Goal: Information Seeking & Learning: Learn about a topic

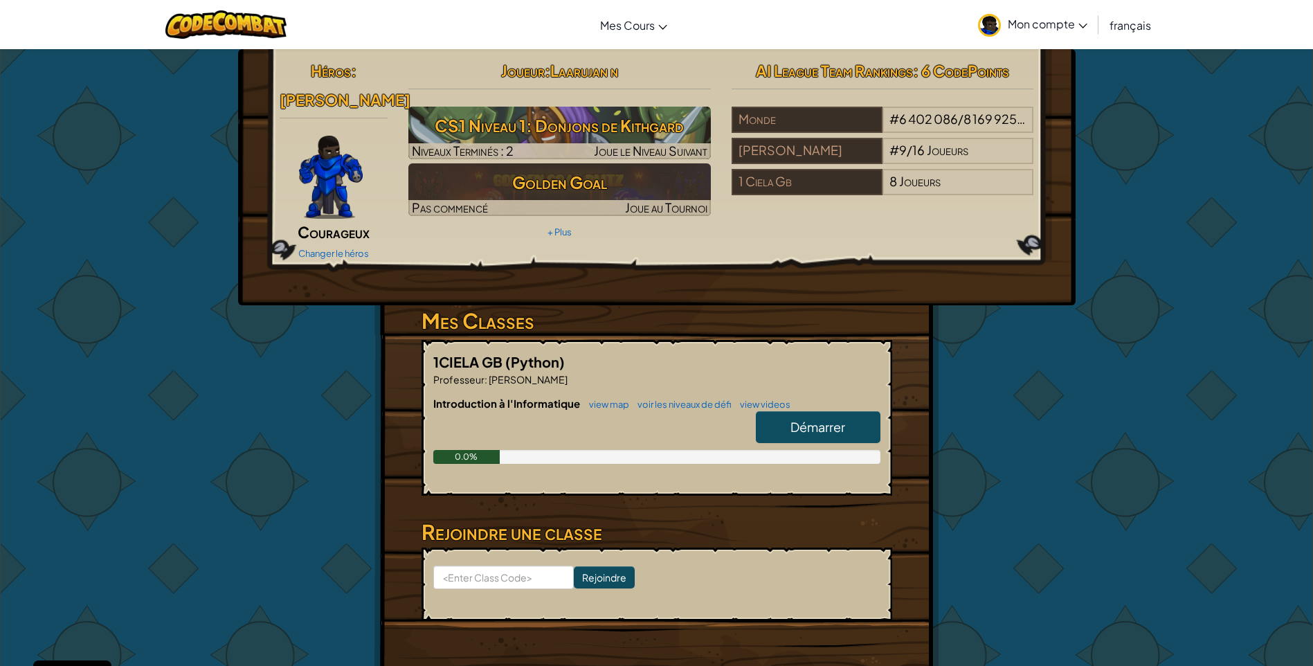
click at [794, 419] on span "Démarrer" at bounding box center [818, 427] width 55 height 16
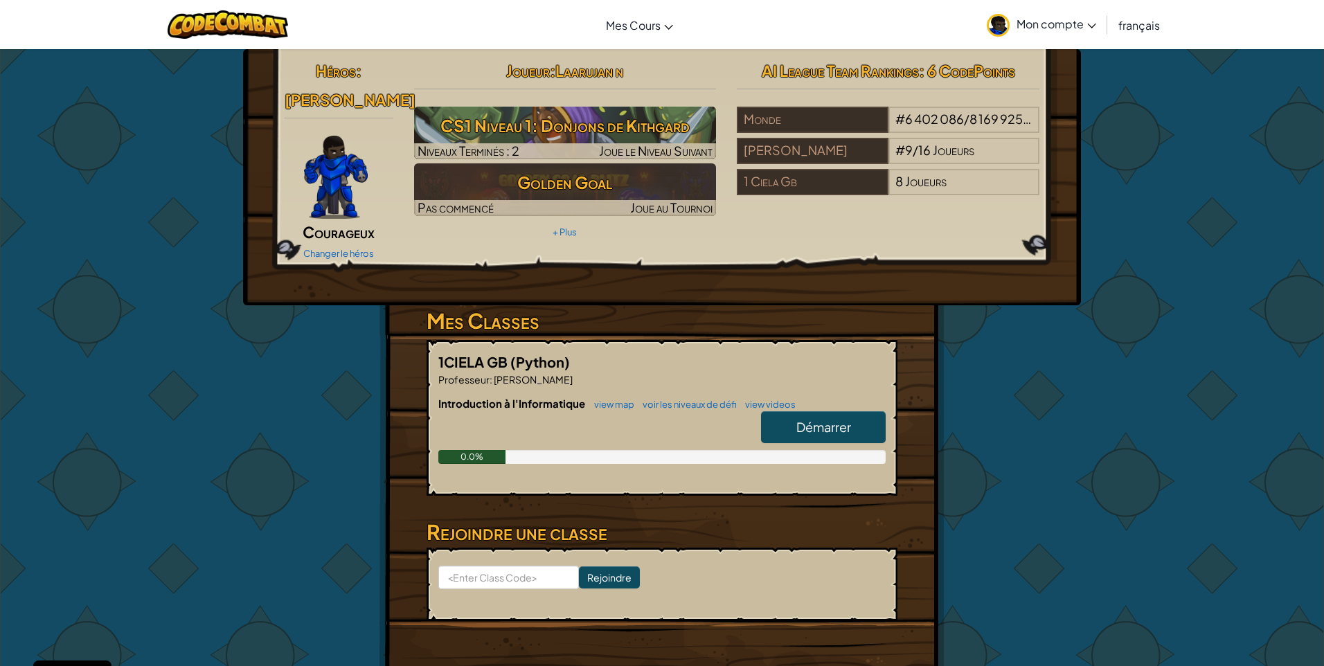
select select "fr"
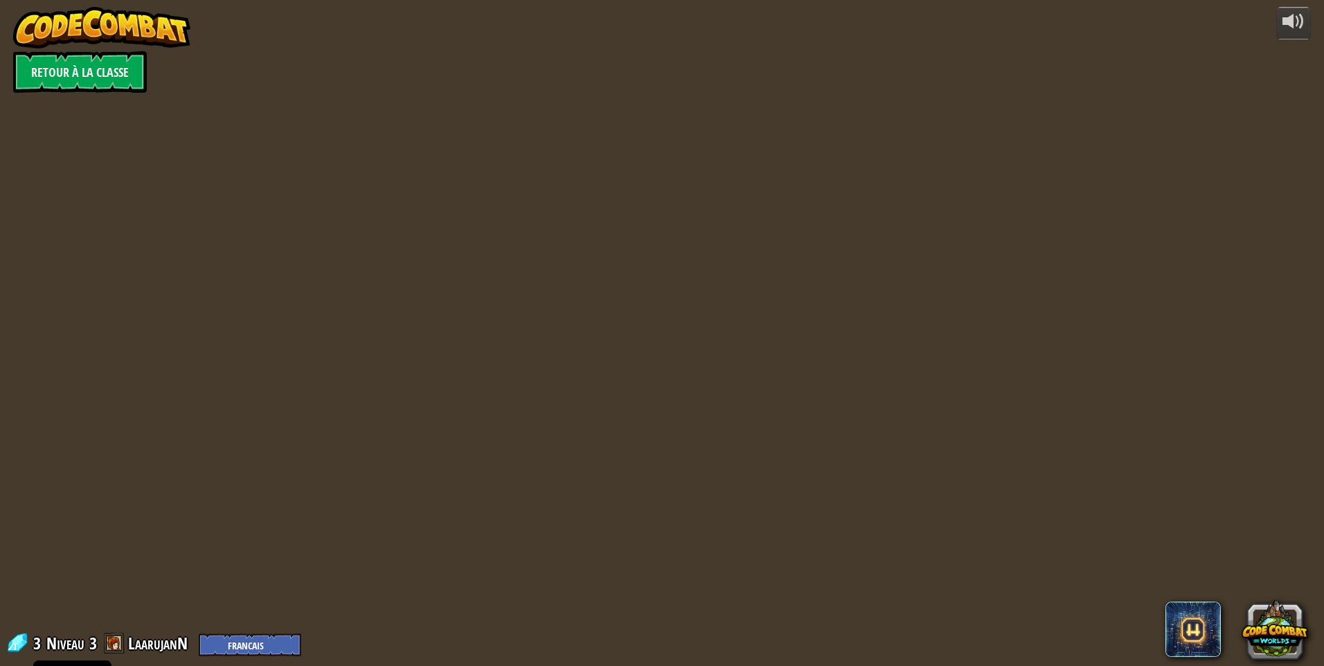
select select "fr"
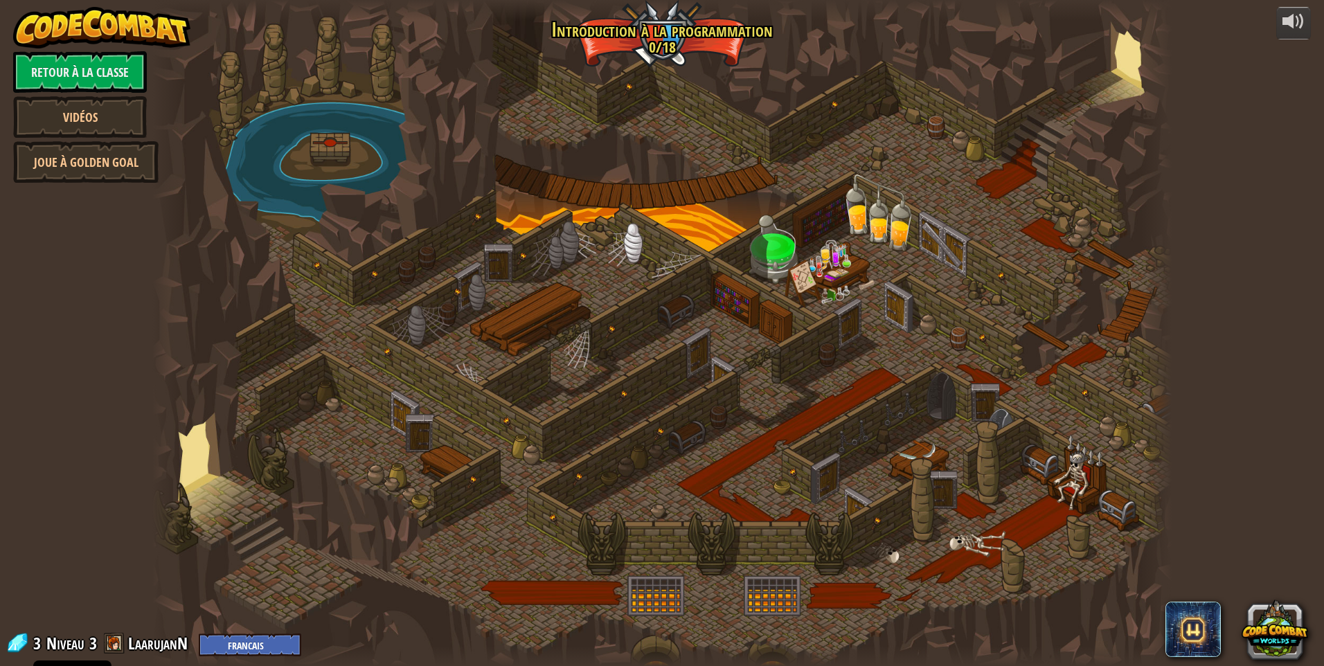
select select "fr"
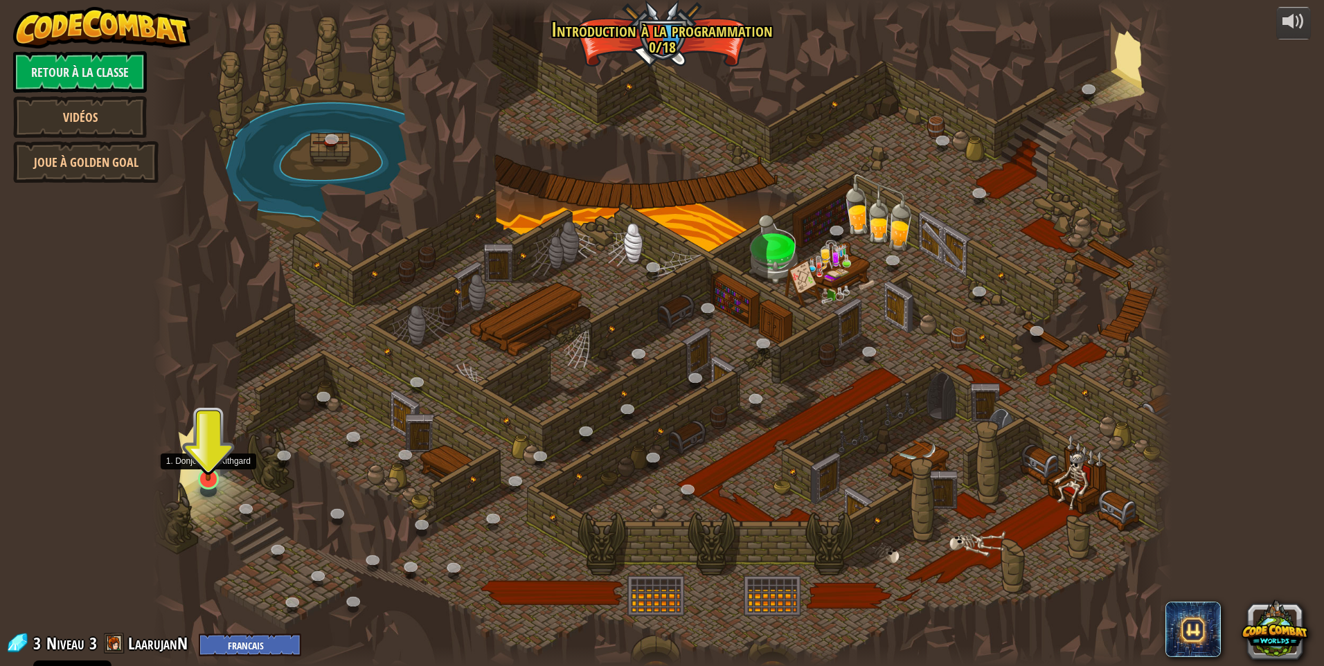
click at [206, 478] on img at bounding box center [209, 448] width 28 height 63
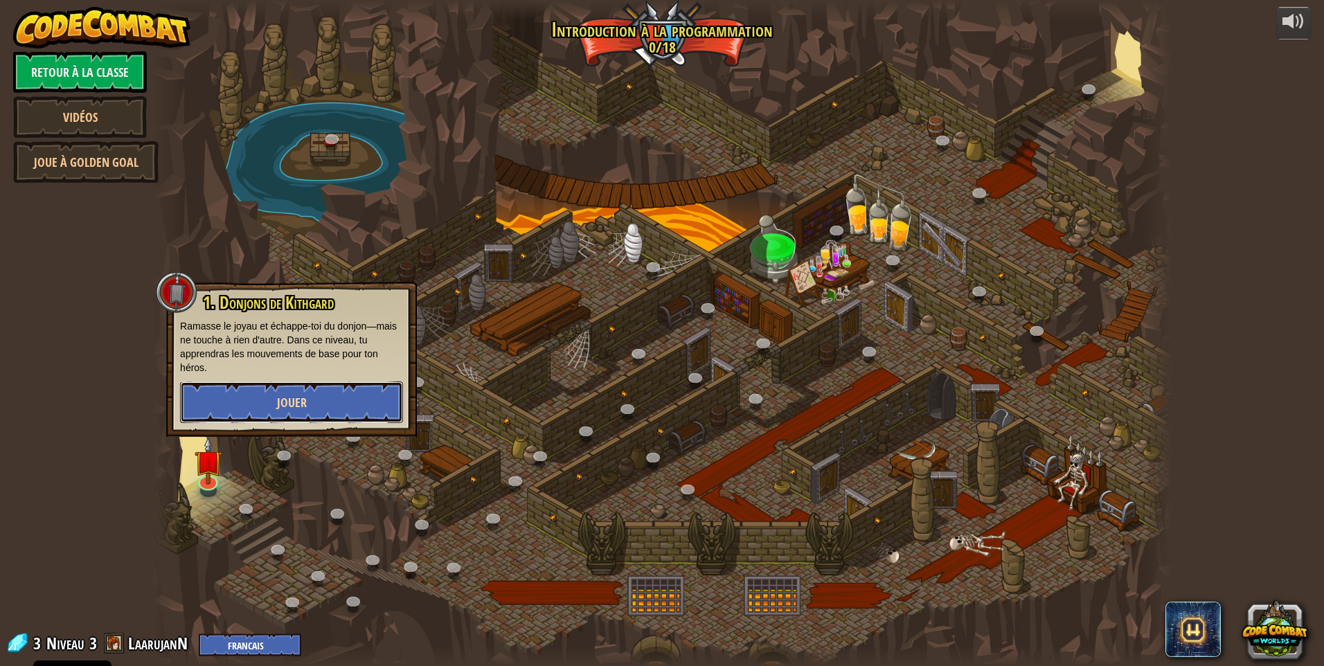
click at [304, 397] on span "Jouer" at bounding box center [292, 402] width 30 height 17
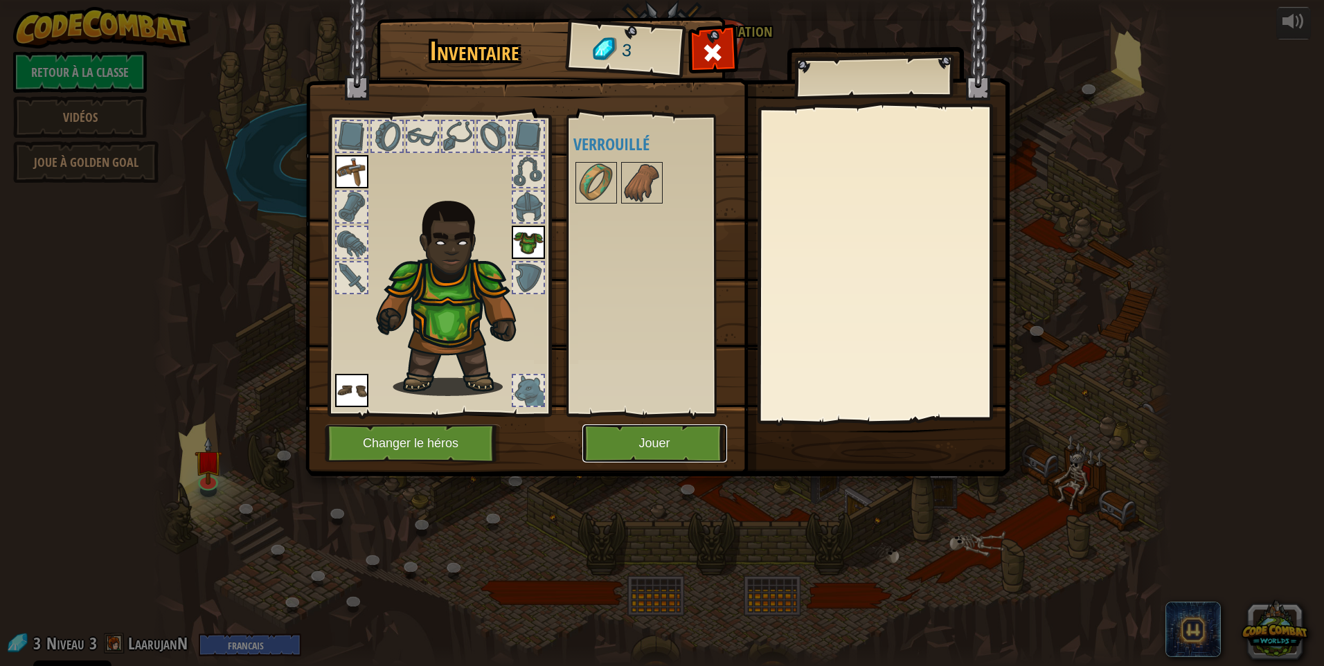
click at [683, 451] on button "Jouer" at bounding box center [654, 443] width 145 height 38
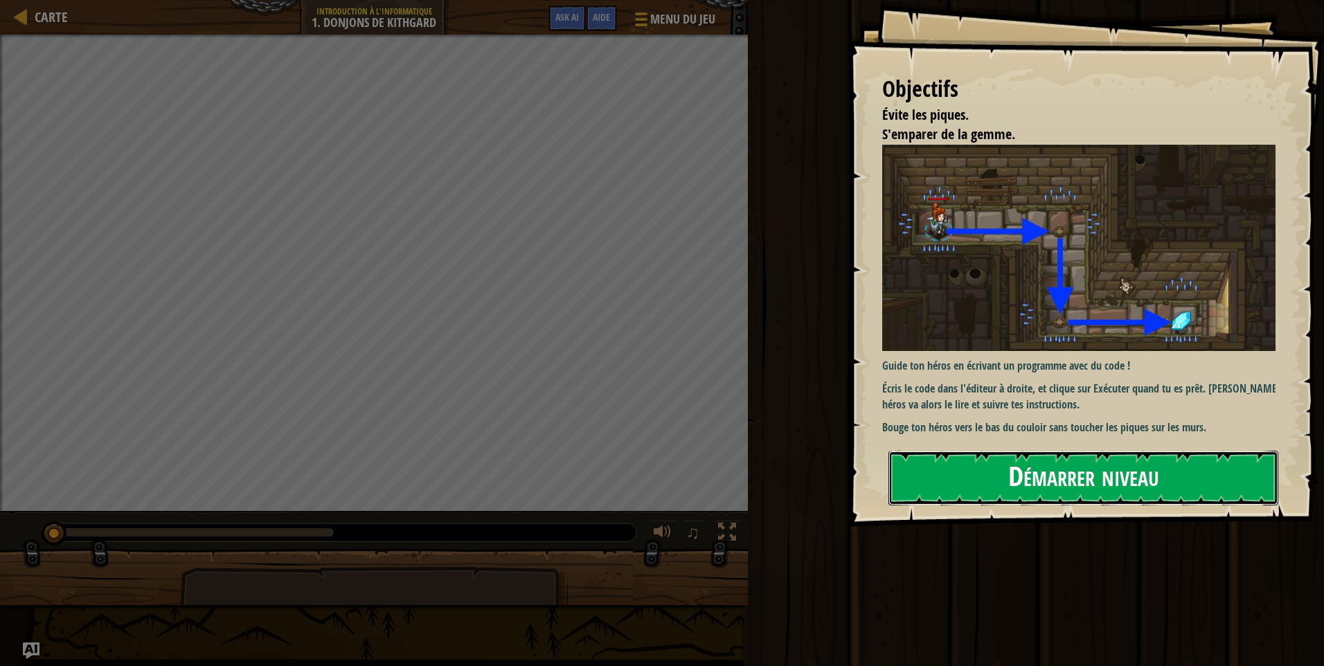
click at [1043, 451] on button "Démarrer niveau" at bounding box center [1083, 478] width 390 height 55
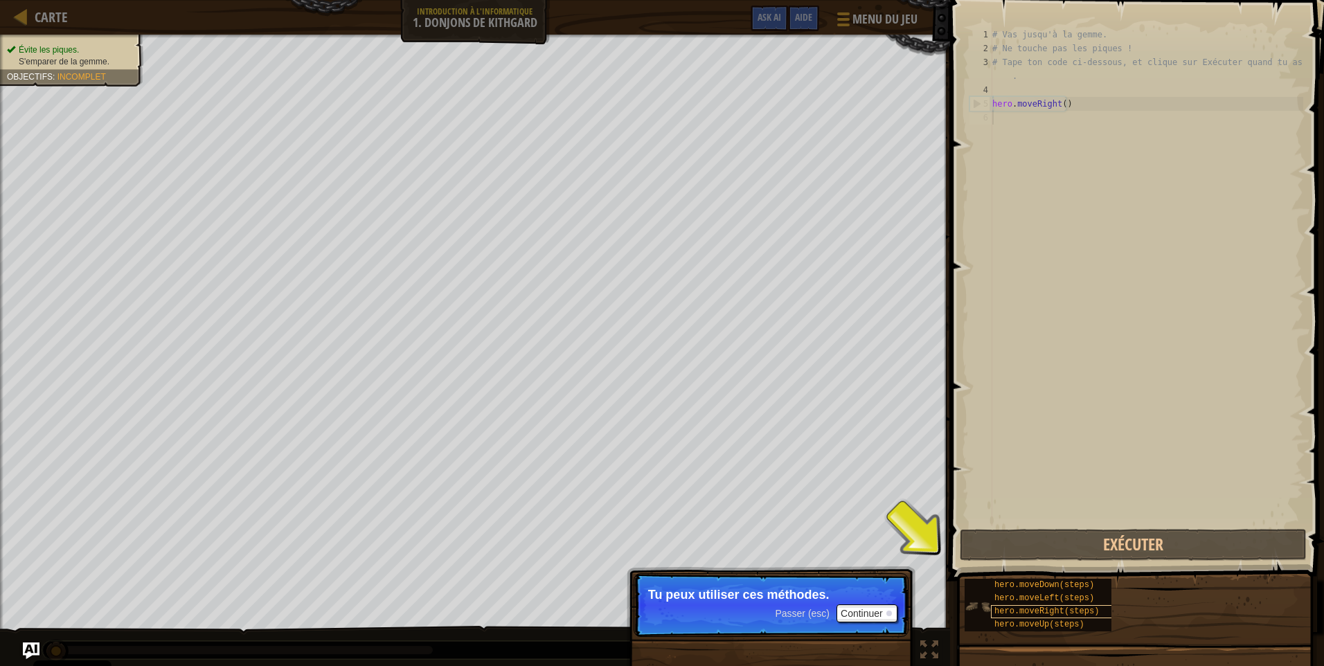
click at [1017, 610] on span "hero.moveRight(steps)" at bounding box center [1046, 611] width 105 height 10
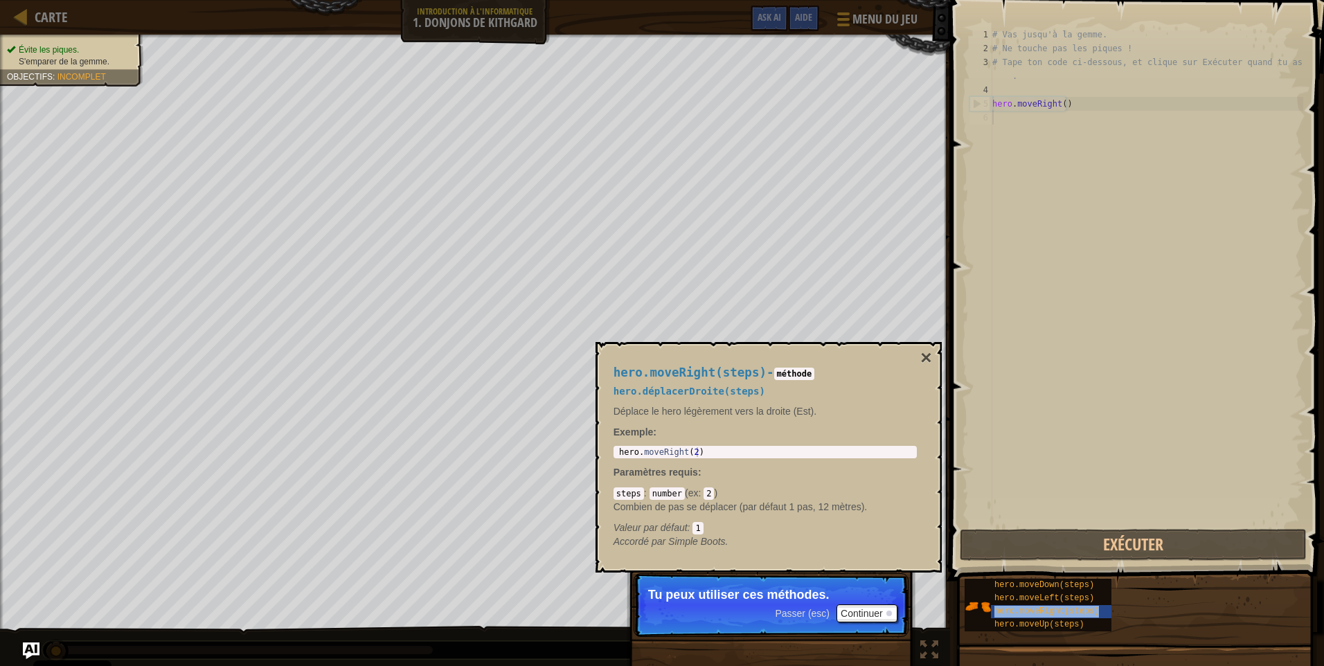
drag, startPoint x: 1017, startPoint y: 610, endPoint x: 1086, endPoint y: 433, distance: 189.6
click at [1086, 435] on div "# Vas jusqu'à la gemme. # Ne touche pas les piques ! # Tape ton code ci-dessous…" at bounding box center [1146, 291] width 314 height 526
click at [1037, 115] on div "# Vas jusqu'à la gemme. # Ne touche pas les piques ! # Tape ton code ci-dessous…" at bounding box center [1146, 291] width 314 height 526
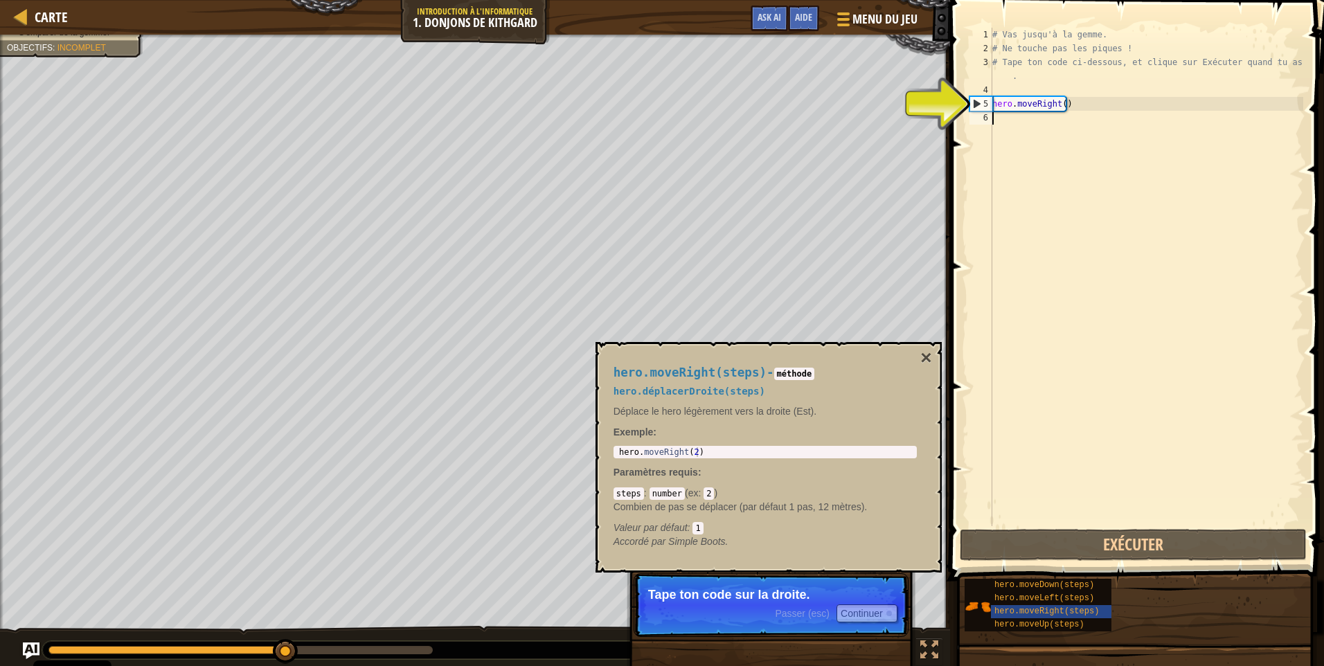
click at [1014, 120] on div "# Vas jusqu'à la gemme. # Ne touche pas les piques ! # Tape ton code ci-dessous…" at bounding box center [1146, 291] width 314 height 526
click at [929, 352] on button "×" at bounding box center [925, 357] width 11 height 19
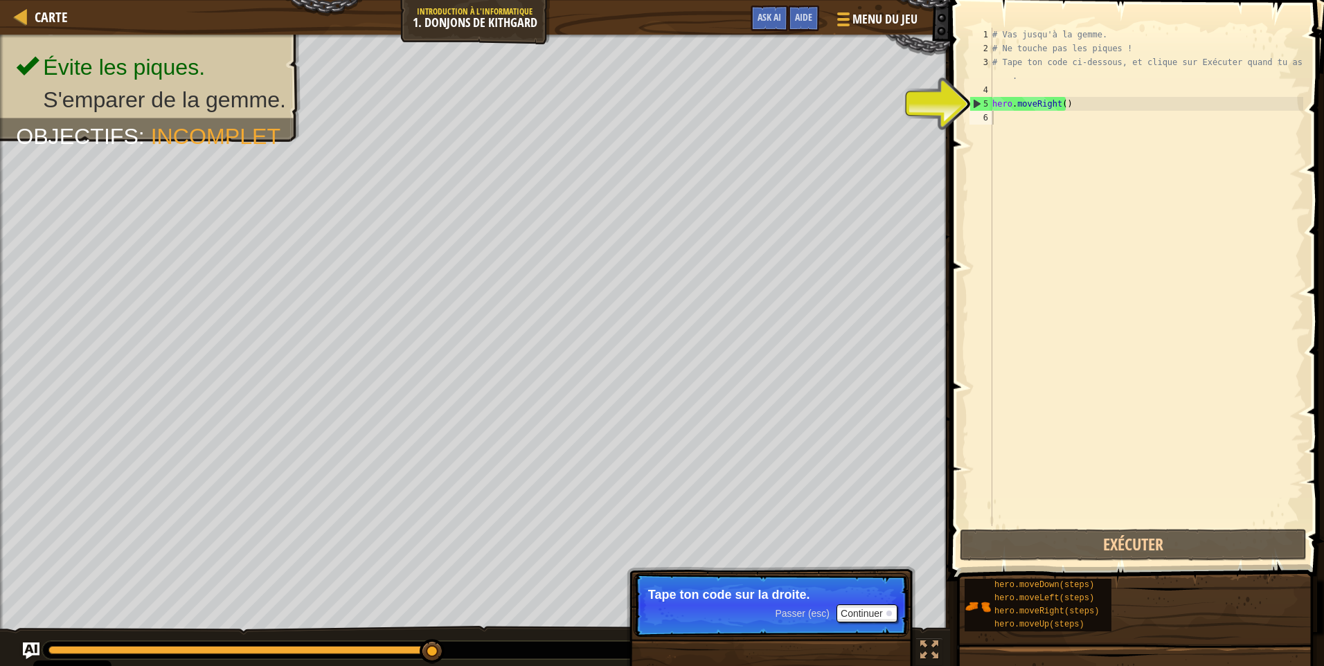
click at [1005, 118] on div "# Vas jusqu'à la gemme. # Ne touche pas les piques ! # Tape ton code ci-dessous…" at bounding box center [1146, 291] width 314 height 526
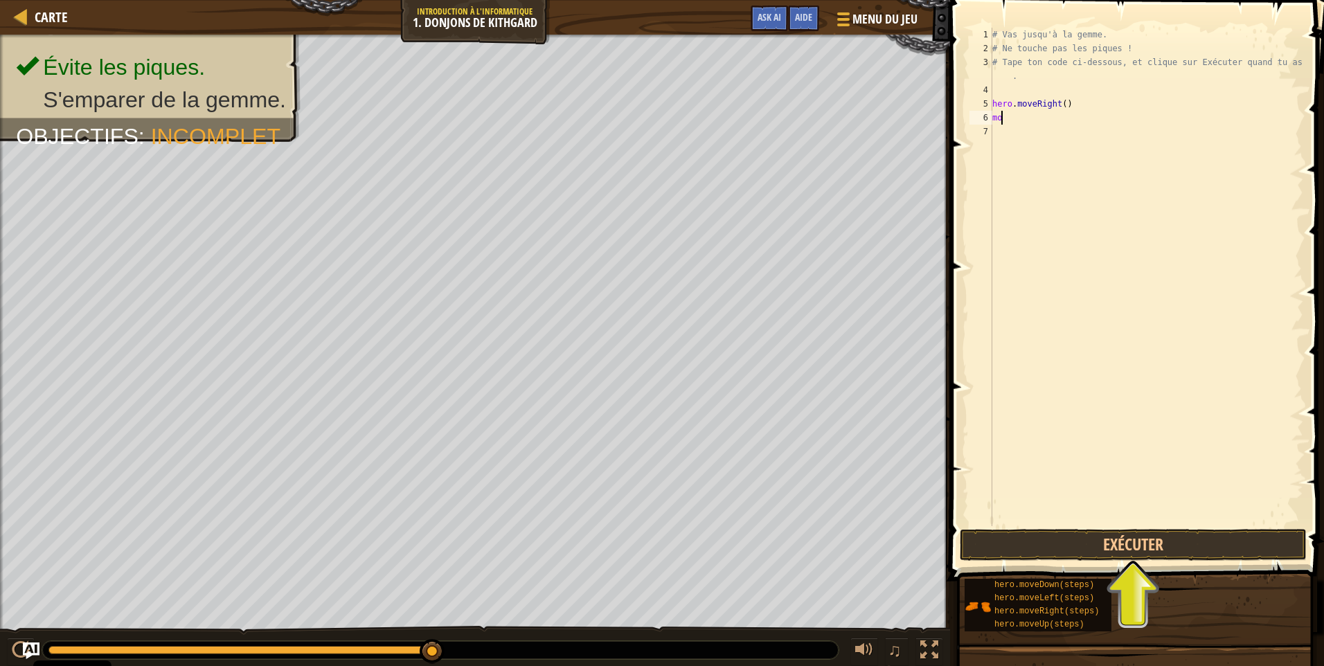
scroll to position [6, 0]
type textarea "m"
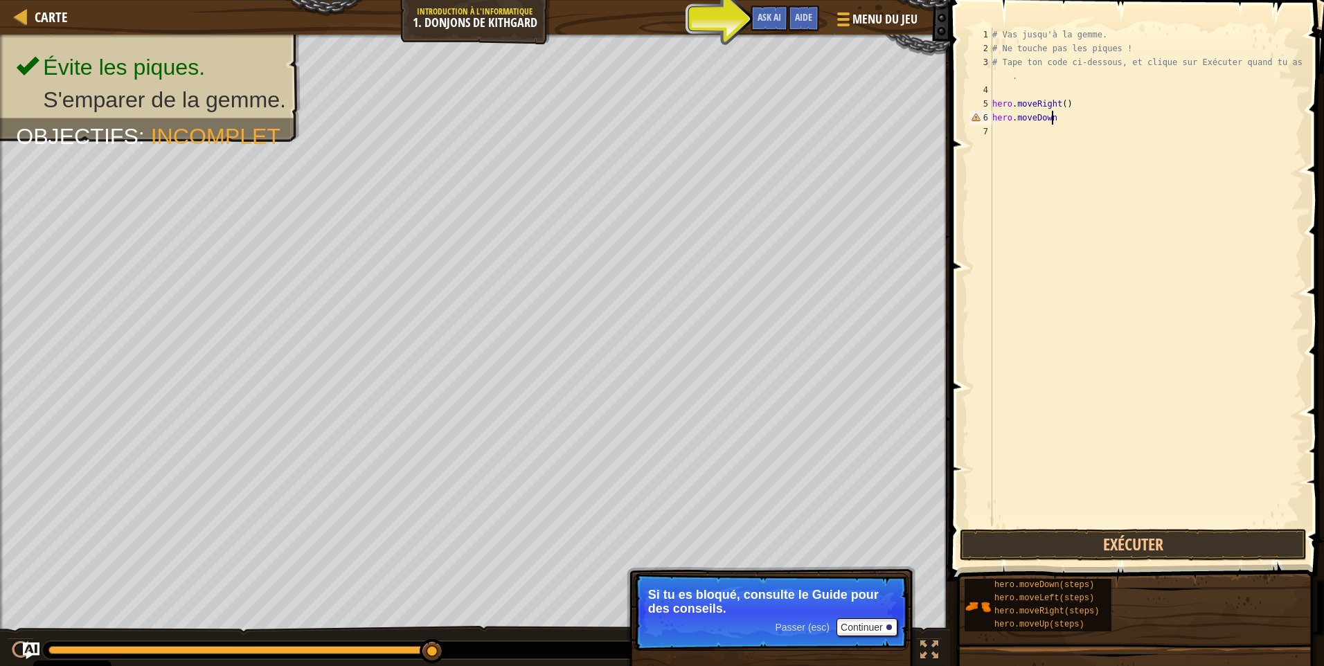
scroll to position [6, 4]
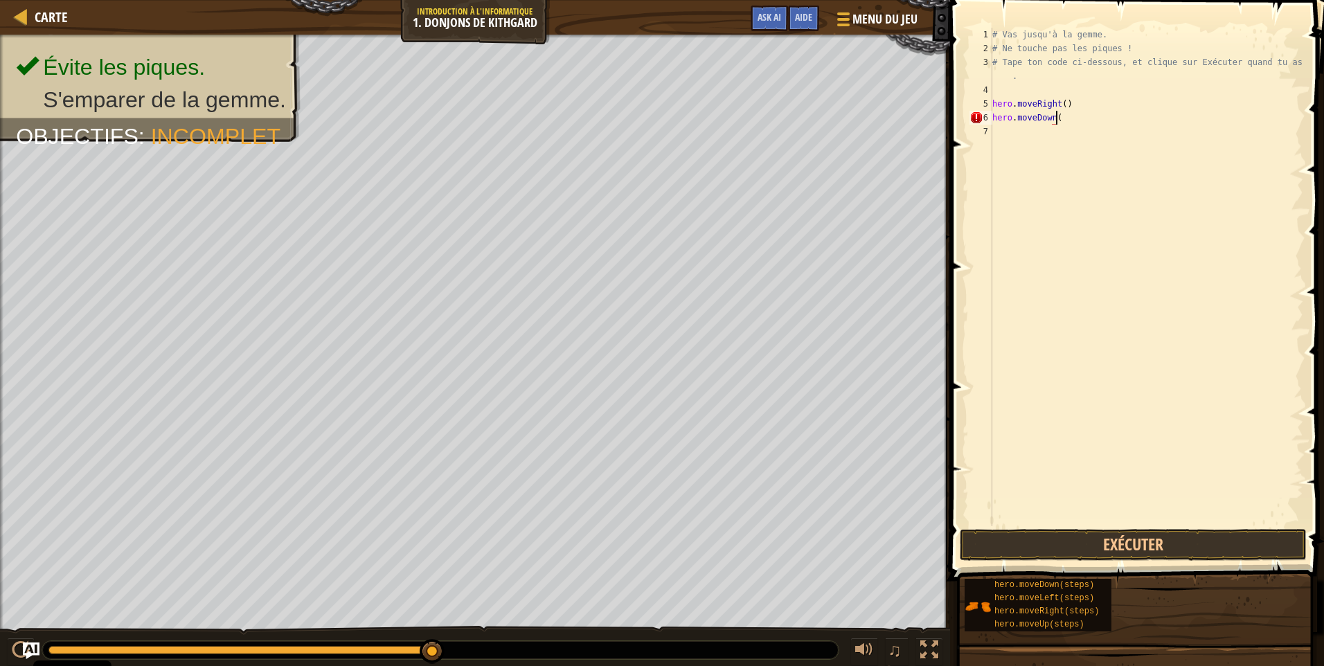
type textarea "hero.moveDown()"
type textarea "hero.moveRight()"
click at [1029, 552] on button "Exécuter" at bounding box center [1132, 545] width 347 height 32
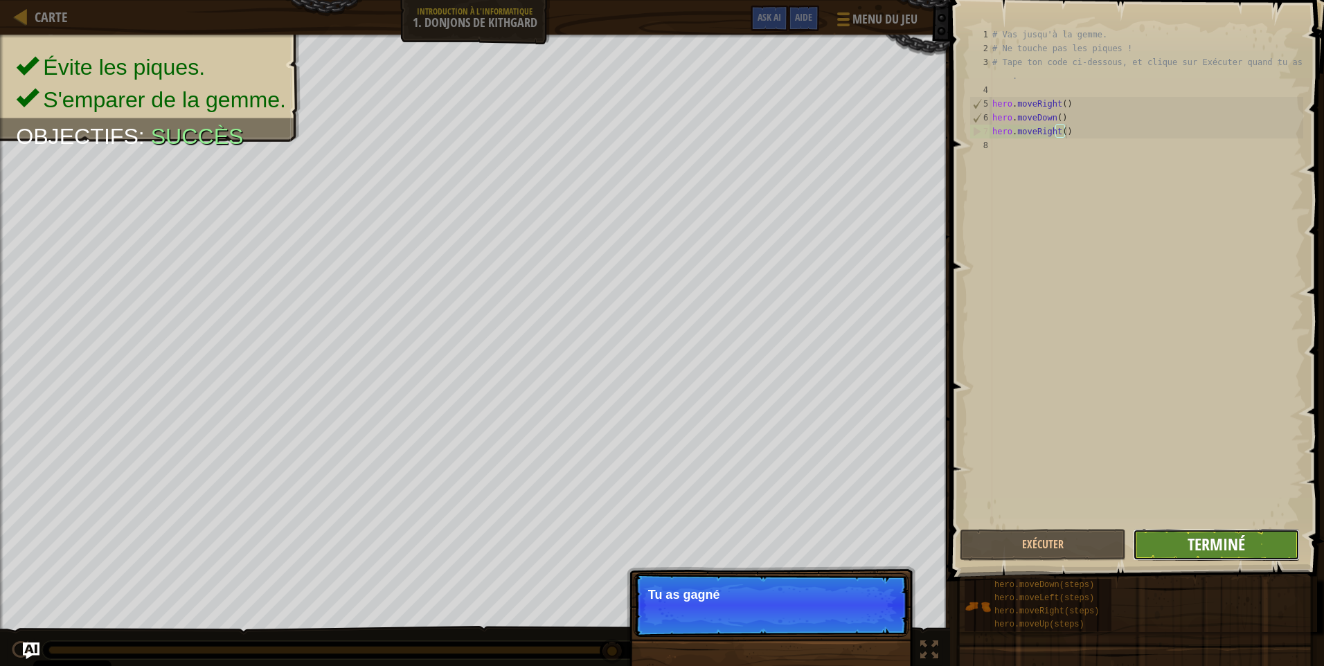
click at [1217, 550] on span "Terminé" at bounding box center [1215, 544] width 57 height 22
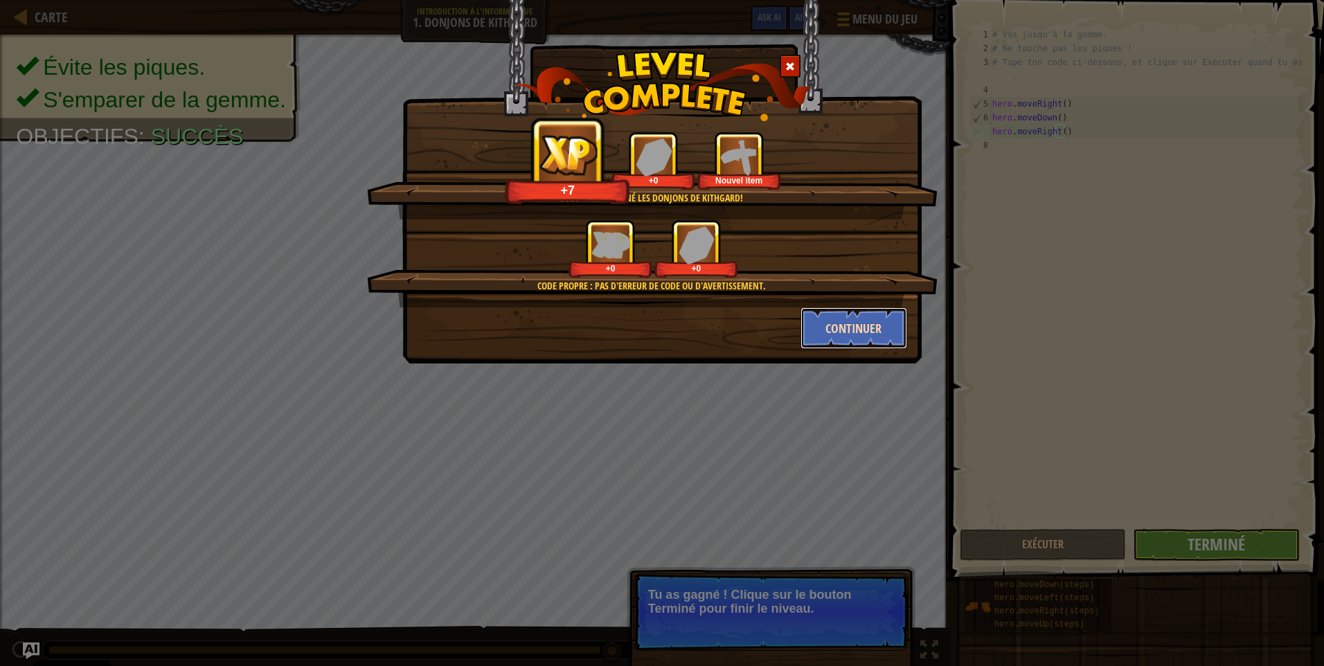
click at [870, 320] on button "Continuer" at bounding box center [853, 328] width 107 height 42
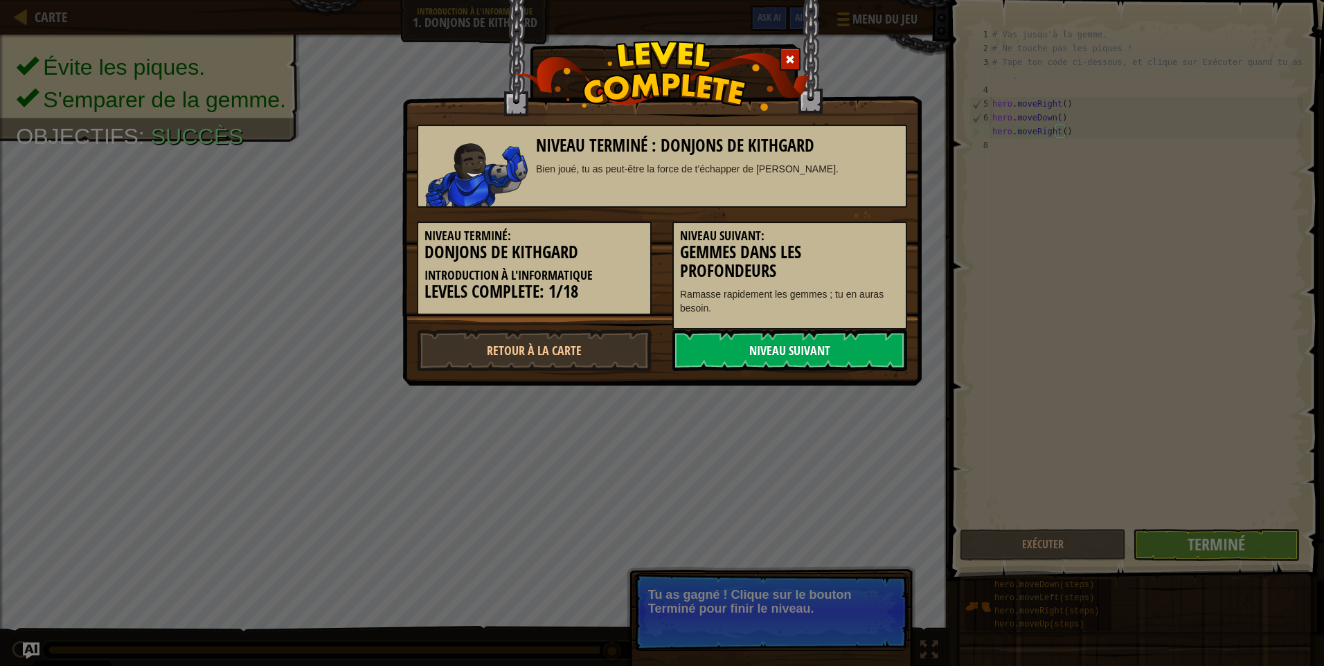
click at [824, 348] on link "Niveau Suivant" at bounding box center [789, 350] width 235 height 42
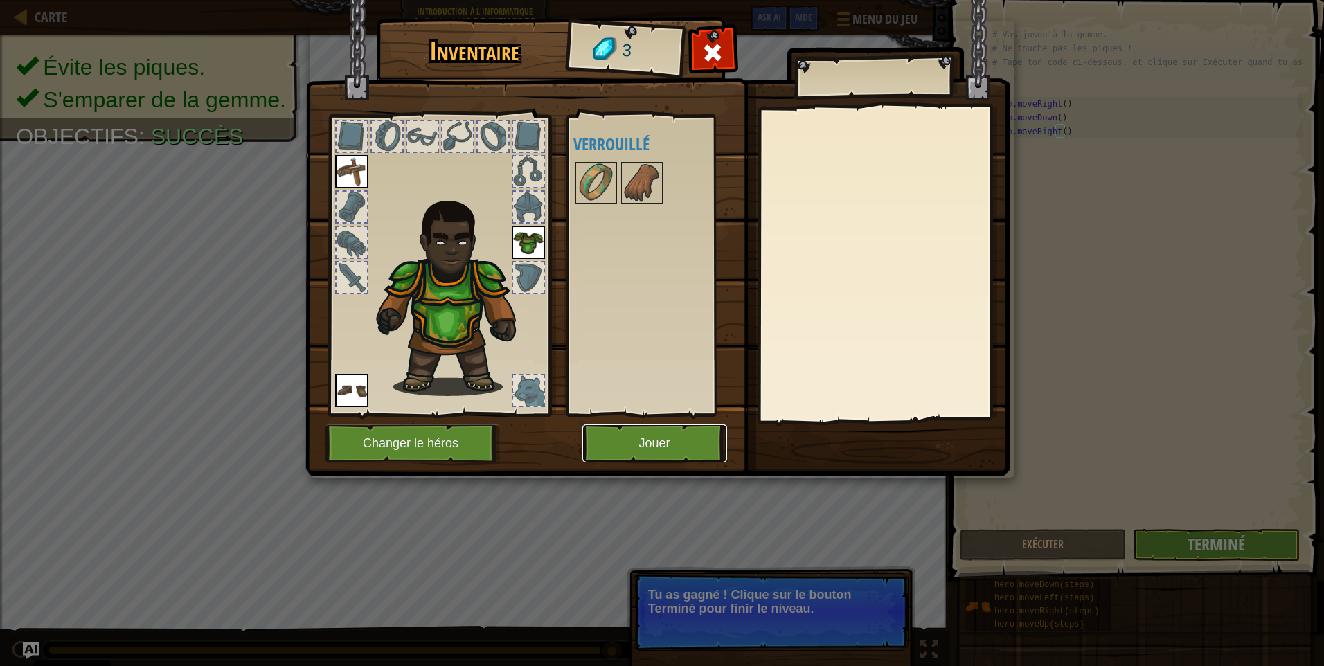
click at [665, 440] on button "Jouer" at bounding box center [654, 443] width 145 height 38
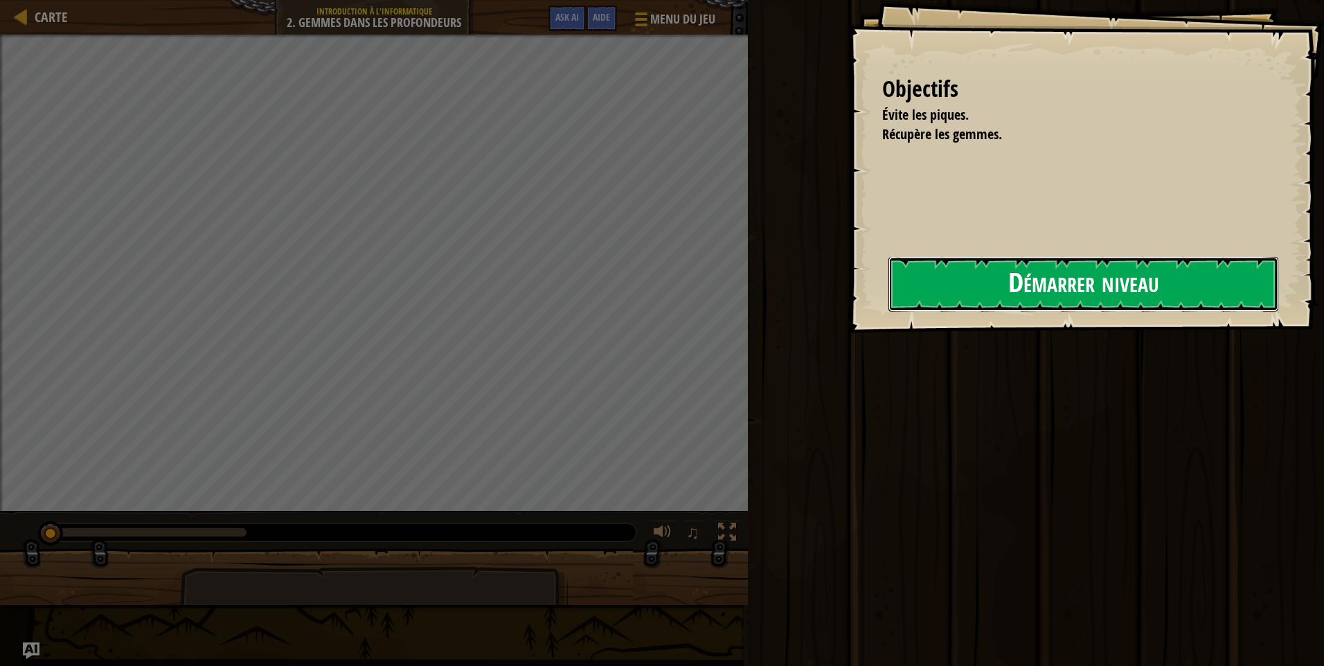
click at [1015, 290] on button "Démarrer niveau" at bounding box center [1083, 284] width 390 height 55
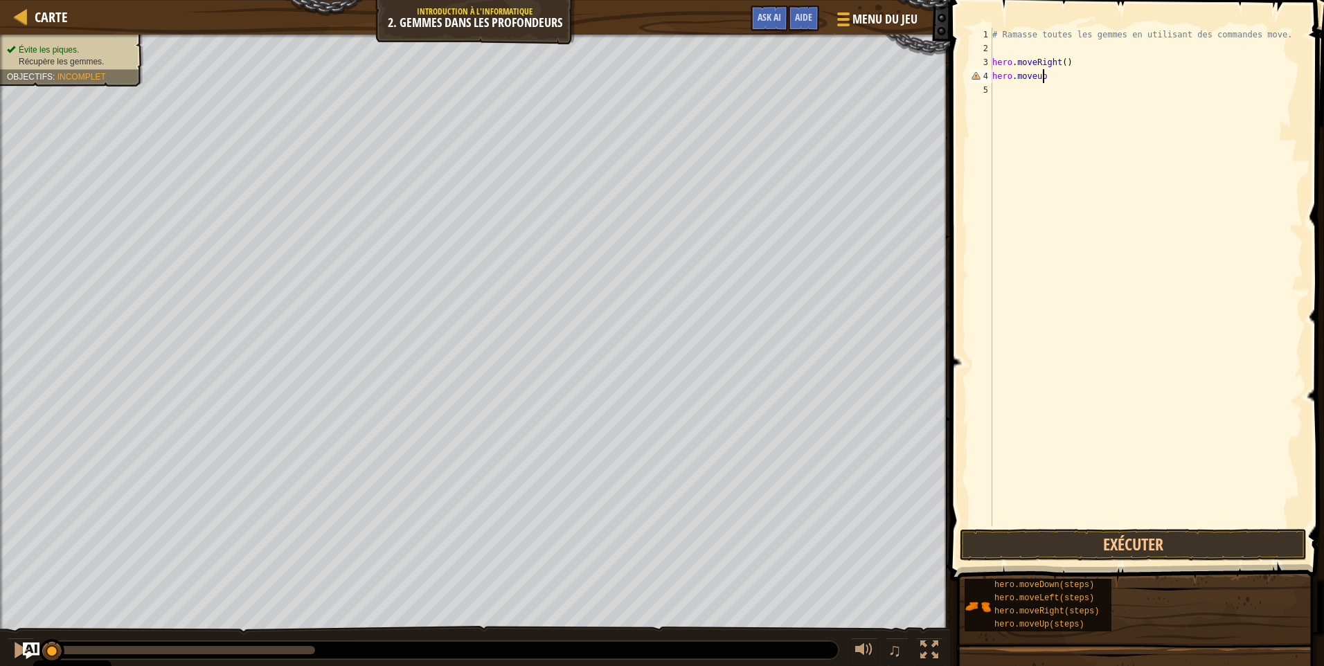
scroll to position [6, 3]
type textarea "hero.moveup()"
click at [1034, 73] on div "# Ramasse toutes les gemmes en utilisant des commandes move. hero . moveRight (…" at bounding box center [1146, 291] width 314 height 526
click at [1038, 78] on div "# Ramasse toutes les gemmes en utilisant des commandes move. hero . moveRight (…" at bounding box center [1146, 291] width 314 height 526
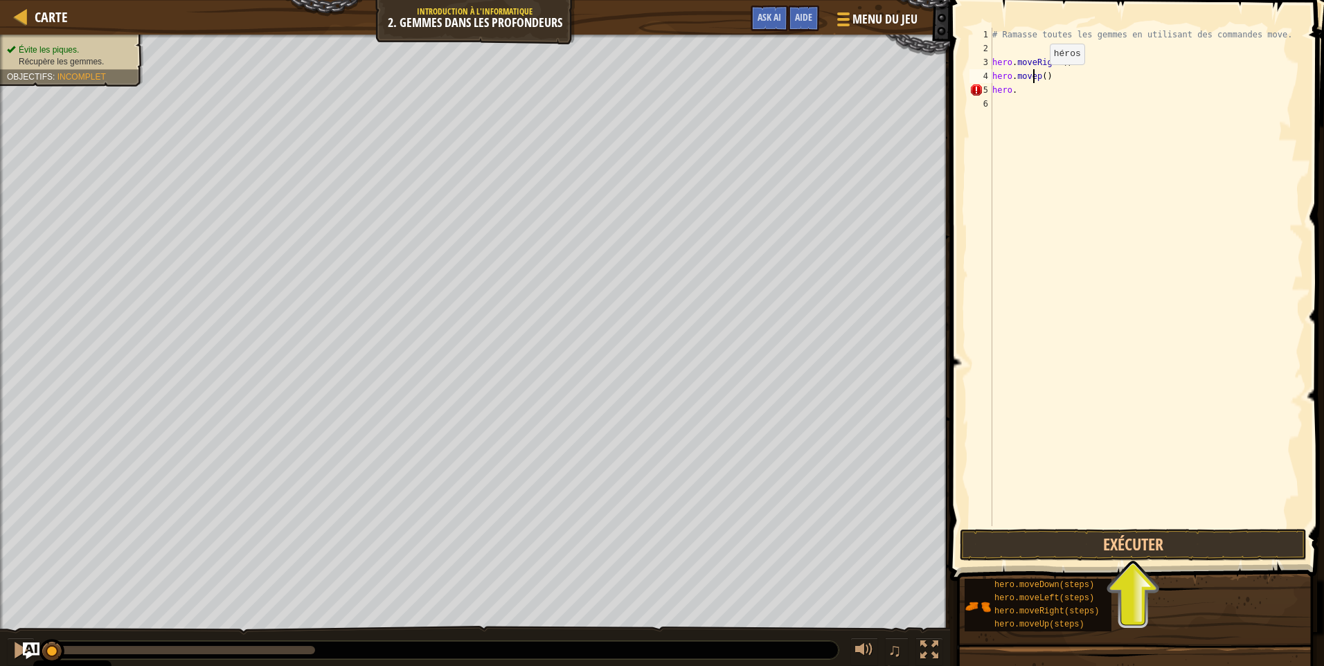
scroll to position [6, 3]
type textarea "hero.moveUp()"
click at [1024, 100] on div "# Ramasse toutes les gemmes en utilisant des commandes move. hero . moveRight (…" at bounding box center [1146, 291] width 314 height 526
click at [1014, 91] on div "# Ramasse toutes les gemmes en utilisant des commandes move. hero . moveRight (…" at bounding box center [1146, 291] width 314 height 526
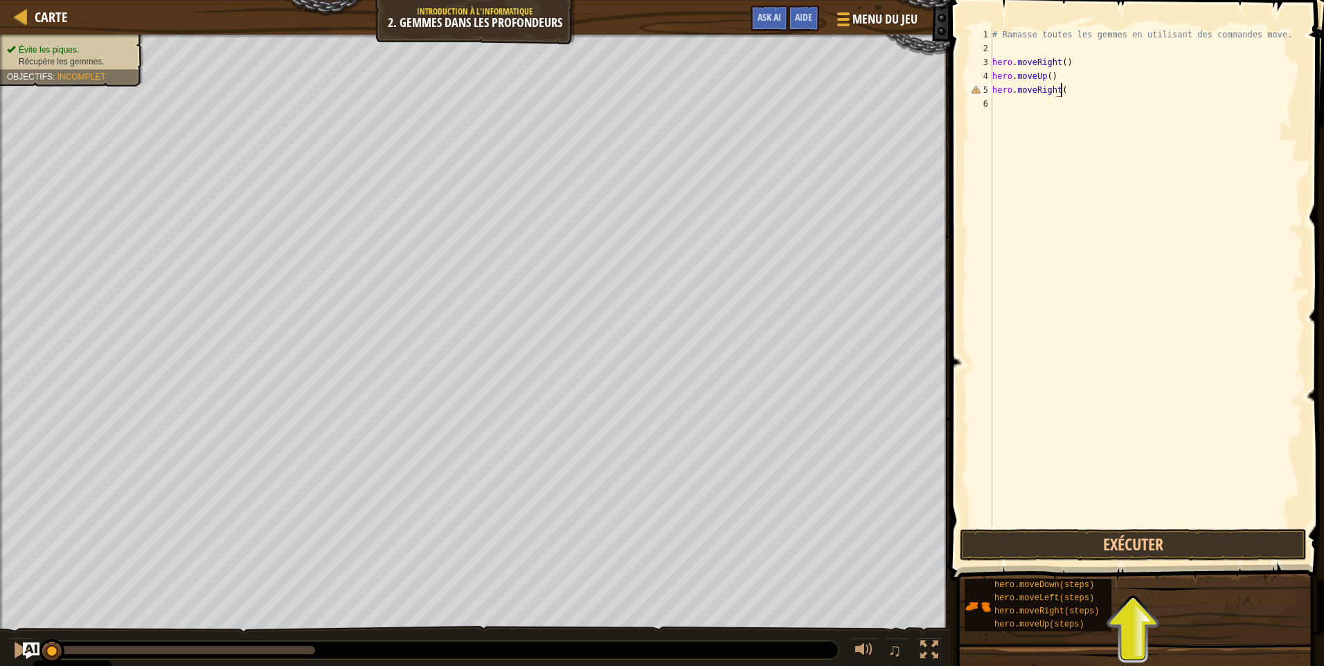
type textarea "hero.moveRight()"
type textarea "hero.moveDown"
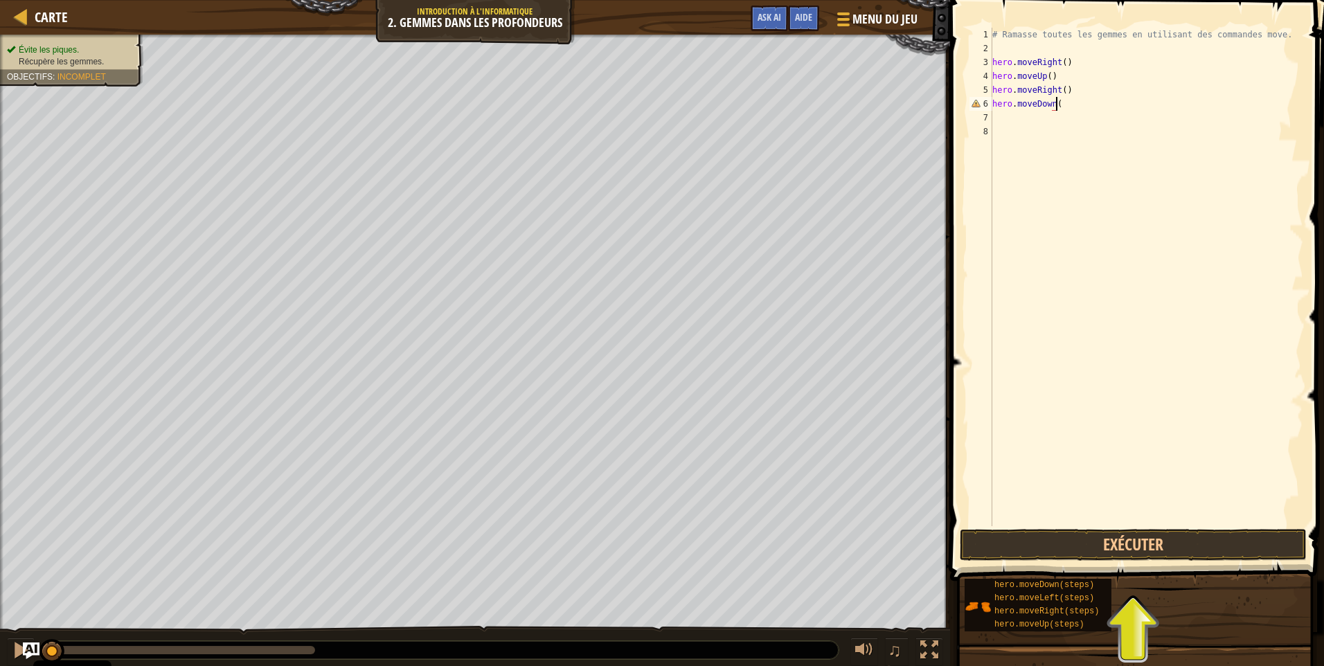
type textarea "hero.moveDown()"
type textarea "hero.movLeft()"
click at [1032, 120] on div "# Ramasse toutes les gemmes en utilisant des commandes move. hero . moveRight (…" at bounding box center [1147, 291] width 309 height 526
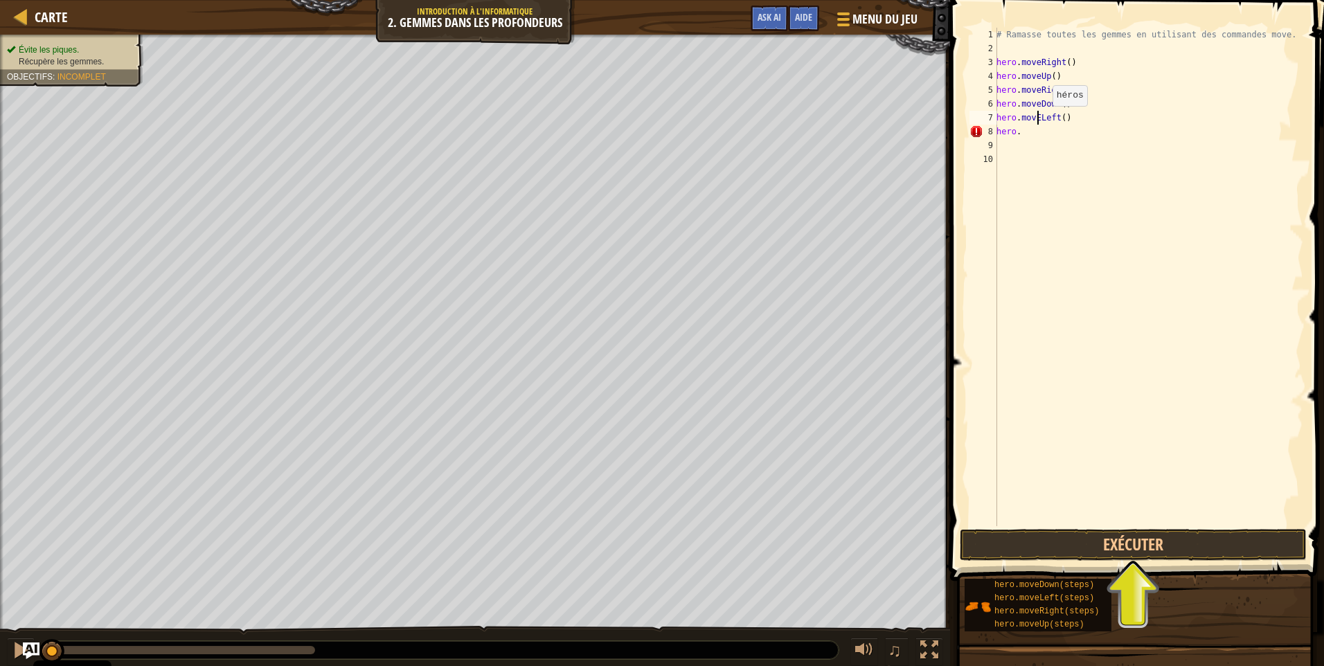
scroll to position [6, 3]
click at [1023, 132] on div "# Ramasse toutes les gemmes en utilisant des commandes move. hero . moveRight (…" at bounding box center [1147, 291] width 309 height 526
type textarea "hero.moveDown()"
click at [1078, 540] on button "Exécuter" at bounding box center [1132, 545] width 347 height 32
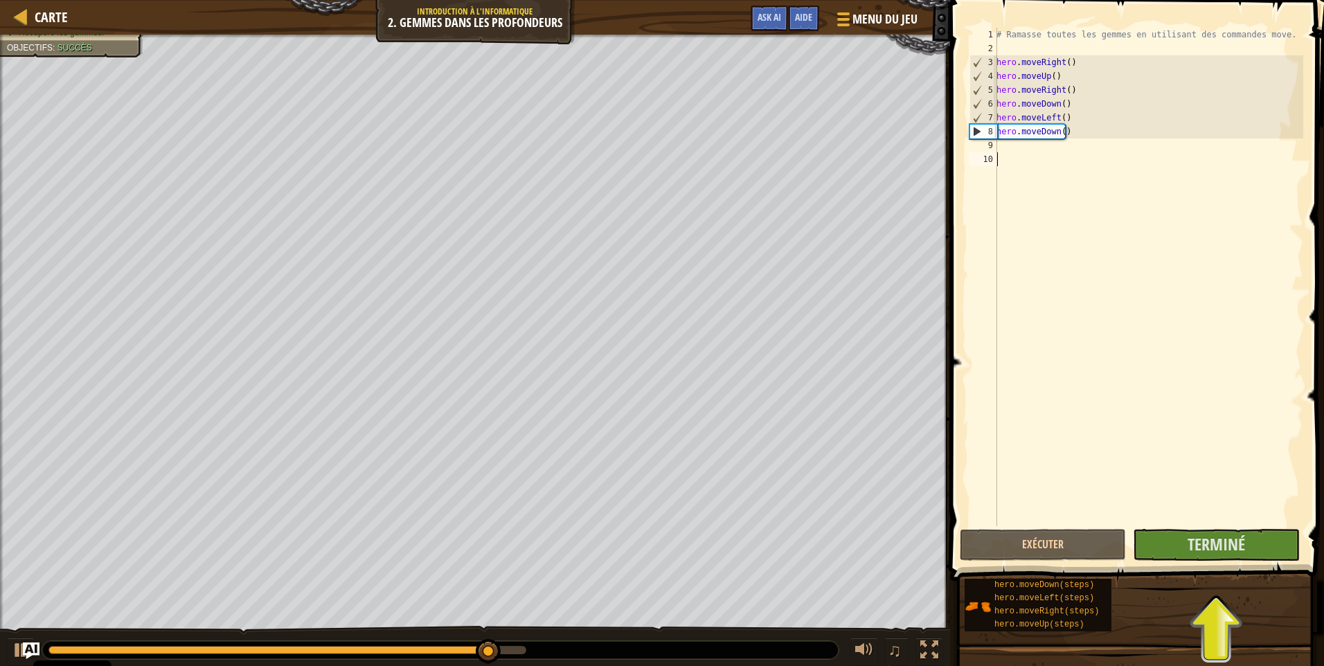
scroll to position [6, 0]
drag, startPoint x: 1160, startPoint y: 433, endPoint x: 1238, endPoint y: 541, distance: 132.9
click at [1238, 541] on span "Terminé" at bounding box center [1215, 544] width 57 height 22
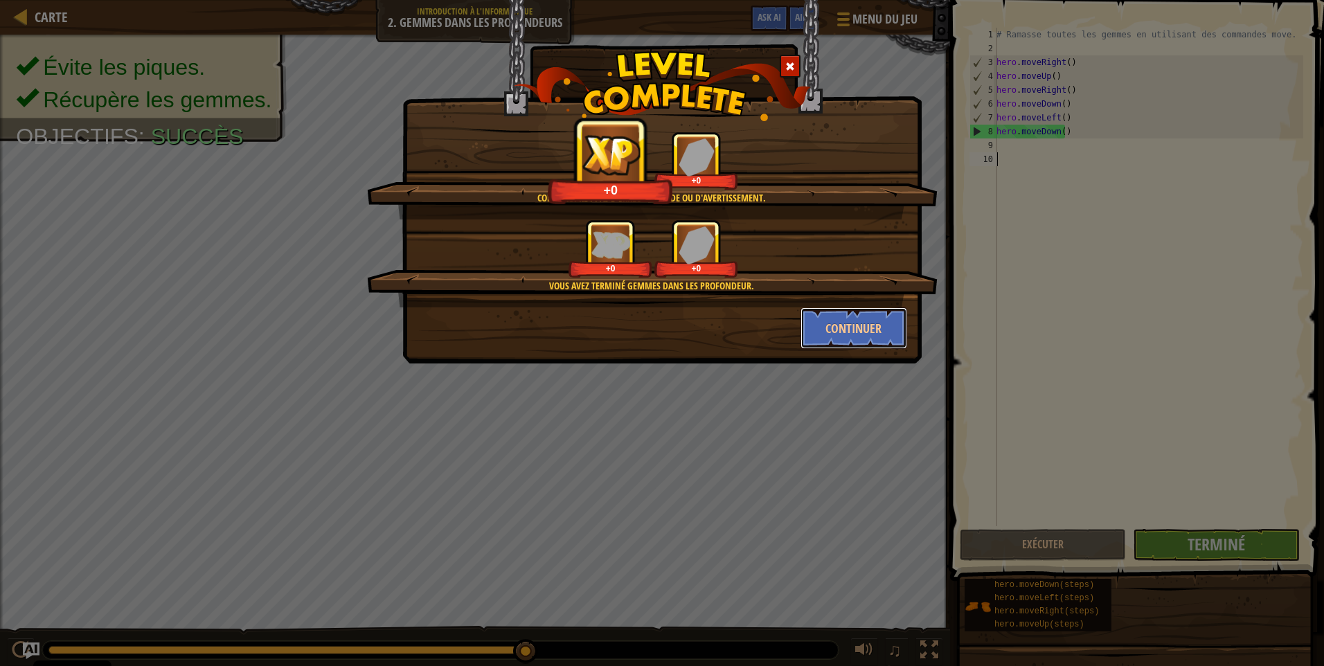
click at [884, 327] on button "Continuer" at bounding box center [853, 328] width 107 height 42
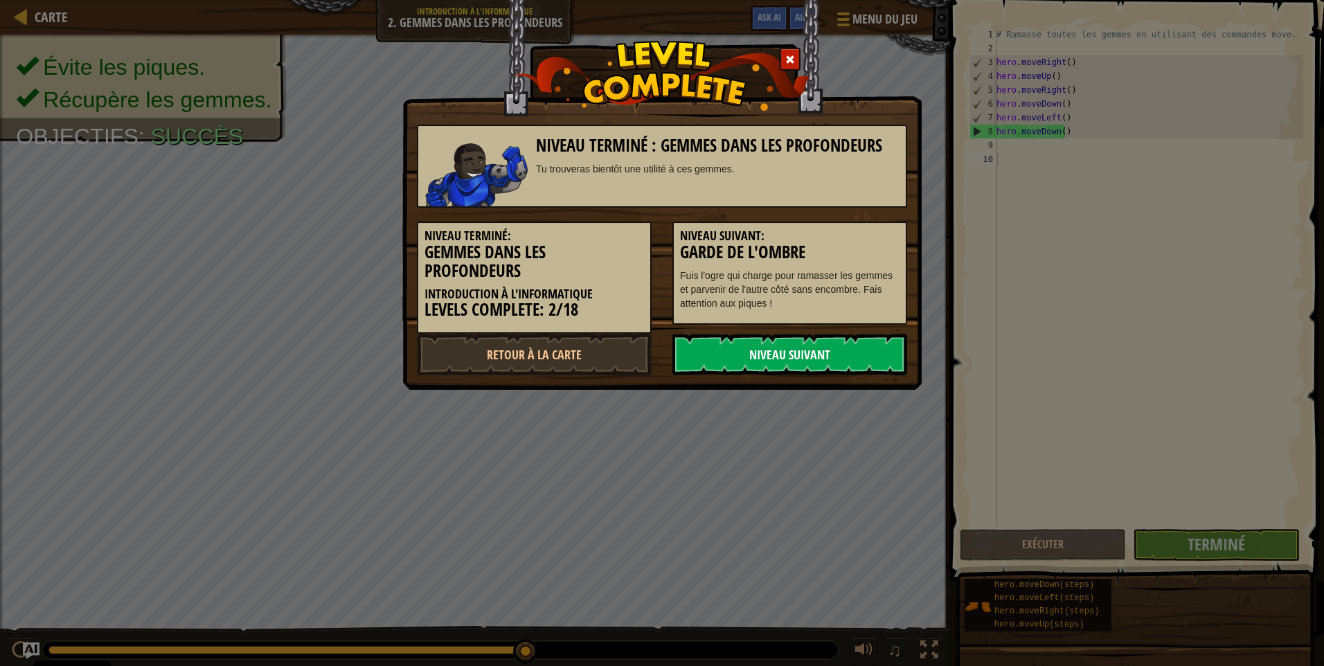
click at [888, 367] on link "Niveau Suivant" at bounding box center [789, 355] width 235 height 42
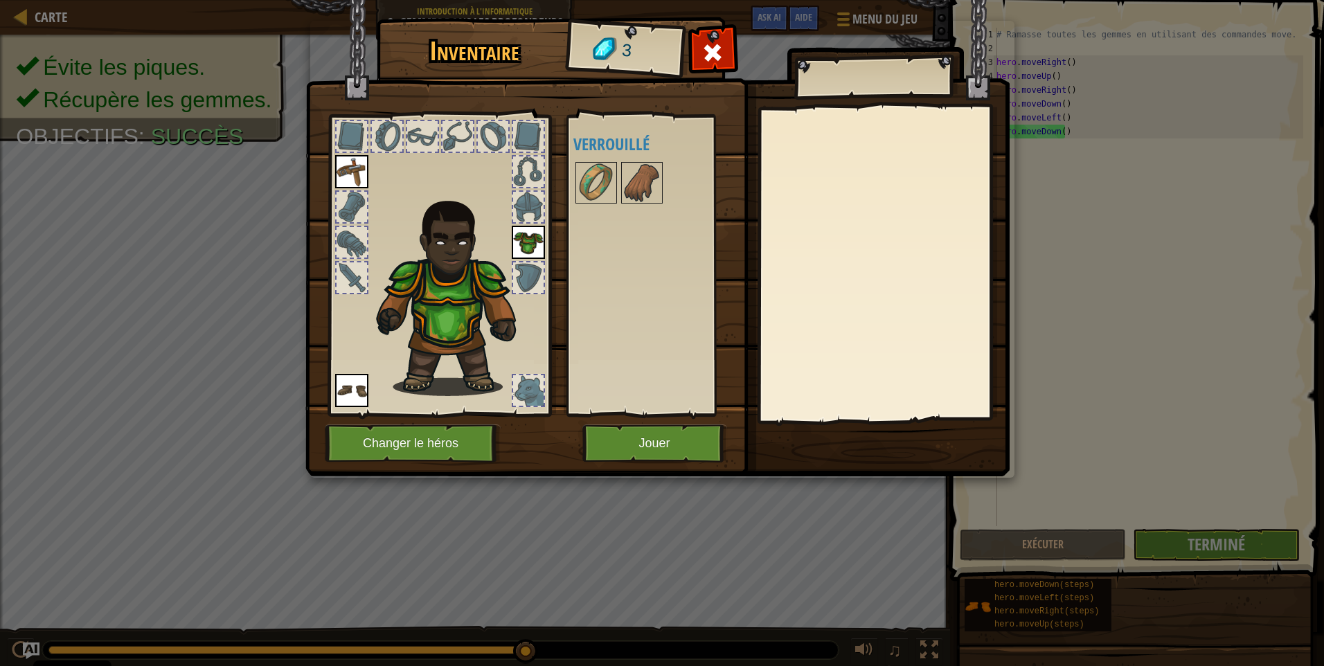
drag, startPoint x: 888, startPoint y: 367, endPoint x: 649, endPoint y: 278, distance: 255.0
click at [631, 240] on div "Disponible Equiper Equiper Equiper (double-clic pour s'équiper) Verrouillé" at bounding box center [660, 265] width 174 height 289
click at [686, 445] on button "Jouer" at bounding box center [654, 443] width 145 height 38
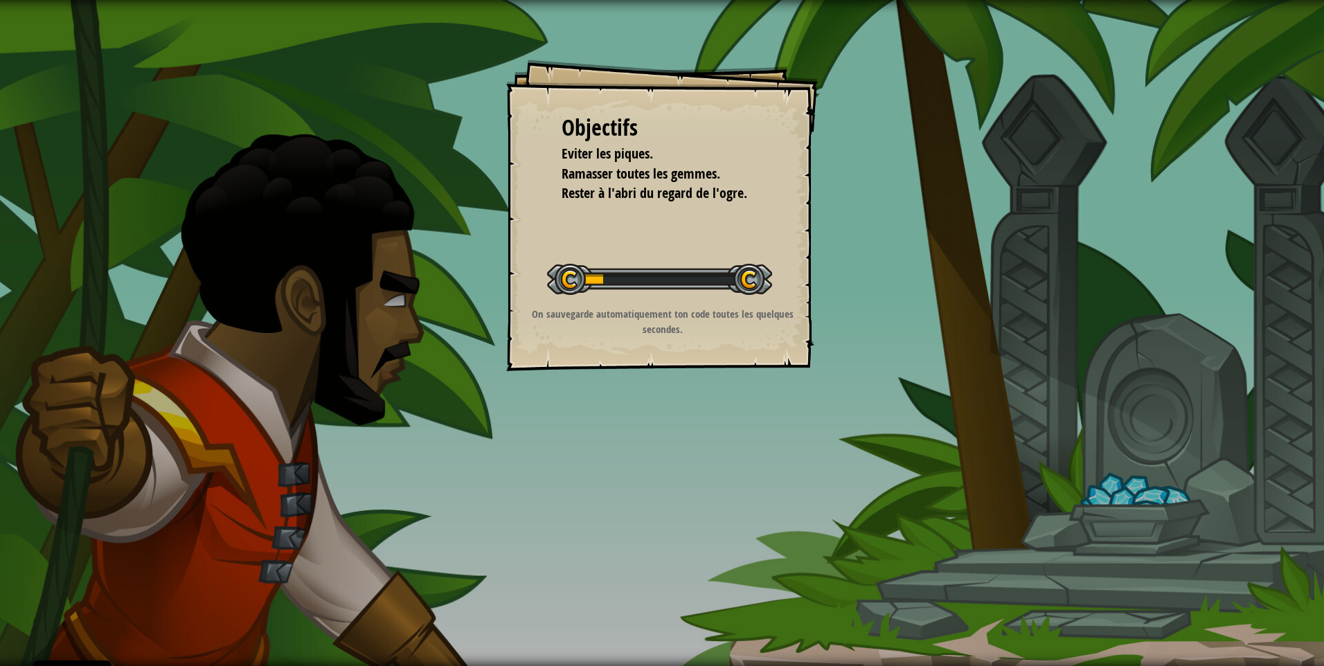
click at [1121, 458] on div "Objectifs Eviter les piques. Ramasser toutes les gemmes. Rester à l'abri du reg…" at bounding box center [662, 333] width 1324 height 666
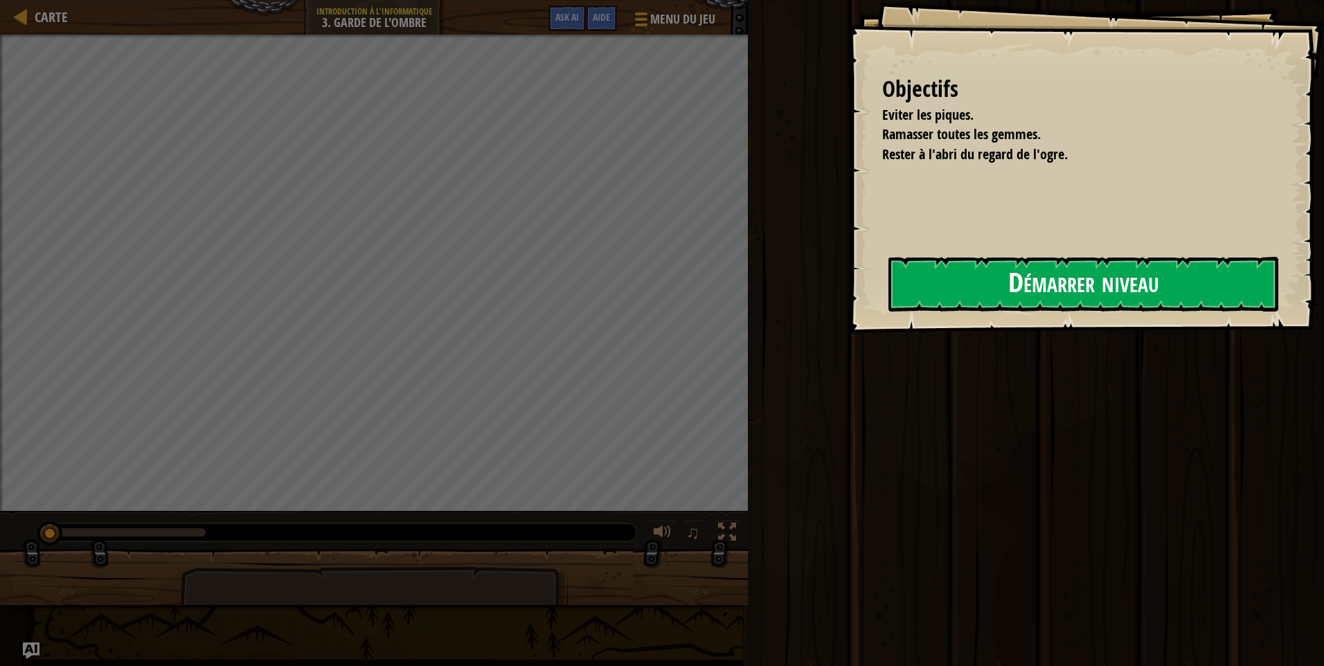
click at [1072, 299] on button "Démarrer niveau" at bounding box center [1083, 284] width 390 height 55
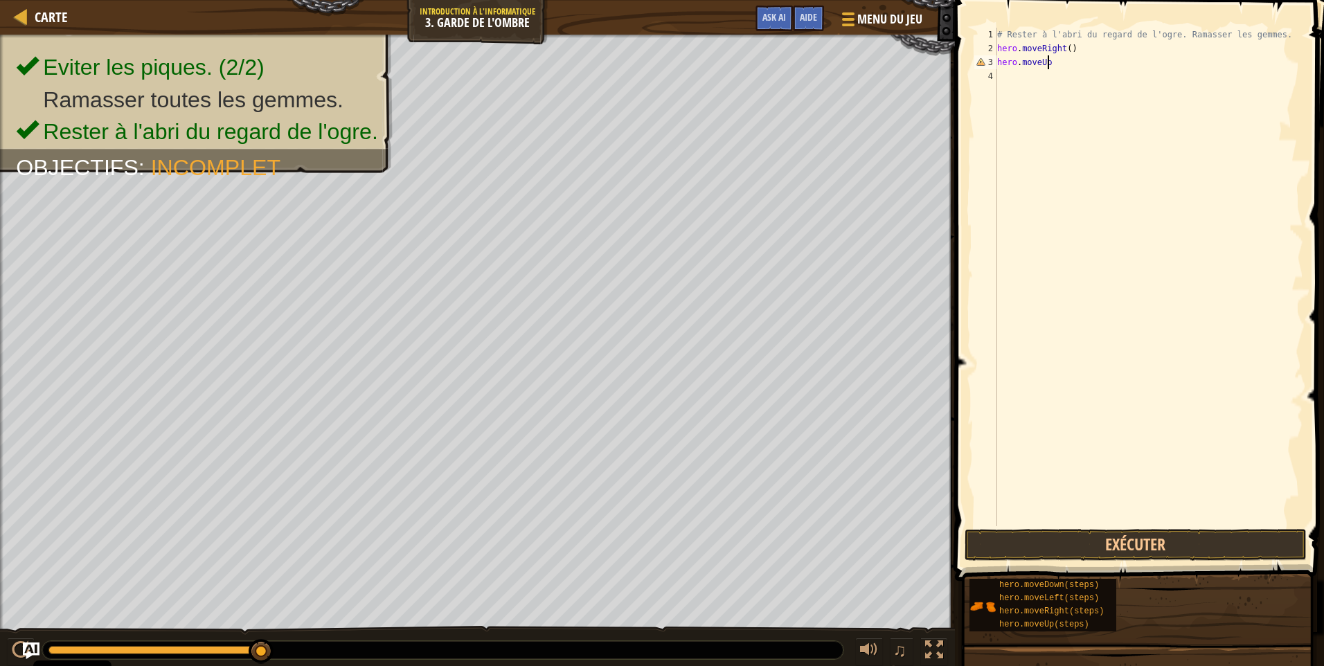
scroll to position [6, 3]
type textarea "hero.moveUp()"
type textarea "hero.moveRight()"
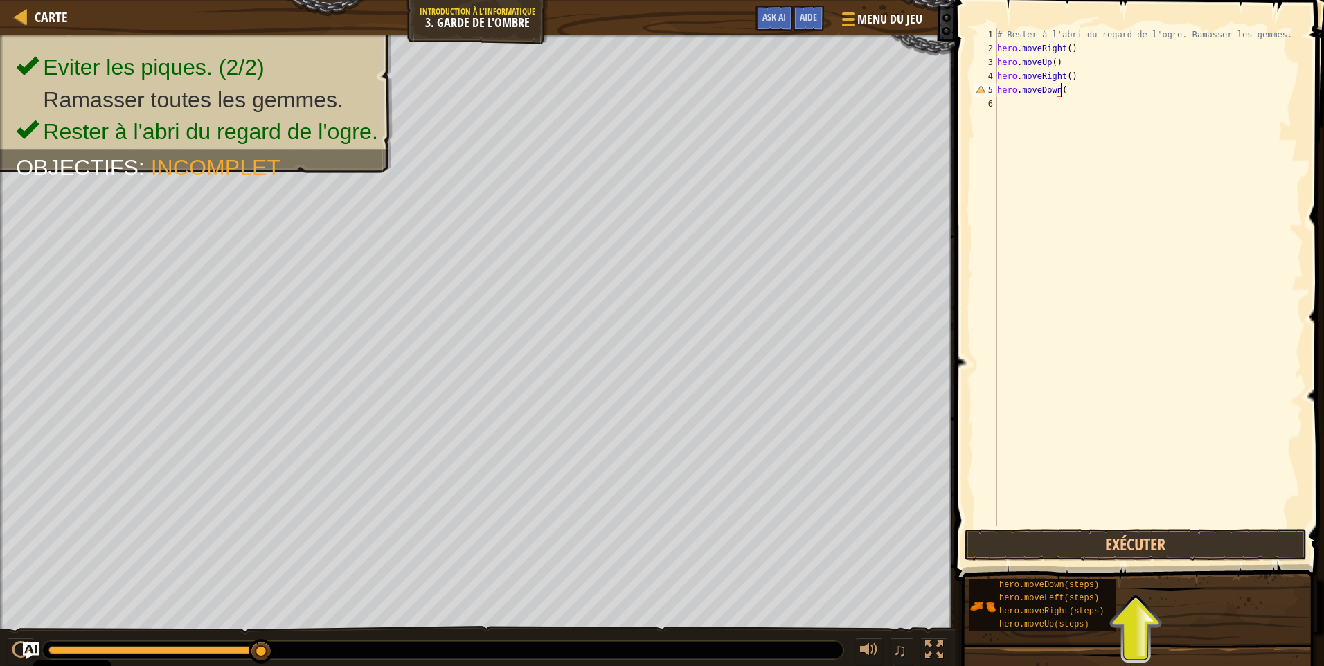
type textarea "hero.moveDown()"
type textarea "hero.moveRight()"
click at [1082, 554] on button "Exécuter" at bounding box center [1135, 545] width 342 height 32
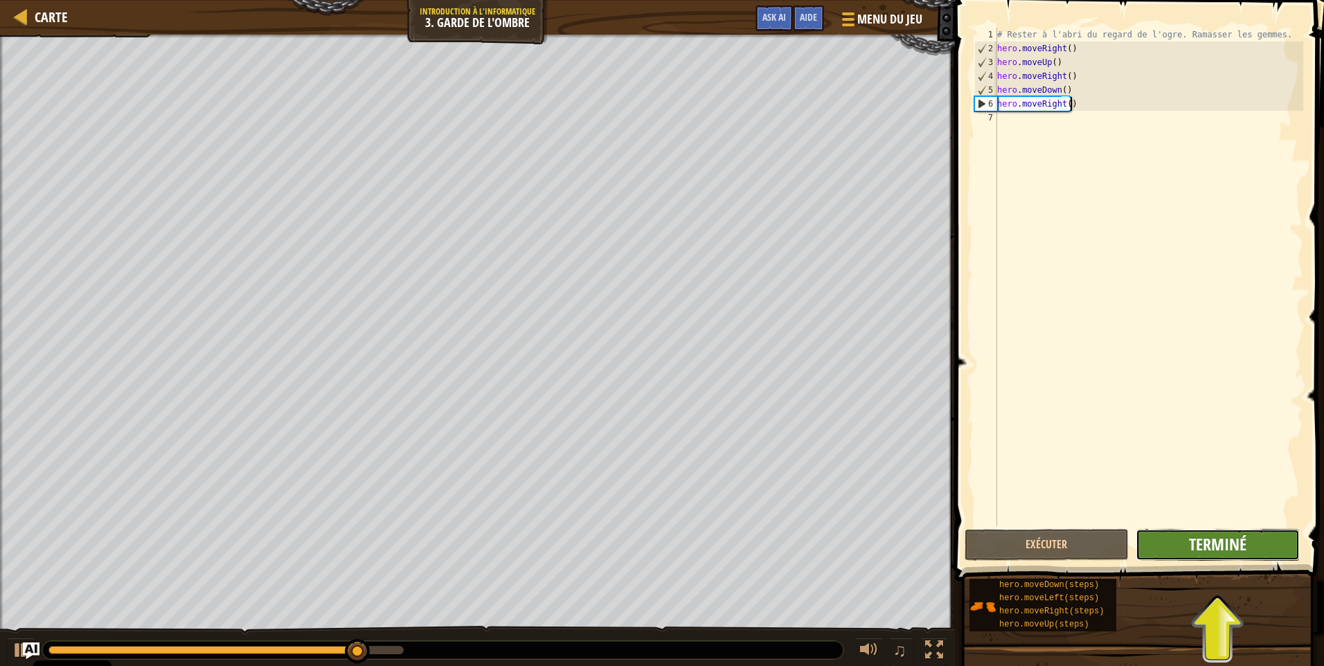
click at [1218, 546] on span "Terminé" at bounding box center [1217, 544] width 57 height 22
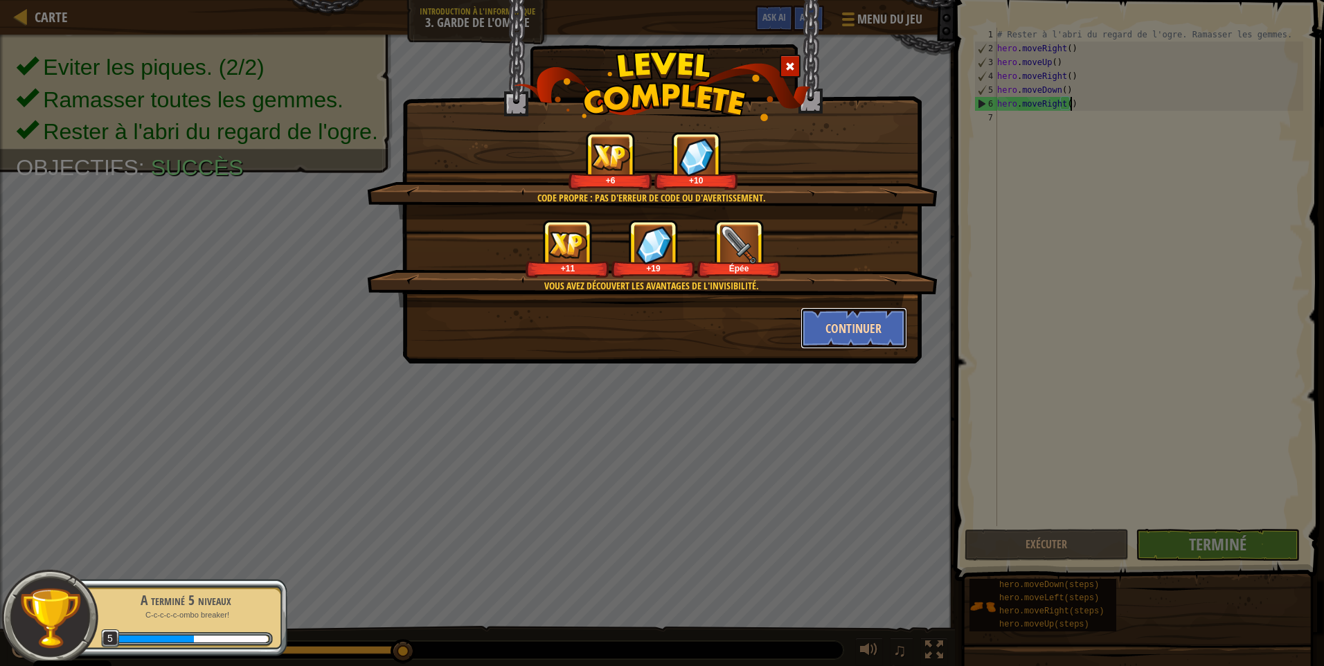
click at [860, 309] on button "Continuer" at bounding box center [853, 328] width 107 height 42
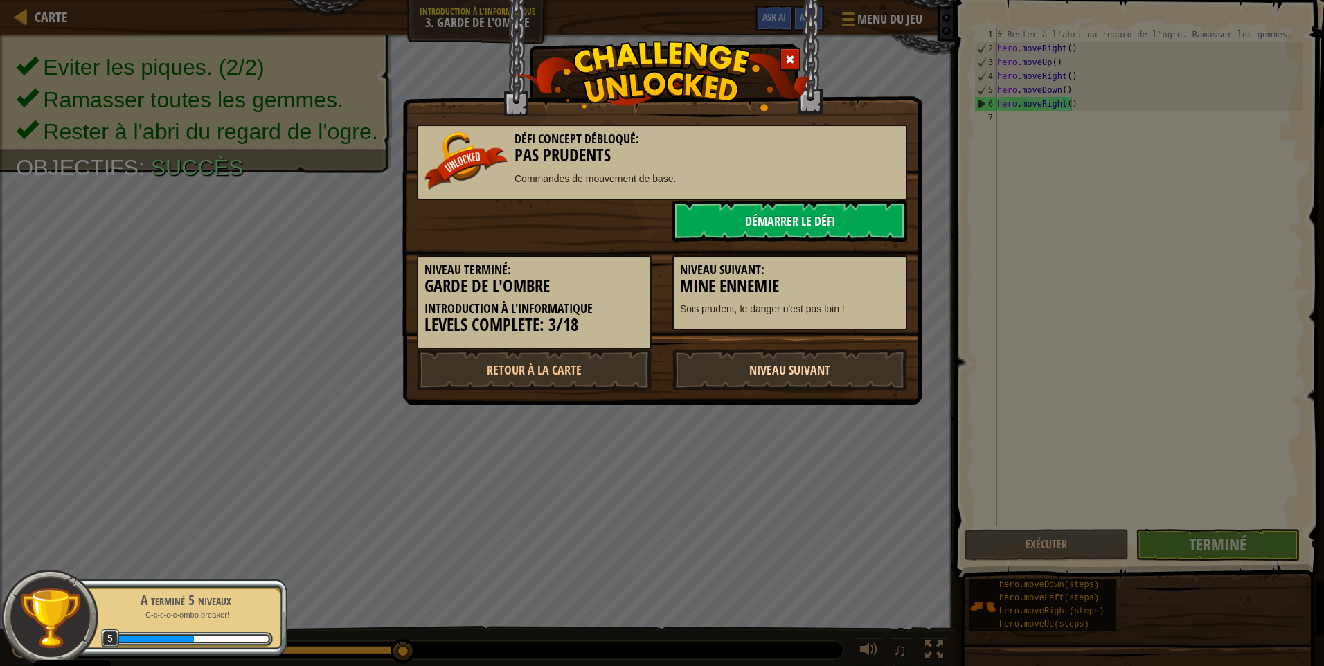
click at [813, 373] on link "Niveau Suivant" at bounding box center [789, 370] width 235 height 42
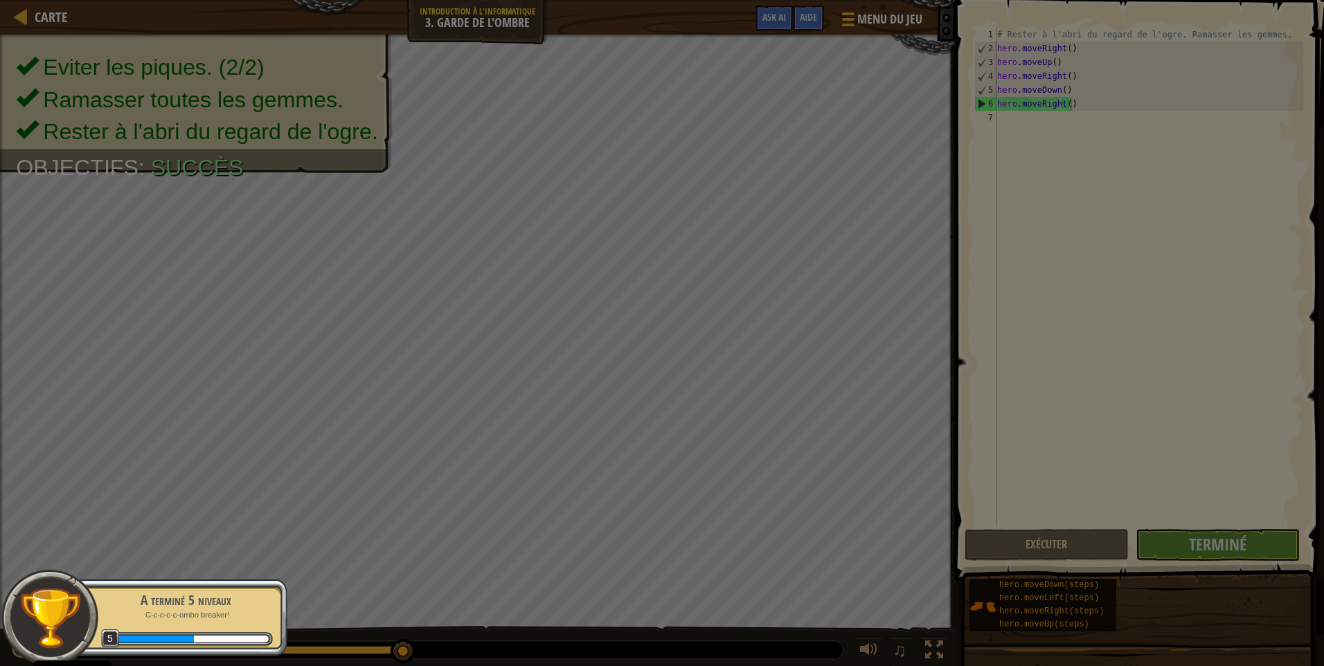
click at [813, 1] on body "Cookie Policy CodeCombat utilise quelques cookies essentiels et non essentiels.…" at bounding box center [662, 0] width 1324 height 1
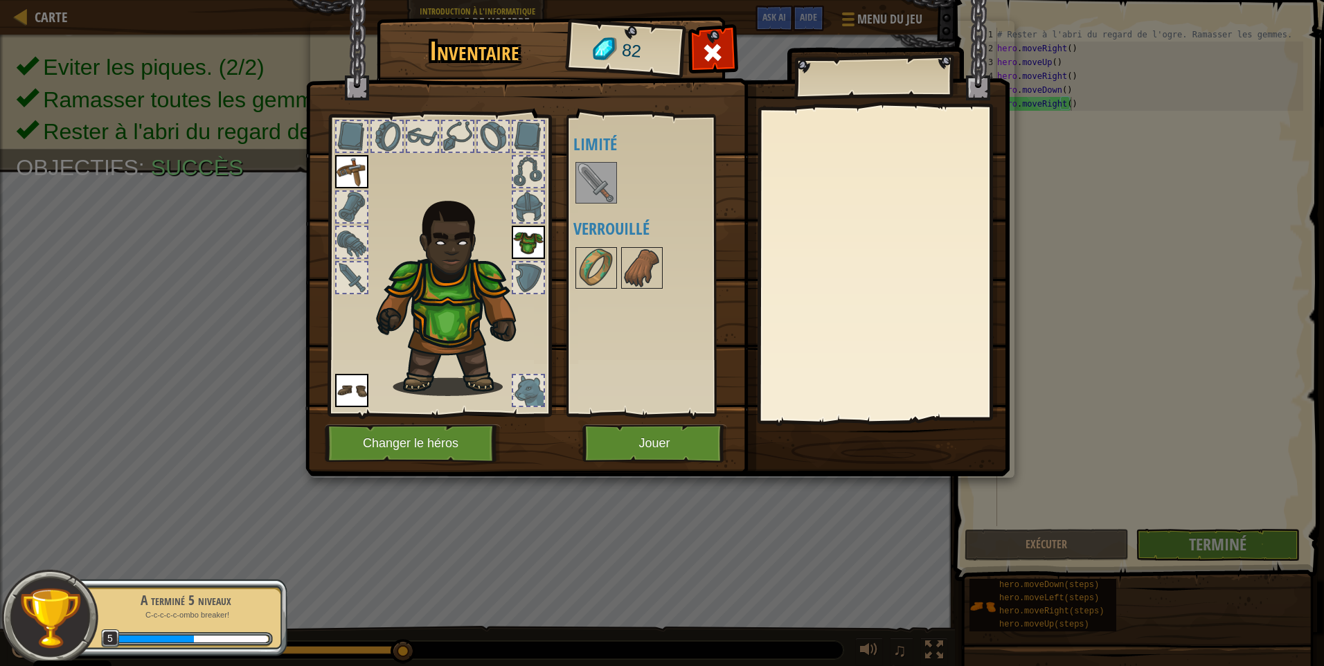
click at [585, 175] on img at bounding box center [596, 182] width 39 height 39
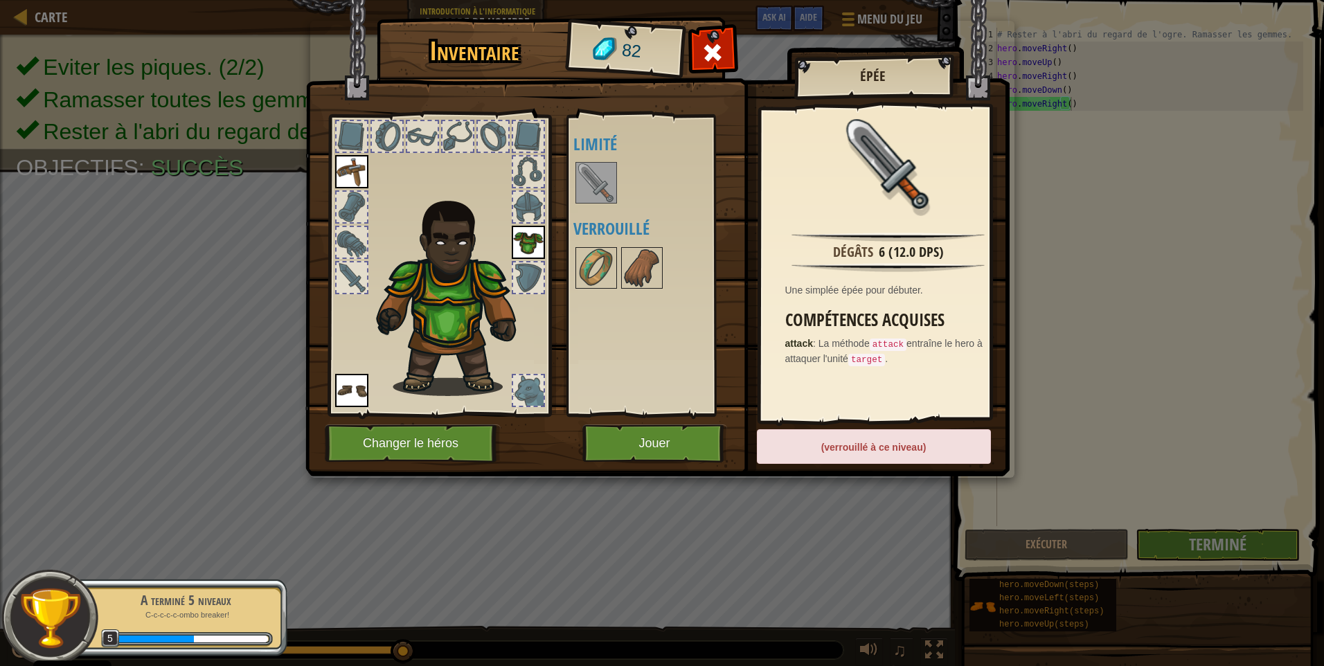
click at [872, 440] on div "(verrouillé à ce niveau)" at bounding box center [874, 446] width 234 height 35
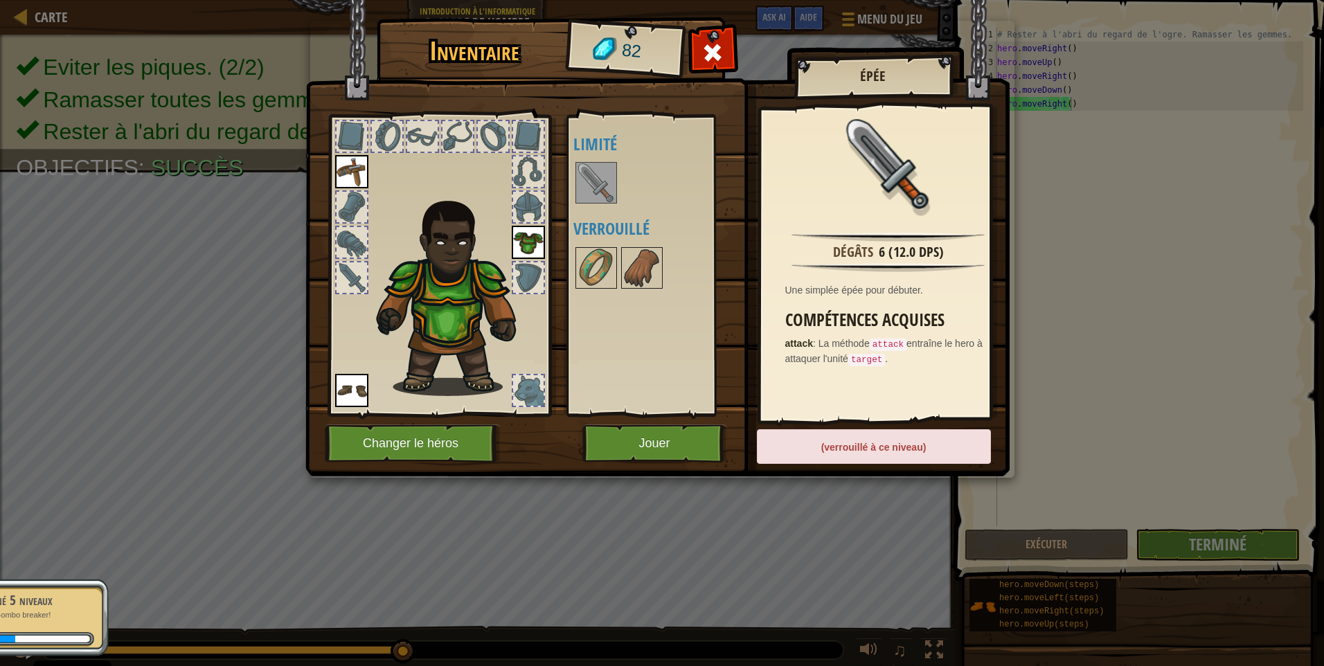
click at [694, 351] on div "Disponible Equiper Equiper Equiper (double-clic pour s'équiper) Limité Verrouil…" at bounding box center [660, 265] width 174 height 289
click at [606, 249] on img at bounding box center [596, 268] width 39 height 39
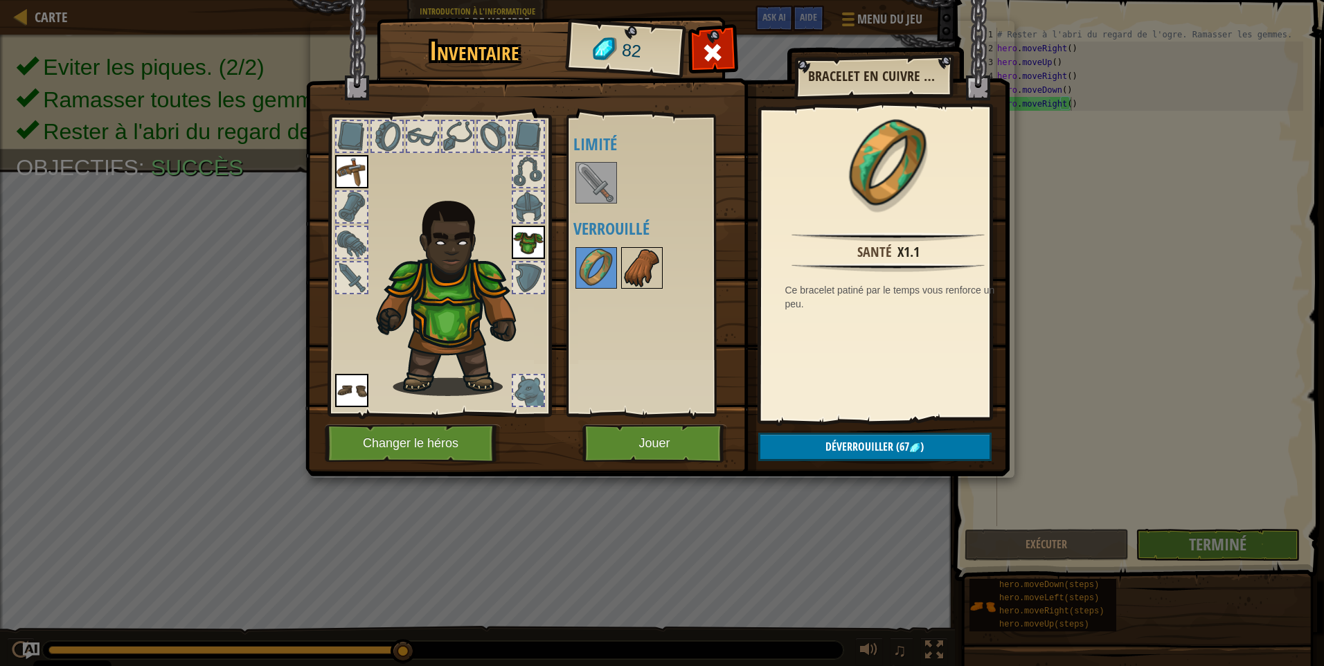
click at [658, 268] on img at bounding box center [641, 268] width 39 height 39
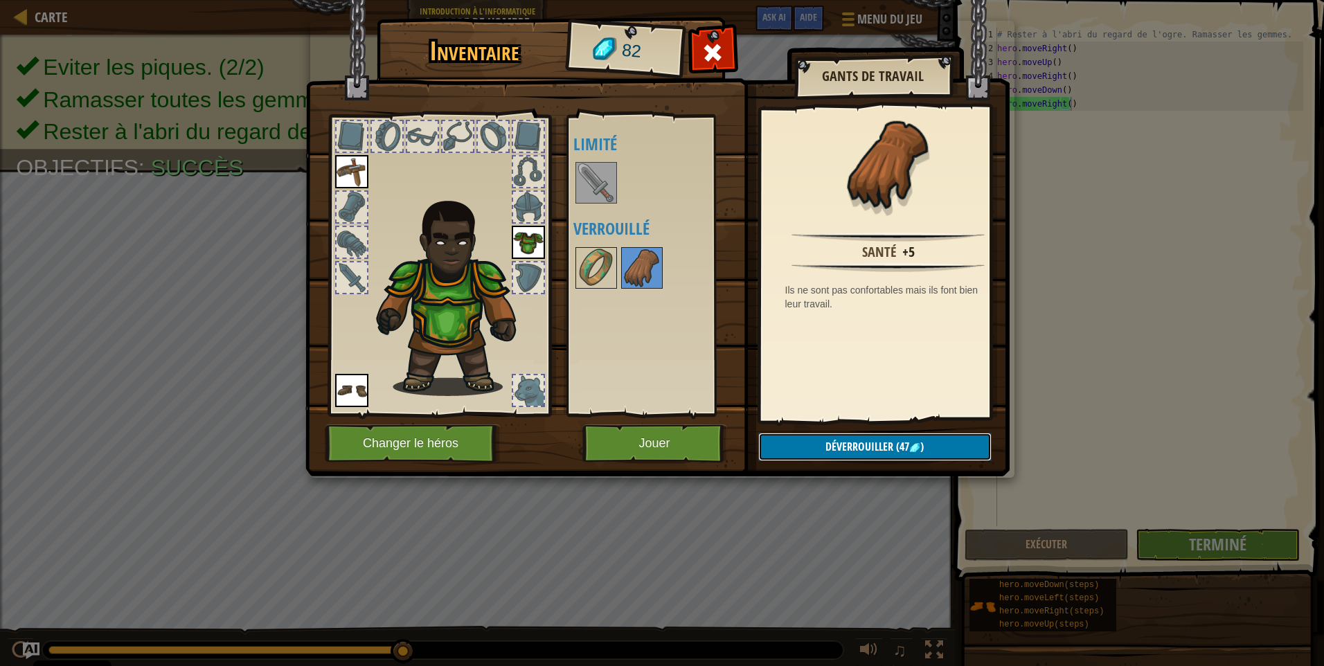
click at [907, 446] on span "(47" at bounding box center [901, 446] width 16 height 15
click at [887, 449] on button "Confirmer" at bounding box center [874, 447] width 233 height 28
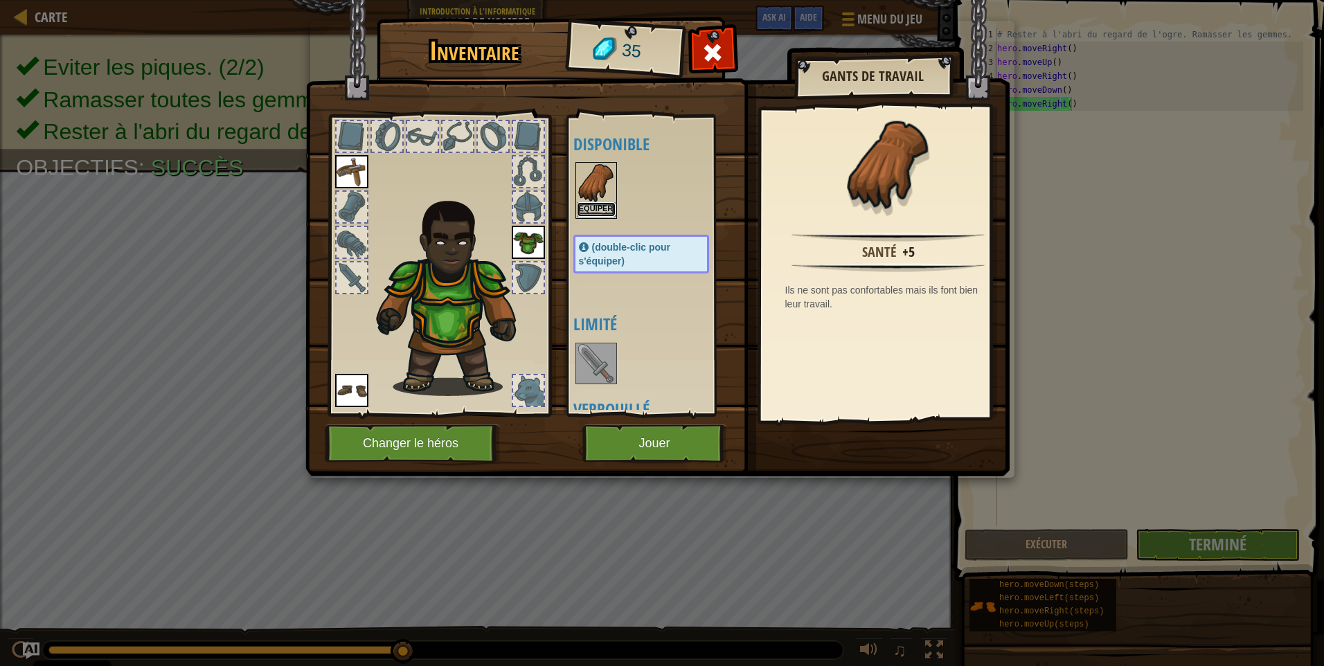
click at [597, 212] on button "Equiper" at bounding box center [596, 209] width 39 height 15
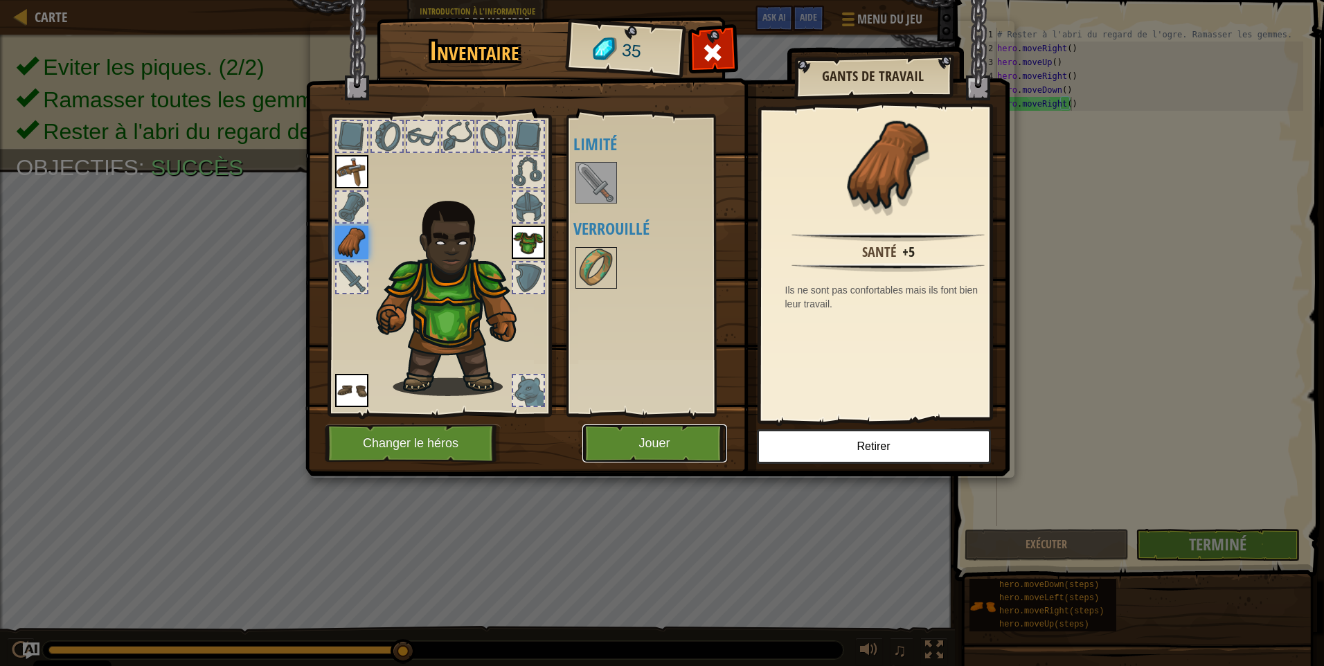
click at [682, 444] on button "Jouer" at bounding box center [654, 443] width 145 height 38
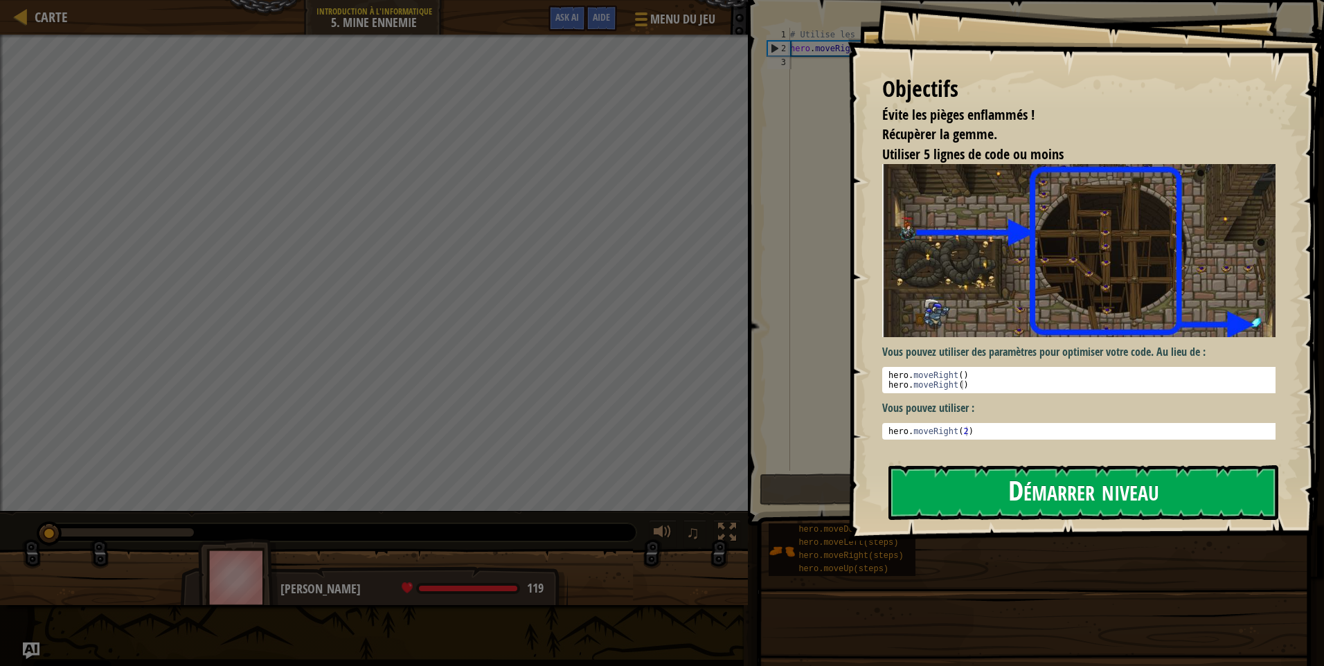
click at [1009, 494] on button "Démarrer niveau" at bounding box center [1083, 492] width 390 height 55
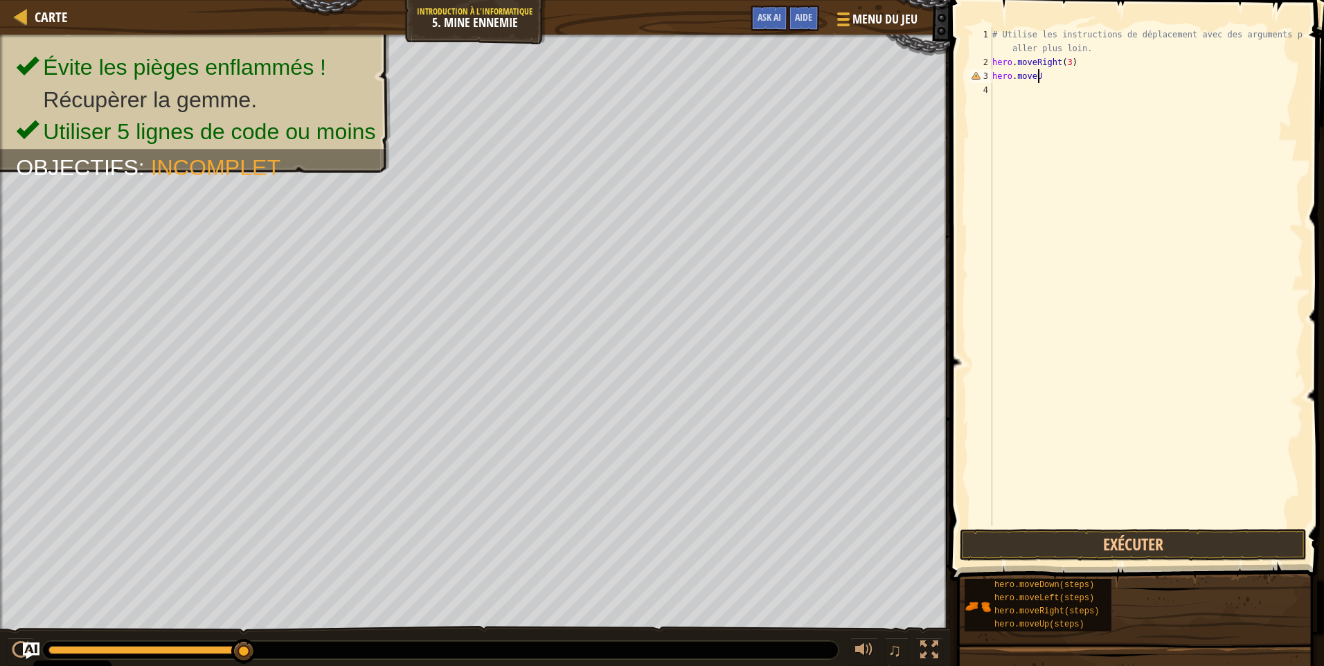
scroll to position [6, 3]
type textarea "hero.moveUp()"
type textarea "hero.moveRight()"
type textarea "hero.moveDown(3)"
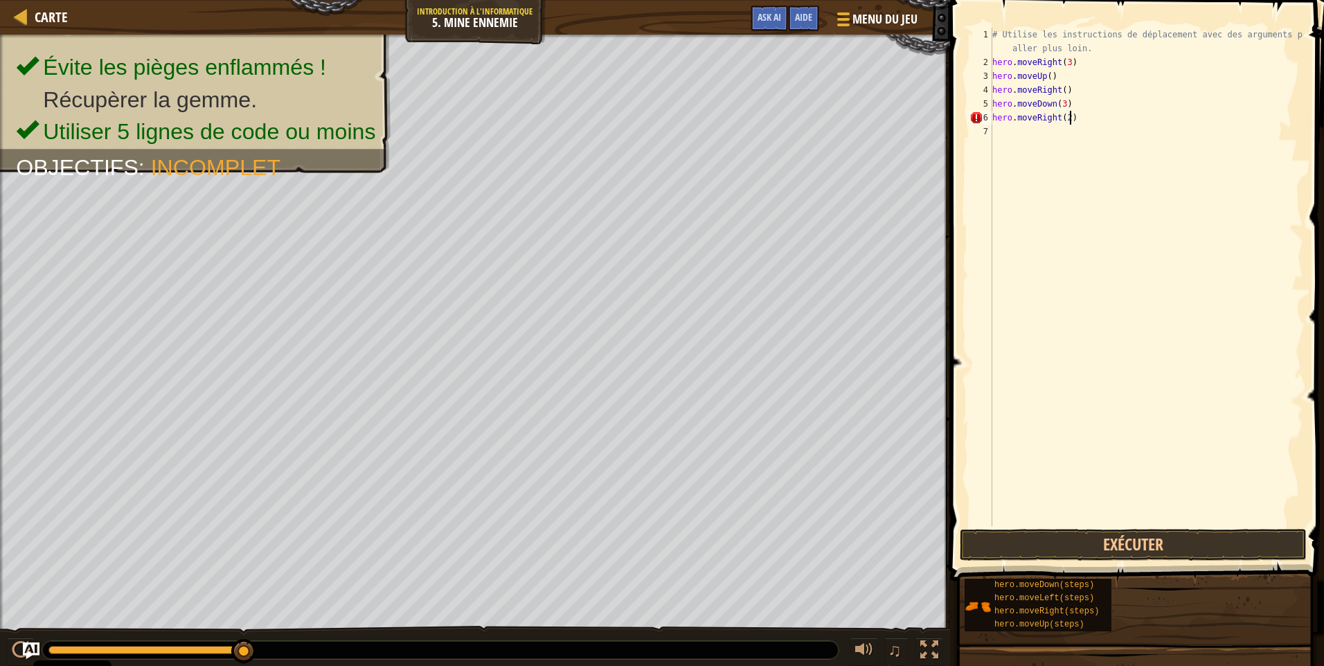
scroll to position [6, 6]
type textarea "hero.moveRight(2)"
click at [1050, 537] on button "Exécuter" at bounding box center [1132, 545] width 347 height 32
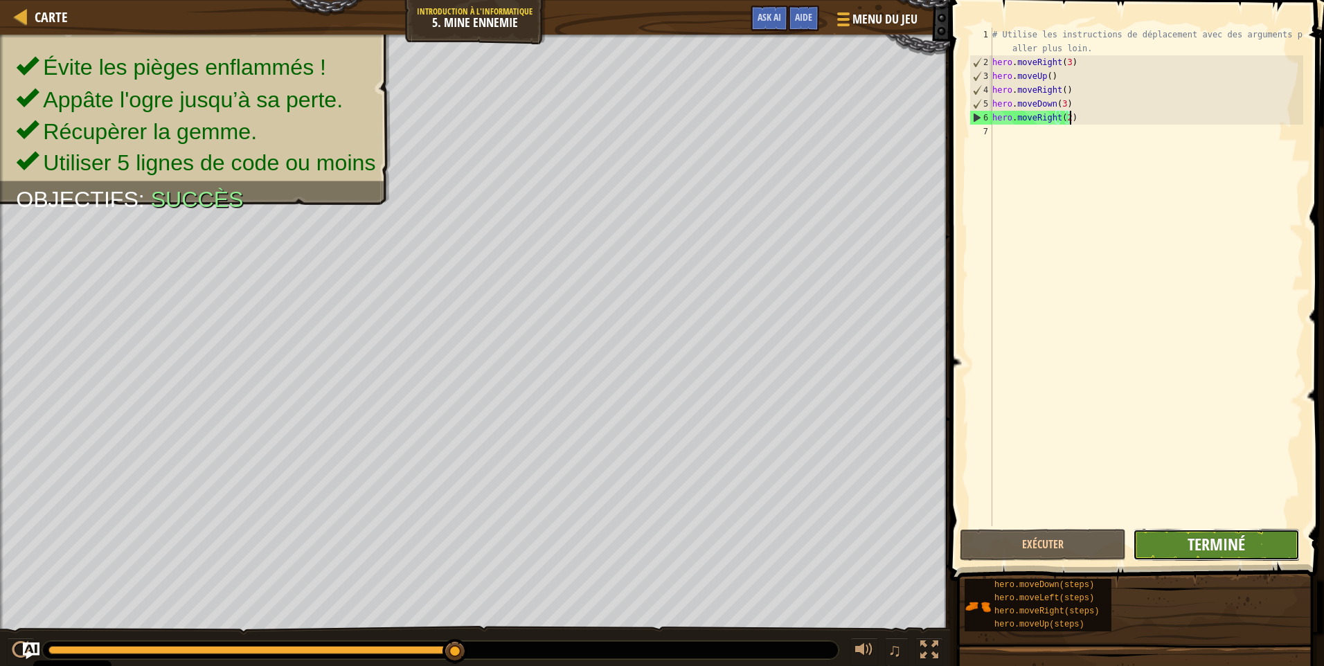
click at [1233, 547] on span "Terminé" at bounding box center [1215, 544] width 57 height 22
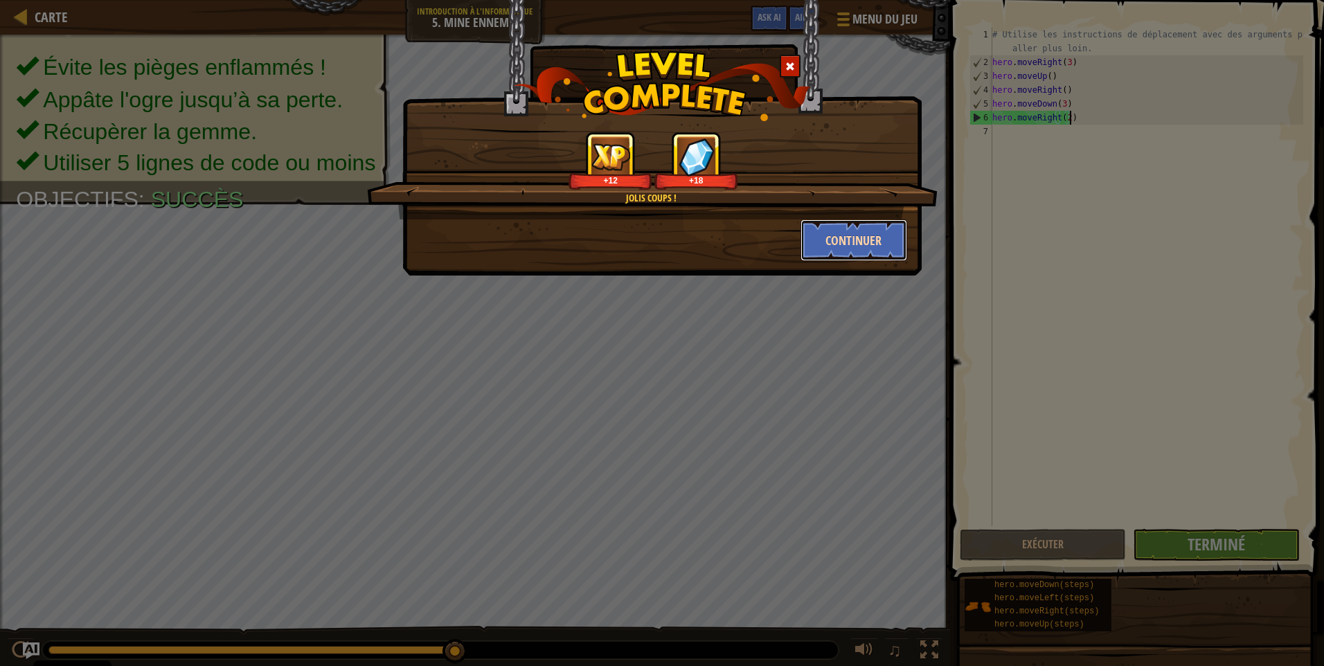
drag, startPoint x: 884, startPoint y: 251, endPoint x: 887, endPoint y: 244, distance: 7.1
click at [887, 244] on button "Continuer" at bounding box center [853, 240] width 107 height 42
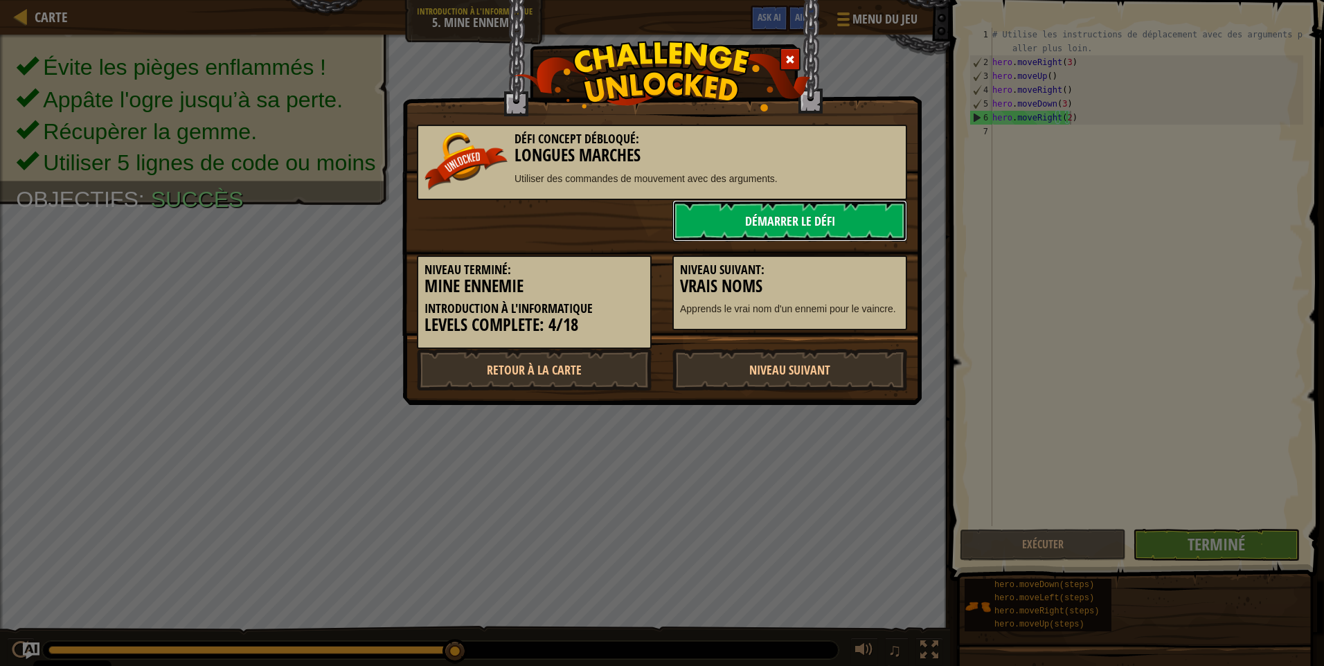
click at [801, 217] on link "Démarrer le Défi" at bounding box center [789, 221] width 235 height 42
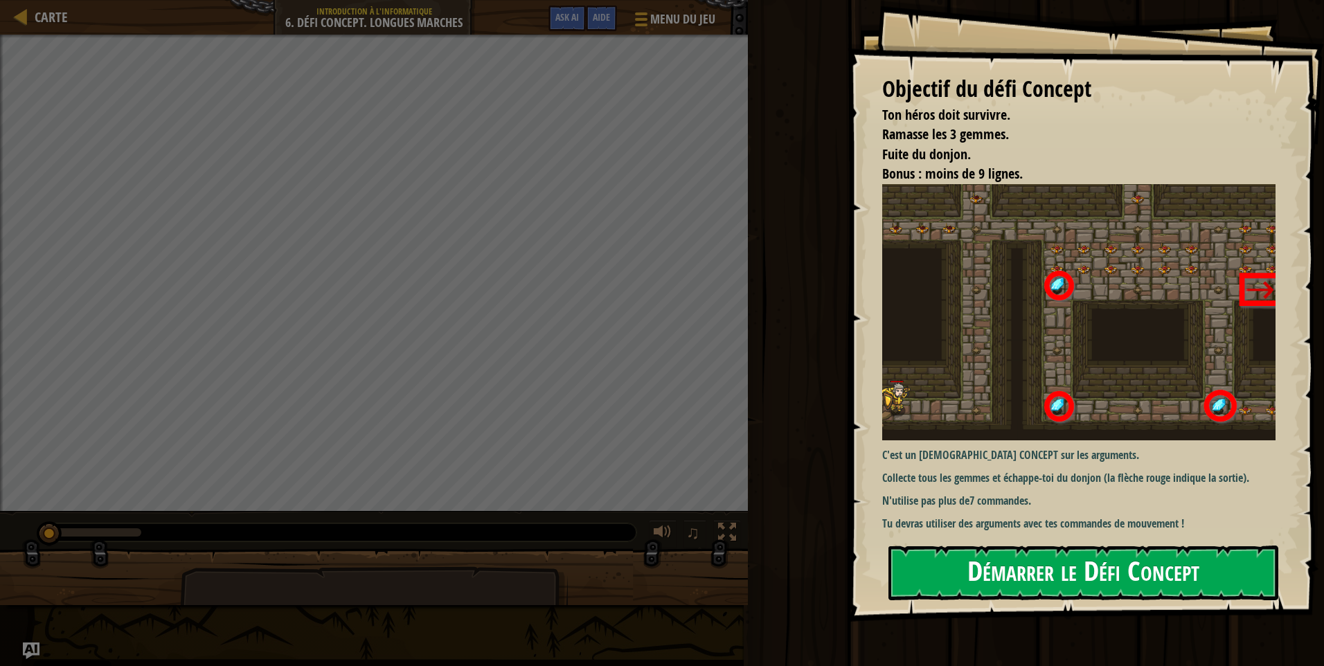
click at [1100, 573] on button "Démarrer le Défi Concept" at bounding box center [1083, 572] width 390 height 55
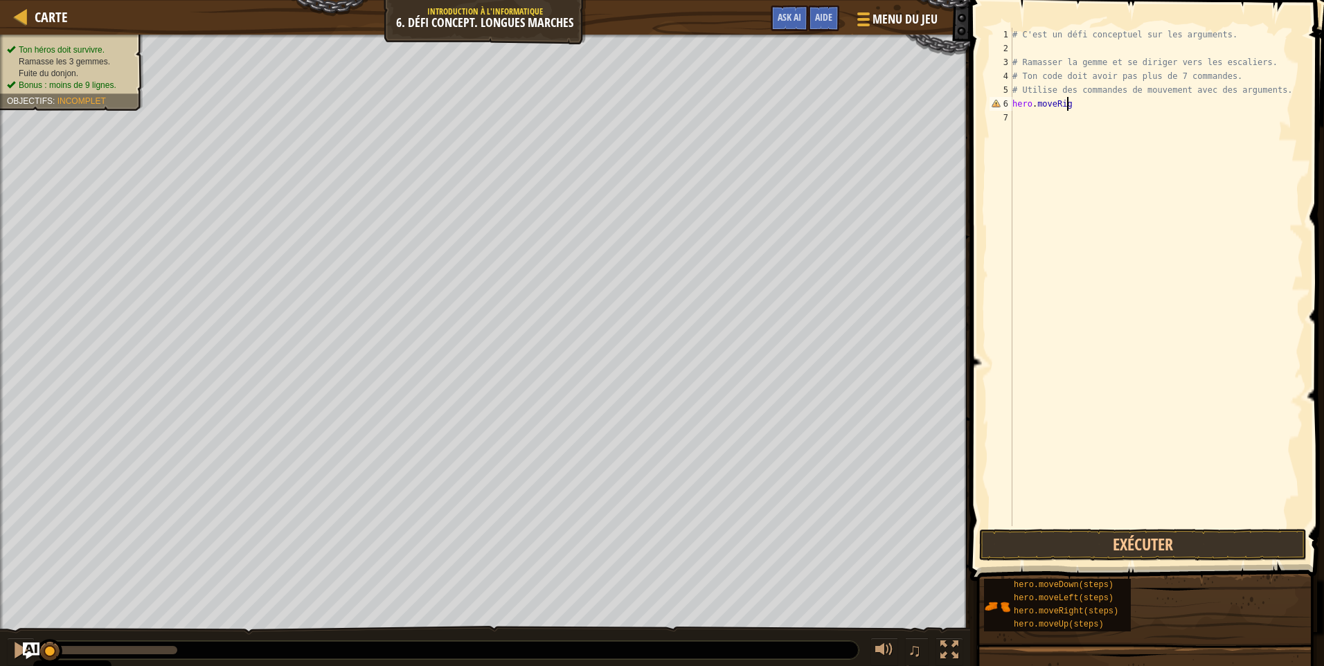
scroll to position [6, 4]
type textarea "hero.moveRight()"
type textarea "hero.moveUp(3)"
type textarea "hero.moveRight(2)"
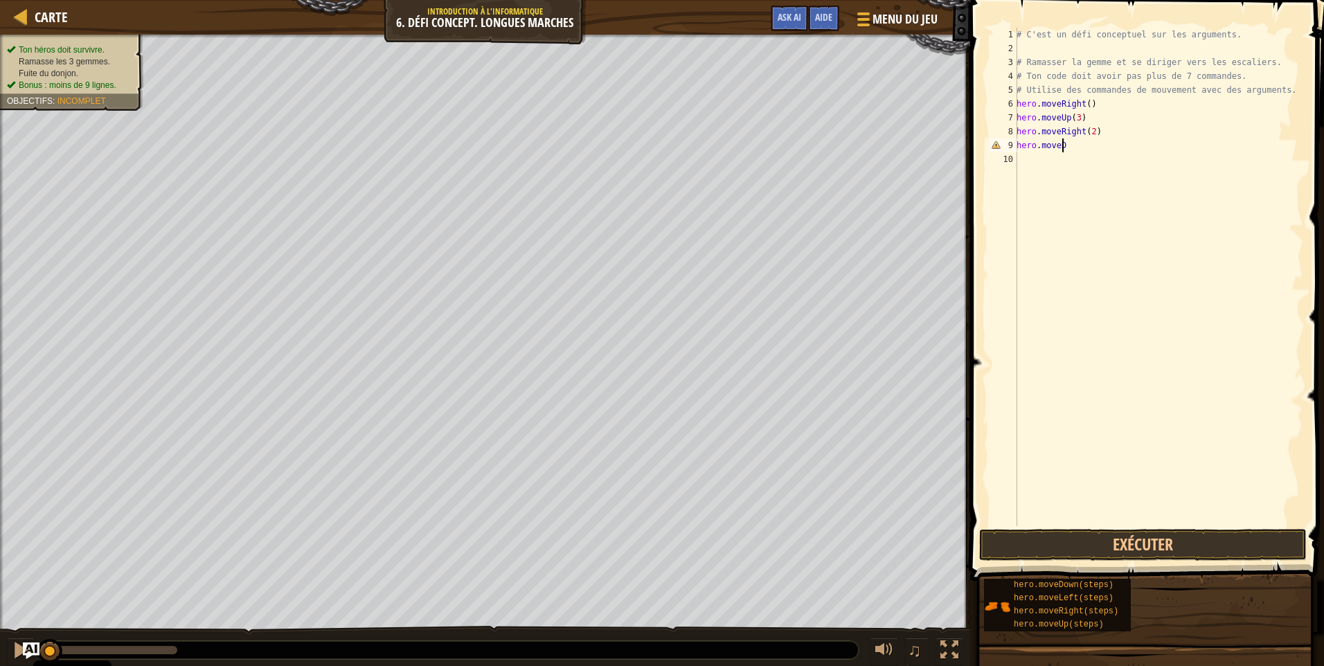
scroll to position [6, 3]
type textarea "hero.moveDown"
type textarea "hero.moveLeft()"
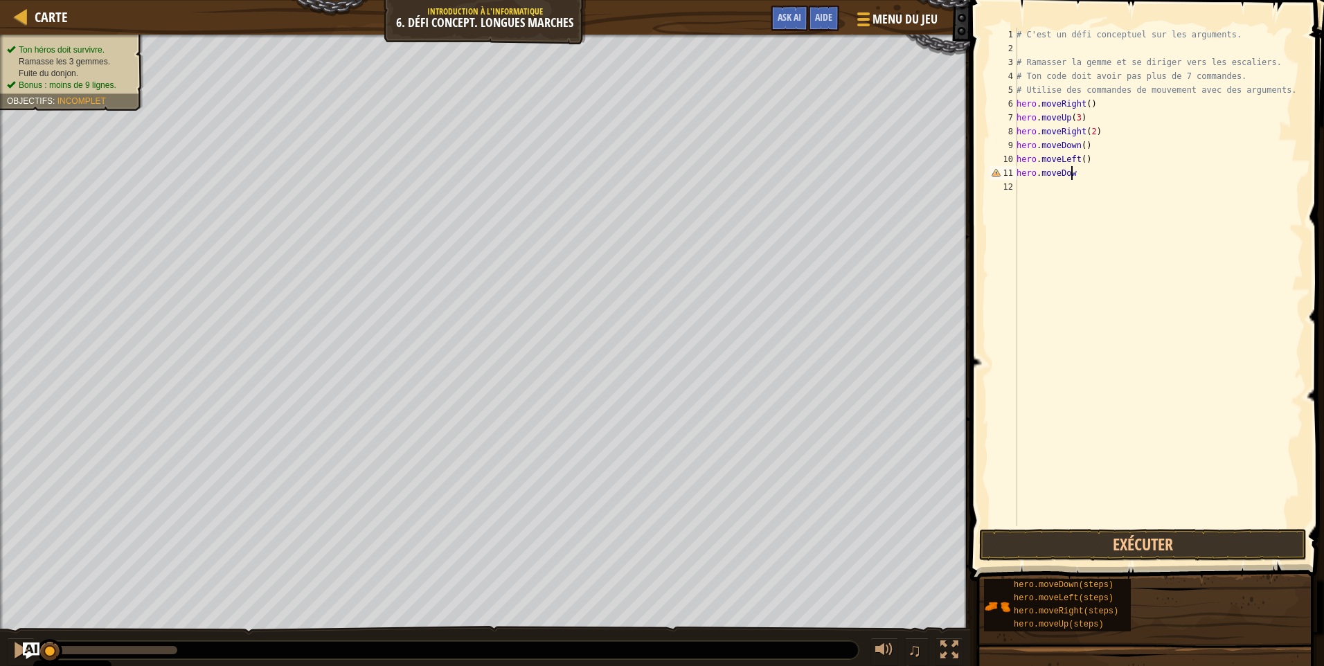
type textarea "hero.moveDown"
click at [1083, 188] on div "# C'est un défi conceptuel sur les arguments. # Ramasser la gemme et se diriger…" at bounding box center [1157, 291] width 289 height 526
click at [1092, 542] on button "Exécuter" at bounding box center [1142, 545] width 327 height 32
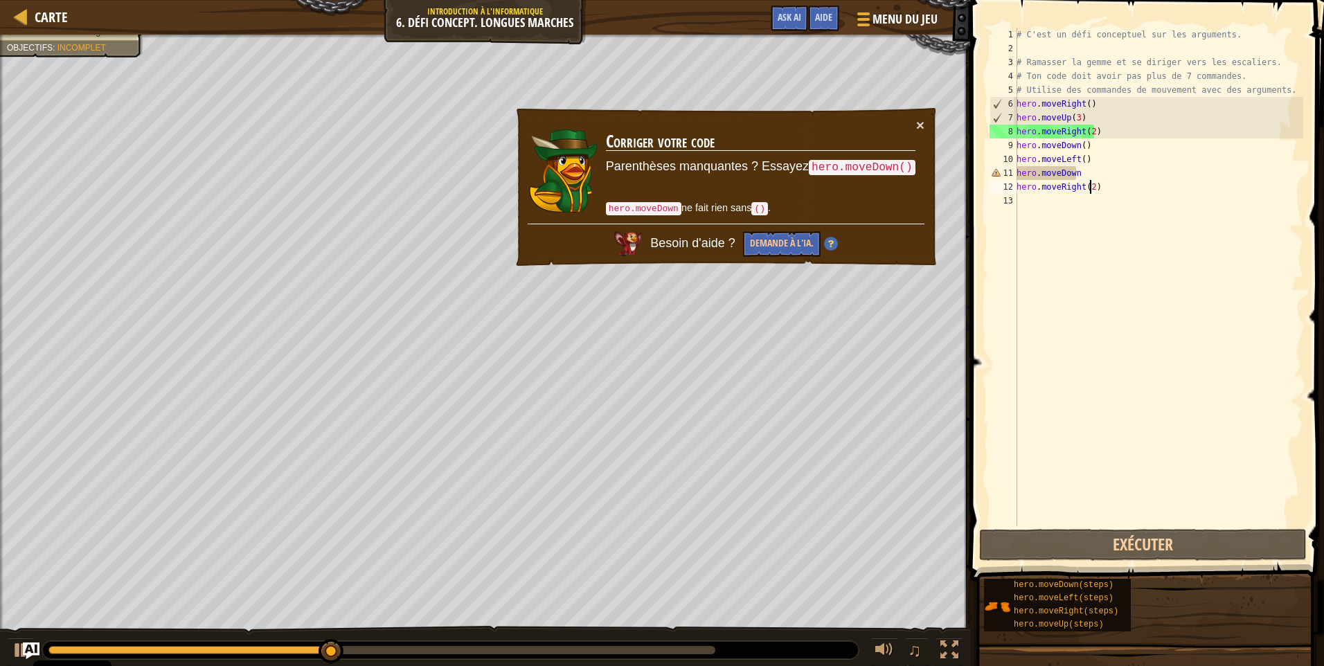
drag, startPoint x: 1042, startPoint y: 507, endPoint x: 1078, endPoint y: 168, distance: 340.5
click at [1078, 168] on div "# C'est un défi conceptuel sur les arguments. # Ramasser la gemme et se diriger…" at bounding box center [1157, 291] width 289 height 526
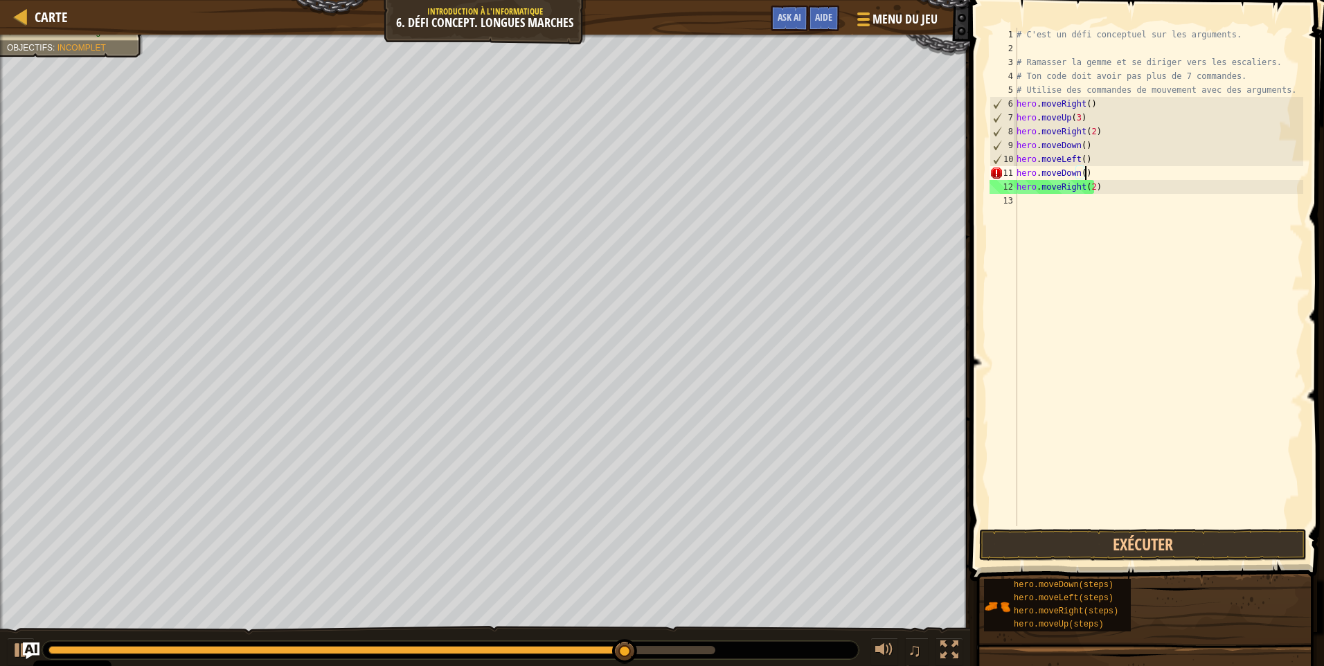
scroll to position [6, 5]
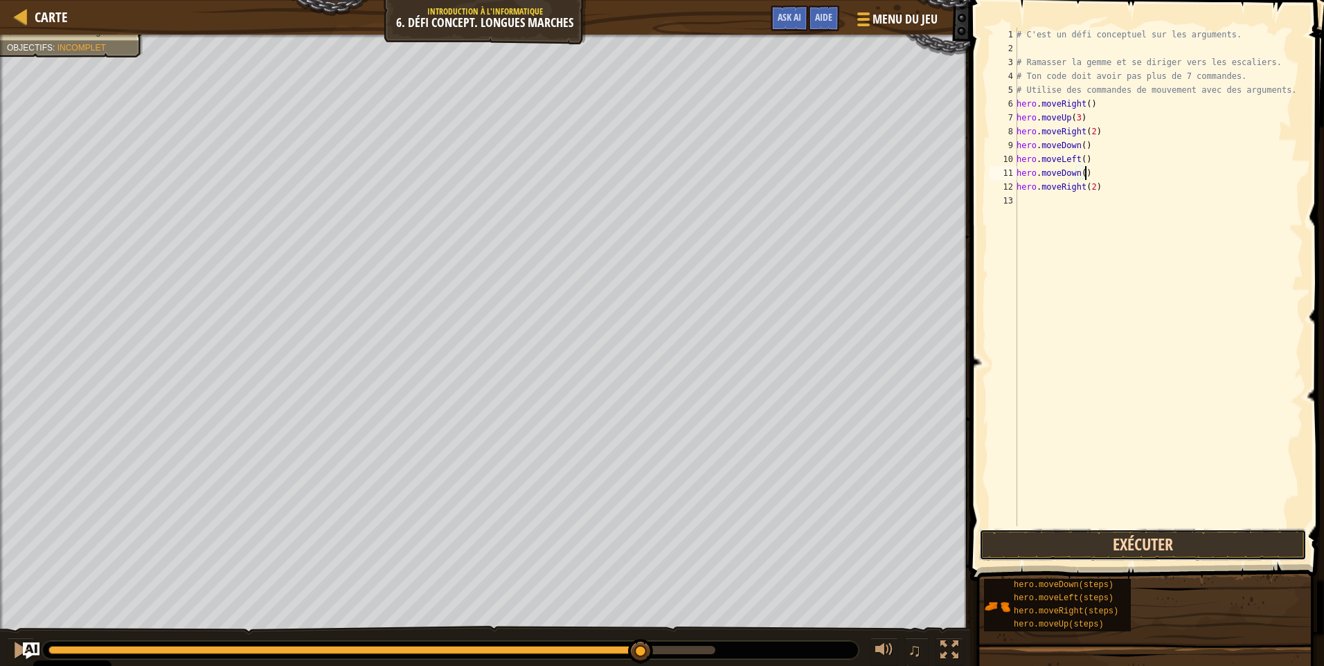
click at [1114, 538] on button "Exécuter" at bounding box center [1142, 545] width 327 height 32
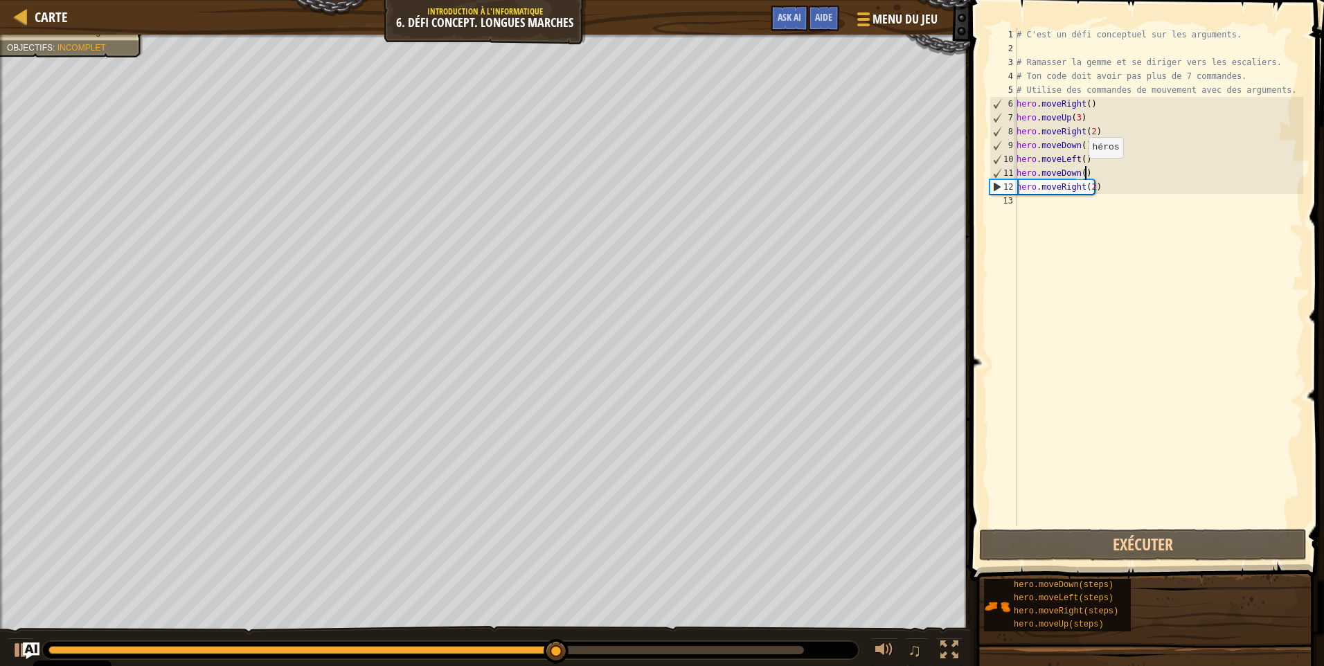
click at [1076, 177] on div "# C'est un défi conceptuel sur les arguments. # Ramasser la gemme et se diriger…" at bounding box center [1157, 291] width 289 height 526
click at [1079, 174] on div "# C'est un défi conceptuel sur les arguments. # Ramasser la gemme et se diriger…" at bounding box center [1157, 291] width 289 height 526
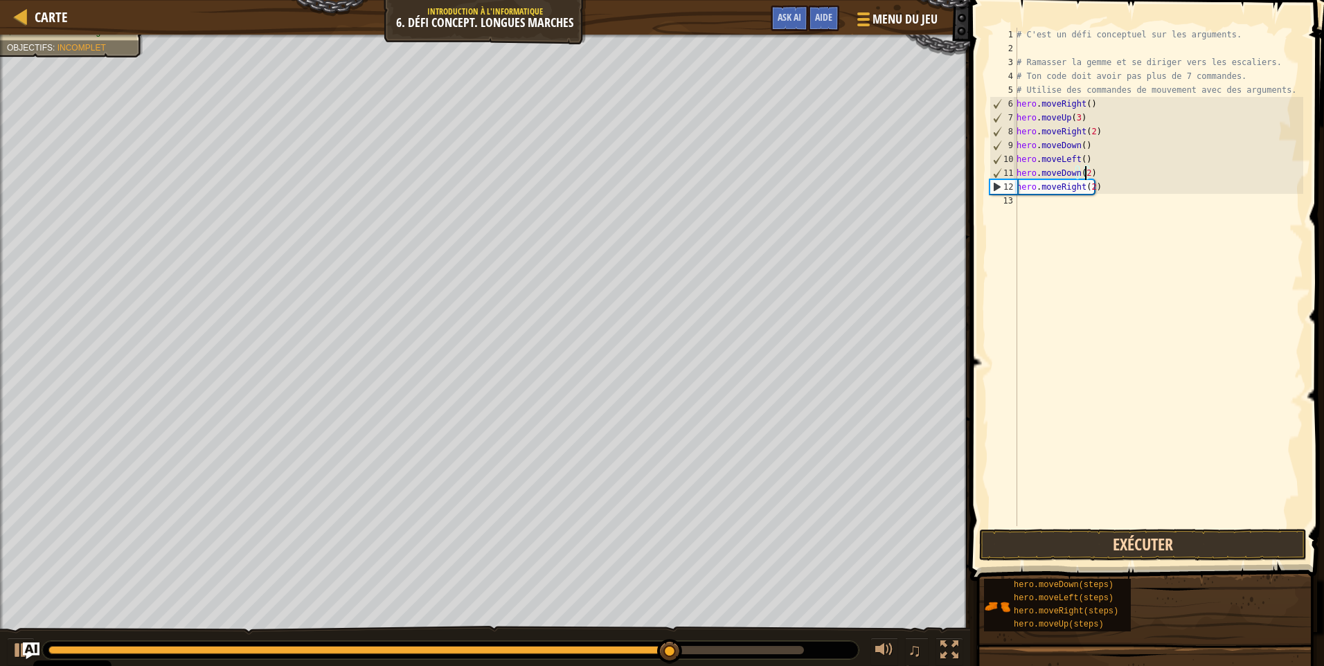
type textarea "hero.moveDown(2)"
click at [1144, 539] on button "Exécuter" at bounding box center [1142, 545] width 327 height 32
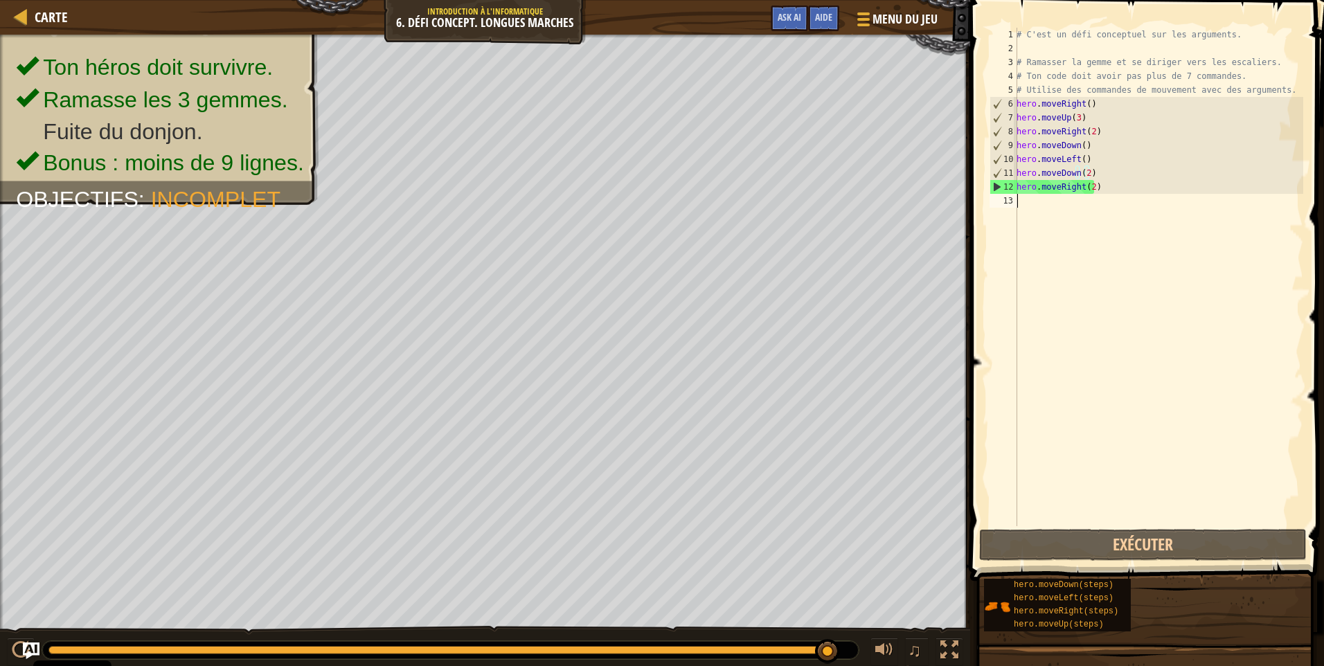
click at [1018, 195] on div "# C'est un défi conceptuel sur les arguments. # Ramasser la gemme et se diriger…" at bounding box center [1157, 291] width 289 height 526
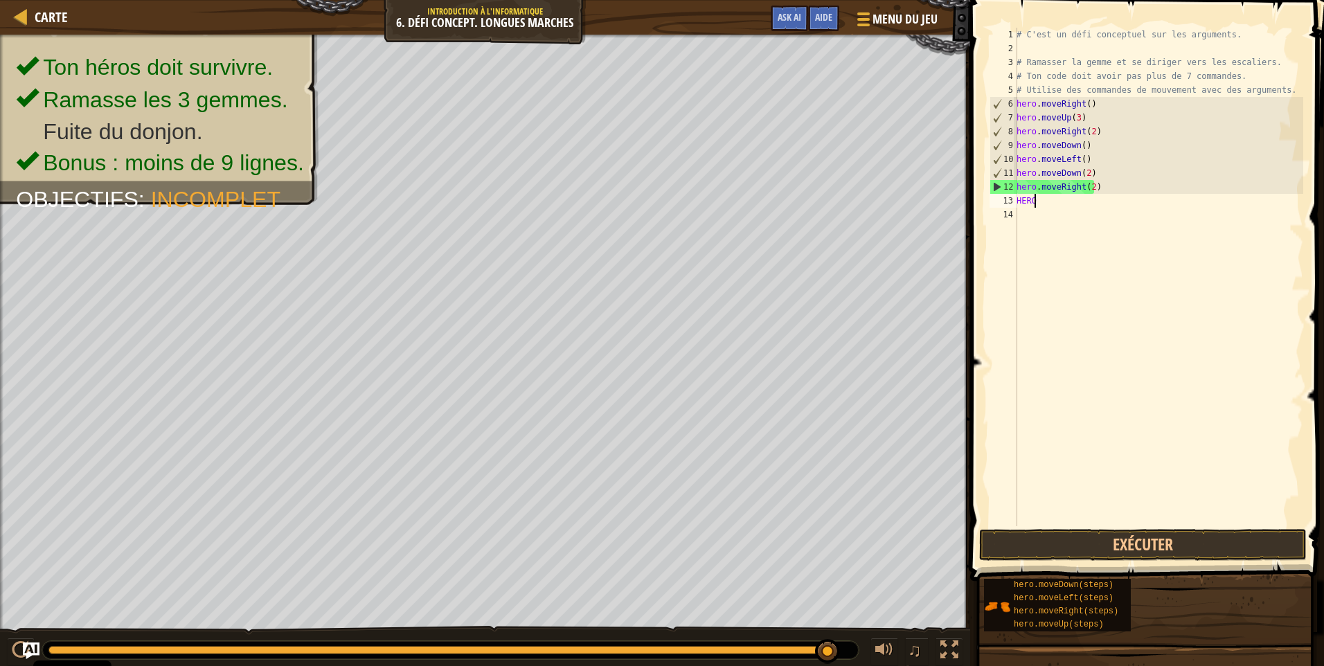
scroll to position [6, 1]
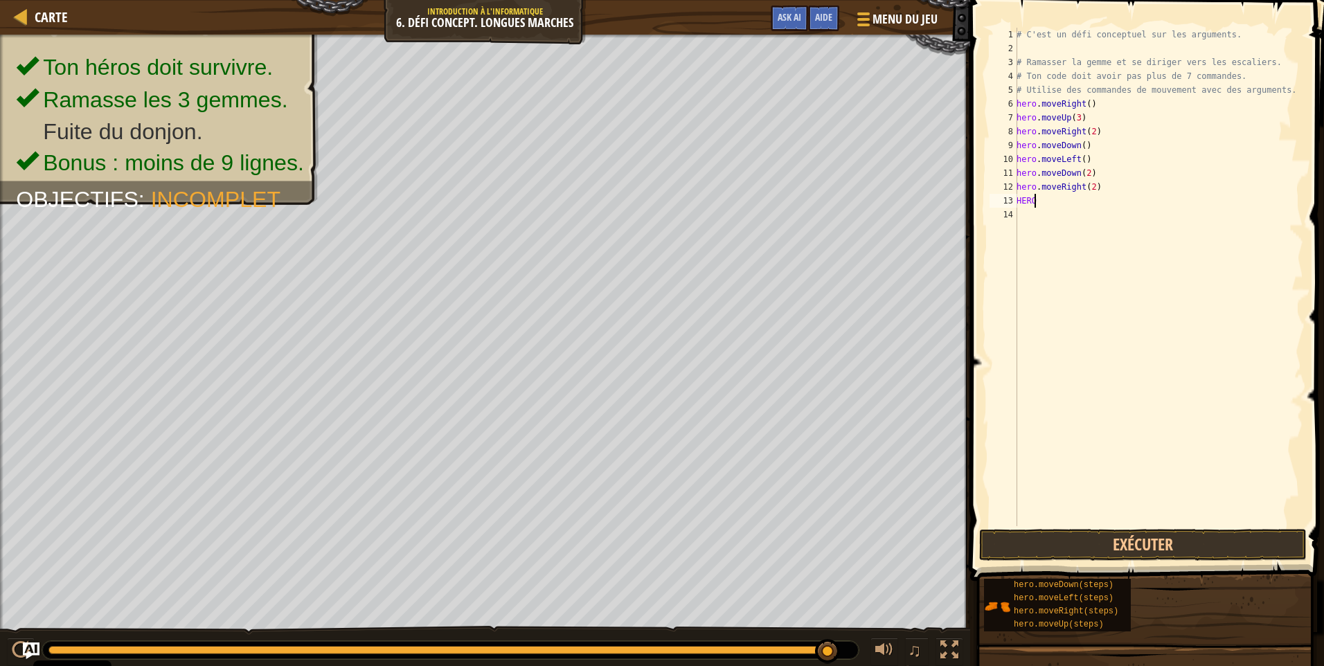
type textarea "H"
type textarea "hero.moveUp(2)"
type textarea "hero.moveRight()"
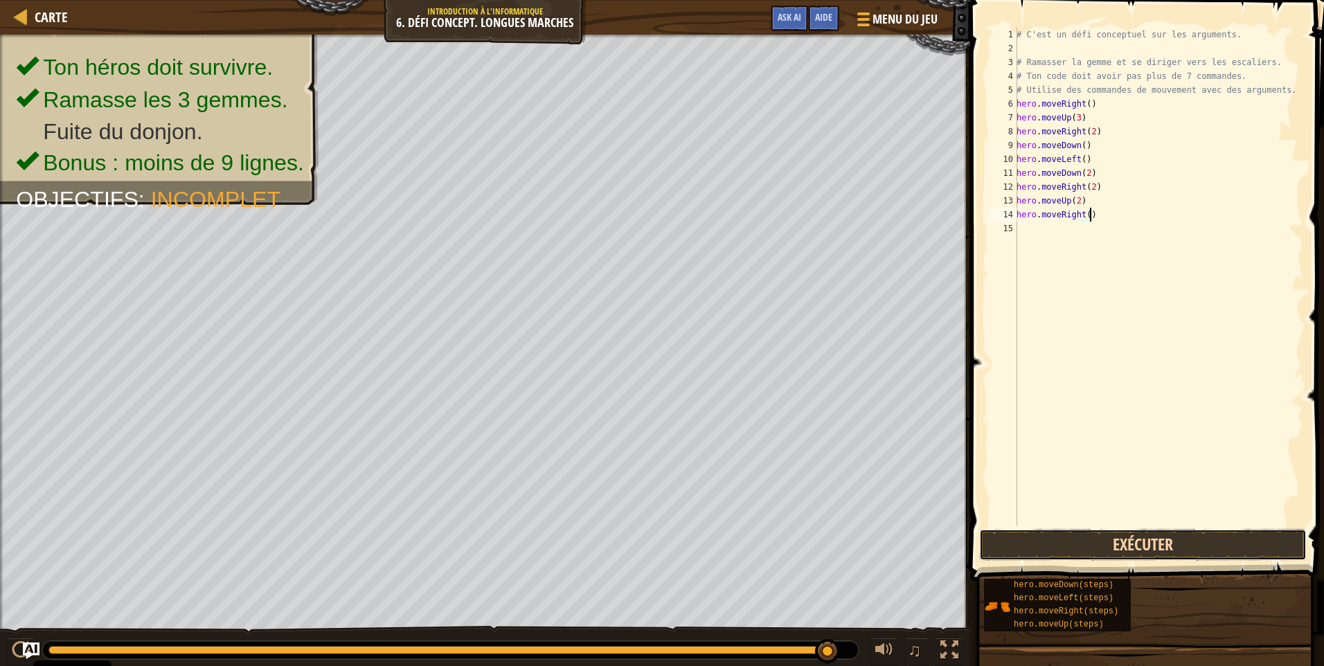
click at [1110, 545] on button "Exécuter" at bounding box center [1142, 545] width 327 height 32
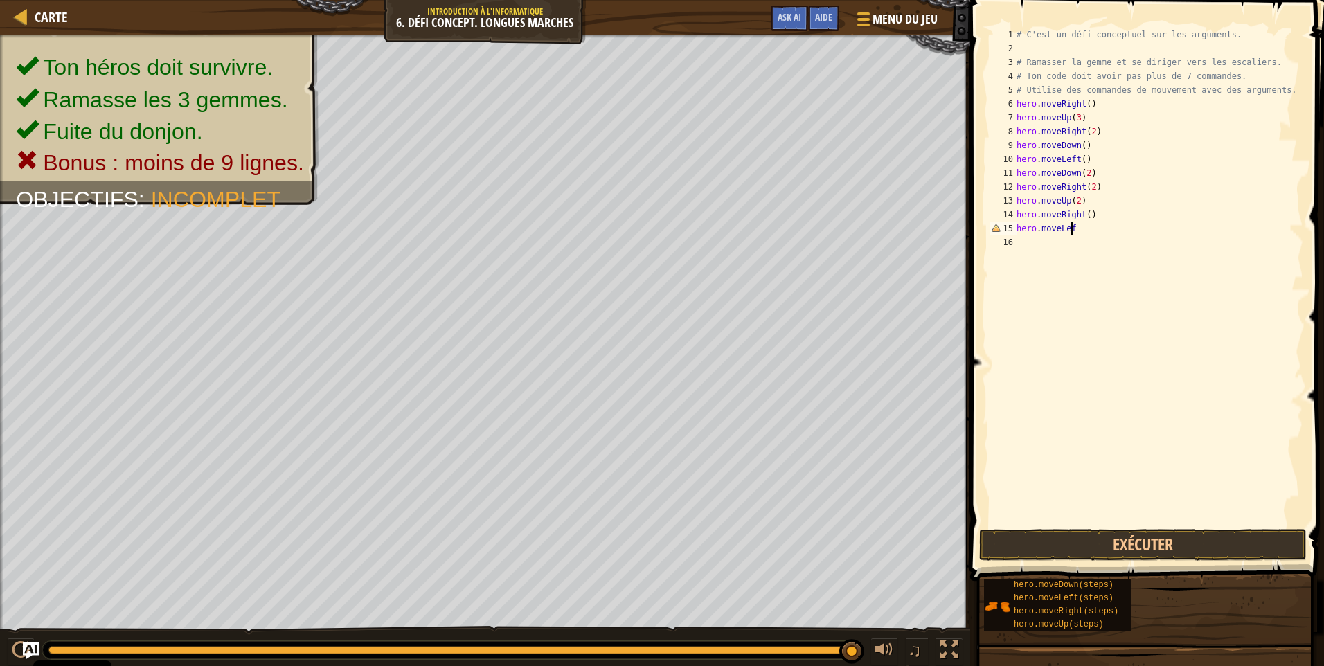
scroll to position [6, 4]
type textarea "hero.moveLeft()"
type textarea "hero.moveDown()"
type textarea "hero.moveRght()"
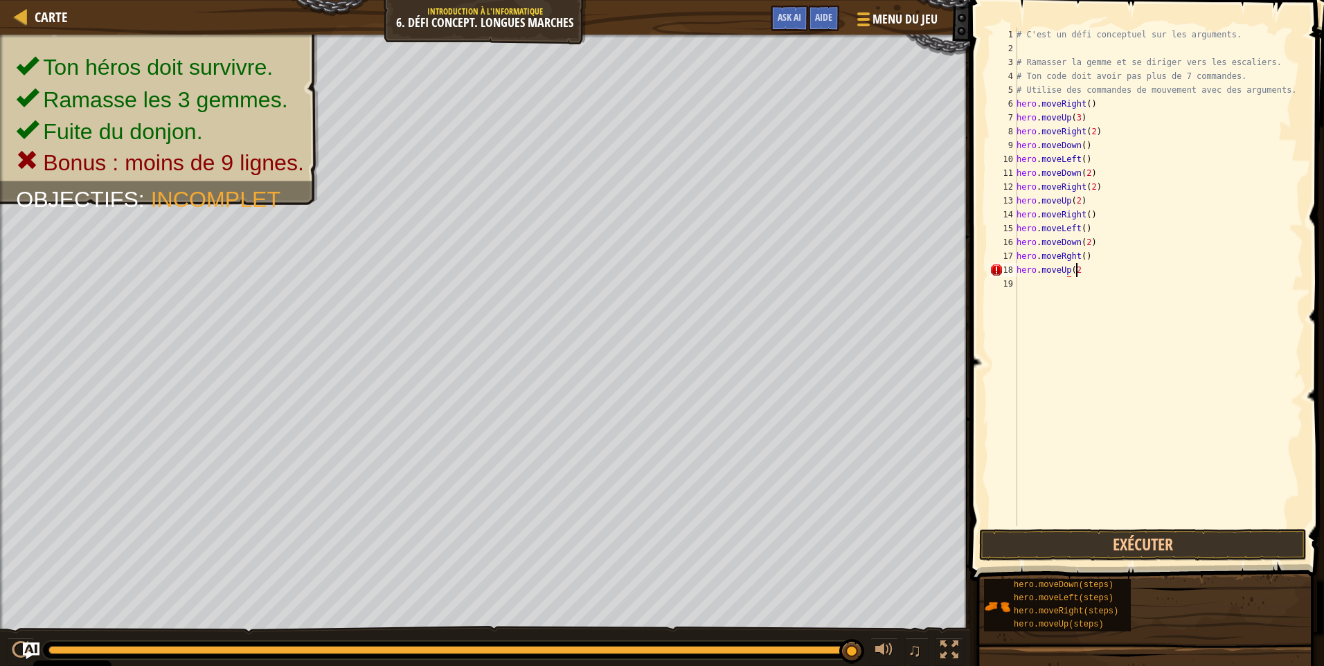
scroll to position [6, 4]
click at [1042, 552] on button "Exécuter" at bounding box center [1142, 545] width 327 height 32
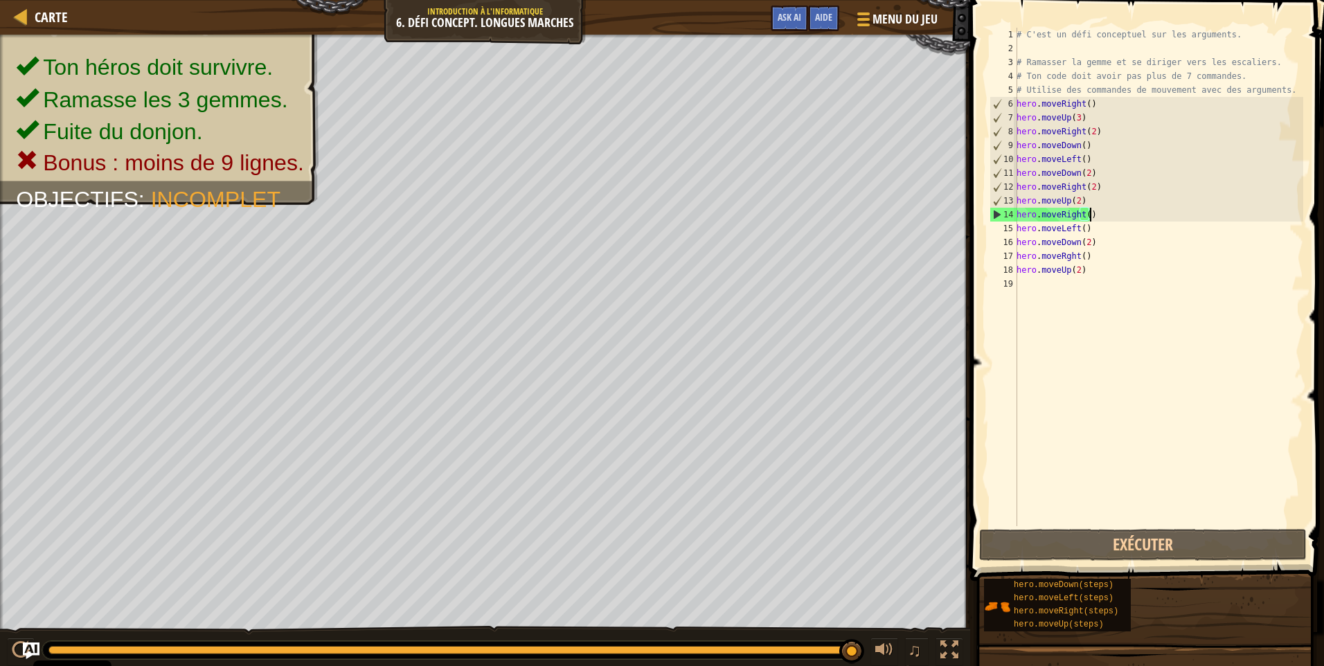
click at [1096, 217] on div "# C'est un défi conceptuel sur les arguments. # Ramasser la gemme et se diriger…" at bounding box center [1157, 291] width 289 height 526
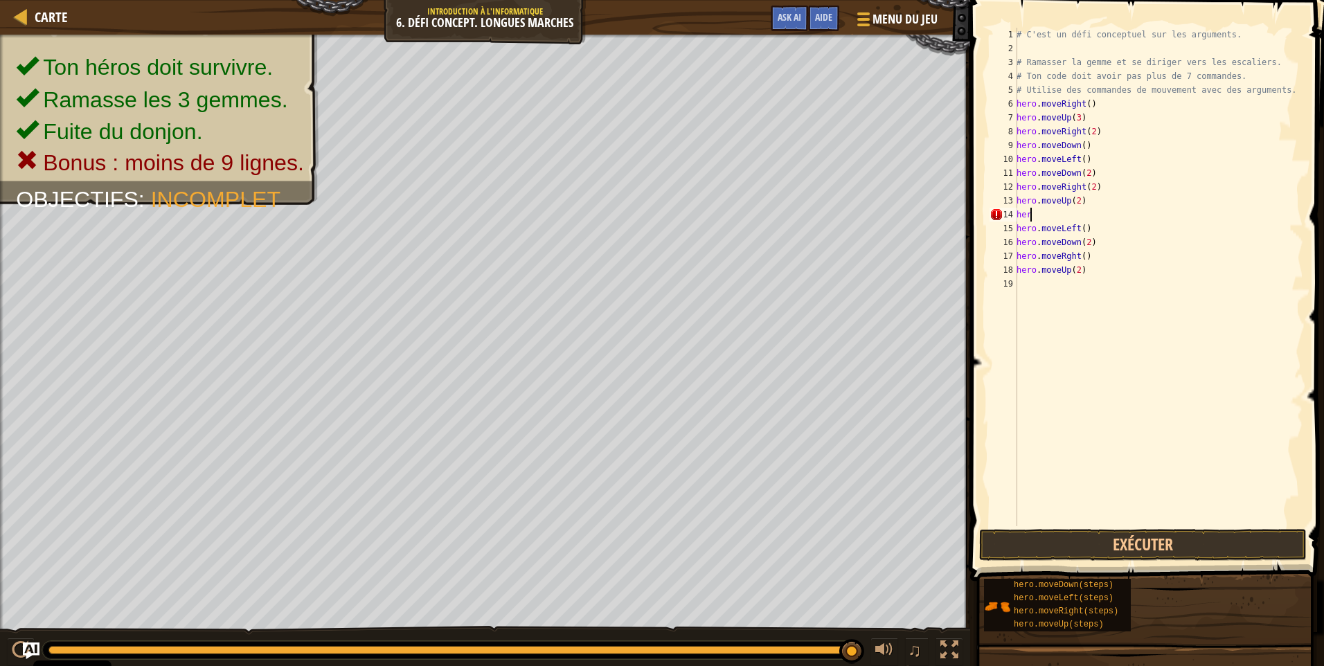
scroll to position [6, 0]
type textarea "h"
type textarea "hero.moveUp(2)"
click at [1217, 550] on button "Exécuter" at bounding box center [1142, 545] width 327 height 32
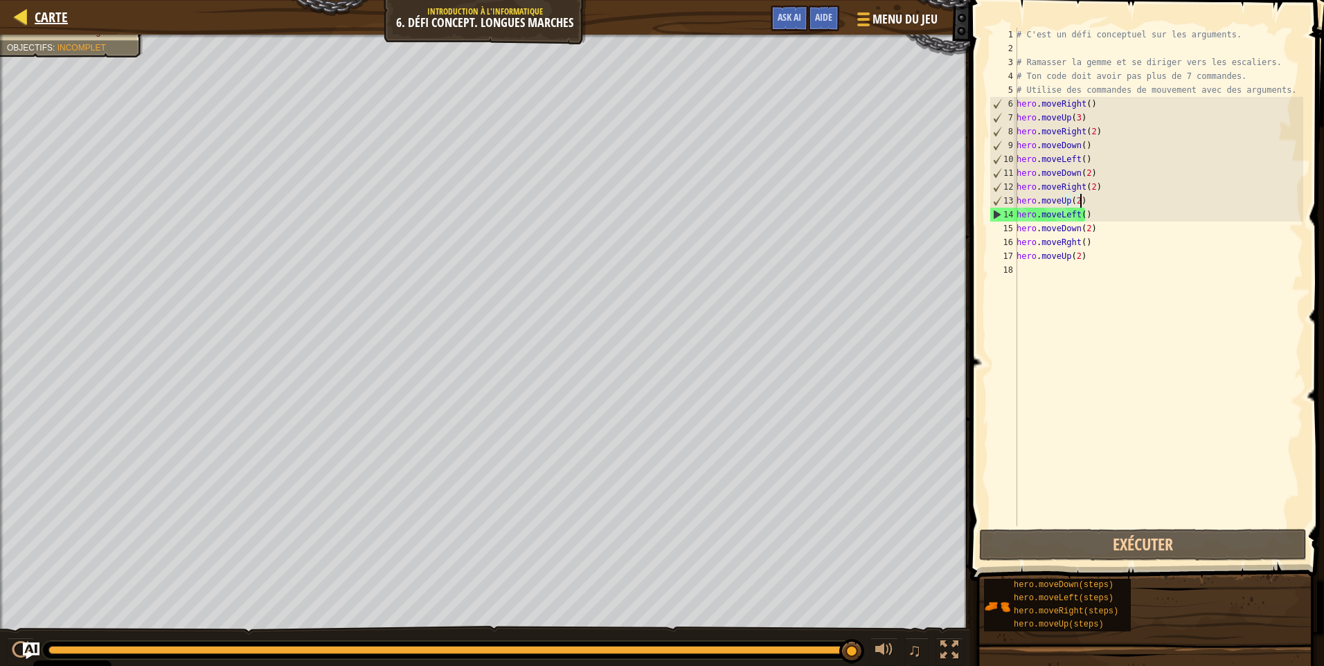
click at [44, 7] on div "Carte" at bounding box center [48, 17] width 40 height 35
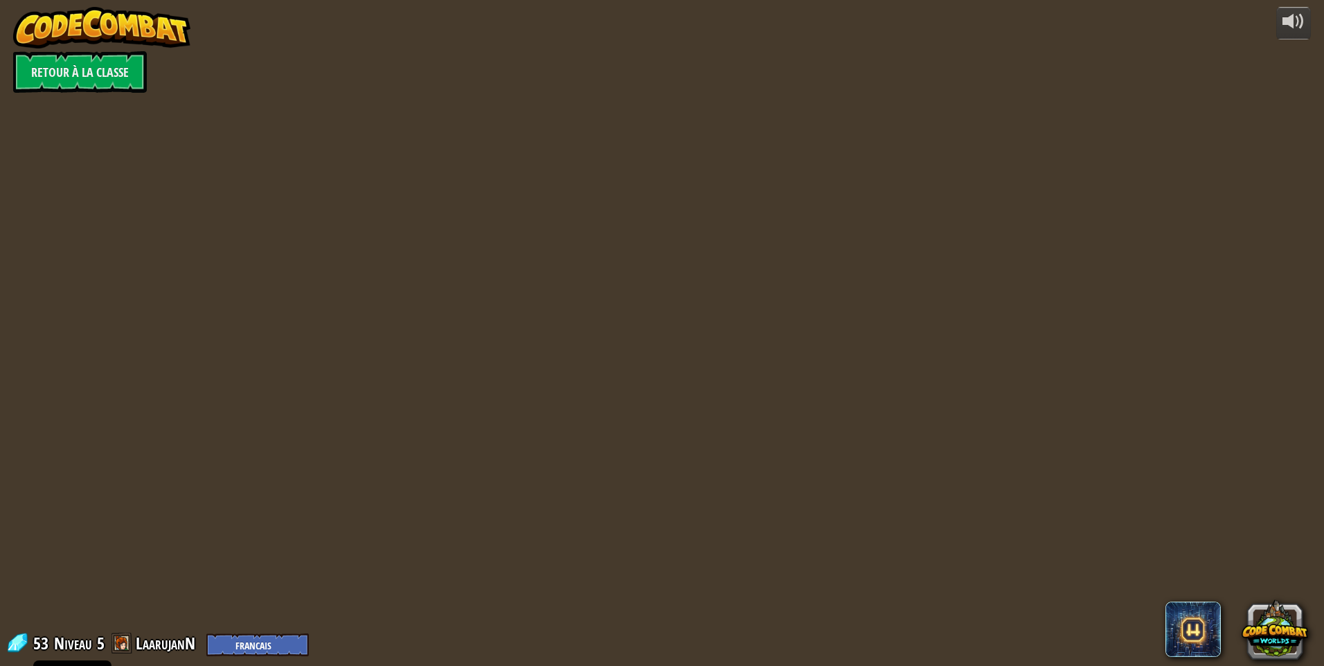
select select "fr"
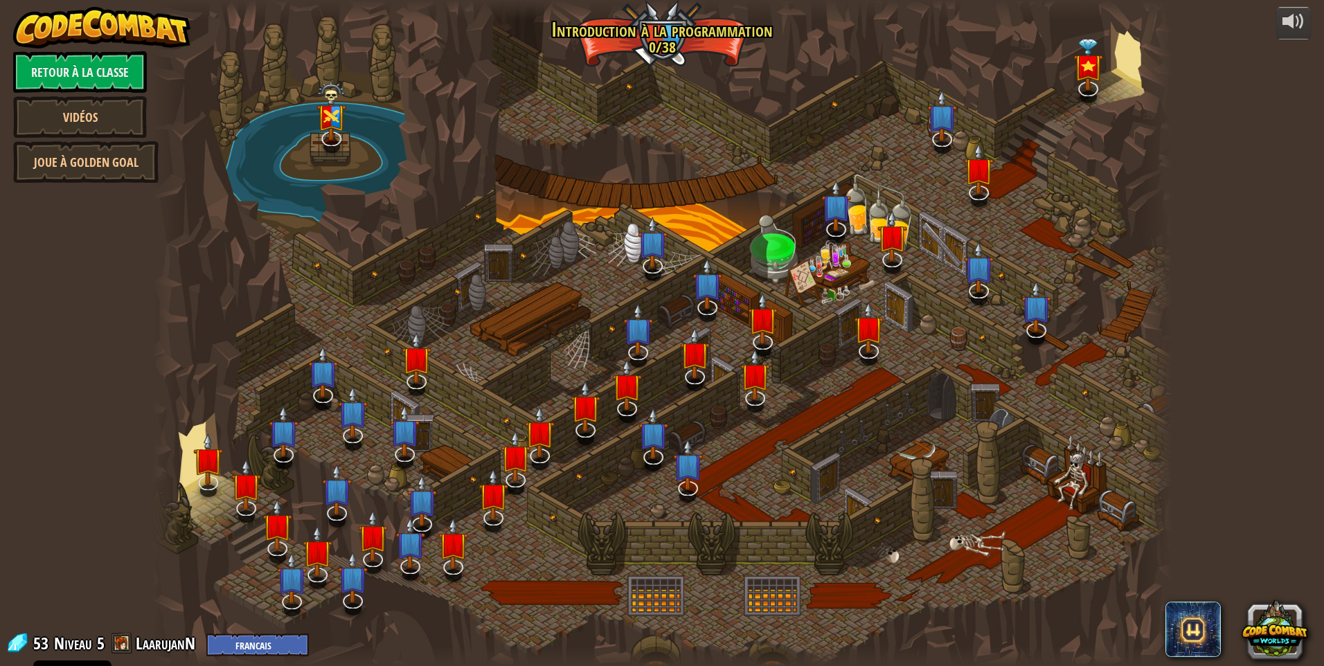
select select "fr"
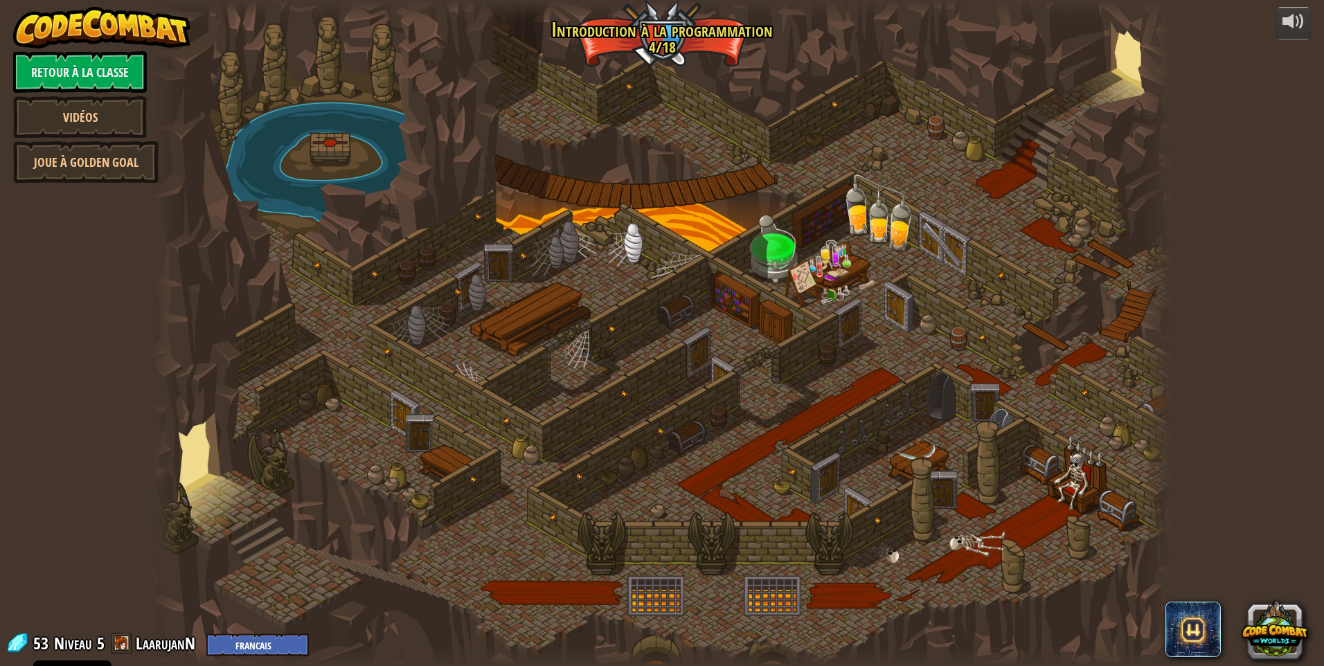
select select "fr"
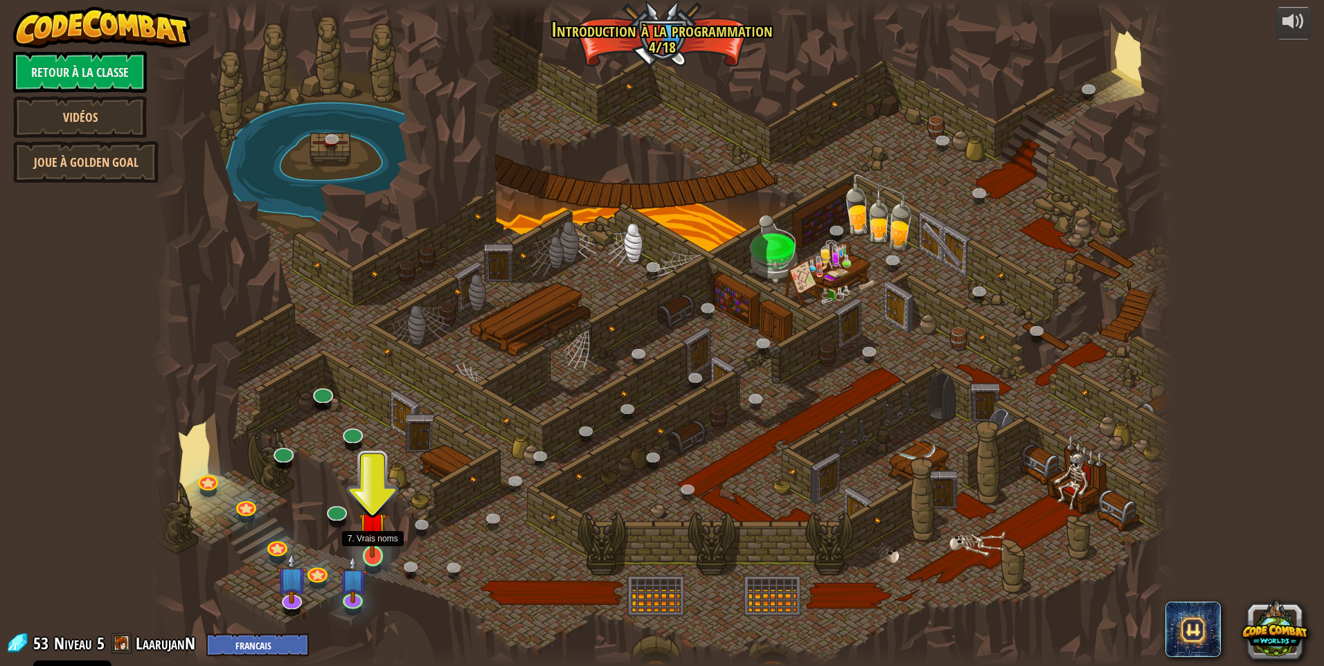
click at [377, 554] on img at bounding box center [373, 525] width 28 height 63
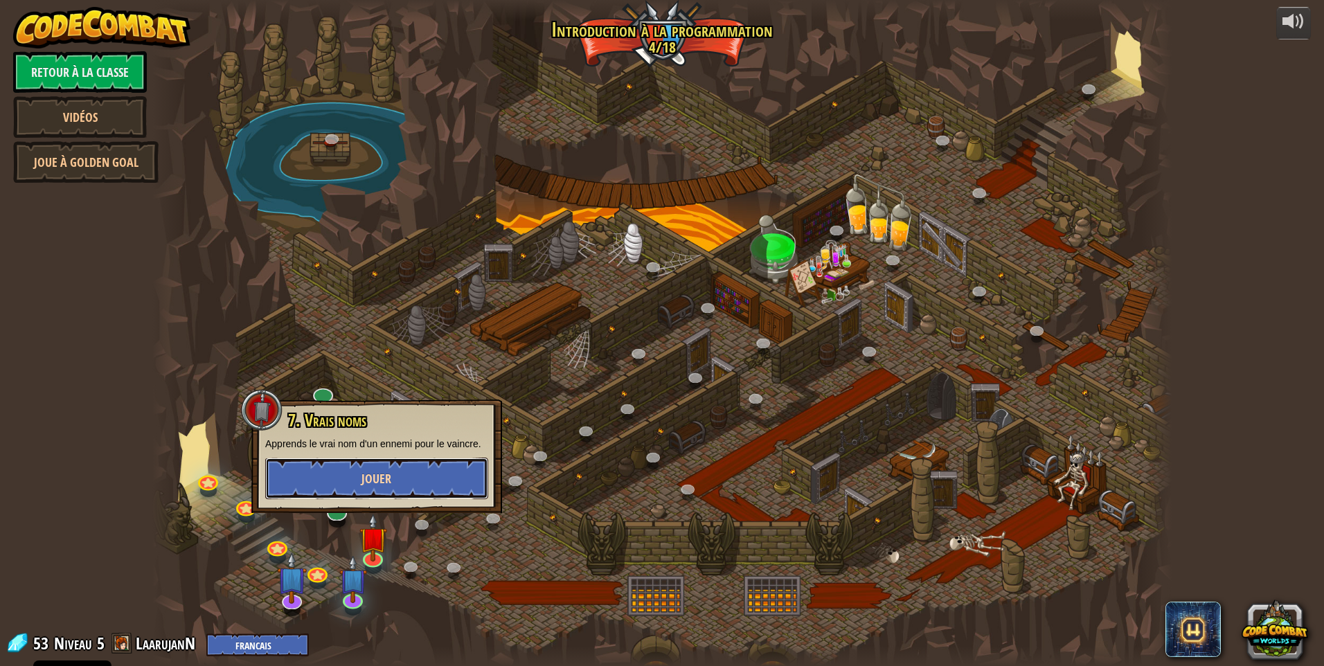
click at [400, 467] on button "Jouer" at bounding box center [376, 479] width 223 height 42
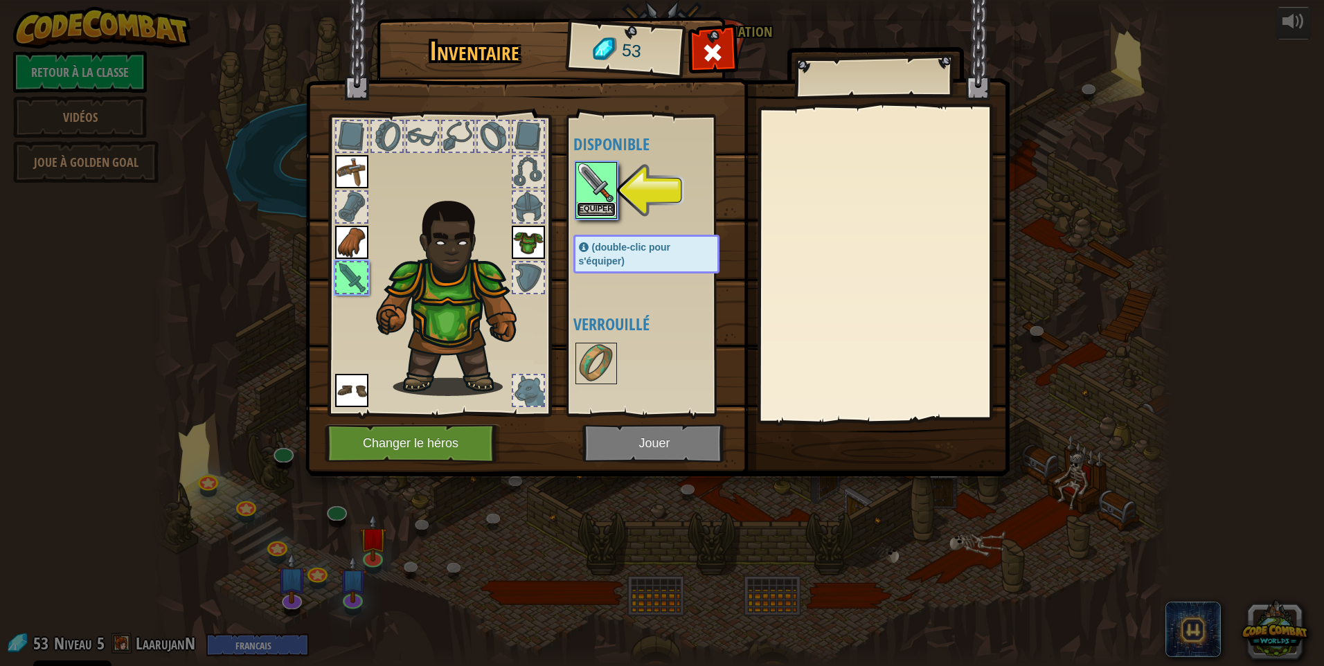
click at [608, 206] on button "Equiper" at bounding box center [596, 209] width 39 height 15
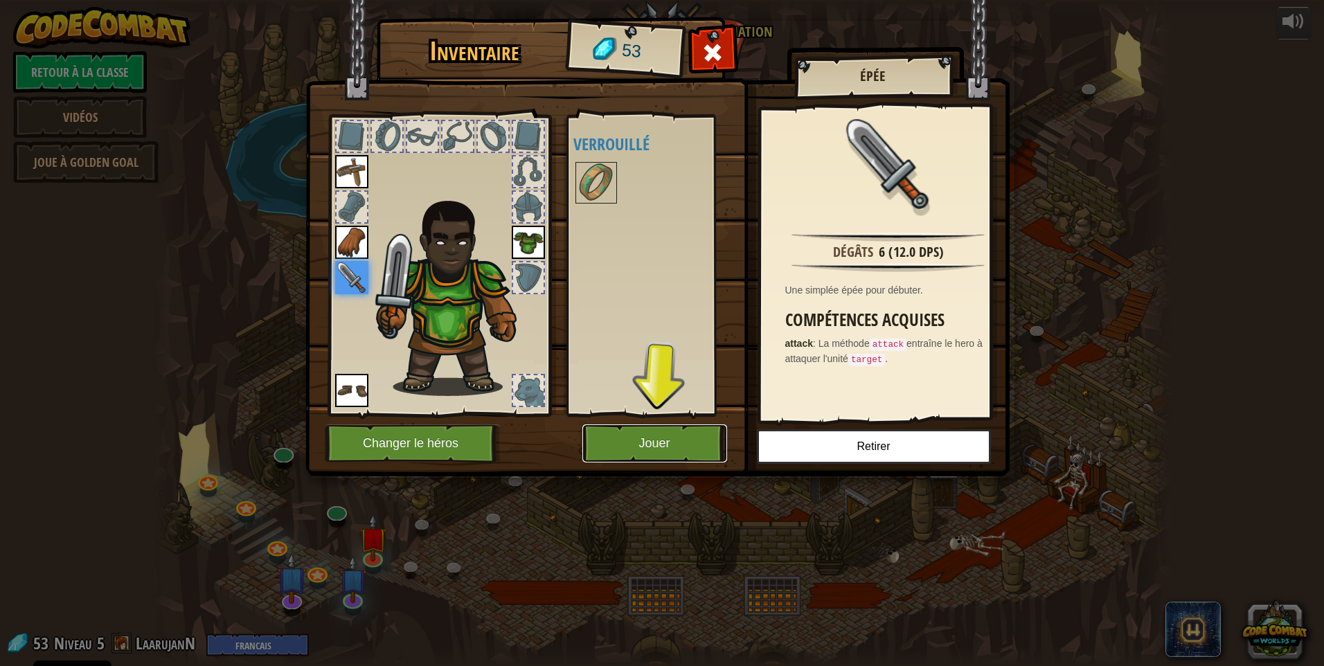
click at [633, 442] on button "Jouer" at bounding box center [654, 443] width 145 height 38
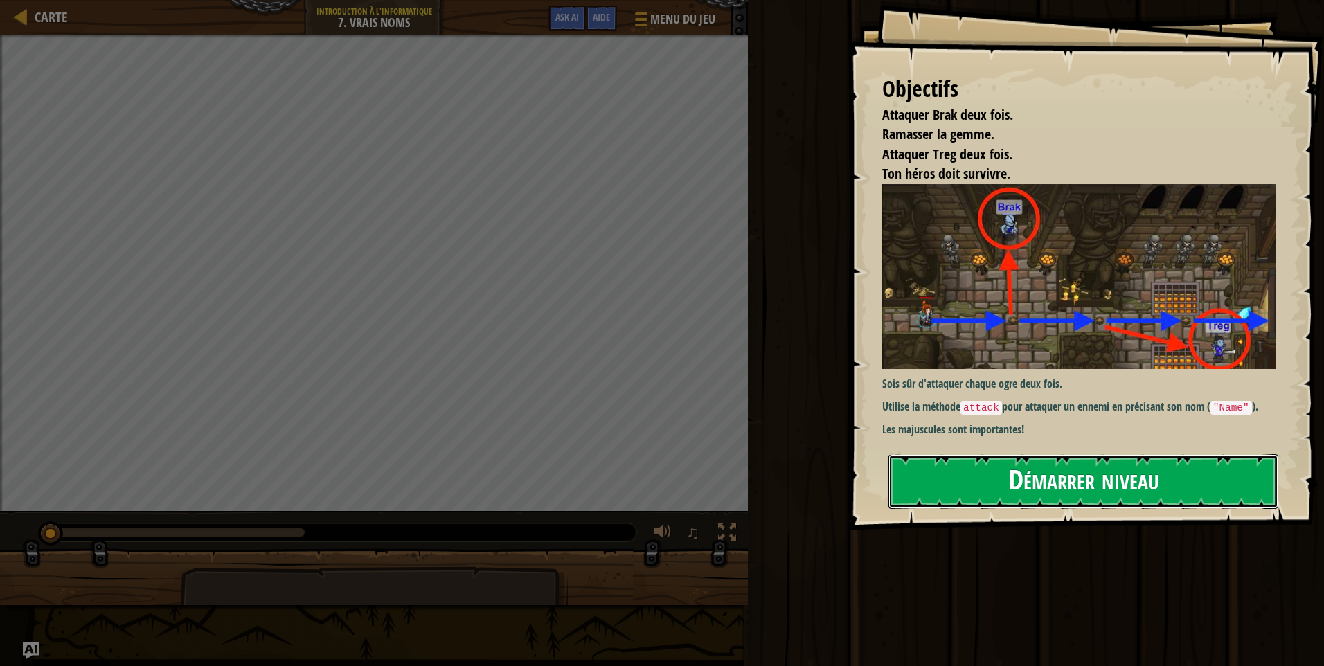
click at [1002, 470] on button "Démarrer niveau" at bounding box center [1083, 481] width 390 height 55
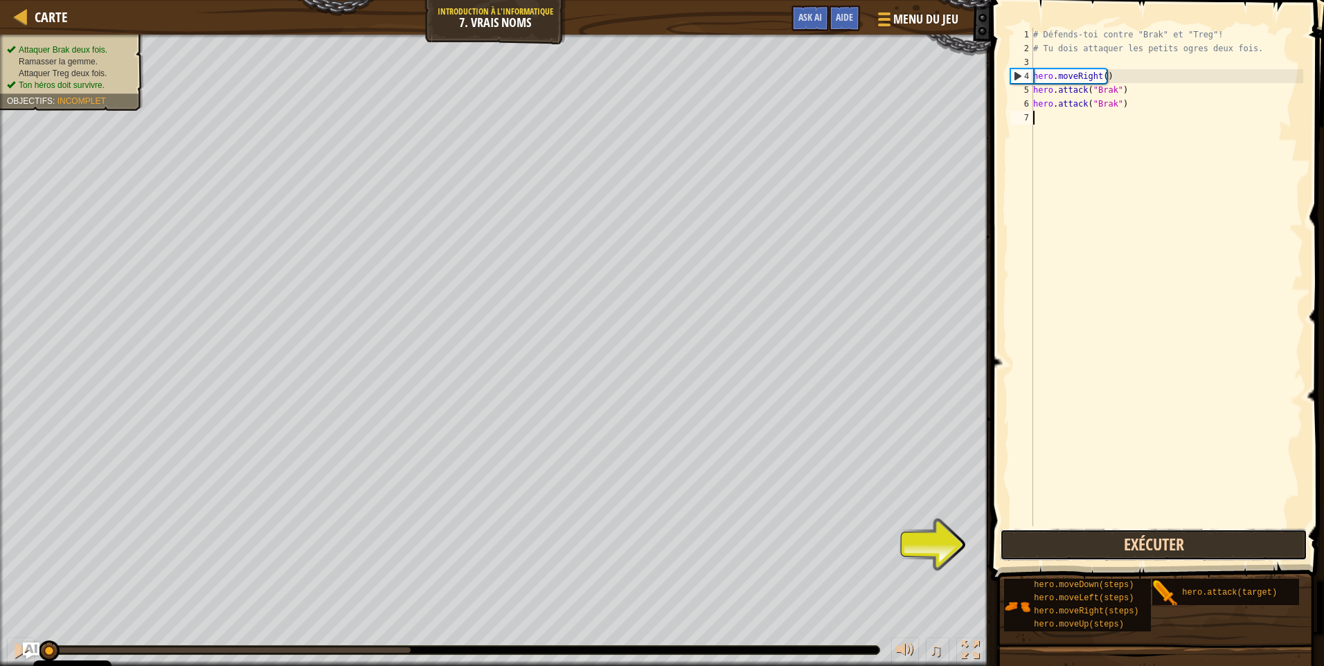
click at [1152, 555] on button "Exécuter" at bounding box center [1153, 545] width 307 height 32
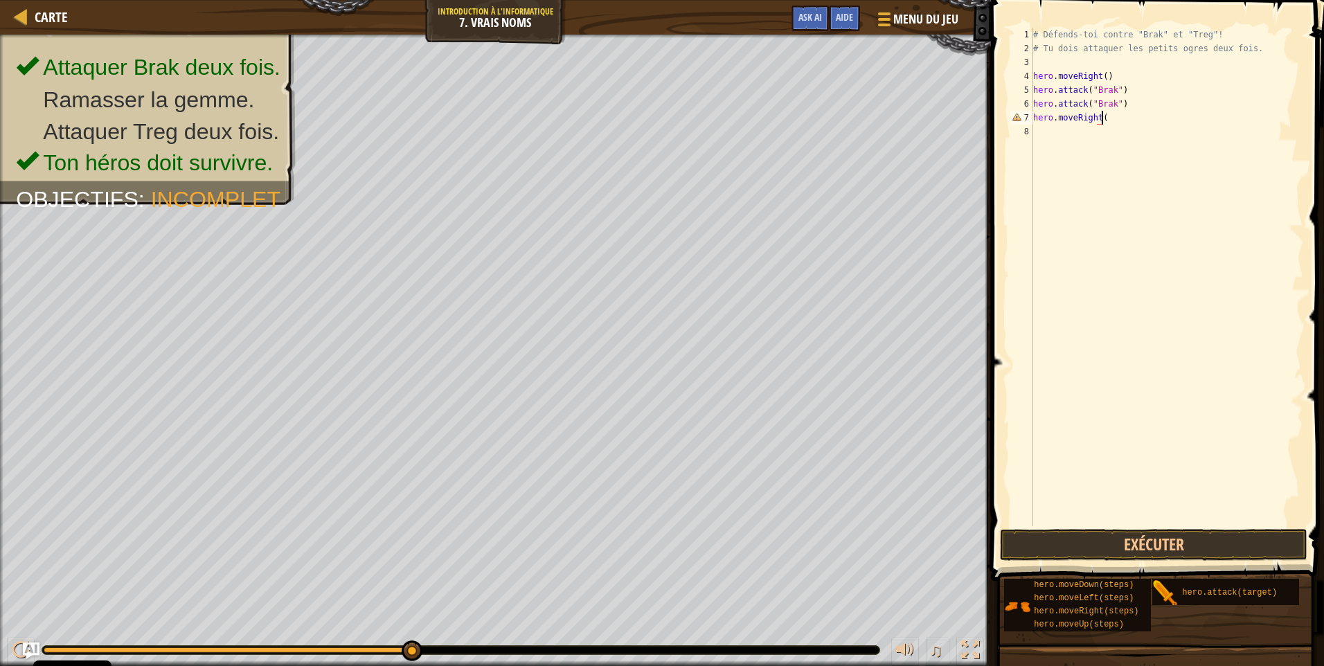
scroll to position [6, 5]
type textarea "hero.moveRight()"
click at [1083, 546] on button "Exécuter" at bounding box center [1153, 545] width 307 height 32
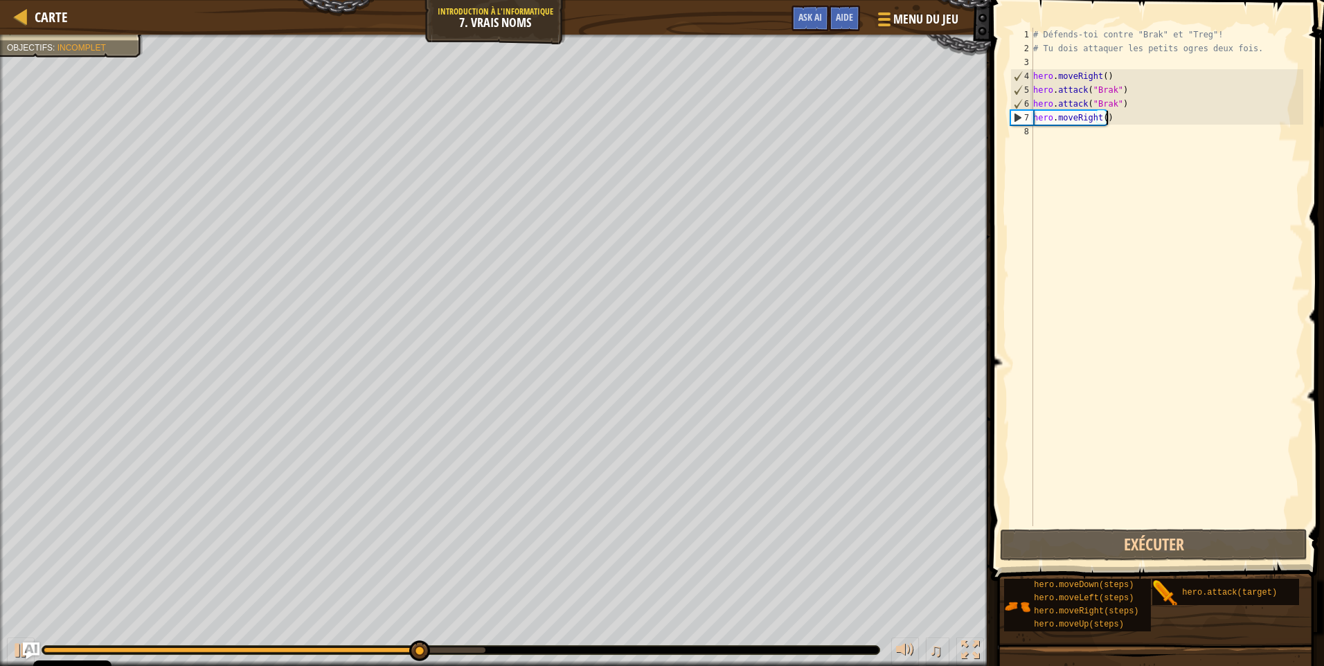
click at [1058, 141] on div "# Défends-toi contre "Brak" et "Treg"! # Tu dois attaquer les petits ogres deux…" at bounding box center [1166, 291] width 273 height 526
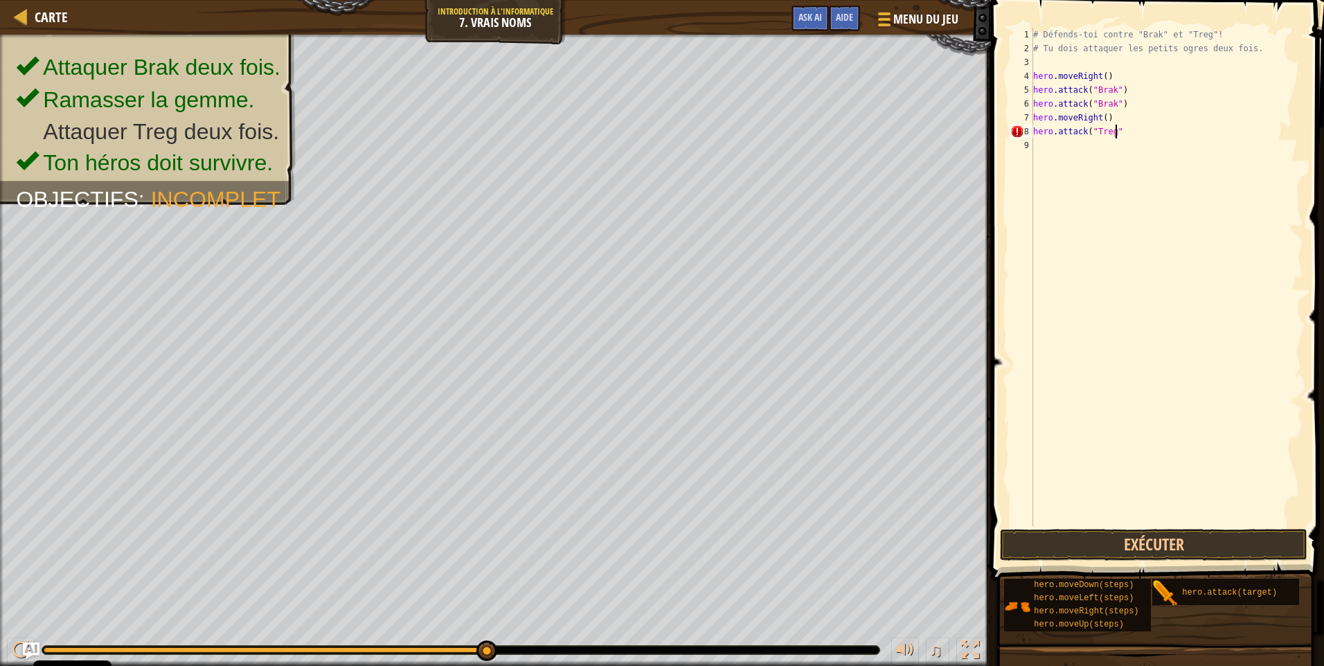
scroll to position [6, 6]
type textarea "hero.attack("Treg")"
click at [1053, 536] on button "Exécuter" at bounding box center [1153, 545] width 307 height 32
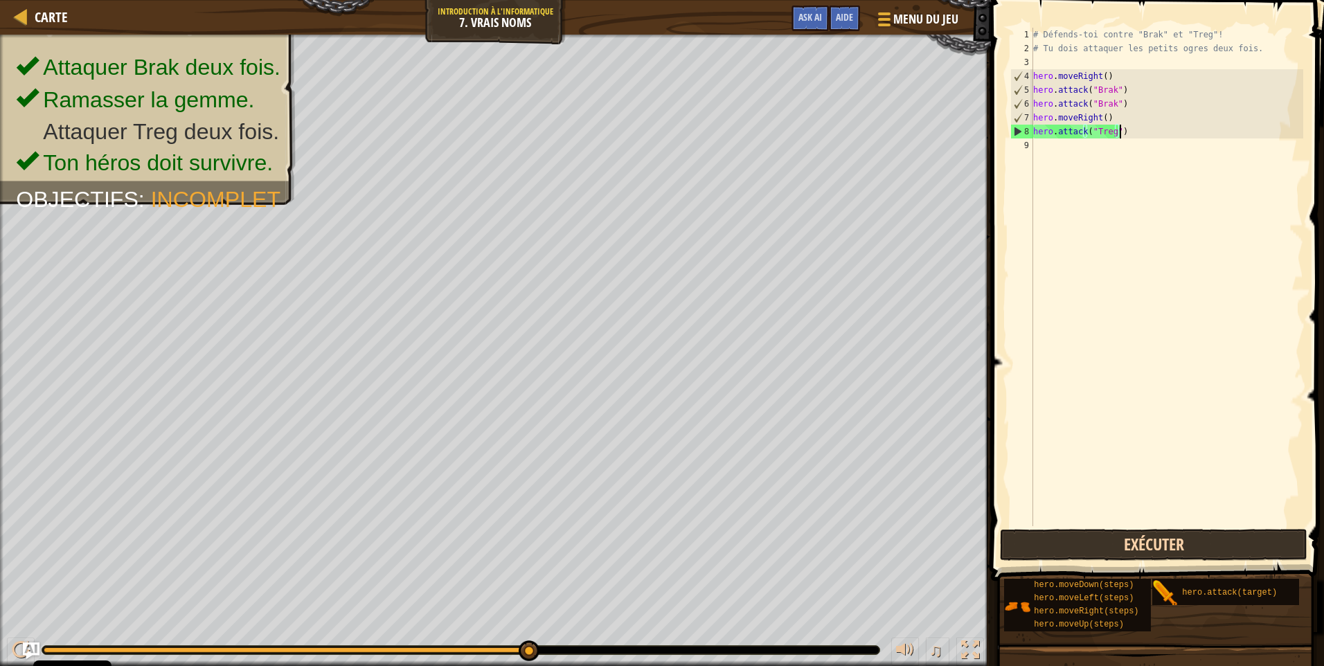
drag, startPoint x: 1053, startPoint y: 536, endPoint x: 1139, endPoint y: 170, distance: 376.3
click at [1139, 170] on div "# Défends-toi contre "Brak" et "Treg"! # Tu dois attaquer les petits ogres deux…" at bounding box center [1166, 291] width 273 height 526
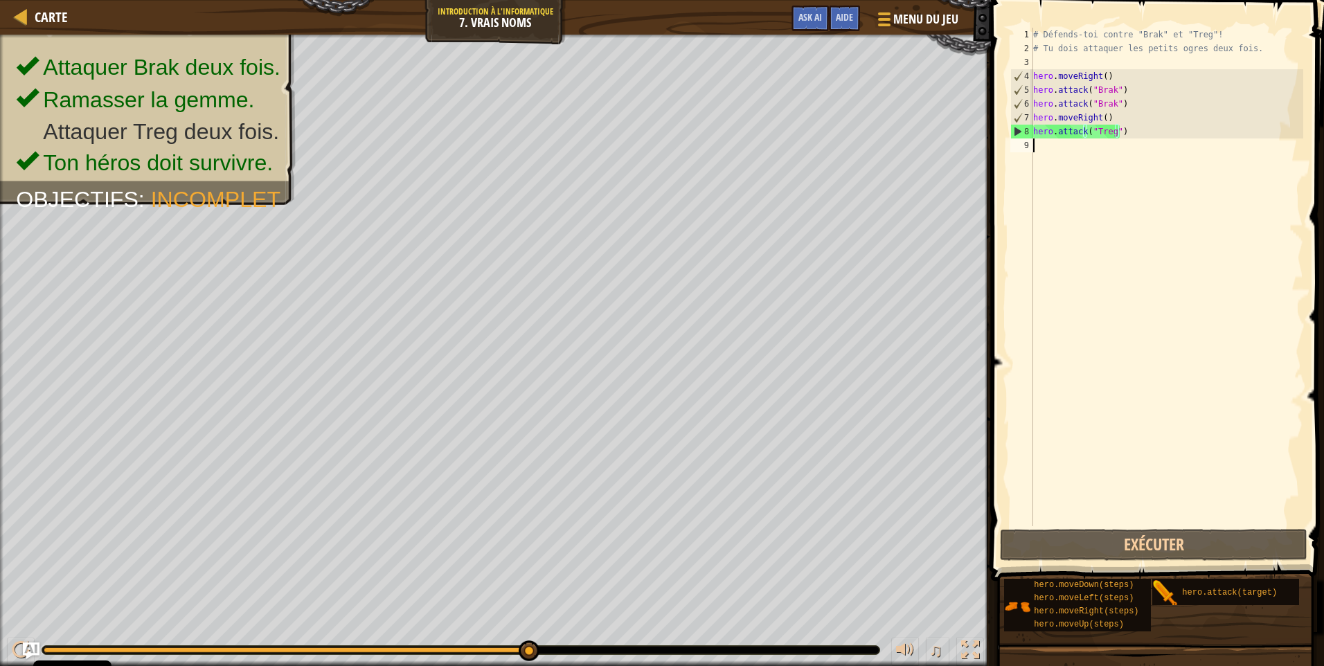
scroll to position [6, 0]
drag, startPoint x: 1033, startPoint y: 134, endPoint x: 1123, endPoint y: 137, distance: 90.0
click at [1123, 137] on div "# Défends-toi contre "Brak" et "Treg"! # Tu dois attaquer les petits ogres deux…" at bounding box center [1166, 291] width 273 height 526
type textarea "hero.attack("Treg")"
click at [1049, 150] on div "# Défends-toi contre "Brak" et "Treg"! # Tu dois attaquer les petits ogres deux…" at bounding box center [1166, 291] width 273 height 526
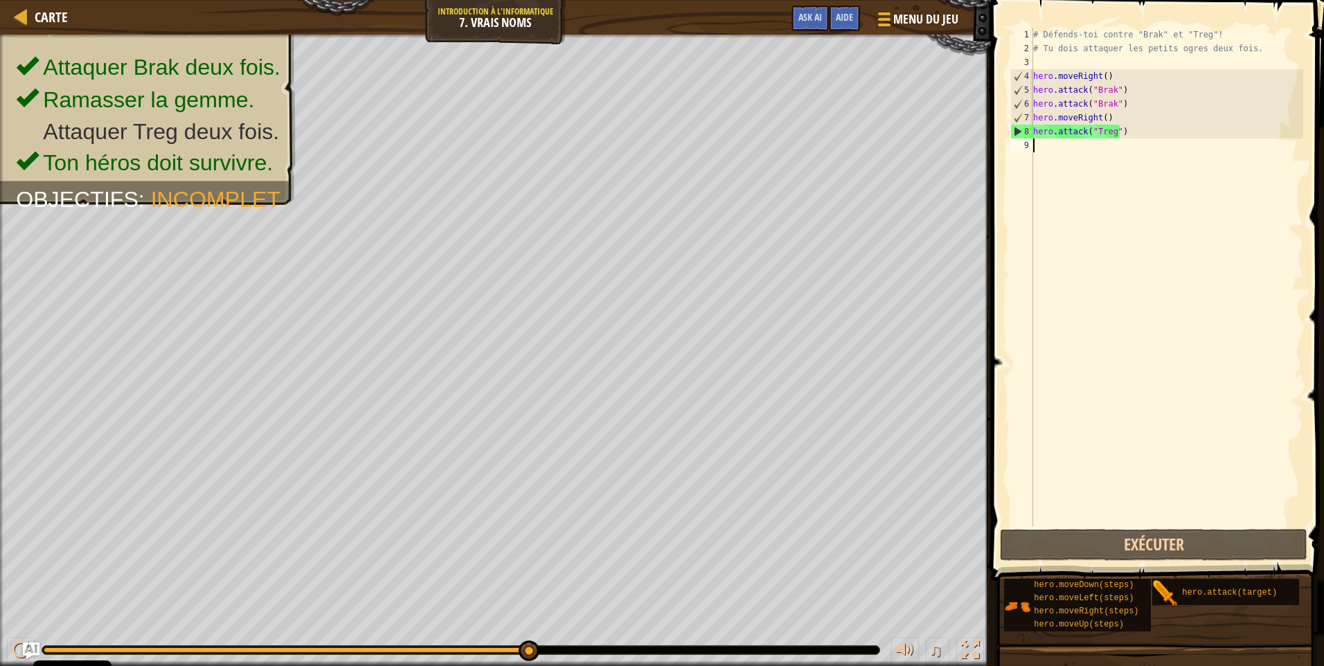
paste textarea "hero.attack("Treg")"
type textarea "hero.attack("Treg")"
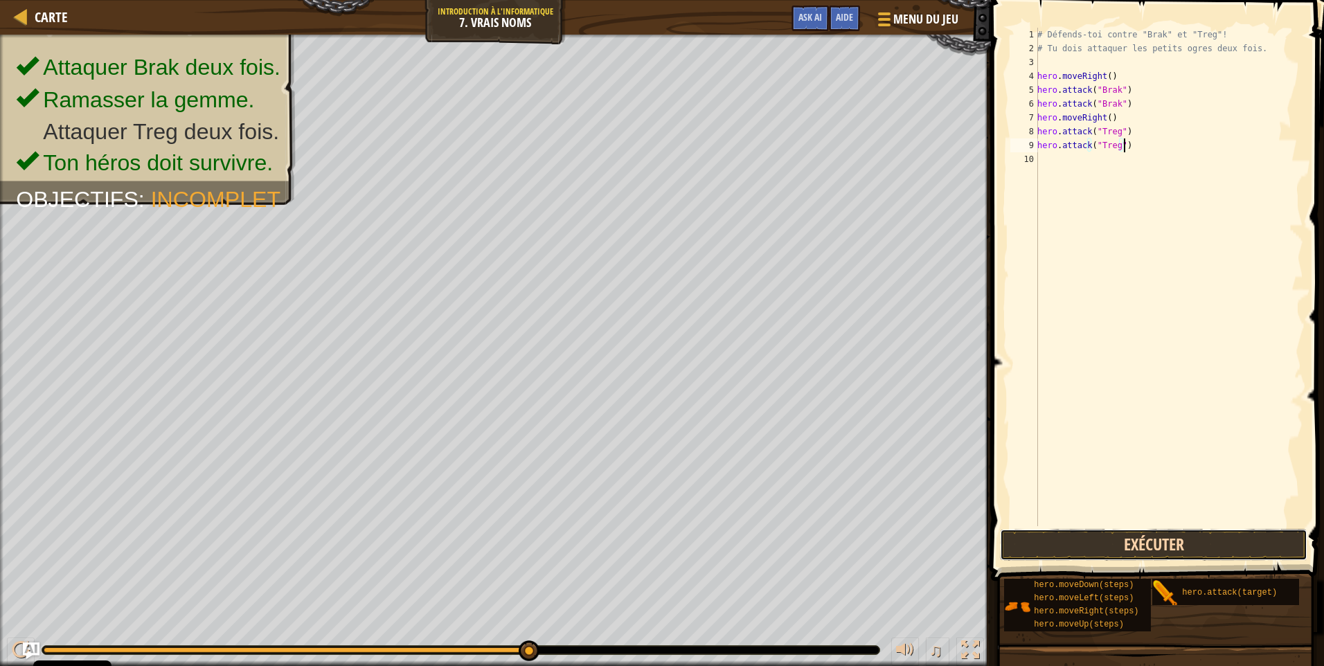
click at [1156, 550] on button "Exécuter" at bounding box center [1153, 545] width 307 height 32
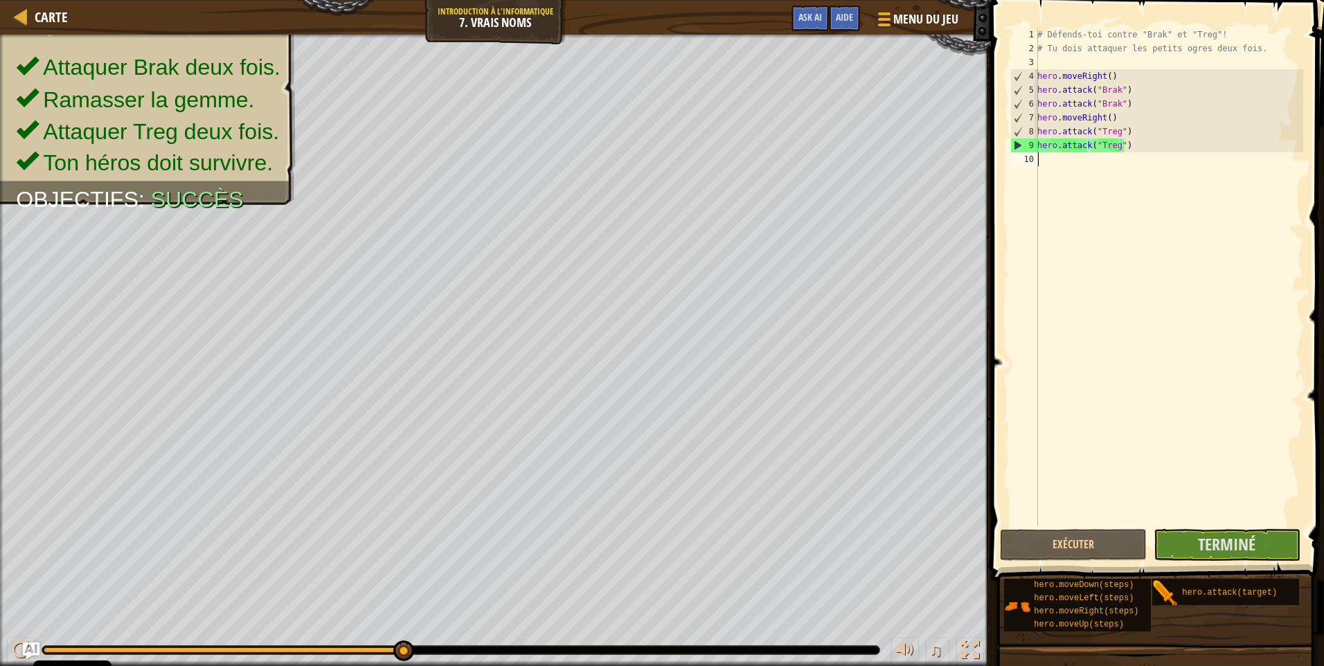
click at [1083, 166] on div "# Défends-toi contre "Brak" et "Treg"! # Tu dois attaquer les petits ogres deux…" at bounding box center [1168, 291] width 269 height 526
click at [1215, 551] on span "Terminé" at bounding box center [1226, 544] width 57 height 22
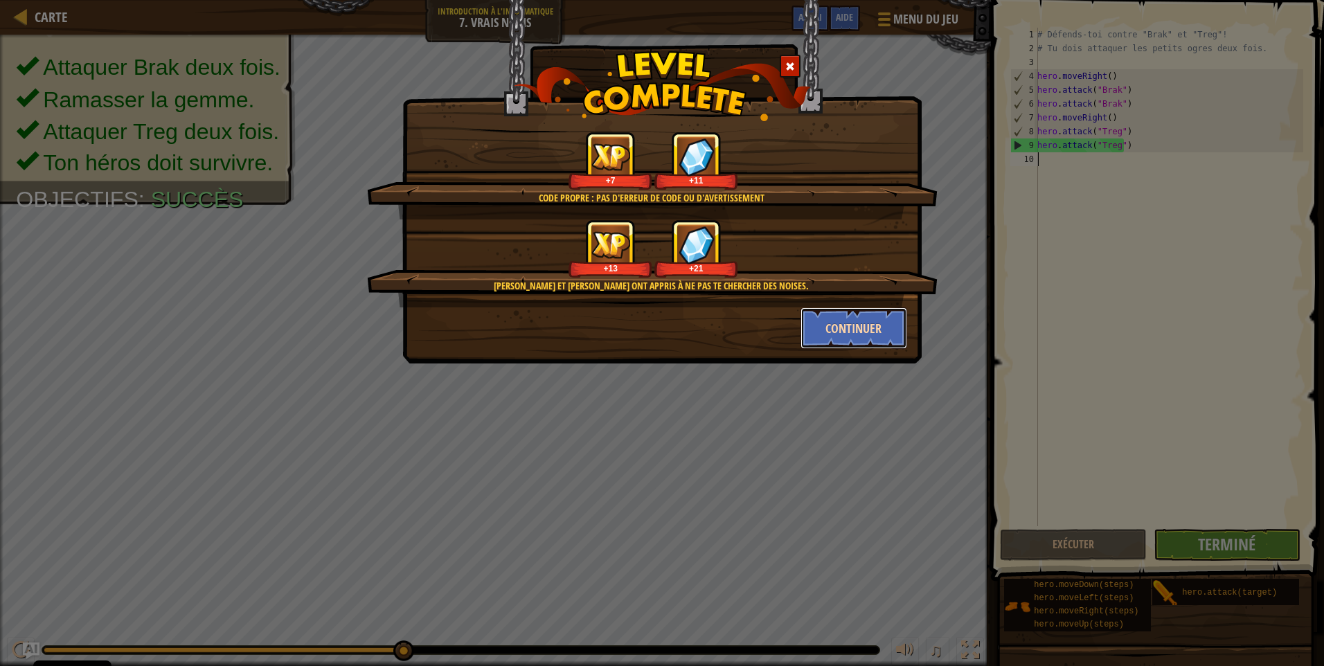
click at [874, 334] on button "Continuer" at bounding box center [853, 328] width 107 height 42
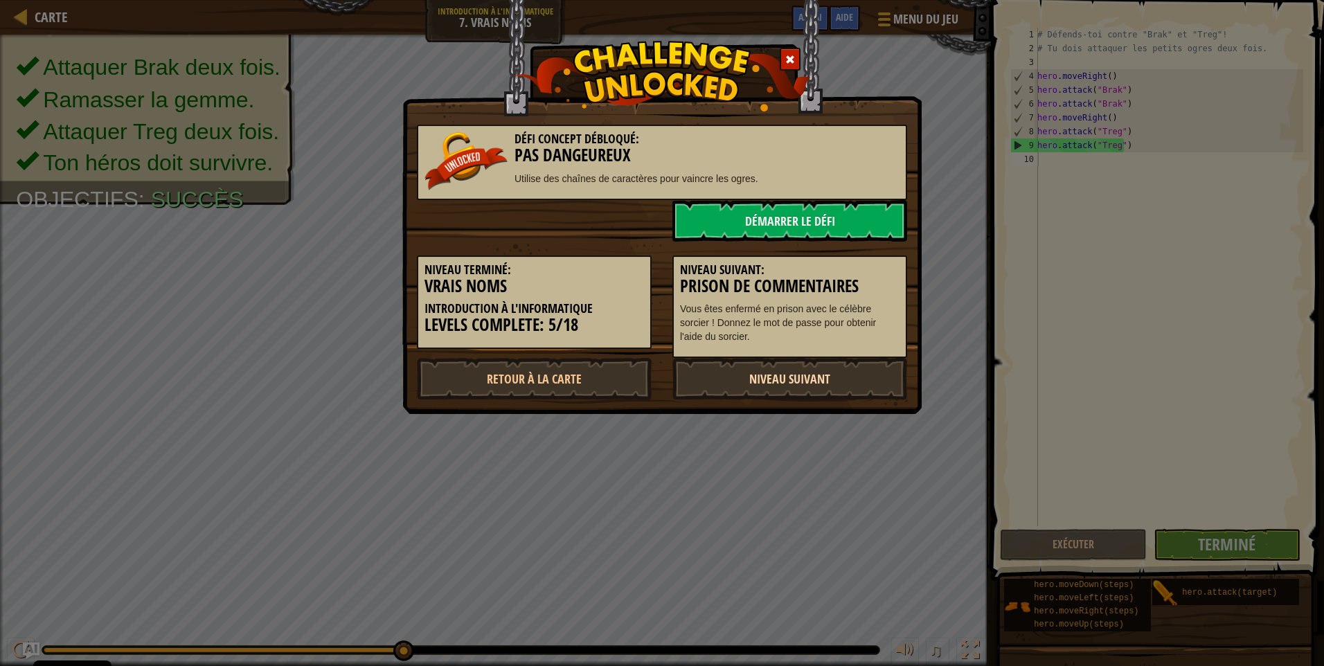
click at [831, 382] on link "Niveau Suivant" at bounding box center [789, 379] width 235 height 42
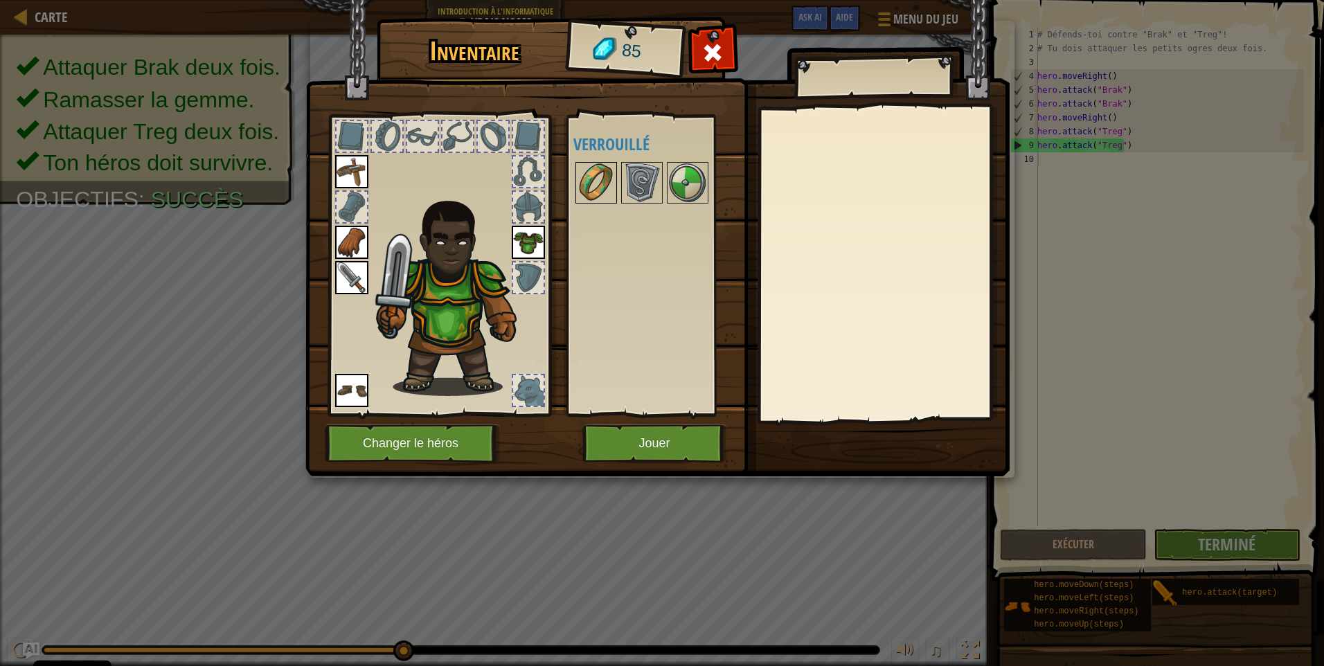
click at [583, 178] on img at bounding box center [596, 182] width 39 height 39
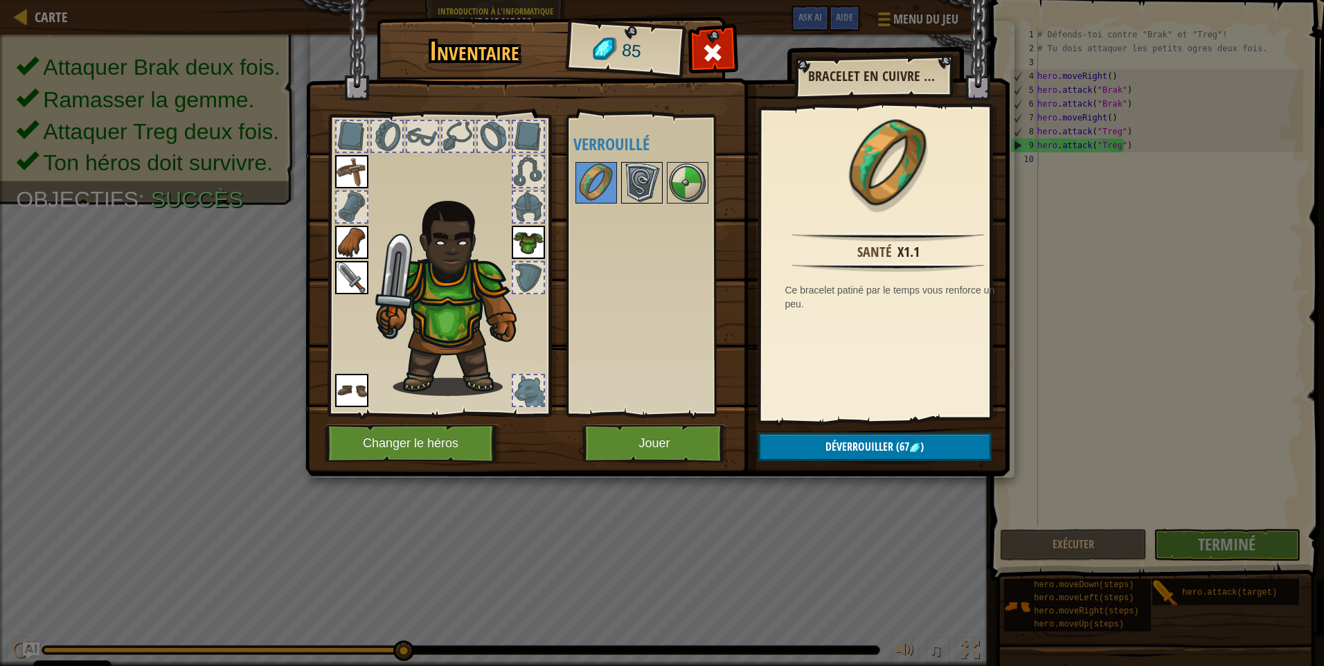
click at [622, 183] on img at bounding box center [641, 182] width 39 height 39
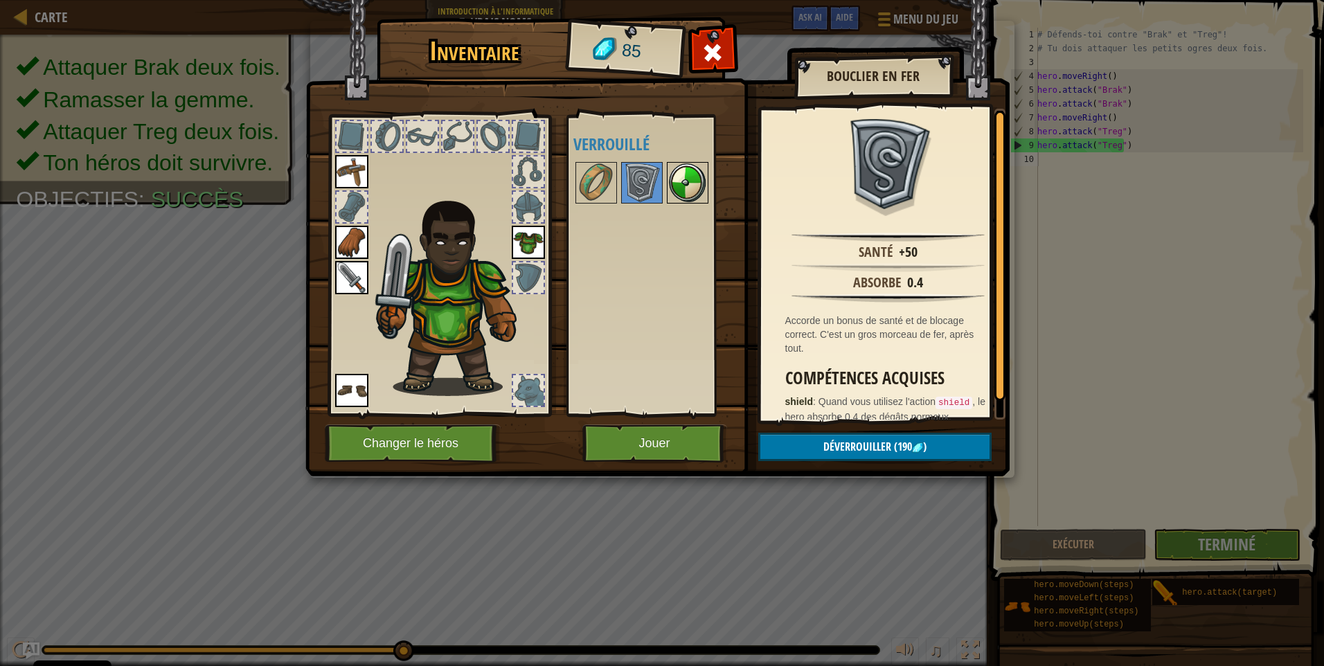
click at [689, 177] on img at bounding box center [687, 182] width 39 height 39
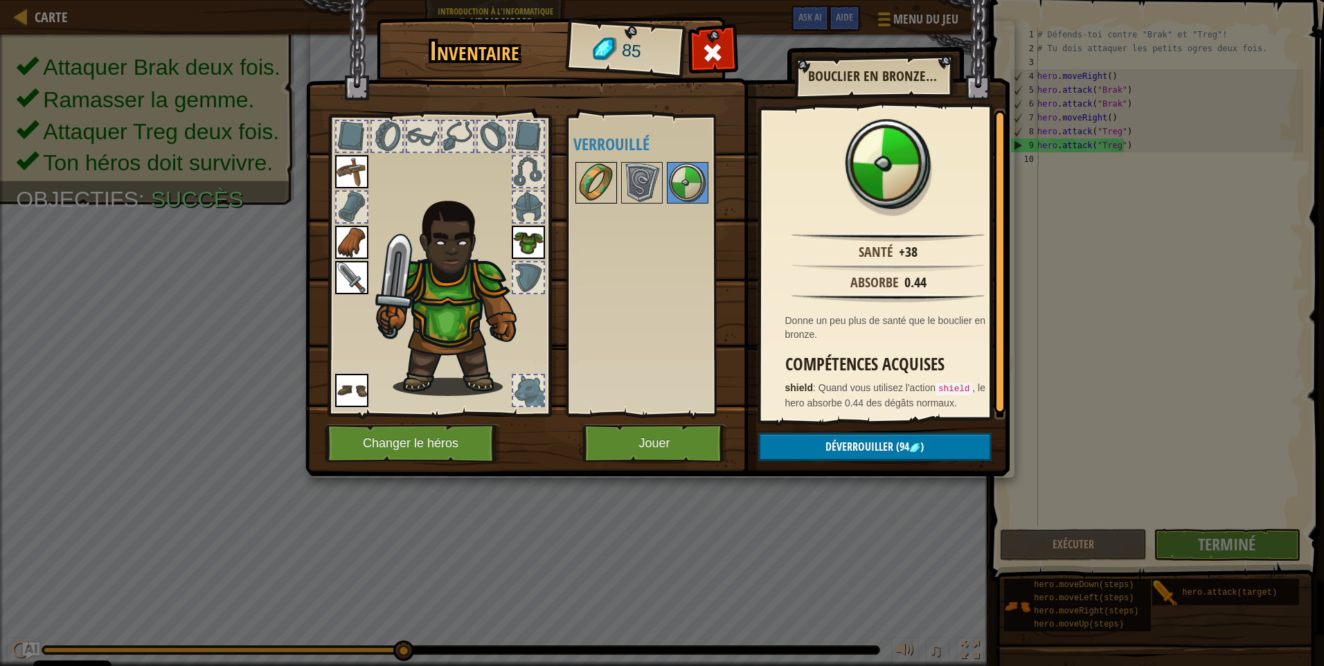
click at [604, 181] on img at bounding box center [596, 182] width 39 height 39
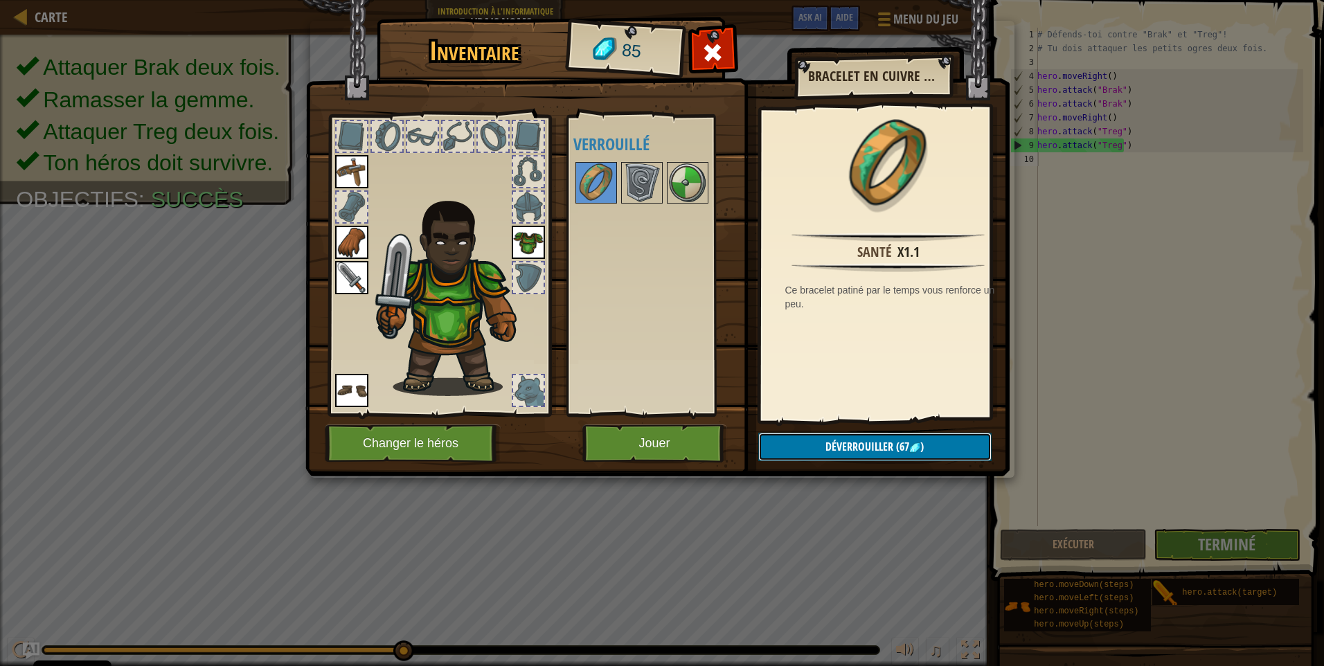
click at [905, 448] on span "(67" at bounding box center [901, 446] width 16 height 15
click at [896, 445] on button "Confirmer" at bounding box center [874, 447] width 233 height 28
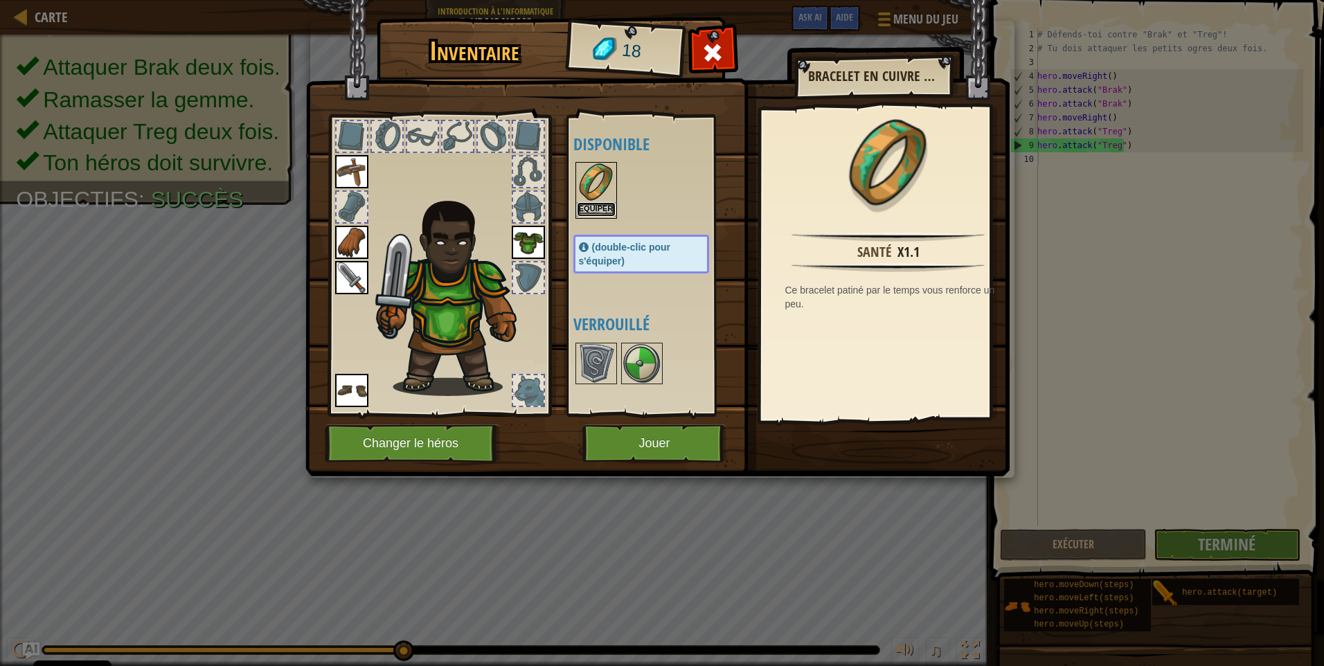
click at [593, 204] on button "Equiper" at bounding box center [596, 209] width 39 height 15
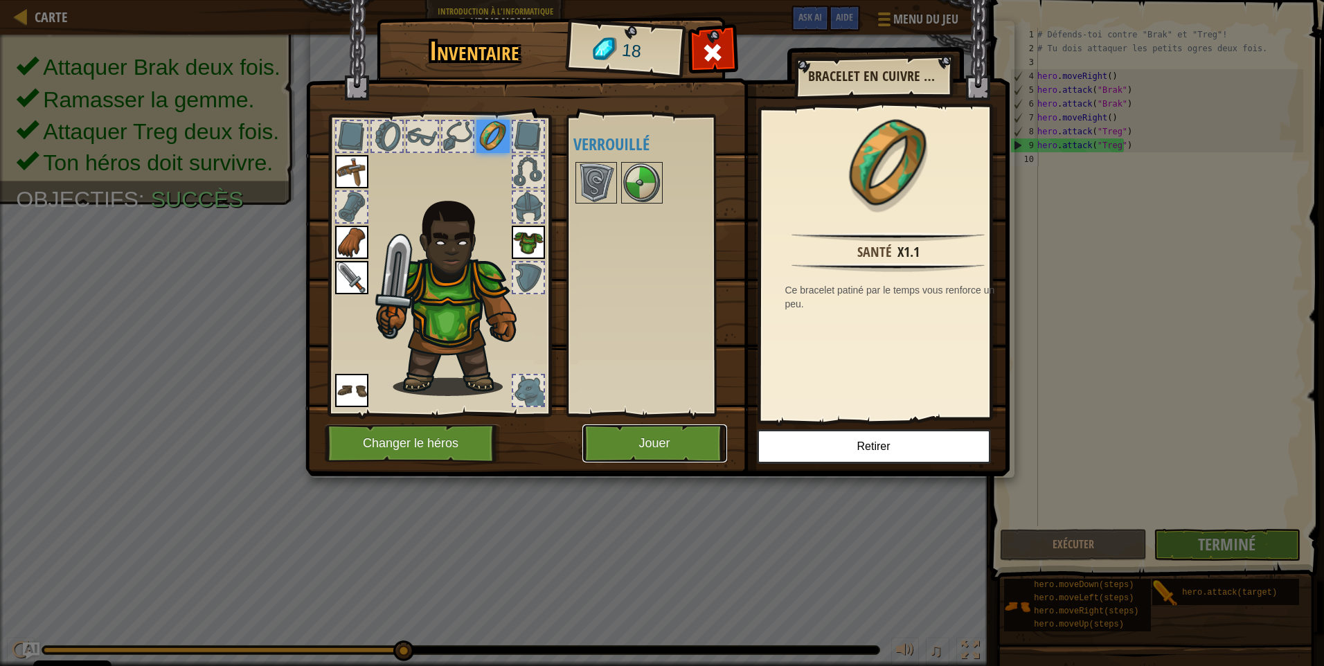
click at [672, 437] on button "Jouer" at bounding box center [654, 443] width 145 height 38
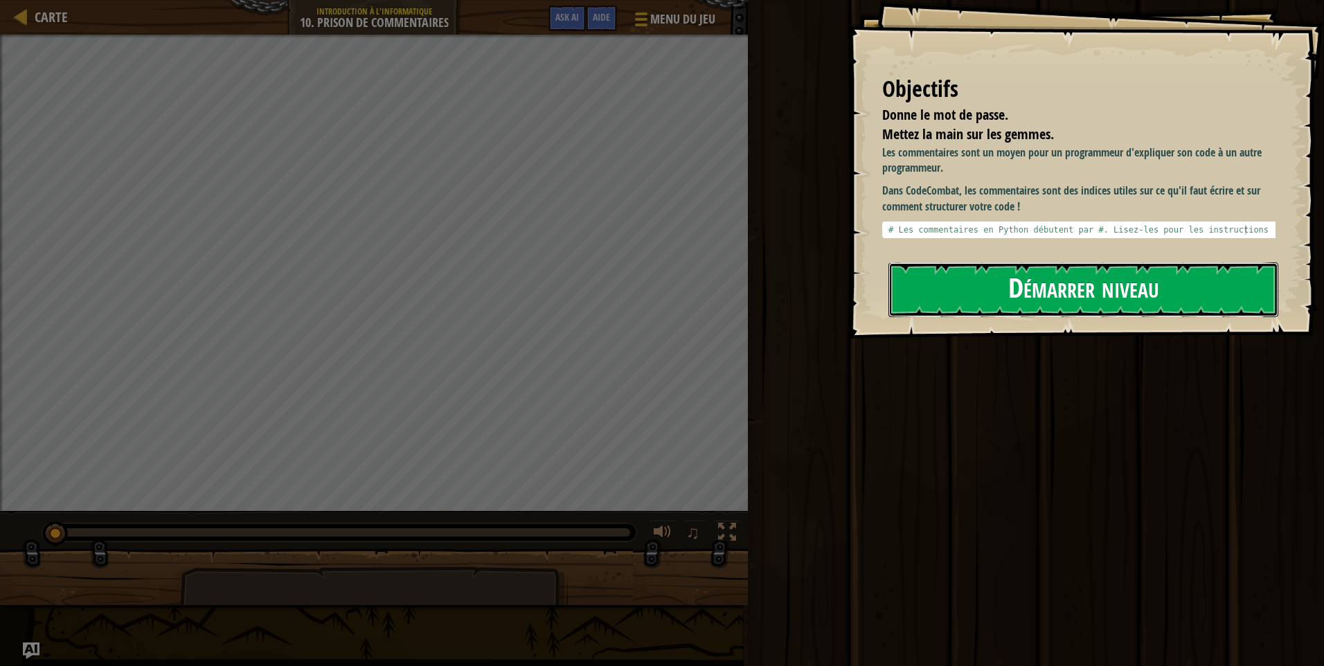
click at [977, 269] on button "Démarrer niveau" at bounding box center [1083, 289] width 390 height 55
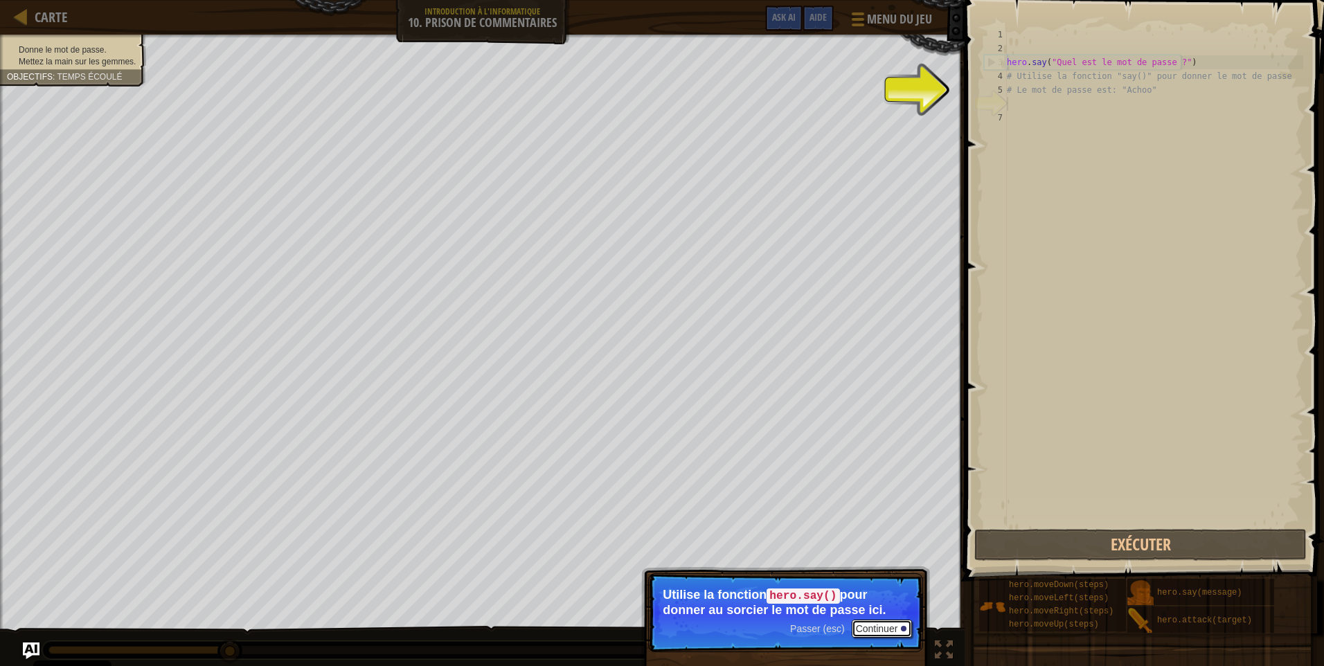
click at [881, 630] on button "Continuer" at bounding box center [881, 629] width 61 height 18
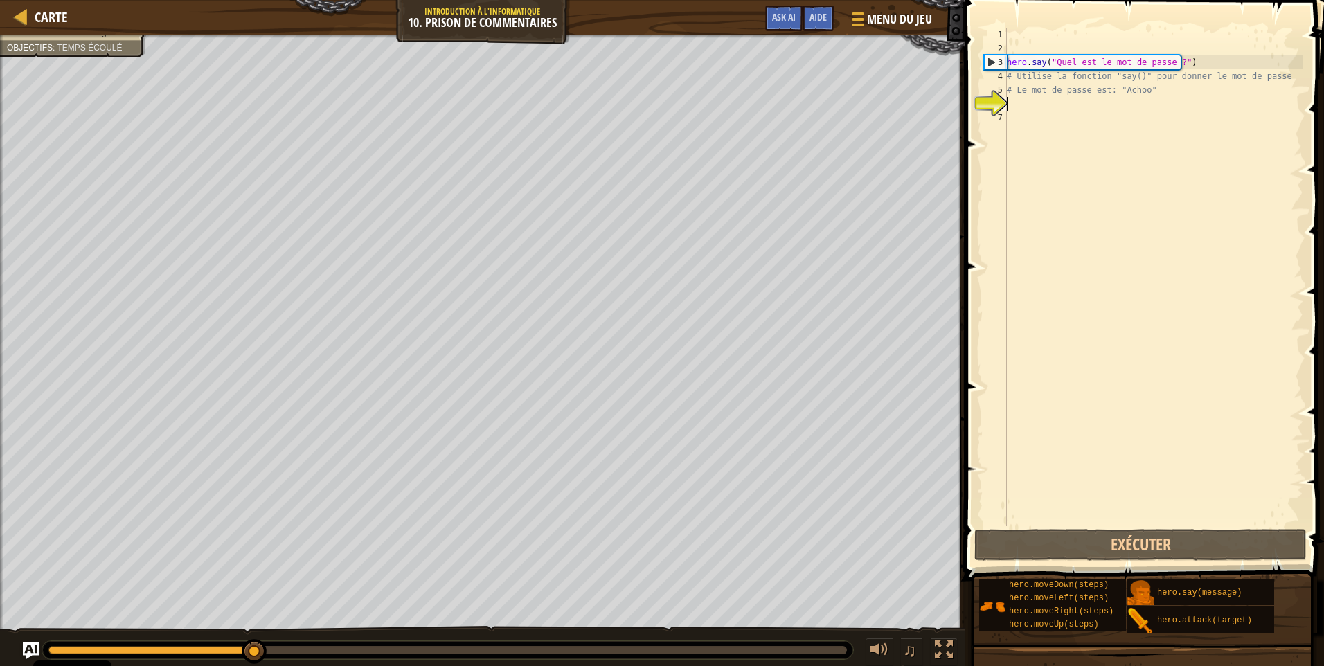
scroll to position [6, 0]
click at [1031, 110] on div "hero . say ( "Quel est le mot de passe ?" ) # Utilise la fonction "say()" pour …" at bounding box center [1153, 291] width 299 height 526
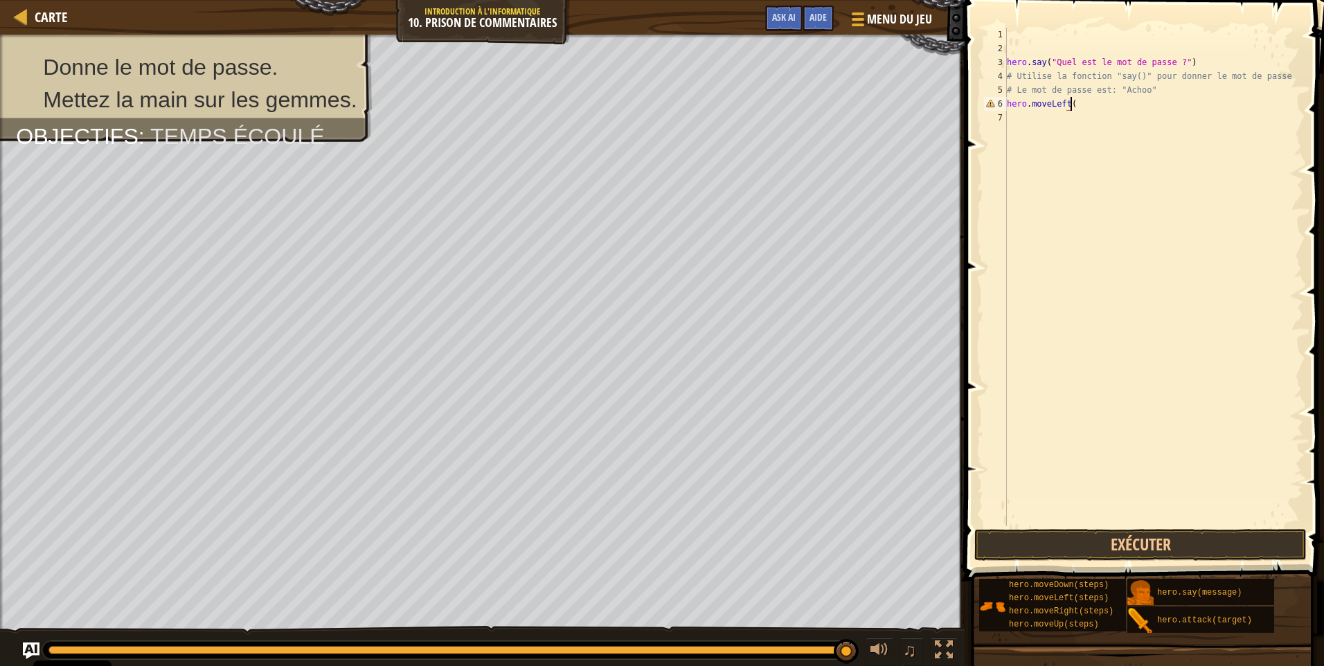
scroll to position [6, 5]
click at [1120, 539] on button "Exécuter" at bounding box center [1140, 545] width 332 height 32
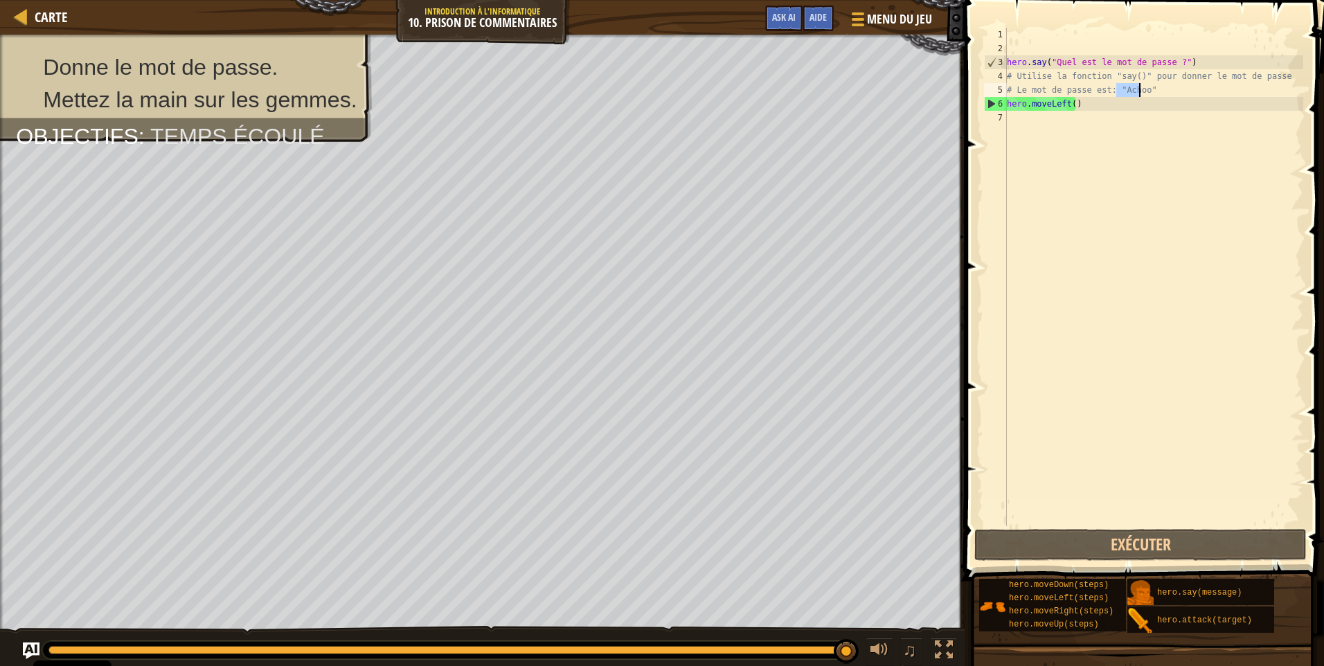
drag, startPoint x: 1128, startPoint y: 91, endPoint x: 1141, endPoint y: 89, distance: 13.3
click at [1141, 89] on div "hero . say ( "Quel est le mot de passe ?" ) # Utilise la fonction "say()" pour …" at bounding box center [1153, 291] width 299 height 526
drag, startPoint x: 1161, startPoint y: 65, endPoint x: 1056, endPoint y: 60, distance: 105.3
click at [1056, 60] on div "hero . say ( "Quel est le mot de passe ?" ) # Utilise la fonction "say()" pour …" at bounding box center [1153, 291] width 299 height 526
click at [1055, 60] on div "hero . say ( "Quel est le mot de passe ?" ) # Utilise la fonction "say()" pour …" at bounding box center [1153, 277] width 299 height 498
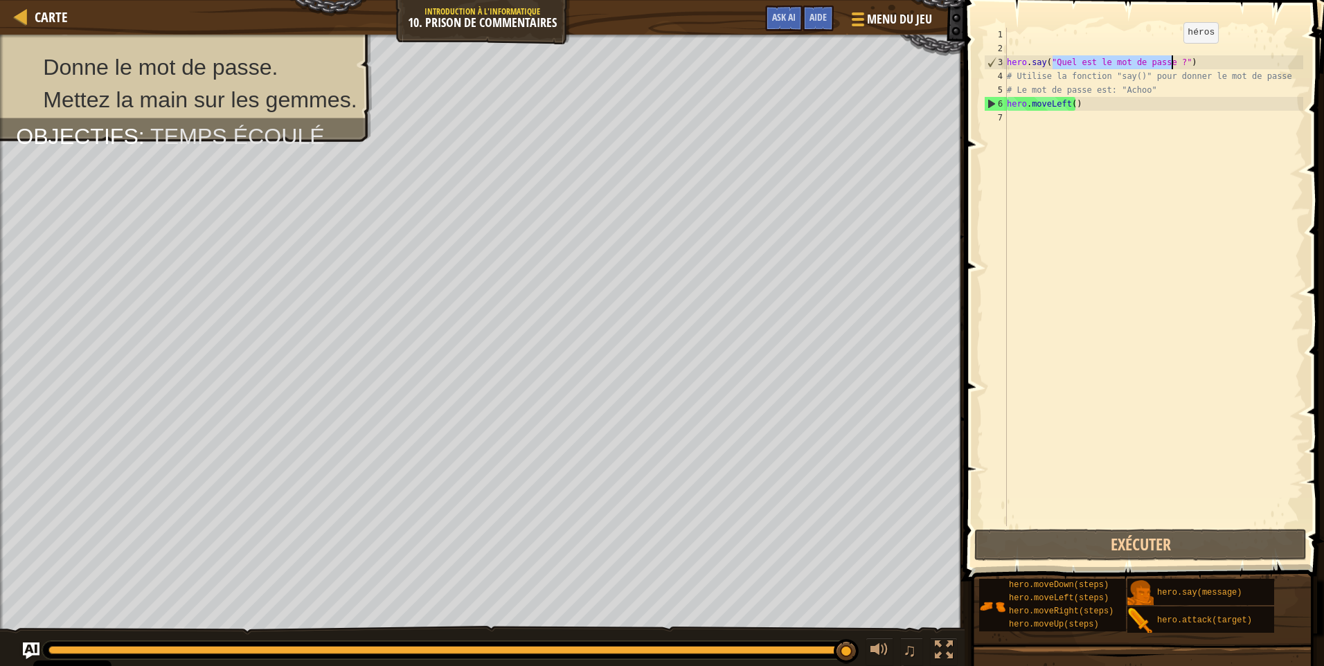
drag, startPoint x: 1051, startPoint y: 60, endPoint x: 1171, endPoint y: 57, distance: 119.8
click at [1171, 57] on div "hero . say ( "Quel est le mot de passe ?" ) # Utilise la fonction "say()" pour …" at bounding box center [1153, 291] width 299 height 526
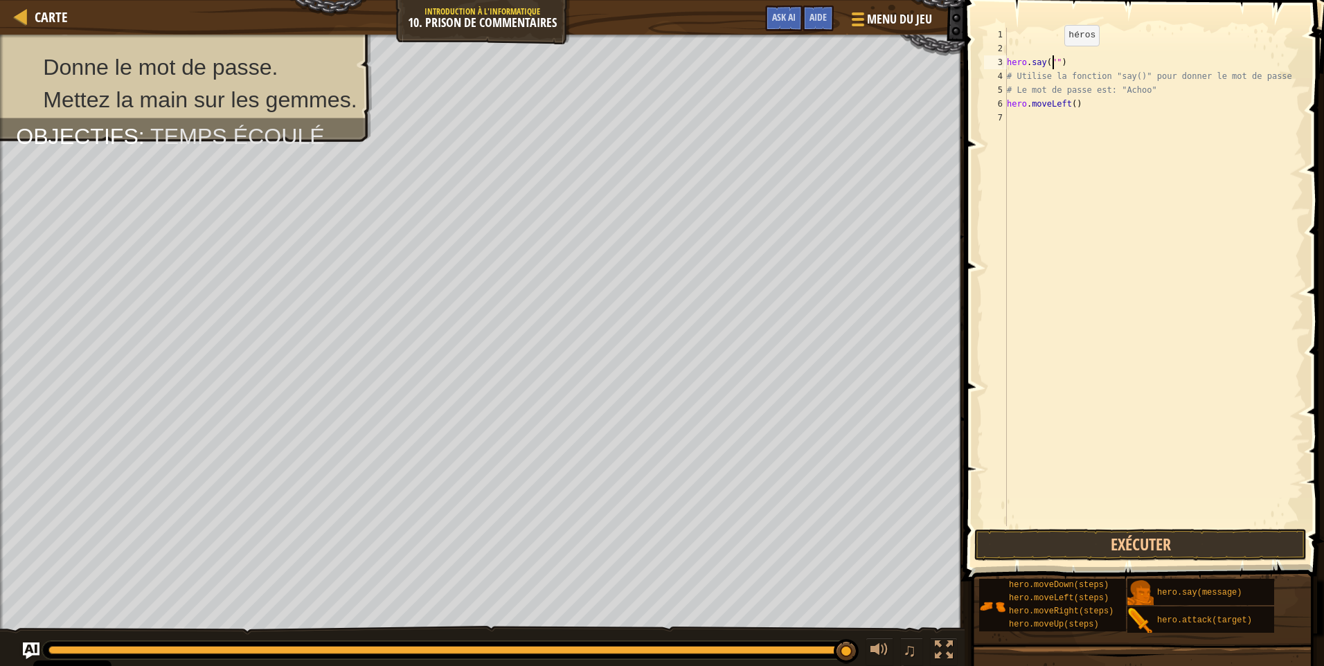
paste textarea "Achoo"
click at [1095, 548] on button "Exécuter" at bounding box center [1140, 545] width 332 height 32
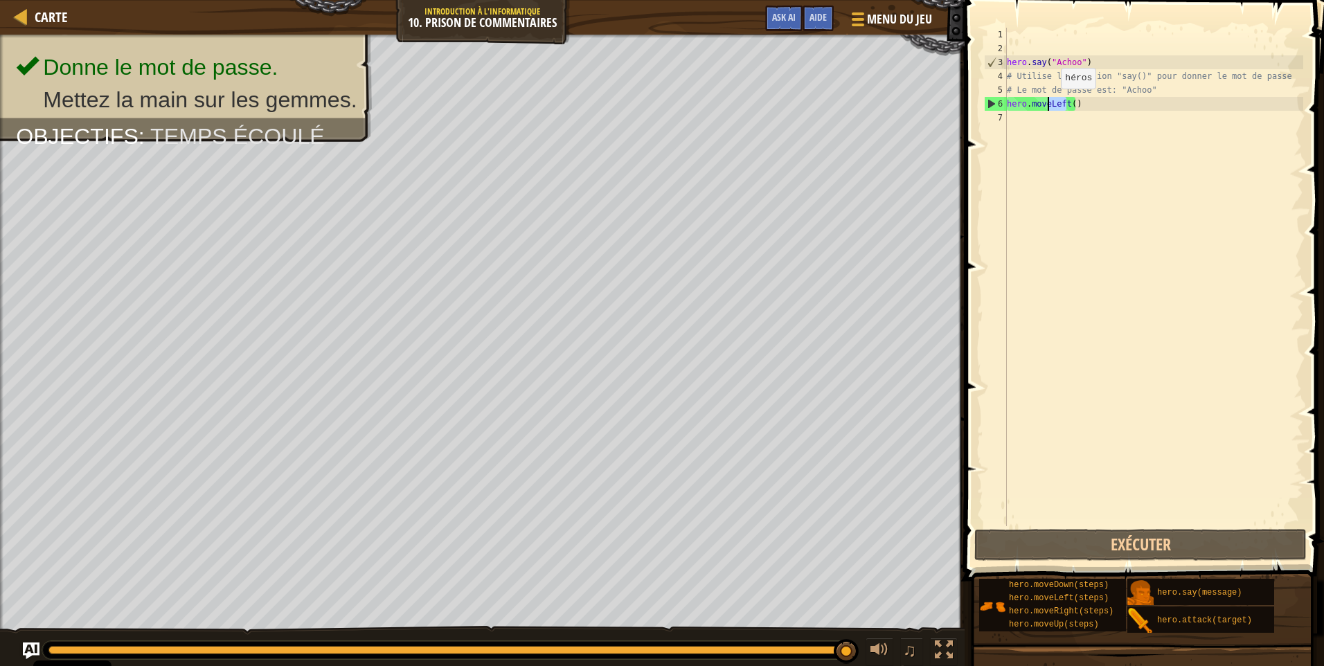
drag, startPoint x: 1065, startPoint y: 105, endPoint x: 1049, endPoint y: 102, distance: 16.2
click at [1049, 102] on div "hero . say ( "Achoo" ) # Utilise la fonction "say()" pour donner le mot de pass…" at bounding box center [1153, 291] width 299 height 526
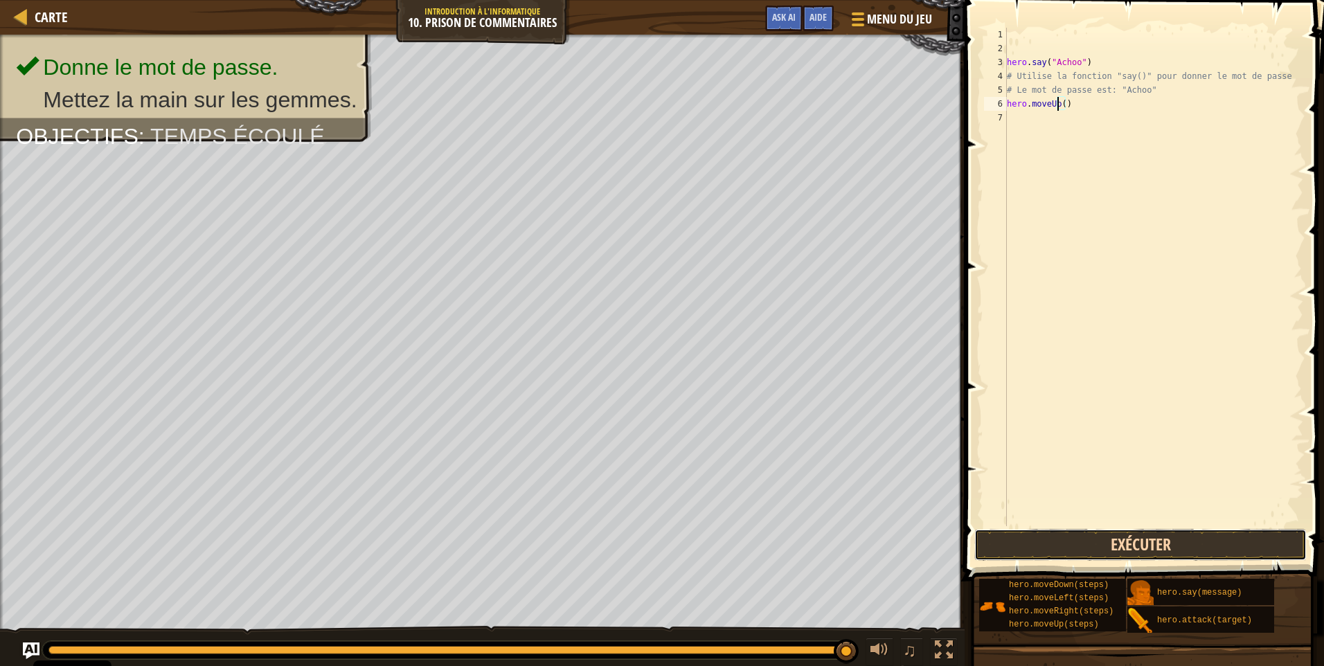
drag, startPoint x: 1150, startPoint y: 541, endPoint x: 1148, endPoint y: 550, distance: 9.2
click at [1150, 545] on button "Exécuter" at bounding box center [1140, 545] width 332 height 32
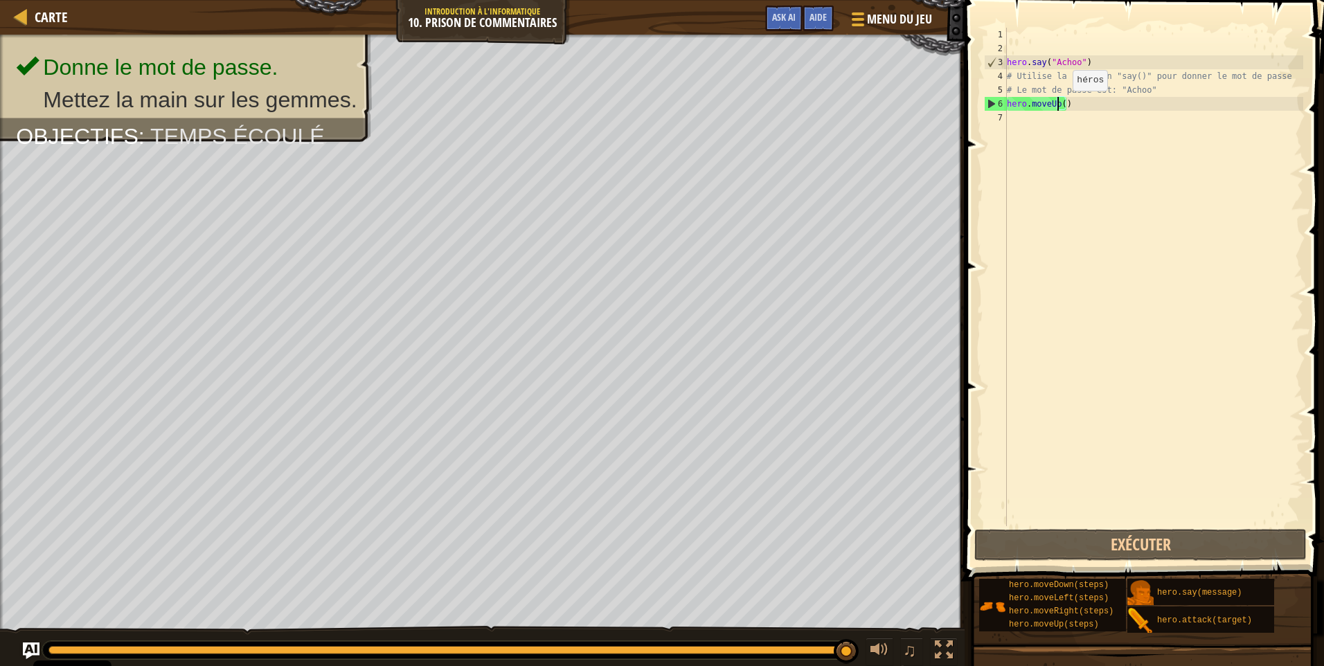
click at [1060, 104] on div "hero . say ( "Achoo" ) # Utilise la fonction "say()" pour donner le mot de pass…" at bounding box center [1153, 291] width 299 height 526
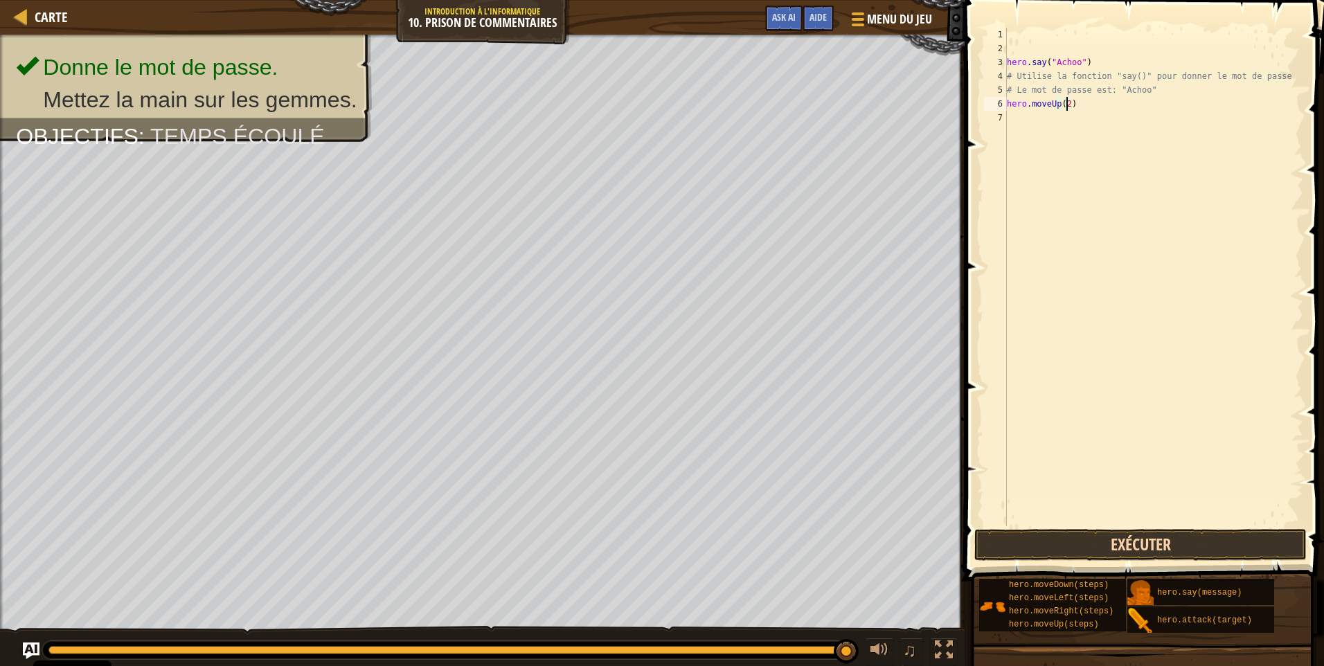
type textarea "hero.moveUp(2)"
click at [1151, 550] on button "Exécuter" at bounding box center [1140, 545] width 332 height 32
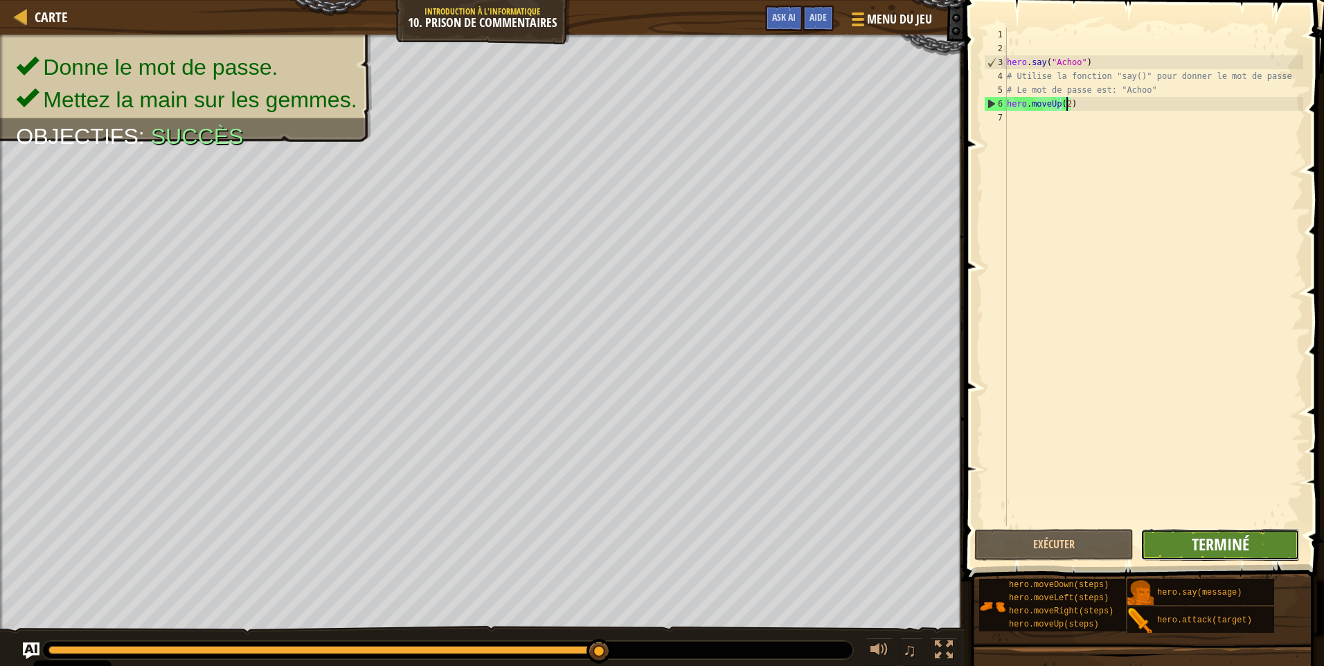
click at [1211, 545] on span "Terminé" at bounding box center [1219, 544] width 57 height 22
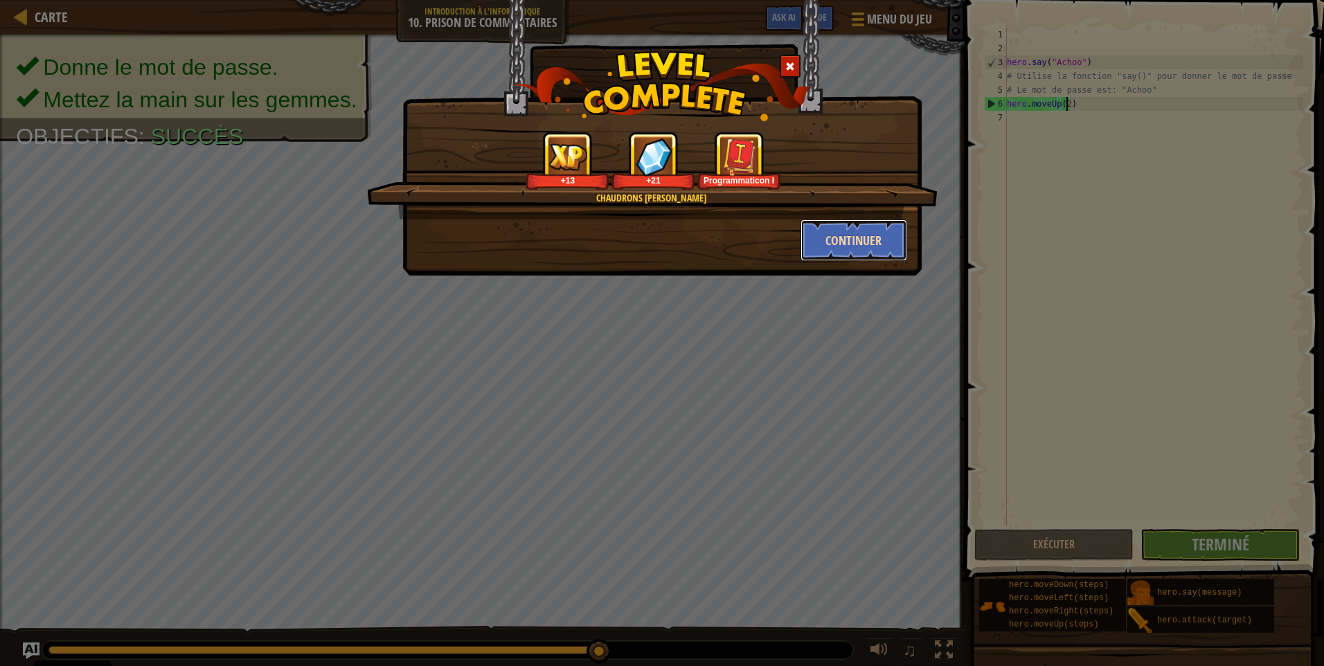
click at [867, 256] on button "Continuer" at bounding box center [853, 240] width 107 height 42
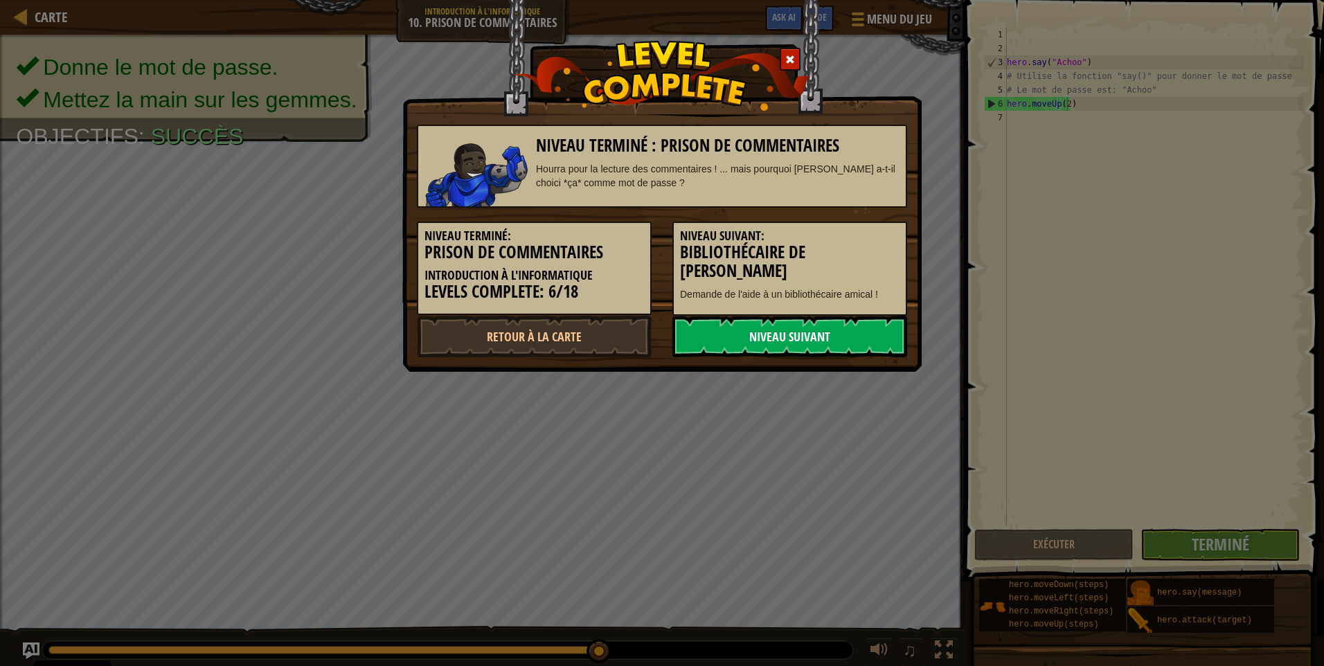
click at [831, 341] on link "Niveau Suivant" at bounding box center [789, 337] width 235 height 42
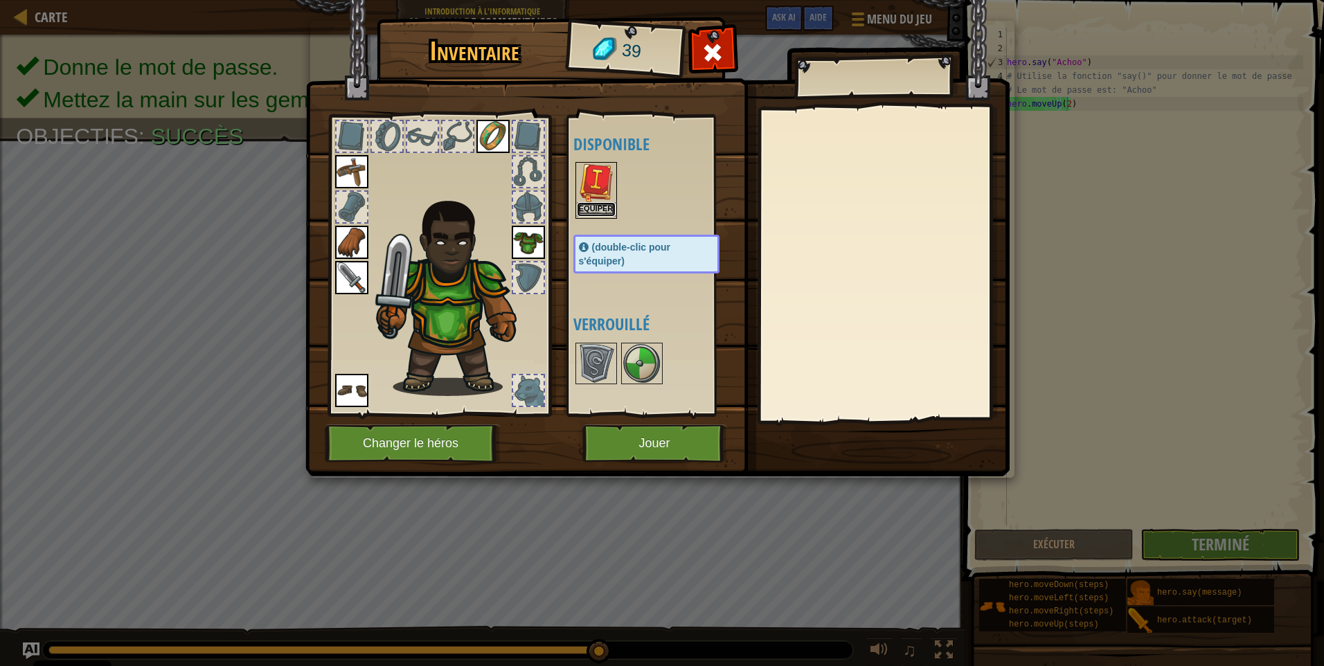
click at [595, 206] on button "Equiper" at bounding box center [596, 209] width 39 height 15
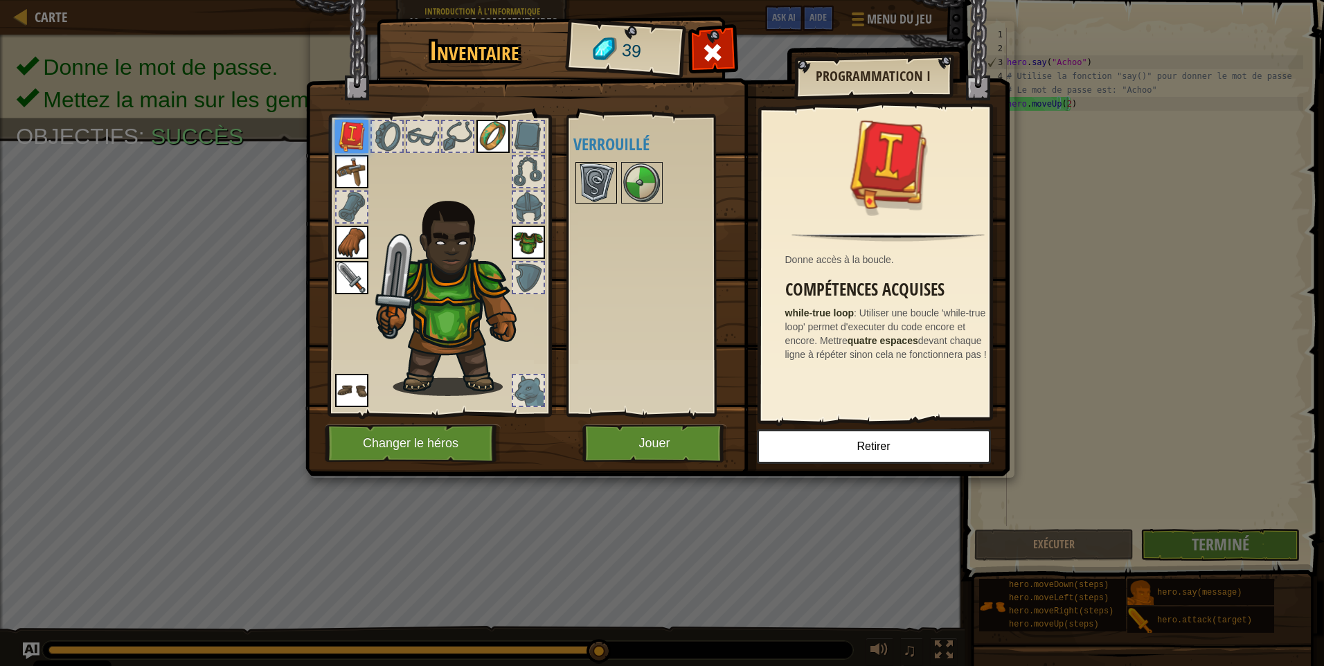
click at [587, 177] on img at bounding box center [596, 182] width 39 height 39
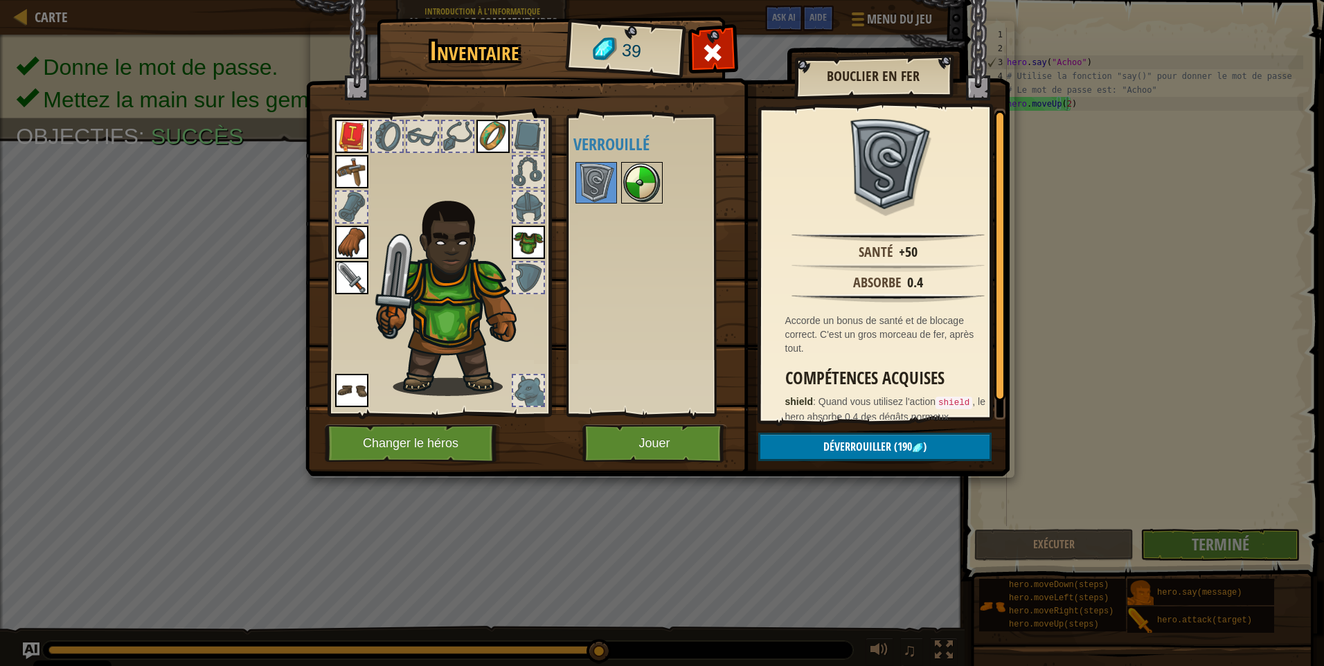
click at [638, 188] on img at bounding box center [641, 182] width 39 height 39
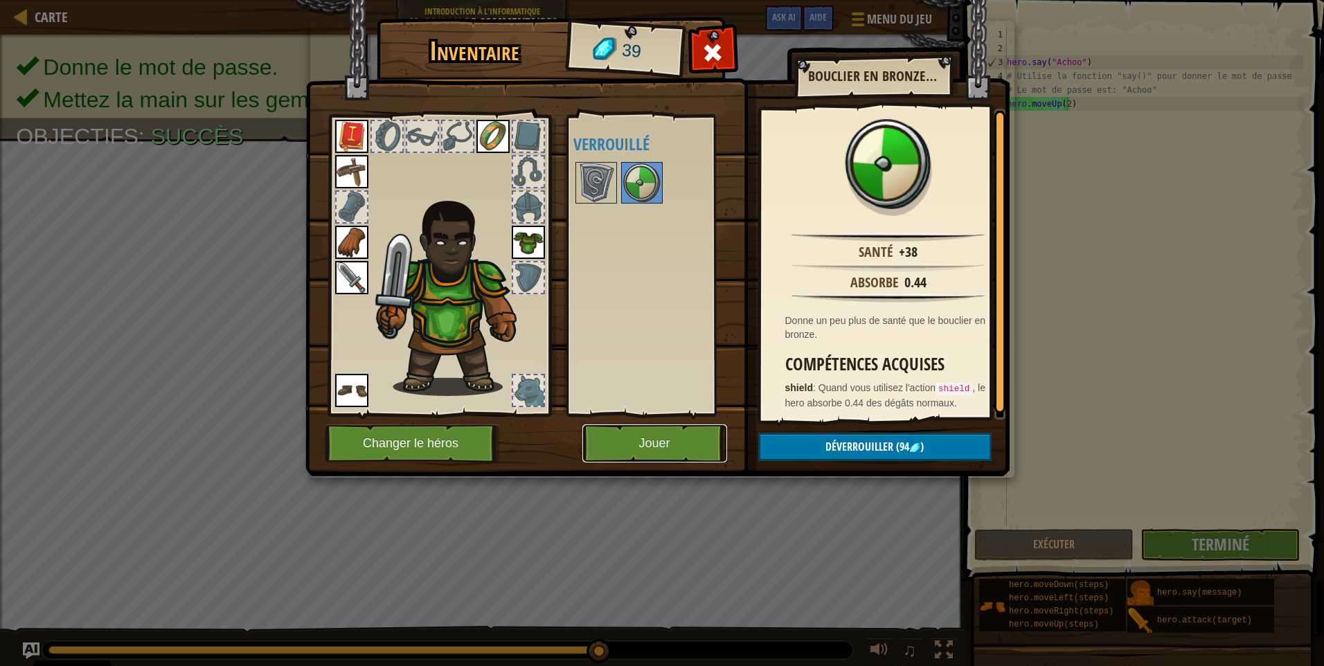
click at [687, 445] on button "Jouer" at bounding box center [654, 443] width 145 height 38
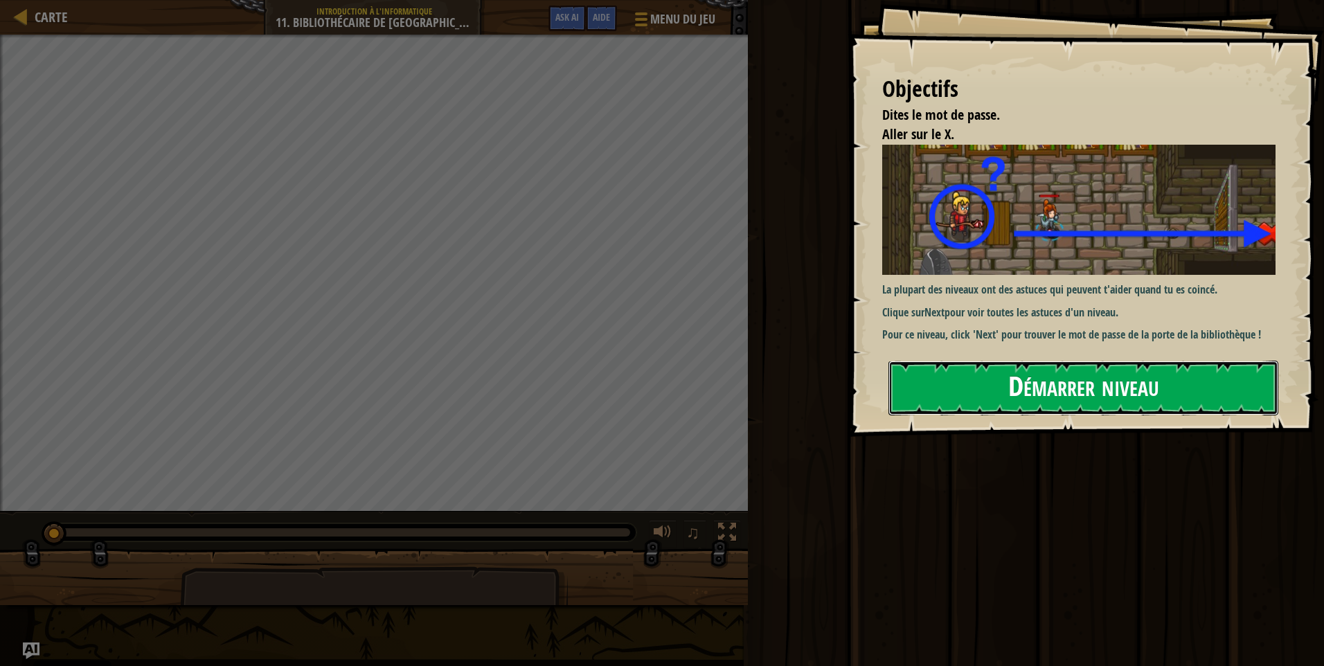
click at [959, 377] on button "Démarrer niveau" at bounding box center [1083, 388] width 390 height 55
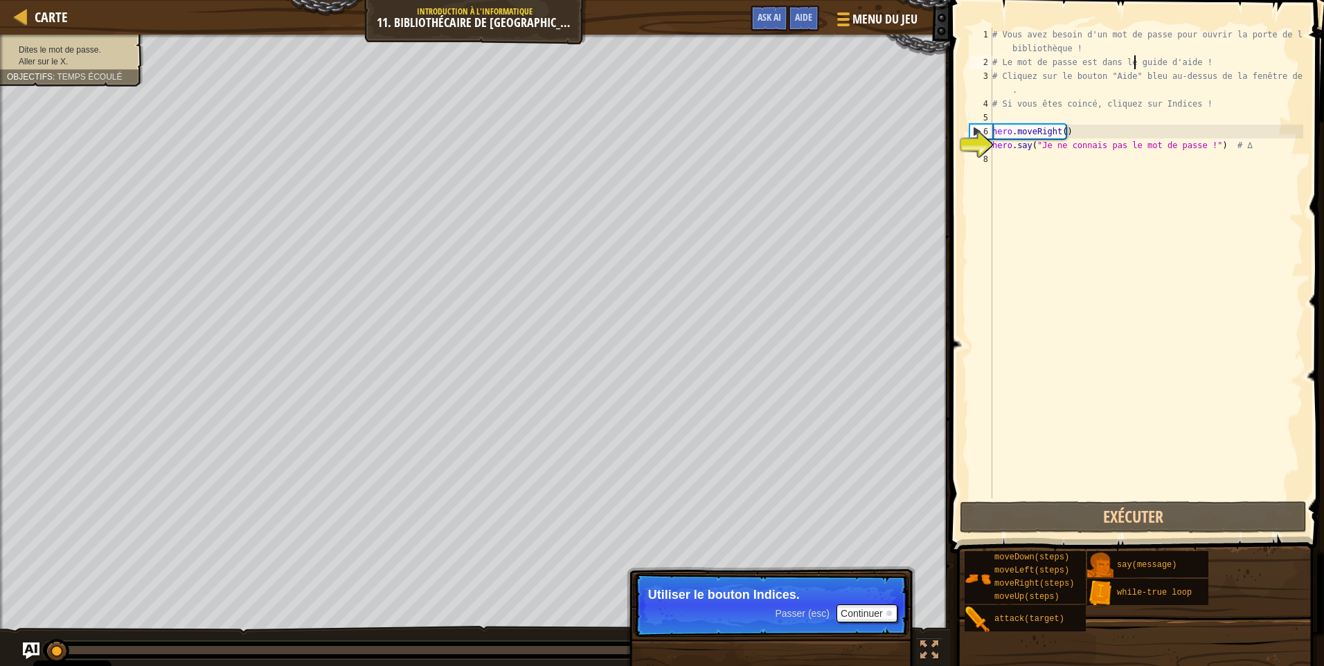
type textarea "# Le mot de passe est dans le guide d'aide !"
drag, startPoint x: 1131, startPoint y: 60, endPoint x: 874, endPoint y: 605, distance: 602.3
click at [874, 605] on button "Continuer" at bounding box center [866, 613] width 61 height 18
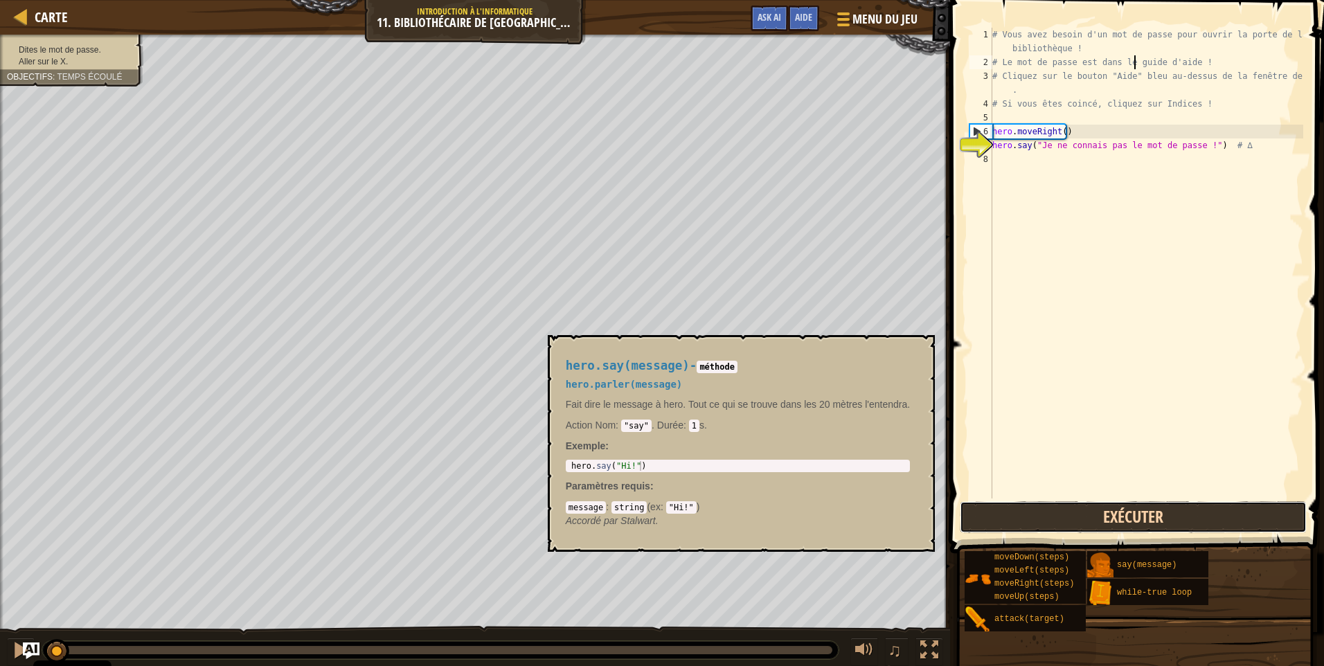
click at [1157, 527] on button "Exécuter" at bounding box center [1132, 517] width 347 height 32
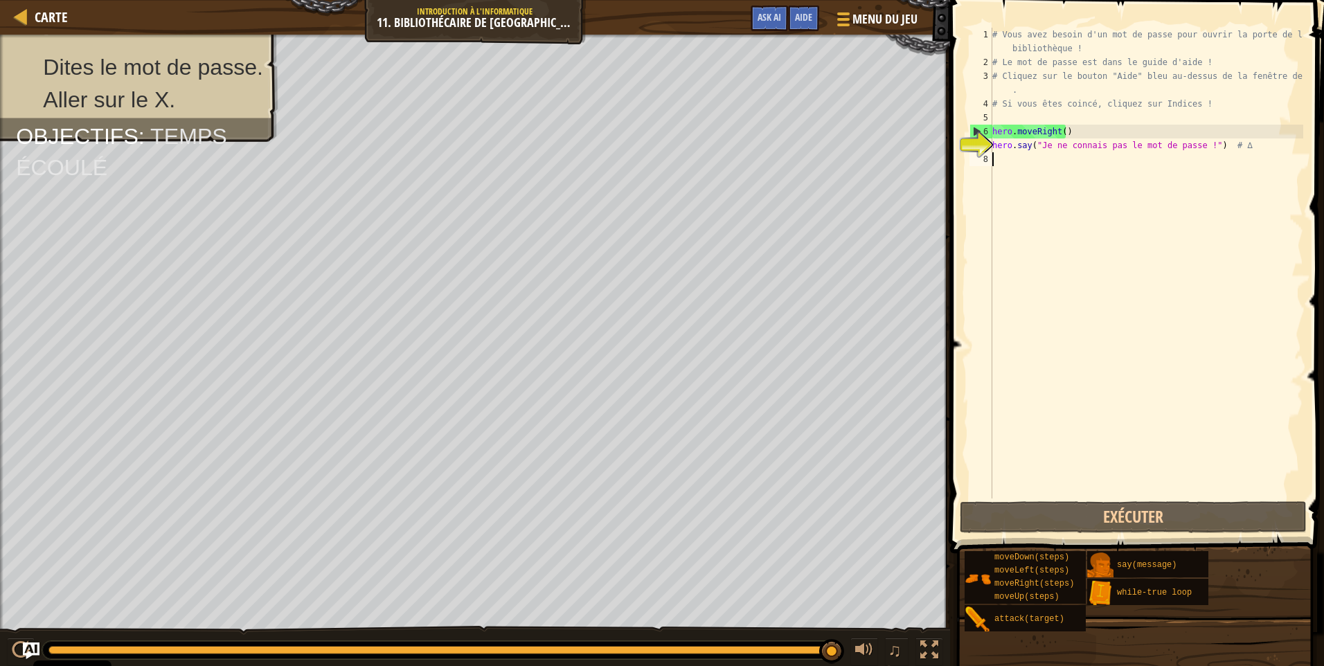
click at [1004, 163] on div "# Vous avez besoin d'un mot de passe pour ouvrir la porte de la bibliothèque ! …" at bounding box center [1146, 284] width 314 height 512
click at [1034, 120] on div "# Vous avez besoin d'un mot de passe pour ouvrir la porte de la bibliothèque ! …" at bounding box center [1146, 284] width 314 height 512
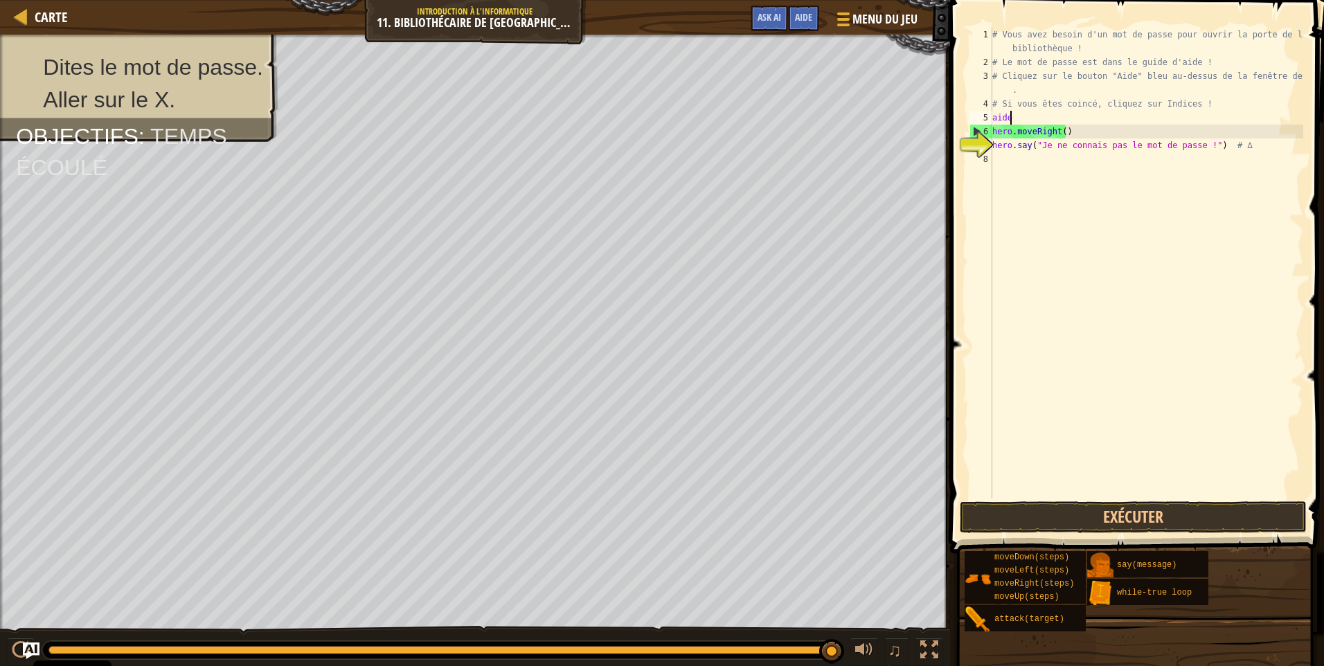
scroll to position [6, 1]
click at [1065, 525] on button "Exécuter" at bounding box center [1132, 517] width 347 height 32
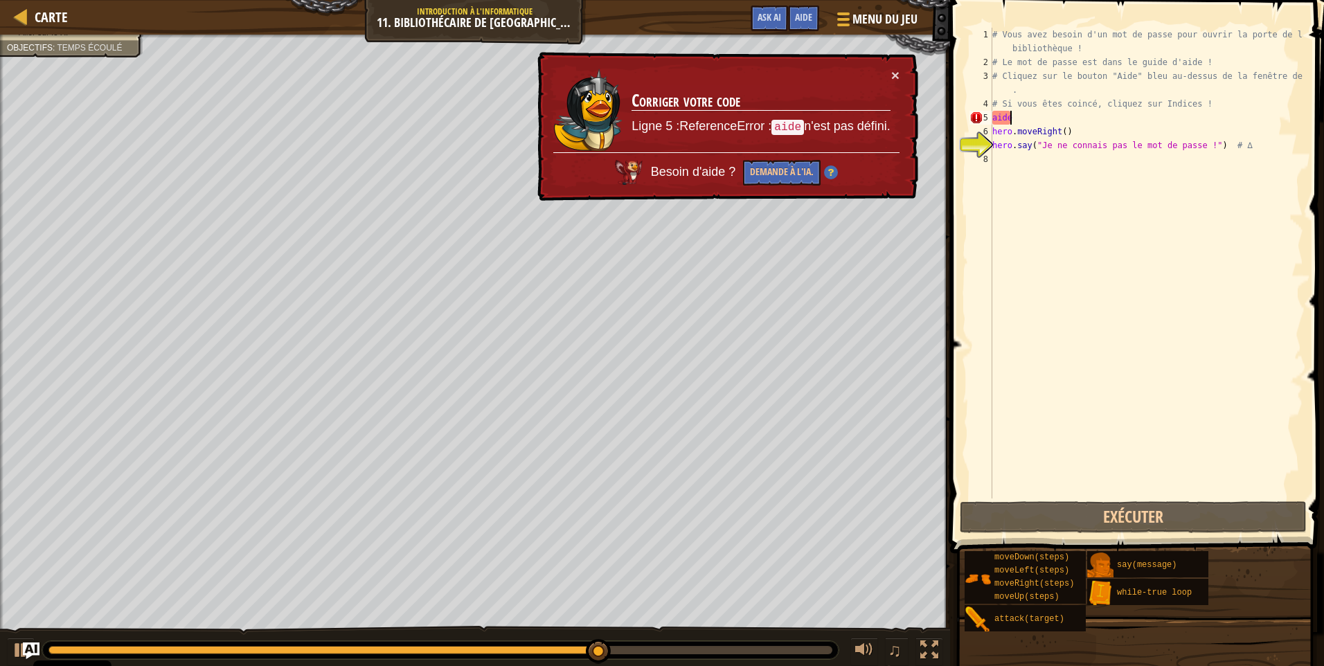
click at [1007, 109] on div "# Vous avez besoin d'un mot de passe pour ouvrir la porte de la bibliothèque ! …" at bounding box center [1146, 284] width 314 height 512
click at [1025, 116] on div "# Vous avez besoin d'un mot de passe pour ouvrir la porte de la bibliothèque ! …" at bounding box center [1146, 284] width 314 height 512
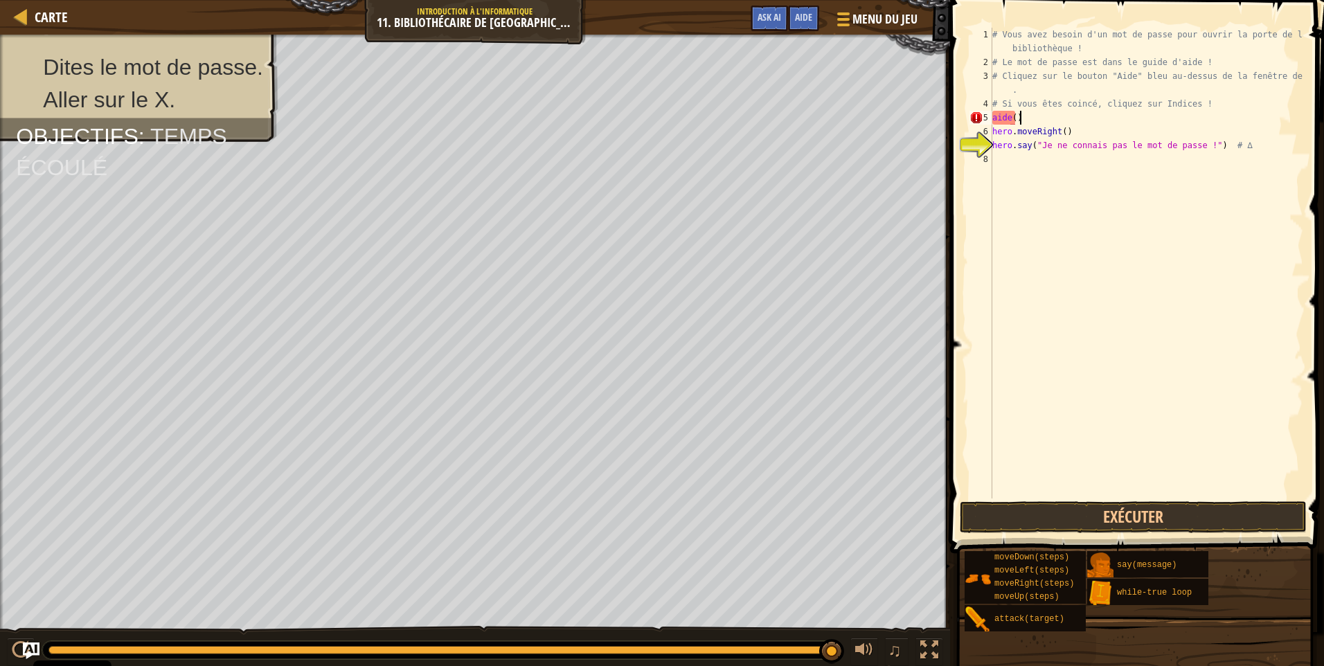
scroll to position [6, 1]
click at [991, 118] on div "5" at bounding box center [980, 118] width 23 height 14
type textarea "hero.aide()"
click at [1063, 515] on button "Exécuter" at bounding box center [1132, 517] width 347 height 32
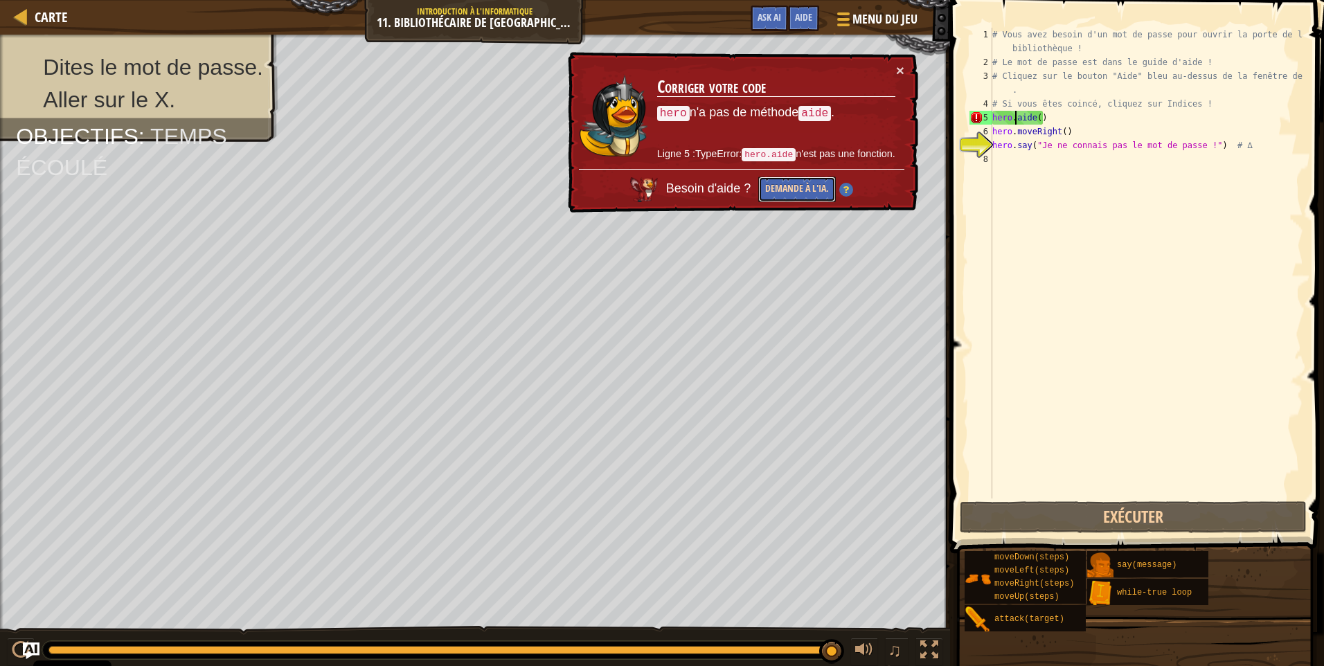
click at [815, 184] on button "Demande à l'IA." at bounding box center [797, 190] width 78 height 26
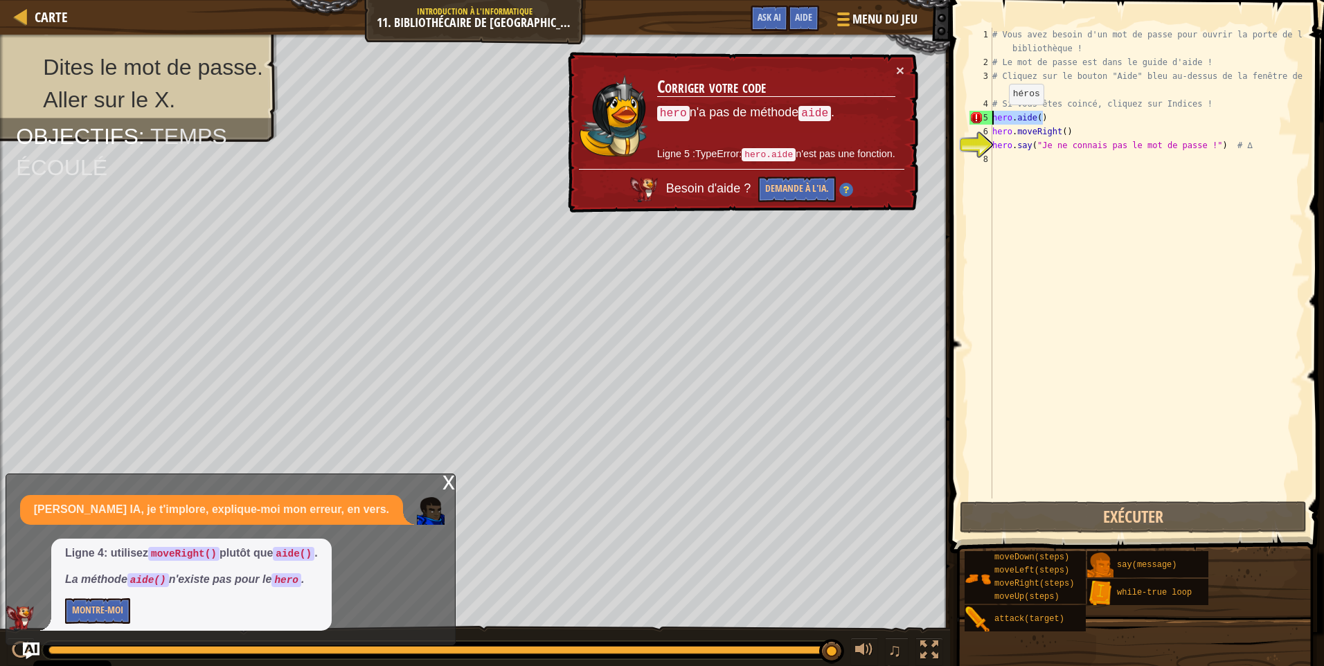
click at [942, 122] on div "Carte Introduction à l'Informatique 11. Bibliothécaire de Kithgard Menu du jeu …" at bounding box center [662, 333] width 1324 height 666
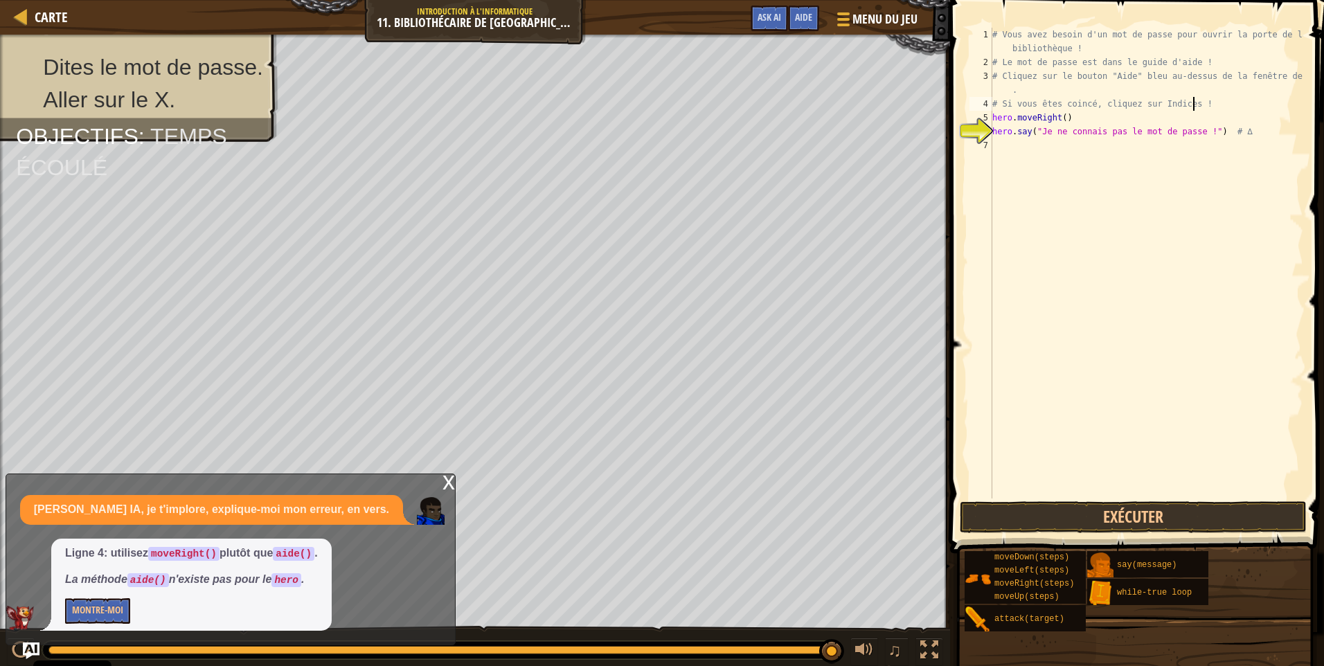
click at [1246, 130] on div "# Vous avez besoin d'un mot de passe pour ouvrir la porte de la bibliothèque ! …" at bounding box center [1146, 284] width 314 height 512
click at [1134, 517] on button "Exécuter" at bounding box center [1132, 517] width 347 height 32
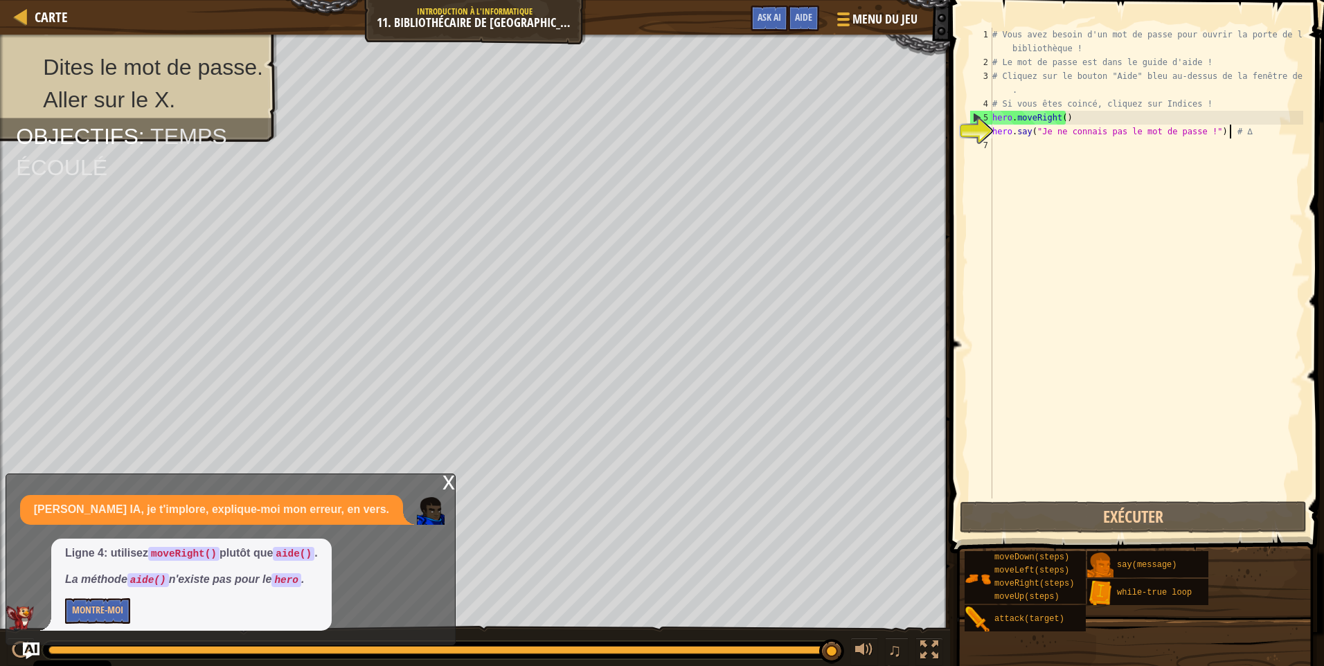
click at [443, 485] on div "x" at bounding box center [448, 481] width 12 height 14
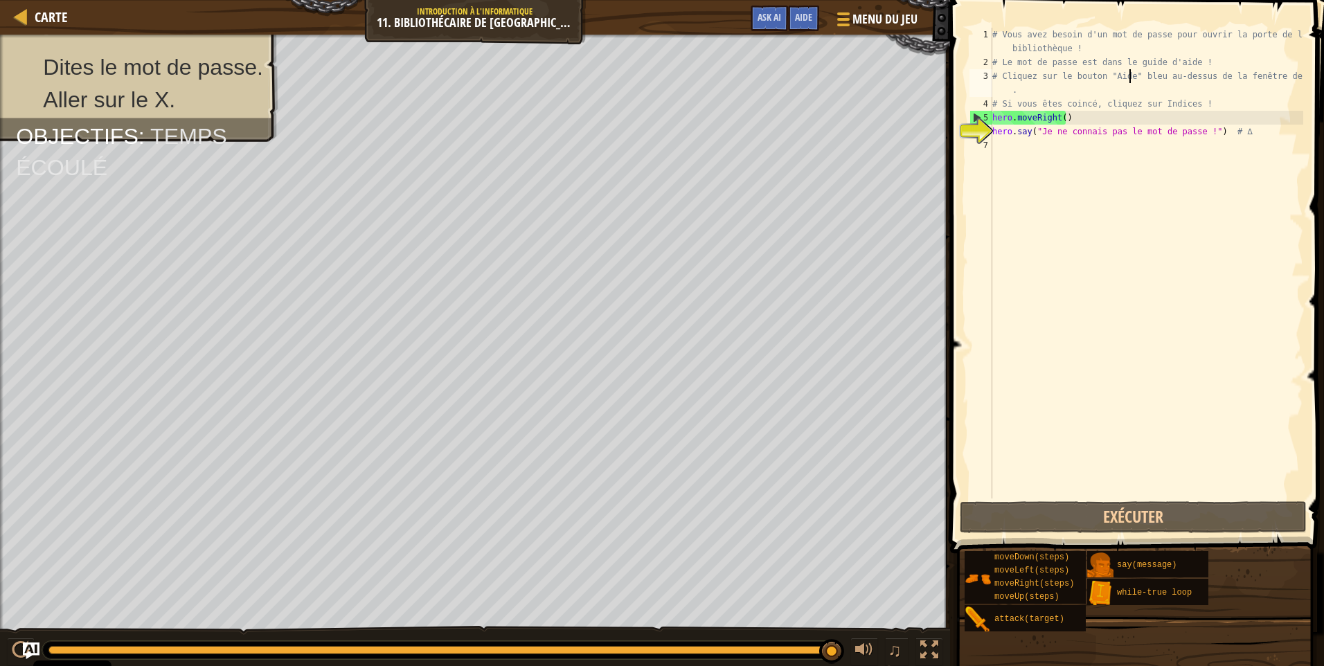
click at [1128, 78] on div "# Vous avez besoin d'un mot de passe pour ouvrir la porte de la bibliothèque ! …" at bounding box center [1146, 284] width 314 height 512
click at [1277, 105] on div "# Vous avez besoin d'un mot de passe pour ouvrir la porte de la bibliothèque ! …" at bounding box center [1146, 284] width 314 height 512
click at [1236, 118] on div "# Vous avez besoin d'un mot de passe pour ouvrir la porte de la bibliothèque ! …" at bounding box center [1146, 284] width 314 height 512
click at [1211, 105] on div "# Vous avez besoin d'un mot de passe pour ouvrir la porte de la bibliothèque ! …" at bounding box center [1146, 284] width 314 height 512
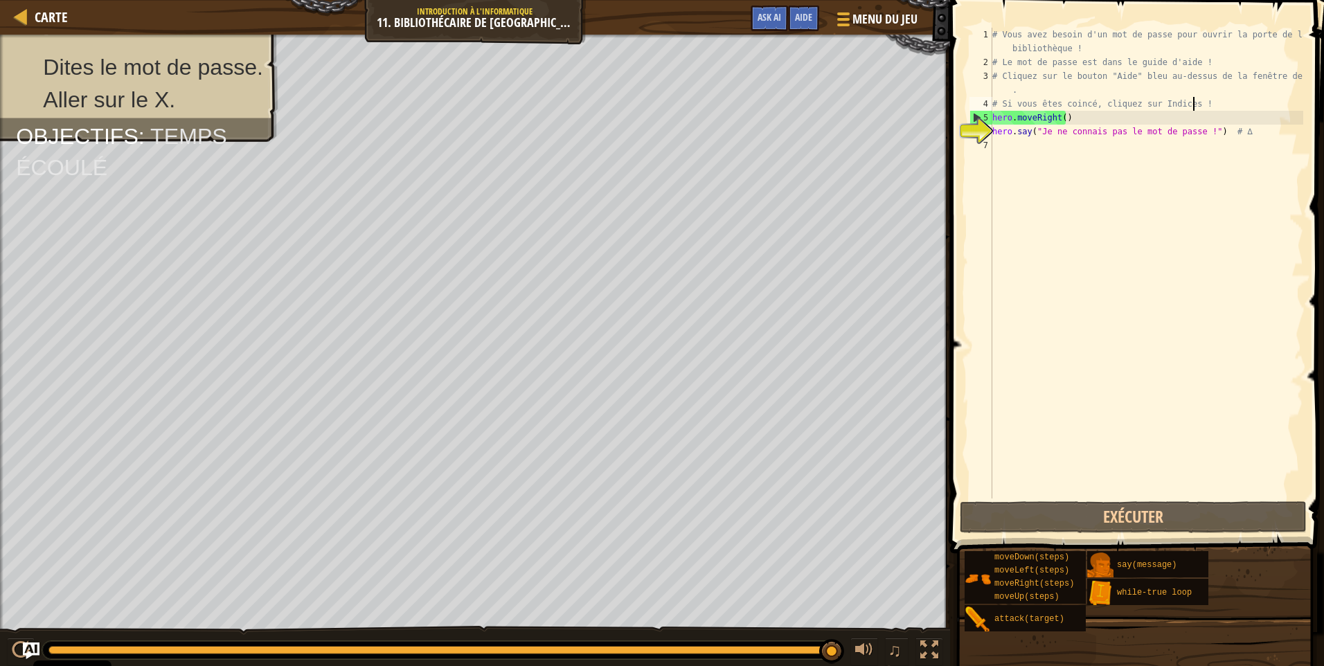
type textarea "# Si vous êtes coincé, cliquez sur Indices !"
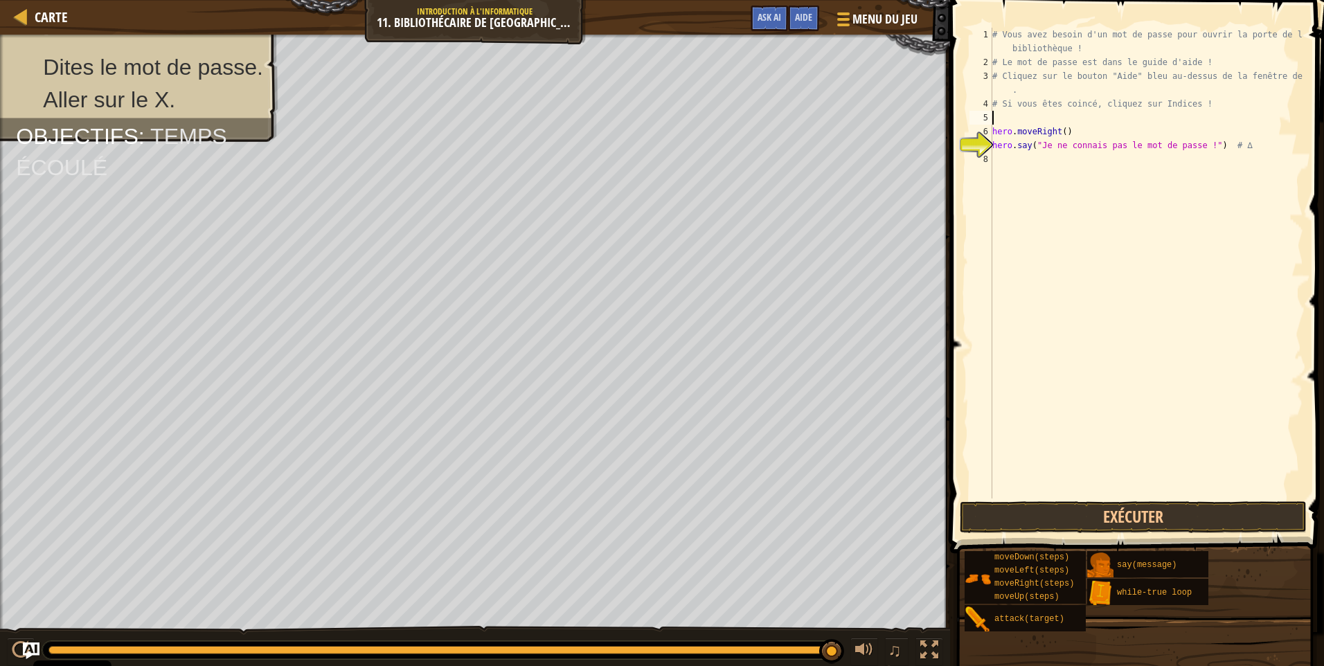
type textarea "'"
type textarea "{x: 65,y:41}"
click at [1121, 518] on button "Exécuter" at bounding box center [1132, 517] width 347 height 32
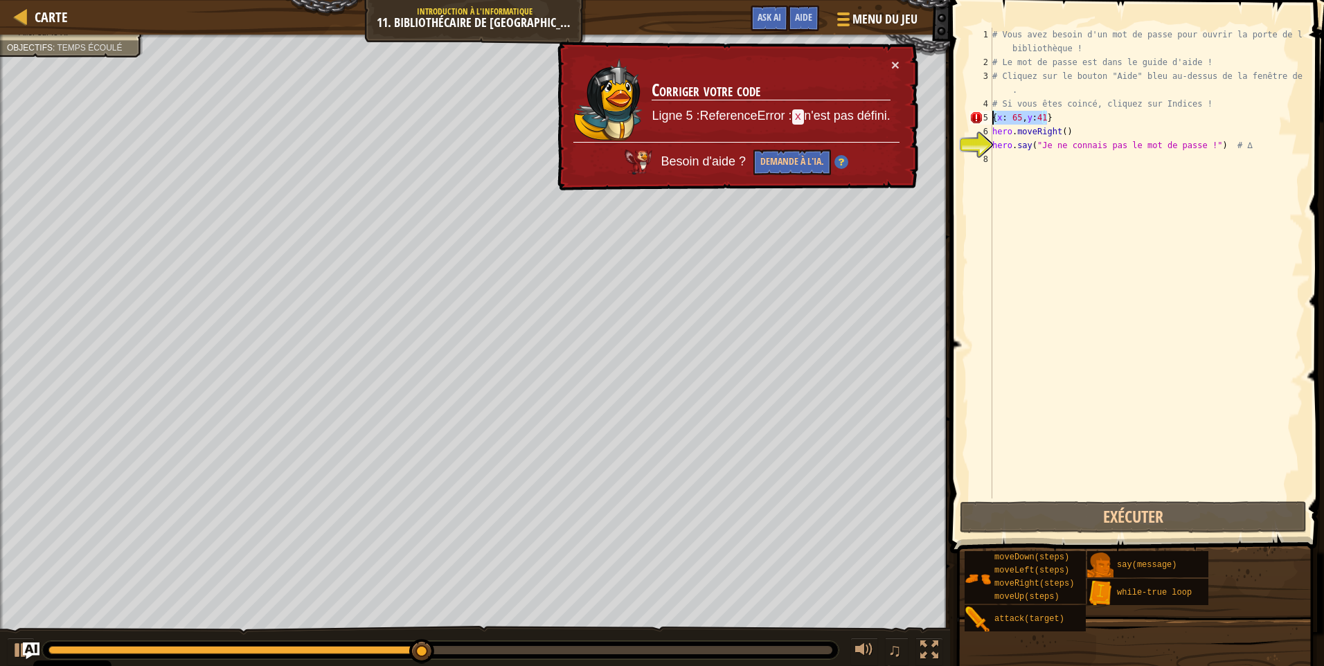
drag, startPoint x: 1061, startPoint y: 117, endPoint x: 968, endPoint y: 115, distance: 92.8
click at [968, 115] on div "{x: 65,y:41} 1 2 3 4 5 6 7 8 # Vous avez besoin d'un mot de passe pour ouvrir l…" at bounding box center [1134, 263] width 336 height 471
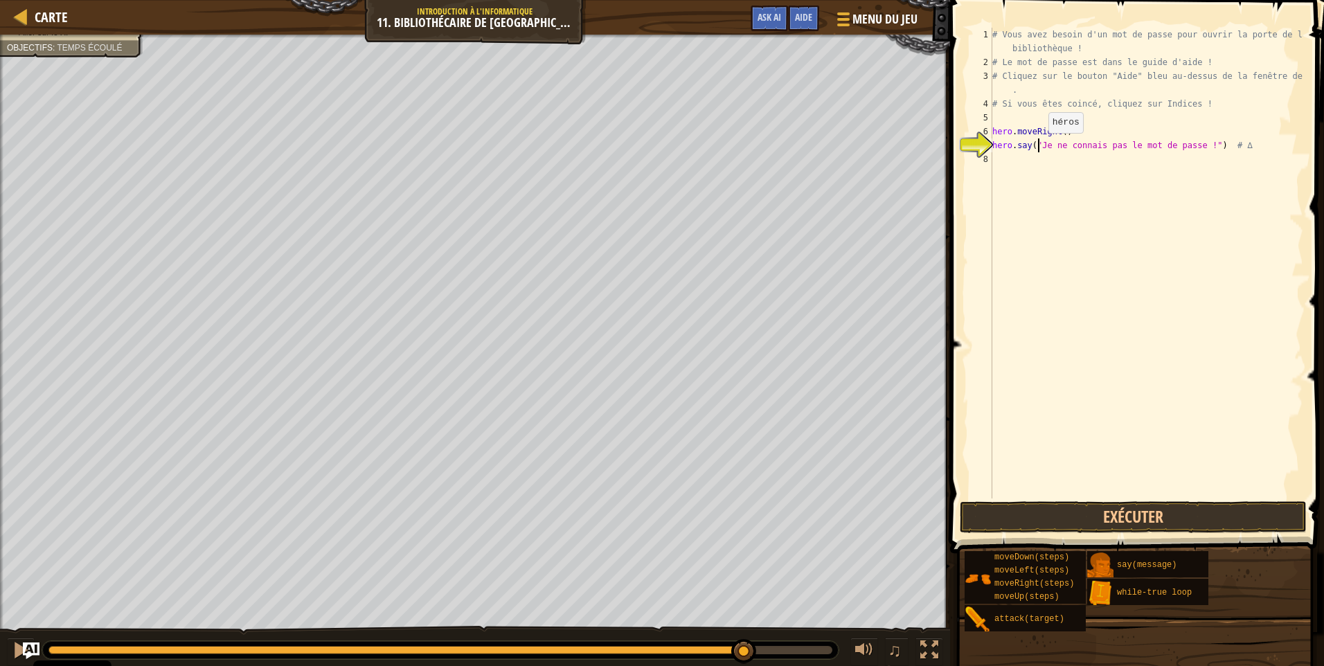
click at [1036, 147] on div "# Vous avez besoin d'un mot de passe pour ouvrir la porte de la bibliothèque ! …" at bounding box center [1146, 284] width 314 height 512
click at [1023, 109] on div "# Vous avez besoin d'un mot de passe pour ouvrir la porte de la bibliothèque ! …" at bounding box center [1146, 284] width 314 height 512
type textarea "# Si vous êtes coincé, cliquez sur Indices !"
click at [1027, 117] on div "# Vous avez besoin d'un mot de passe pour ouvrir la porte de la bibliothèque ! …" at bounding box center [1146, 284] width 314 height 512
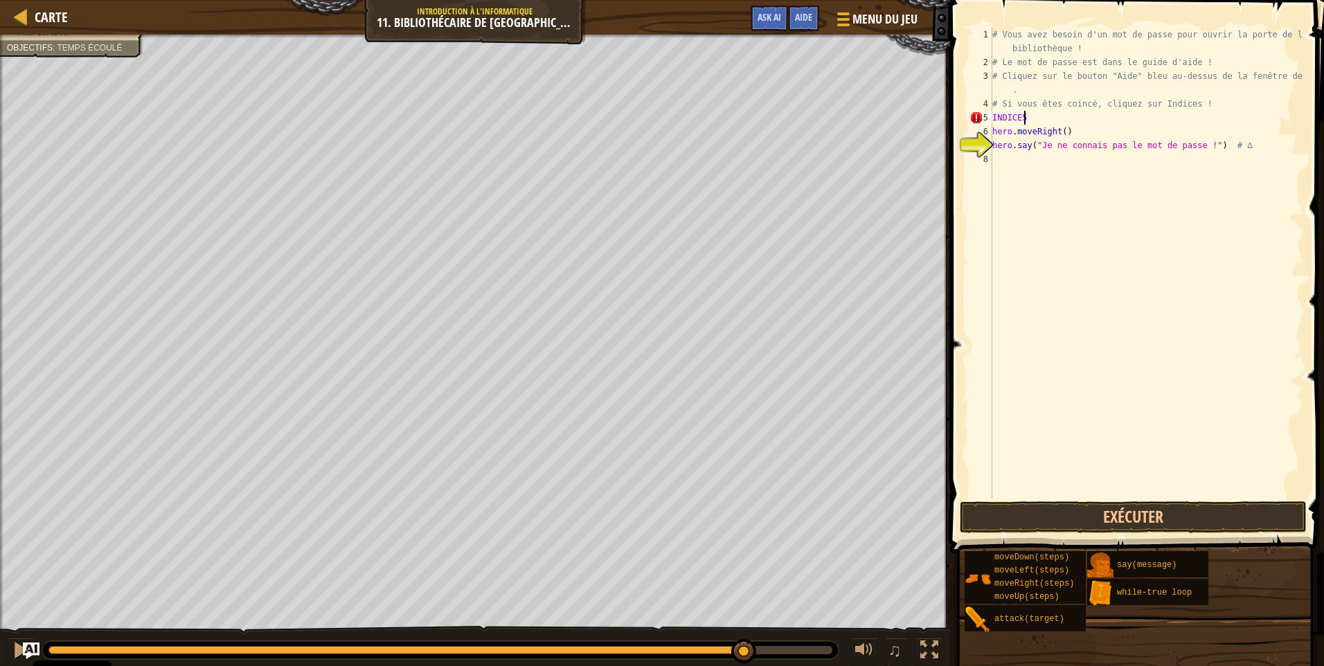
type textarea "I"
click at [1019, 120] on div "# Vous avez besoin d'un mot de passe pour ouvrir la porte de la bibliothèque ! …" at bounding box center [1146, 284] width 314 height 512
type textarea "indices()"
click at [1153, 511] on button "Exécuter" at bounding box center [1132, 517] width 347 height 32
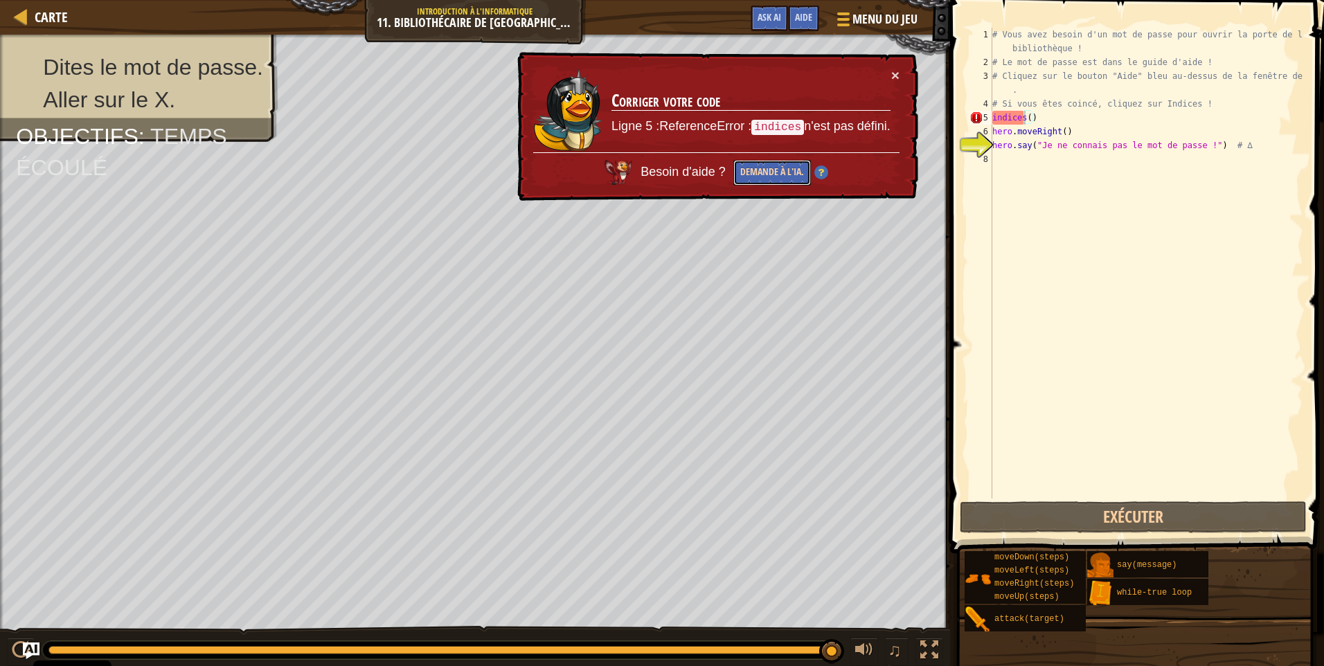
click at [800, 170] on button "Demande à l'IA." at bounding box center [771, 173] width 78 height 27
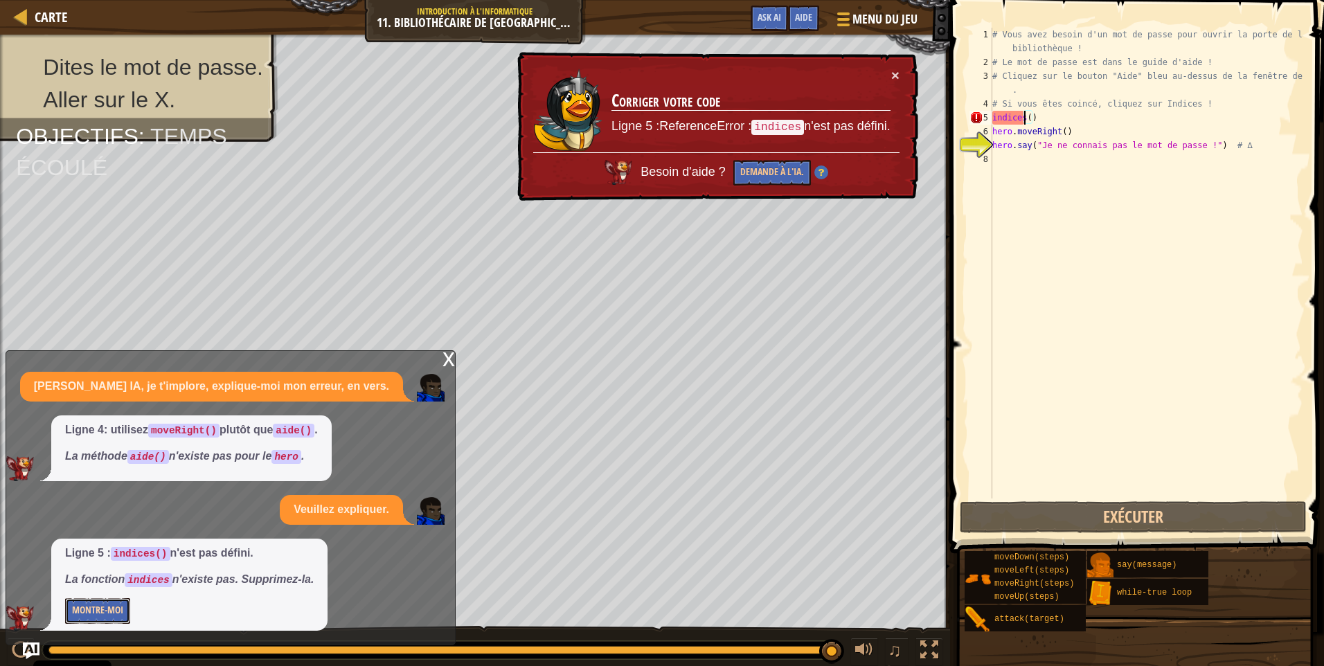
click at [112, 615] on button "Montre-moi" at bounding box center [97, 611] width 65 height 26
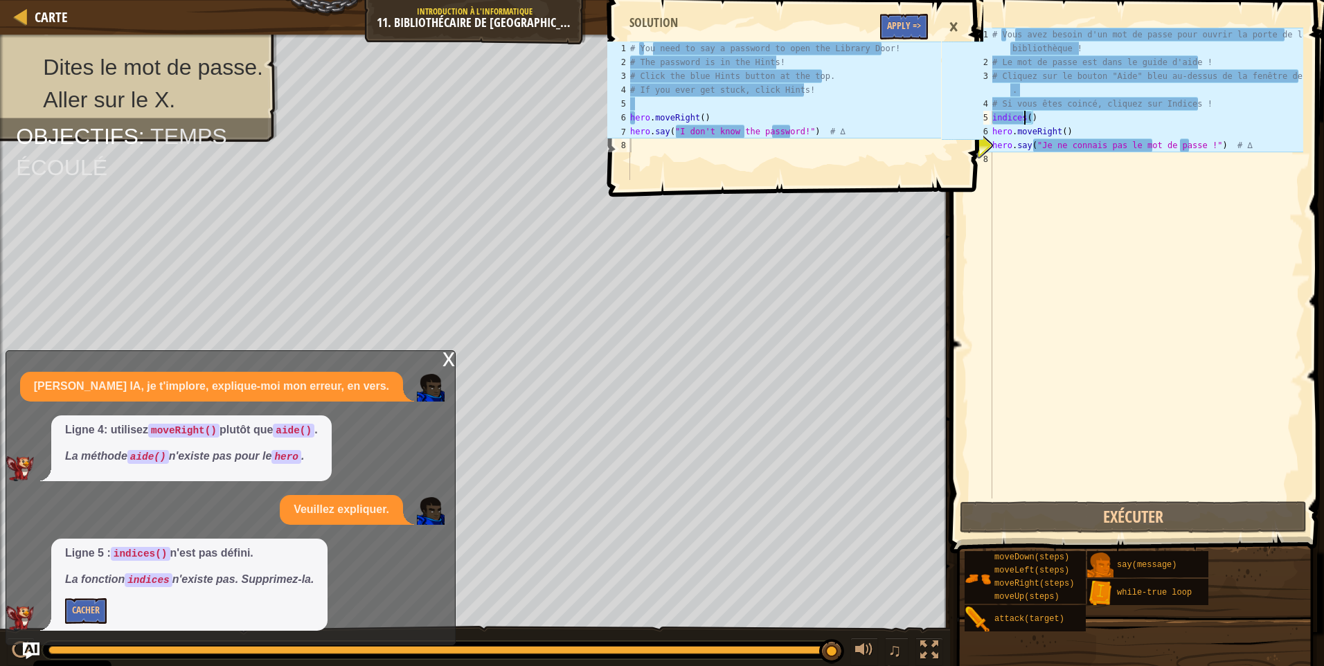
click at [732, 451] on div "1 2 3 4 5 6 7 8 # You need to say a password to open the Library Door! # The pa…" at bounding box center [793, 333] width 378 height 666
click at [440, 356] on div "x Cher IA, je t'implore, explique-moi mon erreur, en vers. Ligne 4: utilisez mo…" at bounding box center [231, 497] width 450 height 295
click at [447, 358] on div "x" at bounding box center [448, 358] width 12 height 14
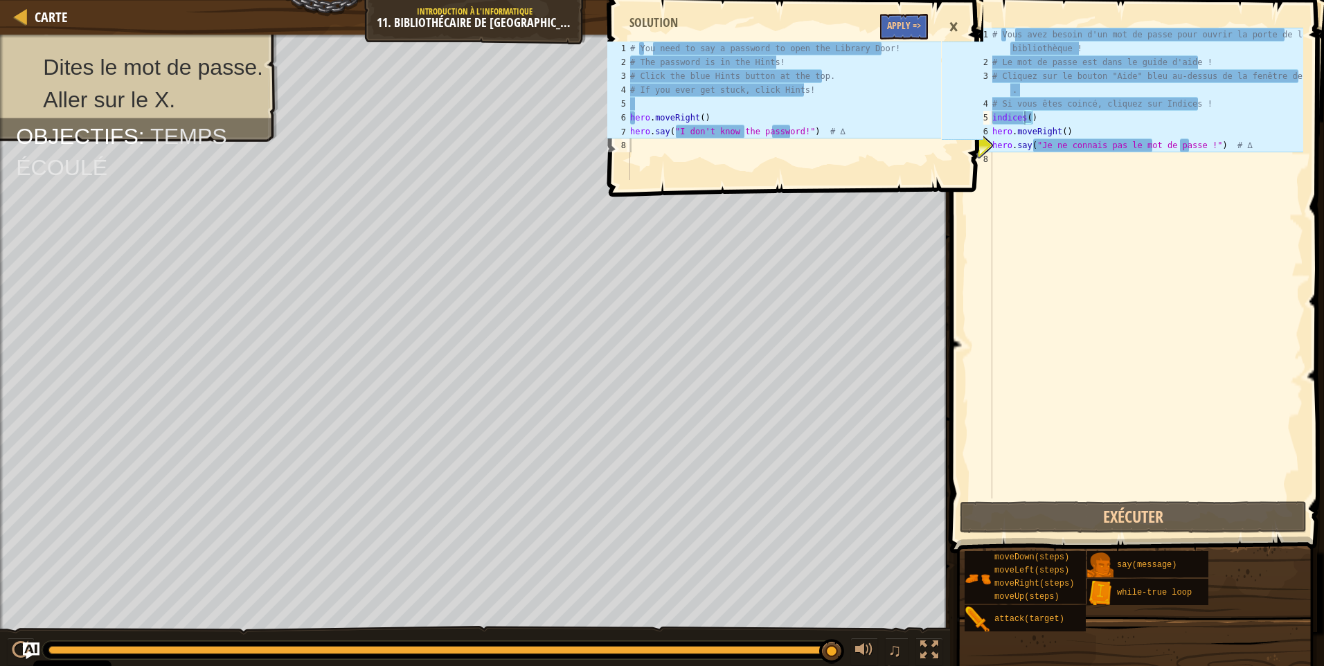
click at [650, 333] on div "1 2 3 4 5 6 7 8 # You need to say a password to open the Library Door! # The pa…" at bounding box center [793, 333] width 378 height 666
click at [1022, 123] on div "# Vous avez besoin d'un mot de passe pour ouvrir la porte de la bibliothèque ! …" at bounding box center [1146, 284] width 314 height 512
click at [1024, 120] on div "# Vous avez besoin d'un mot de passe pour ouvrir la porte de la bibliothèque ! …" at bounding box center [1146, 284] width 314 height 512
click at [1029, 119] on div "# Vous avez besoin d'un mot de passe pour ouvrir la porte de la bibliothèque ! …" at bounding box center [1146, 284] width 314 height 512
click at [1037, 119] on div "# Vous avez besoin d'un mot de passe pour ouvrir la porte de la bibliothèque ! …" at bounding box center [1146, 284] width 314 height 512
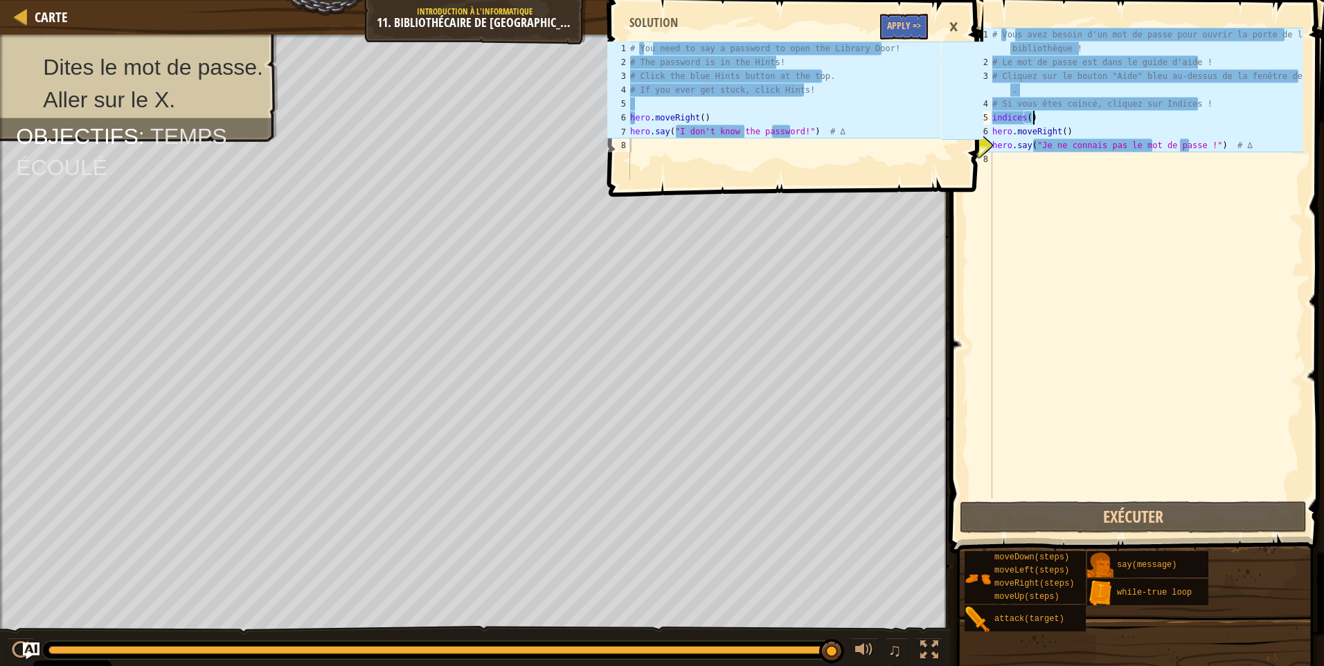
click at [955, 270] on div "1 2 3 4 5 6 7 8 # You need to say a password to open the Library Door! # The pa…" at bounding box center [793, 333] width 378 height 666
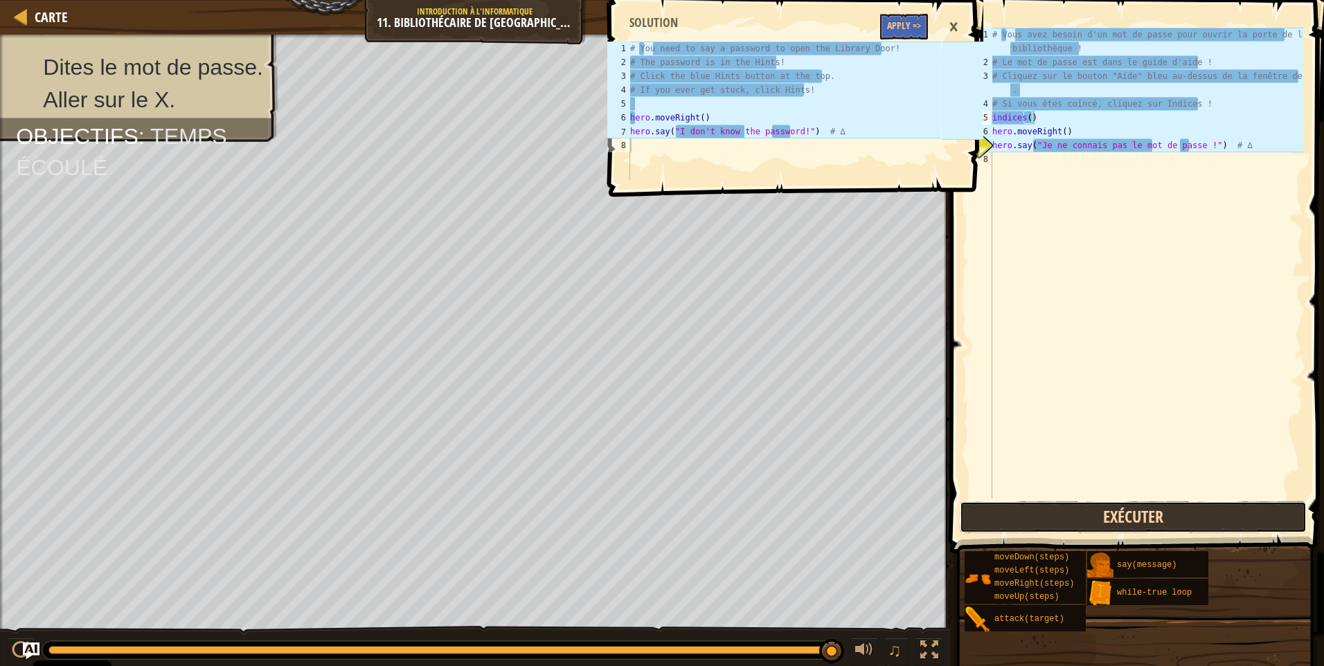
click at [1067, 509] on button "Exécuter" at bounding box center [1132, 517] width 347 height 32
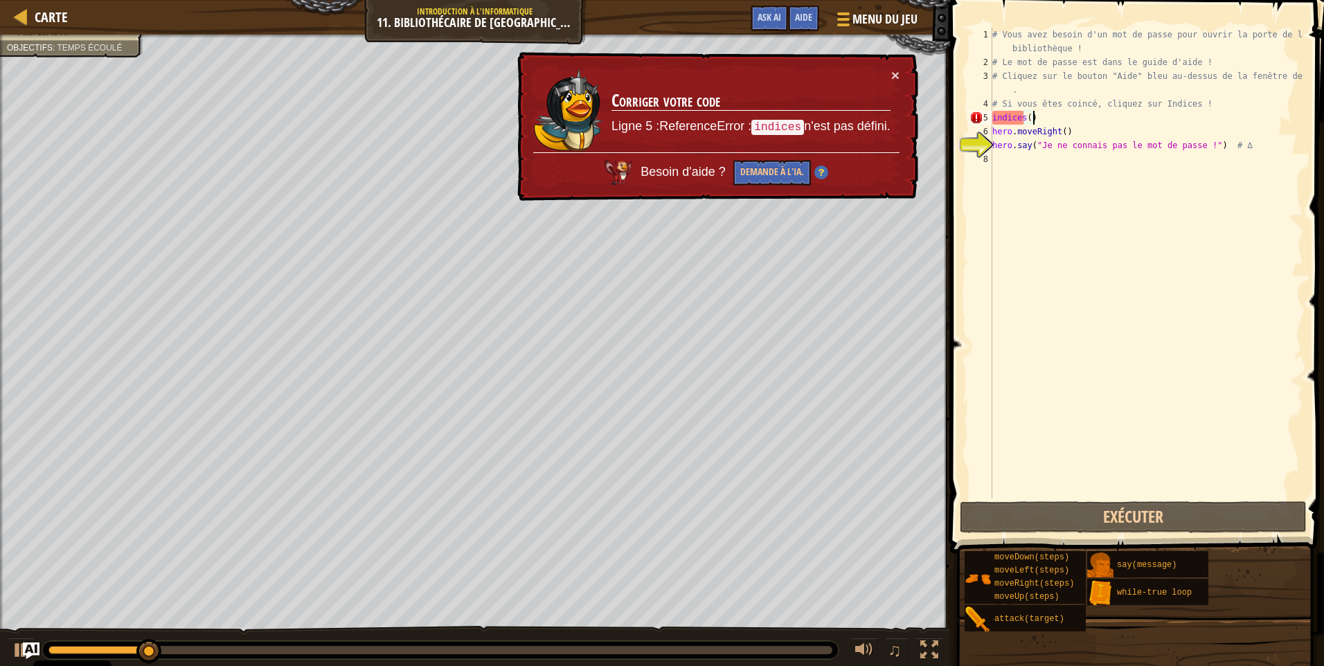
drag, startPoint x: 1036, startPoint y: 119, endPoint x: 982, endPoint y: 116, distance: 54.1
click at [982, 116] on div "indices() 1 2 3 4 5 6 7 8 # Vous avez besoin d'un mot de passe pour ouvrir la p…" at bounding box center [1134, 263] width 336 height 471
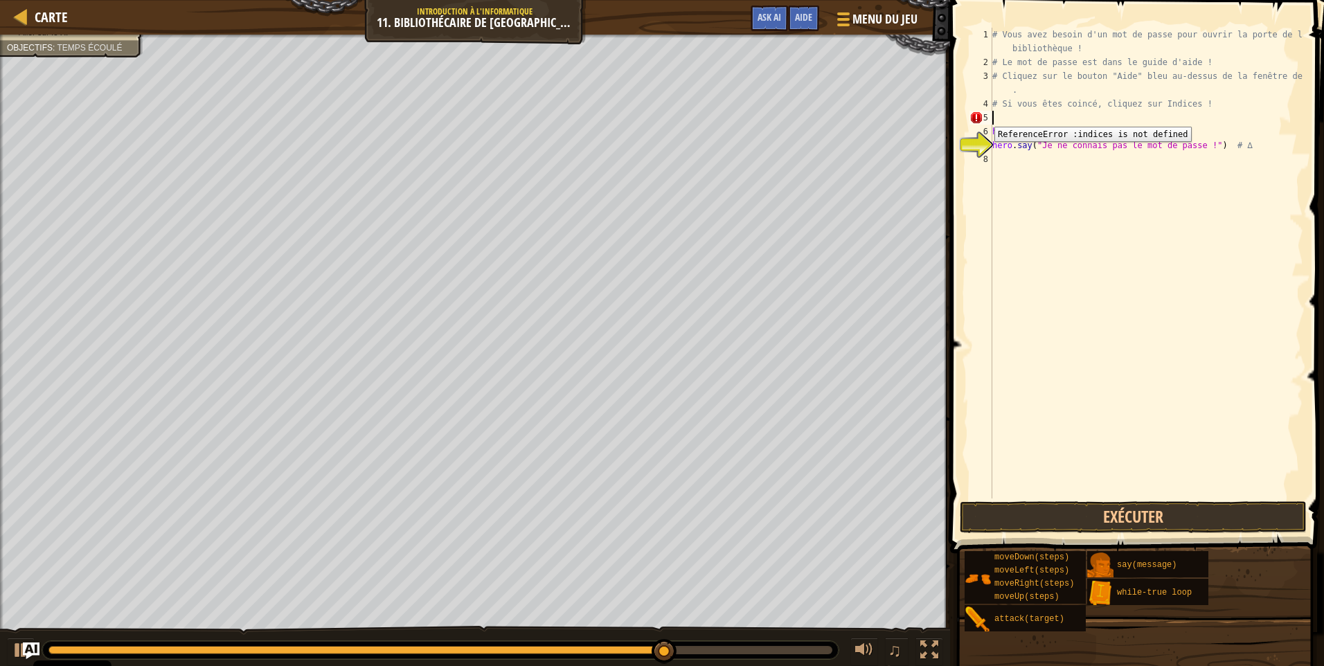
scroll to position [6, 0]
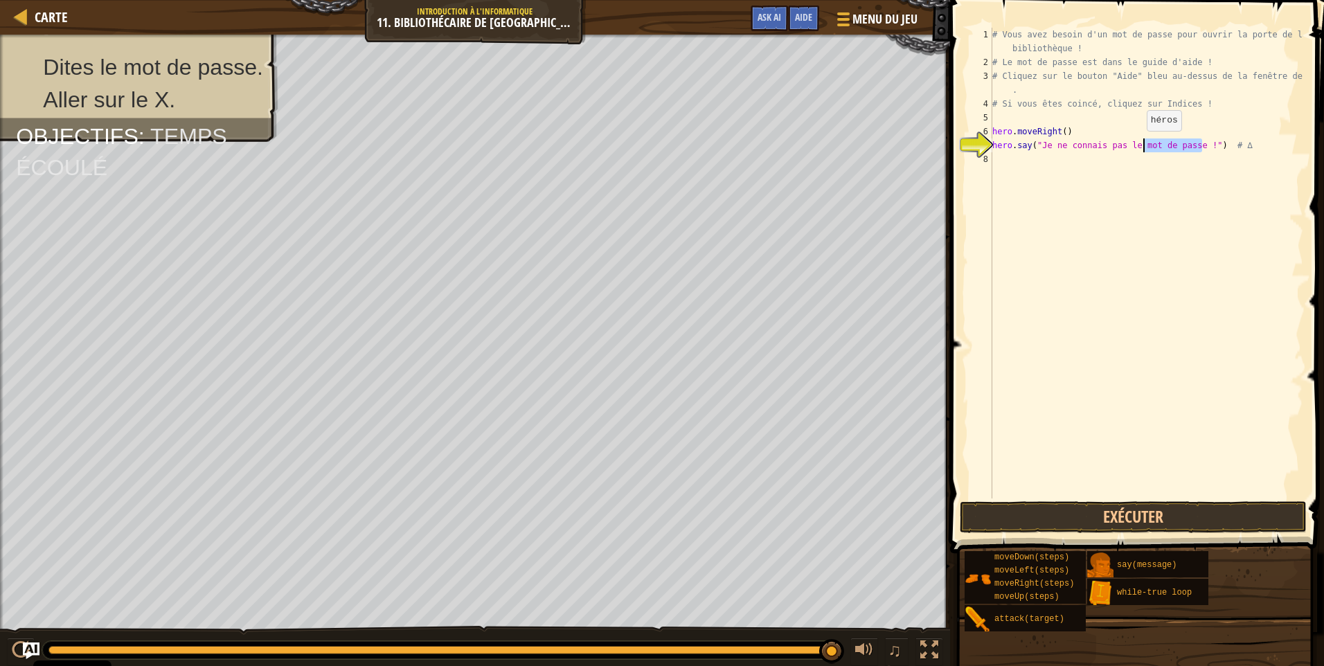
drag, startPoint x: 1200, startPoint y: 145, endPoint x: 1144, endPoint y: 143, distance: 56.8
click at [1141, 143] on div "# Vous avez besoin d'un mot de passe pour ouvrir la porte de la bibliothèque ! …" at bounding box center [1146, 284] width 314 height 512
click at [1197, 142] on div "# Vous avez besoin d'un mot de passe pour ouvrir la porte de la bibliothèque ! …" at bounding box center [1146, 263] width 314 height 471
drag, startPoint x: 1196, startPoint y: 143, endPoint x: 1040, endPoint y: 141, distance: 156.5
click at [1040, 141] on div "# Vous avez besoin d'un mot de passe pour ouvrir la porte de la bibliothèque ! …" at bounding box center [1146, 284] width 314 height 512
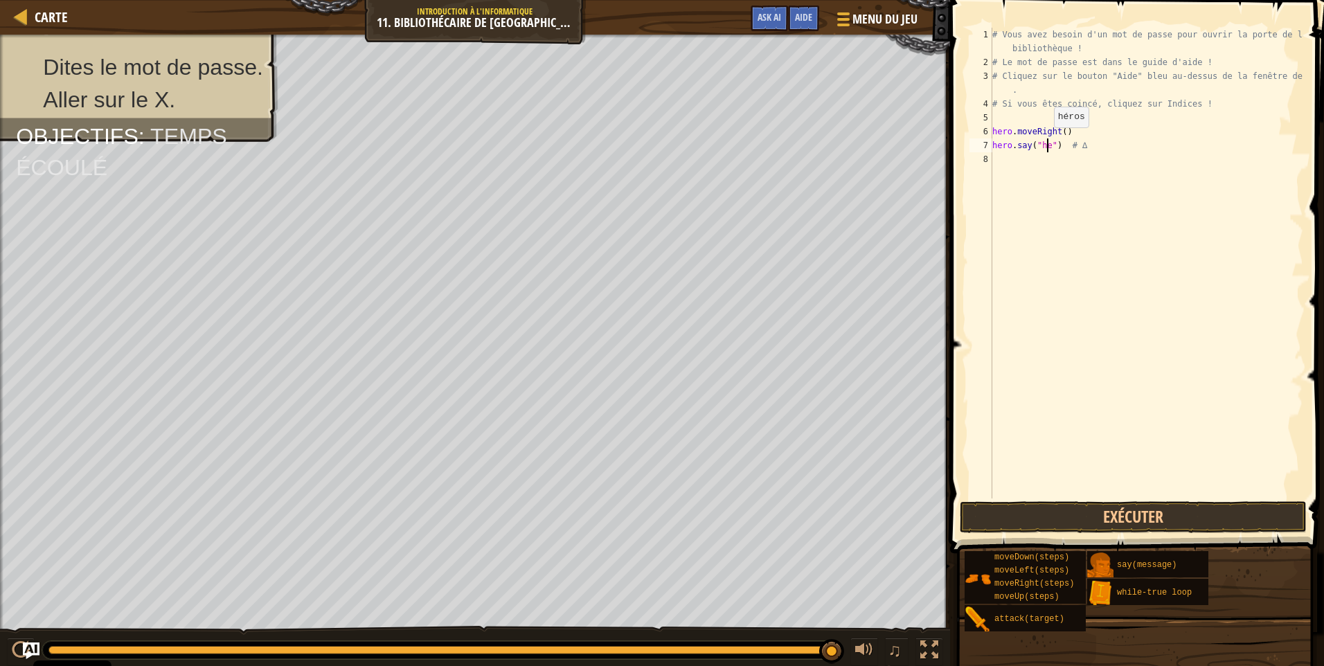
scroll to position [6, 5]
click at [1127, 514] on button "Exécuter" at bounding box center [1132, 517] width 347 height 32
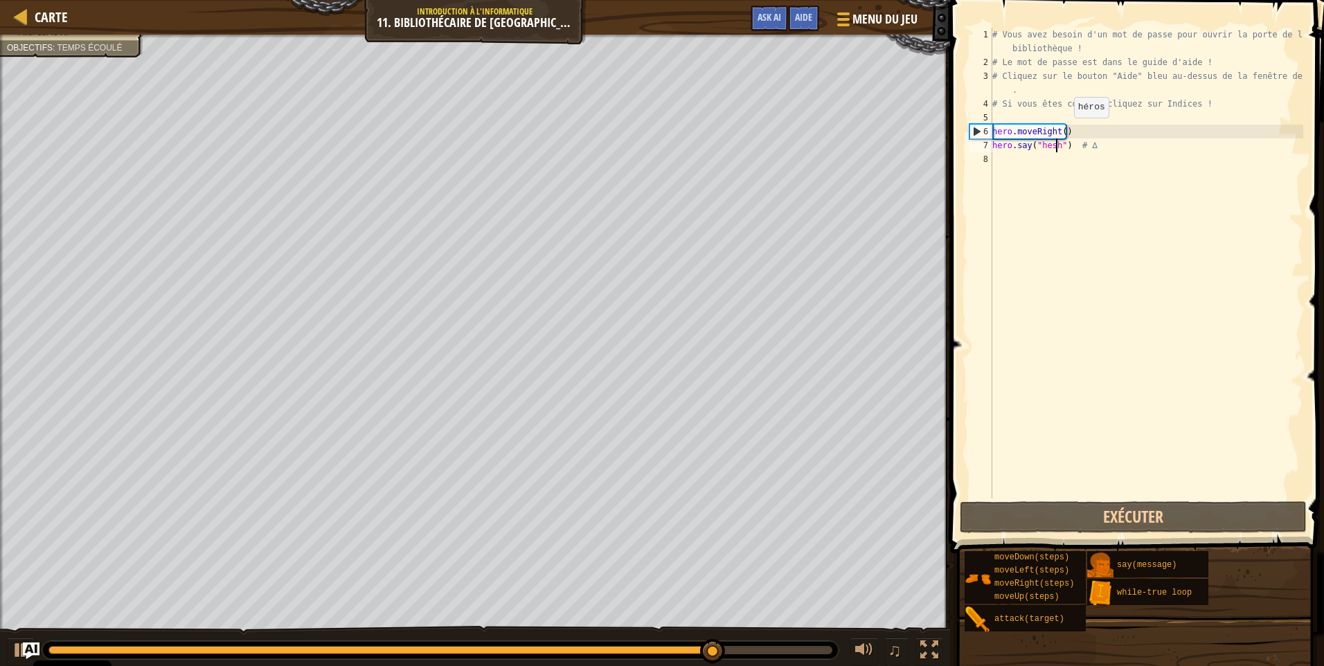
click at [1062, 132] on div "# Vous avez besoin d'un mot de passe pour ouvrir la porte de la bibliothèque ! …" at bounding box center [1146, 284] width 314 height 512
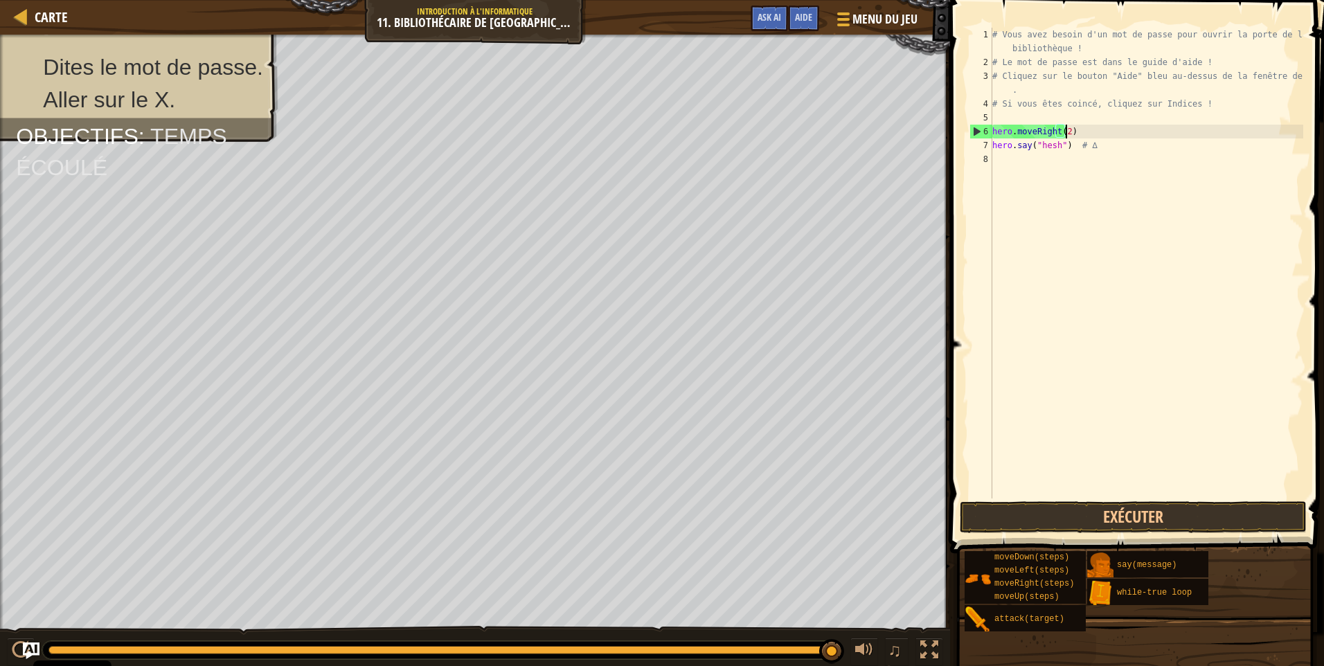
scroll to position [6, 6]
click at [1155, 515] on button "Exécuter" at bounding box center [1132, 517] width 347 height 32
click at [1069, 146] on div "# Vous avez besoin d'un mot de passe pour ouvrir la porte de la bibliothèque ! …" at bounding box center [1146, 284] width 314 height 512
type textarea "hero.say("hesh") # ∆"
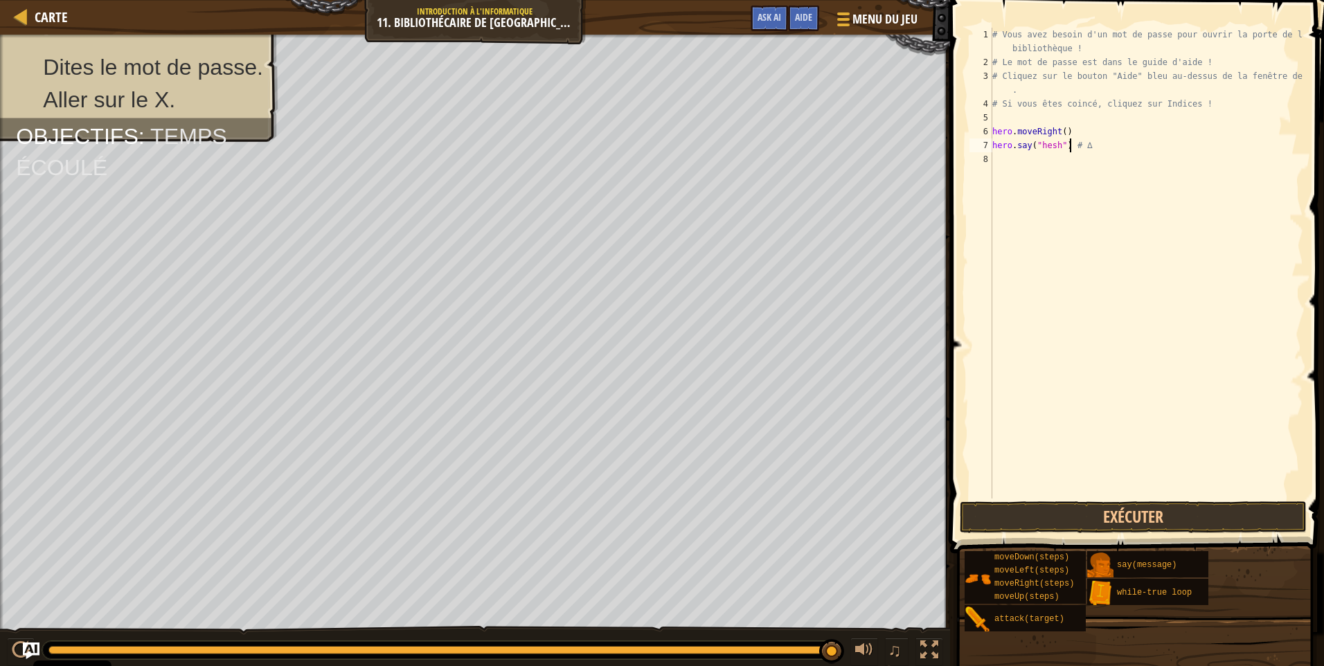
click at [1099, 151] on div "# Vous avez besoin d'un mot de passe pour ouvrir la porte de la bibliothèque ! …" at bounding box center [1146, 284] width 314 height 512
type textarea "H"
click at [1072, 512] on button "Exécuter" at bounding box center [1132, 517] width 347 height 32
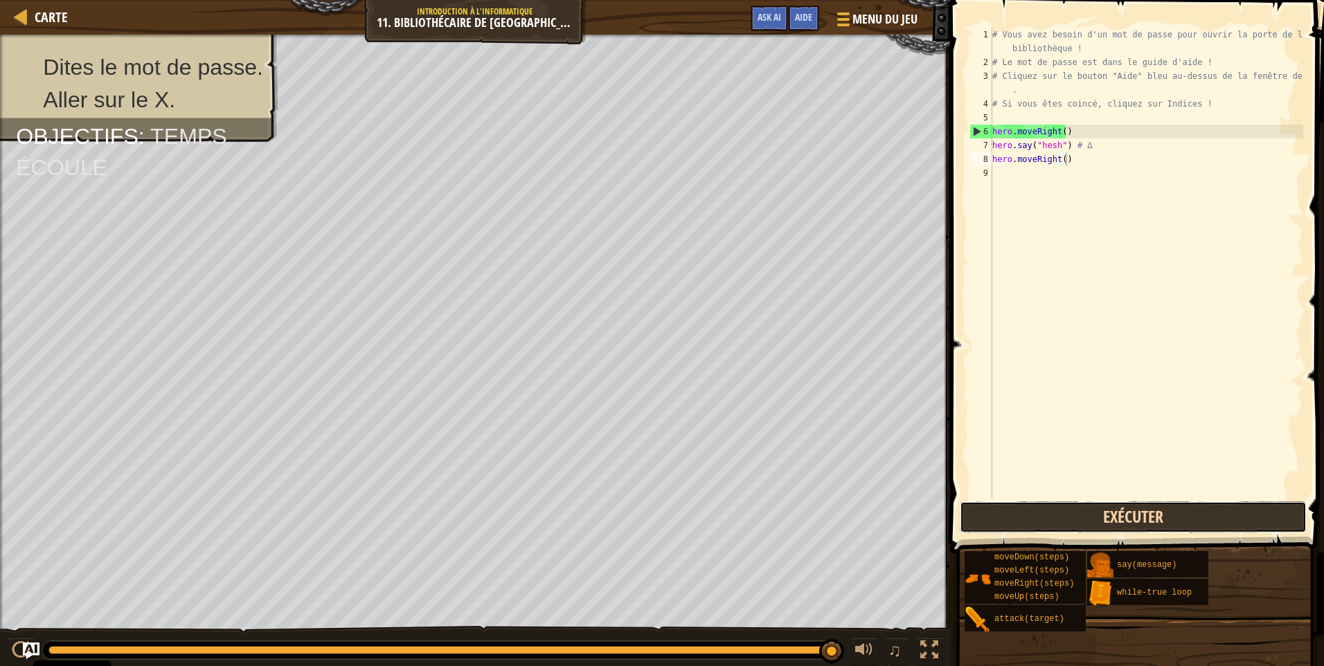
click at [1062, 518] on button "Exécuter" at bounding box center [1132, 517] width 347 height 32
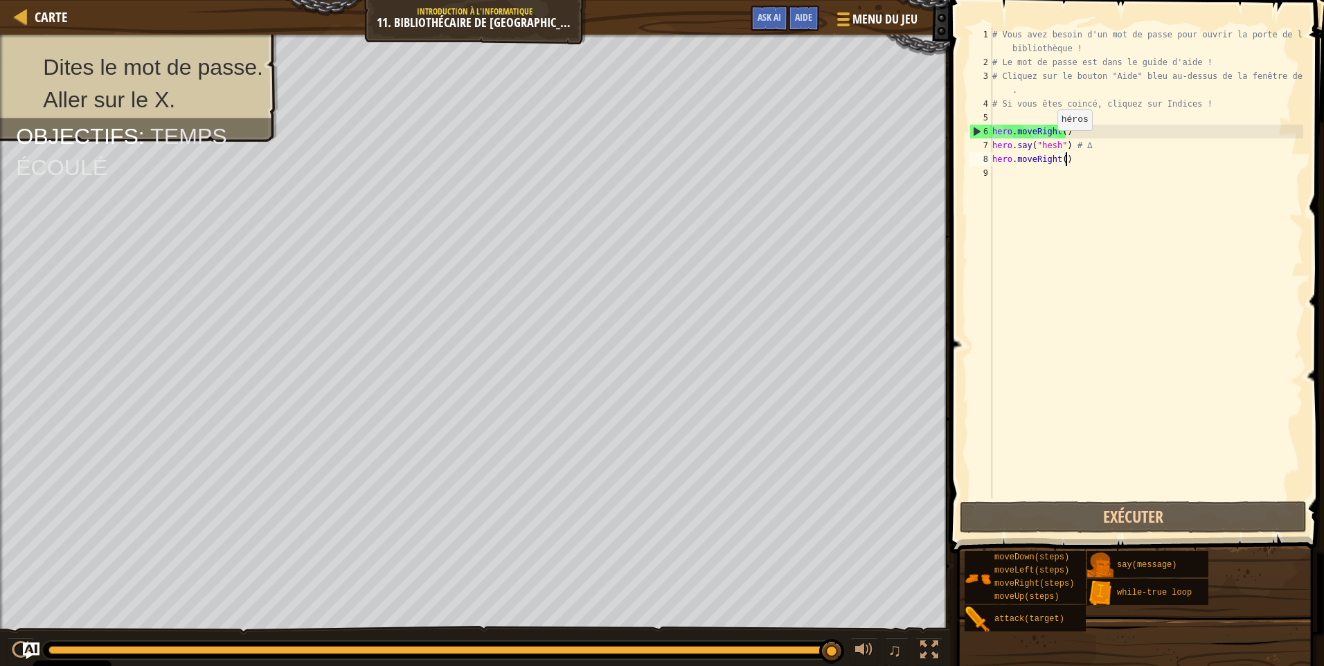
click at [1047, 144] on div "# Vous avez besoin d'un mot de passe pour ouvrir la porte de la bibliothèque ! …" at bounding box center [1146, 284] width 314 height 512
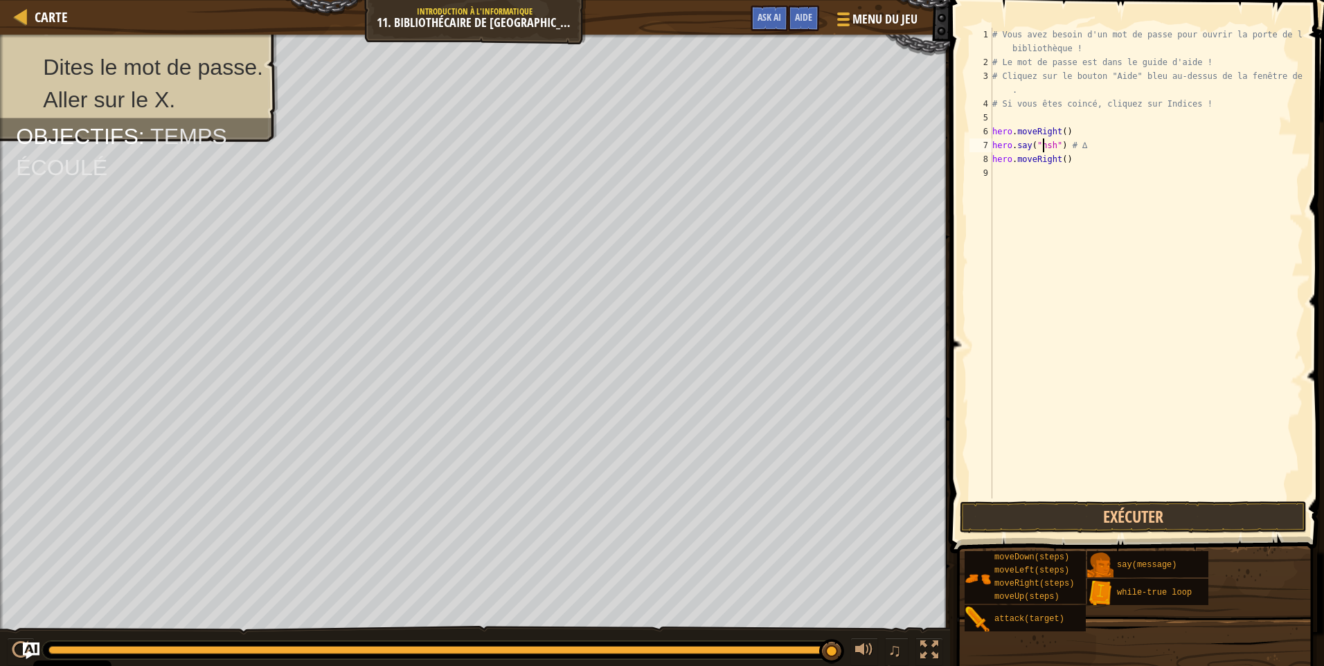
scroll to position [6, 4]
type textarea "hero.say("hush") # ∆"
click at [1132, 528] on button "Exécuter" at bounding box center [1132, 517] width 347 height 32
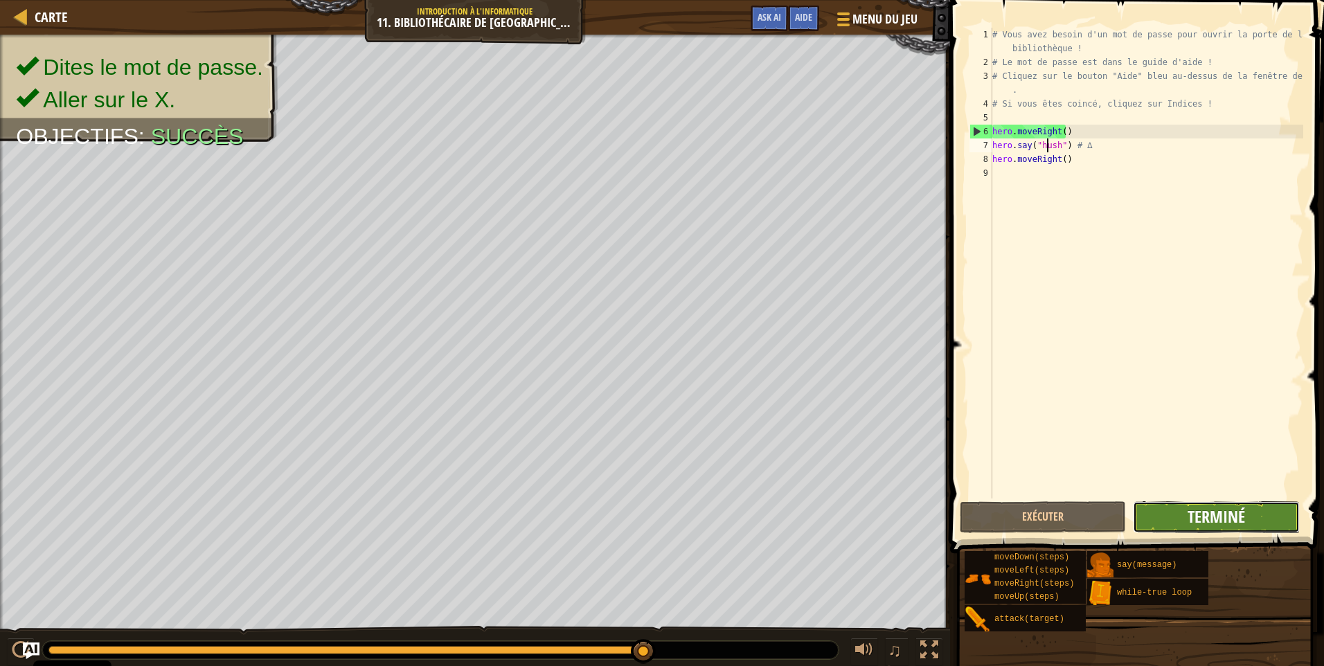
click at [1222, 524] on span "Terminé" at bounding box center [1215, 516] width 57 height 22
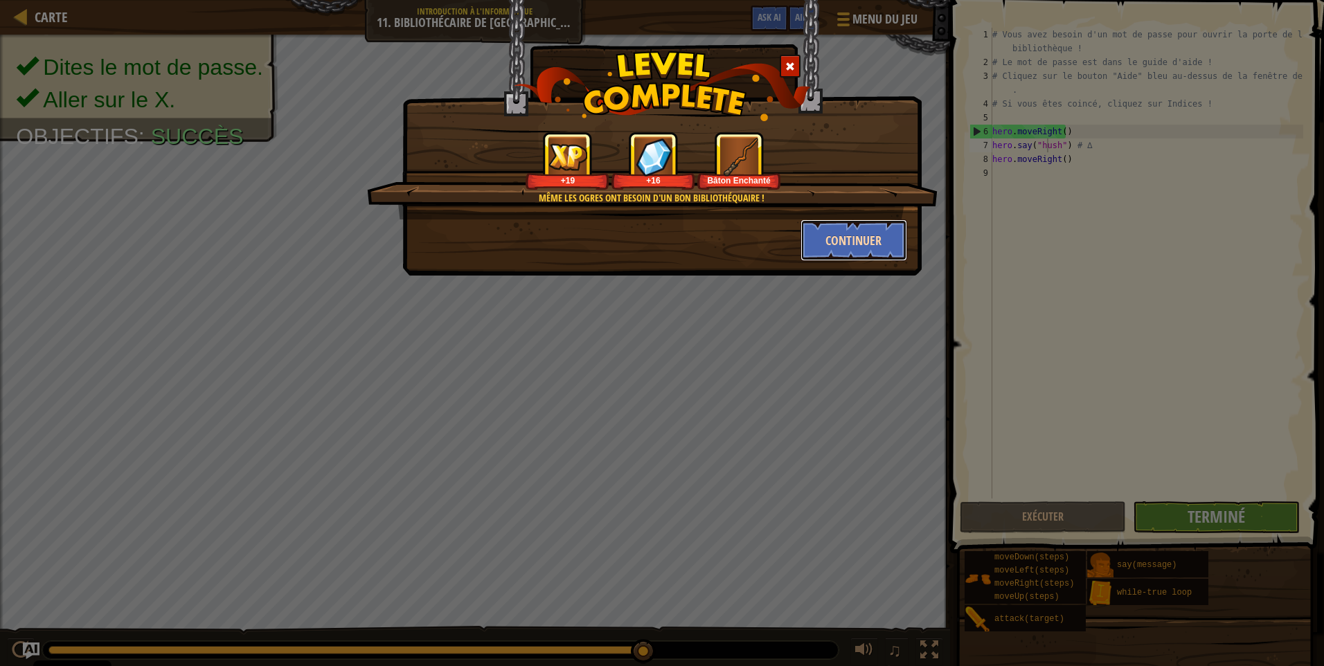
click at [833, 235] on button "Continuer" at bounding box center [853, 240] width 107 height 42
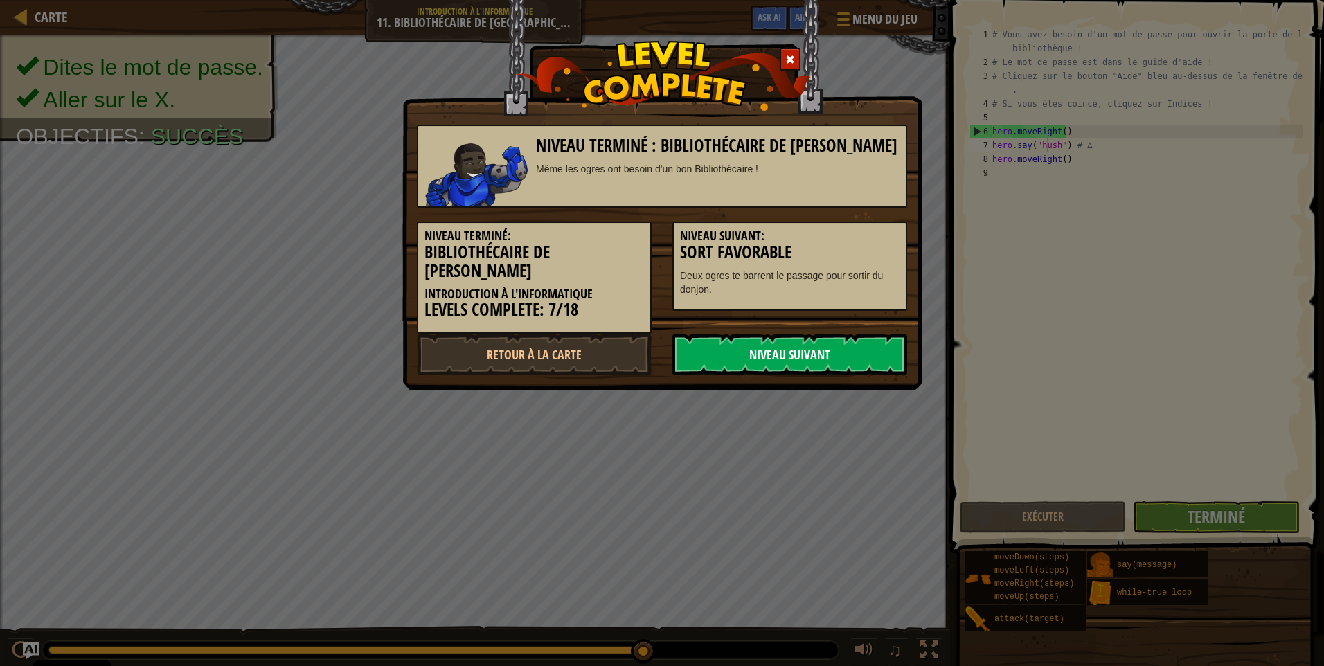
drag, startPoint x: 826, startPoint y: 327, endPoint x: 793, endPoint y: 334, distance: 34.8
click at [792, 335] on link "Niveau Suivant" at bounding box center [789, 355] width 235 height 42
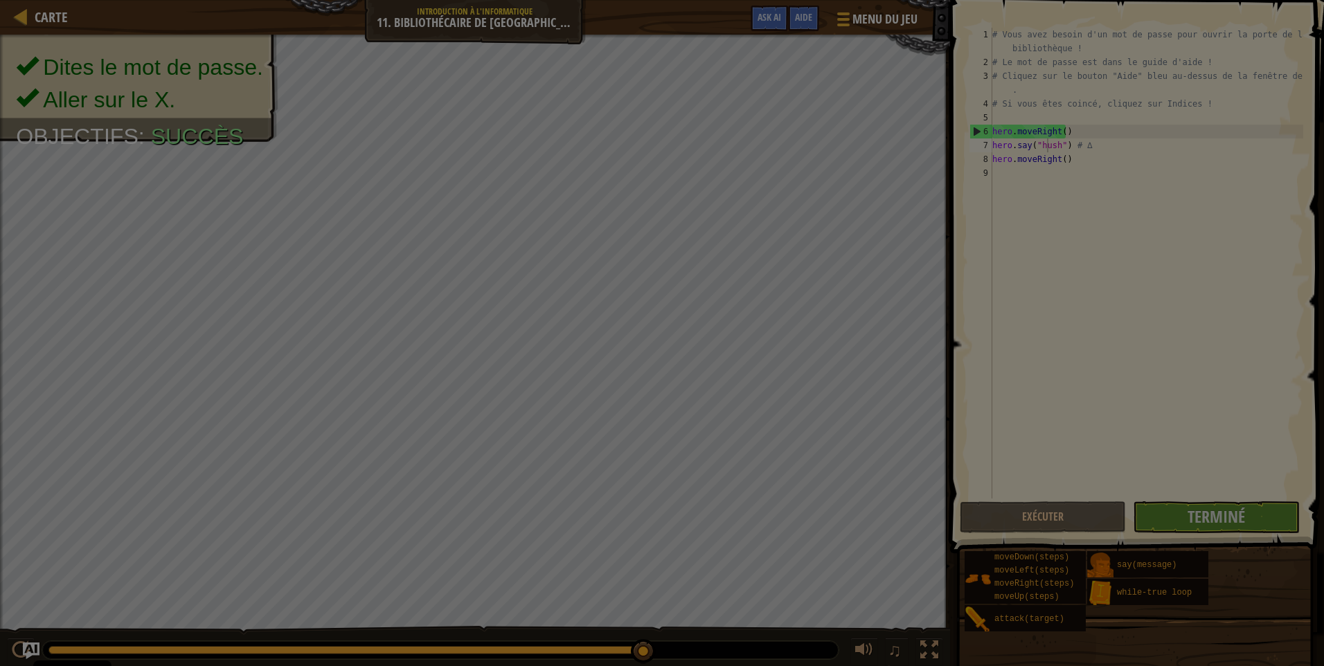
click at [793, 335] on div at bounding box center [662, 333] width 1324 height 666
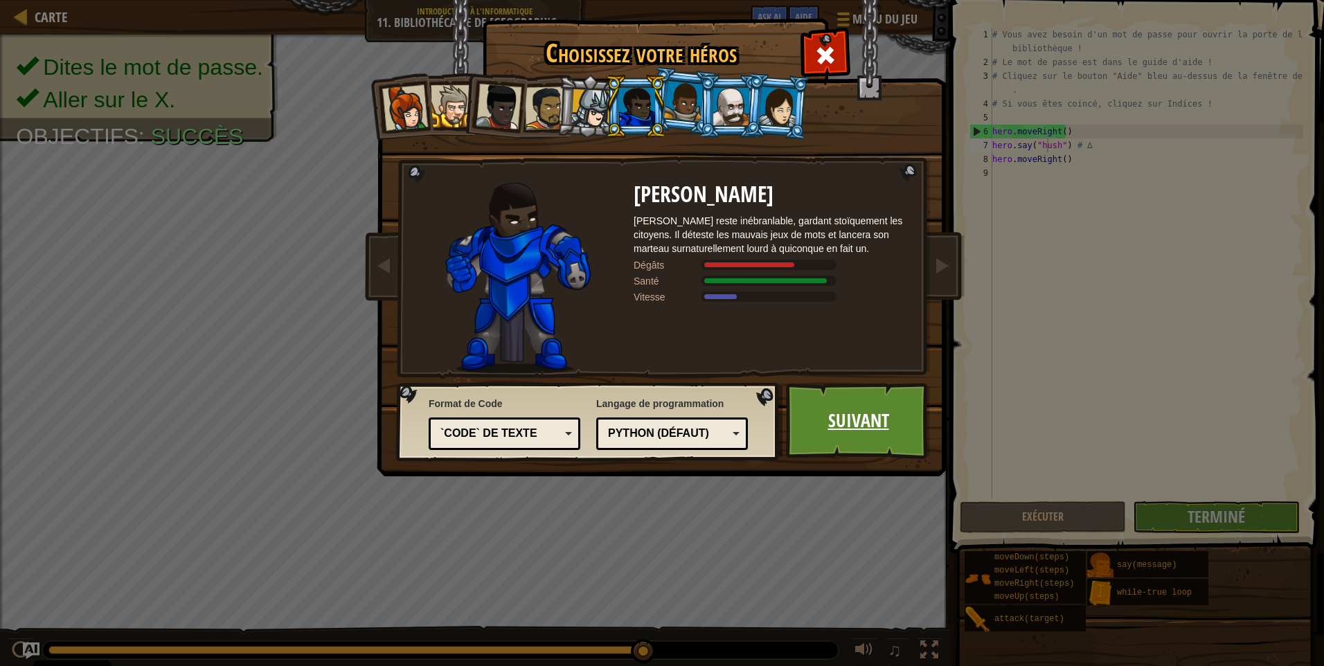
click at [844, 415] on link "Suivant" at bounding box center [858, 421] width 145 height 76
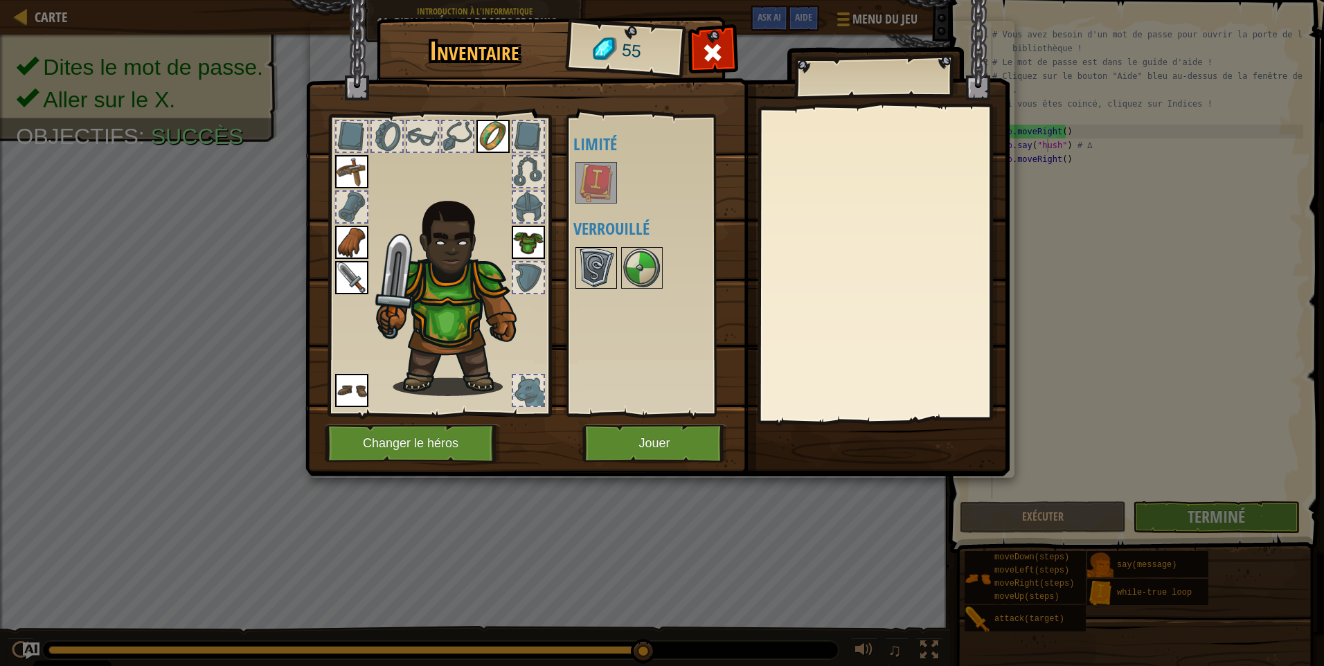
drag, startPoint x: 593, startPoint y: 282, endPoint x: 606, endPoint y: 278, distance: 13.6
click at [594, 280] on img at bounding box center [596, 268] width 39 height 39
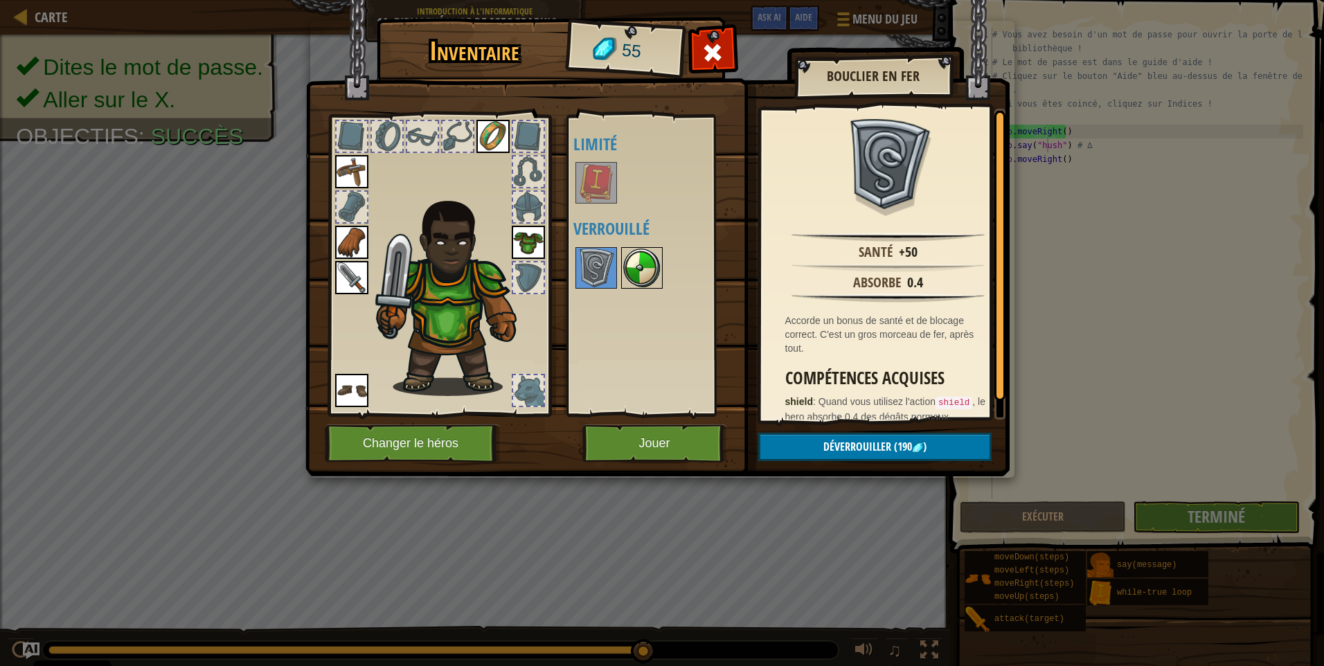
click at [635, 282] on img at bounding box center [641, 268] width 39 height 39
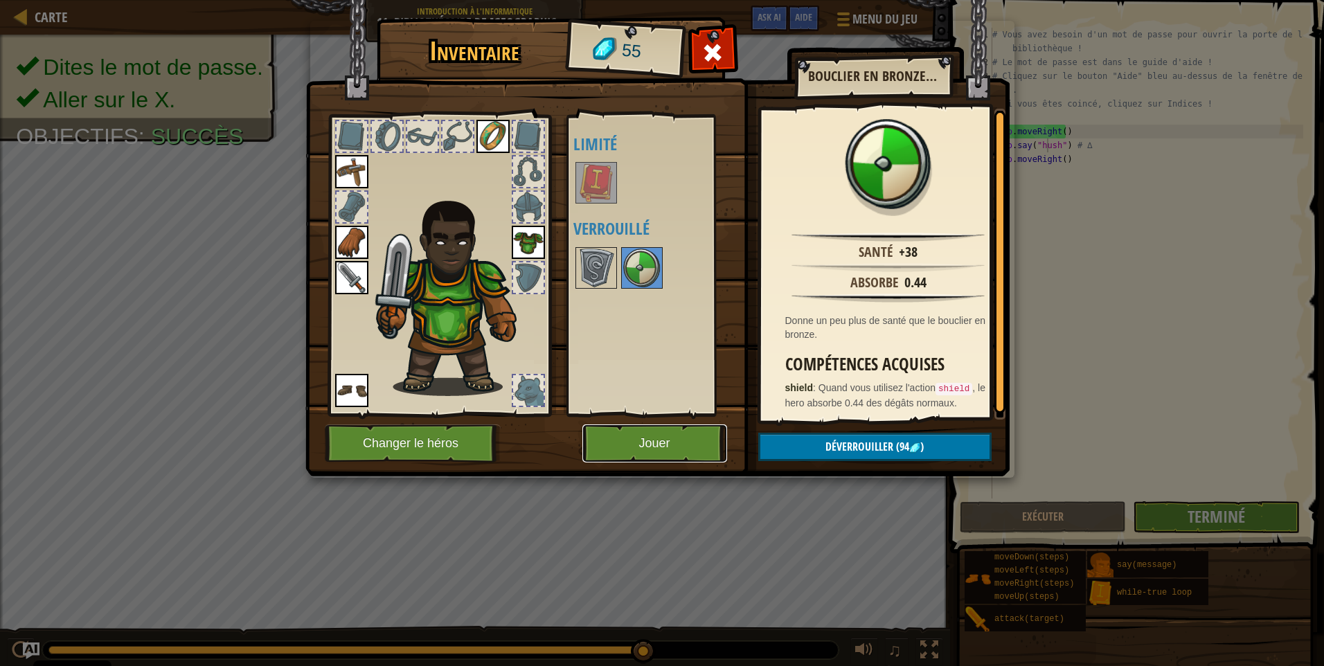
click at [656, 437] on button "Jouer" at bounding box center [654, 443] width 145 height 38
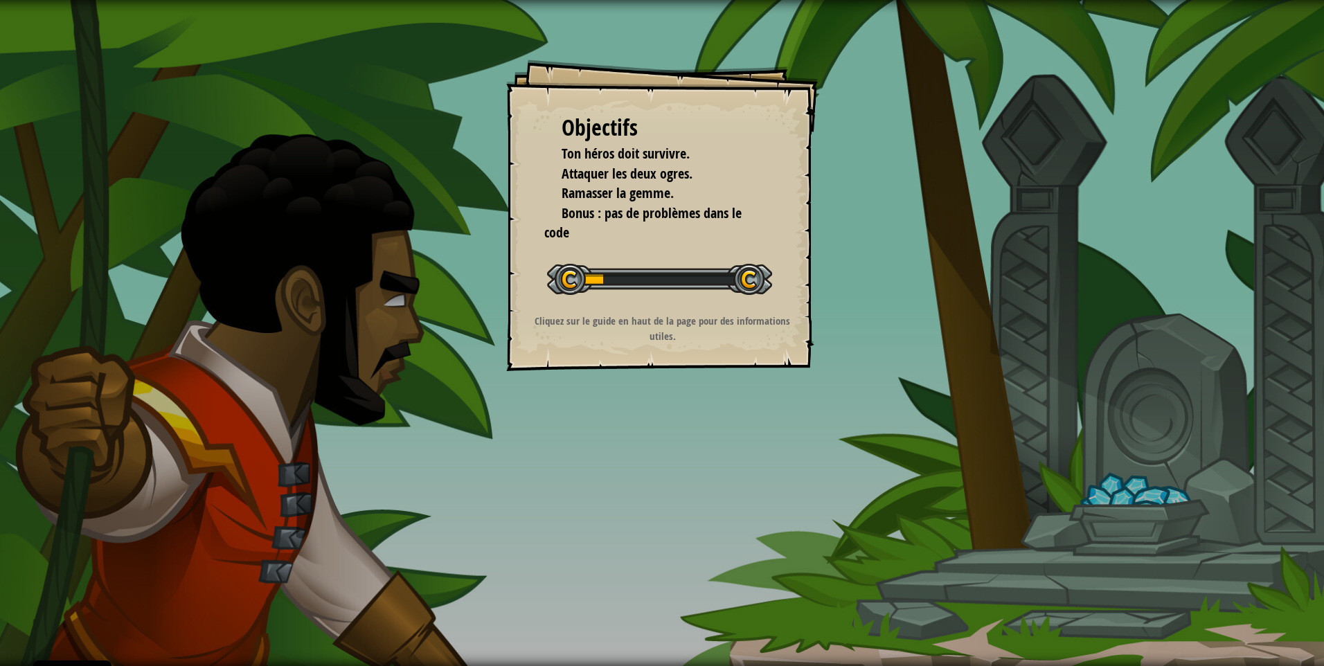
drag, startPoint x: 674, startPoint y: 431, endPoint x: 741, endPoint y: 409, distance: 70.7
click at [681, 425] on div "Objectifs Ton héros doit survivre. Attaquer les deux ogres. Ramasser la gemme. …" at bounding box center [662, 333] width 1324 height 666
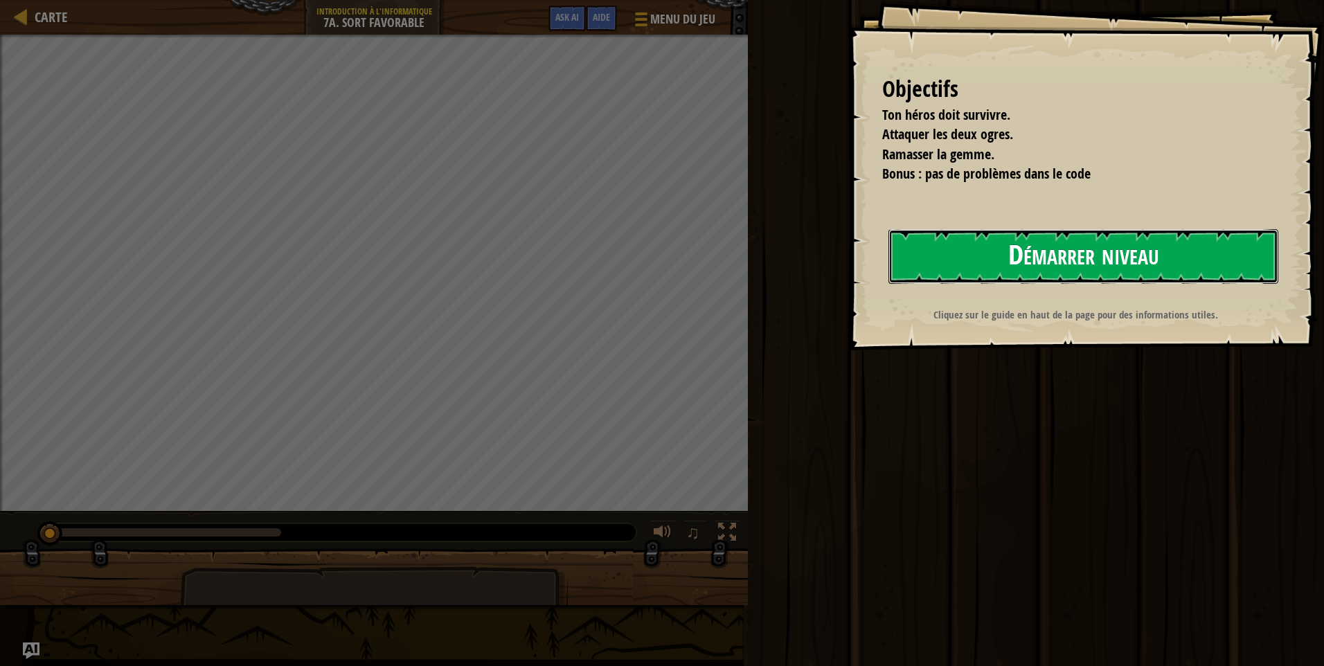
click at [1090, 246] on button "Démarrer niveau" at bounding box center [1083, 256] width 390 height 55
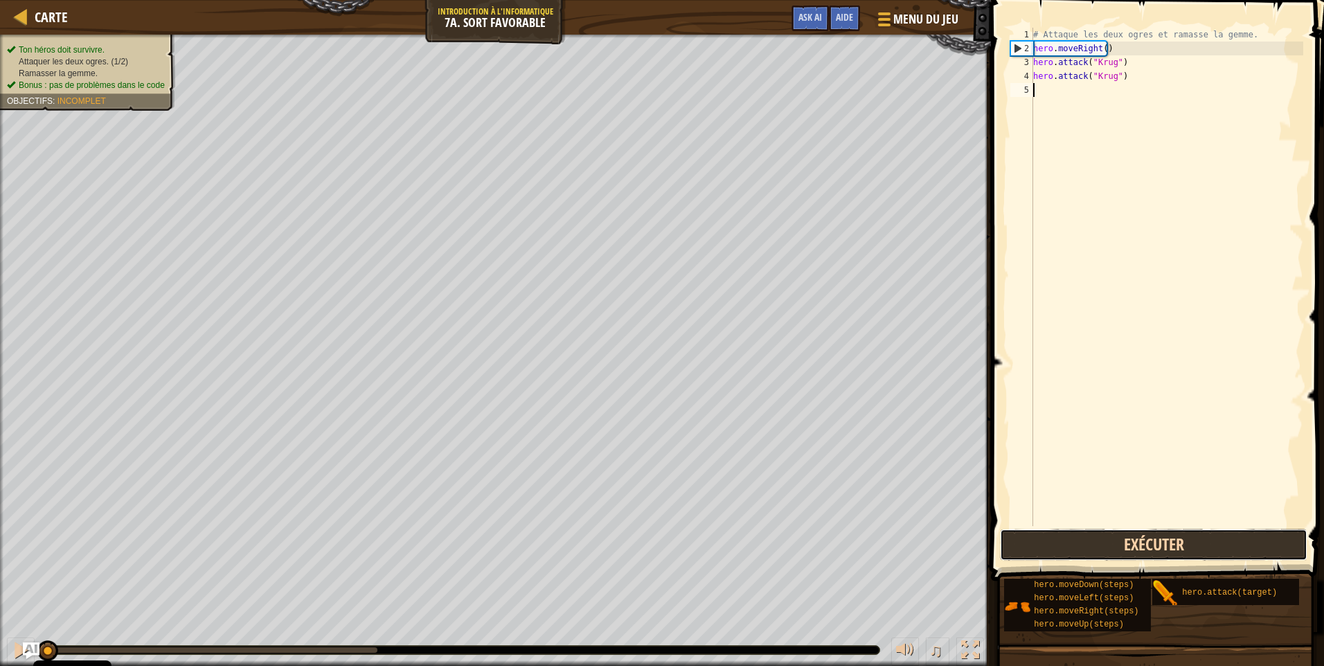
click at [1074, 542] on button "Exécuter" at bounding box center [1153, 545] width 307 height 32
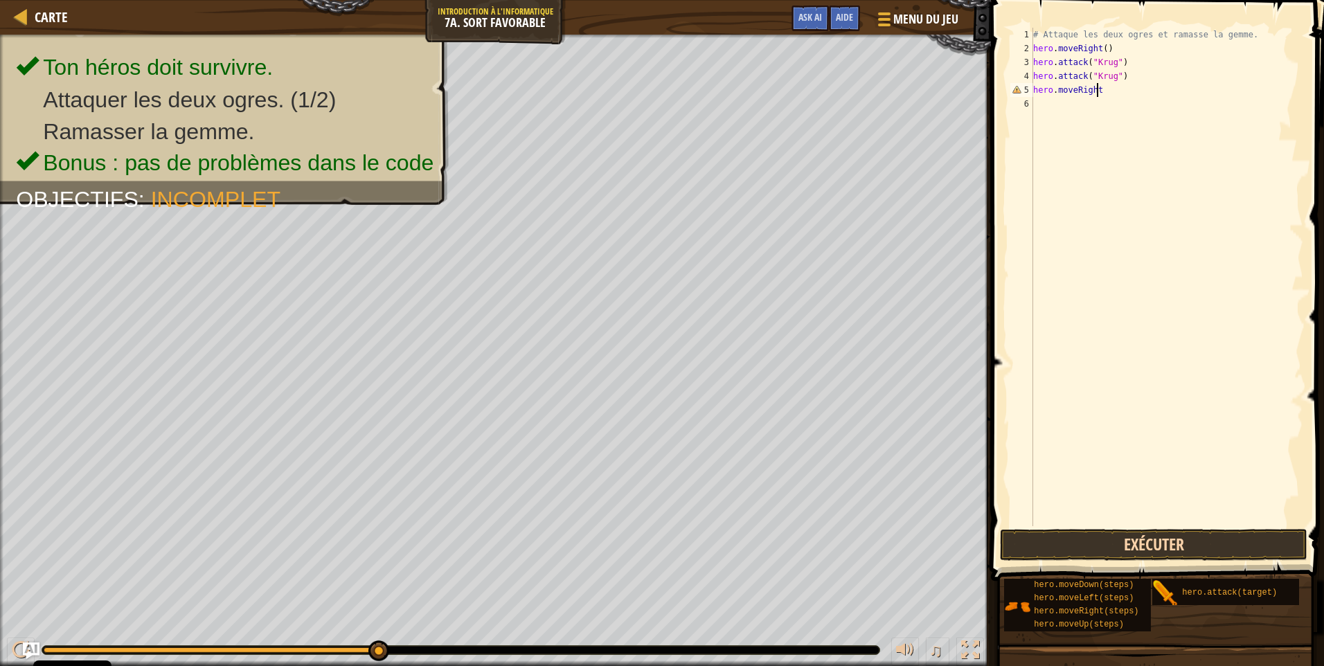
scroll to position [6, 5]
type textarea "hero.moveRight()"
click at [1151, 548] on button "Exécuter" at bounding box center [1153, 545] width 307 height 32
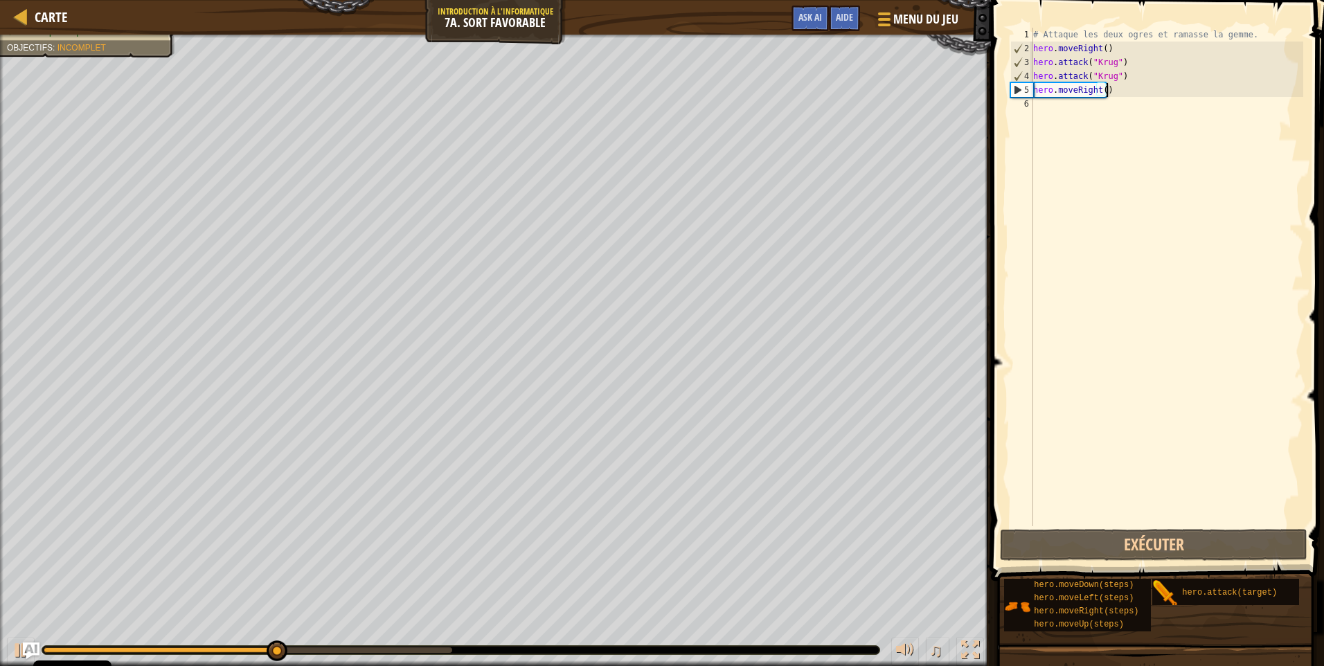
click at [1035, 107] on div "# Attaque les deux ogres et ramasse la gemme. hero . moveRight ( ) hero . attac…" at bounding box center [1166, 291] width 273 height 526
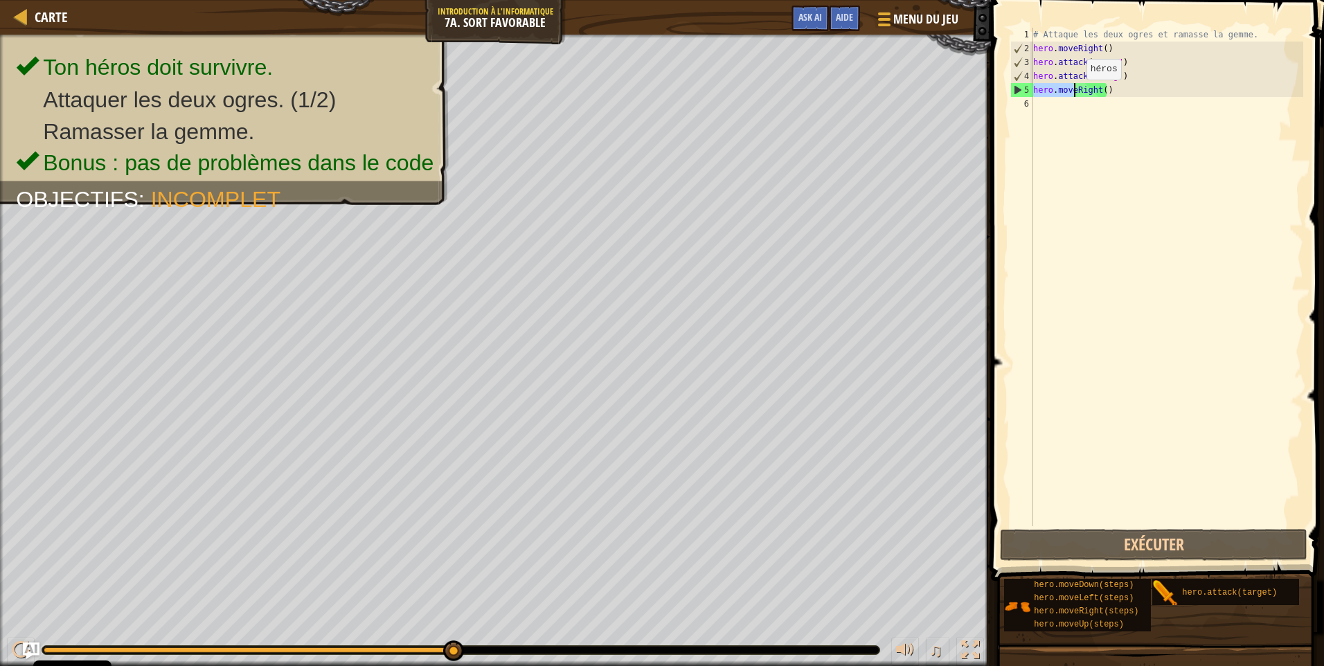
drag, startPoint x: 1033, startPoint y: 89, endPoint x: 1074, endPoint y: 93, distance: 41.7
click at [1074, 93] on div "# Attaque les deux ogres et ramasse la gemme. hero . moveRight ( ) hero . attac…" at bounding box center [1166, 291] width 273 height 526
type textarea "hero.moveRight()"
click at [1040, 110] on div "# Attaque les deux ogres et ramasse la gemme. hero . moveRight ( ) hero . attac…" at bounding box center [1166, 291] width 273 height 526
paste textarea "hero.move"
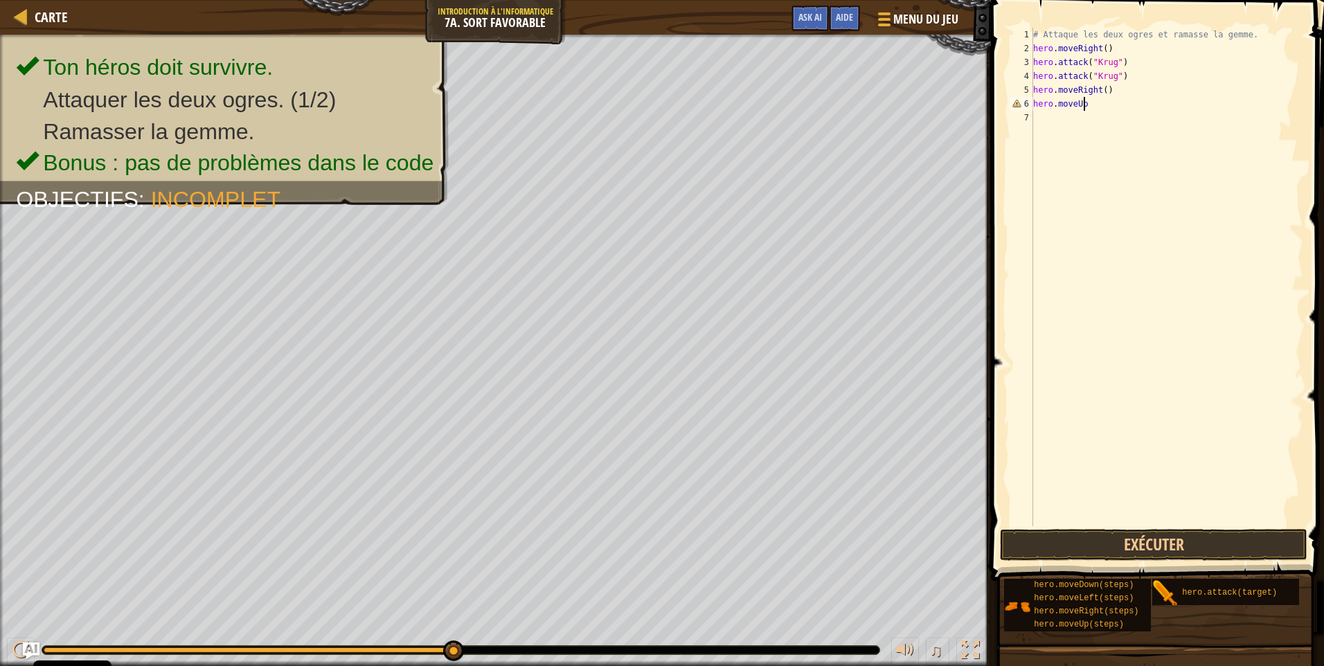
scroll to position [6, 3]
type textarea "hero.moveUp()"
click at [1044, 120] on div "# Attaque les deux ogres et ramasse la gemme. hero . moveRight ( ) hero . attac…" at bounding box center [1166, 291] width 273 height 526
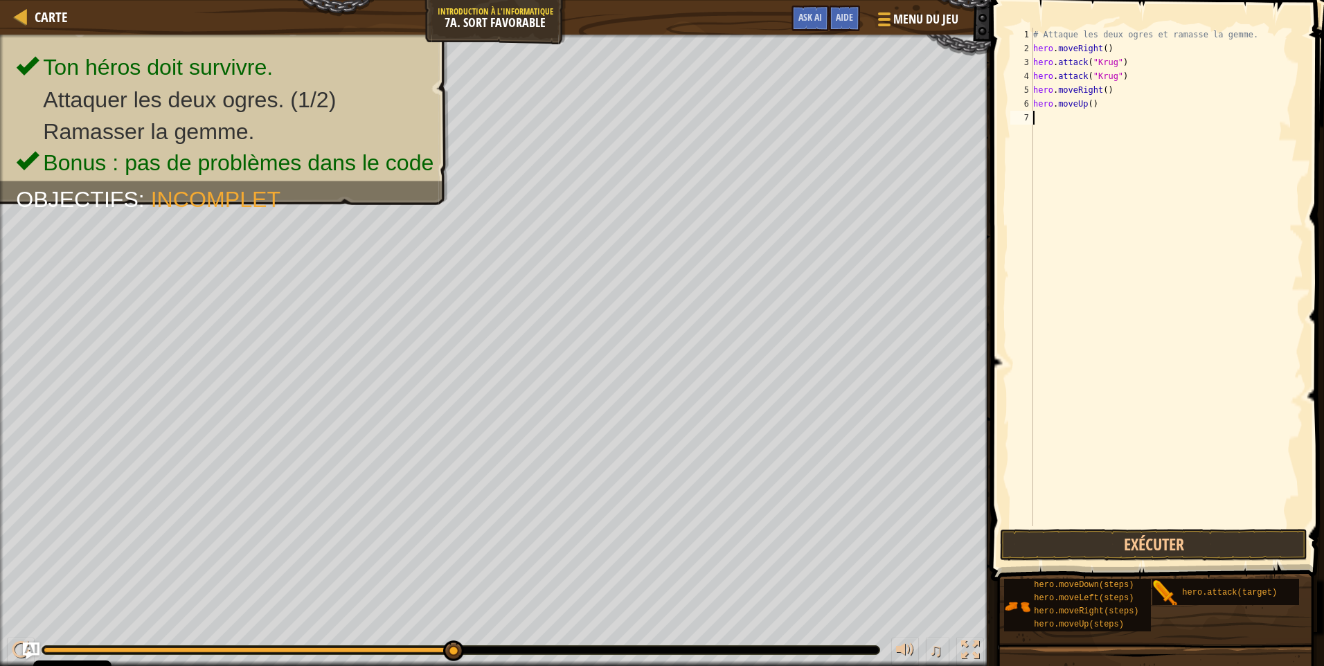
paste textarea "hero.move"
drag, startPoint x: 1080, startPoint y: 116, endPoint x: 1056, endPoint y: 121, distance: 24.0
click at [1056, 121] on div "# Attaque les deux ogres et ramasse la gemme. hero . moveRight ( ) hero . attac…" at bounding box center [1166, 291] width 273 height 526
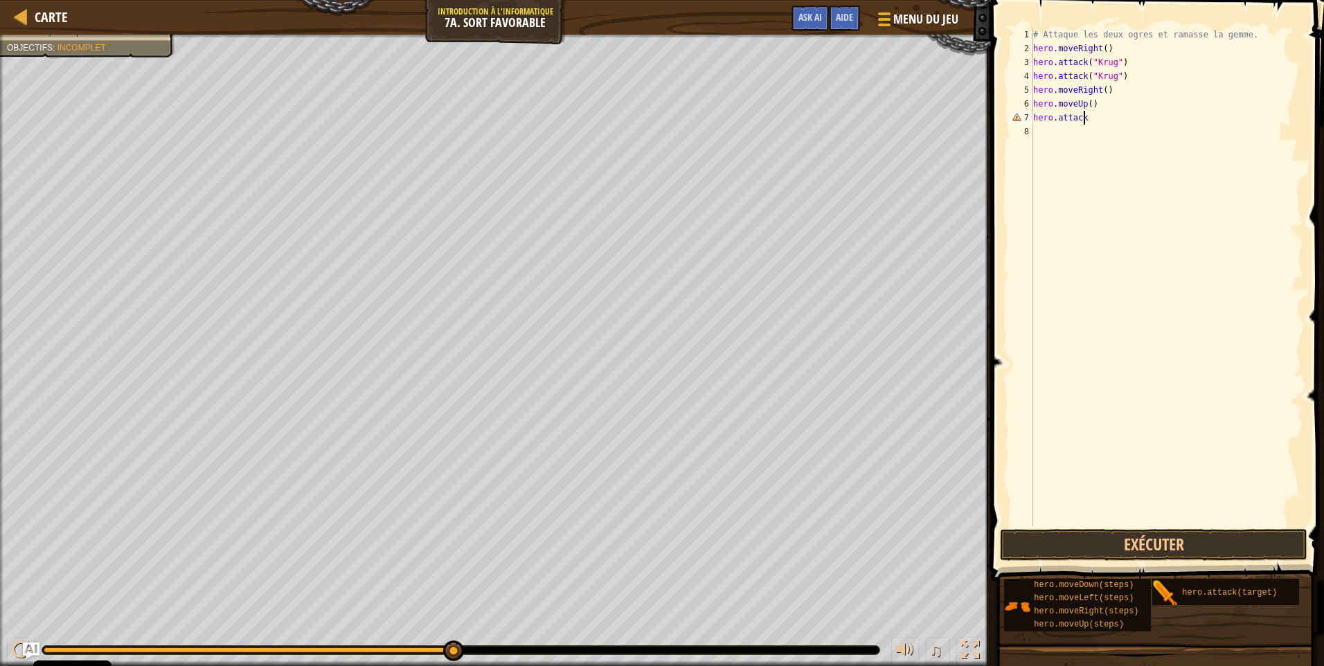
click at [419, 183] on div "Ton héros doit survivre. Attaquer les deux ogres. (1/2) Ramasser la gemme. Bonu…" at bounding box center [495, 350] width 991 height 631
click at [1086, 116] on div "# Attaque les deux ogres et ramasse la gemme. hero . moveRight ( ) hero . attac…" at bounding box center [1166, 291] width 273 height 526
click at [1086, 120] on div "# Attaque les deux ogres et ramasse la gemme. hero . moveRight ( ) hero . attac…" at bounding box center [1166, 291] width 273 height 526
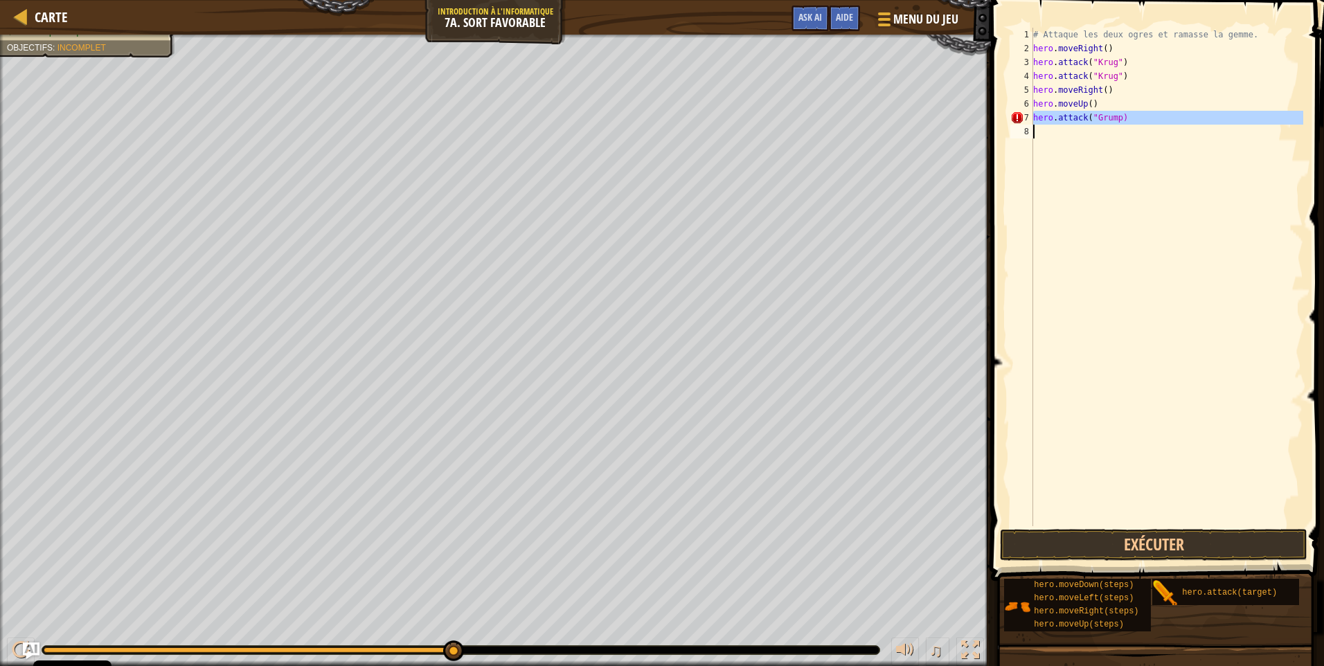
drag, startPoint x: 1031, startPoint y: 119, endPoint x: 1121, endPoint y: 125, distance: 89.5
click at [1121, 125] on div "hero.attack("Grump) 1 2 3 4 5 6 7 8 # Attaque les deux ogres et ramasse la gemm…" at bounding box center [1155, 277] width 296 height 498
click at [1054, 121] on div "# Attaque les deux ogres et ramasse la gemme. hero . moveRight ( ) hero . attac…" at bounding box center [1166, 277] width 273 height 498
type textarea "hero.attack("Grump)"
click at [1052, 129] on div "# Attaque les deux ogres et ramasse la gemme. hero . moveRight ( ) hero . attac…" at bounding box center [1166, 291] width 273 height 526
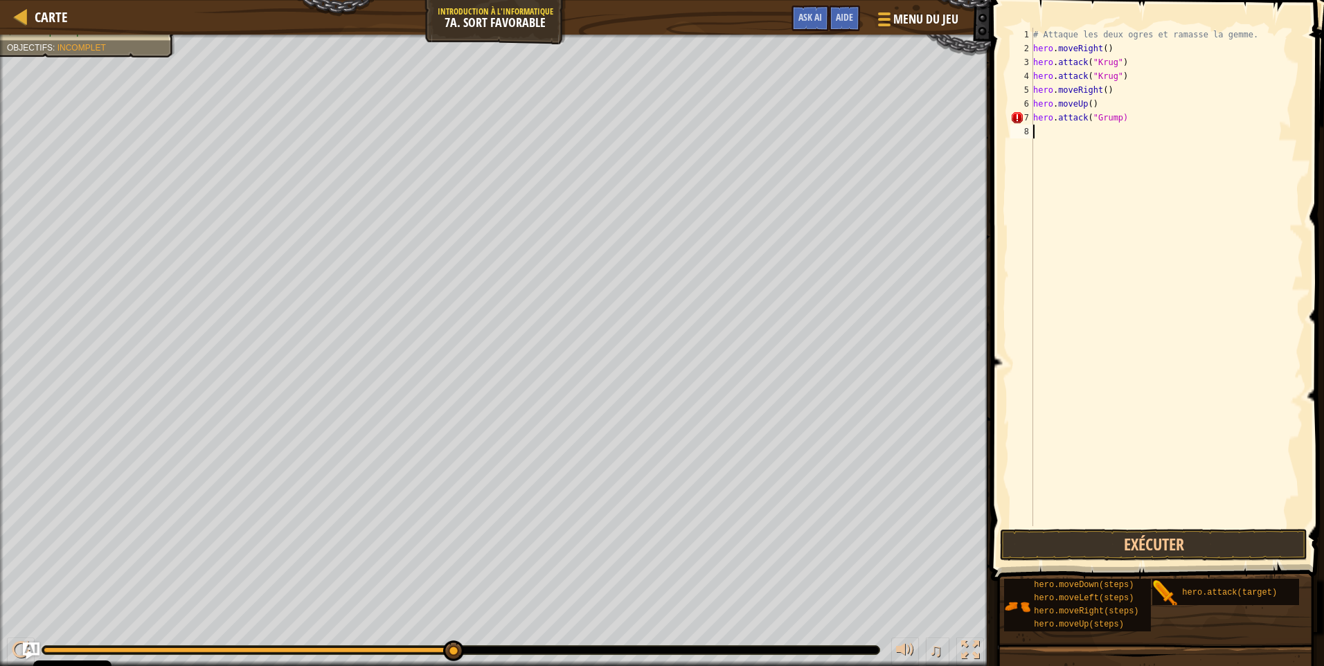
scroll to position [6, 0]
click at [1109, 538] on button "Exécuter" at bounding box center [1153, 545] width 307 height 32
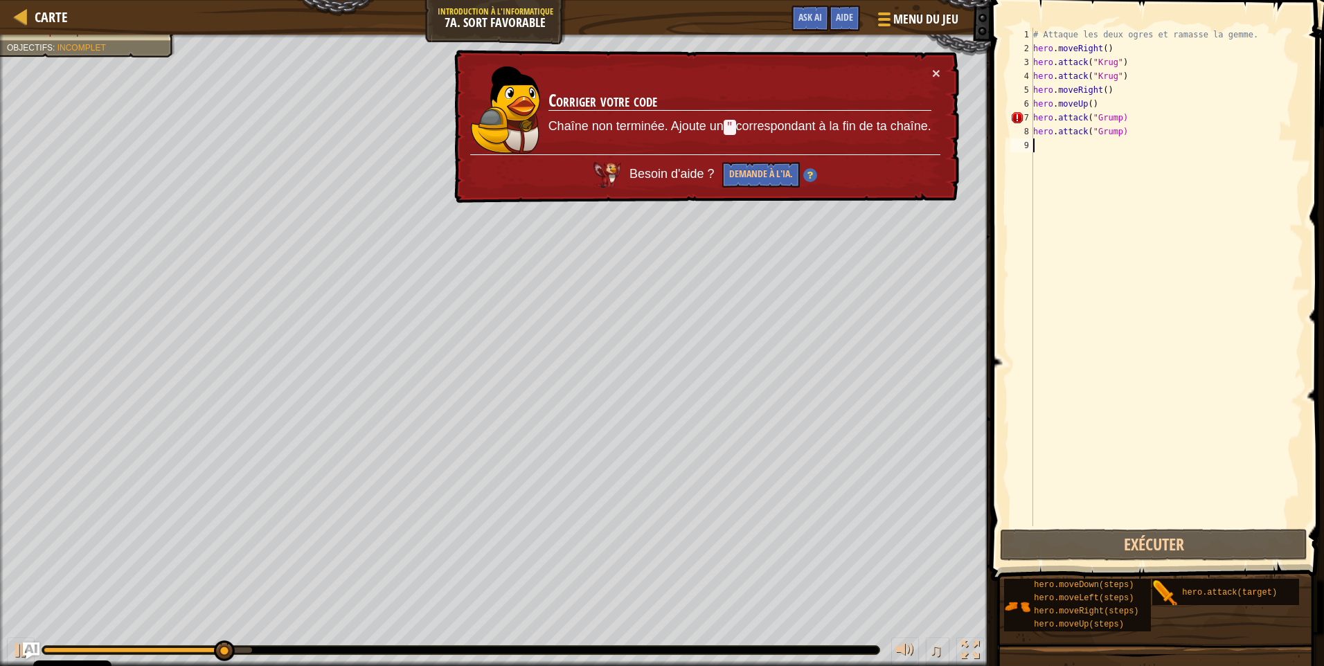
click at [1115, 116] on div "# Attaque les deux ogres et ramasse la gemme. hero . moveRight ( ) hero . attac…" at bounding box center [1166, 291] width 273 height 526
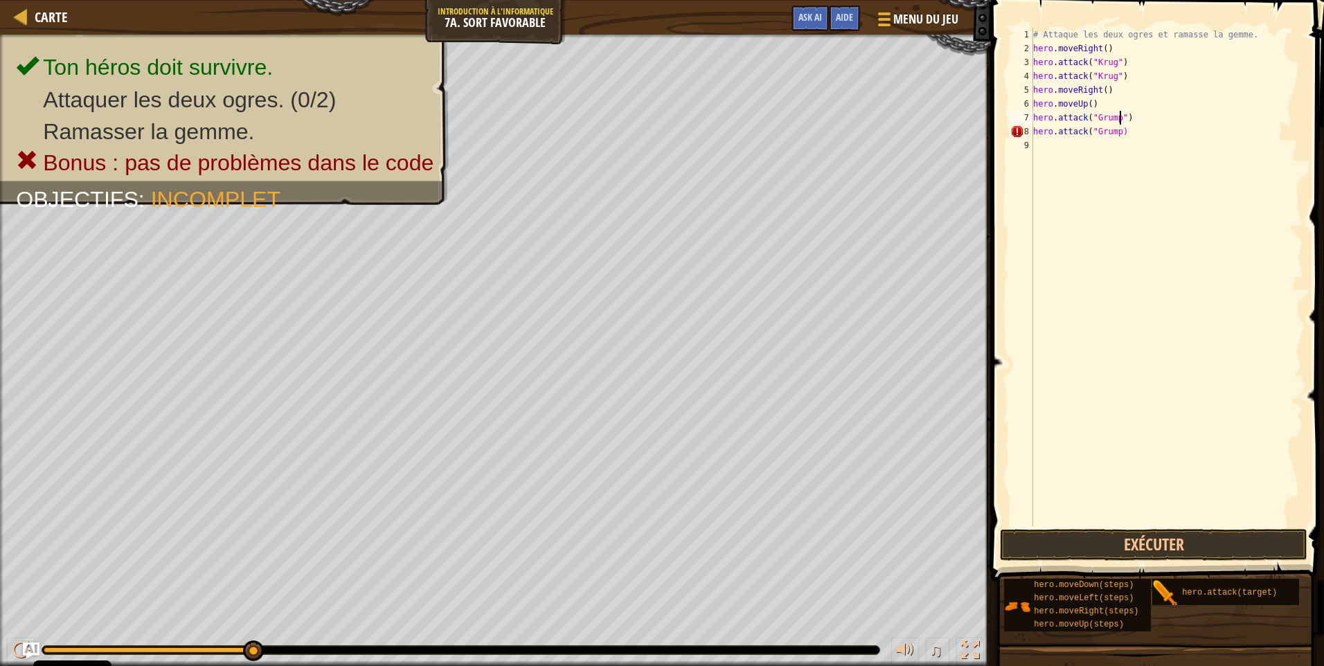
click at [1117, 133] on div "# Attaque les deux ogres et ramasse la gemme. hero . moveRight ( ) hero . attac…" at bounding box center [1166, 291] width 273 height 526
type textarea "hero.attack("Grump")"
click at [1161, 542] on button "Exécuter" at bounding box center [1153, 545] width 307 height 32
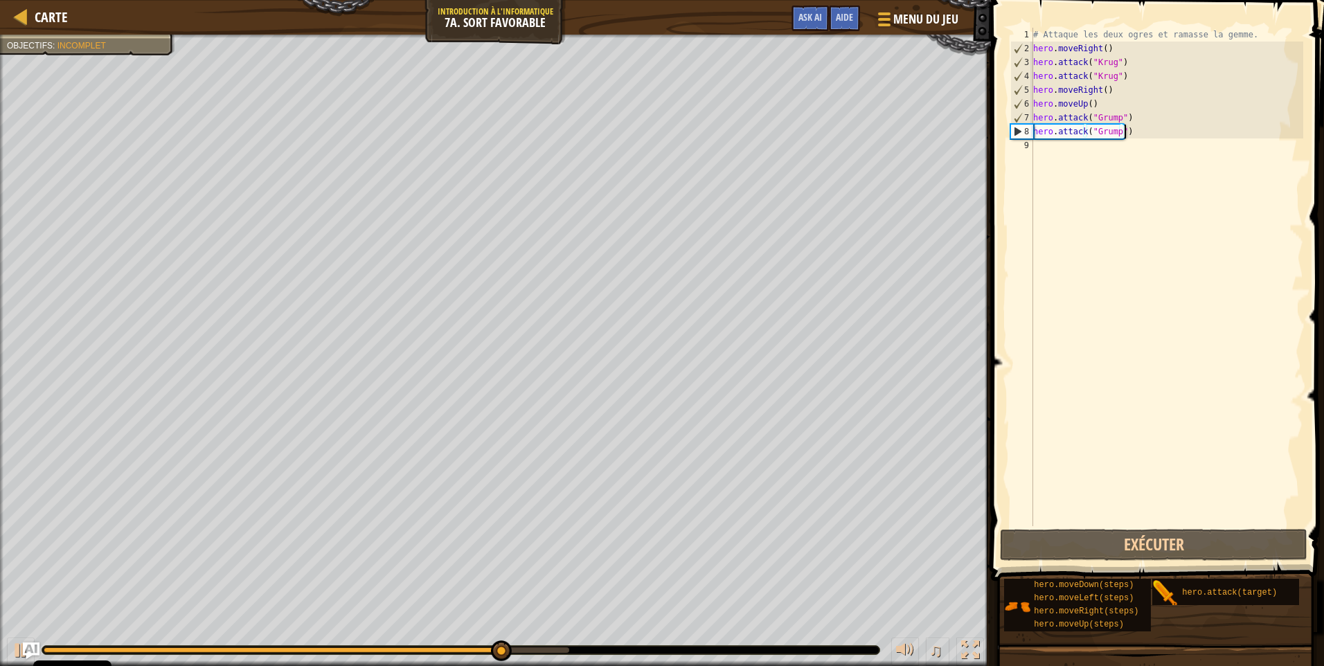
click at [1150, 129] on div "# Attaque les deux ogres et ramasse la gemme. hero . moveRight ( ) hero . attac…" at bounding box center [1166, 291] width 273 height 526
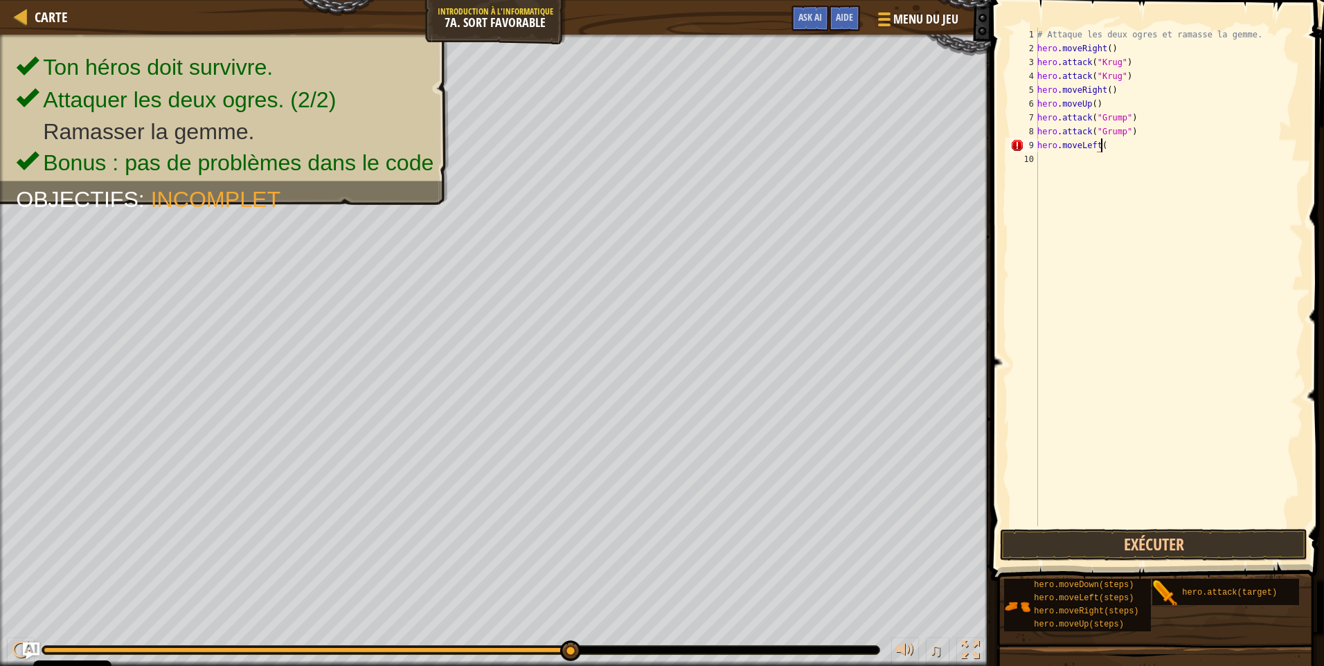
scroll to position [6, 5]
type textarea "hero.moveLeft(2)"
click at [1182, 544] on button "Exécuter" at bounding box center [1153, 545] width 307 height 32
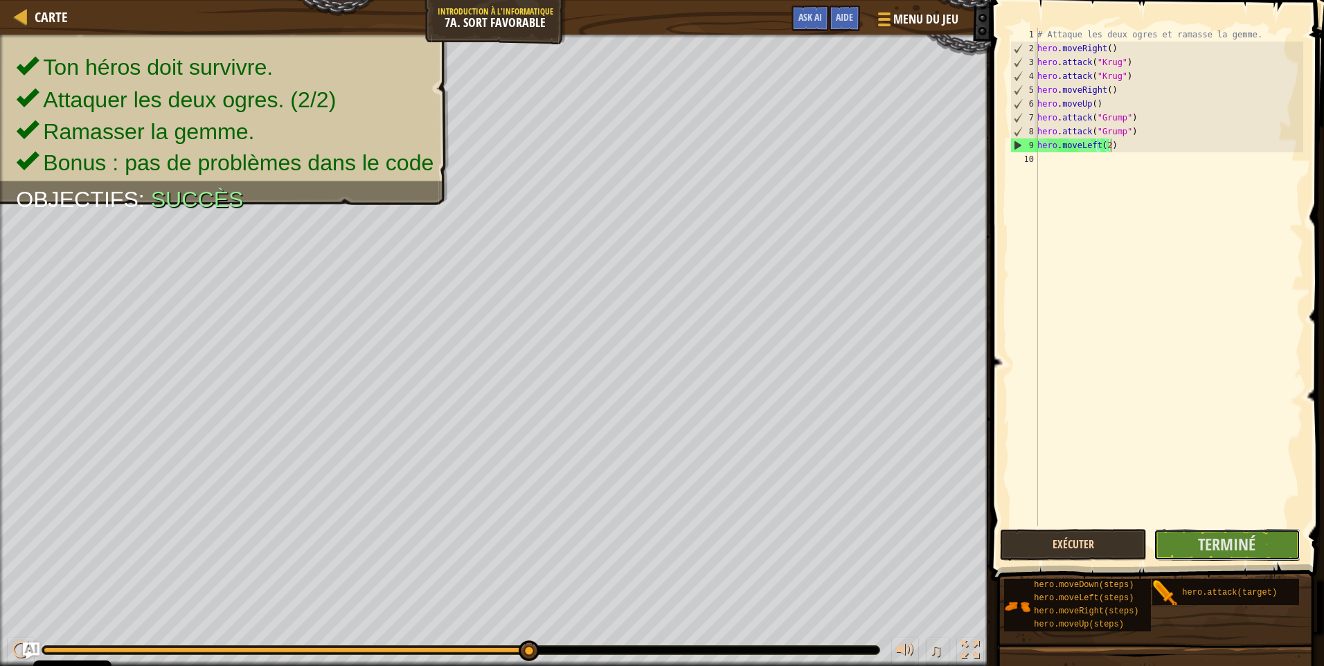
click at [1181, 544] on button "Terminé" at bounding box center [1226, 545] width 147 height 32
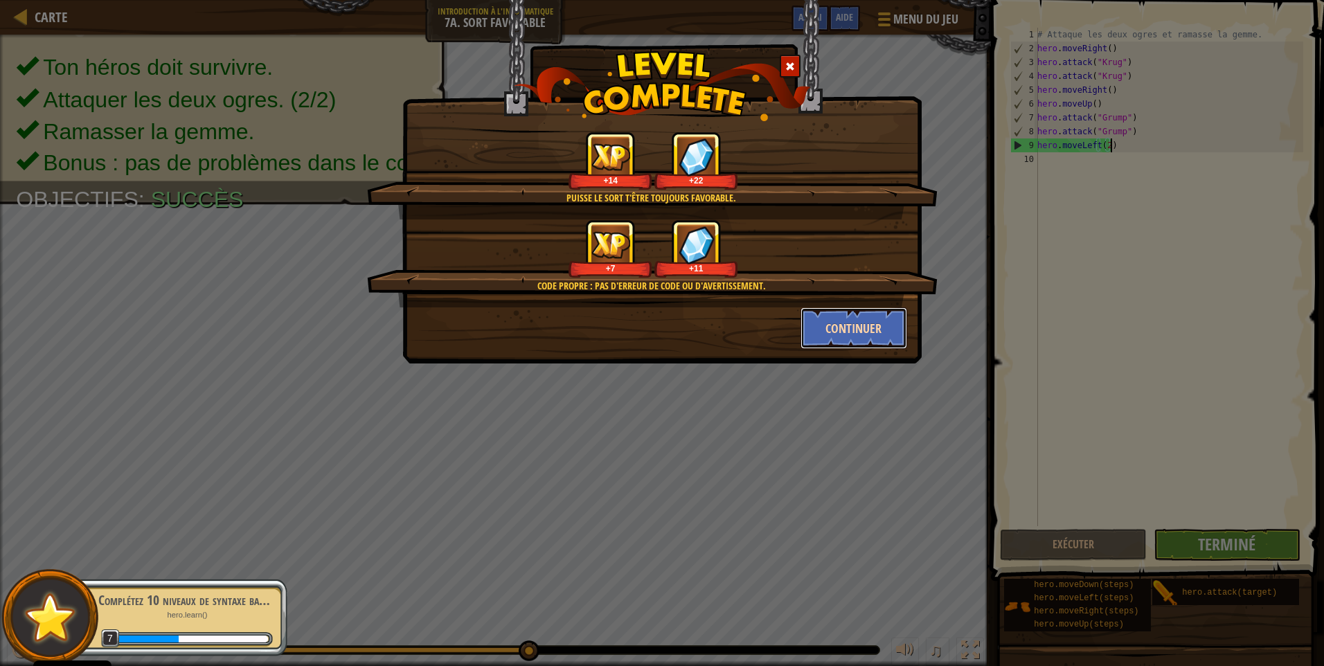
click at [859, 318] on button "Continuer" at bounding box center [853, 328] width 107 height 42
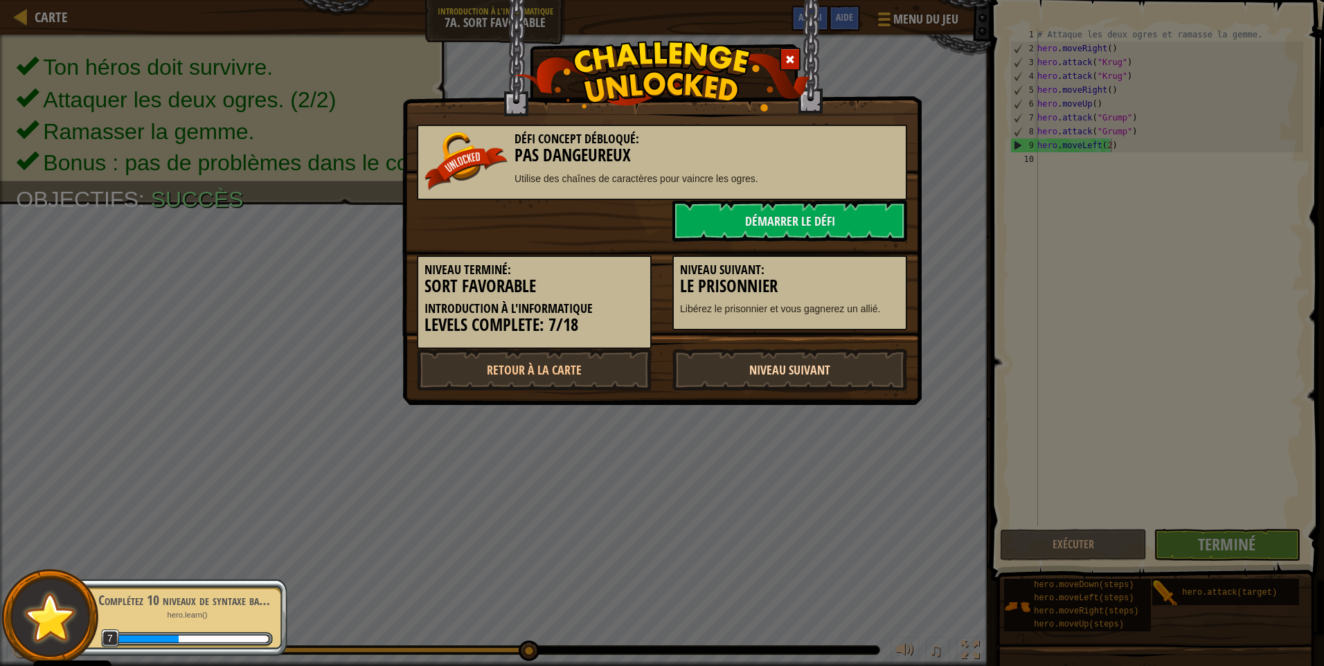
click at [820, 377] on link "Niveau Suivant" at bounding box center [789, 370] width 235 height 42
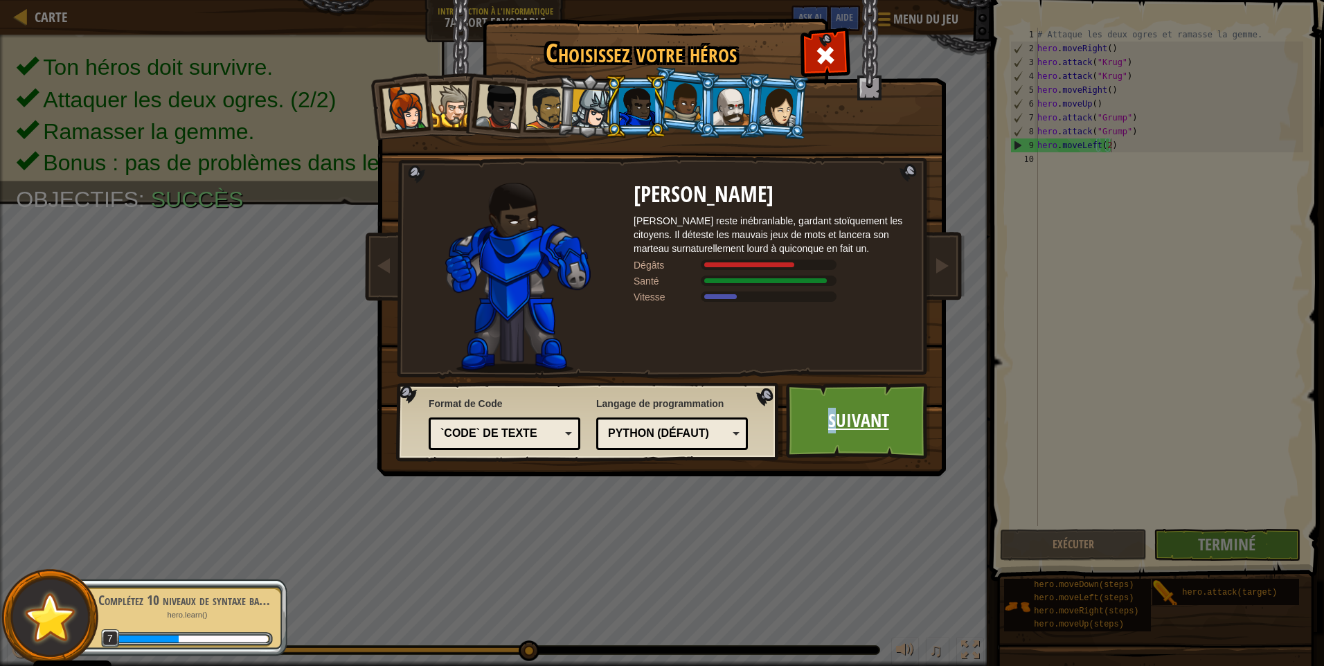
click at [832, 403] on link "Suivant" at bounding box center [858, 421] width 145 height 76
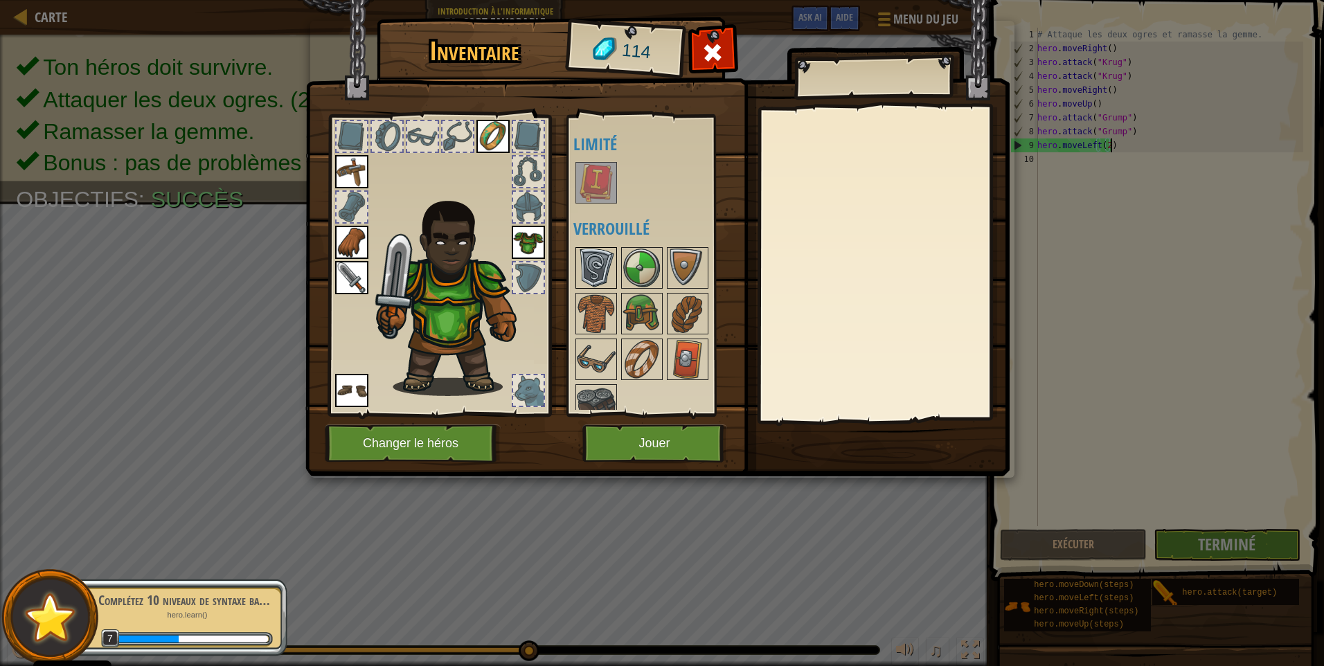
click at [601, 259] on img at bounding box center [596, 268] width 39 height 39
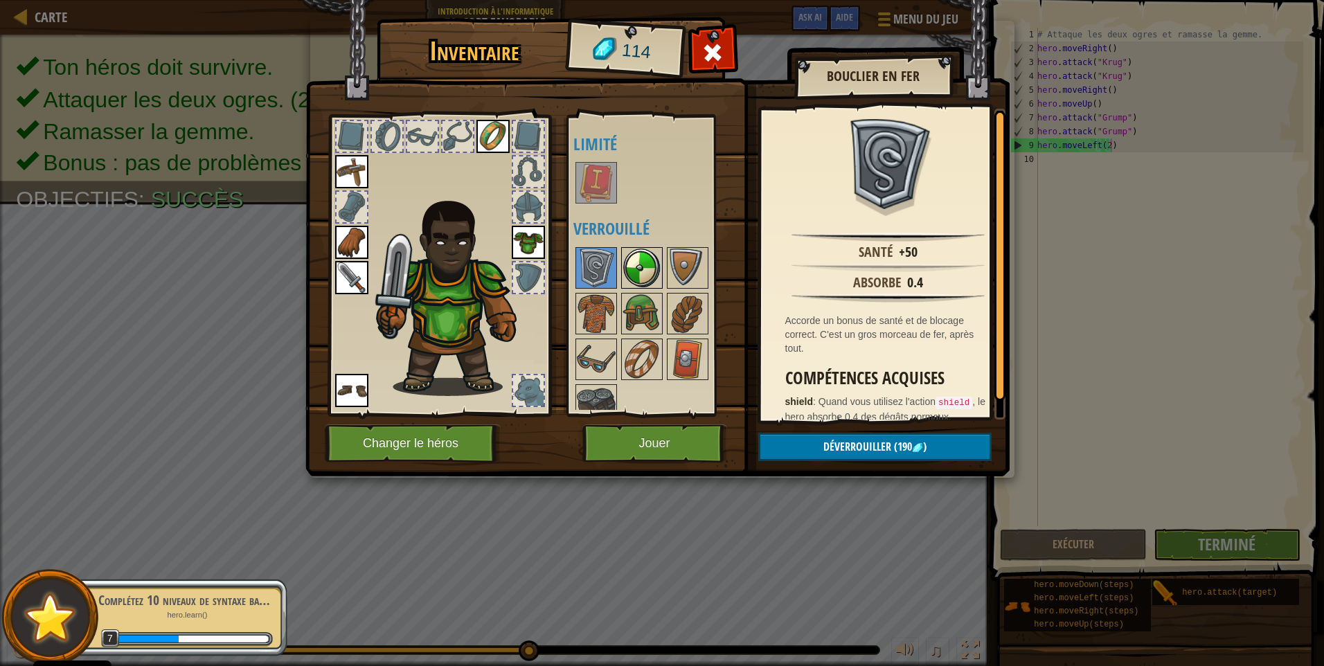
click at [633, 264] on img at bounding box center [641, 268] width 39 height 39
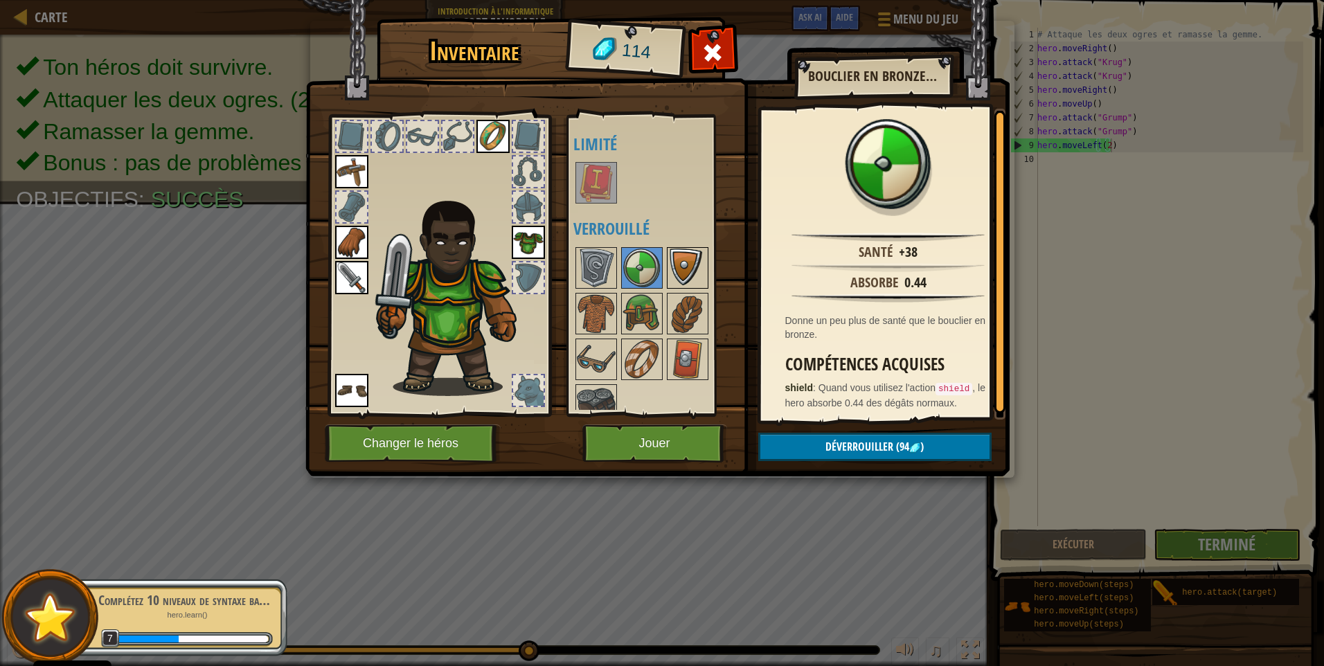
click at [670, 267] on img at bounding box center [687, 268] width 39 height 39
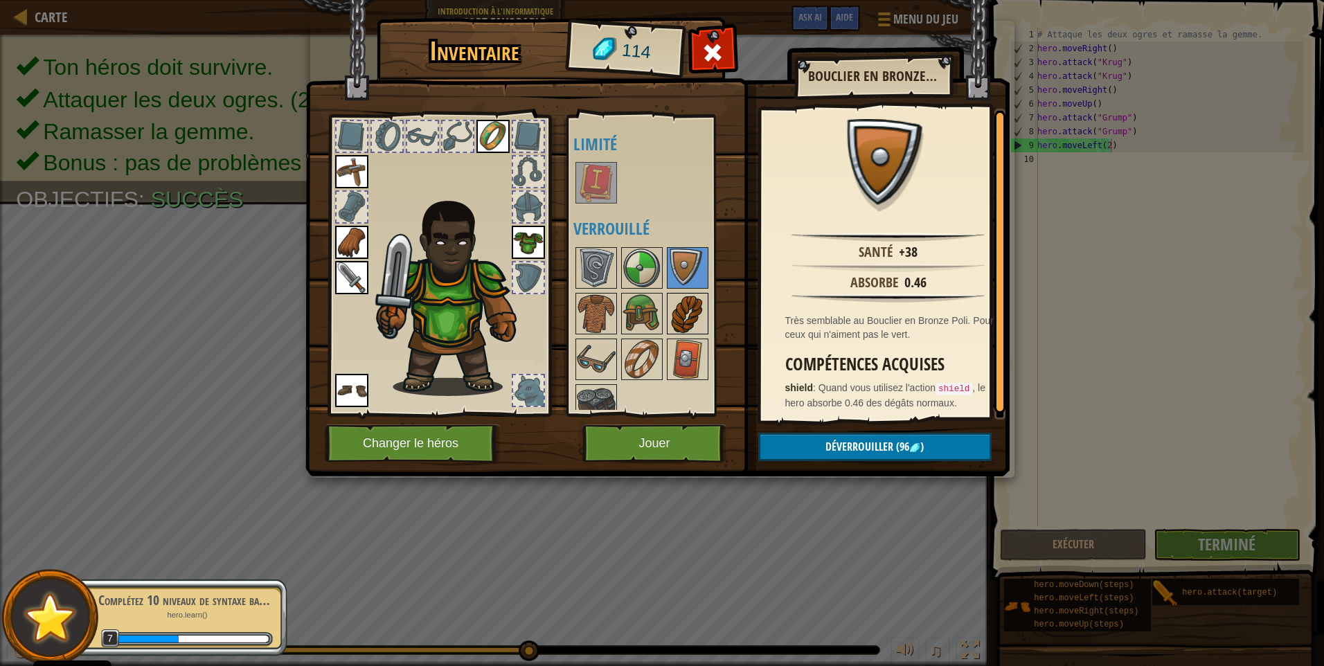
click at [689, 314] on img at bounding box center [687, 313] width 39 height 39
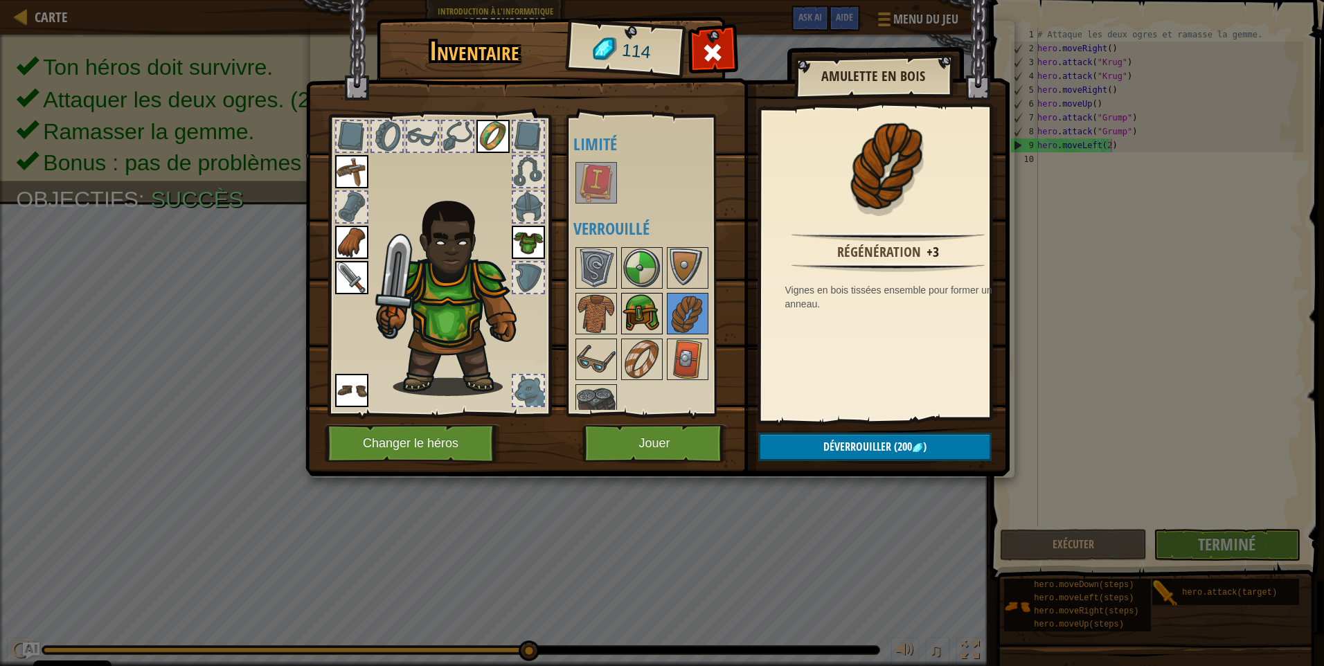
click at [643, 305] on img at bounding box center [641, 313] width 39 height 39
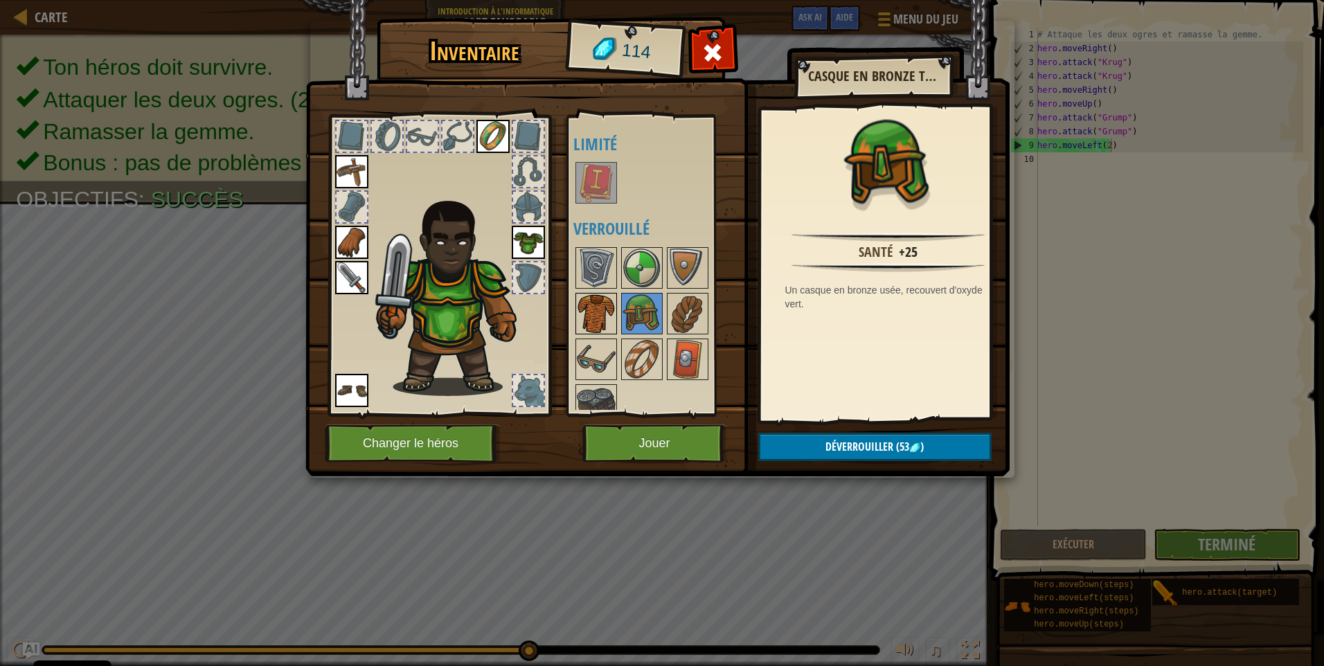
click at [613, 307] on img at bounding box center [596, 313] width 39 height 39
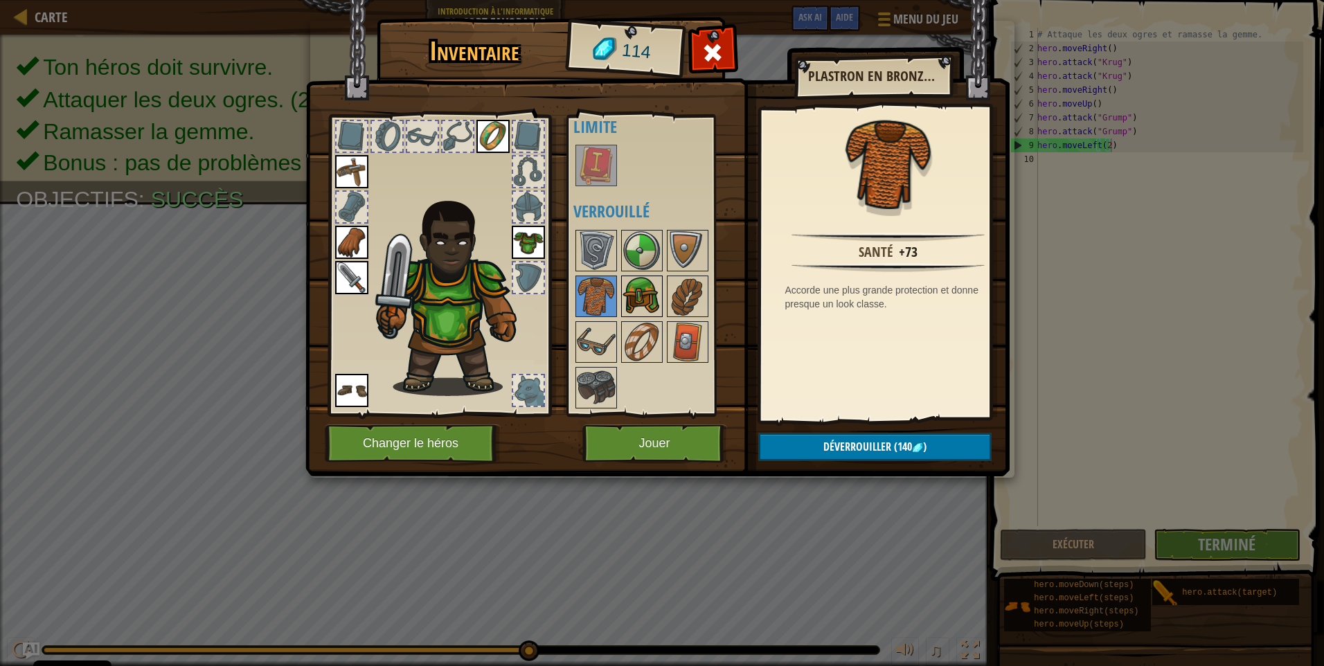
scroll to position [18, 0]
click at [638, 253] on img at bounding box center [641, 250] width 39 height 39
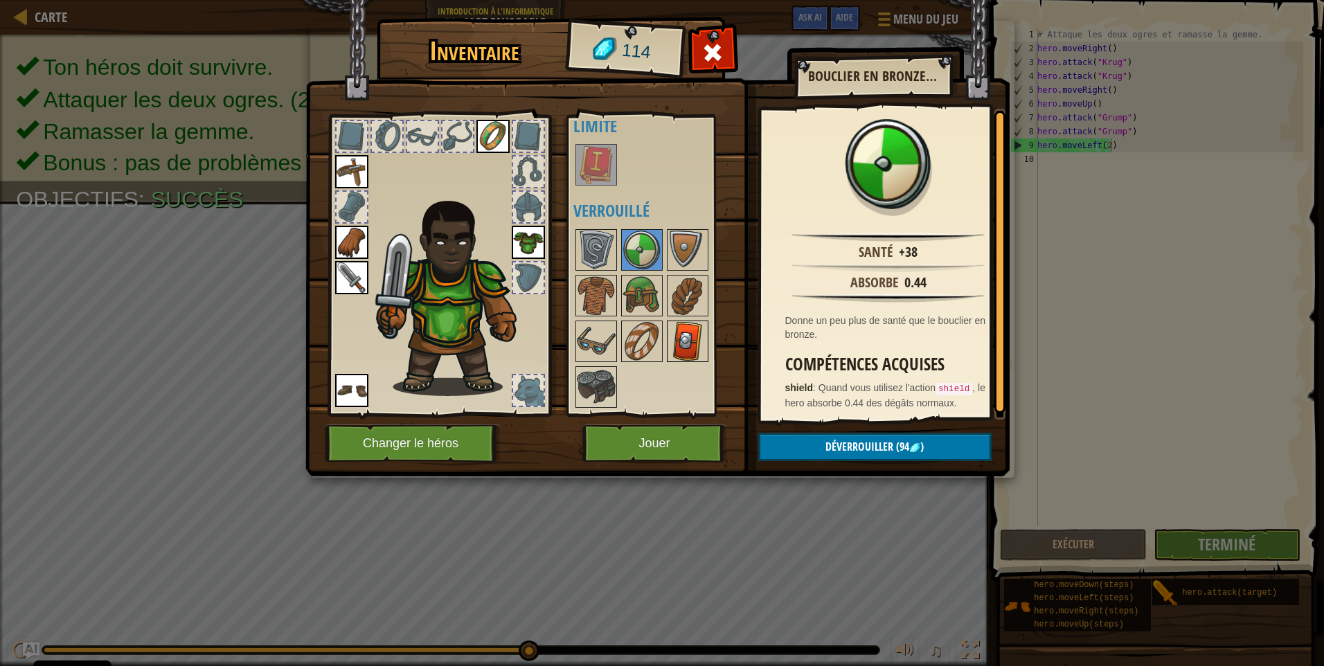
click at [701, 334] on img at bounding box center [687, 341] width 39 height 39
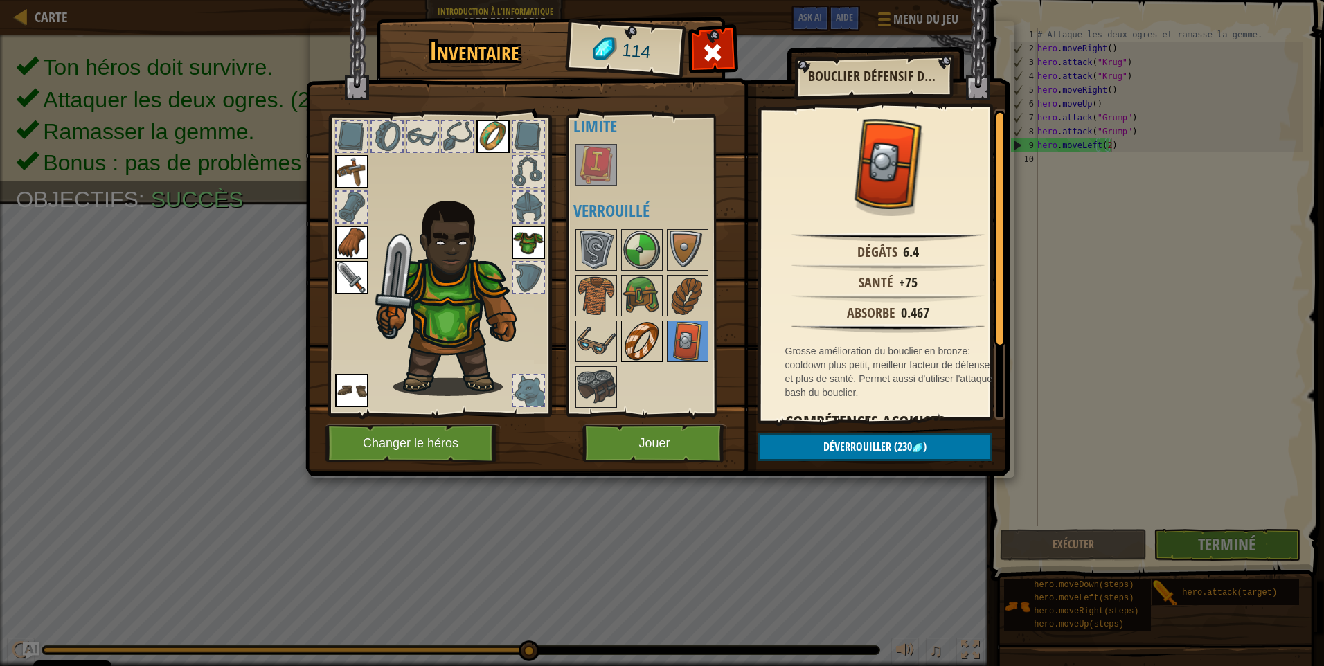
click at [653, 336] on img at bounding box center [641, 341] width 39 height 39
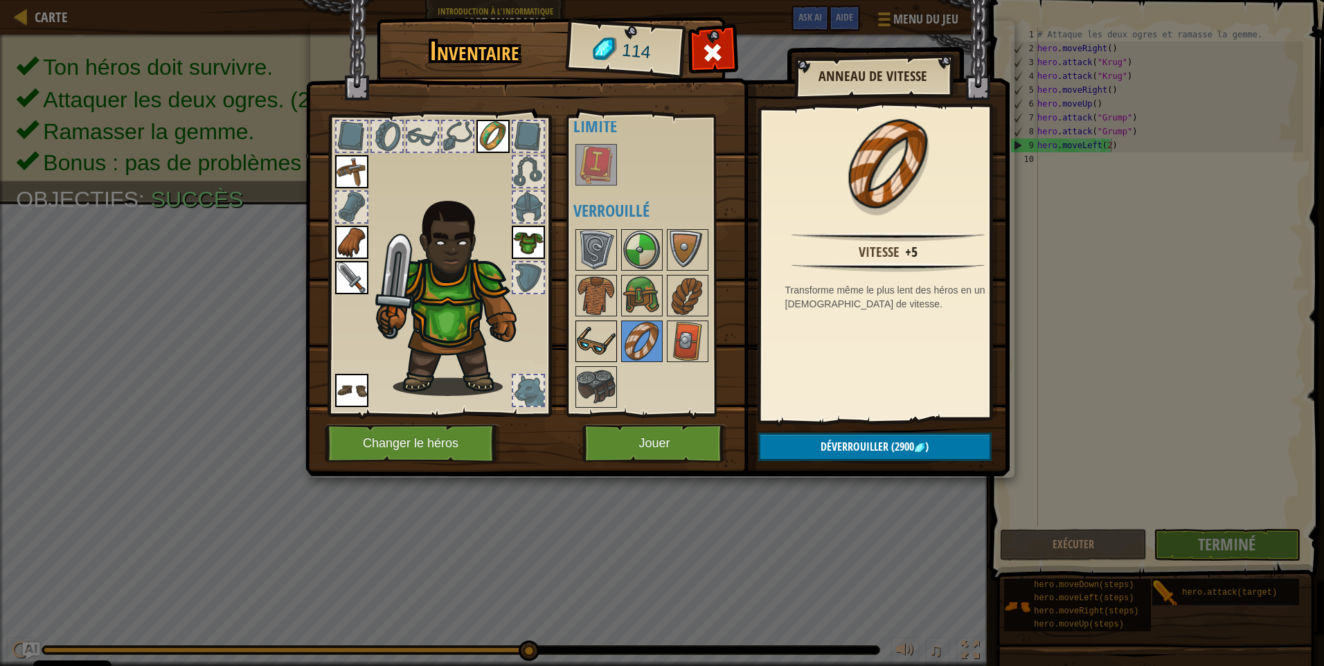
click at [593, 332] on img at bounding box center [596, 341] width 39 height 39
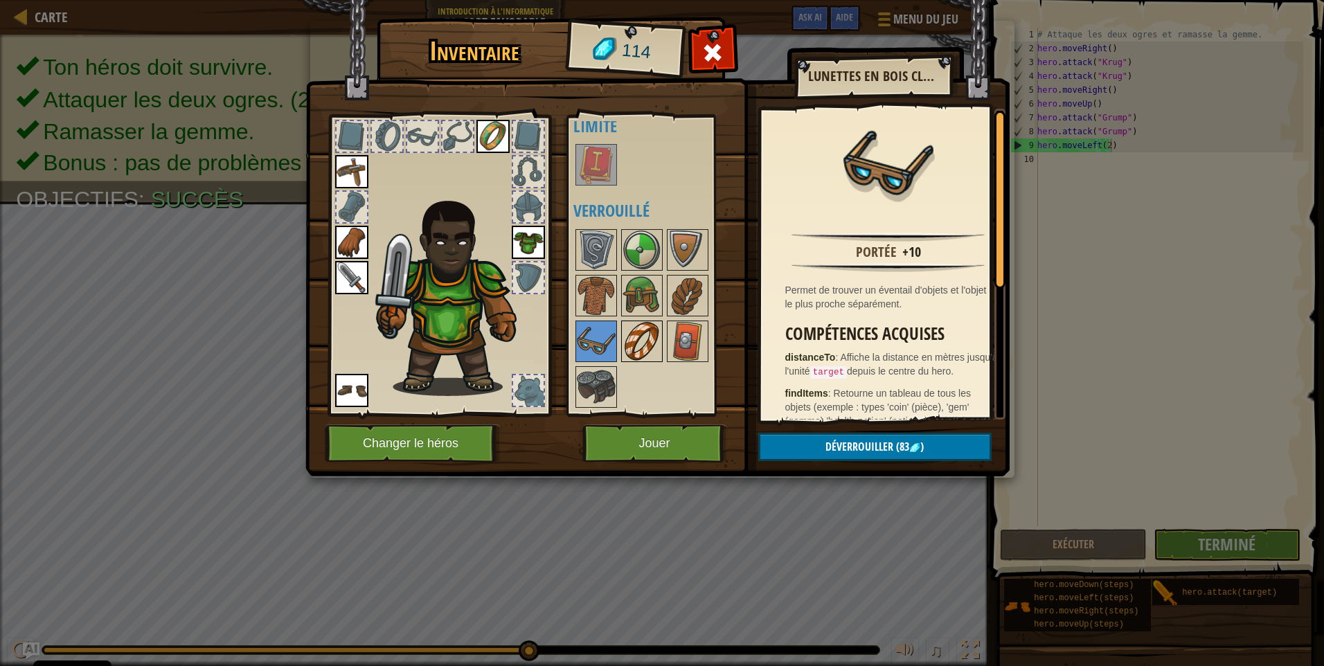
click at [643, 334] on img at bounding box center [641, 341] width 39 height 39
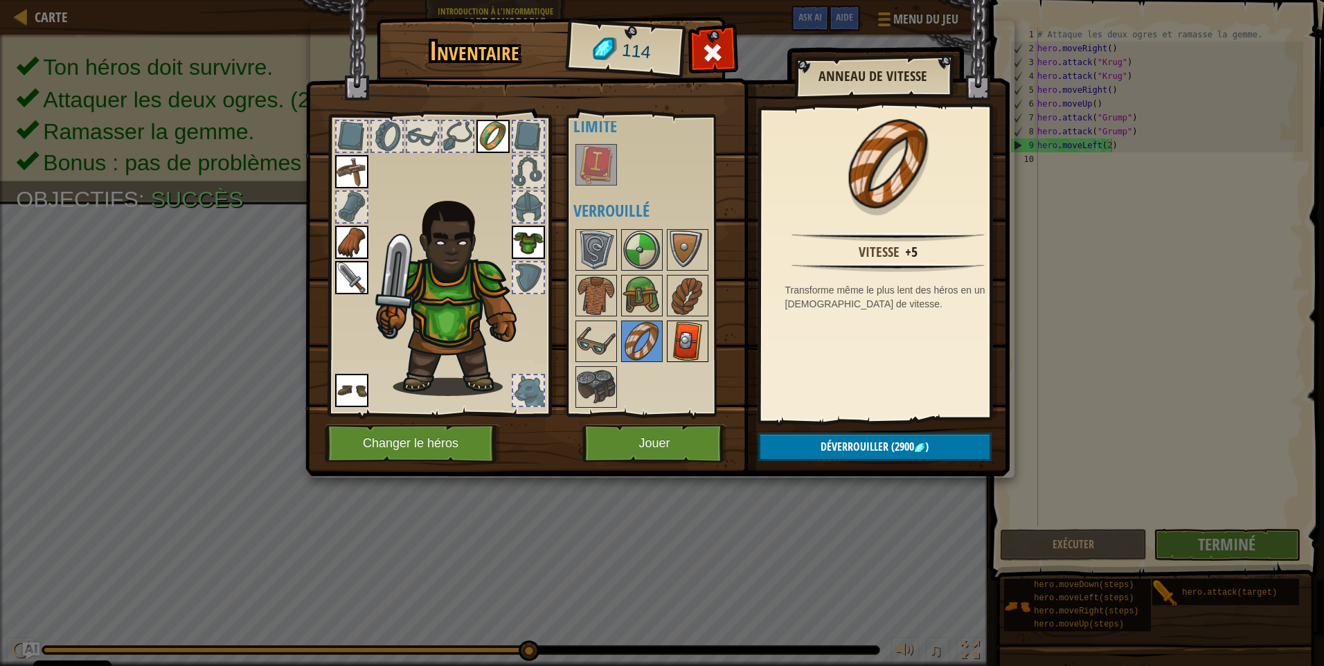
click at [699, 336] on img at bounding box center [687, 341] width 39 height 39
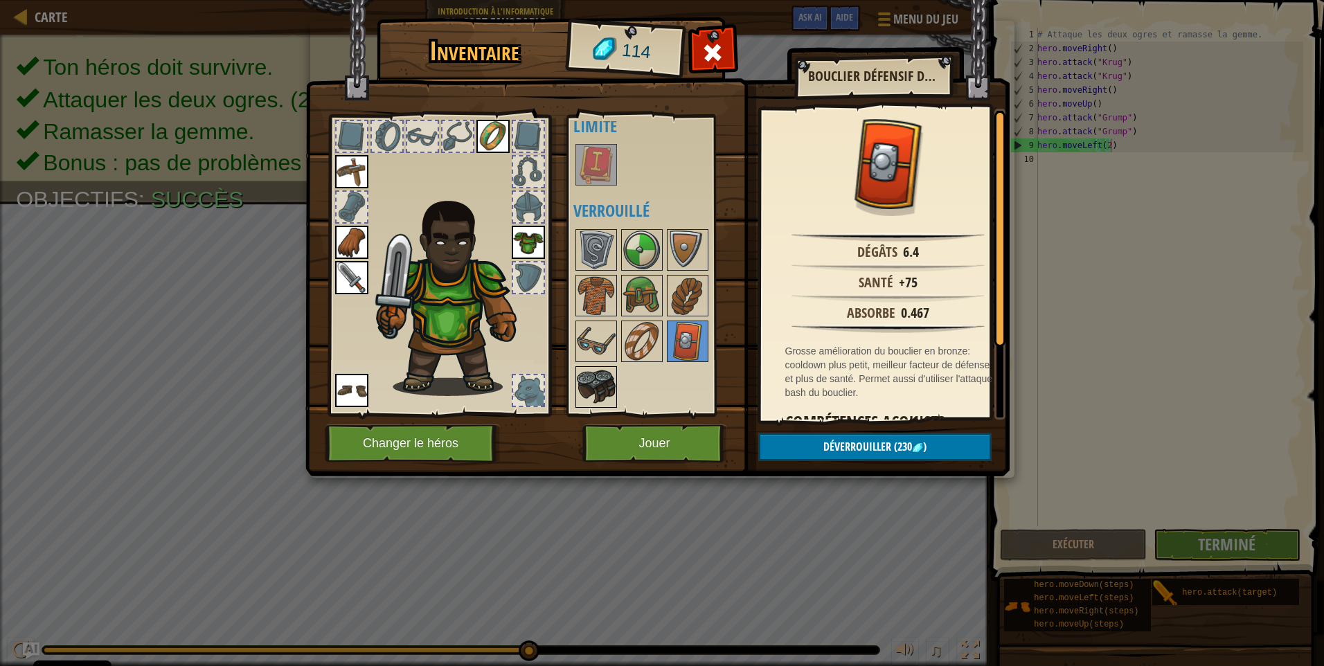
click at [588, 383] on img at bounding box center [596, 387] width 39 height 39
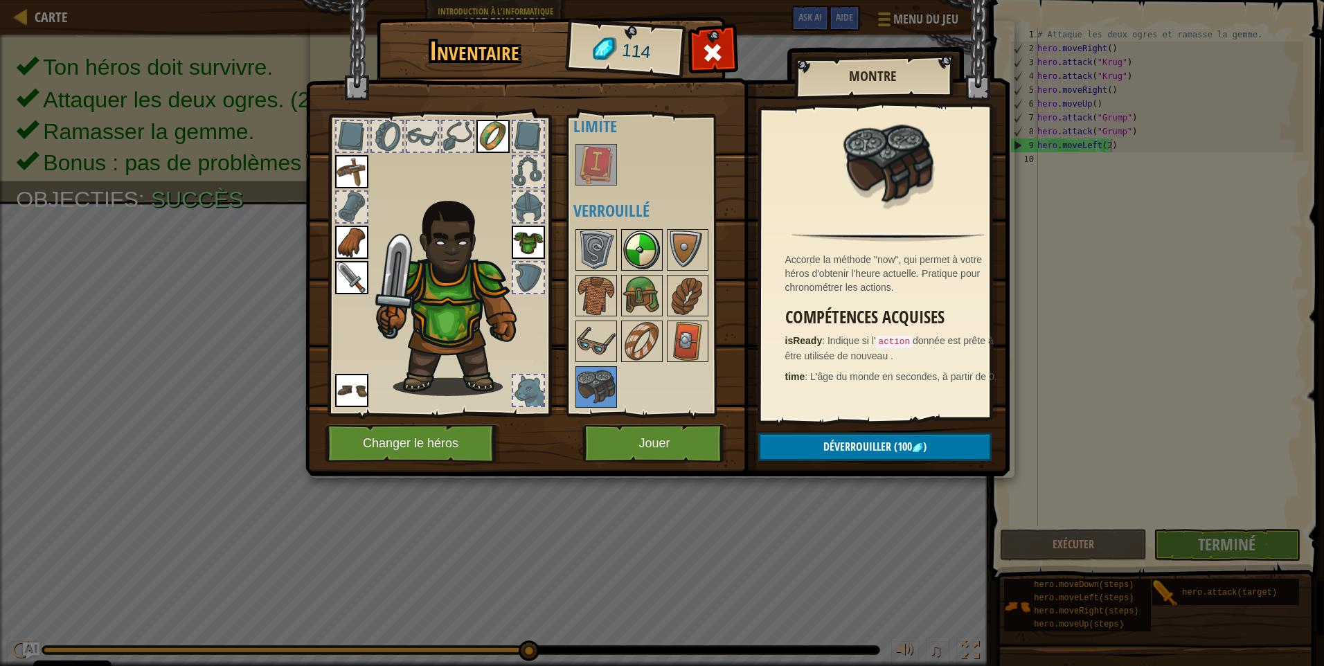
click at [653, 265] on img at bounding box center [641, 250] width 39 height 39
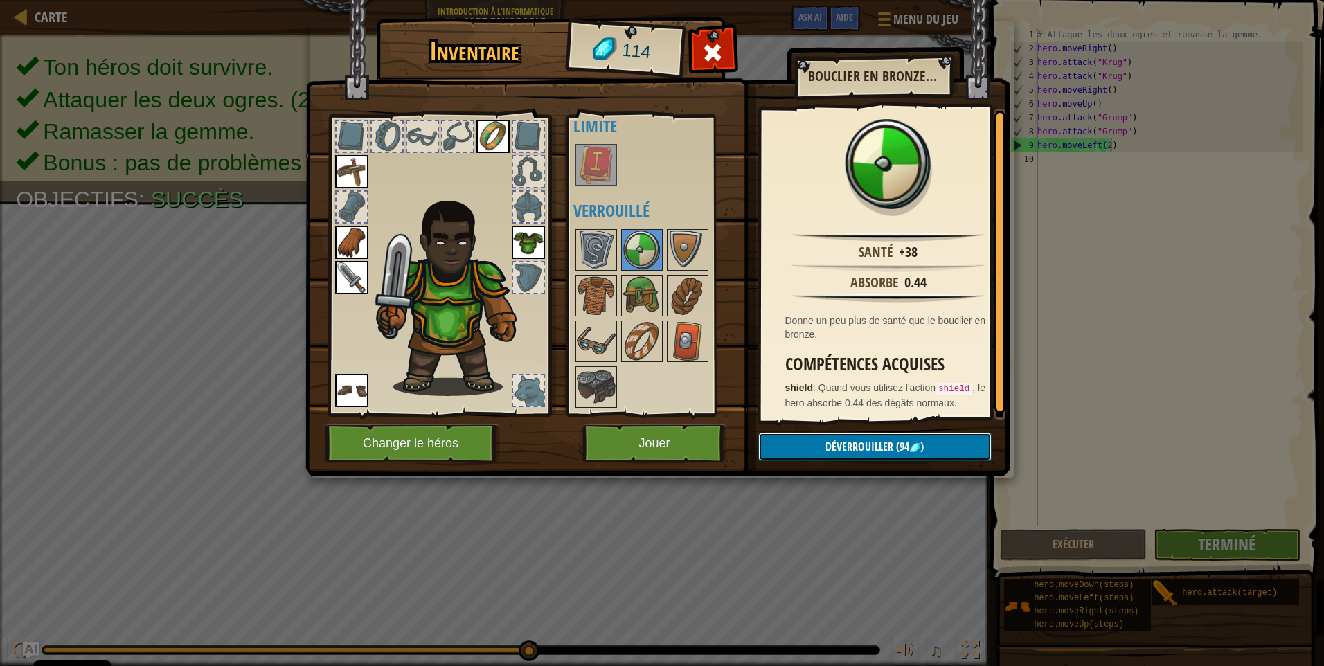
click at [830, 452] on span "Déverrouiller" at bounding box center [859, 446] width 68 height 15
click at [862, 458] on button "Confirmer" at bounding box center [874, 447] width 233 height 28
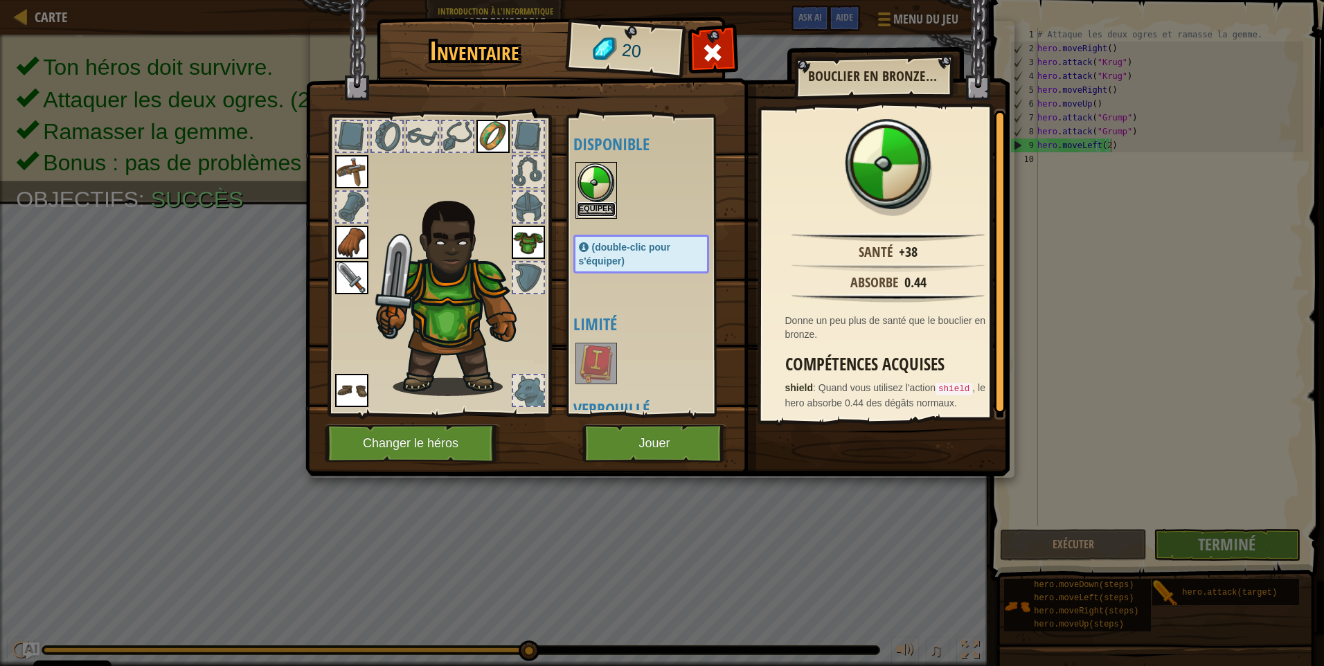
click at [586, 204] on button "Equiper" at bounding box center [596, 209] width 39 height 15
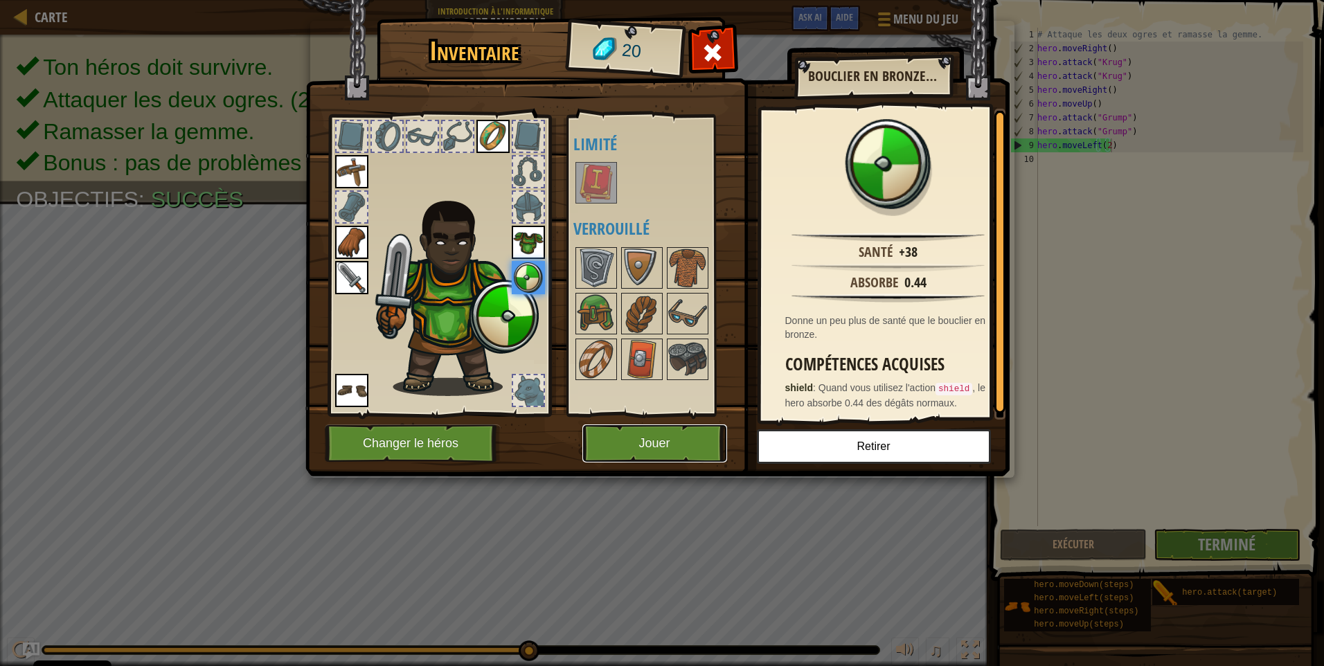
click at [662, 435] on button "Jouer" at bounding box center [654, 443] width 145 height 38
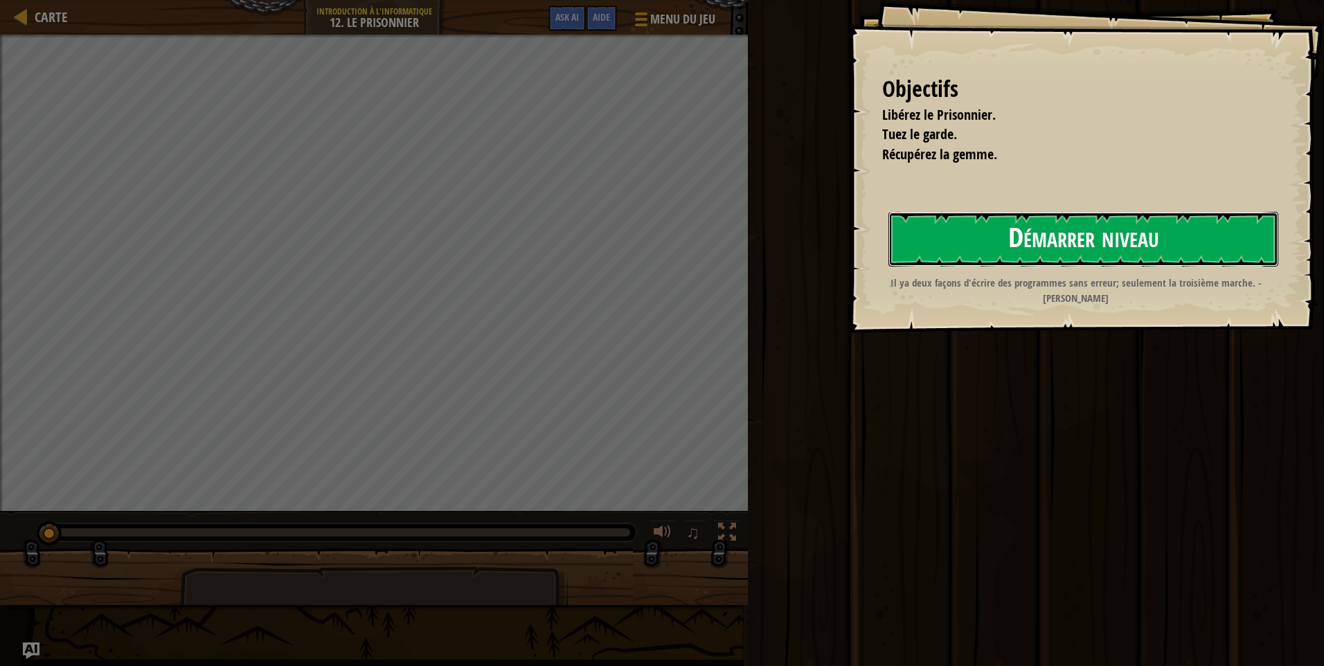
click at [1135, 242] on button "Démarrer niveau" at bounding box center [1083, 239] width 390 height 55
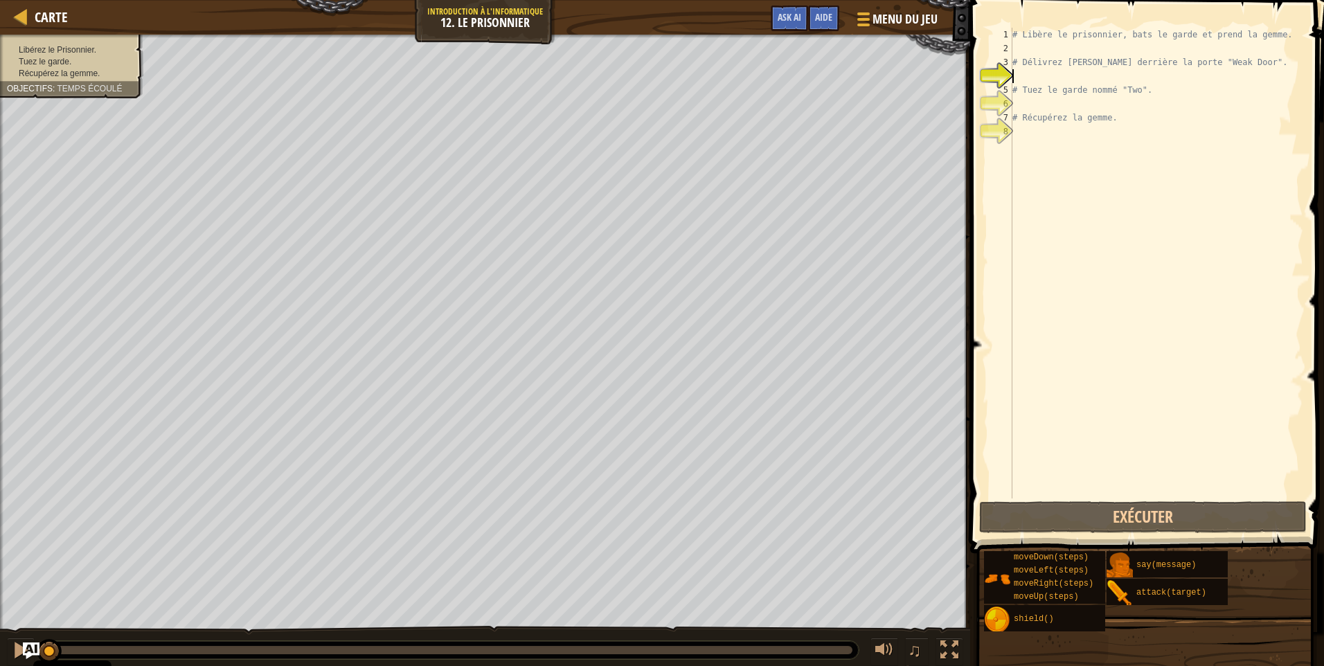
click at [1018, 130] on div "# Libère le prisonnier, bats le garde et prend la gemme. # Délivrez Patrick der…" at bounding box center [1155, 277] width 293 height 498
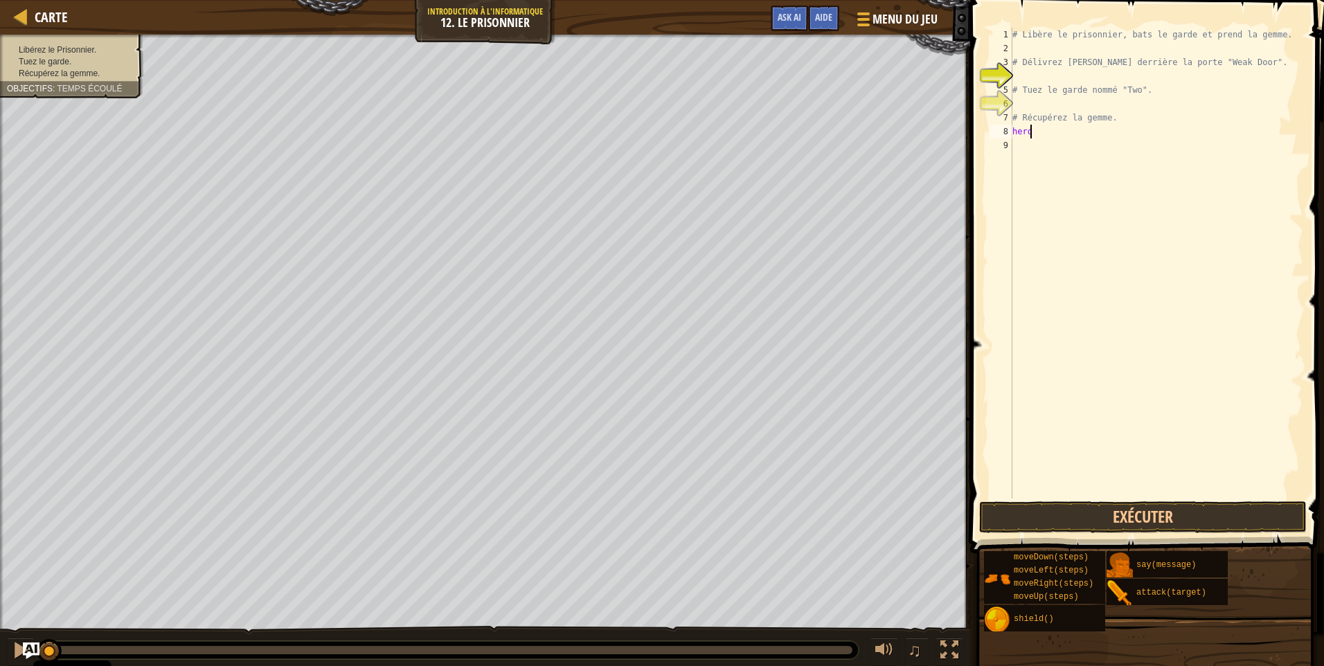
scroll to position [6, 1]
type textarea "hero.moveRight"
drag, startPoint x: 1052, startPoint y: 132, endPoint x: 1008, endPoint y: 127, distance: 44.5
click at [1008, 127] on div "hero.moveRight 1 2 3 4 5 6 7 8 9 # Libère le prisonnier, bats le garde et prend…" at bounding box center [1144, 263] width 316 height 471
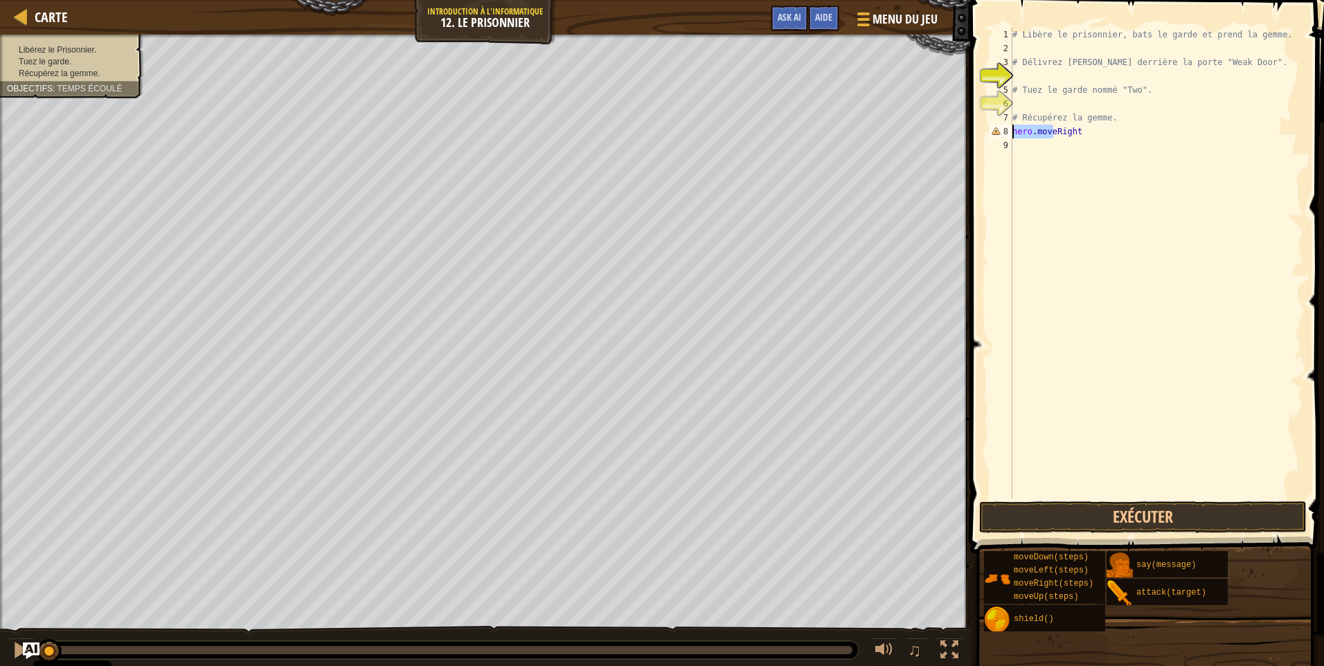
click at [1087, 141] on div "# Libère le prisonnier, bats le garde et prend la gemme. # Délivrez Patrick der…" at bounding box center [1155, 277] width 293 height 498
click at [1082, 132] on div "# Libère le prisonnier, bats le garde et prend la gemme. # Délivrez Patrick der…" at bounding box center [1155, 277] width 293 height 498
type textarea "hero.moveRight()"
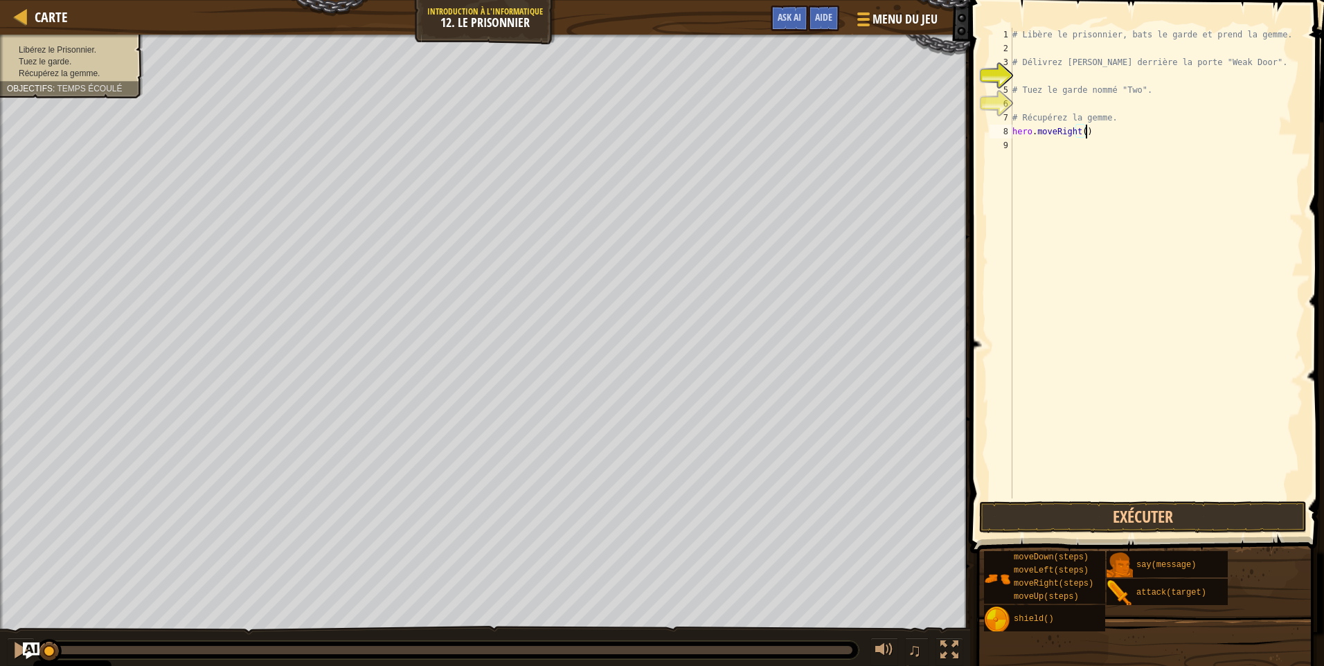
click at [1112, 251] on div "# Libère le prisonnier, bats le garde et prend la gemme. # Délivrez Patrick der…" at bounding box center [1155, 277] width 293 height 498
click at [1121, 516] on button "Exécuter" at bounding box center [1142, 517] width 327 height 32
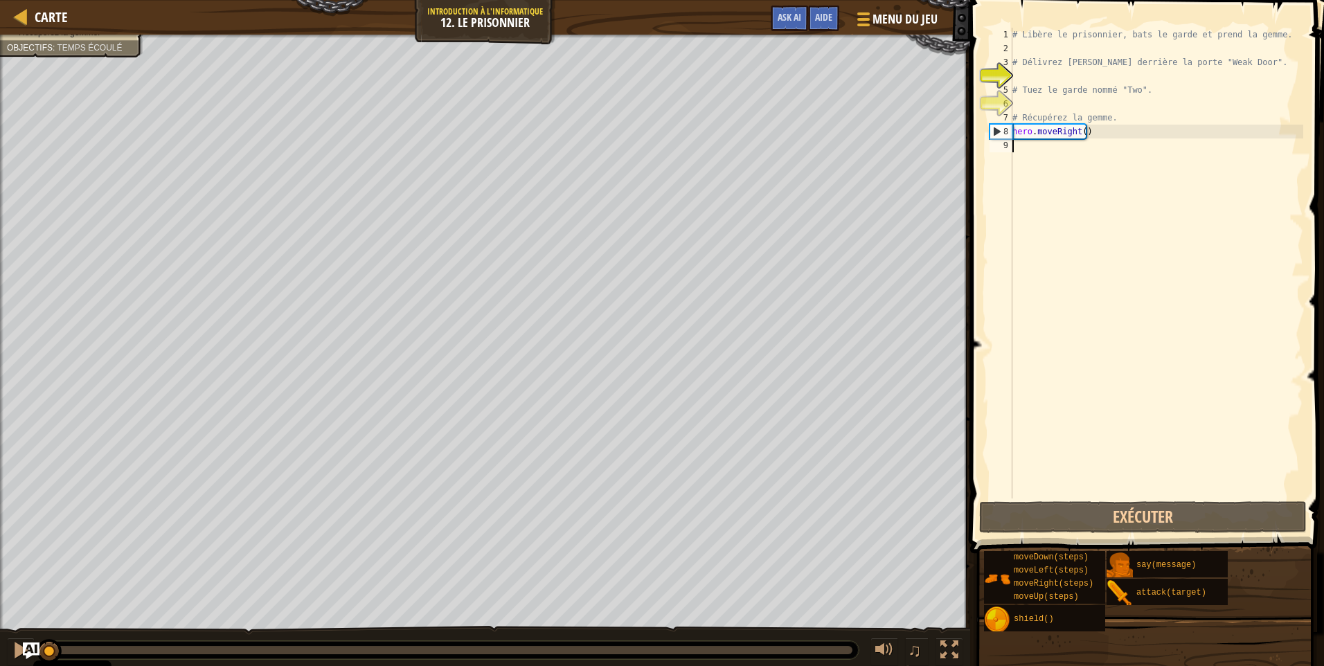
drag, startPoint x: 177, startPoint y: 651, endPoint x: -3, endPoint y: 654, distance: 179.3
click at [0, 0] on html "Cookie Policy CodeCombat utilise quelques cookies essentiels et non essentiels.…" at bounding box center [662, 0] width 1324 height 0
click at [17, 651] on div at bounding box center [21, 650] width 18 height 18
paste textarea "hero.move"
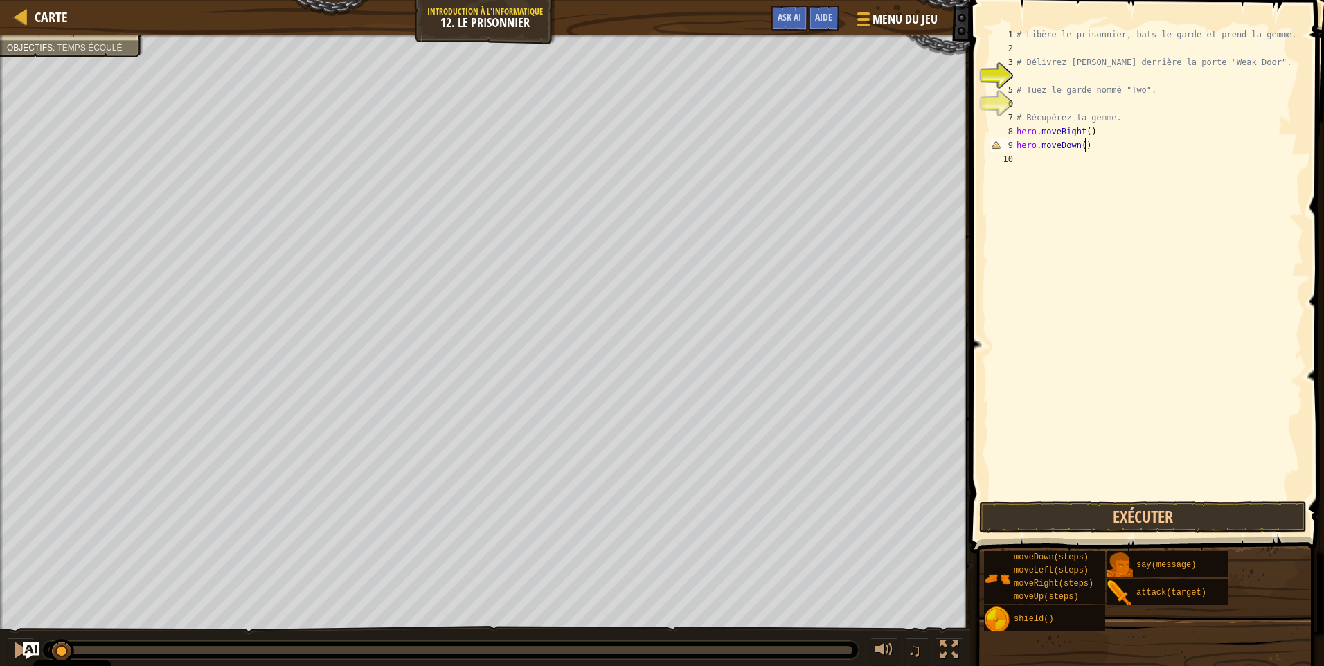
scroll to position [6, 5]
type textarea "hero.moveDown()"
click at [1130, 523] on button "Exécuter" at bounding box center [1142, 517] width 327 height 32
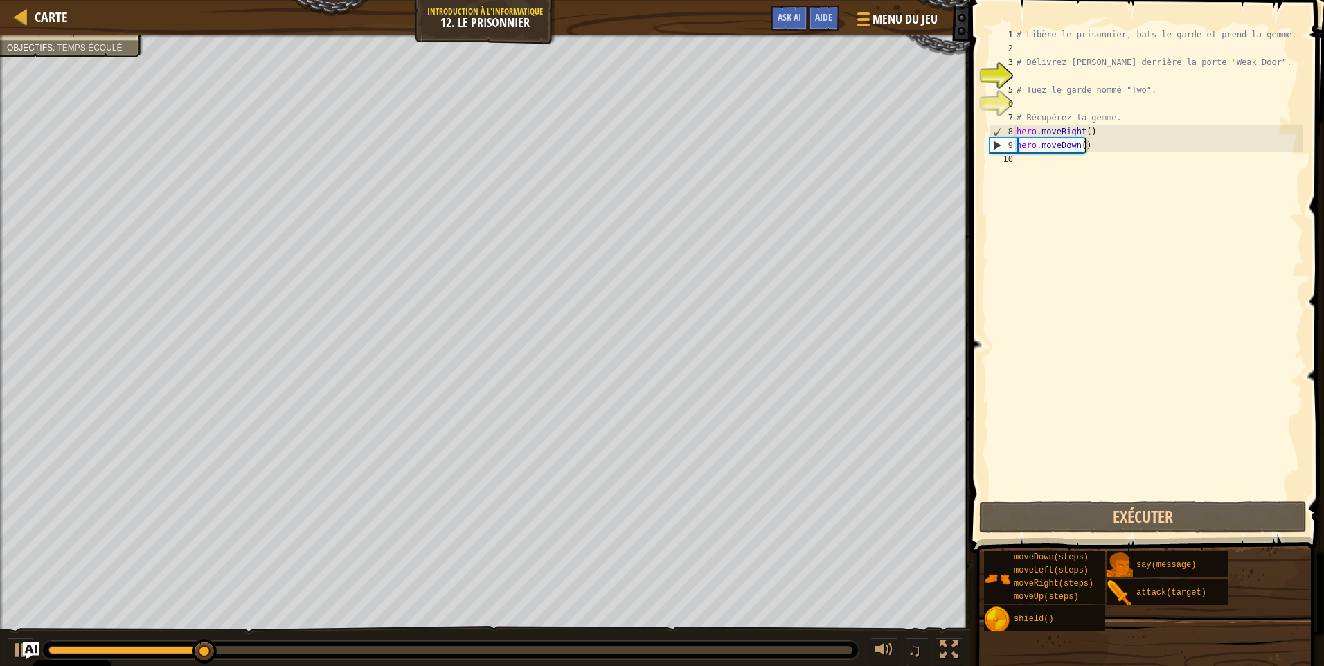
click at [1056, 160] on div "# Libère le prisonnier, bats le garde et prend la gemme. # Délivrez Patrick der…" at bounding box center [1157, 277] width 289 height 498
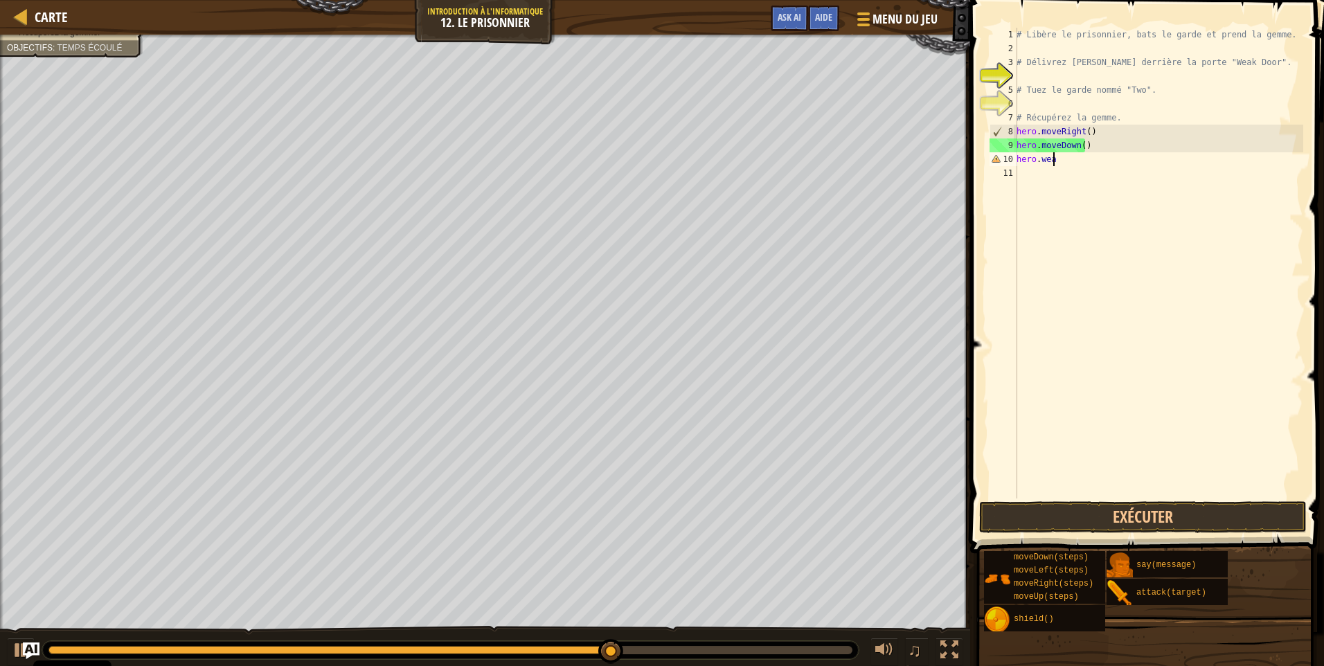
scroll to position [6, 2]
type textarea "hero.weak door"
click at [1051, 514] on button "Exécuter" at bounding box center [1142, 517] width 327 height 32
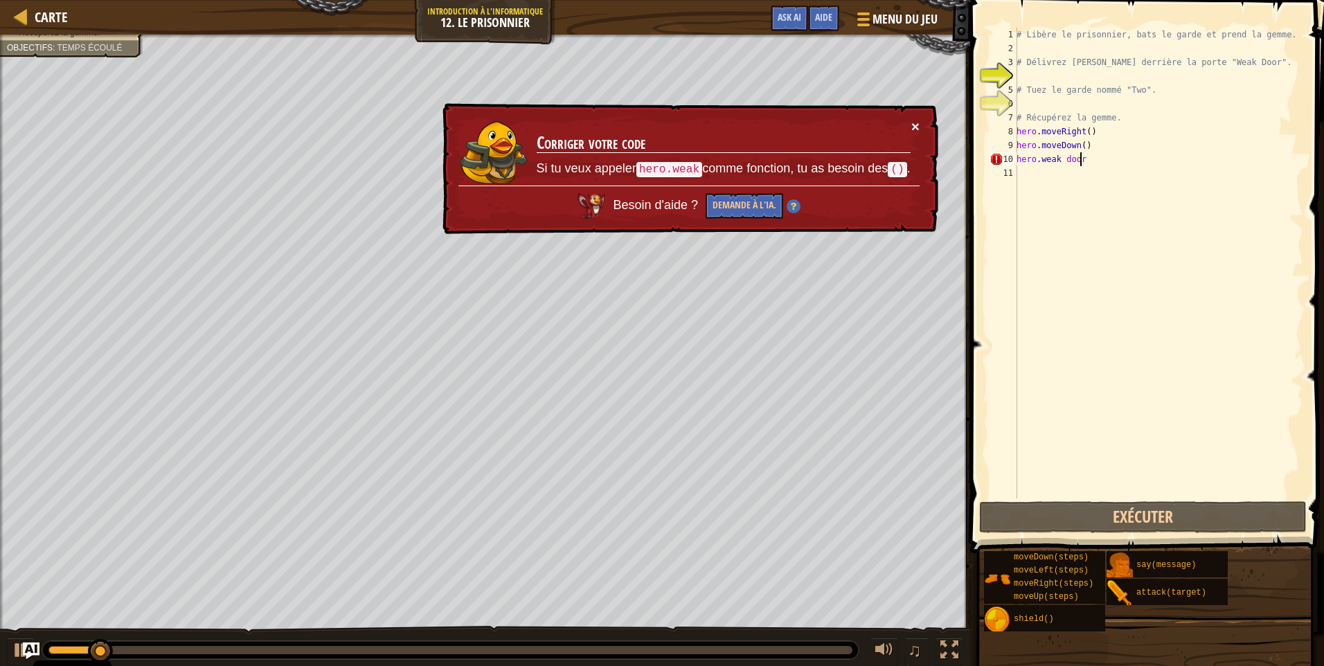
click at [908, 127] on td "Corriger votre code Si tu veux appeler hero.weak comme fonction, tu as besoin d…" at bounding box center [723, 152] width 375 height 66
click at [914, 123] on button "×" at bounding box center [915, 126] width 8 height 15
drag, startPoint x: 1094, startPoint y: 161, endPoint x: 990, endPoint y: 165, distance: 104.6
click at [990, 165] on div "hero.weak door 1 2 3 4 5 6 7 8 9 10 11 # Libère le prisonnier, bats le garde et…" at bounding box center [1144, 263] width 316 height 471
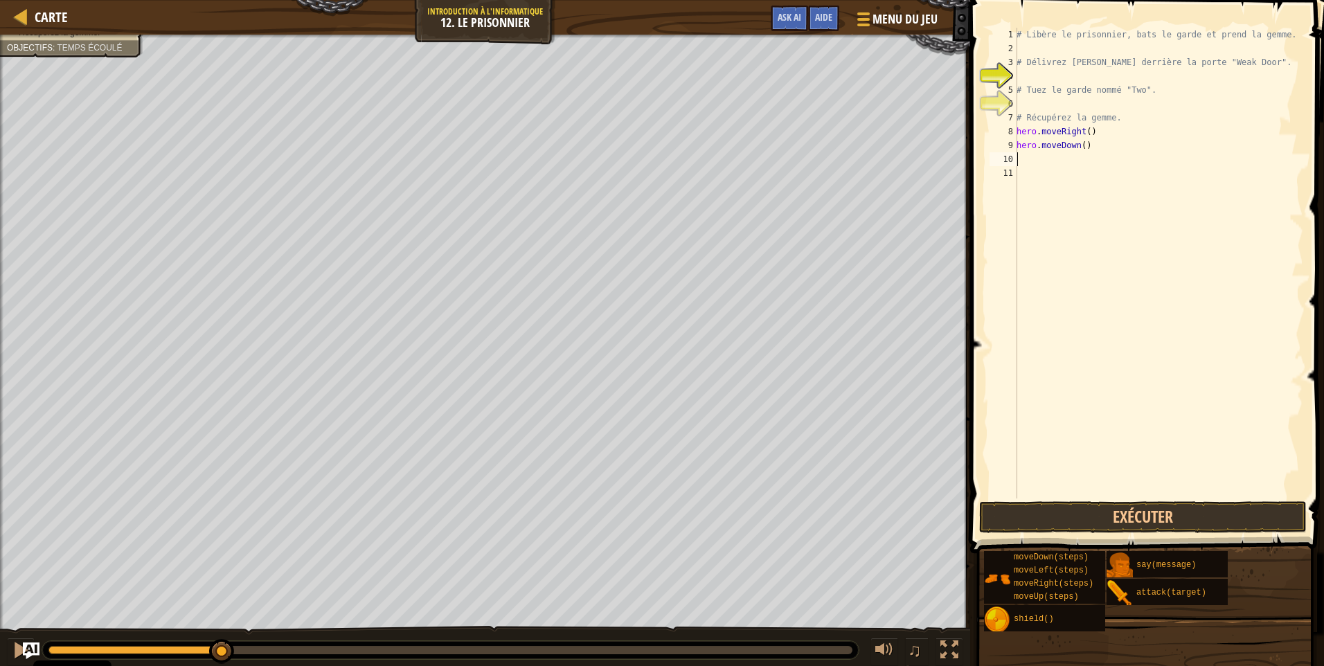
paste textarea "hero.move"
type textarea "hero.attack("Weak Door")"
click at [1099, 517] on button "Exécuter" at bounding box center [1142, 517] width 327 height 32
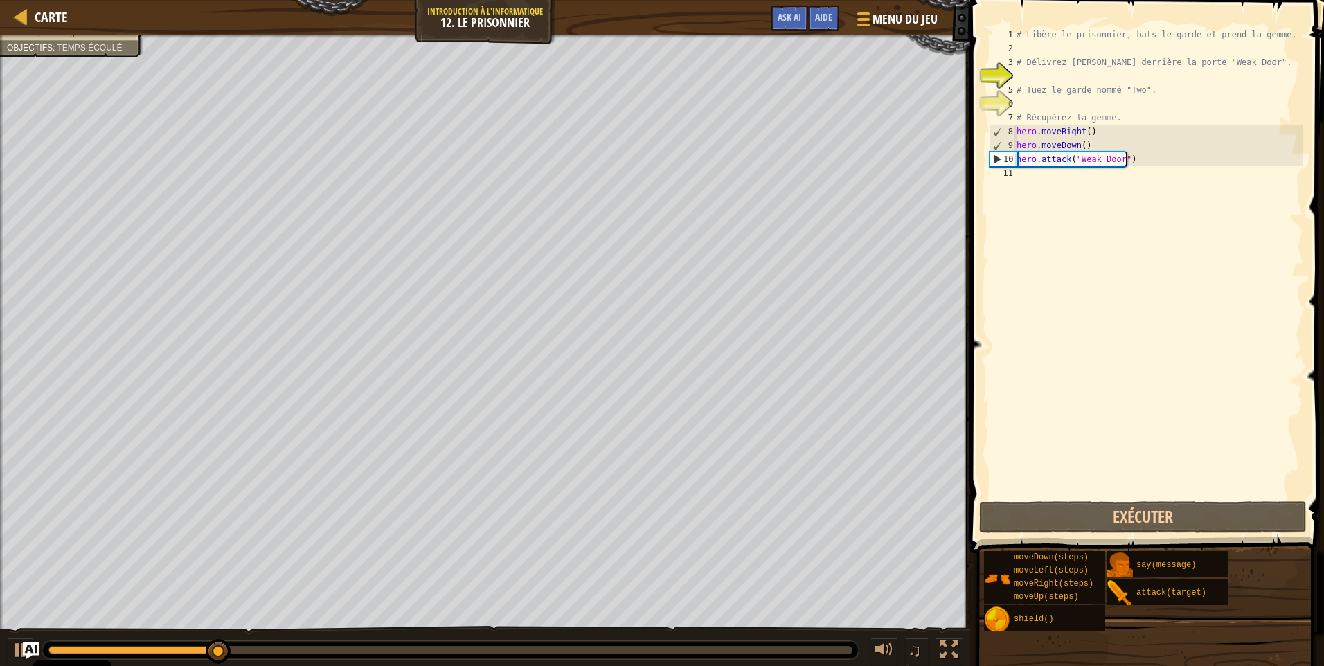
click at [1130, 163] on div "# Libère le prisonnier, bats le garde et prend la gemme. # Délivrez Patrick der…" at bounding box center [1157, 277] width 289 height 498
click at [1141, 207] on div "# Libère le prisonnier, bats le garde et prend la gemme. # Délivrez Patrick der…" at bounding box center [1157, 277] width 289 height 498
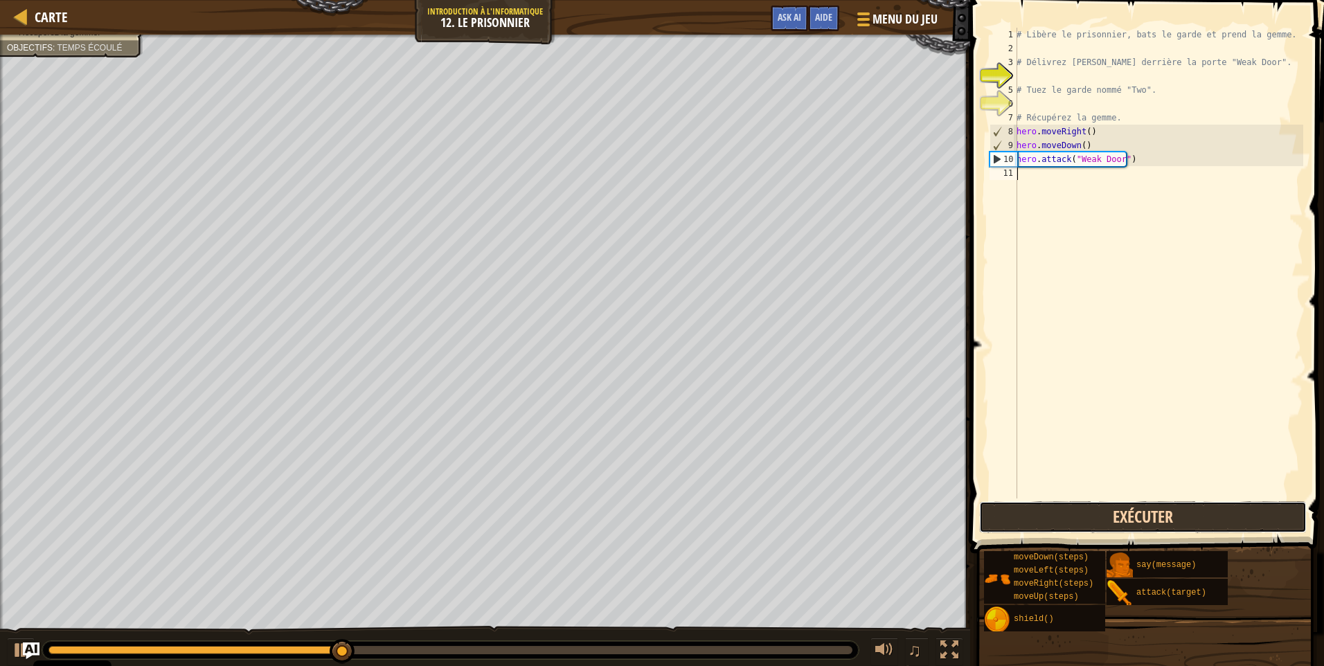
click at [1062, 507] on button "Exécuter" at bounding box center [1142, 517] width 327 height 32
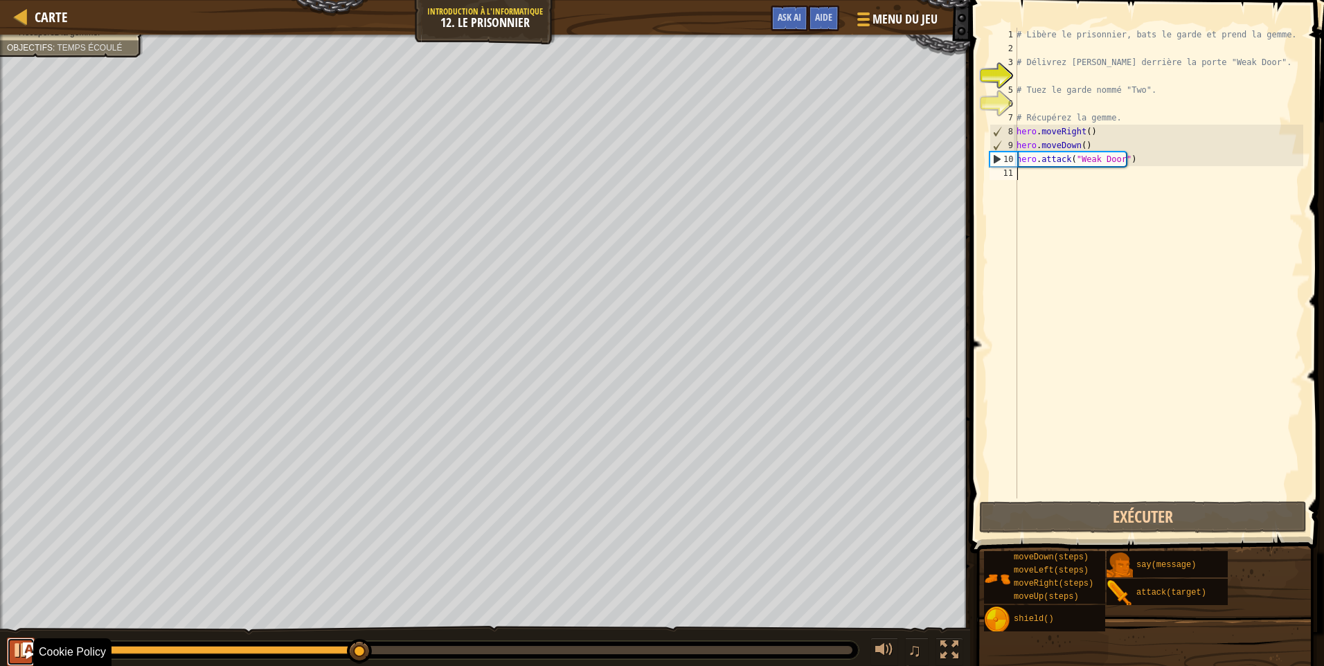
click at [20, 656] on div at bounding box center [21, 650] width 18 height 18
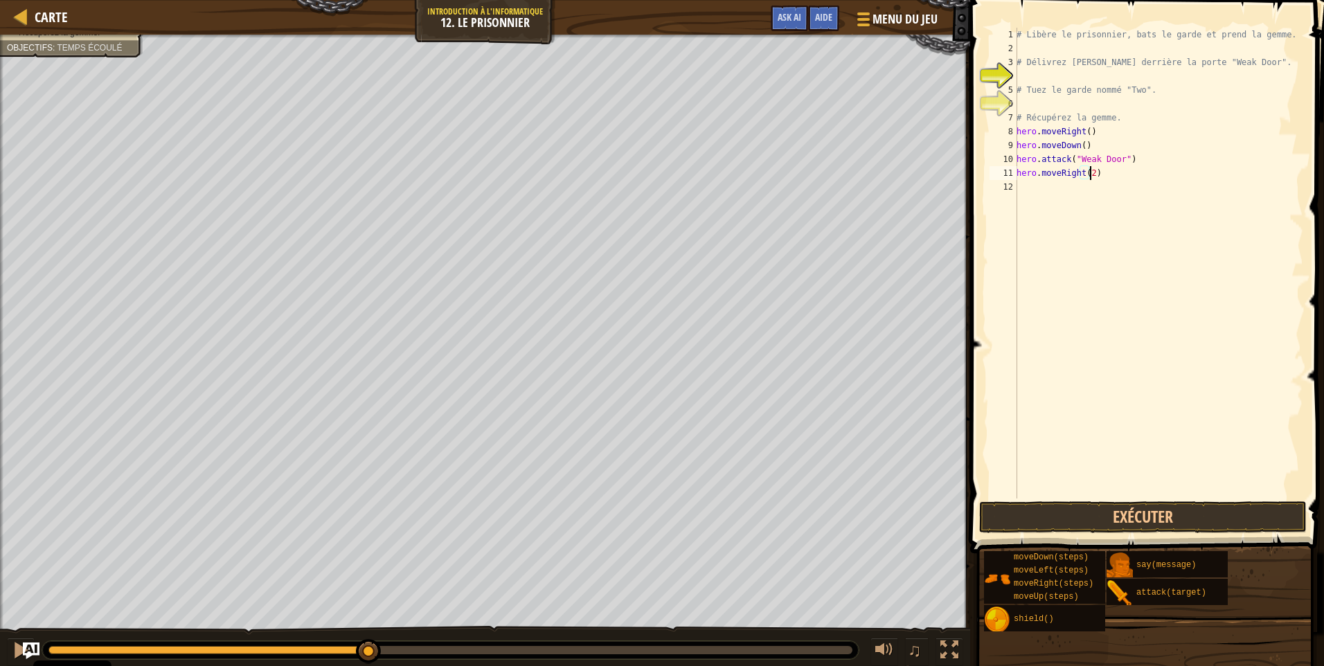
scroll to position [6, 6]
type textarea "hero.moveRight(2)"
click at [1121, 519] on button "Exécuter" at bounding box center [1142, 517] width 327 height 32
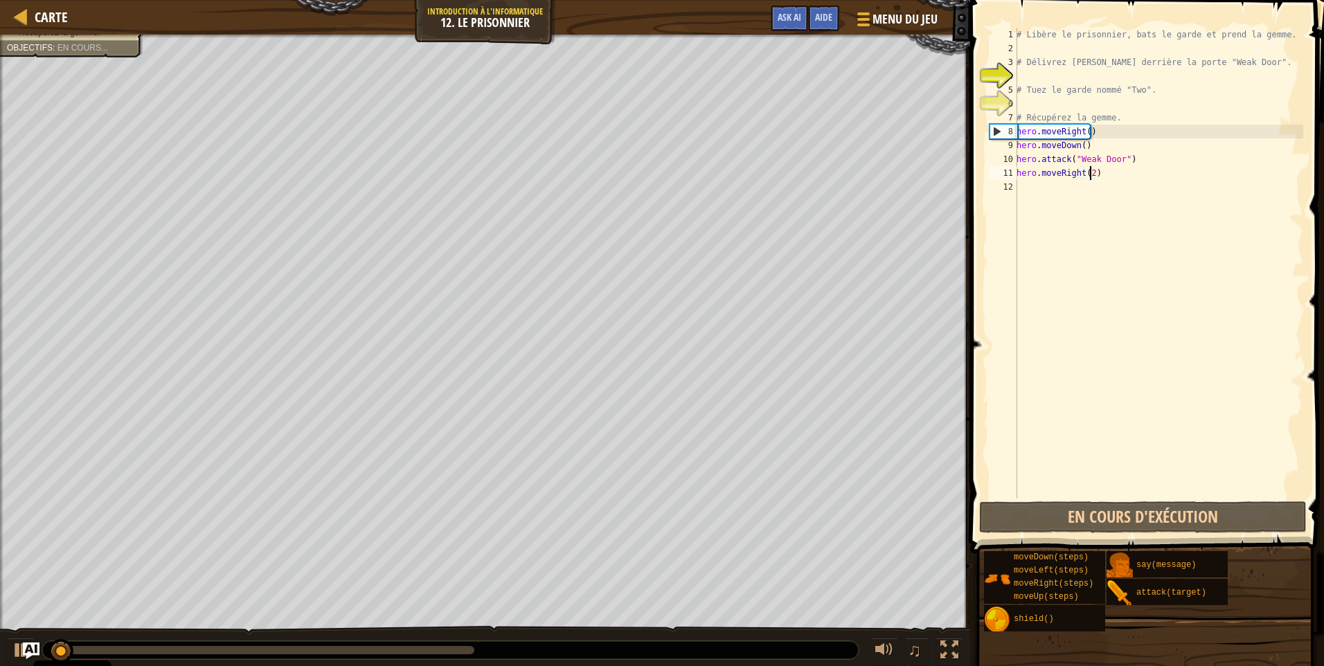
click at [1099, 168] on div "# Libère le prisonnier, bats le garde et prend la gemme. # Délivrez Patrick der…" at bounding box center [1157, 277] width 289 height 498
click at [1027, 195] on div "# Libère le prisonnier, bats le garde et prend la gemme. # Délivrez Patrick der…" at bounding box center [1157, 277] width 289 height 498
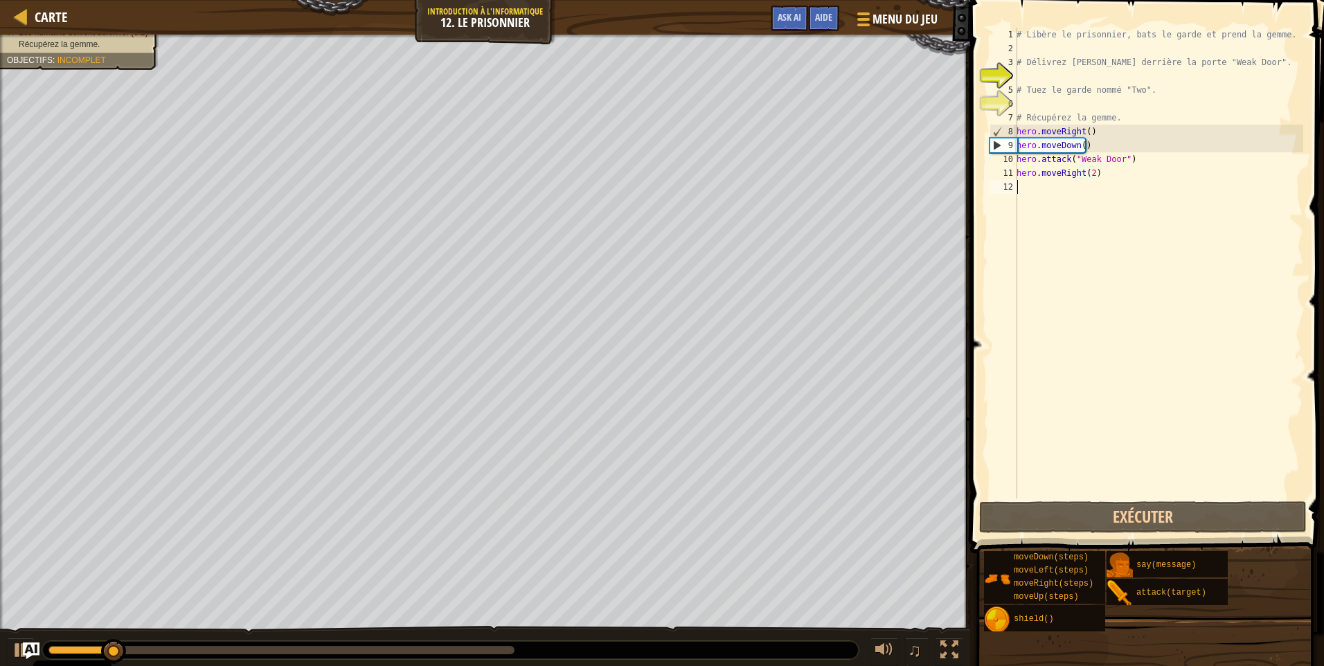
scroll to position [6, 0]
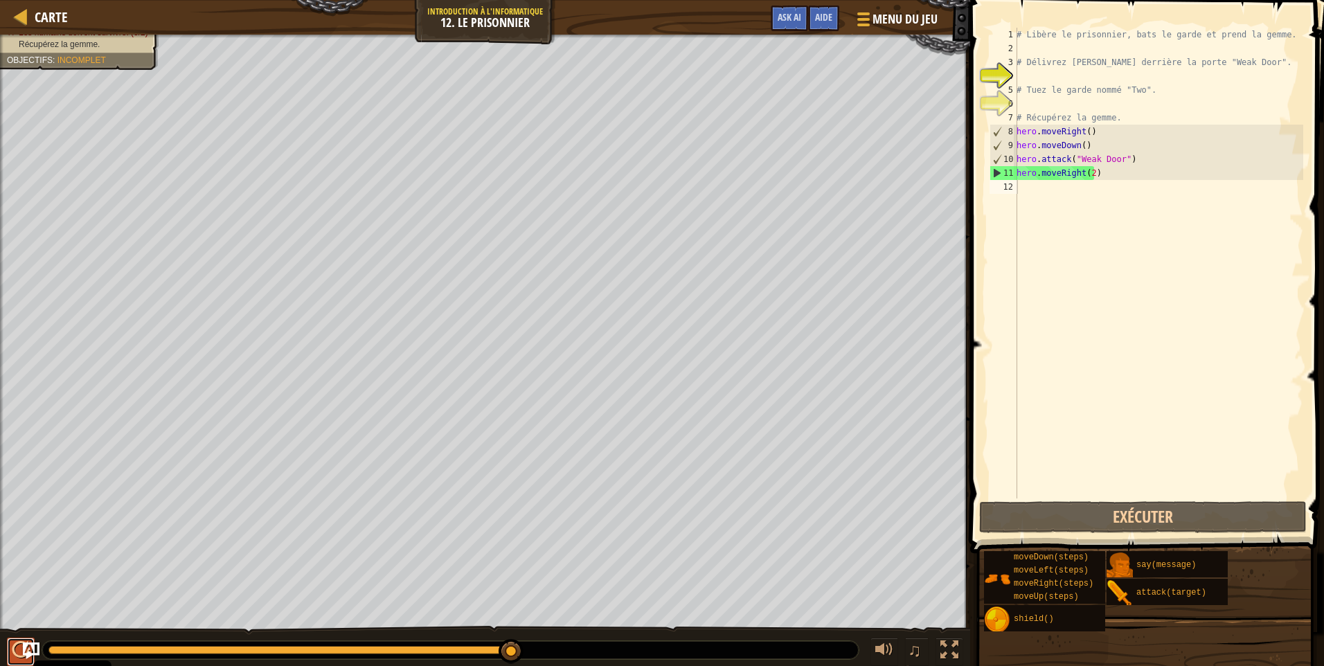
click at [19, 648] on button at bounding box center [21, 652] width 28 height 28
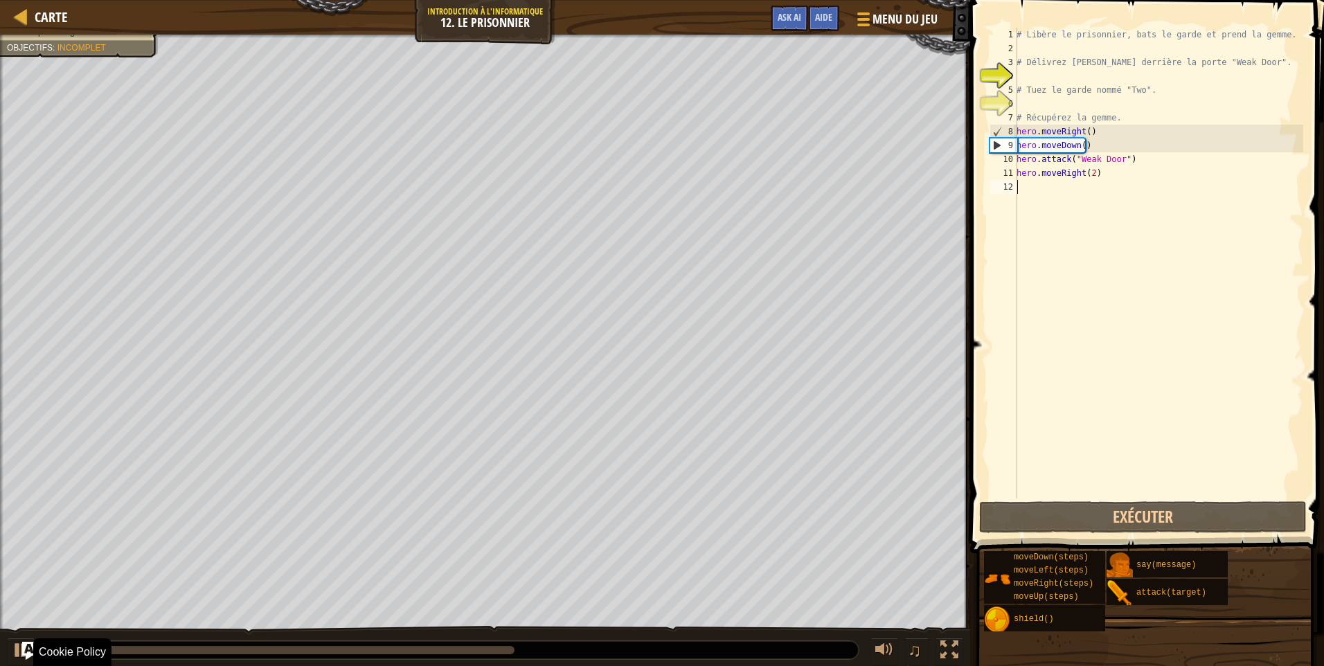
click at [24, 655] on img "Ask AI" at bounding box center [31, 651] width 18 height 18
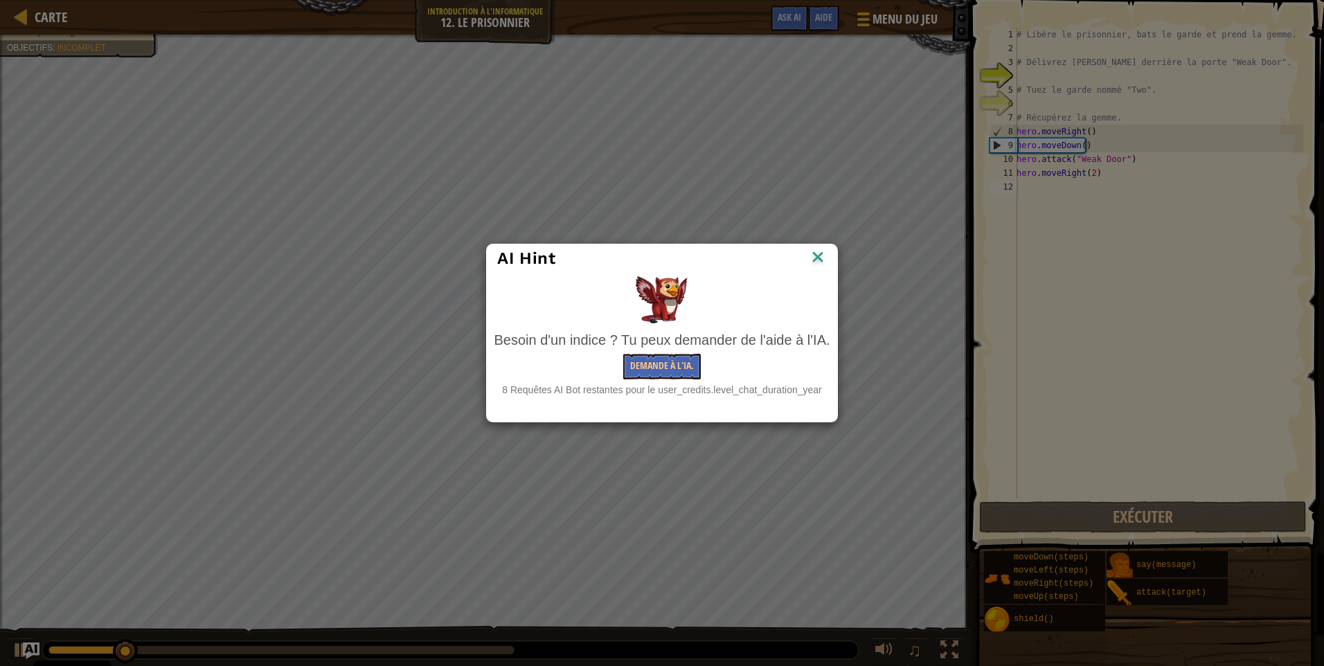
click at [824, 249] on img at bounding box center [818, 258] width 18 height 21
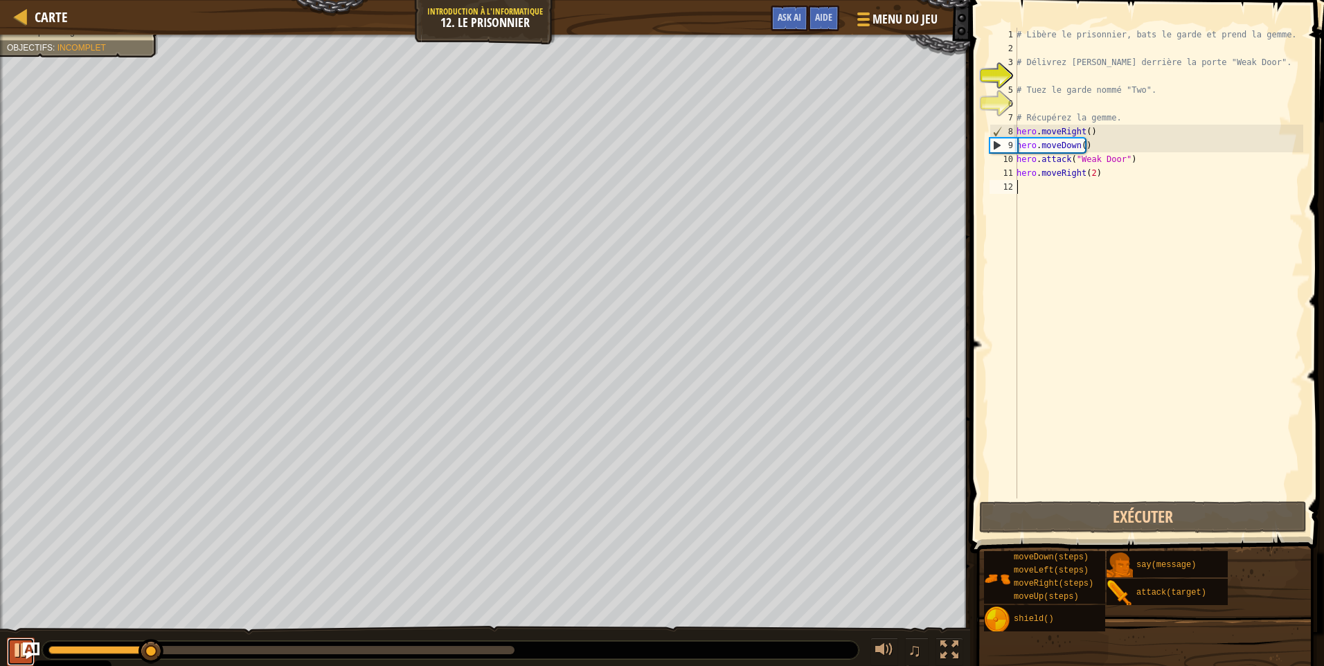
click at [20, 644] on div at bounding box center [21, 650] width 18 height 18
type textarea "A"
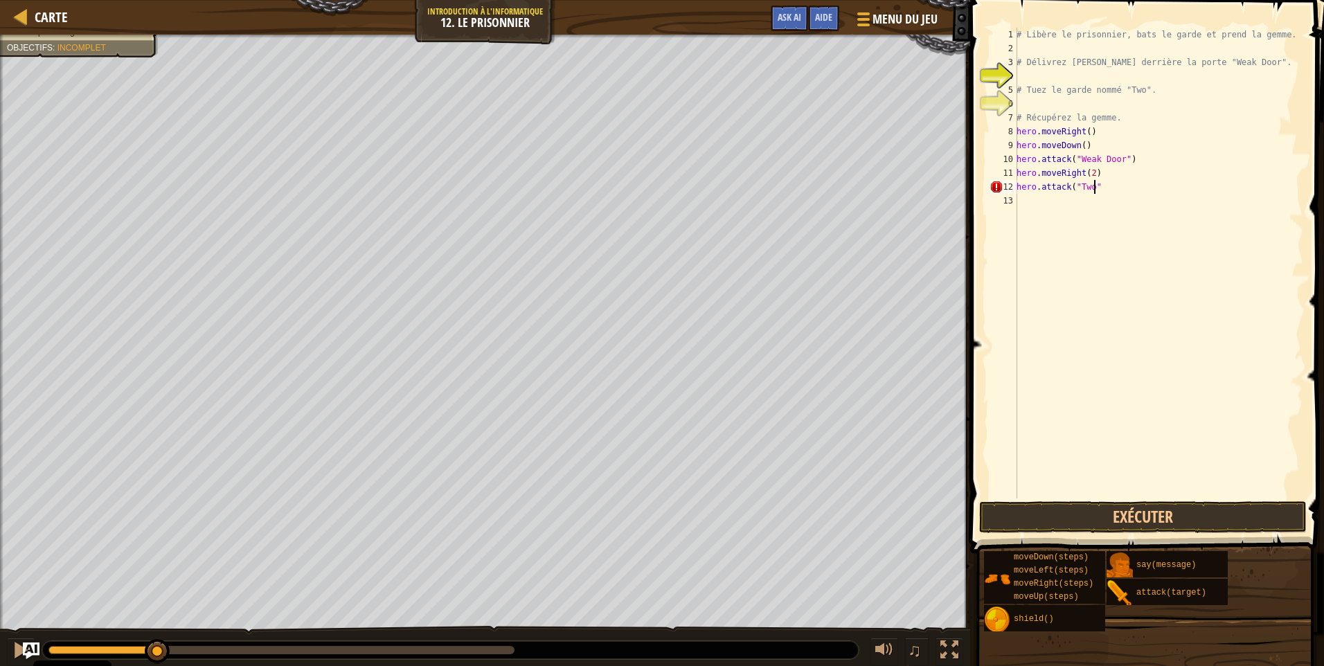
scroll to position [6, 6]
type textarea "hero.attack("Two")"
drag, startPoint x: 1018, startPoint y: 186, endPoint x: 1116, endPoint y: 187, distance: 97.6
click at [1116, 187] on div "# Libère le prisonnier, bats le garde et prend la gemme. # Délivrez Patrick der…" at bounding box center [1157, 277] width 289 height 498
click at [1031, 200] on div "# Libère le prisonnier, bats le garde et prend la gemme. # Délivrez Patrick der…" at bounding box center [1157, 277] width 289 height 498
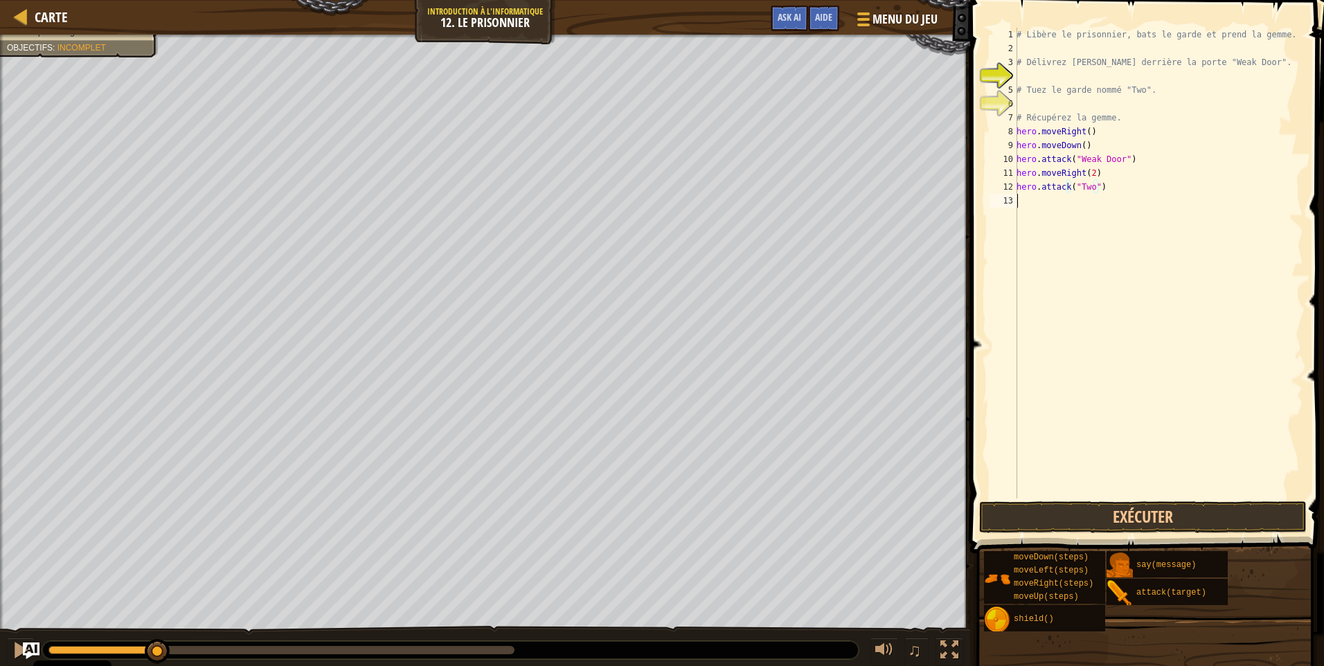
scroll to position [6, 0]
paste textarea "hero.attack("Two")"
type textarea "hero.attack("Two")"
click at [1101, 515] on button "Exécuter" at bounding box center [1142, 517] width 327 height 32
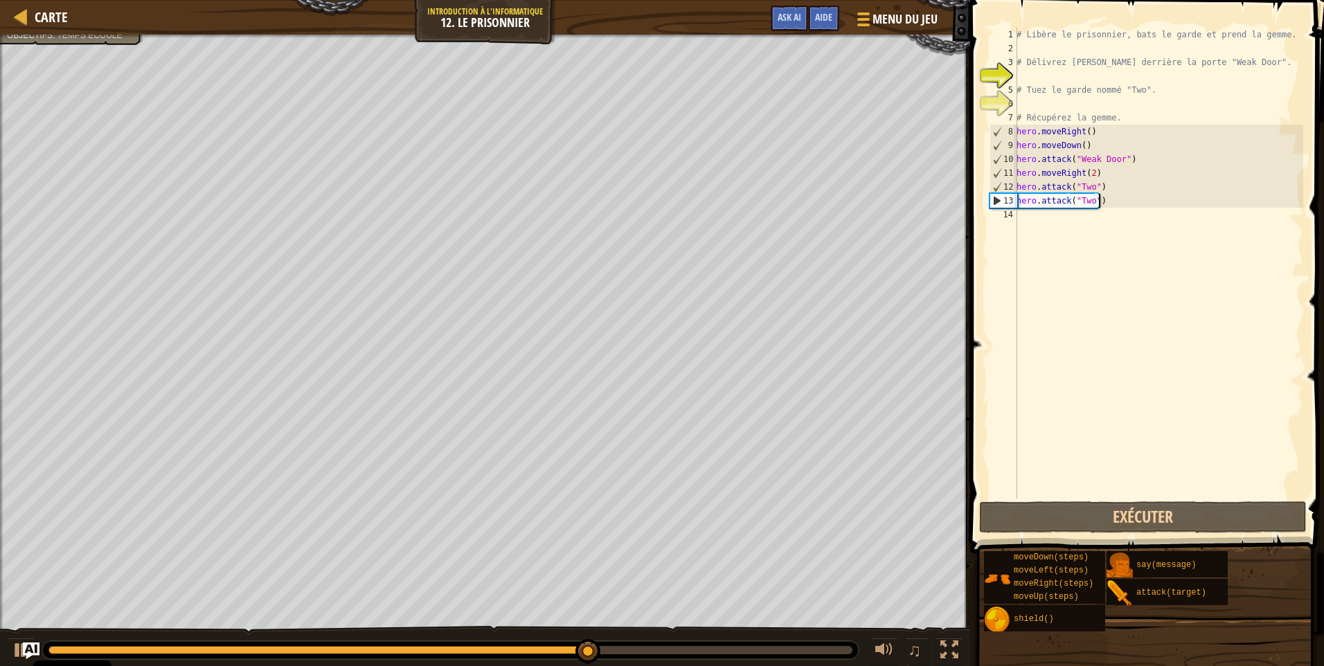
click at [1029, 217] on div "# Libère le prisonnier, bats le garde et prend la gemme. # Délivrez Patrick der…" at bounding box center [1157, 277] width 289 height 498
click at [18, 643] on div at bounding box center [21, 650] width 18 height 18
click at [1100, 172] on div "# Libère le prisonnier, bats le garde et prend la gemme. # Délivrez Patrick der…" at bounding box center [1157, 277] width 289 height 498
type textarea "hero.moveRight(2)"
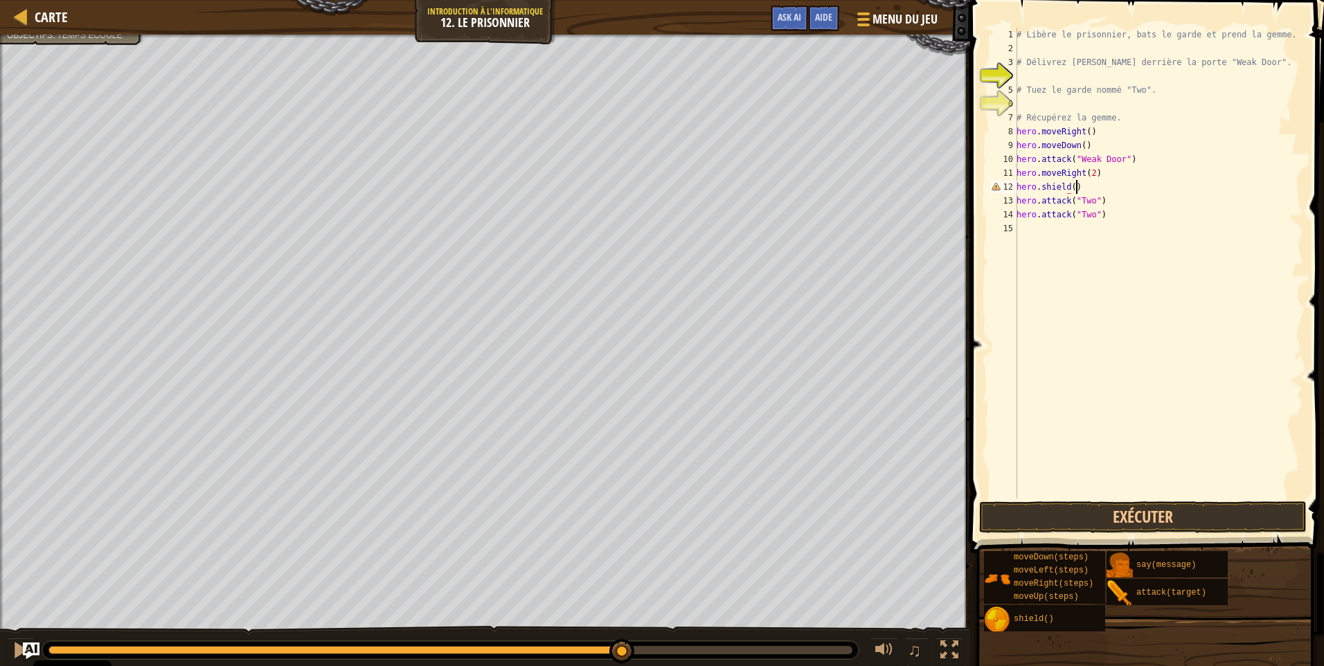
scroll to position [6, 4]
click at [1062, 509] on button "Exécuter" at bounding box center [1142, 517] width 327 height 32
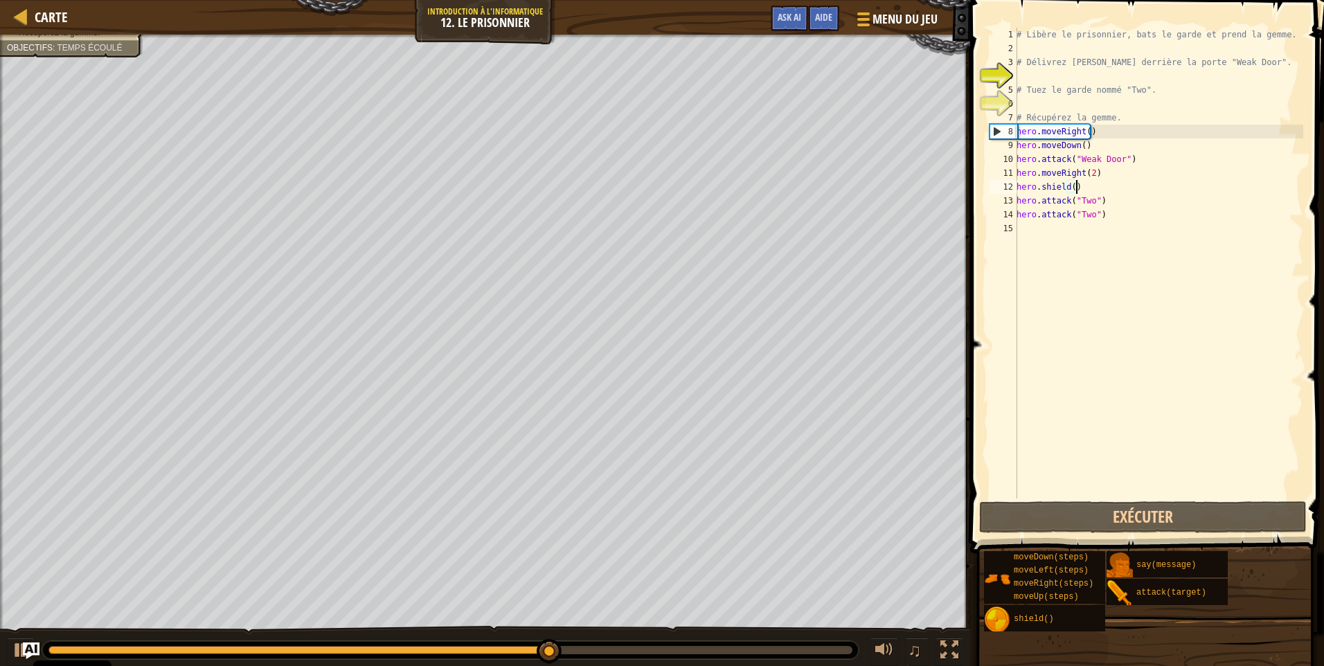
click at [1108, 213] on div "# Libère le prisonnier, bats le garde et prend la gemme. # Délivrez Patrick der…" at bounding box center [1157, 277] width 289 height 498
drag, startPoint x: 1017, startPoint y: 145, endPoint x: 1114, endPoint y: 146, distance: 97.6
click at [1114, 146] on div "# Libère le prisonnier, bats le garde et prend la gemme. # Délivrez Patrick der…" at bounding box center [1157, 277] width 289 height 498
type textarea "hero.moveDown()"
click at [1043, 226] on div "# Libère le prisonnier, bats le garde et prend la gemme. # Délivrez Patrick der…" at bounding box center [1157, 277] width 289 height 498
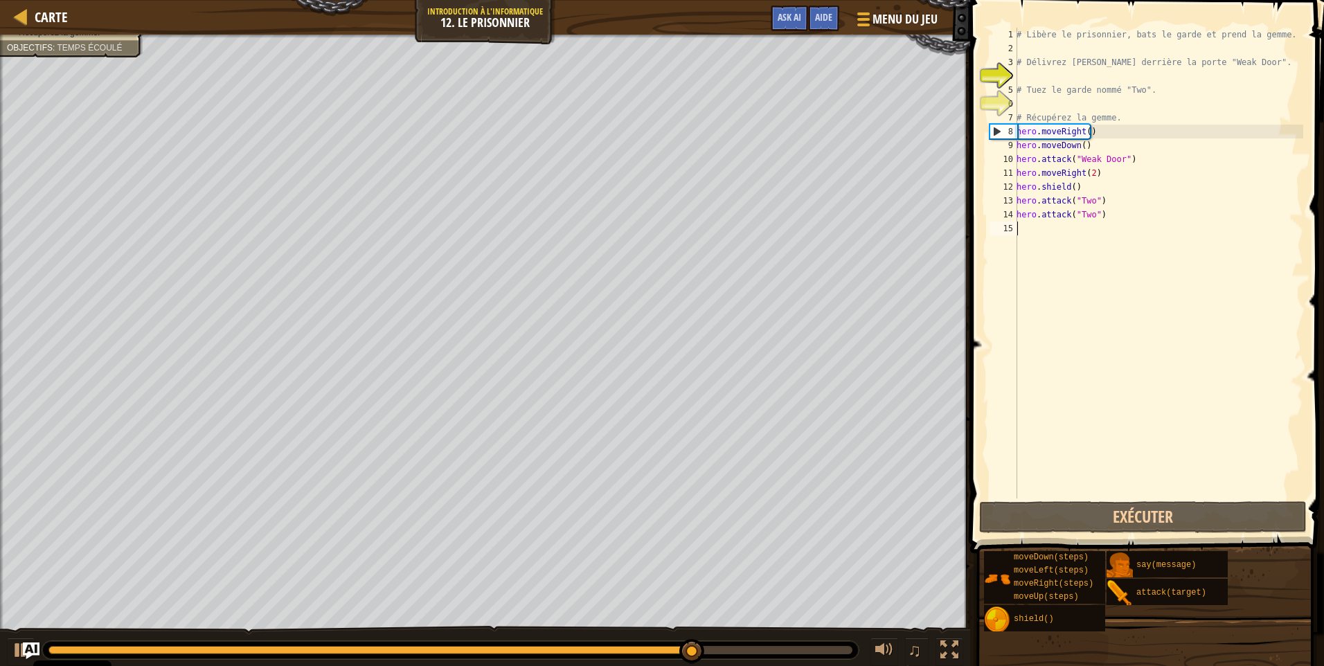
scroll to position [6, 0]
paste textarea "hero.moveDown()"
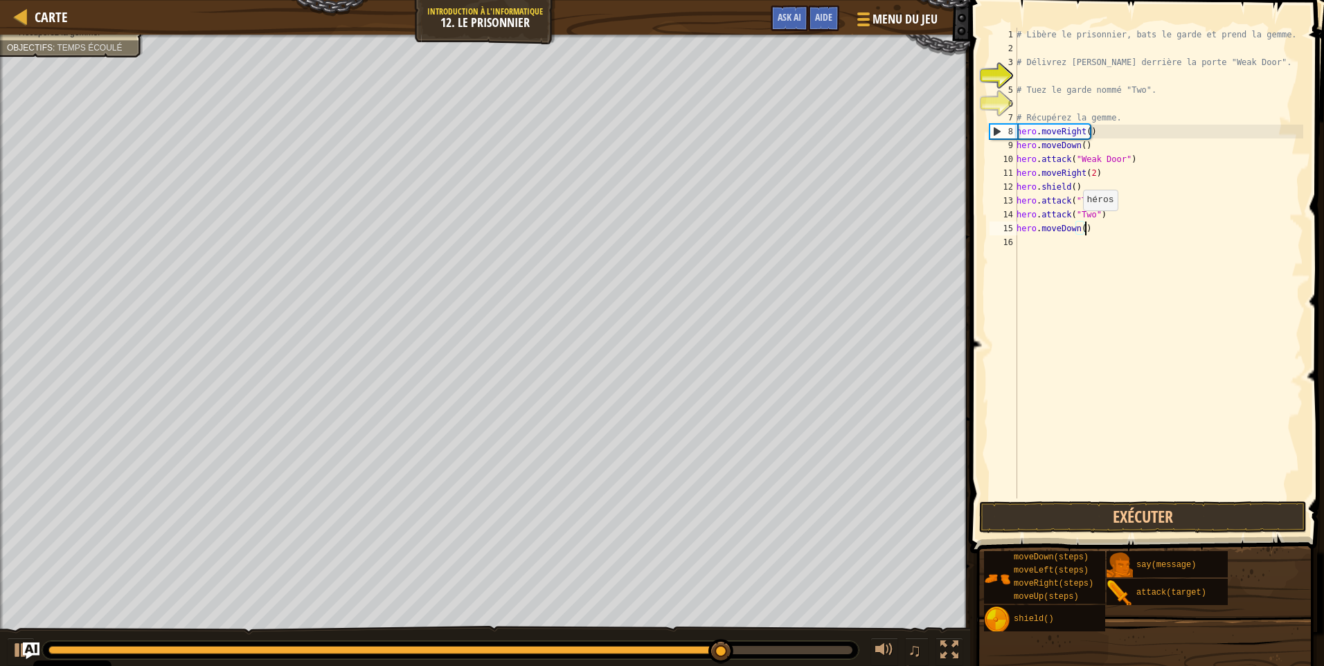
click at [1081, 230] on div "# Libère le prisonnier, bats le garde et prend la gemme. # Délivrez Patrick der…" at bounding box center [1157, 277] width 289 height 498
click at [1090, 226] on div "# Libère le prisonnier, bats le garde et prend la gemme. # Délivrez Patrick der…" at bounding box center [1157, 277] width 289 height 498
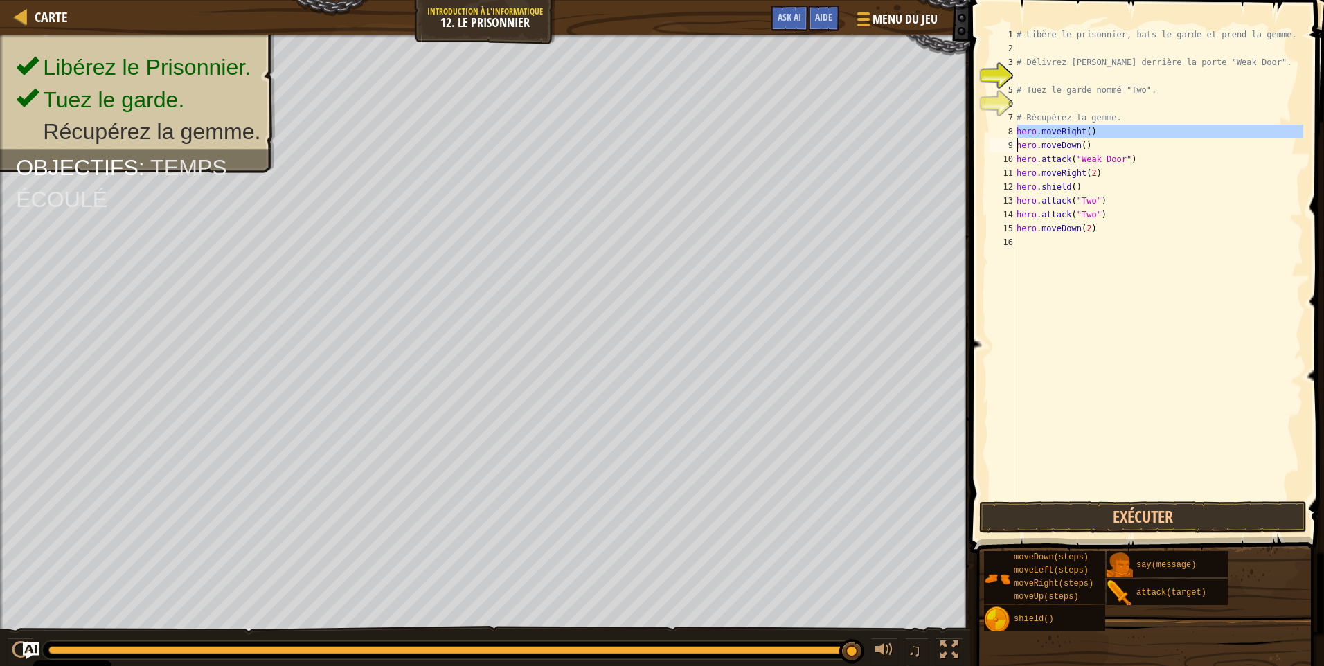
drag, startPoint x: 1015, startPoint y: 132, endPoint x: 1094, endPoint y: 133, distance: 79.6
click at [1094, 133] on div "hero.moveDown(2) 1 2 3 4 5 6 7 8 9 10 11 12 13 14 15 16 # Libère le prisonnier,…" at bounding box center [1144, 263] width 316 height 471
type textarea "hero.moveRight() hero.moveDown()"
click at [1031, 248] on div "# Libère le prisonnier, bats le garde et prend la gemme. # Délivrez Patrick der…" at bounding box center [1157, 277] width 289 height 498
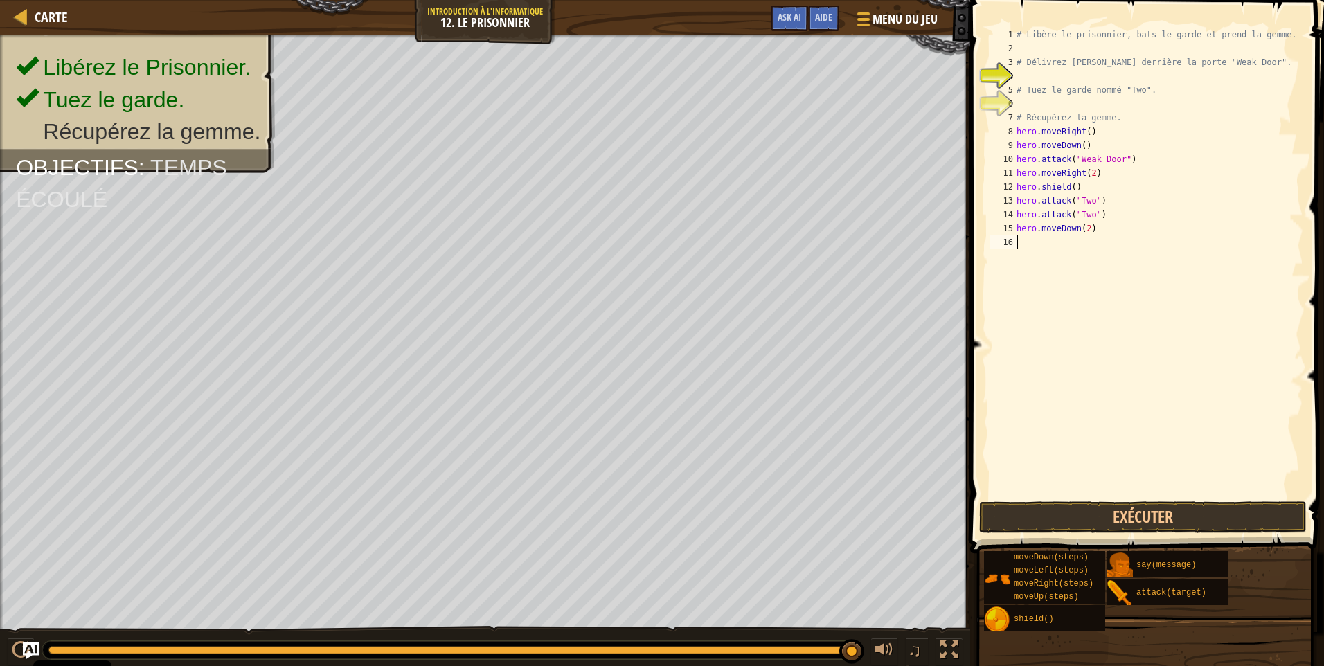
paste textarea
click at [1125, 509] on button "Exécuter" at bounding box center [1142, 517] width 327 height 32
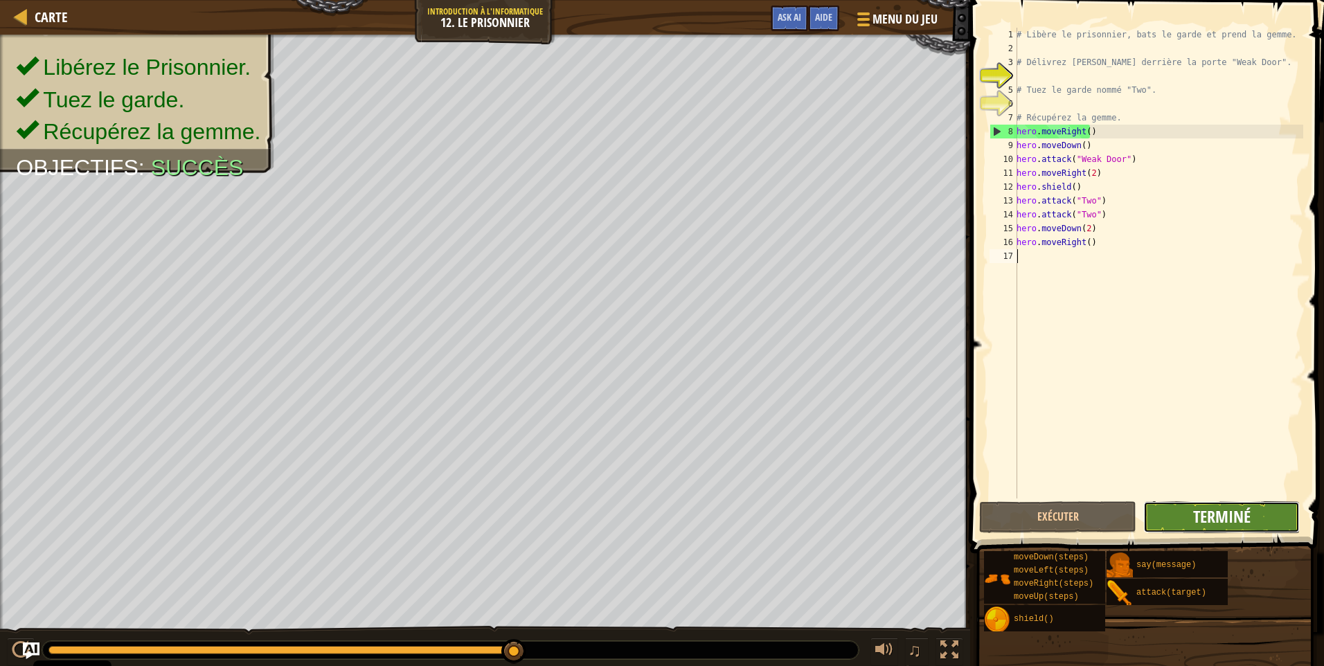
click at [1222, 525] on span "Terminé" at bounding box center [1221, 516] width 57 height 22
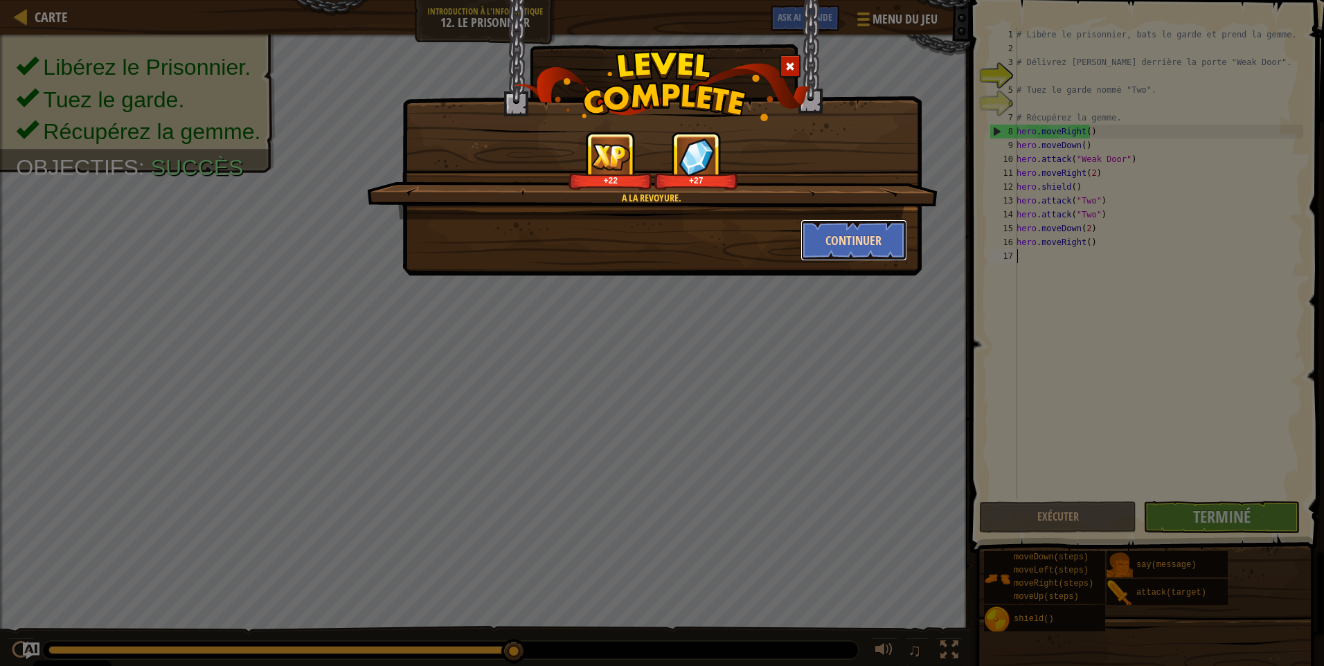
click at [883, 221] on button "Continuer" at bounding box center [853, 240] width 107 height 42
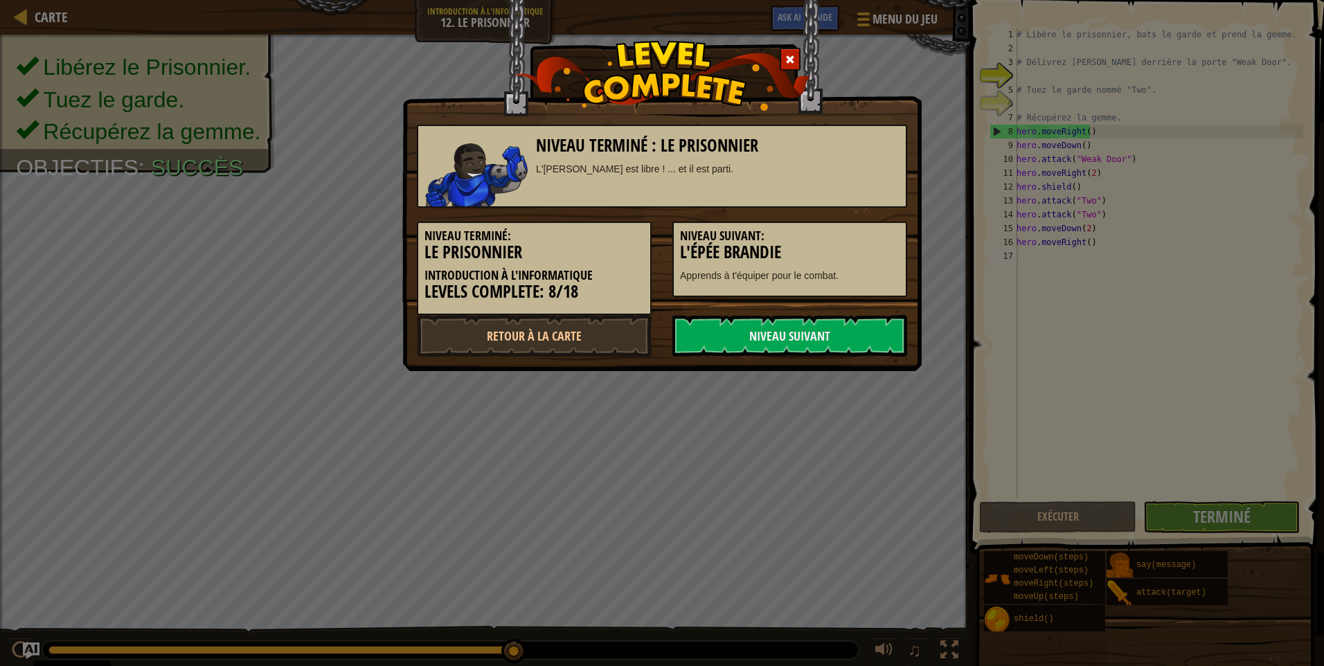
click at [865, 246] on h3 "L'épée brandie" at bounding box center [789, 252] width 219 height 19
click at [832, 371] on div "Niveau terminé : Le Prisonnier L'archer Patrick est libre ! ... et il est parti…" at bounding box center [661, 185] width 519 height 371
click at [835, 347] on link "Niveau Suivant" at bounding box center [789, 336] width 235 height 42
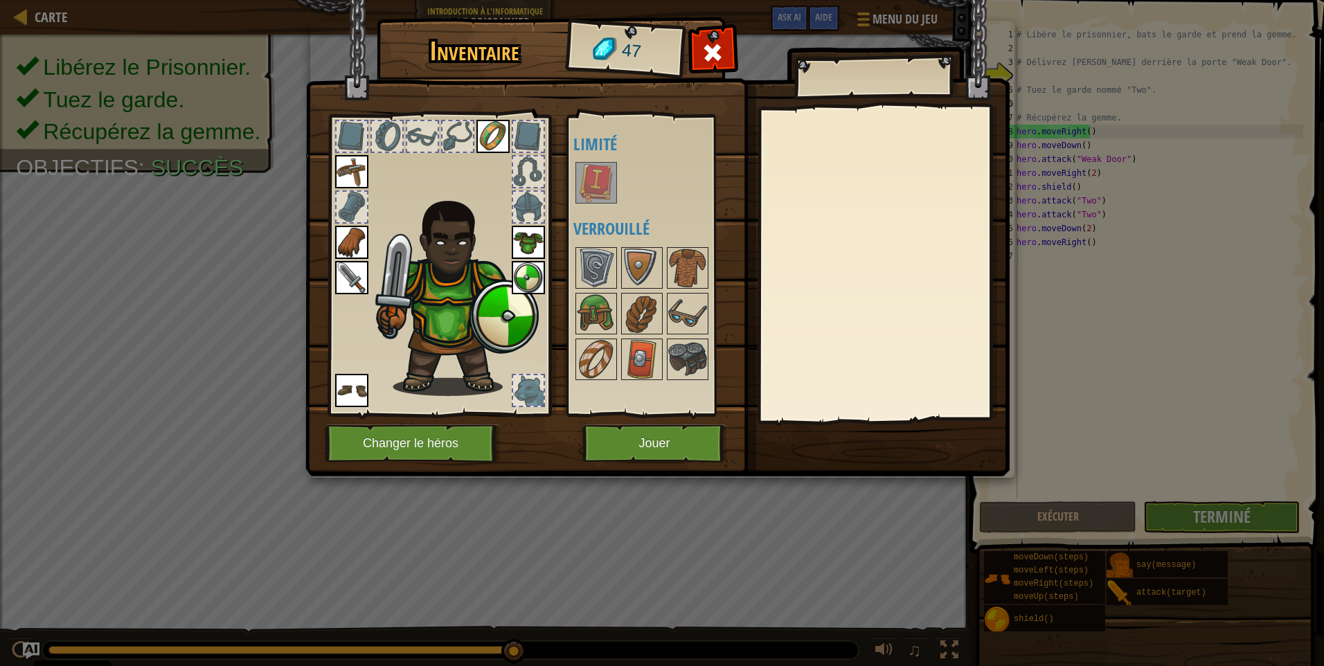
click at [833, 350] on div at bounding box center [883, 264] width 244 height 311
drag, startPoint x: 833, startPoint y: 350, endPoint x: 601, endPoint y: 186, distance: 285.0
click at [601, 186] on img at bounding box center [596, 182] width 39 height 39
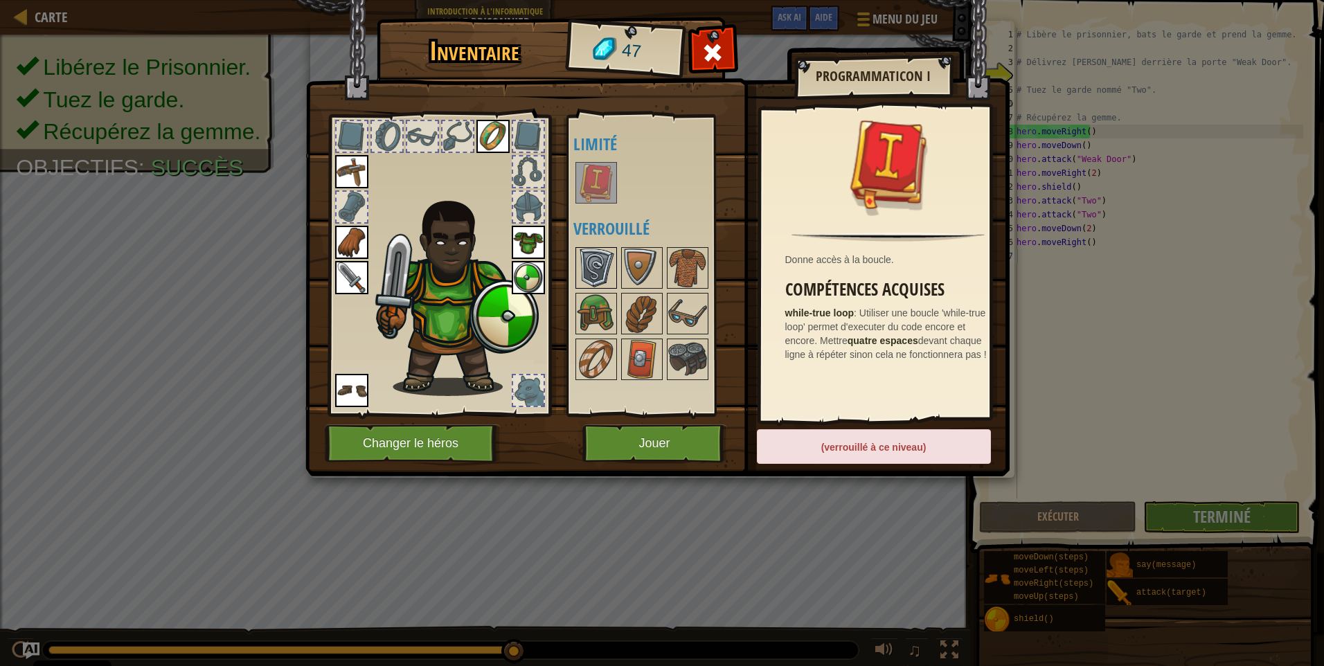
click at [599, 274] on img at bounding box center [596, 268] width 39 height 39
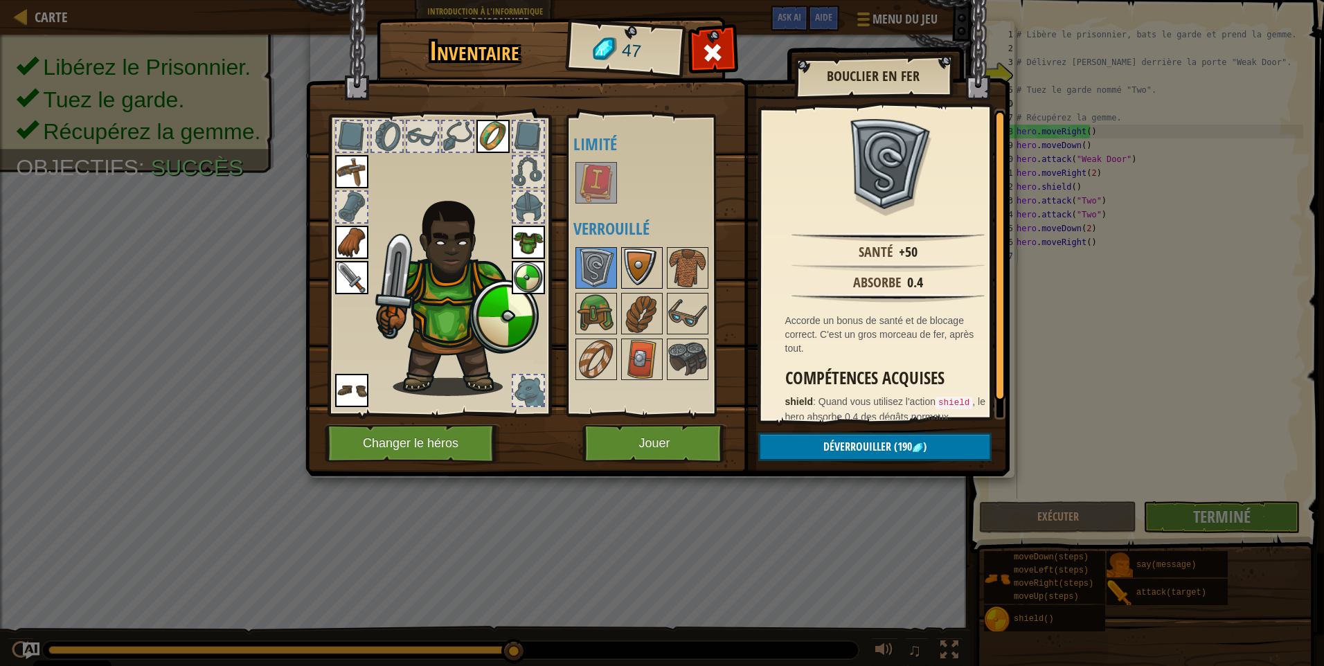
click at [649, 273] on img at bounding box center [641, 268] width 39 height 39
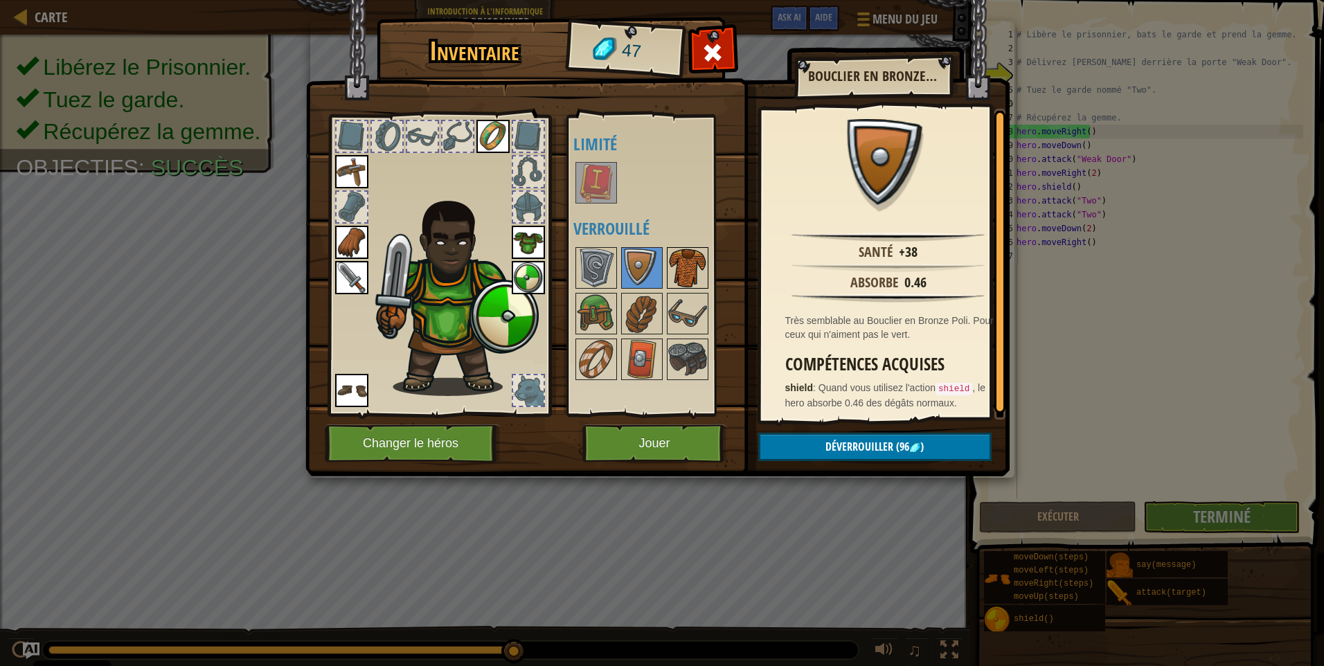
click at [682, 272] on img at bounding box center [687, 268] width 39 height 39
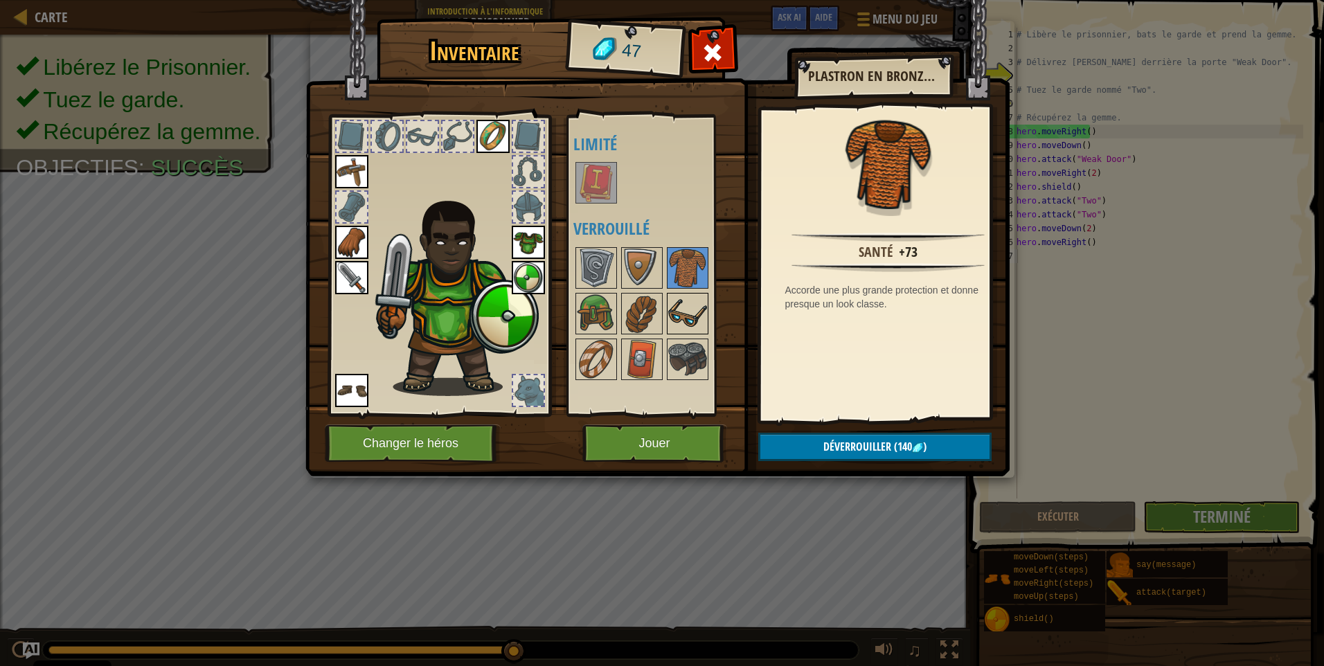
click at [683, 293] on div at bounding box center [688, 314] width 42 height 42
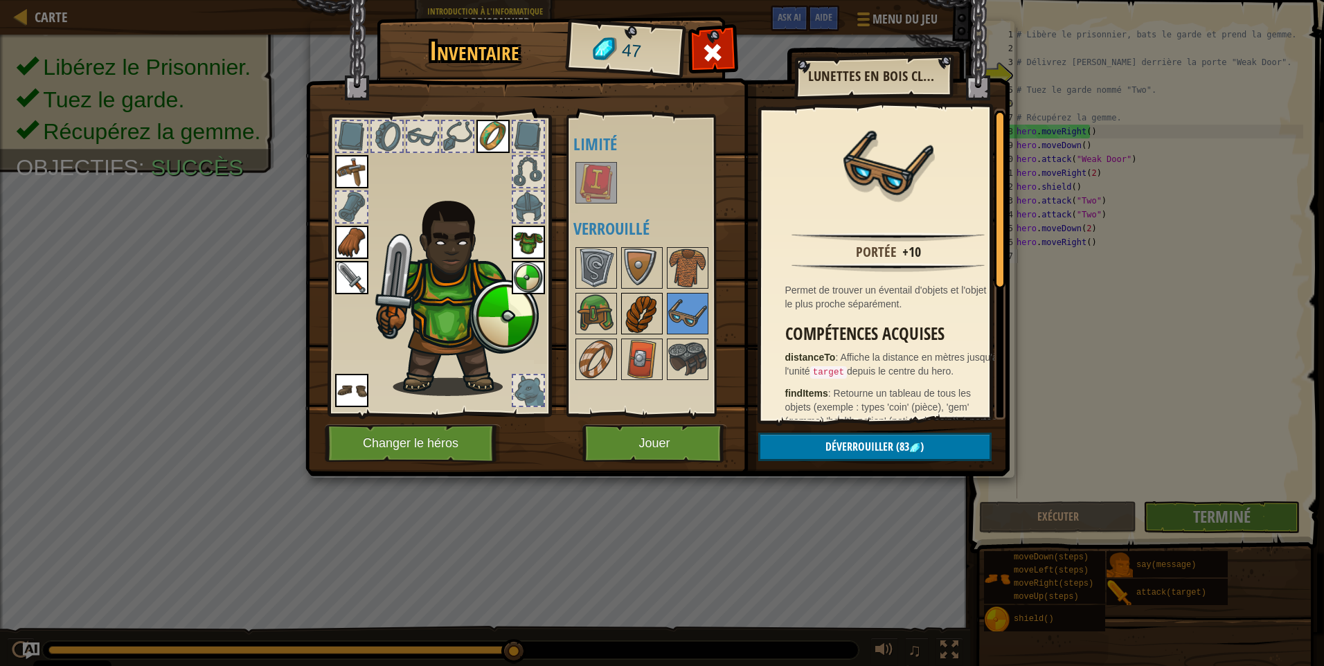
drag, startPoint x: 650, startPoint y: 304, endPoint x: 638, endPoint y: 302, distance: 11.8
click at [648, 304] on img at bounding box center [641, 313] width 39 height 39
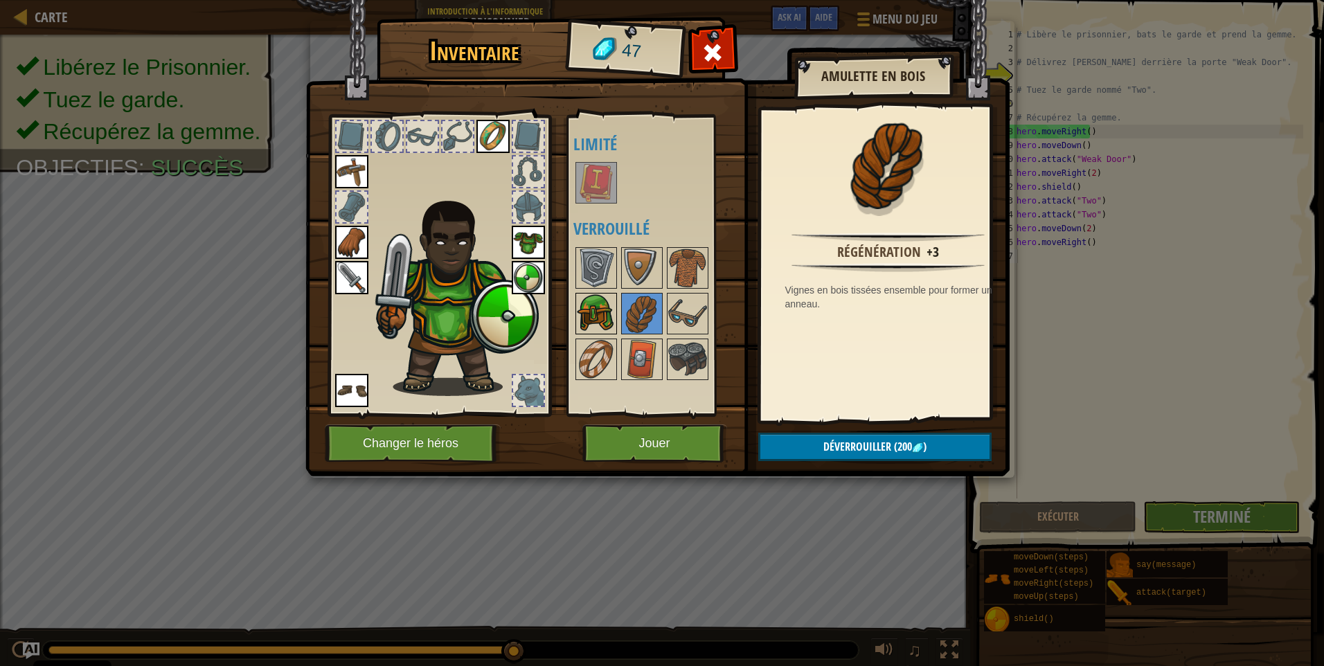
click at [614, 302] on img at bounding box center [596, 313] width 39 height 39
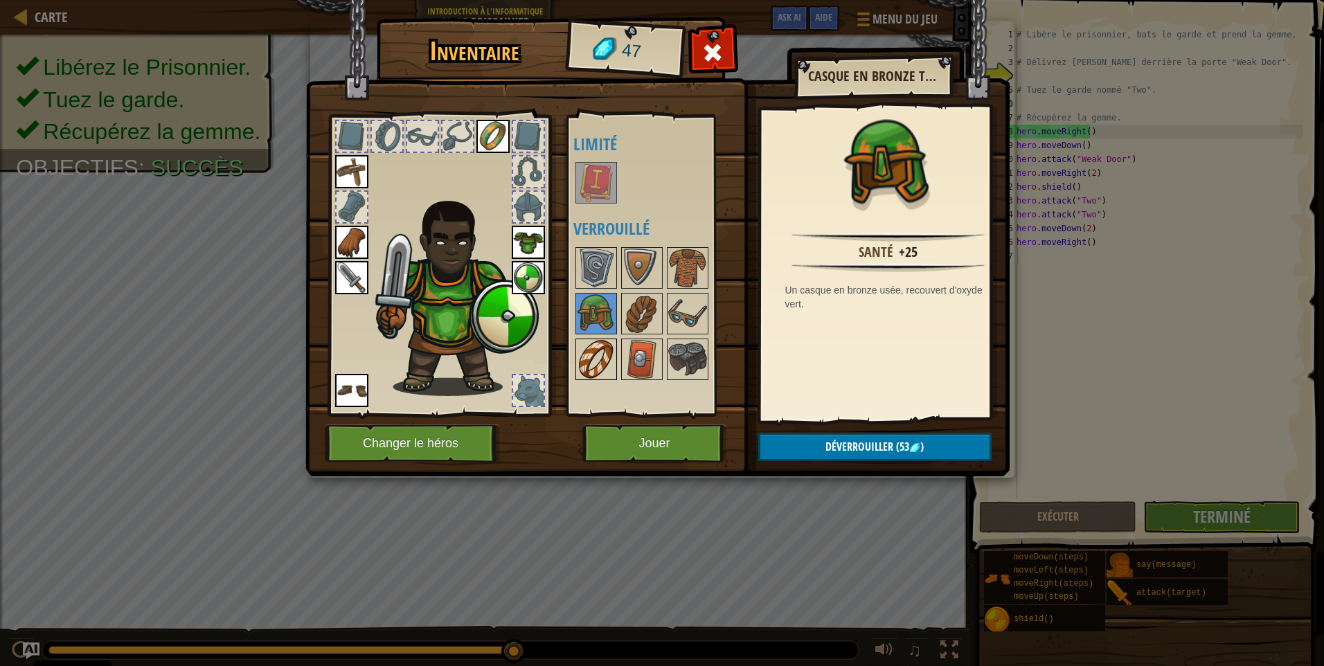
drag, startPoint x: 598, startPoint y: 352, endPoint x: 611, endPoint y: 349, distance: 12.9
click at [600, 354] on img at bounding box center [596, 359] width 39 height 39
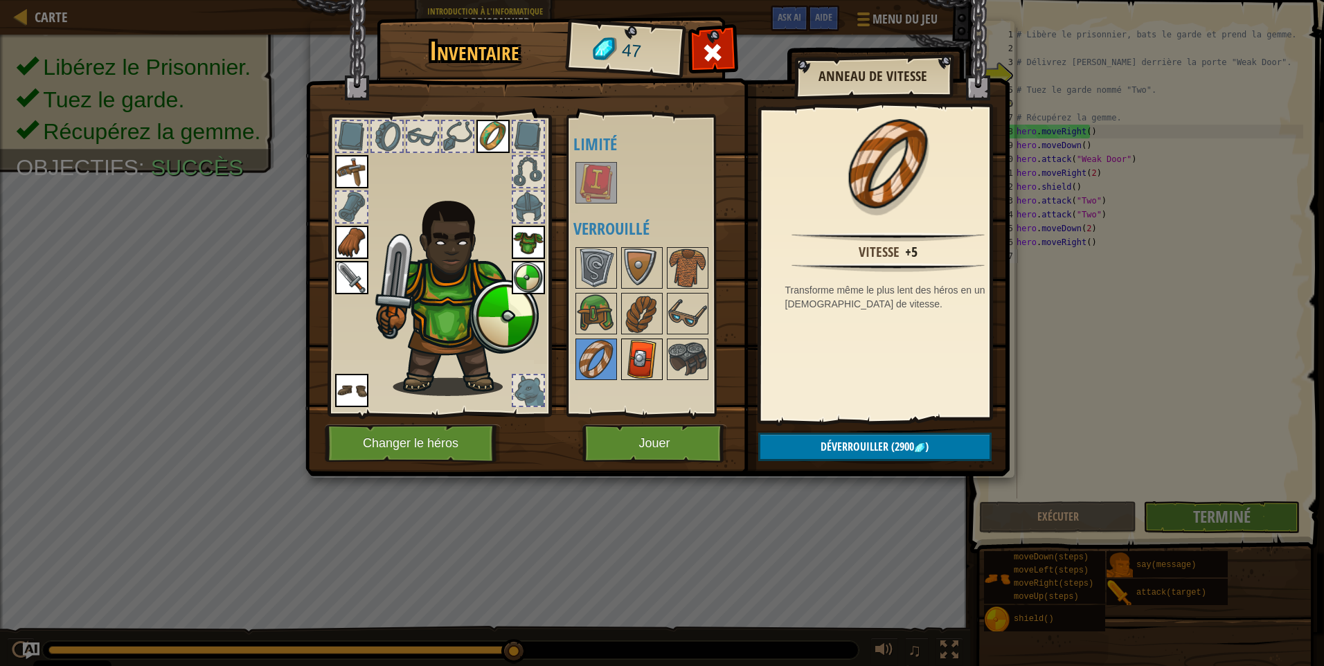
click at [634, 343] on img at bounding box center [641, 359] width 39 height 39
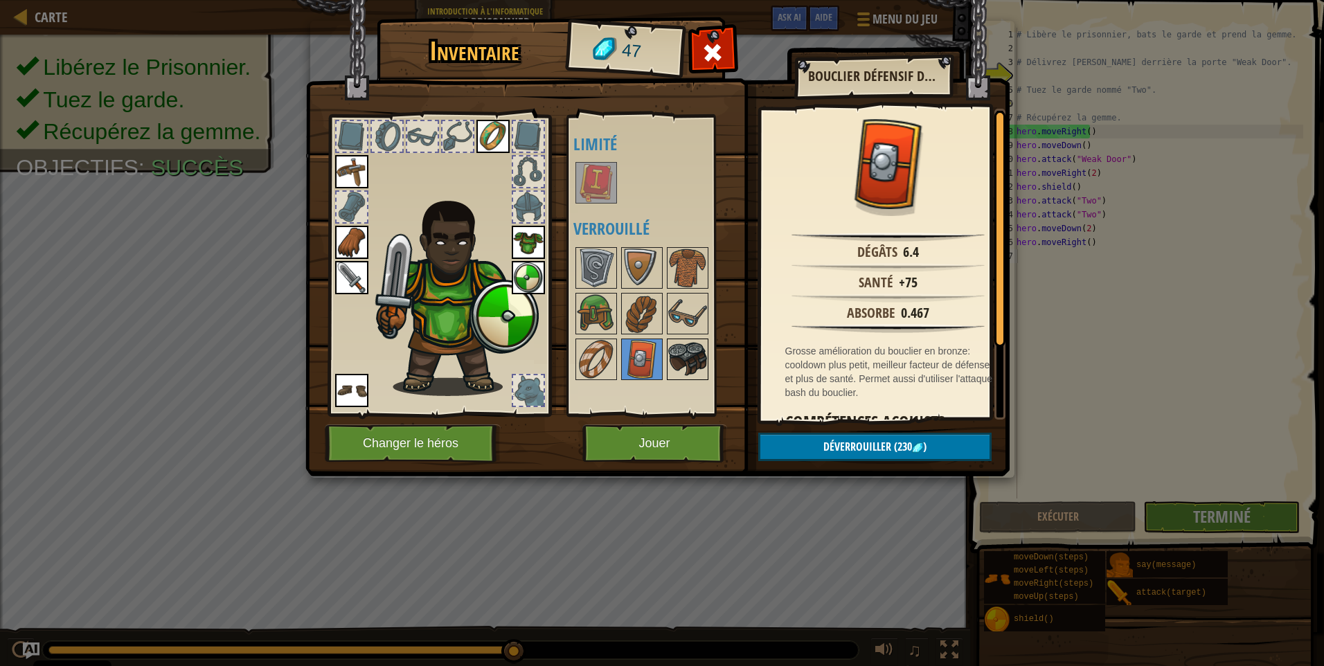
click at [679, 347] on img at bounding box center [687, 359] width 39 height 39
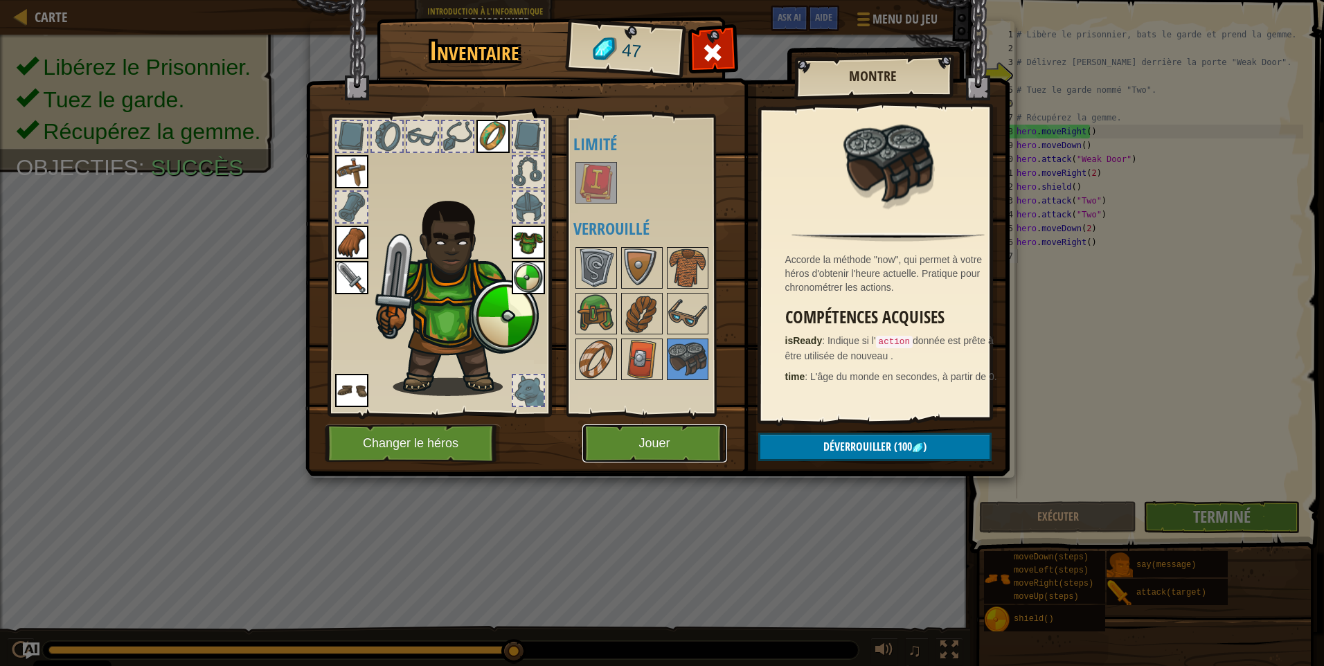
click at [690, 441] on button "Jouer" at bounding box center [654, 443] width 145 height 38
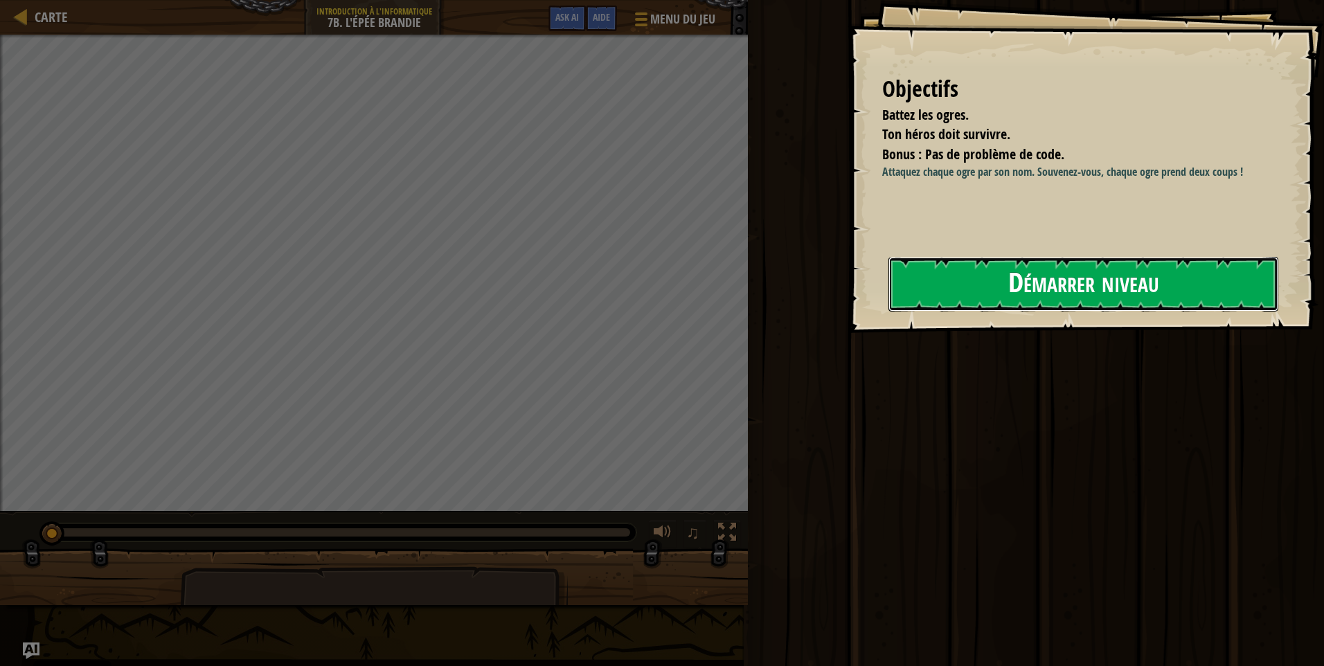
click at [925, 273] on button "Démarrer niveau" at bounding box center [1083, 284] width 390 height 55
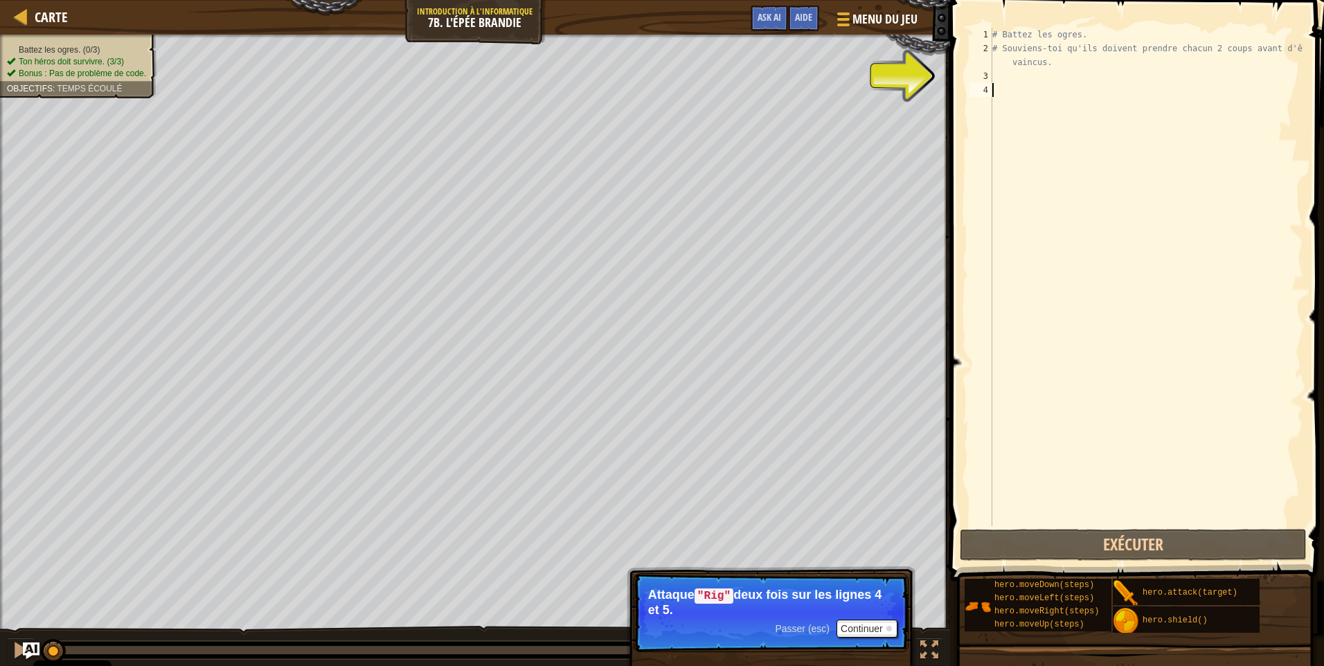
type textarea "A"
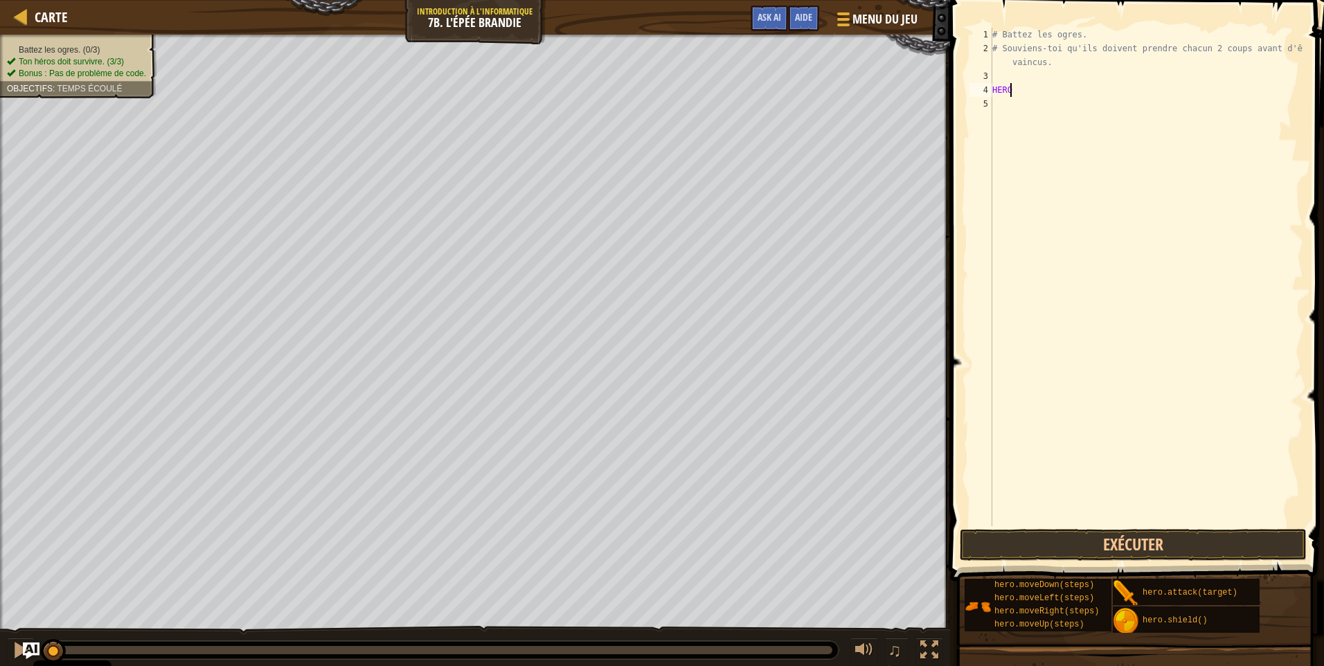
scroll to position [6, 1]
type textarea "H"
drag, startPoint x: 995, startPoint y: 89, endPoint x: 1078, endPoint y: 98, distance: 83.6
click at [1078, 98] on div "# Battez les ogres. # Souviens-toi qu'ils doivent prendre chacun 2 coups avant …" at bounding box center [1146, 291] width 314 height 526
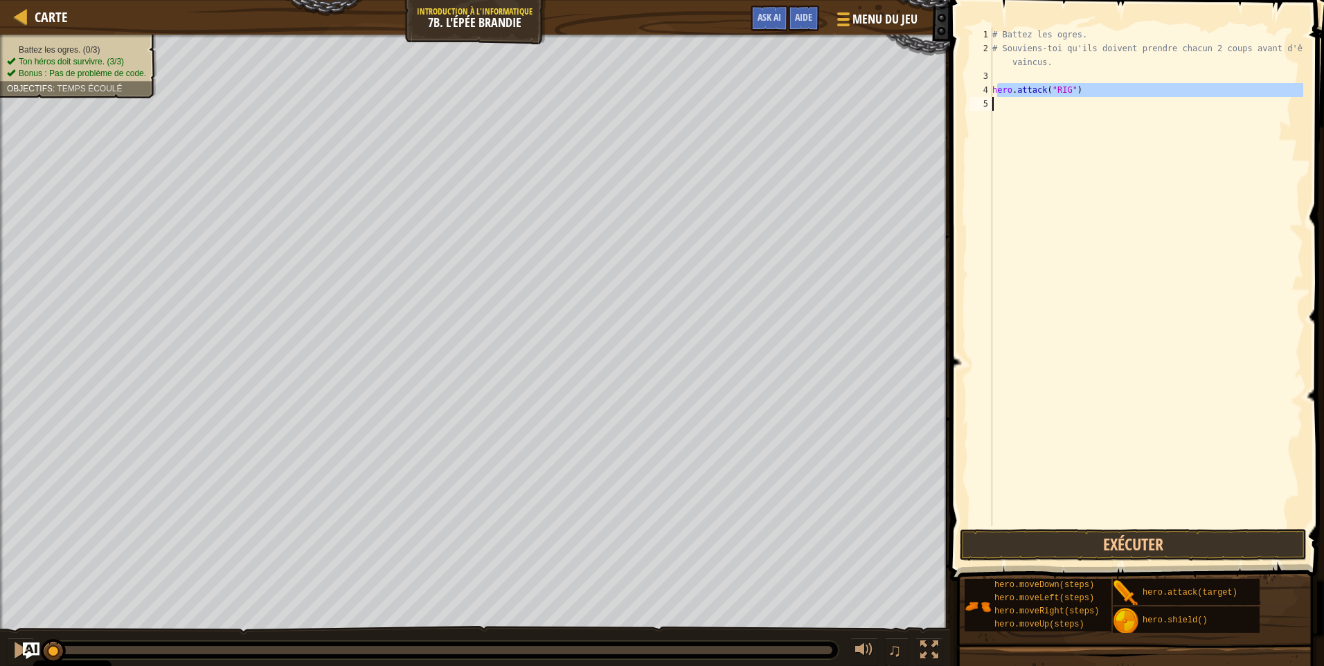
type textarea "hero.attack("RIG")"
click at [1040, 71] on div "# Battez les ogres. # Souviens-toi qu'ils doivent prendre chacun 2 coups avant …" at bounding box center [1146, 291] width 314 height 526
drag, startPoint x: 992, startPoint y: 91, endPoint x: 1085, endPoint y: 95, distance: 93.5
click at [1085, 95] on div "# Battez les ogres. # Souviens-toi qu'ils doivent prendre chacun 2 coups avant …" at bounding box center [1146, 291] width 314 height 526
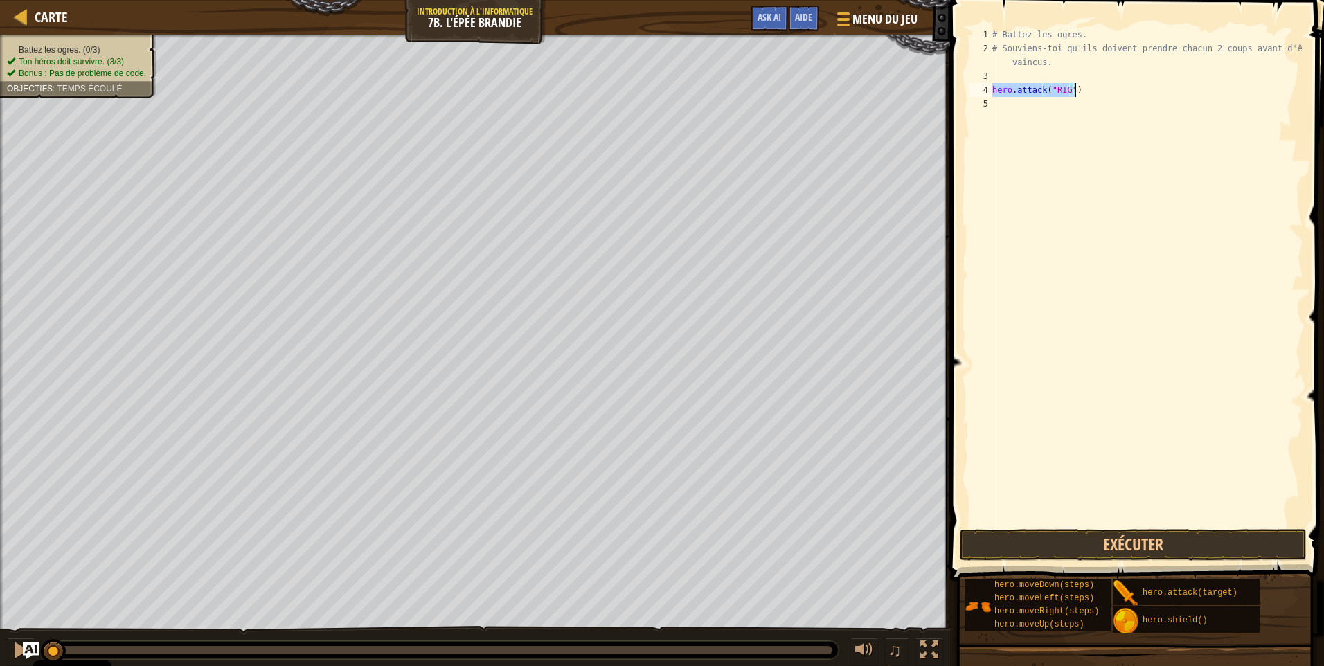
type textarea "hero.attack("RIG")"
click at [1006, 107] on div "# Battez les ogres. # Souviens-toi qu'ils doivent prendre chacun 2 coups avant …" at bounding box center [1146, 291] width 314 height 526
paste textarea "hero.attack("RIG")"
drag, startPoint x: 1018, startPoint y: 93, endPoint x: 1052, endPoint y: 91, distance: 34.7
click at [1052, 91] on div "# Battez les ogres. # Souviens-toi qu'ils doivent prendre chacun 2 coups avant …" at bounding box center [1146, 291] width 314 height 526
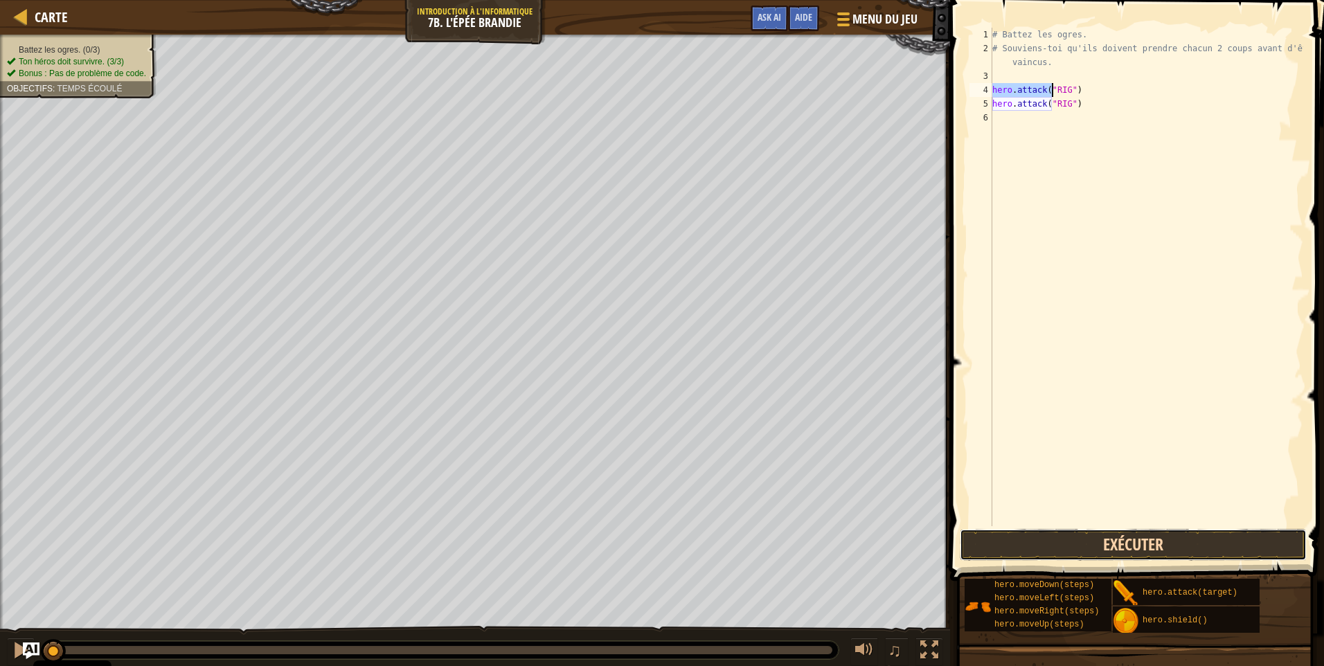
click at [1089, 542] on button "Exécuter" at bounding box center [1132, 545] width 347 height 32
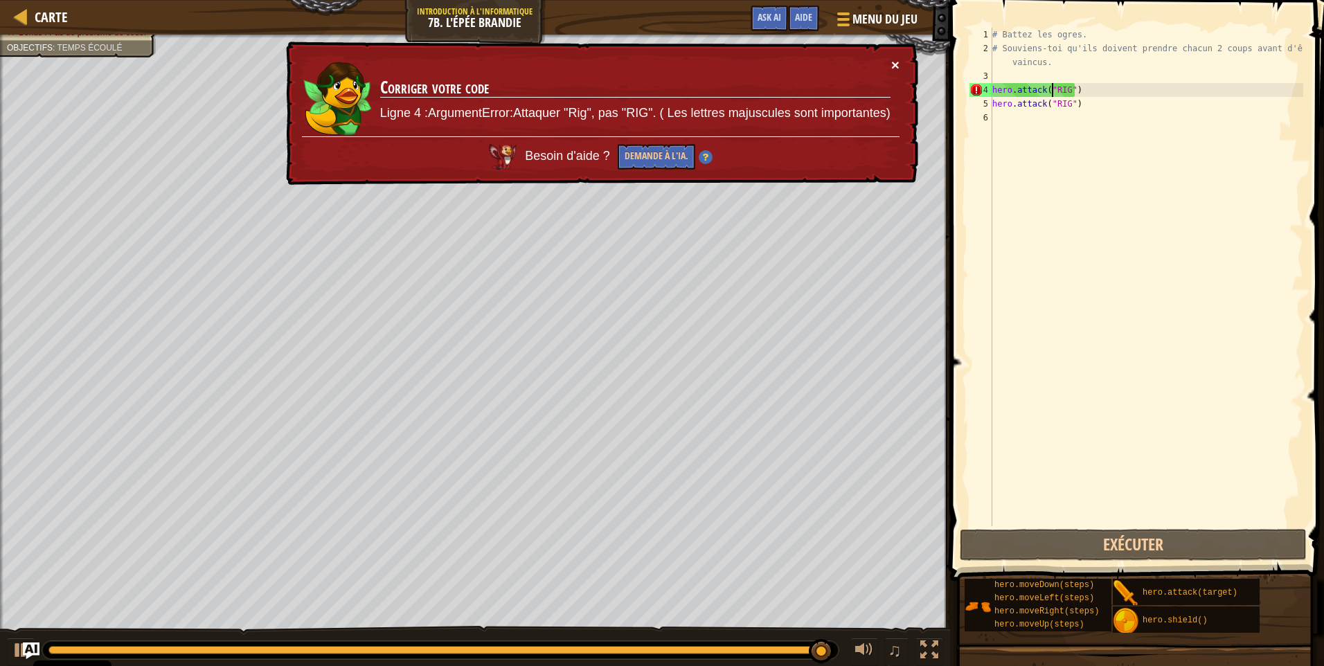
click at [895, 63] on button "×" at bounding box center [895, 64] width 8 height 15
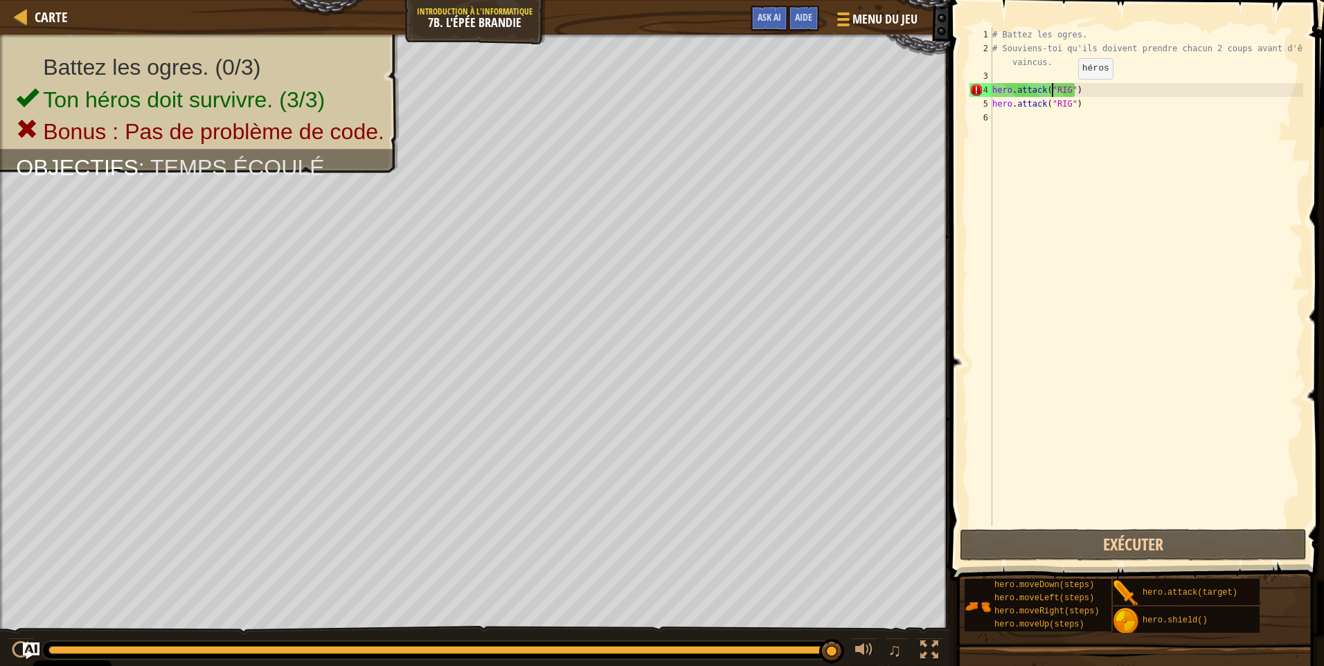
click at [1065, 92] on div "# Battez les ogres. # Souviens-toi qu'ils doivent prendre chacun 2 coups avant …" at bounding box center [1146, 291] width 314 height 526
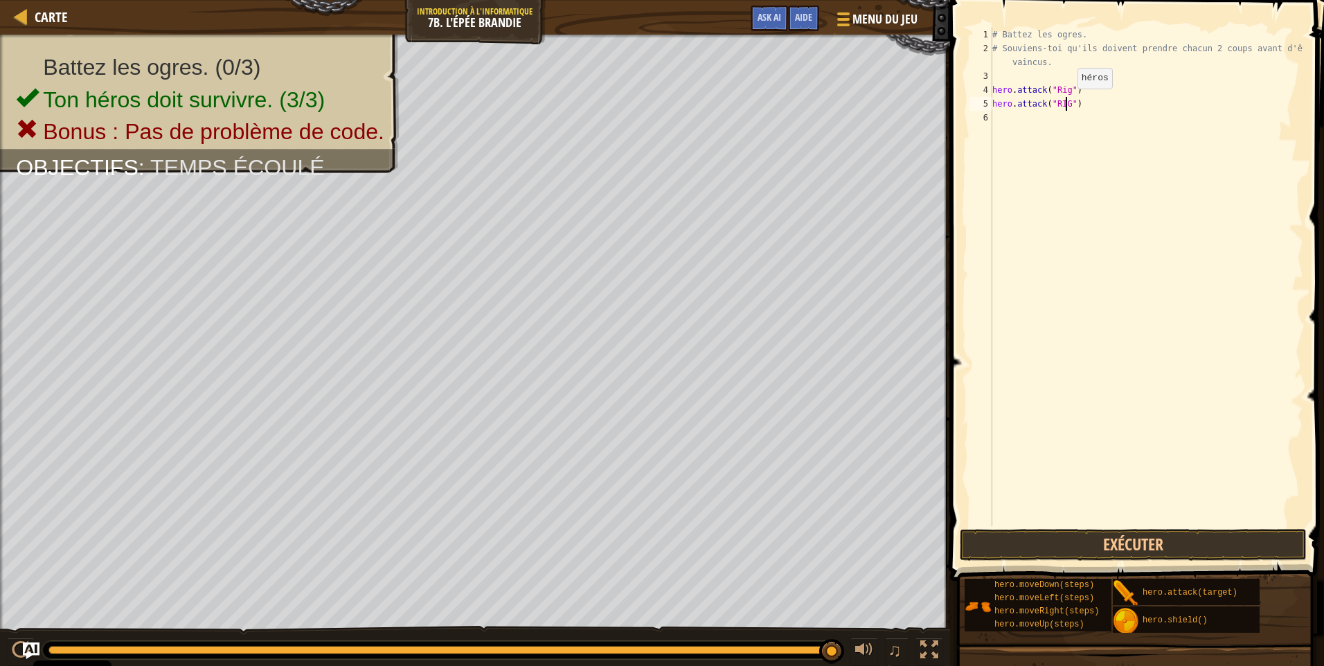
click at [1065, 102] on div "# Battez les ogres. # Souviens-toi qu'ils doivent prendre chacun 2 coups avant …" at bounding box center [1146, 291] width 314 height 526
type textarea "hero.attack("Rig")"
click at [1072, 553] on button "Exécuter" at bounding box center [1132, 545] width 347 height 32
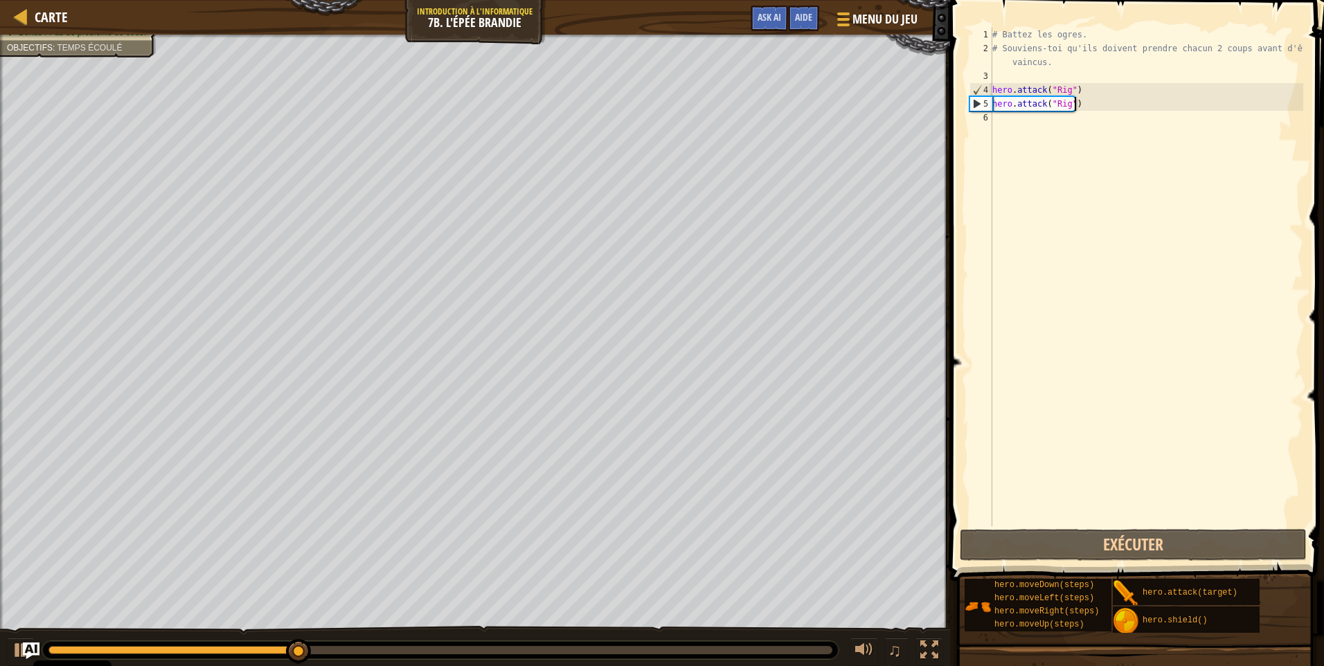
click at [1096, 102] on div "# Battez les ogres. # Souviens-toi qu'ils doivent prendre chacun 2 coups avant …" at bounding box center [1146, 291] width 314 height 526
drag, startPoint x: 993, startPoint y: 104, endPoint x: 1051, endPoint y: 109, distance: 59.1
click at [1052, 109] on div "# Battez les ogres. # Souviens-toi qu'ils doivent prendre chacun 2 coups avant …" at bounding box center [1146, 291] width 314 height 526
click at [1010, 126] on div "# Battez les ogres. # Souviens-toi qu'ils doivent prendre chacun 2 coups avant …" at bounding box center [1146, 291] width 314 height 526
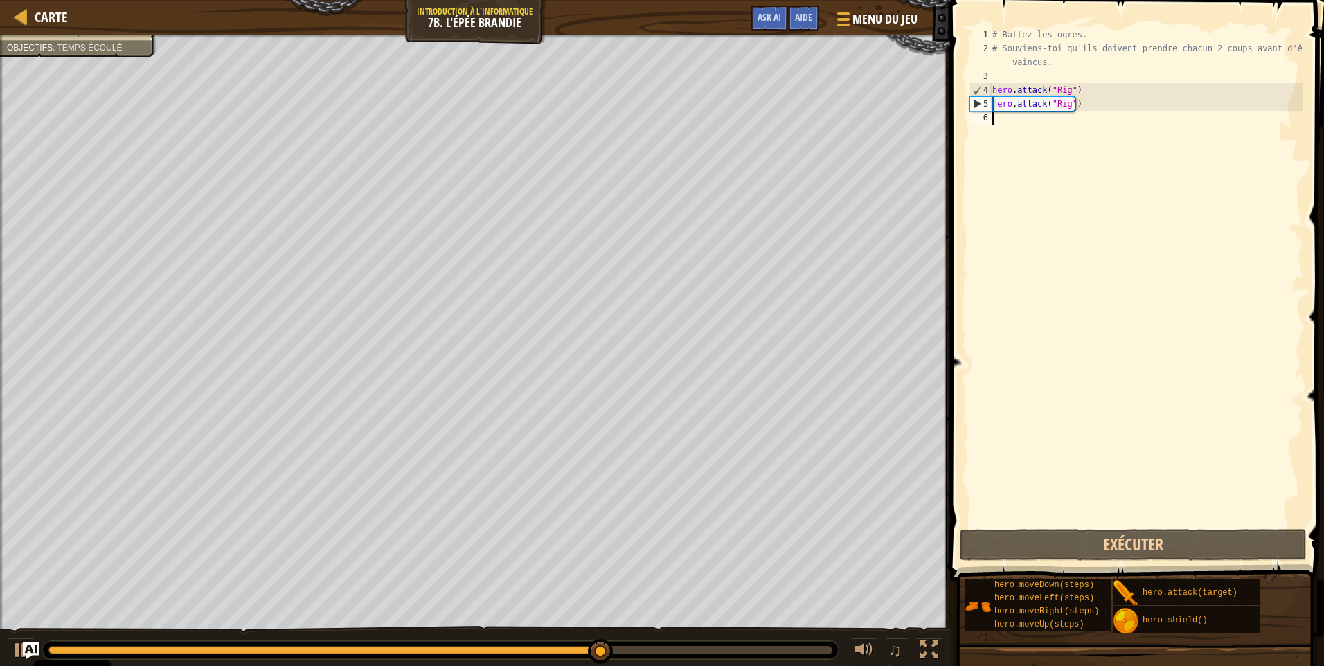
paste textarea "hero.attack(""
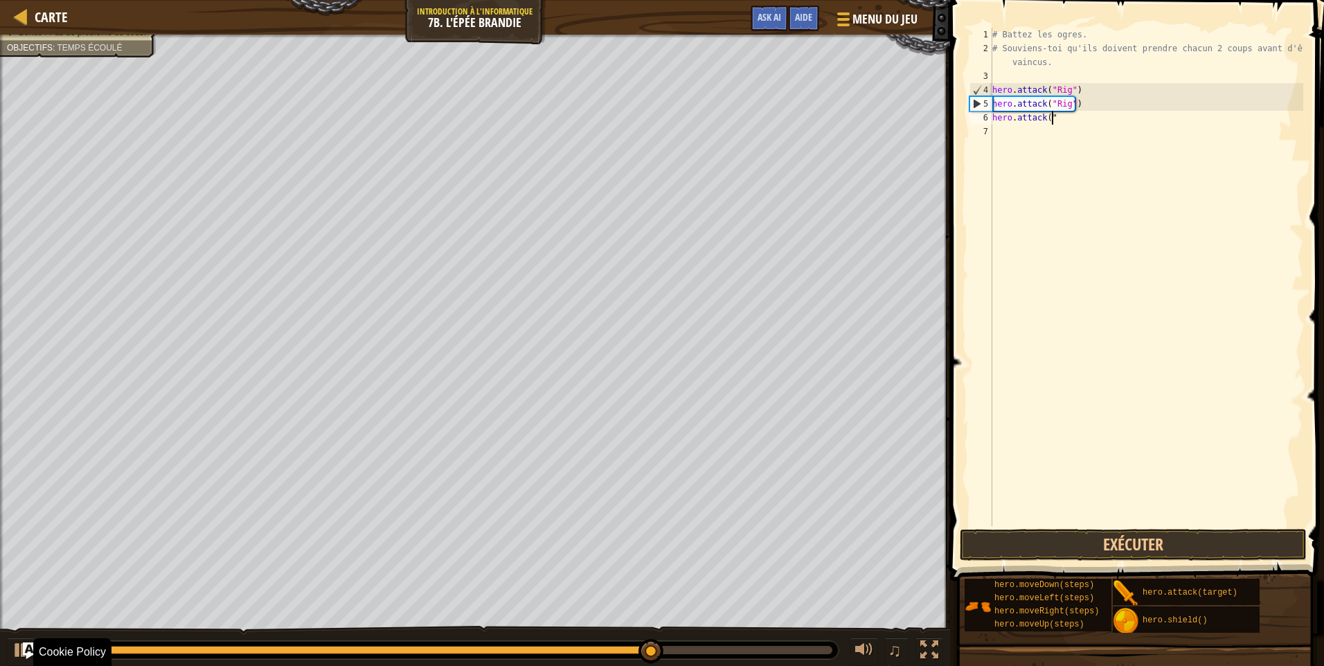
click at [3, 658] on div "♫" at bounding box center [475, 647] width 950 height 42
click at [8, 655] on button at bounding box center [21, 652] width 28 height 28
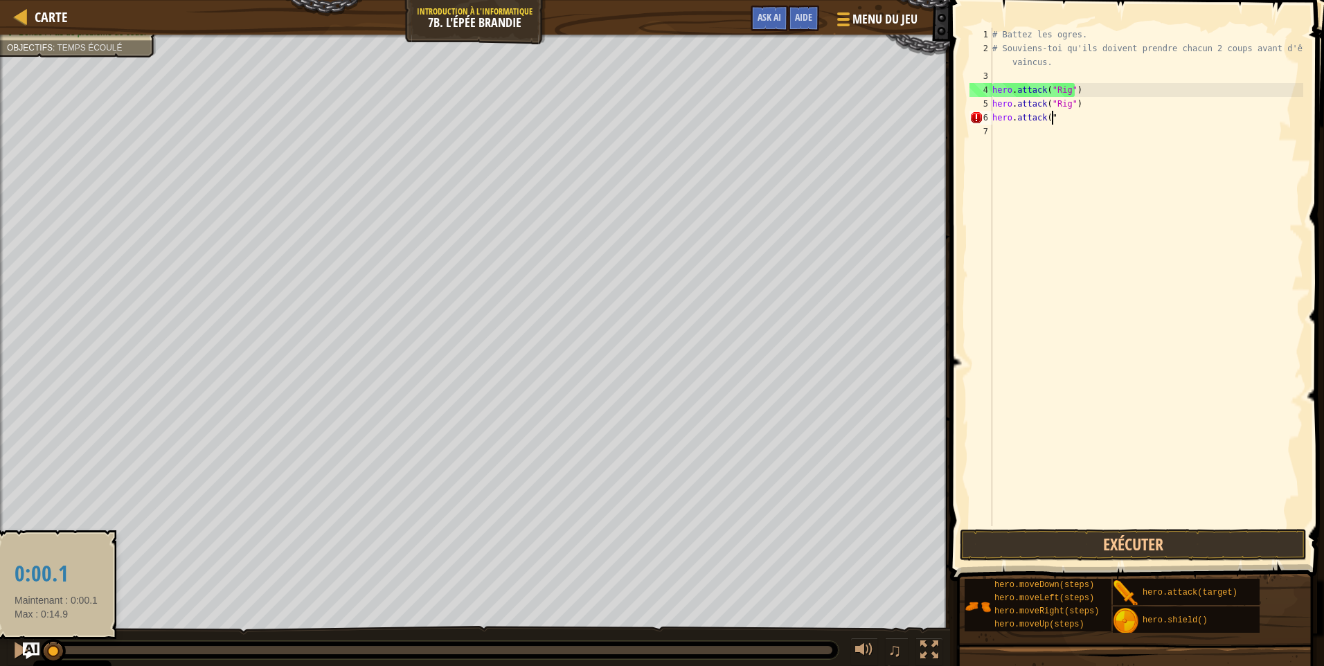
drag, startPoint x: 685, startPoint y: 648, endPoint x: 56, endPoint y: 646, distance: 628.5
click at [56, 646] on div at bounding box center [53, 651] width 25 height 25
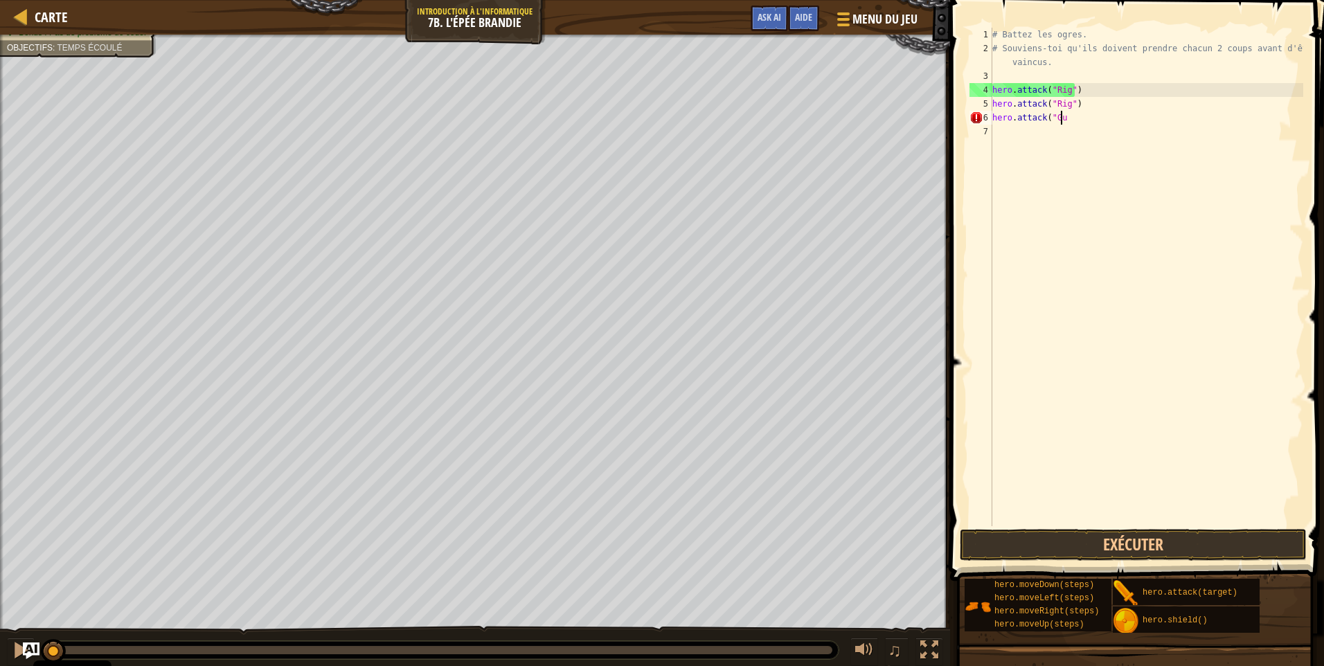
scroll to position [6, 6]
type textarea "hero.attack("Gurt")"
drag, startPoint x: 1087, startPoint y: 121, endPoint x: 960, endPoint y: 118, distance: 126.7
click at [960, 118] on div "hero.attack("Gurt") 1 2 3 4 5 6 7 # Battez les ogres. # Souviens-toi qu'ils doi…" at bounding box center [1135, 318] width 378 height 622
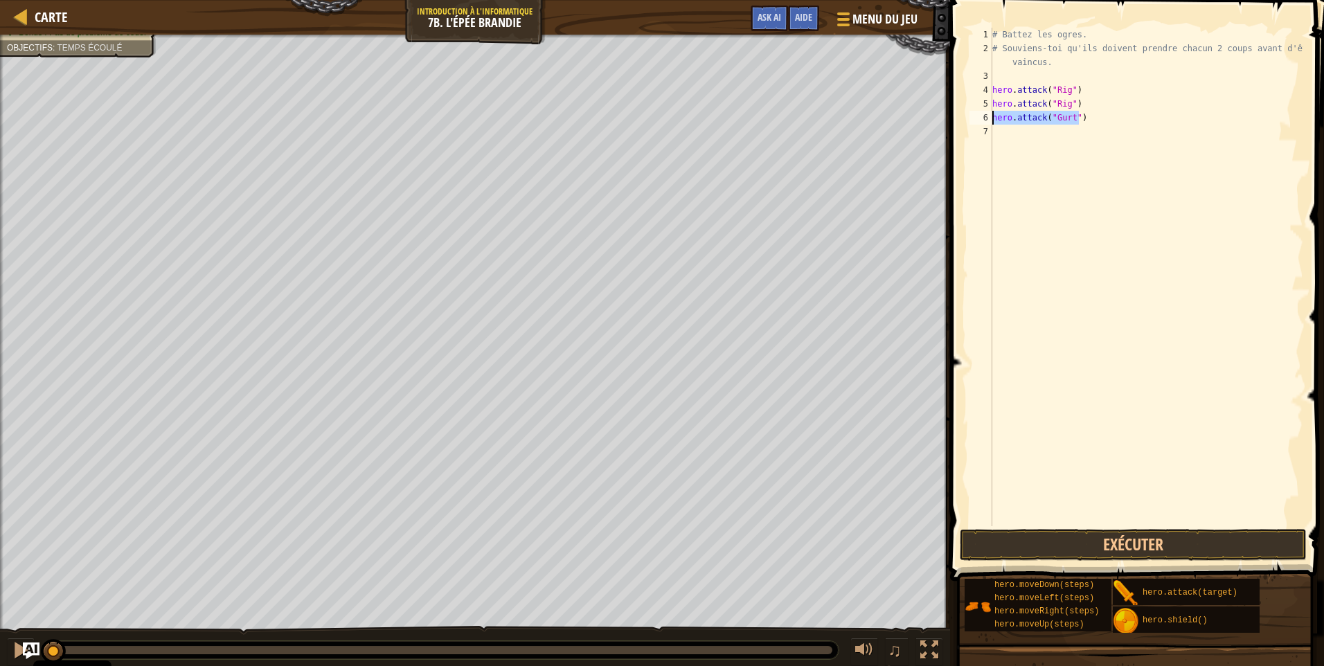
click at [1005, 136] on div "# Battez les ogres. # Souviens-toi qu'ils doivent prendre chacun 2 coups avant …" at bounding box center [1146, 291] width 314 height 526
paste textarea "hero.attack("Gurt")"
drag, startPoint x: 991, startPoint y: 136, endPoint x: 1013, endPoint y: 132, distance: 22.5
click at [1013, 132] on div "hero.attack("Gurt") 1 2 3 4 5 6 7 8 # Battez les ogres. # Souviens-toi qu'ils d…" at bounding box center [1134, 277] width 336 height 498
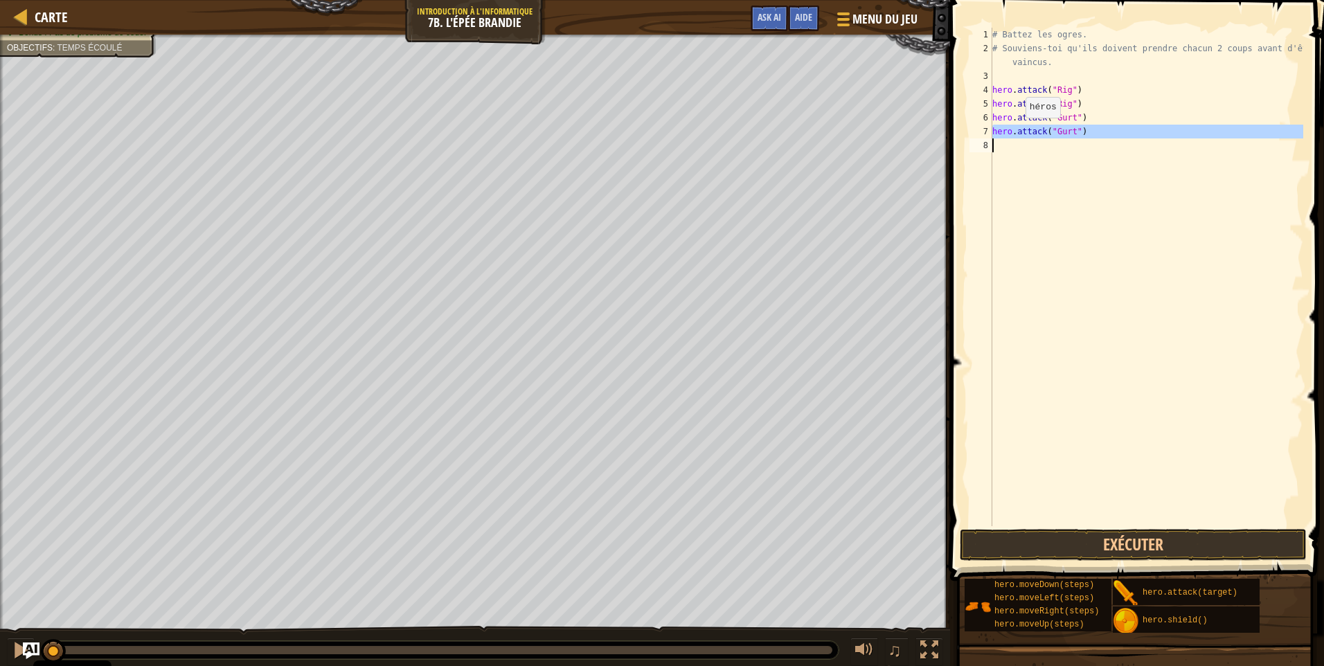
type textarea "hero.attack("Gurt")"
click at [1048, 181] on div "# Battez les ogres. # Souviens-toi qu'ils doivent prendre chacun 2 coups avant …" at bounding box center [1146, 277] width 314 height 498
drag, startPoint x: 991, startPoint y: 131, endPoint x: 1051, endPoint y: 132, distance: 60.2
click at [1051, 132] on div "1 2 3 4 5 6 7 8 # Battez les ogres. # Souviens-toi qu'ils doivent prendre chacu…" at bounding box center [1134, 277] width 336 height 498
type textarea "hero.attack("Gurt")"
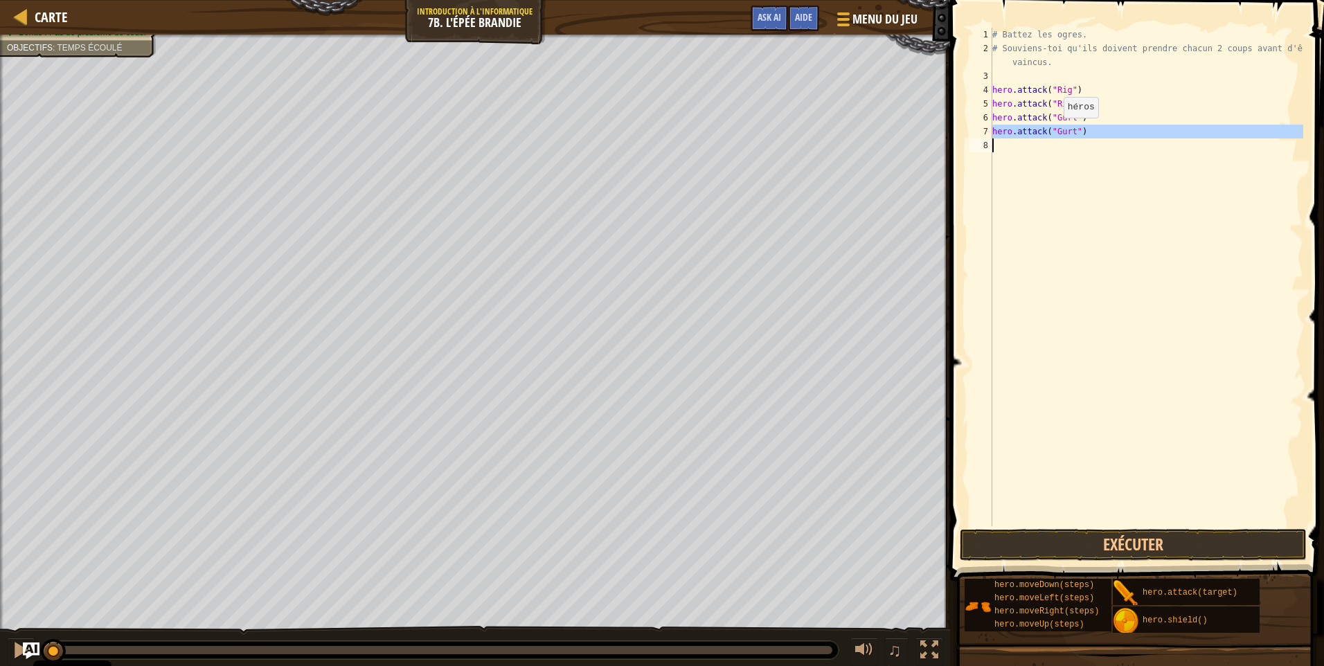
click at [1146, 138] on div "# Battez les ogres. # Souviens-toi qu'ils doivent prendre chacun 2 coups avant …" at bounding box center [1146, 277] width 314 height 498
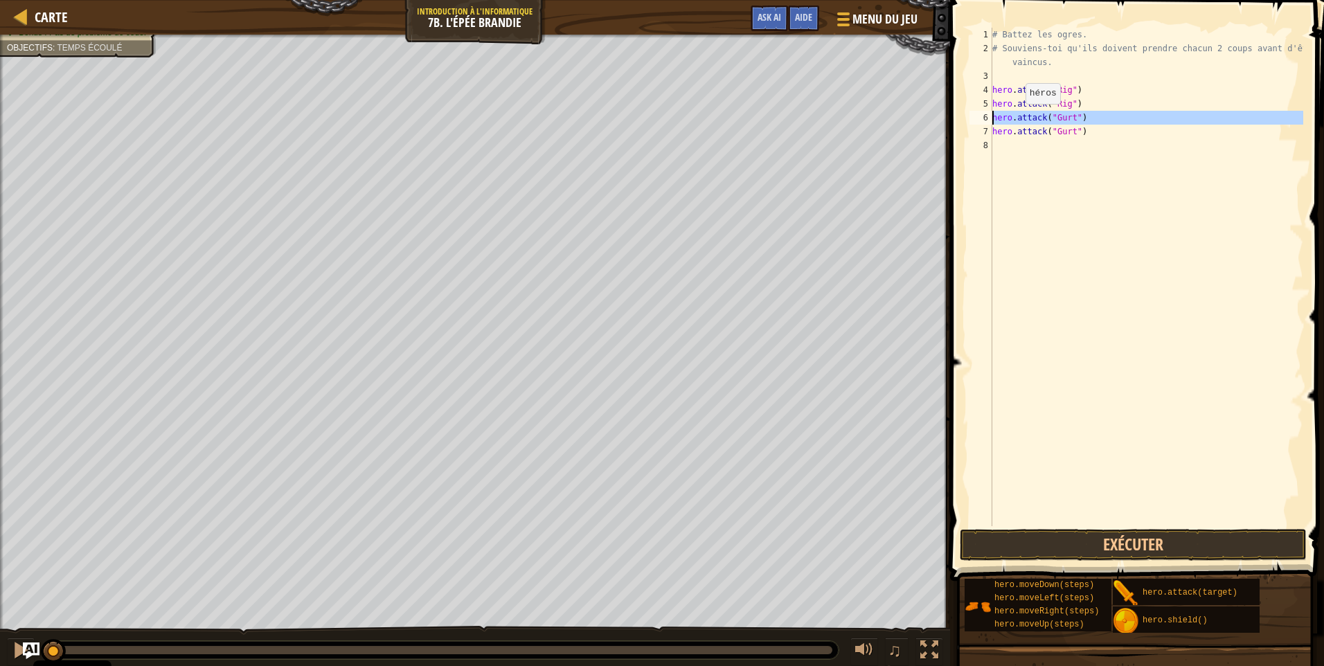
drag, startPoint x: 993, startPoint y: 115, endPoint x: 1020, endPoint y: 118, distance: 27.8
click at [1019, 118] on div "1 2 3 4 5 6 7 8 # Battez les ogres. # Souviens-toi qu'ils doivent prendre chacu…" at bounding box center [1134, 277] width 336 height 498
click at [1163, 113] on div "# Battez les ogres. # Souviens-toi qu'ils doivent prendre chacun 2 coups avant …" at bounding box center [1146, 277] width 314 height 498
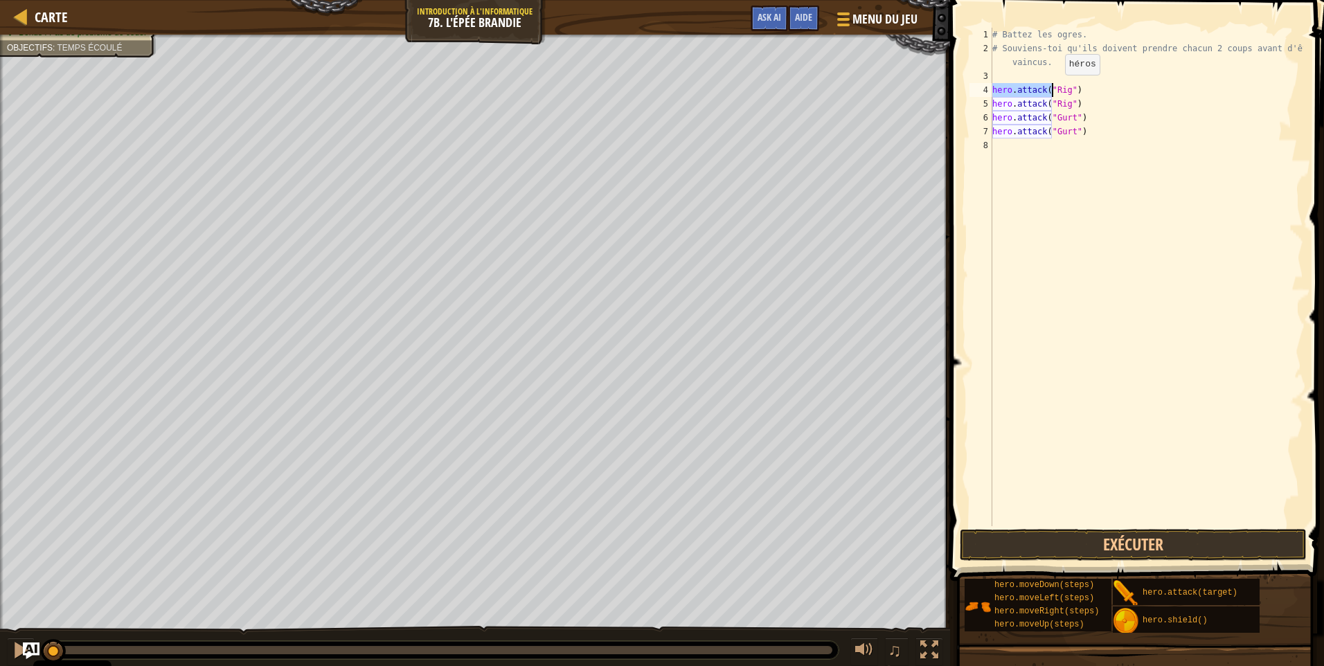
drag, startPoint x: 994, startPoint y: 91, endPoint x: 1052, endPoint y: 89, distance: 58.2
click at [1052, 89] on div "# Battez les ogres. # Souviens-toi qu'ils doivent prendre chacun 2 coups avant …" at bounding box center [1146, 291] width 314 height 526
type textarea "hero.attack("Rig")"
click at [1011, 146] on div "# Battez les ogres. # Souviens-toi qu'ils doivent prendre chacun 2 coups avant …" at bounding box center [1146, 291] width 314 height 526
paste textarea "hero.attack(""
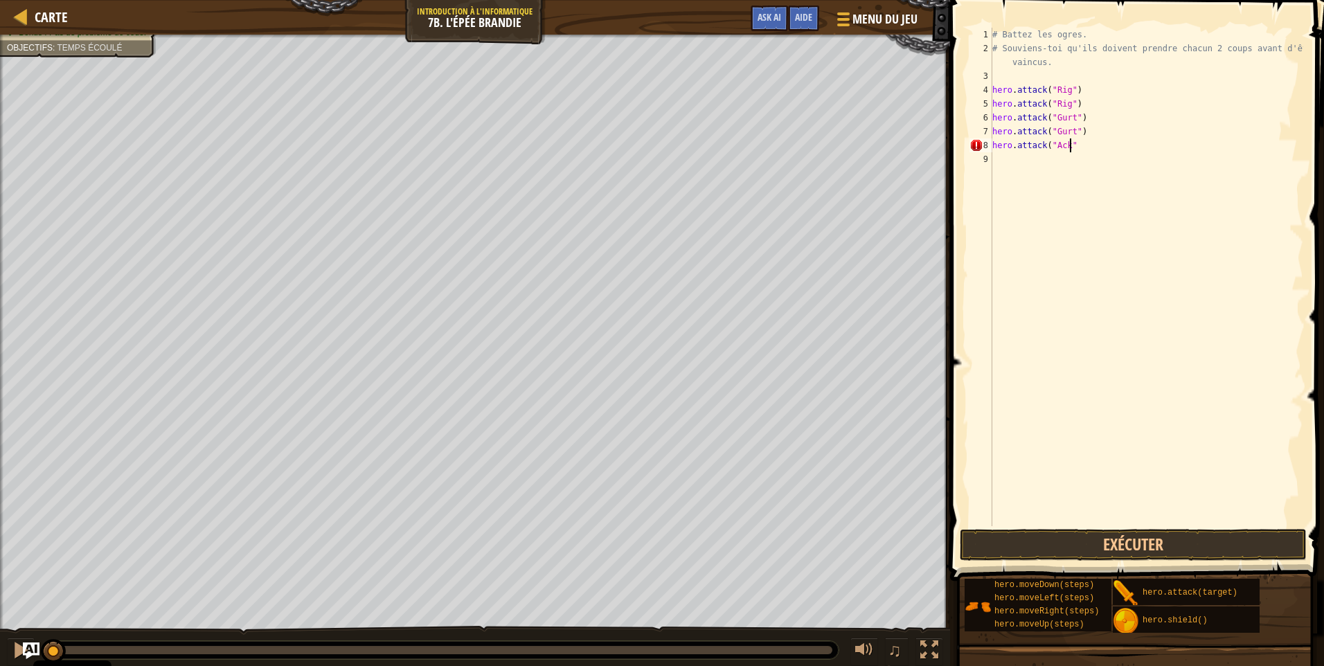
scroll to position [6, 6]
drag, startPoint x: 991, startPoint y: 143, endPoint x: 1086, endPoint y: 149, distance: 95.0
click at [1086, 149] on div "hero.attack("Ack") 1 2 3 4 5 6 7 8 9 # Battez les ogres. # Souviens-toi qu'ils …" at bounding box center [1134, 277] width 336 height 498
type textarea "hero.attack("Ack")"
click at [1008, 161] on div "# Battez les ogres. # Souviens-toi qu'ils doivent prendre chacun 2 coups avant …" at bounding box center [1146, 277] width 314 height 498
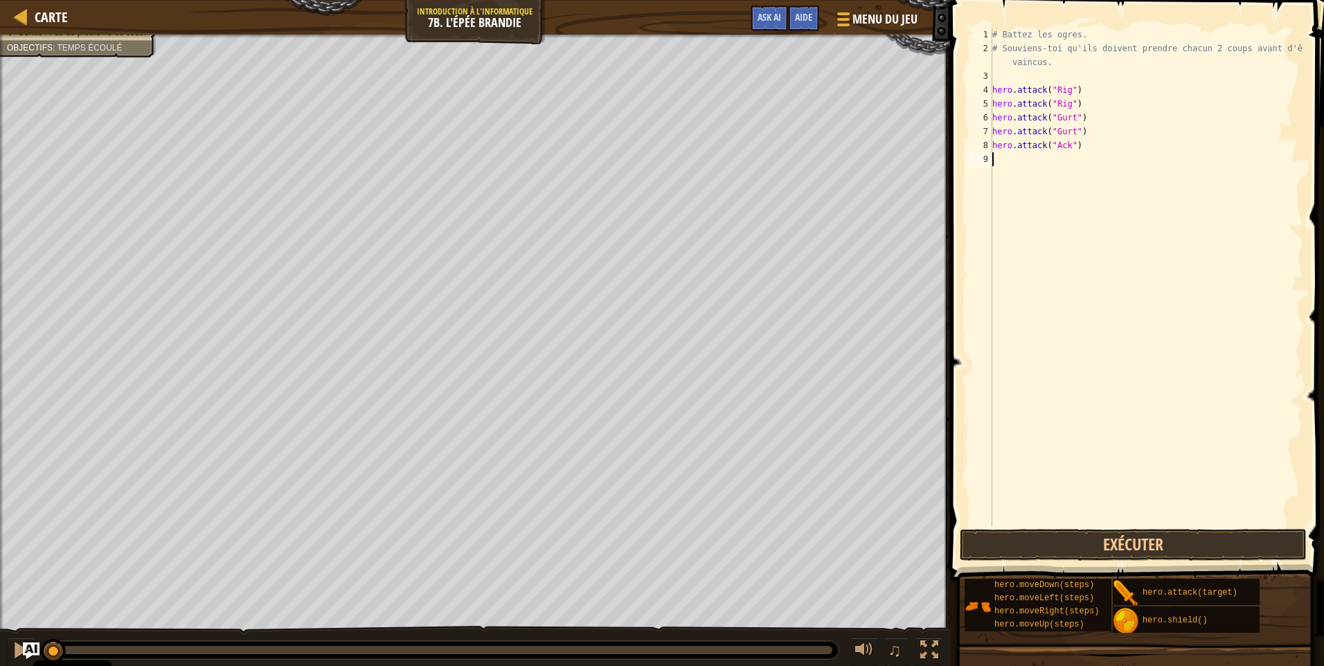
scroll to position [6, 0]
click at [1058, 542] on button "Exécuter" at bounding box center [1132, 545] width 347 height 32
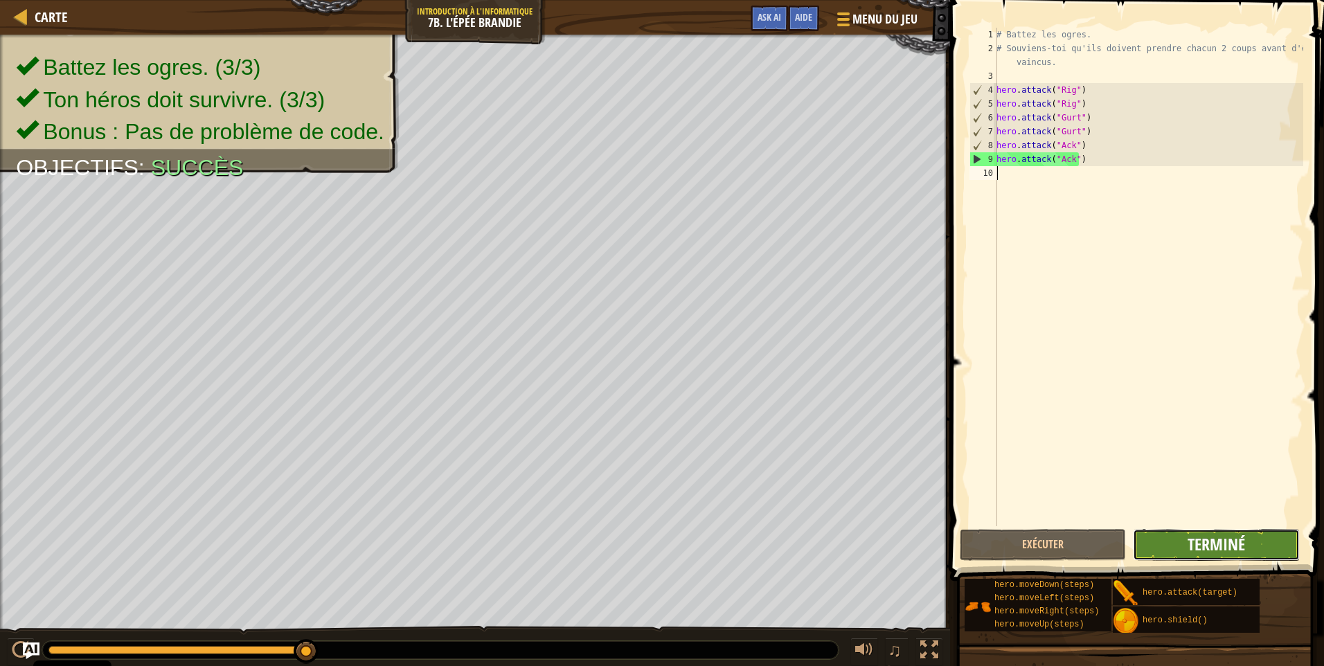
click at [1227, 553] on span "Terminé" at bounding box center [1215, 544] width 57 height 22
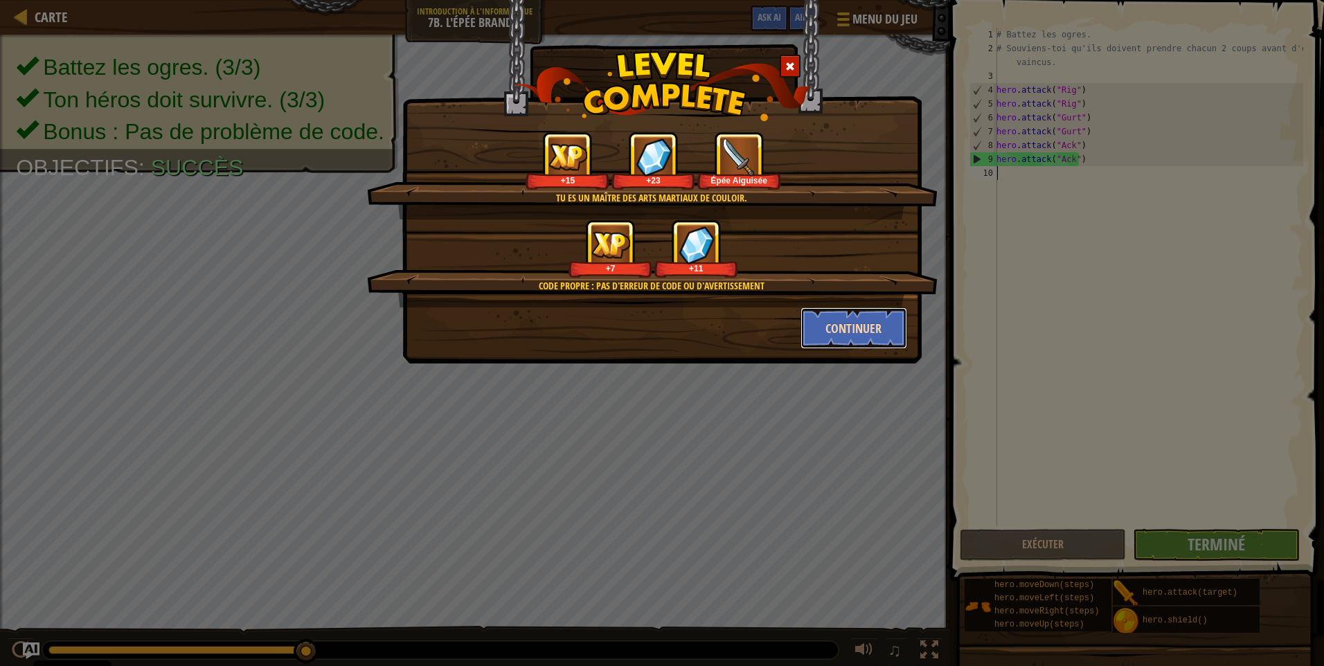
click at [846, 320] on button "Continuer" at bounding box center [853, 328] width 107 height 42
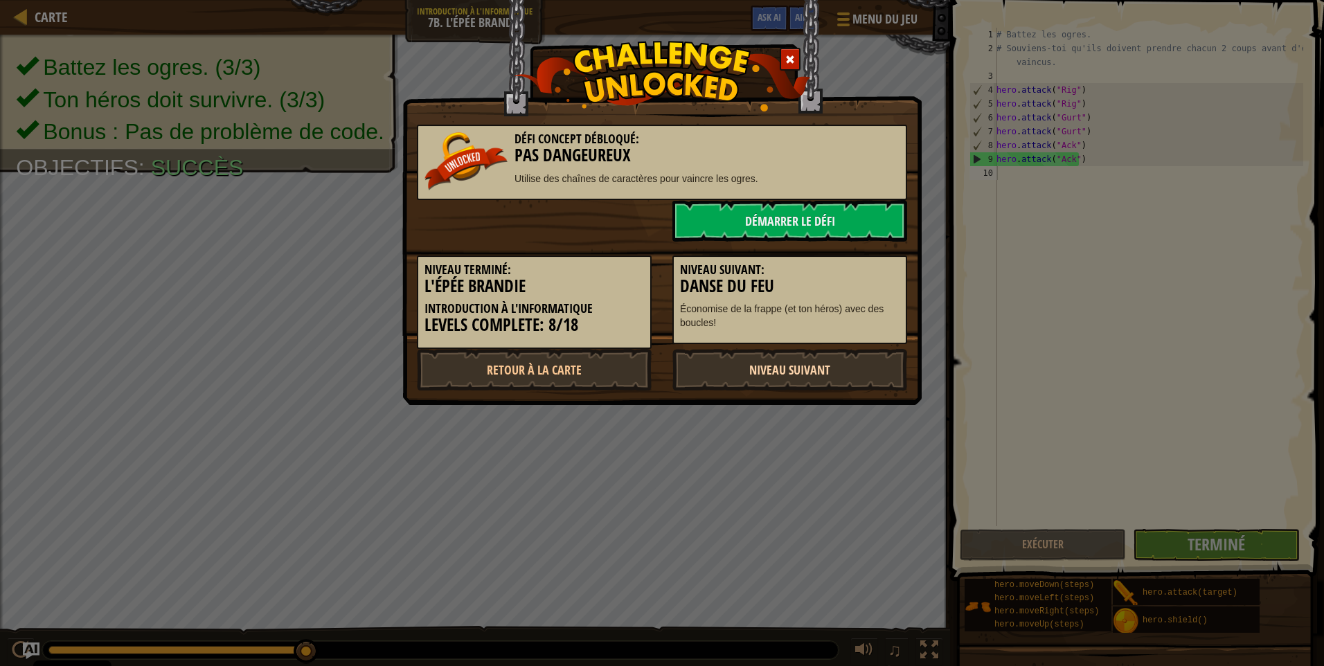
click at [834, 359] on link "Niveau Suivant" at bounding box center [789, 370] width 235 height 42
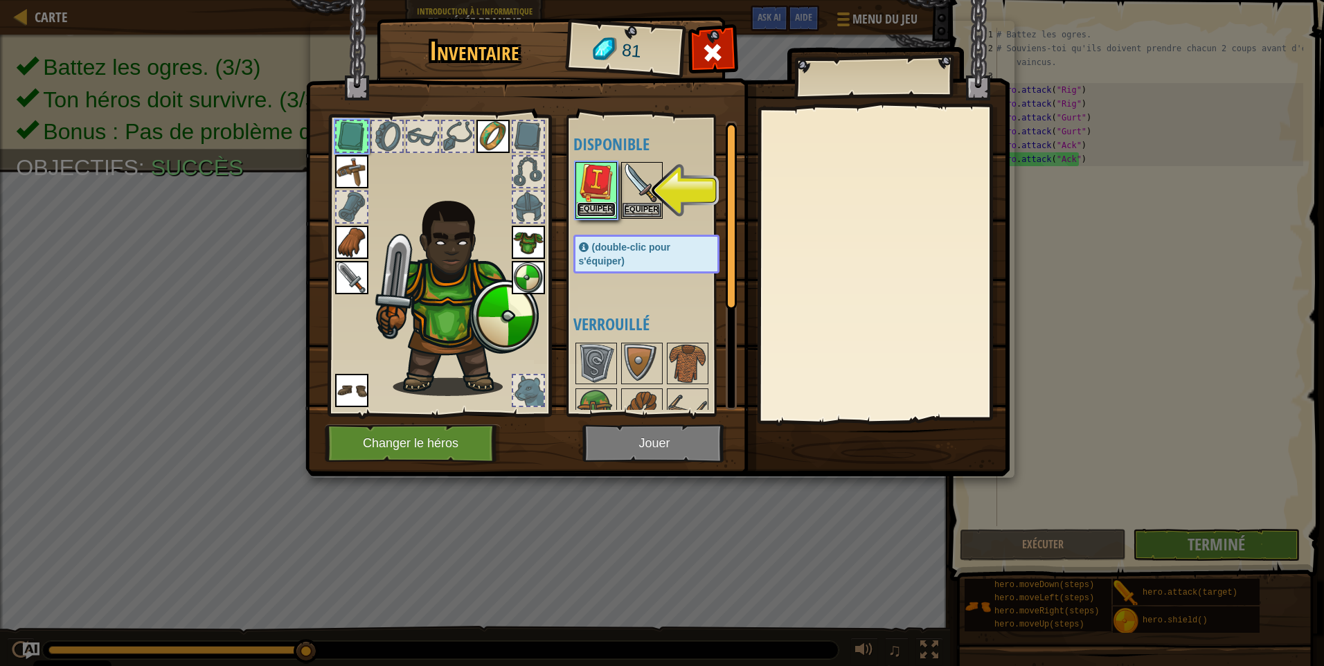
click at [608, 204] on button "Equiper" at bounding box center [596, 209] width 39 height 15
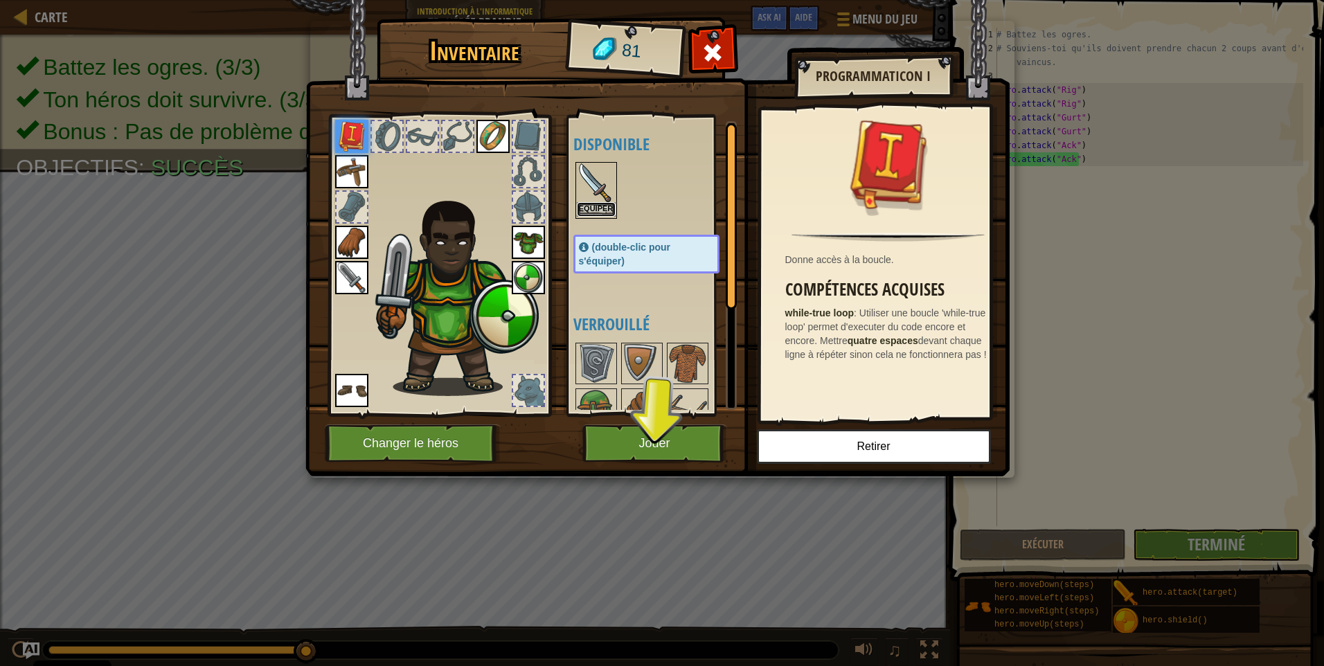
click at [605, 204] on button "Equiper" at bounding box center [596, 209] width 39 height 15
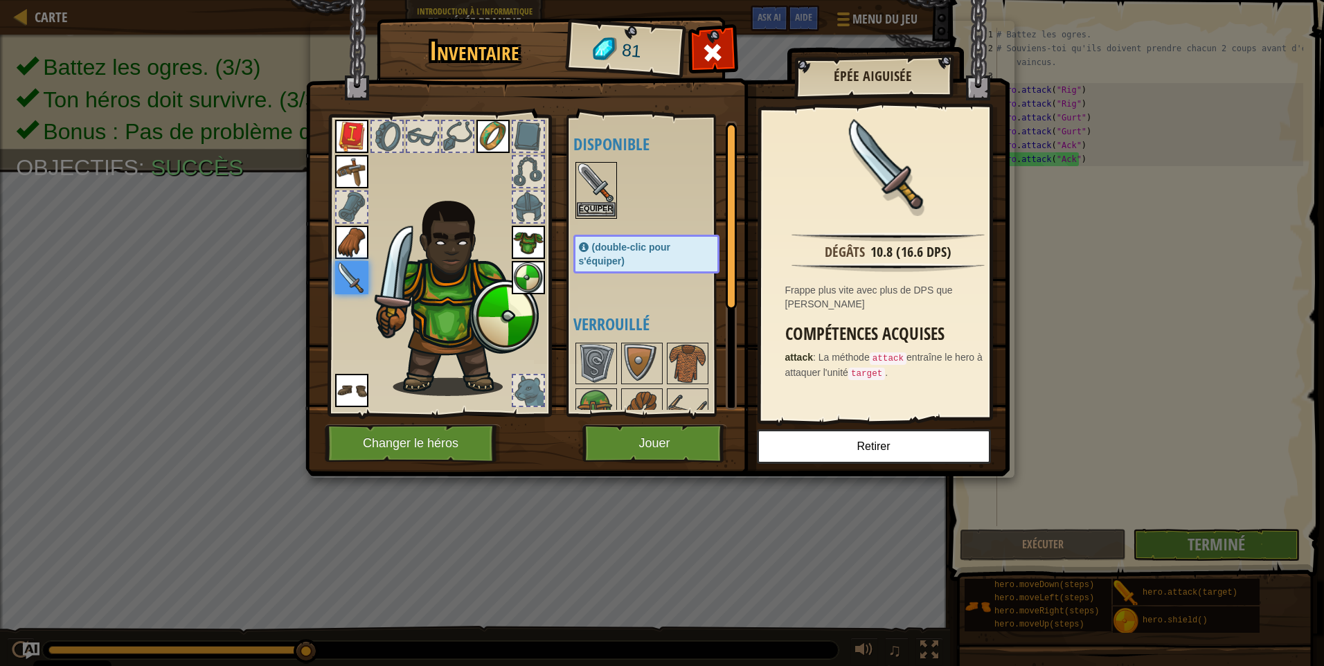
click at [577, 179] on img at bounding box center [596, 182] width 39 height 39
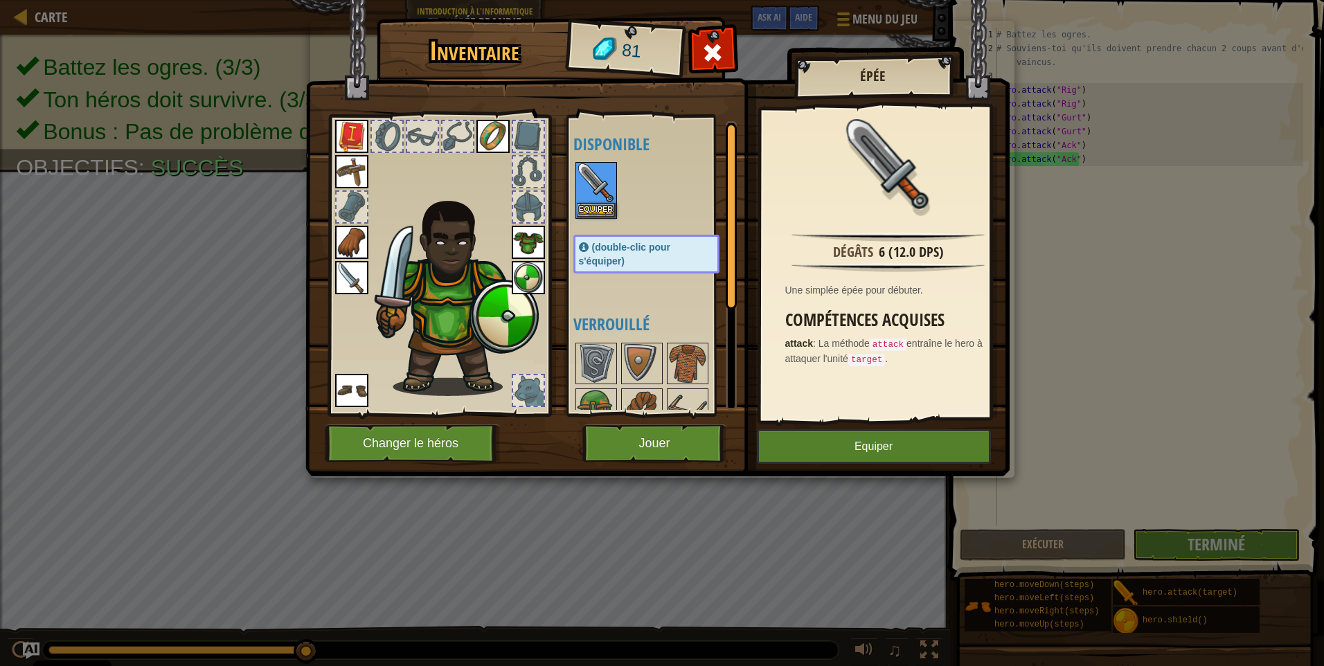
click at [322, 273] on img at bounding box center [657, 225] width 704 height 503
drag, startPoint x: 345, startPoint y: 274, endPoint x: 370, endPoint y: 284, distance: 27.0
click at [345, 275] on img at bounding box center [351, 277] width 33 height 33
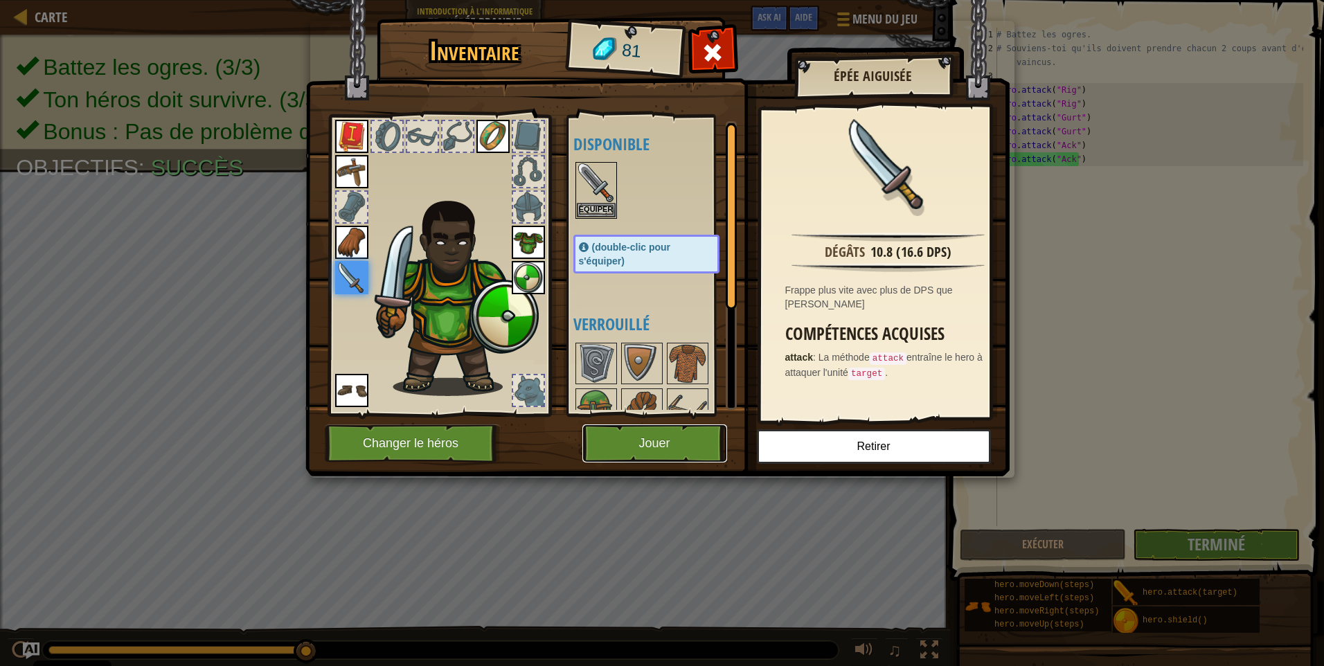
click at [668, 437] on button "Jouer" at bounding box center [654, 443] width 145 height 38
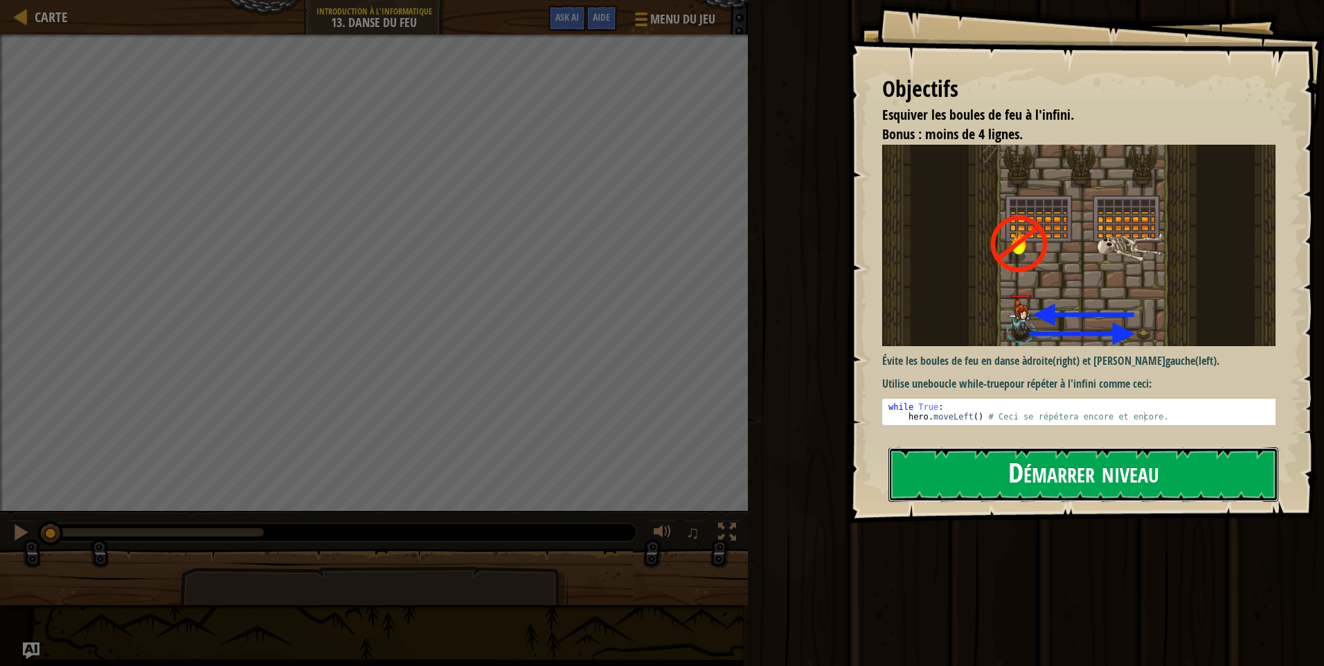
click at [1029, 474] on button "Démarrer niveau" at bounding box center [1083, 474] width 390 height 55
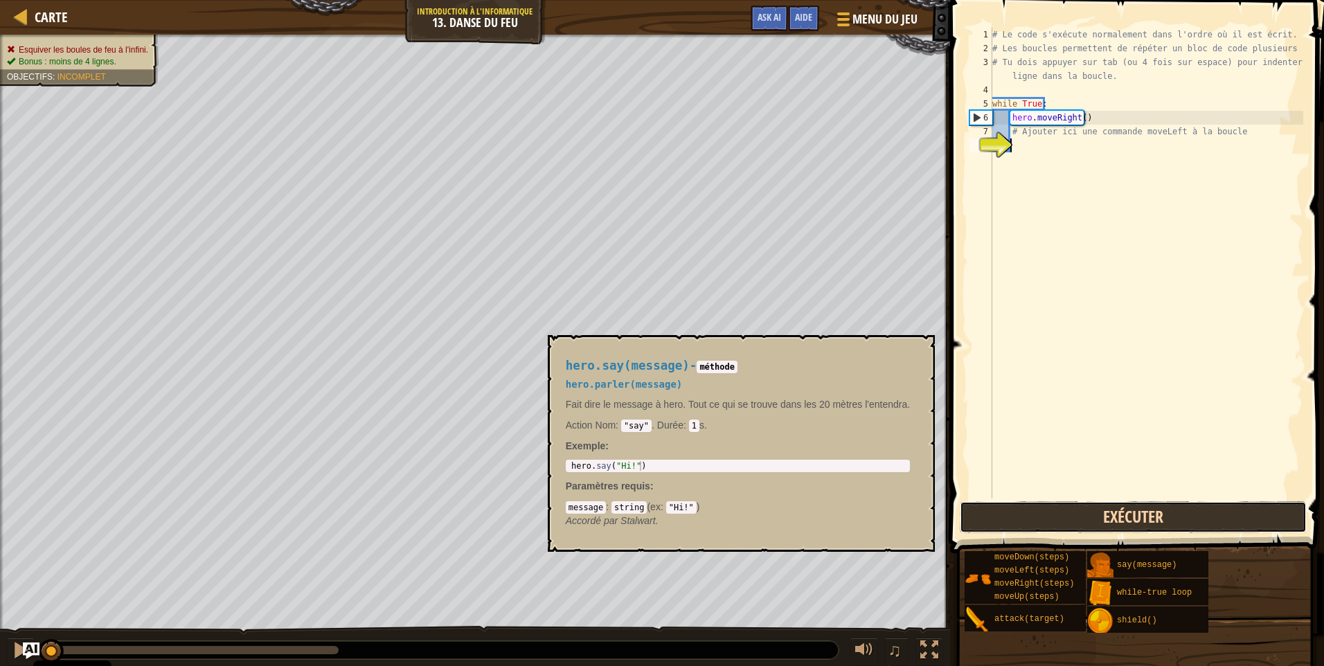
click at [1090, 522] on button "Exécuter" at bounding box center [1132, 517] width 347 height 32
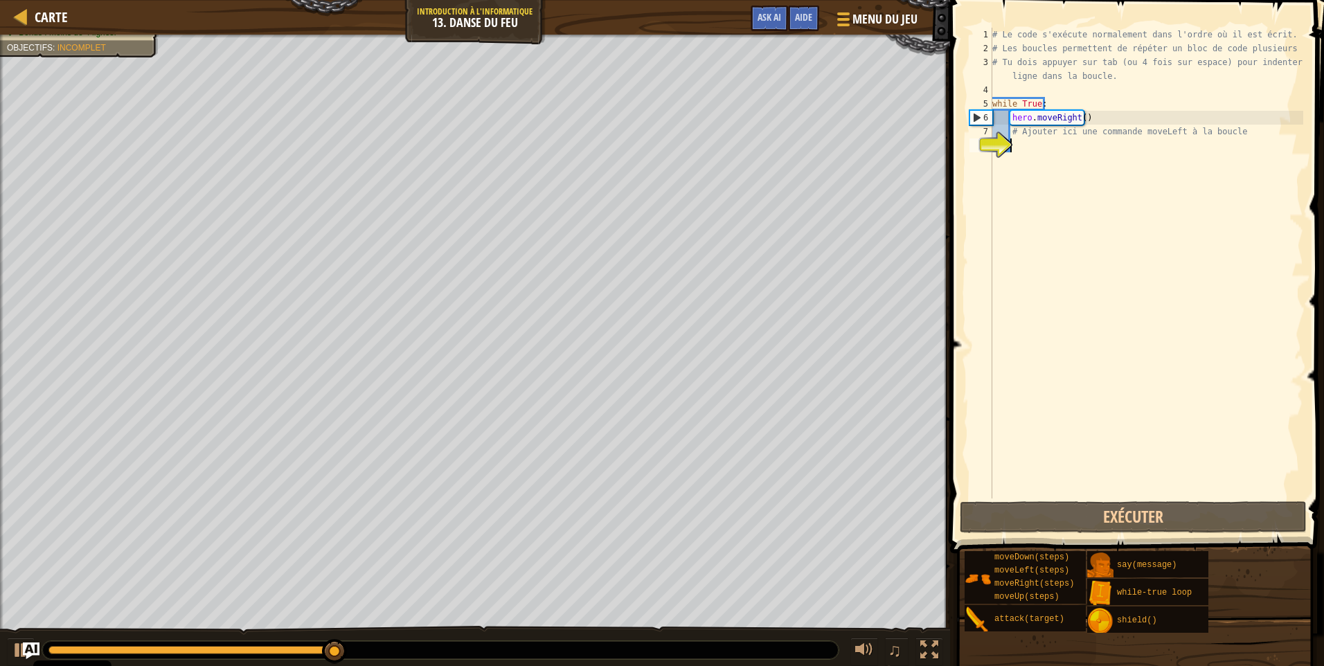
click at [1249, 563] on div "moveDown(steps) moveLeft(steps) moveRight(steps) moveUp(steps) attack(target) s…" at bounding box center [1139, 591] width 350 height 83
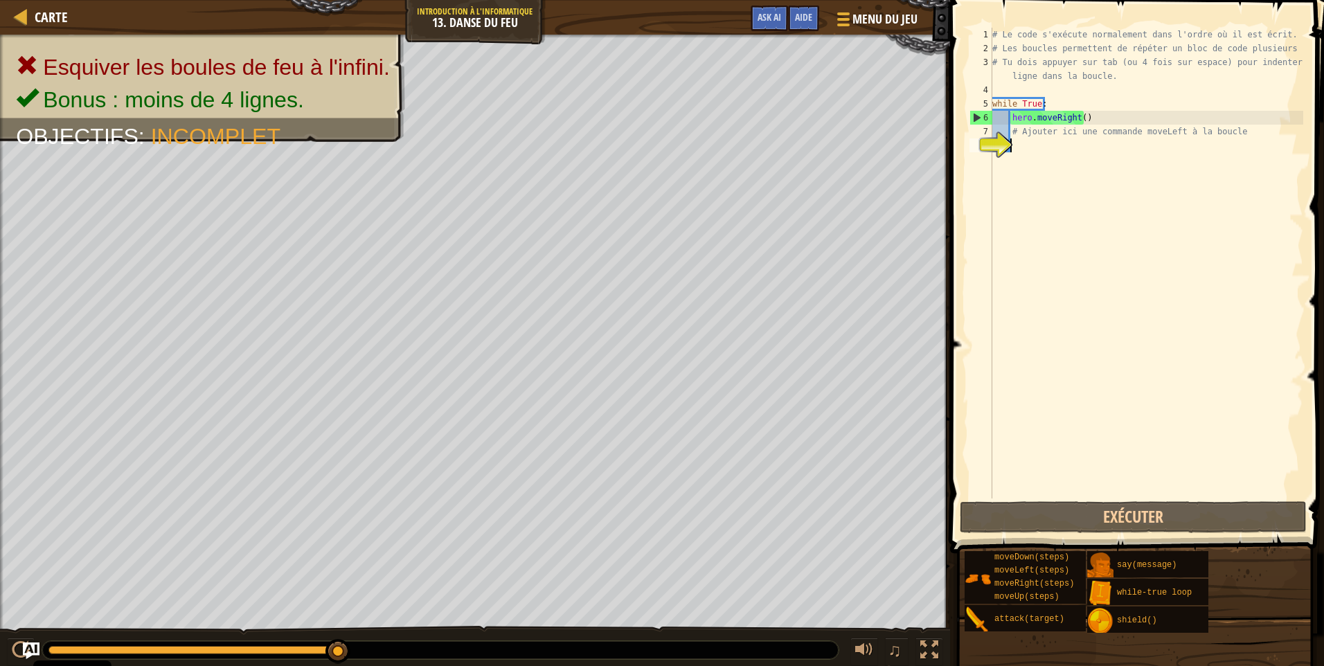
click at [1013, 131] on div "# Le code s'exécute normalement dans l'ordre où il est écrit. # Les boucles per…" at bounding box center [1146, 277] width 314 height 498
type textarea "# Ajouter ici une commande moveLeft à la boucle"
click at [1000, 129] on div "# Le code s'exécute normalement dans l'ordre où il est écrit. # Les boucles per…" at bounding box center [1146, 277] width 314 height 498
drag, startPoint x: 1232, startPoint y: 131, endPoint x: 1001, endPoint y: 134, distance: 231.2
click at [1001, 134] on div "# Ajouter ici une commande moveLeft à la boucle 1 2 3 4 5 6 7 8 # Le code s'exé…" at bounding box center [1134, 263] width 336 height 471
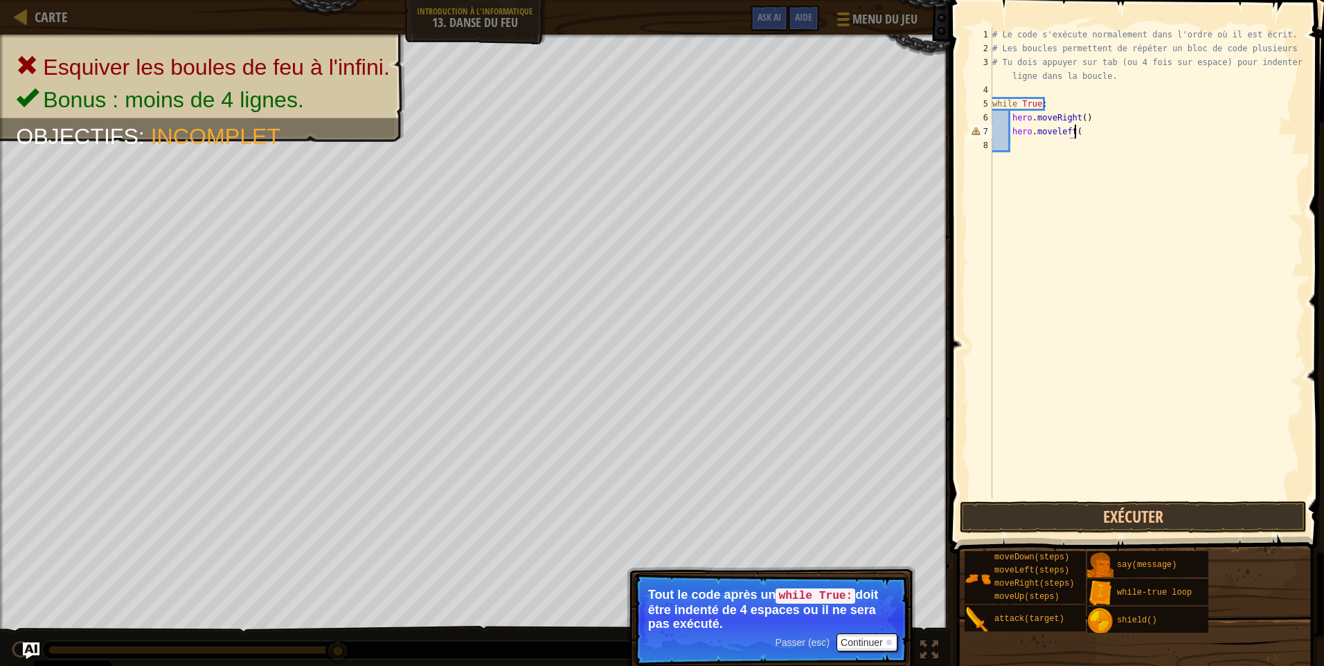
scroll to position [6, 6]
click at [1103, 513] on button "Exécuter" at bounding box center [1132, 517] width 347 height 32
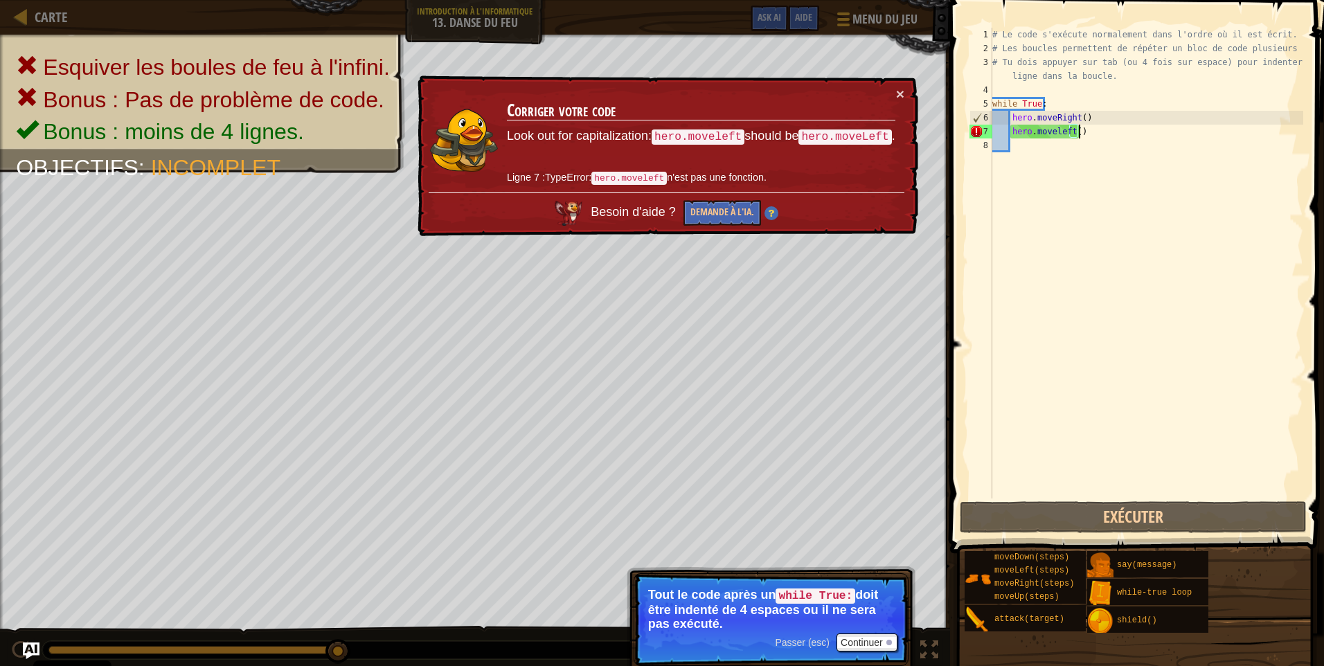
click at [1008, 134] on div "# Le code s'exécute normalement dans l'ordre où il est écrit. # Les boucles per…" at bounding box center [1146, 277] width 314 height 498
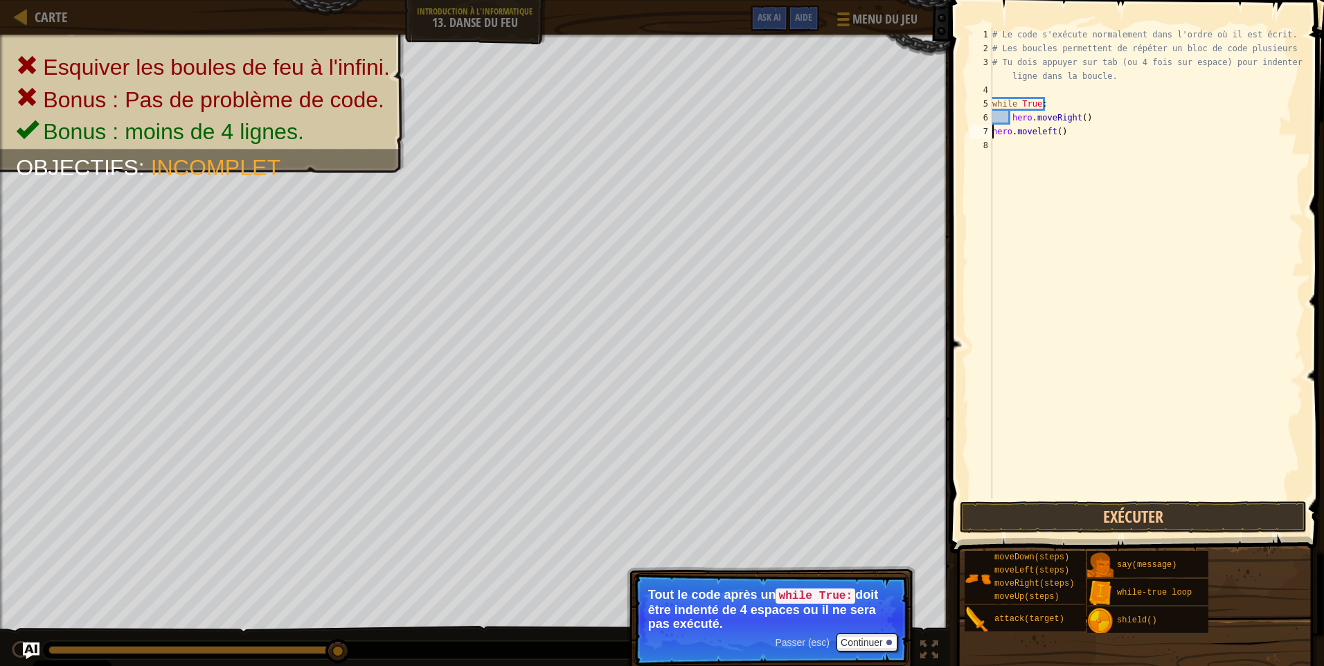
click at [1008, 134] on div "# Le code s'exécute normalement dans l'ordre où il est écrit. # Les boucles per…" at bounding box center [1146, 277] width 314 height 498
click at [1060, 501] on div "hero.moveleft() 1 2 3 4 5 6 7 8 # Le code s'exécute normalement dans l'ordre où…" at bounding box center [1135, 304] width 378 height 594
click at [1058, 518] on button "Exécuter" at bounding box center [1132, 517] width 347 height 32
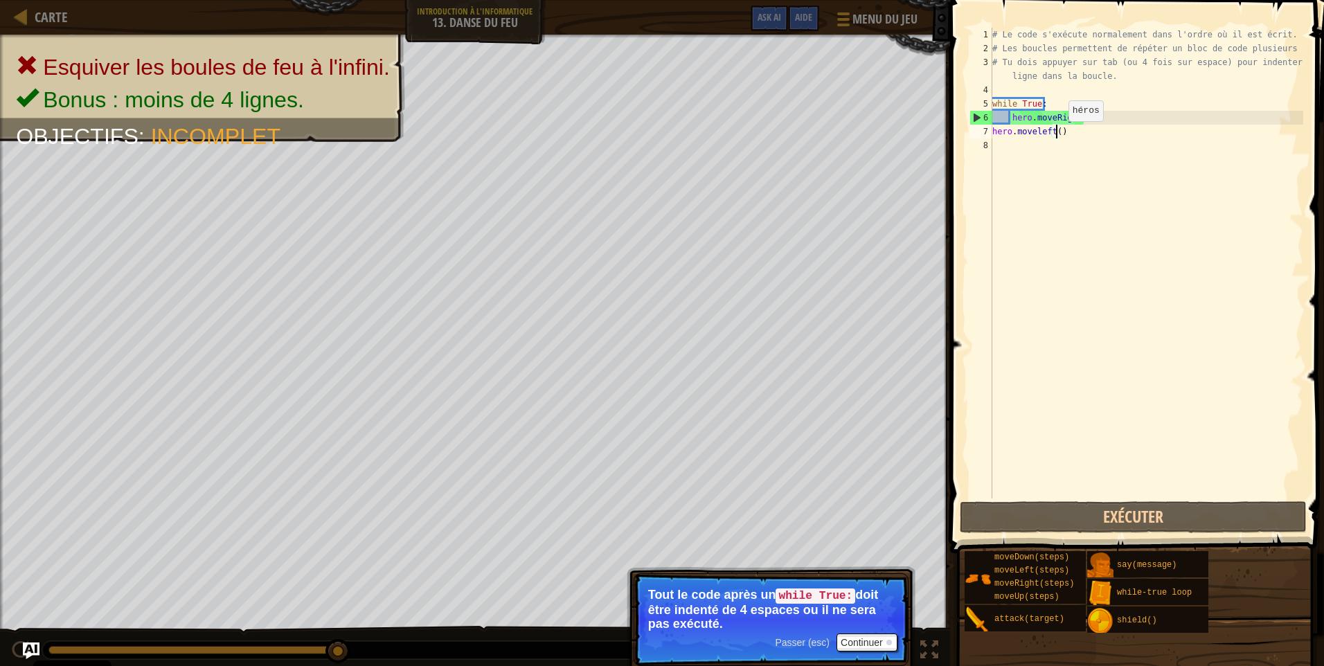
click at [1056, 135] on div "# Le code s'exécute normalement dans l'ordre où il est écrit. # Les boucles per…" at bounding box center [1146, 277] width 314 height 498
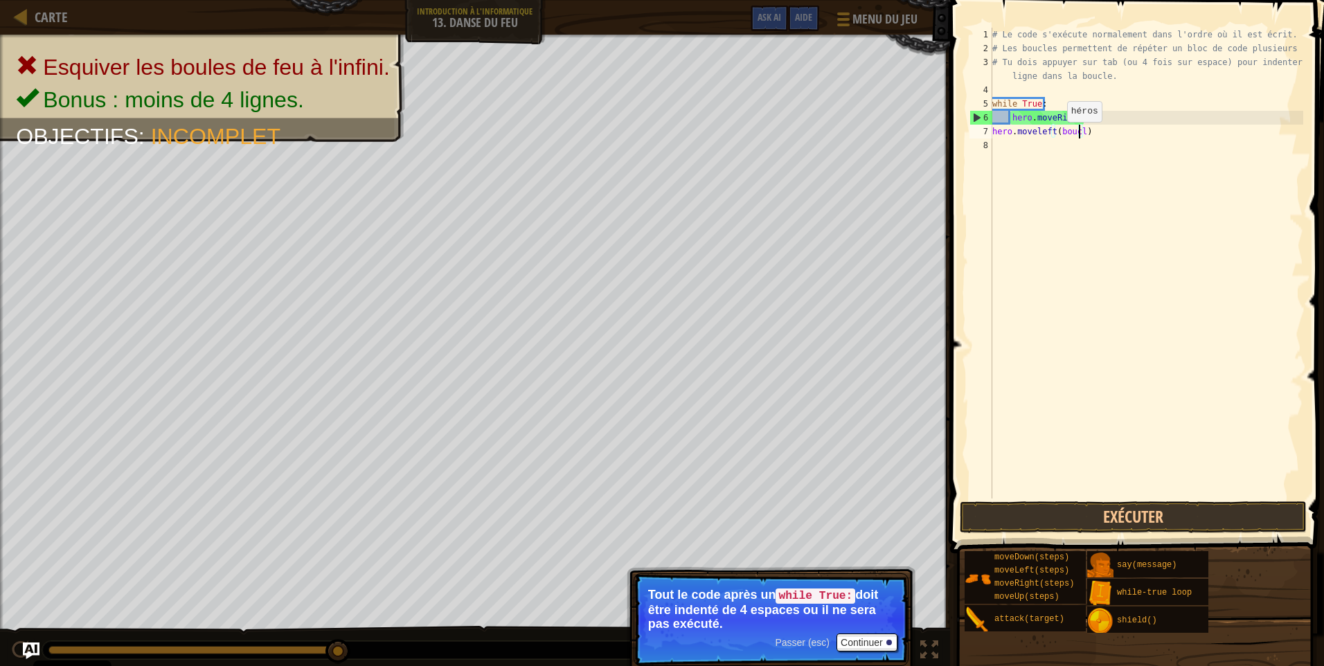
scroll to position [6, 7]
click at [1156, 516] on button "Exécuter" at bounding box center [1132, 517] width 347 height 32
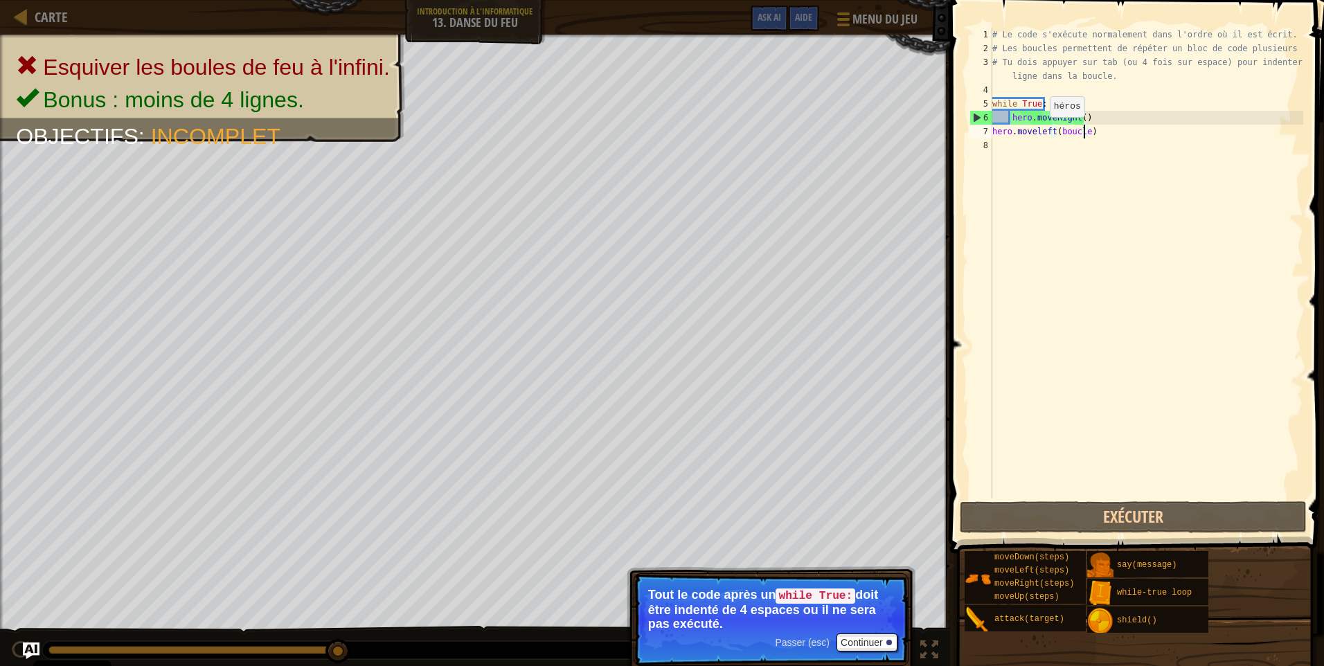
click at [1038, 131] on div "# Le code s'exécute normalement dans l'ordre où il est écrit. # Les boucles per…" at bounding box center [1146, 277] width 314 height 498
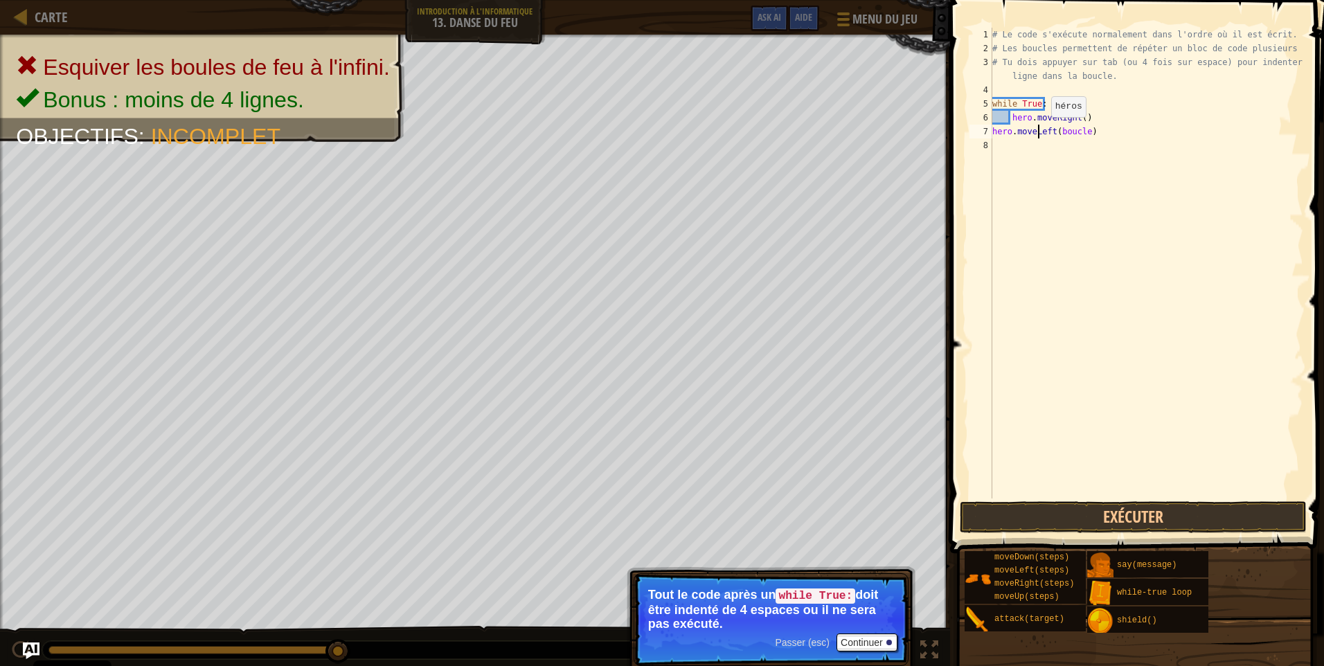
scroll to position [6, 3]
click at [1068, 525] on button "Exécuter" at bounding box center [1132, 517] width 347 height 32
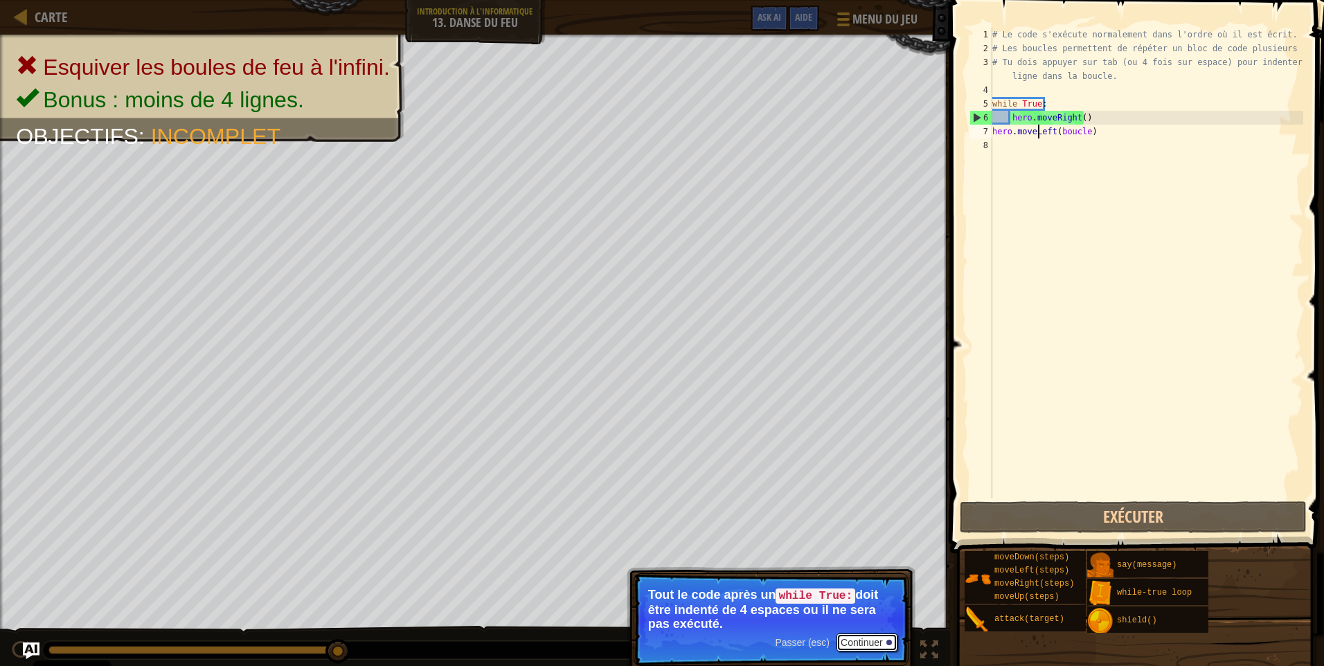
click at [865, 642] on button "Continuer" at bounding box center [866, 642] width 61 height 18
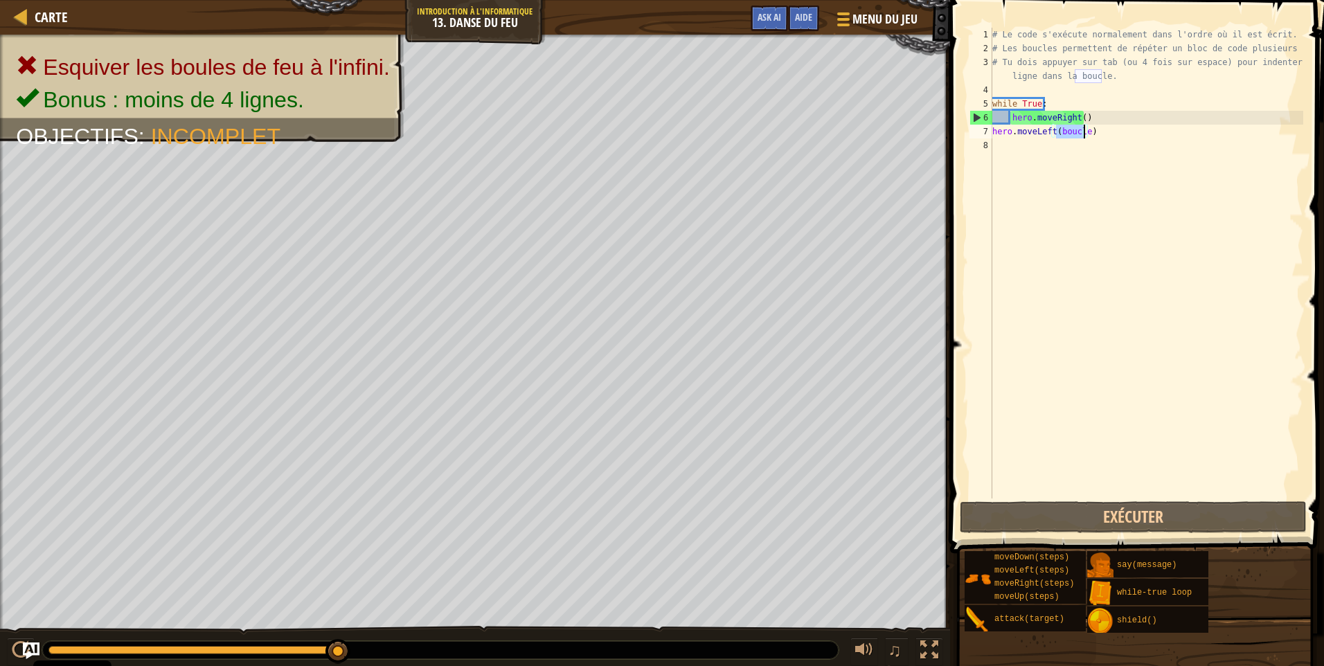
drag, startPoint x: 1056, startPoint y: 132, endPoint x: 1085, endPoint y: 136, distance: 29.4
click at [1085, 136] on div "# Le code s'exécute normalement dans l'ordre où il est écrit. # Les boucles per…" at bounding box center [1146, 277] width 314 height 498
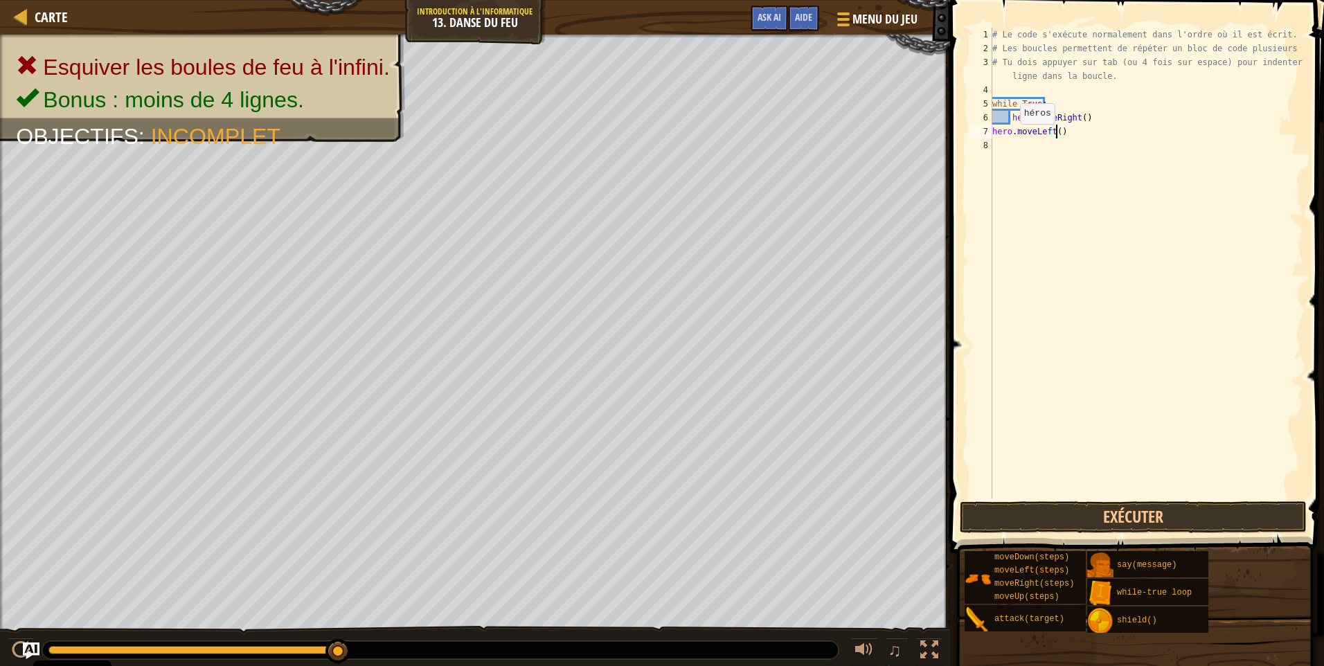
type textarea "hero.moveLeft( )"
click at [1065, 244] on div "# Le code s'exécute normalement dans l'ordre où il est écrit. # Les boucles per…" at bounding box center [1146, 277] width 314 height 498
click at [1058, 132] on div "# Le code s'exécute normalement dans l'ordre où il est écrit. # Les boucles per…" at bounding box center [1146, 277] width 314 height 498
type textarea "hero.moveLeft()"
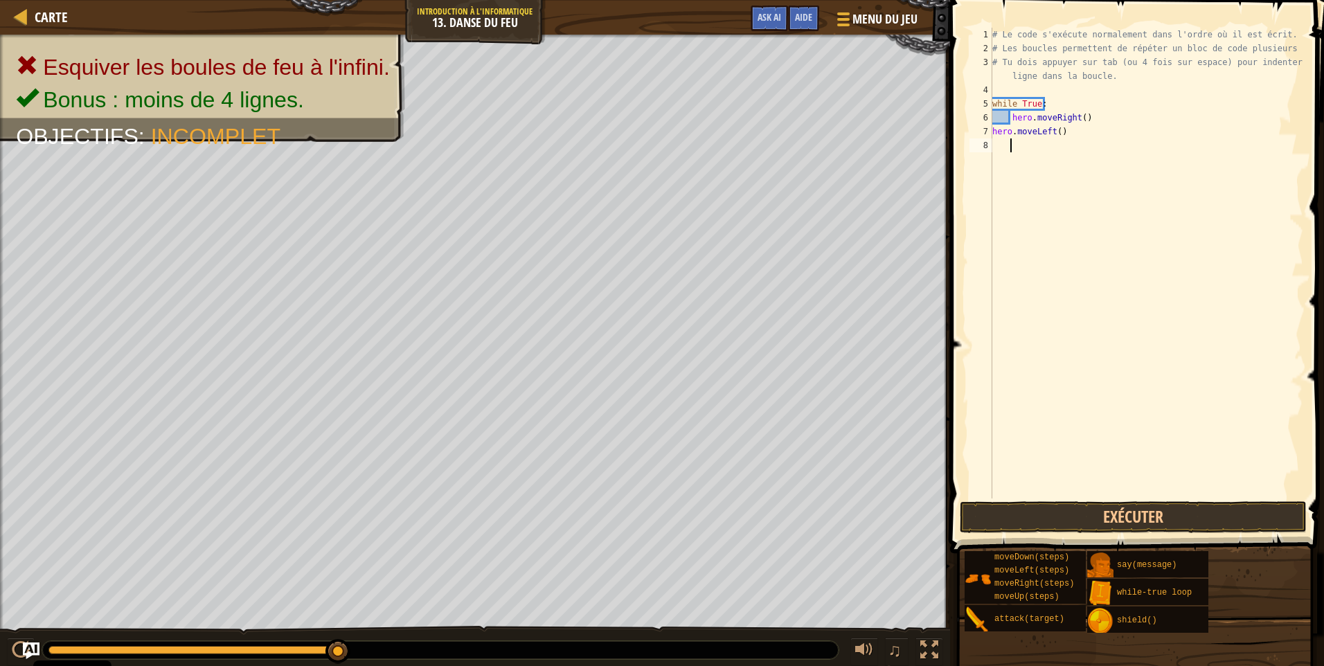
click at [1108, 498] on div "hero.moveLeft() 1 2 3 4 5 6 7 8 # Le code s'exécute normalement dans l'ordre où…" at bounding box center [1135, 304] width 378 height 594
click at [1108, 499] on span at bounding box center [1138, 257] width 385 height 594
click at [1121, 523] on button "Exécuter" at bounding box center [1132, 517] width 347 height 32
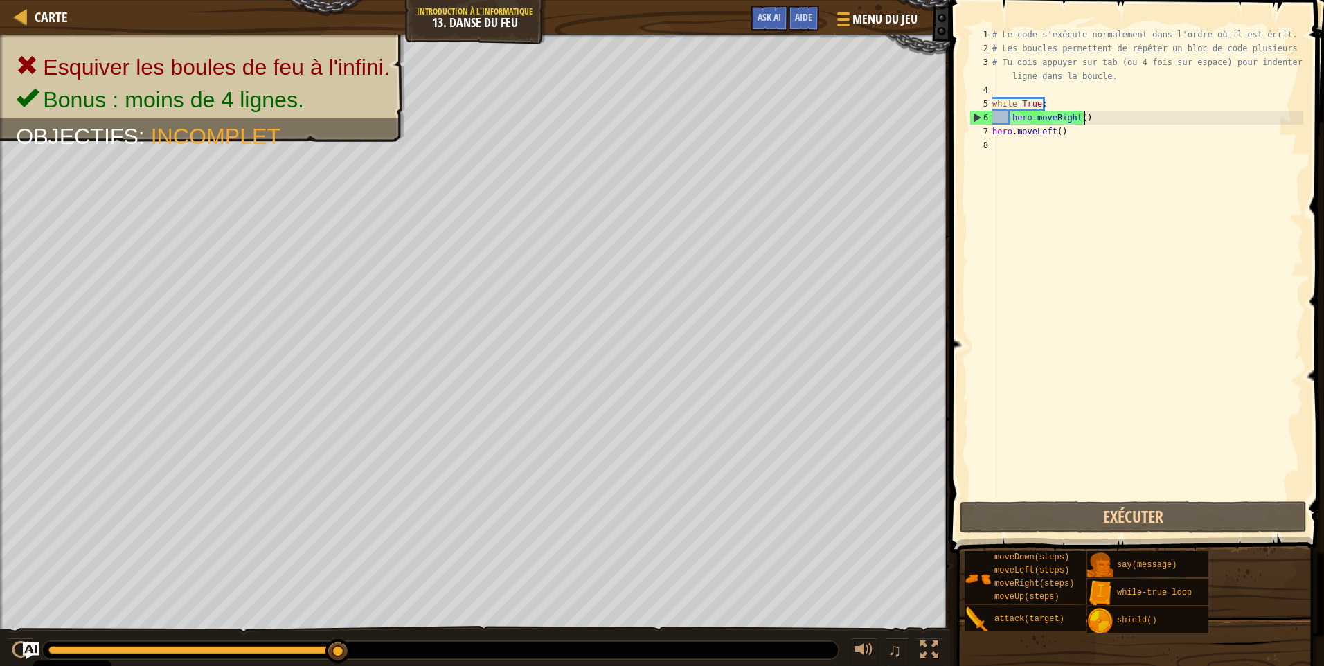
click at [1089, 120] on div "# Le code s'exécute normalement dans l'ordre où il est écrit. # Les boucles per…" at bounding box center [1146, 277] width 314 height 498
type textarea "hero.moveRight()"
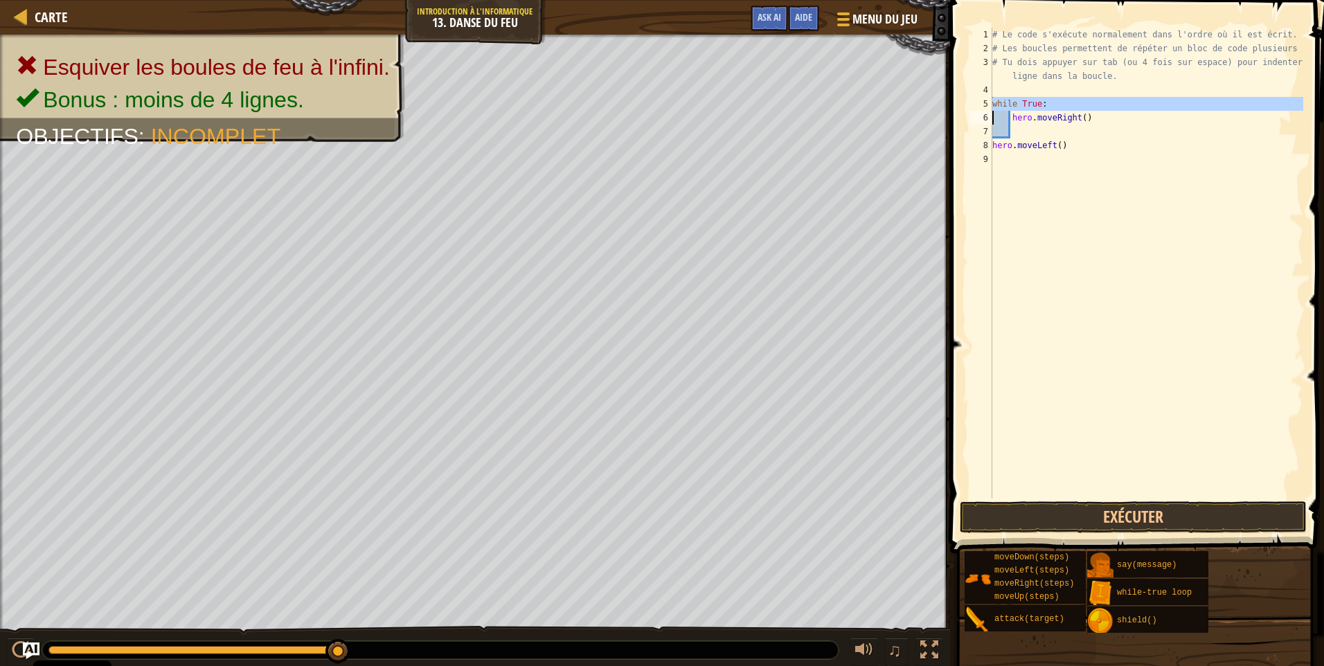
drag, startPoint x: 991, startPoint y: 105, endPoint x: 1045, endPoint y: 108, distance: 53.4
click at [1045, 108] on div "1 2 3 4 5 6 7 8 9 # Le code s'exécute normalement dans l'ordre où il est écrit.…" at bounding box center [1134, 263] width 336 height 471
type textarea "while True: hero.moveRight()"
click at [1011, 132] on div "# Le code s'exécute normalement dans l'ordre où il est écrit. # Les boucles per…" at bounding box center [1146, 277] width 314 height 498
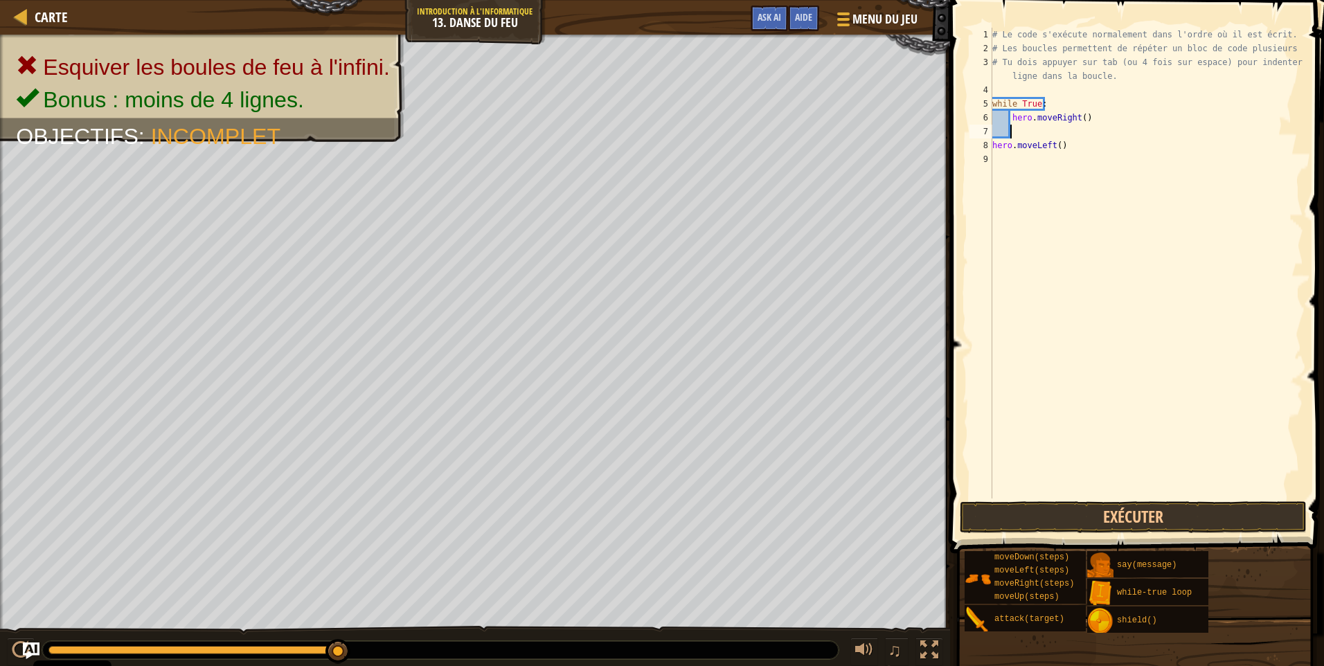
paste textarea
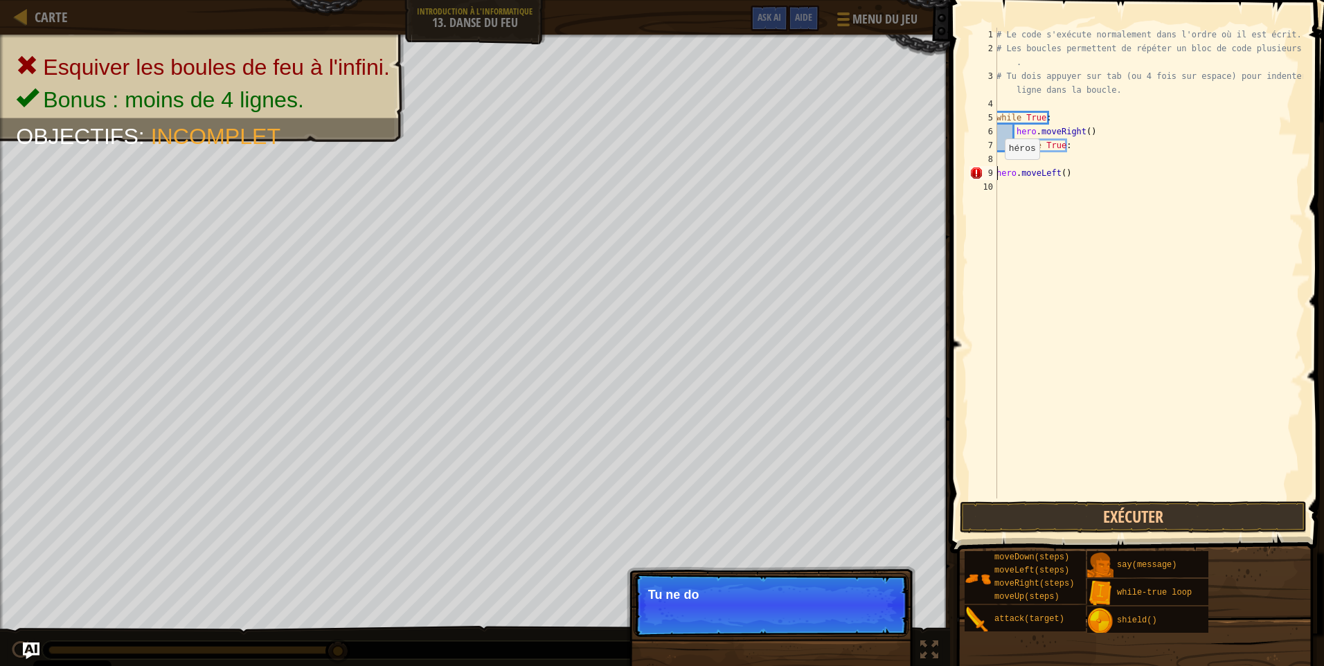
click at [997, 173] on div "# Le code s'exécute normalement dans l'ordre où il est écrit. # Les boucles per…" at bounding box center [1147, 277] width 309 height 498
click at [1004, 166] on div "# Le code s'exécute normalement dans l'ordre où il est écrit. # Les boucles per…" at bounding box center [1147, 277] width 309 height 498
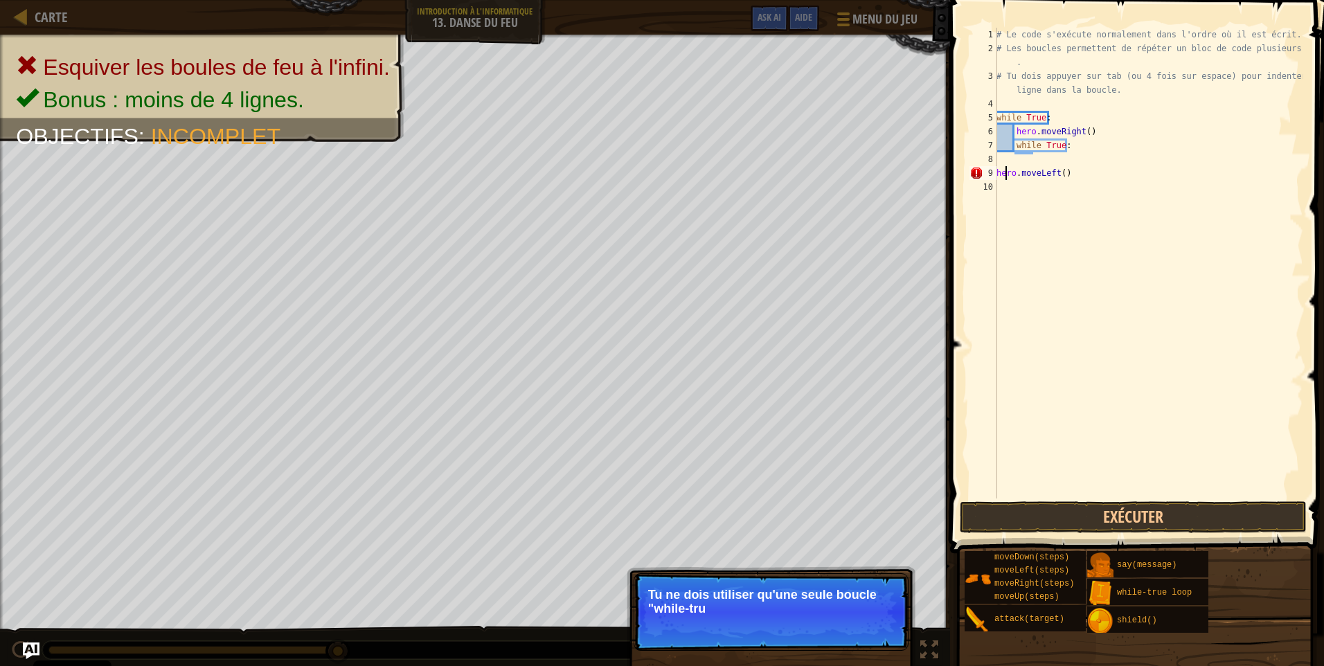
drag, startPoint x: 1001, startPoint y: 149, endPoint x: 1000, endPoint y: 156, distance: 7.1
click at [1000, 152] on div "# Le code s'exécute normalement dans l'ordre où il est écrit. # Les boucles per…" at bounding box center [1147, 277] width 309 height 498
type textarea "while True:"
click at [1000, 161] on div "# Le code s'exécute normalement dans l'ordre où il est écrit. # Les boucles per…" at bounding box center [1147, 263] width 309 height 471
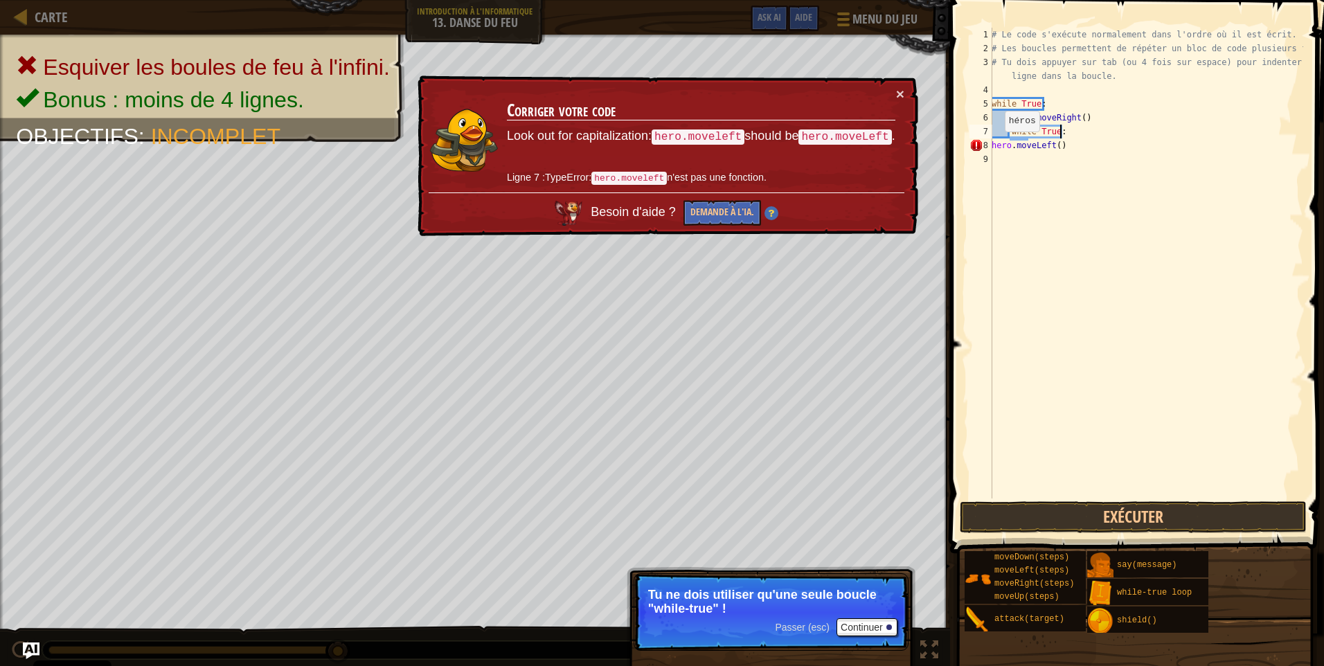
click at [991, 145] on div "8" at bounding box center [980, 145] width 23 height 14
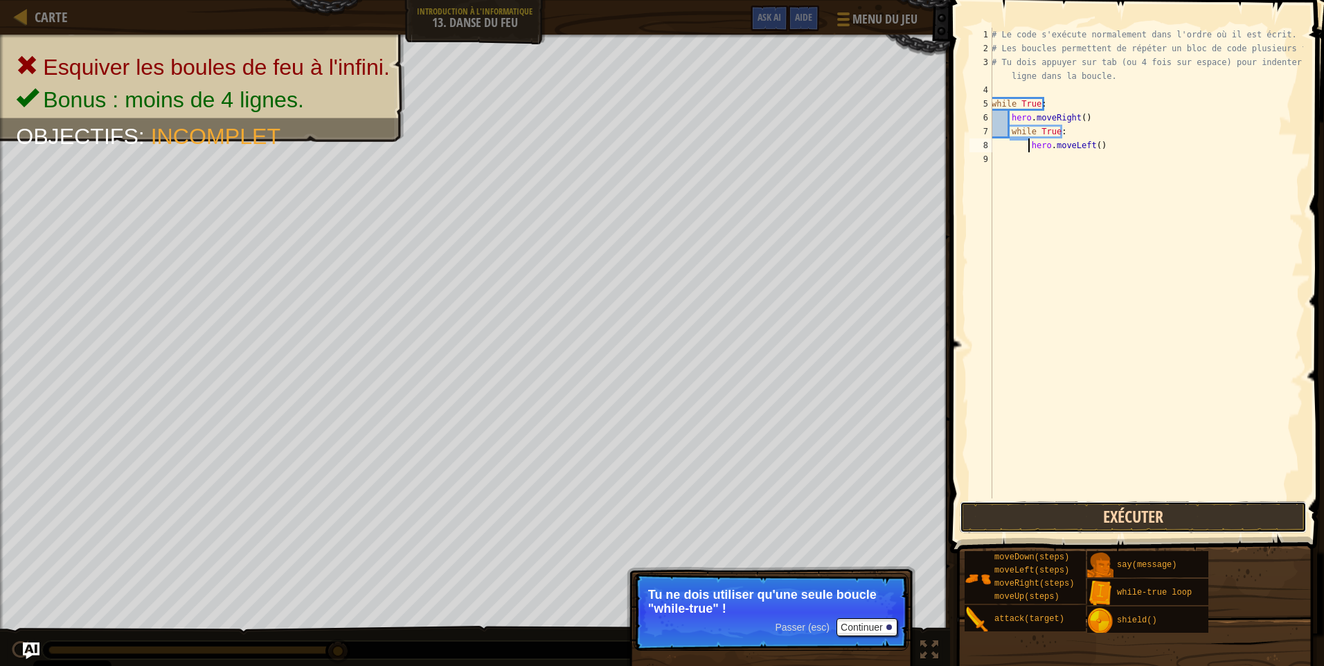
click at [1037, 521] on button "Exécuter" at bounding box center [1132, 517] width 347 height 32
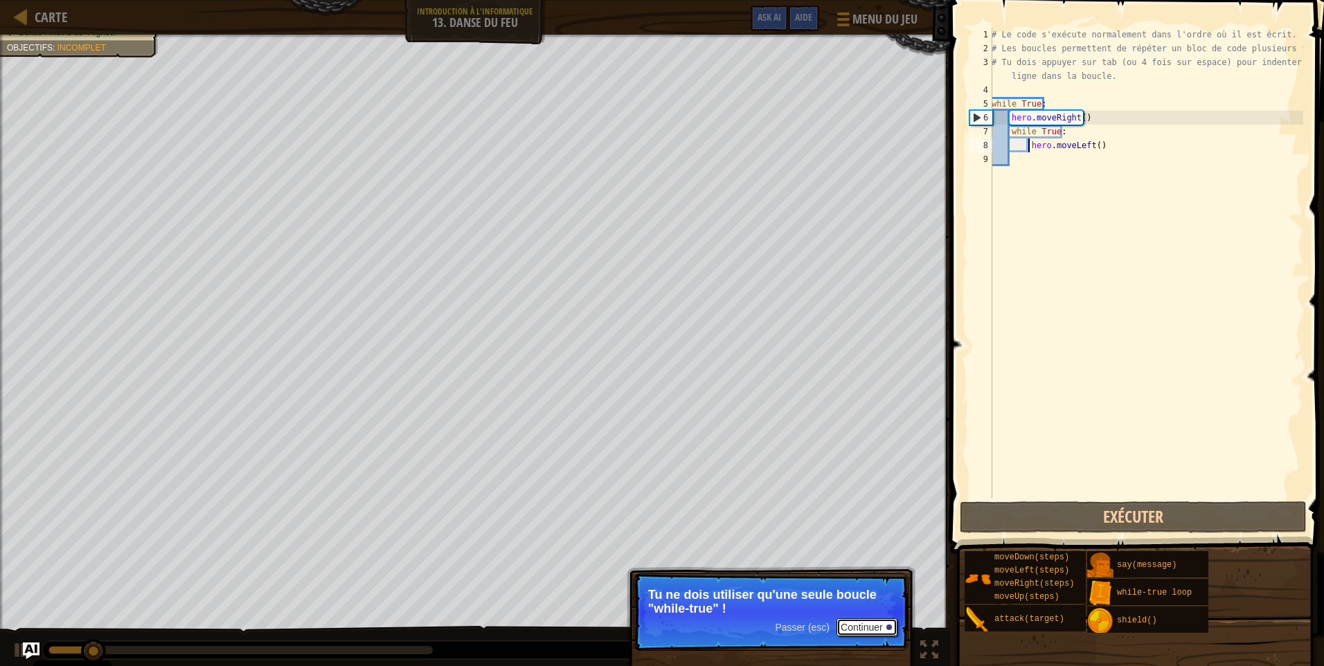
click at [878, 620] on button "Continuer" at bounding box center [866, 627] width 61 height 18
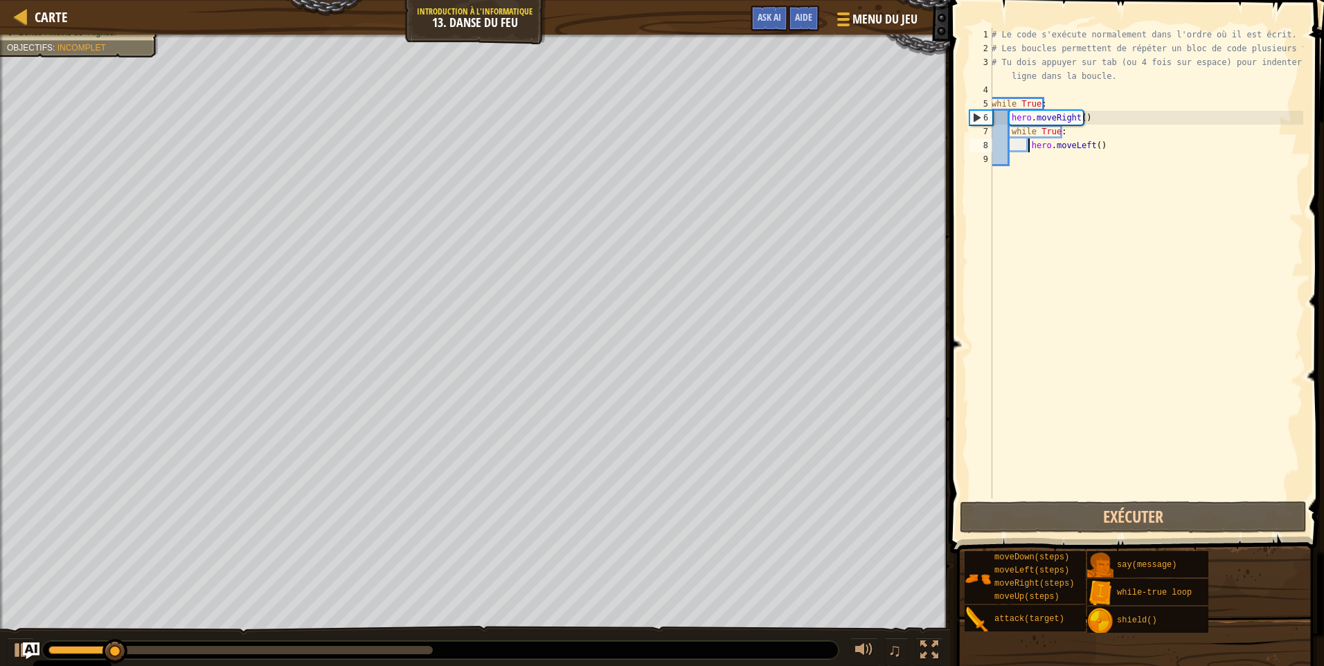
scroll to position [6, 3]
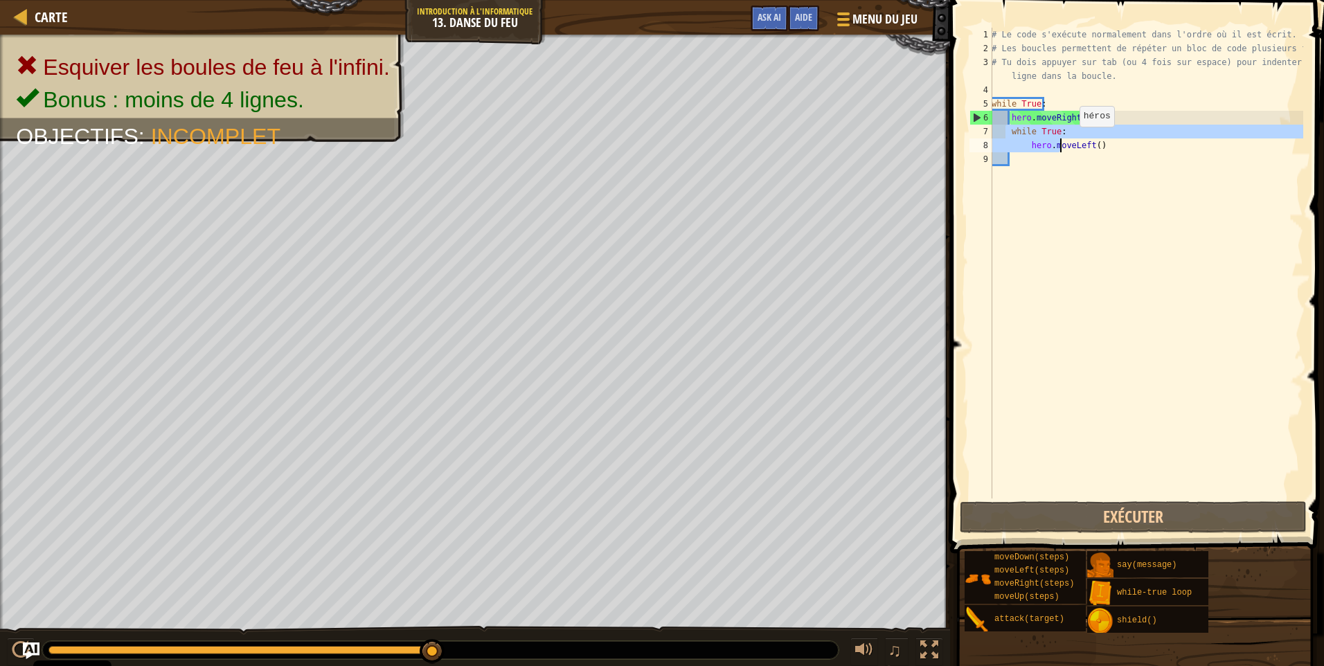
drag, startPoint x: 1006, startPoint y: 135, endPoint x: 1065, endPoint y: 136, distance: 59.5
click at [1067, 139] on div "# Le code s'exécute normalement dans l'ordre où il est écrit. # Les boucles per…" at bounding box center [1145, 277] width 314 height 498
type textarea "while True: hero.moveLeft()"
click at [1203, 179] on div "# Le code s'exécute normalement dans l'ordre où il est écrit. # Les boucles per…" at bounding box center [1145, 277] width 314 height 498
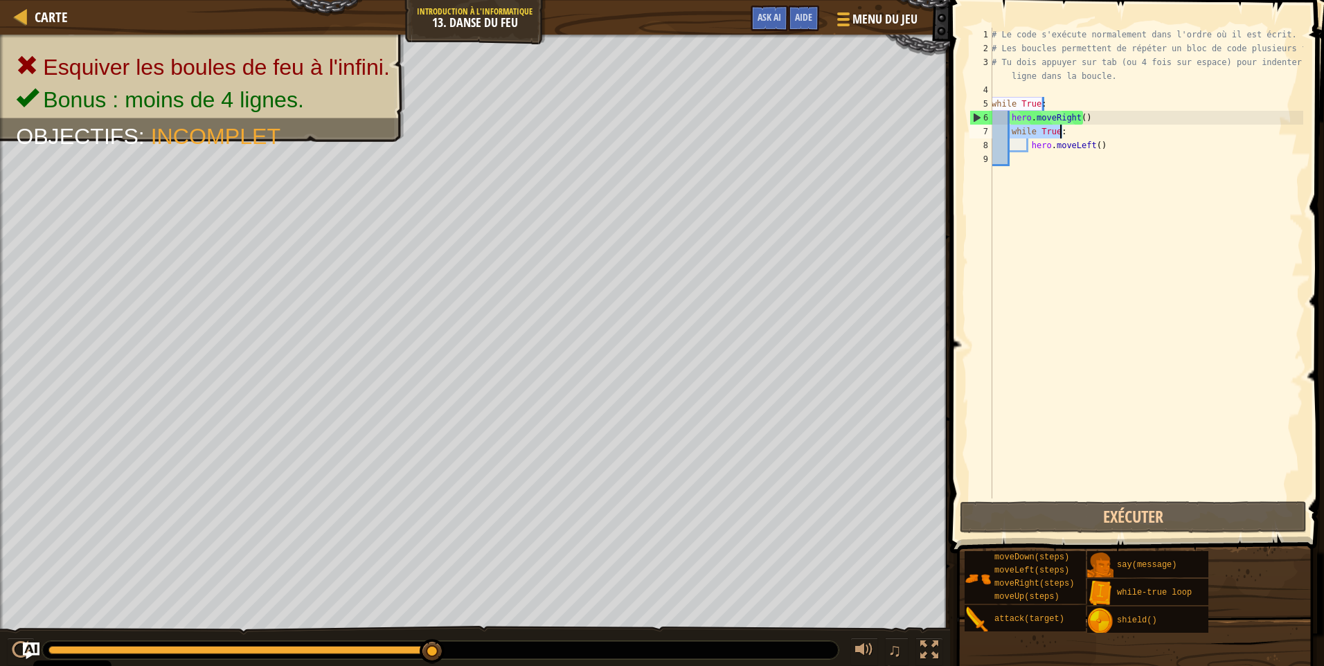
drag, startPoint x: 1009, startPoint y: 132, endPoint x: 1063, endPoint y: 134, distance: 54.0
click at [1063, 134] on div "# Le code s'exécute normalement dans l'ordre où il est écrit. # Les boucles per…" at bounding box center [1145, 277] width 314 height 498
type textarea "while True:"
click at [1027, 155] on div "# Le code s'exécute normalement dans l'ordre où il est écrit. # Les boucles per…" at bounding box center [1145, 277] width 314 height 498
click at [1027, 156] on div "# Le code s'exécute normalement dans l'ordre où il est écrit. # Les boucles per…" at bounding box center [1145, 277] width 314 height 498
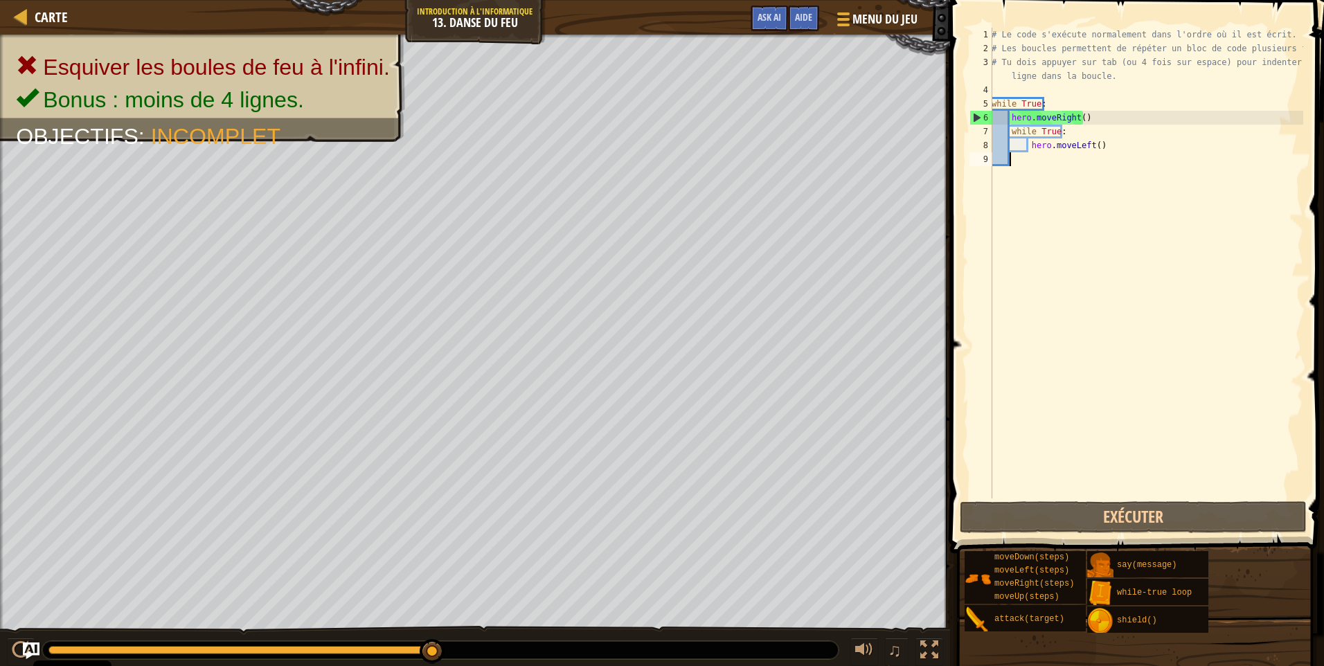
click at [1027, 161] on div "# Le code s'exécute normalement dans l'ordre où il est écrit. # Les boucles per…" at bounding box center [1145, 277] width 314 height 498
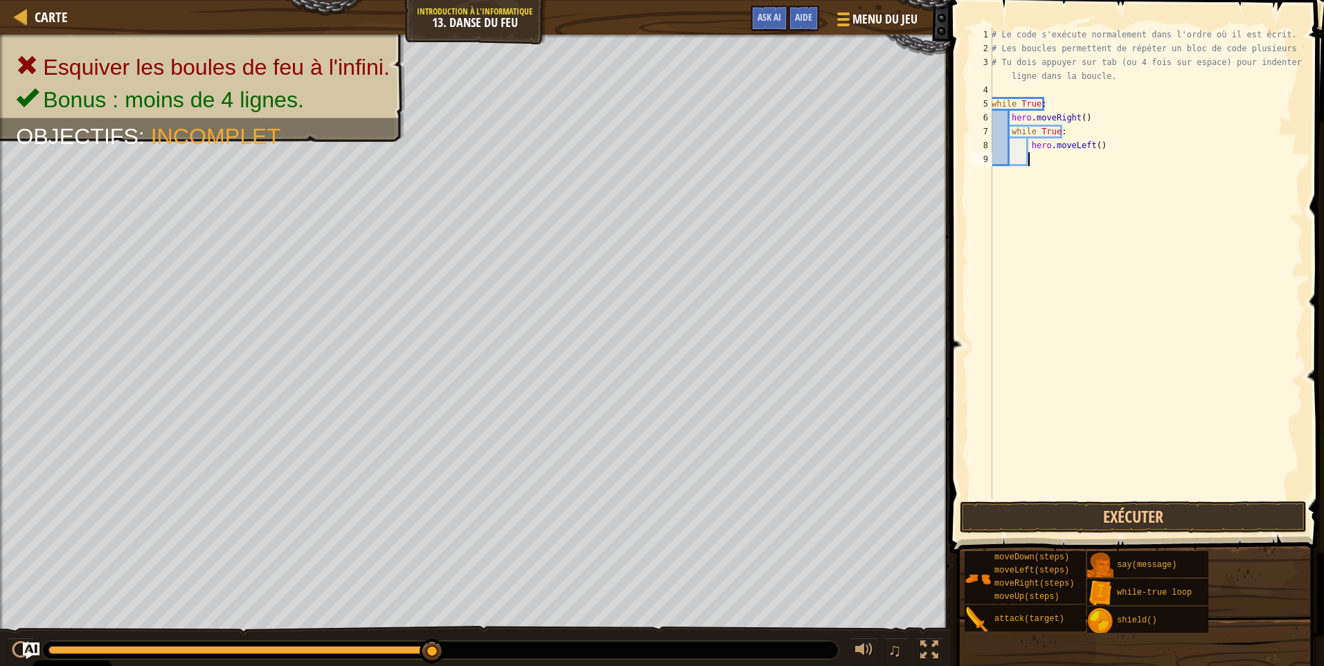
scroll to position [6, 0]
paste textarea "while True:"
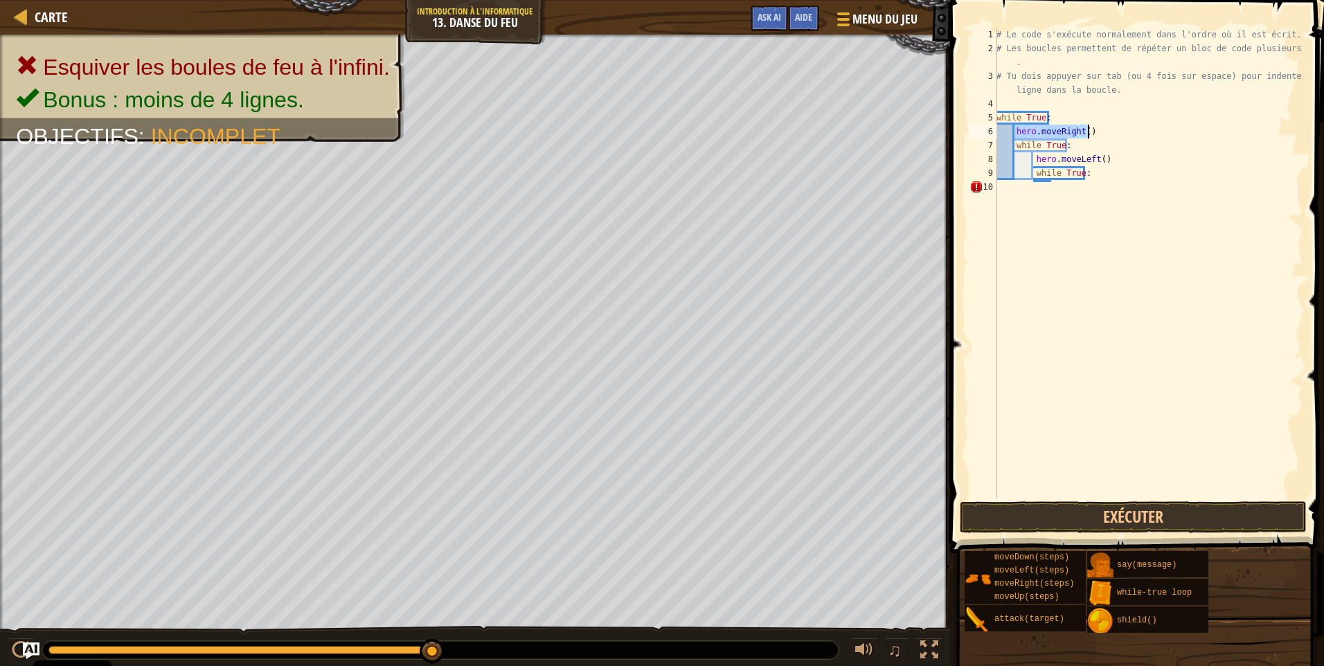
drag, startPoint x: 1013, startPoint y: 130, endPoint x: 1090, endPoint y: 132, distance: 76.8
click at [1090, 132] on div "# Le code s'exécute normalement dans l'ordre où il est écrit. # Les boucles per…" at bounding box center [1147, 277] width 309 height 498
type textarea "hero.moveRight()"
click at [1062, 186] on div "# Le code s'exécute normalement dans l'ordre où il est écrit. # Les boucles per…" at bounding box center [1147, 277] width 309 height 498
paste textarea "hero.moveRight()"
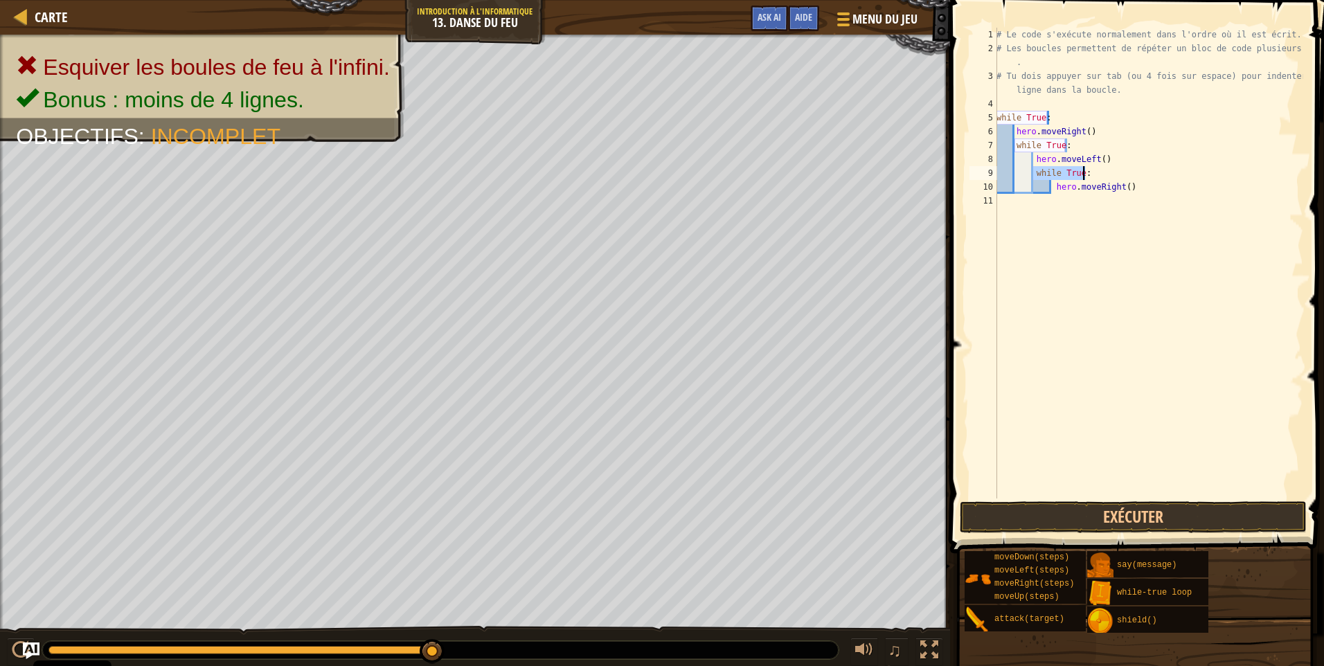
drag, startPoint x: 1031, startPoint y: 173, endPoint x: 1092, endPoint y: 172, distance: 60.9
click at [1092, 172] on div "# Le code s'exécute normalement dans l'ordre où il est écrit. # Les boucles per…" at bounding box center [1147, 277] width 309 height 498
click at [1127, 188] on div "# Le code s'exécute normalement dans l'ordre où il est écrit. # Les boucles per…" at bounding box center [1147, 277] width 309 height 498
type textarea "hero.moveRight()"
paste textarea "while True:"
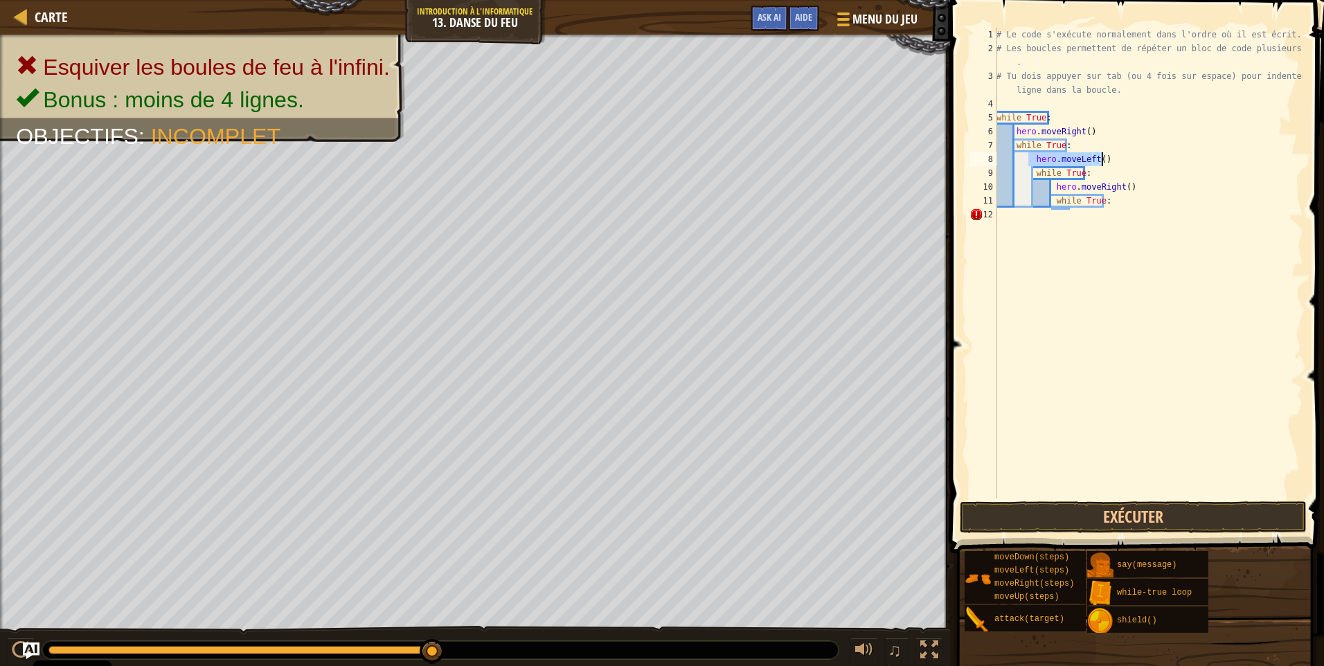
drag, startPoint x: 1029, startPoint y: 158, endPoint x: 1119, endPoint y: 159, distance: 89.3
click at [1125, 161] on div "# Le code s'exécute normalement dans l'ordre où il est écrit. # Les boucles per…" at bounding box center [1147, 277] width 309 height 498
click at [1106, 200] on div "# Le code s'exécute normalement dans l'ordre où il est écrit. # Les boucles per…" at bounding box center [1147, 277] width 309 height 498
type textarea "while True:"
paste textarea "hero.moveLeft()"
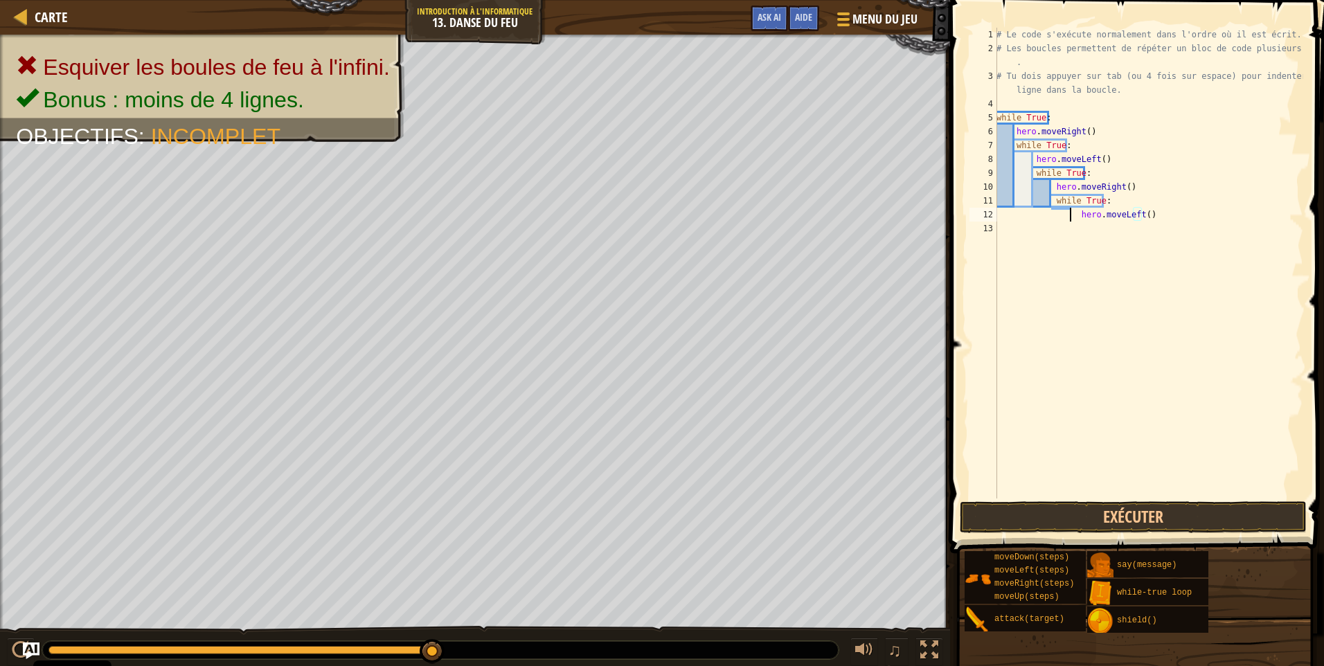
click at [1071, 216] on div "# Le code s'exécute normalement dans l'ordre où il est écrit. # Les boucles per…" at bounding box center [1147, 277] width 309 height 498
click at [1075, 214] on div "# Le code s'exécute normalement dans l'ordre où il est écrit. # Les boucles per…" at bounding box center [1147, 277] width 309 height 498
type textarea "hero.moveLeft()"
click at [1057, 516] on button "Exécuter" at bounding box center [1132, 517] width 347 height 32
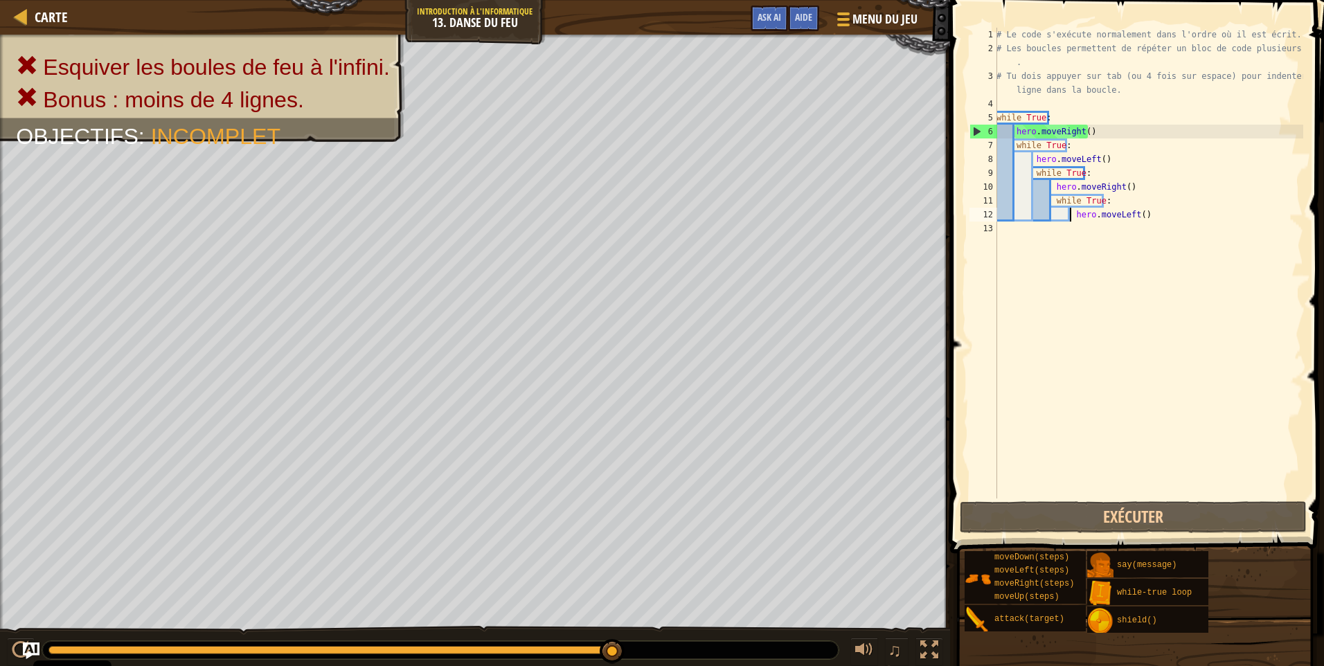
scroll to position [6, 0]
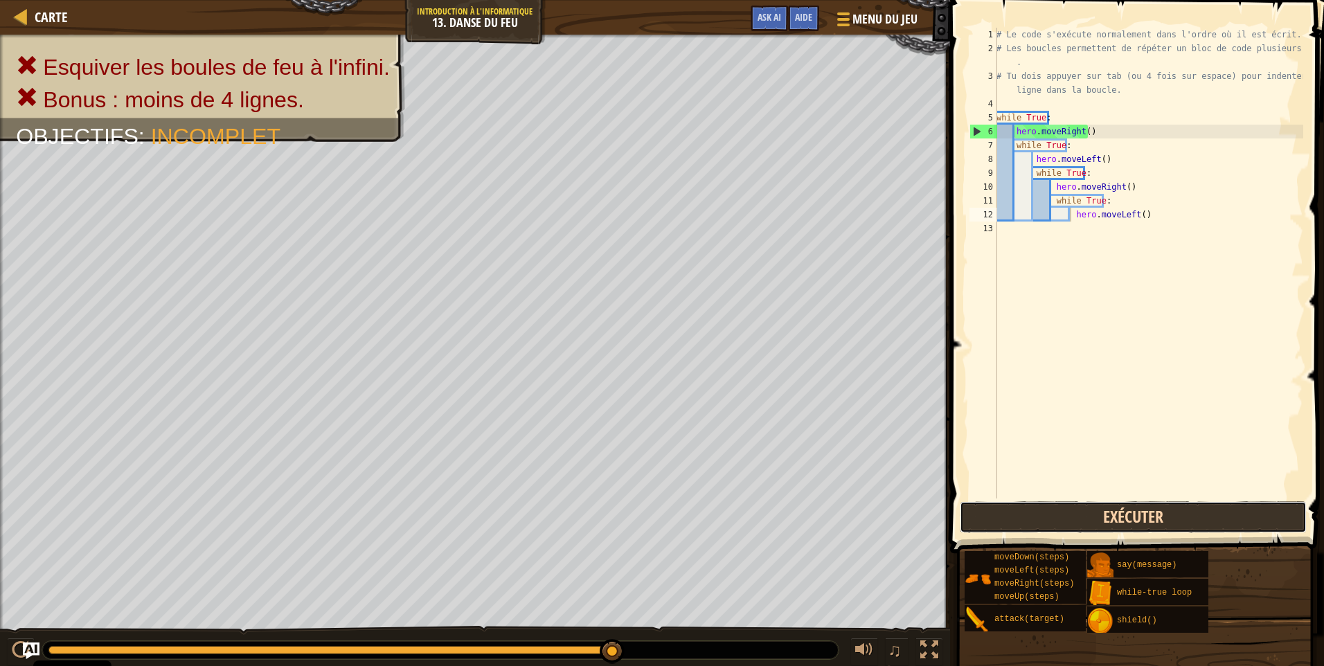
click at [1251, 512] on button "Exécuter" at bounding box center [1132, 517] width 347 height 32
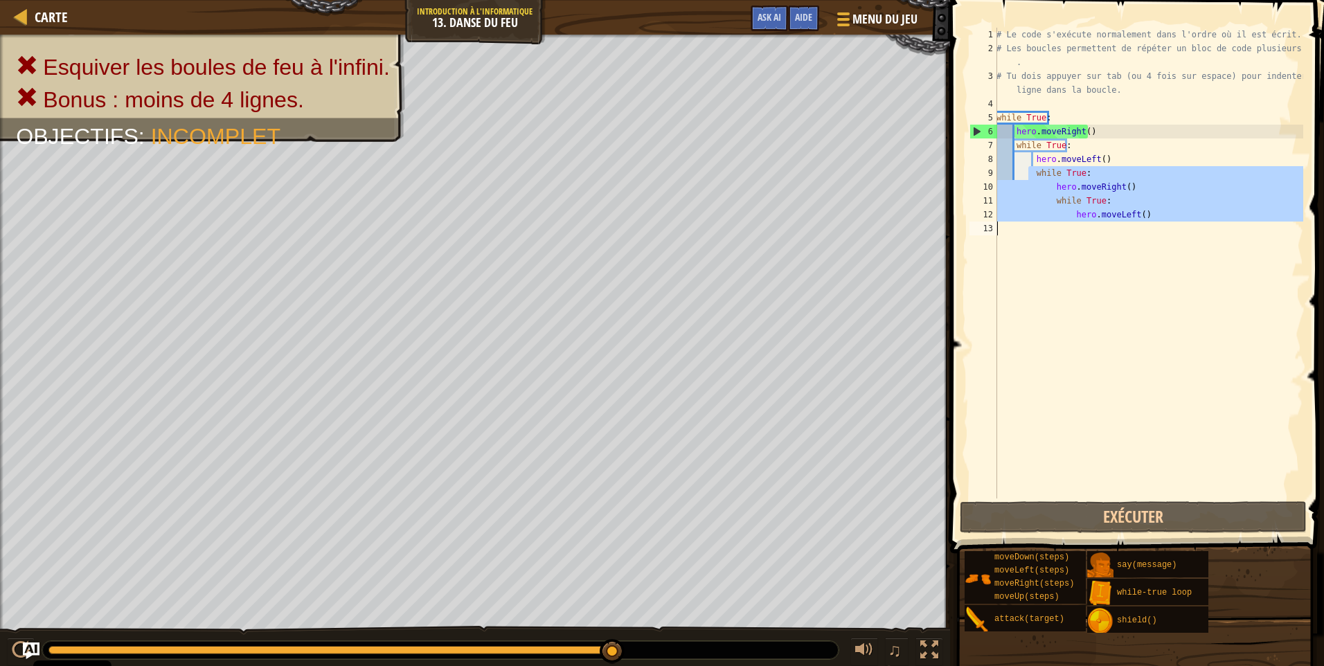
drag, startPoint x: 1035, startPoint y: 174, endPoint x: 1111, endPoint y: 236, distance: 98.4
click at [1111, 236] on div "# Le code s'exécute normalement dans l'ordre où il est écrit. # Les boucles per…" at bounding box center [1147, 277] width 309 height 498
type textarea "hero.moveLeft()"
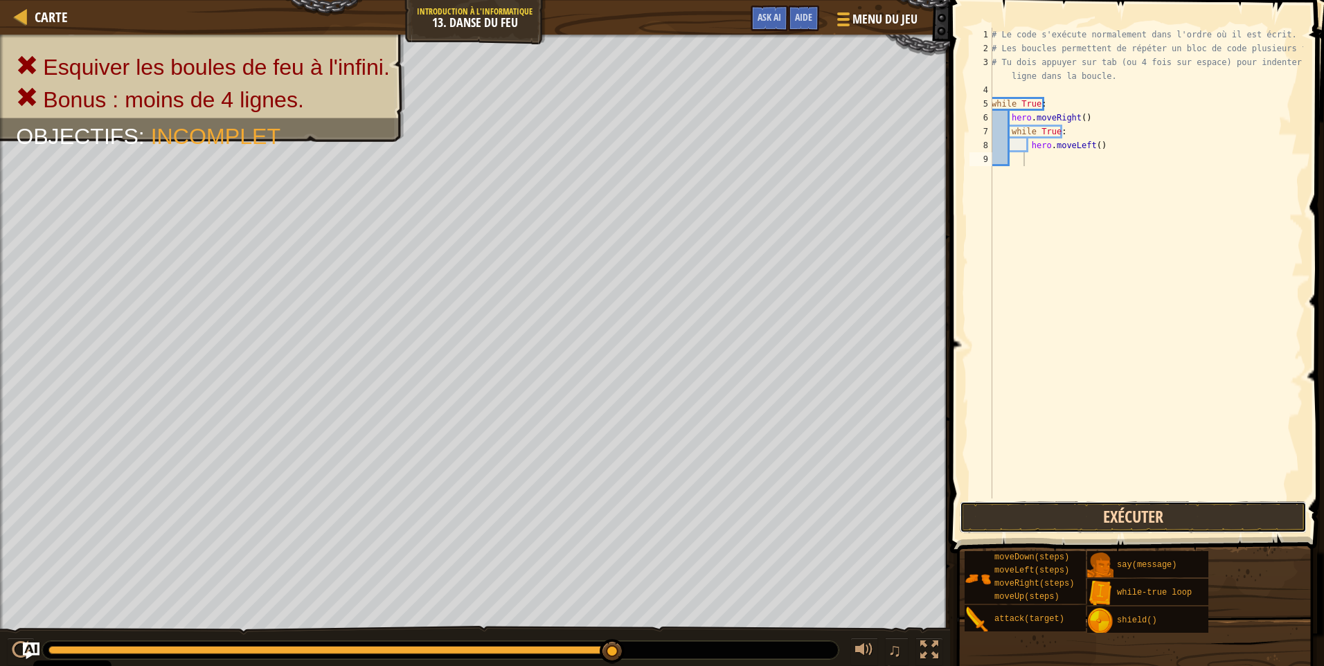
click at [1074, 522] on button "Exécuter" at bounding box center [1132, 517] width 347 height 32
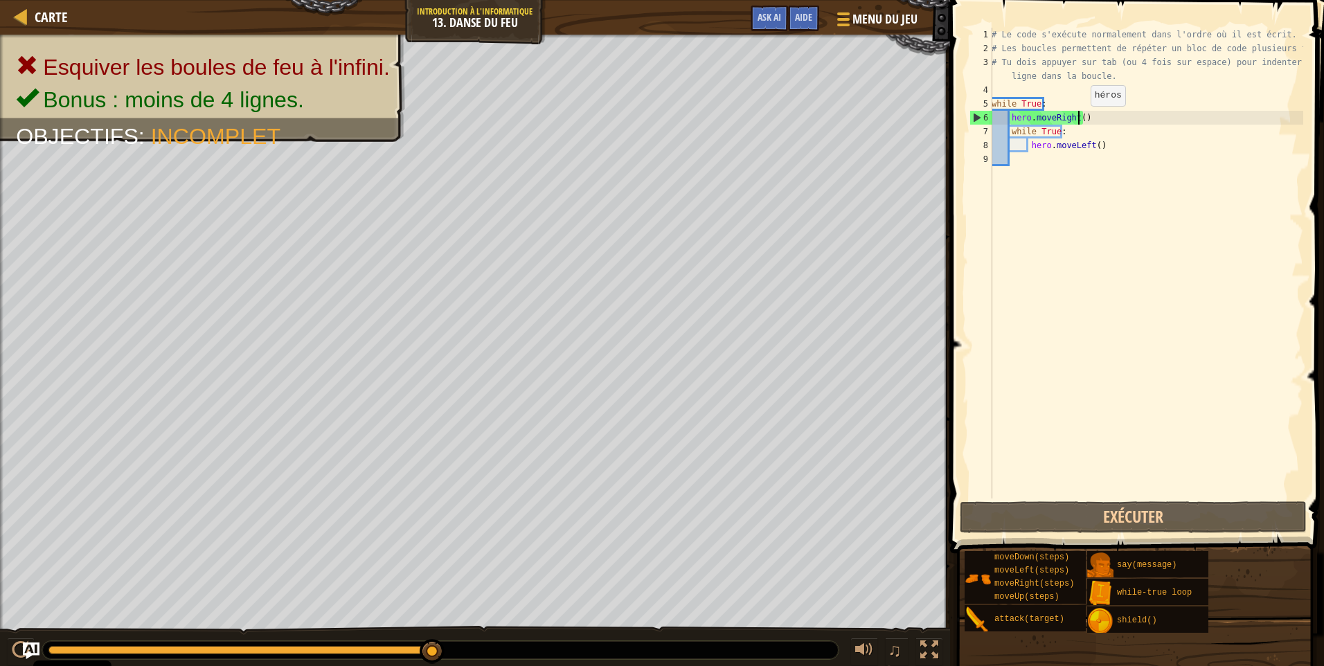
click at [1078, 120] on div "# Le code s'exécute normalement dans l'ordre où il est écrit. # Les boucles per…" at bounding box center [1145, 277] width 314 height 498
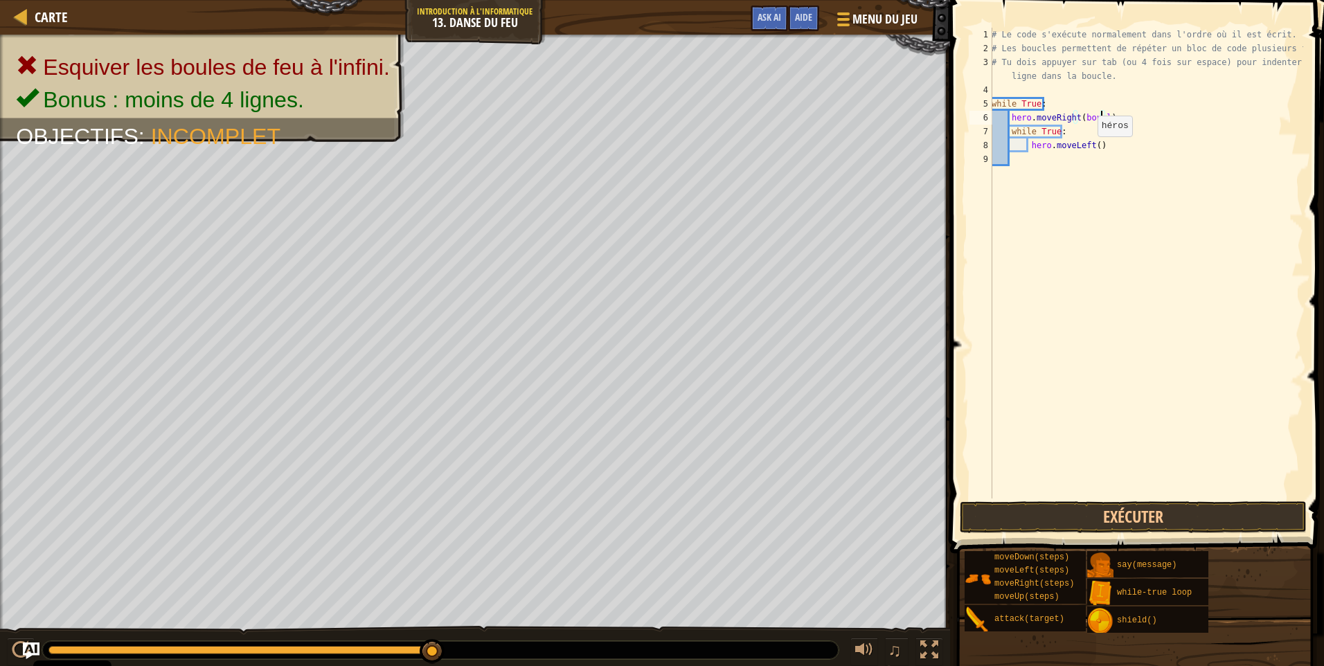
scroll to position [6, 9]
click at [1092, 150] on div "# Le code s'exécute normalement dans l'ordre où il est écrit. # Les boucles per…" at bounding box center [1145, 277] width 314 height 498
click at [1092, 515] on button "Exécuter" at bounding box center [1132, 517] width 347 height 32
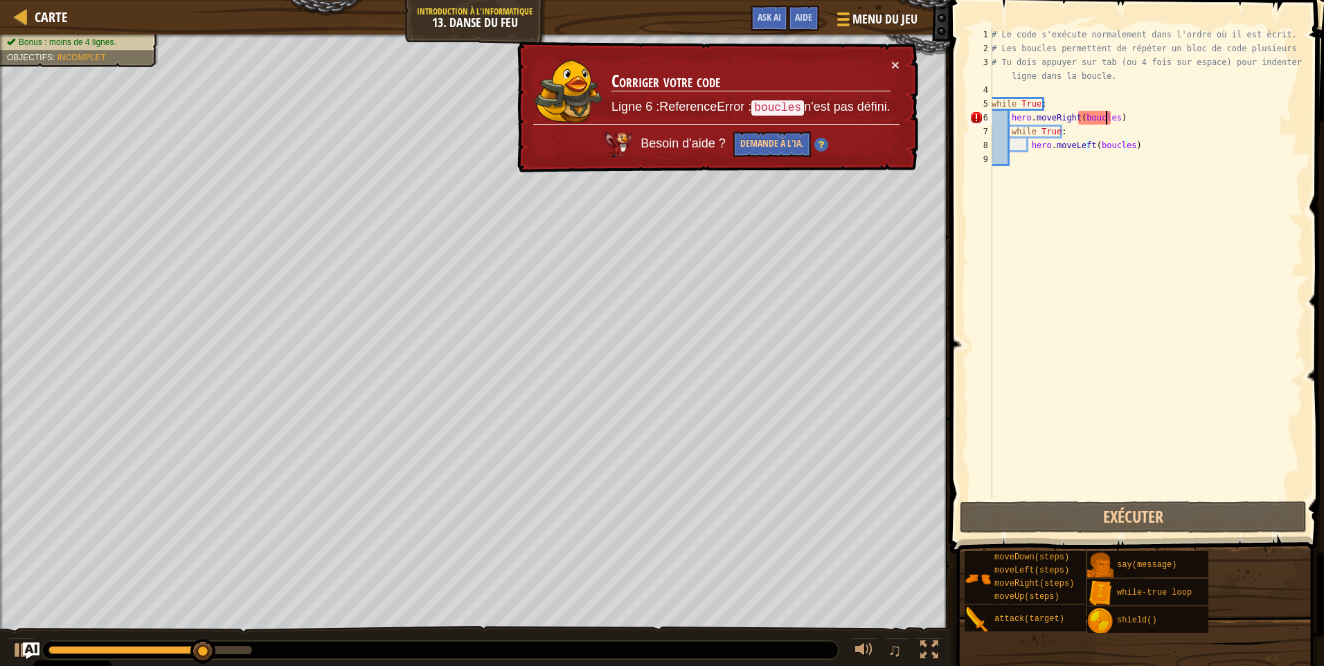
click at [1108, 123] on div "# Le code s'exécute normalement dans l'ordre où il est écrit. # Les boucles per…" at bounding box center [1145, 277] width 314 height 498
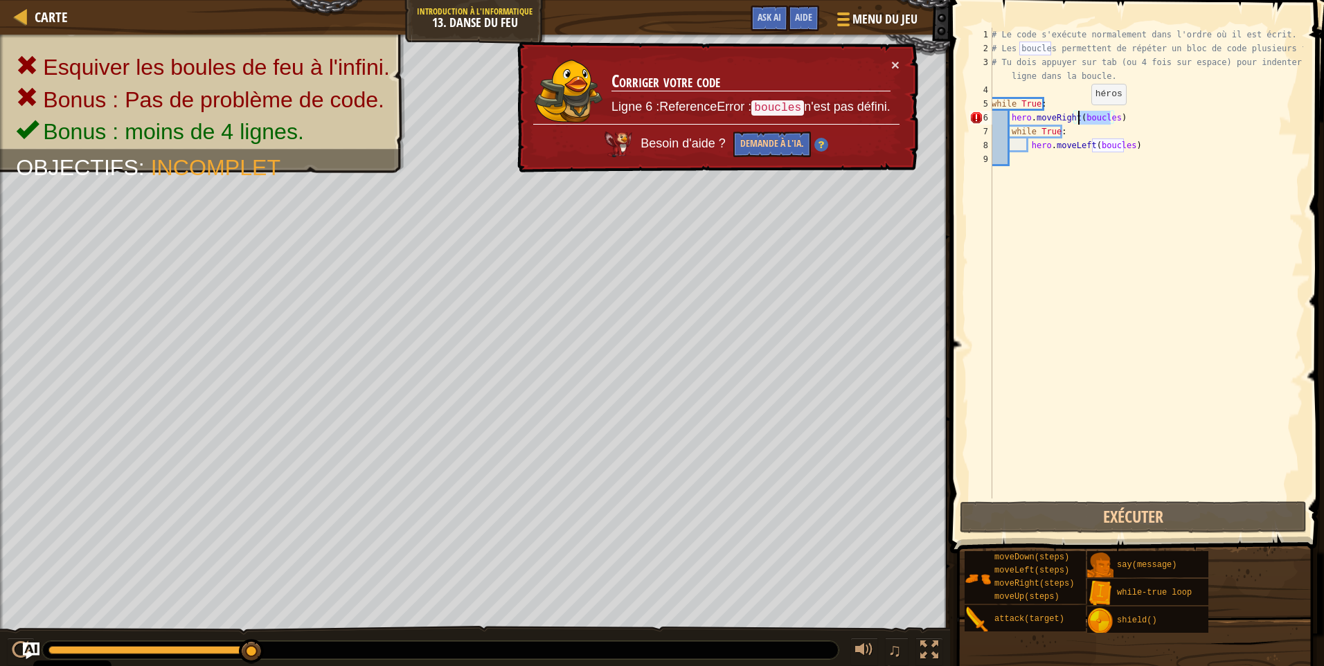
drag, startPoint x: 1110, startPoint y: 119, endPoint x: 1078, endPoint y: 118, distance: 31.8
click at [1078, 118] on div "# Le code s'exécute normalement dans l'ordre où il est écrit. # Les boucles per…" at bounding box center [1145, 277] width 314 height 498
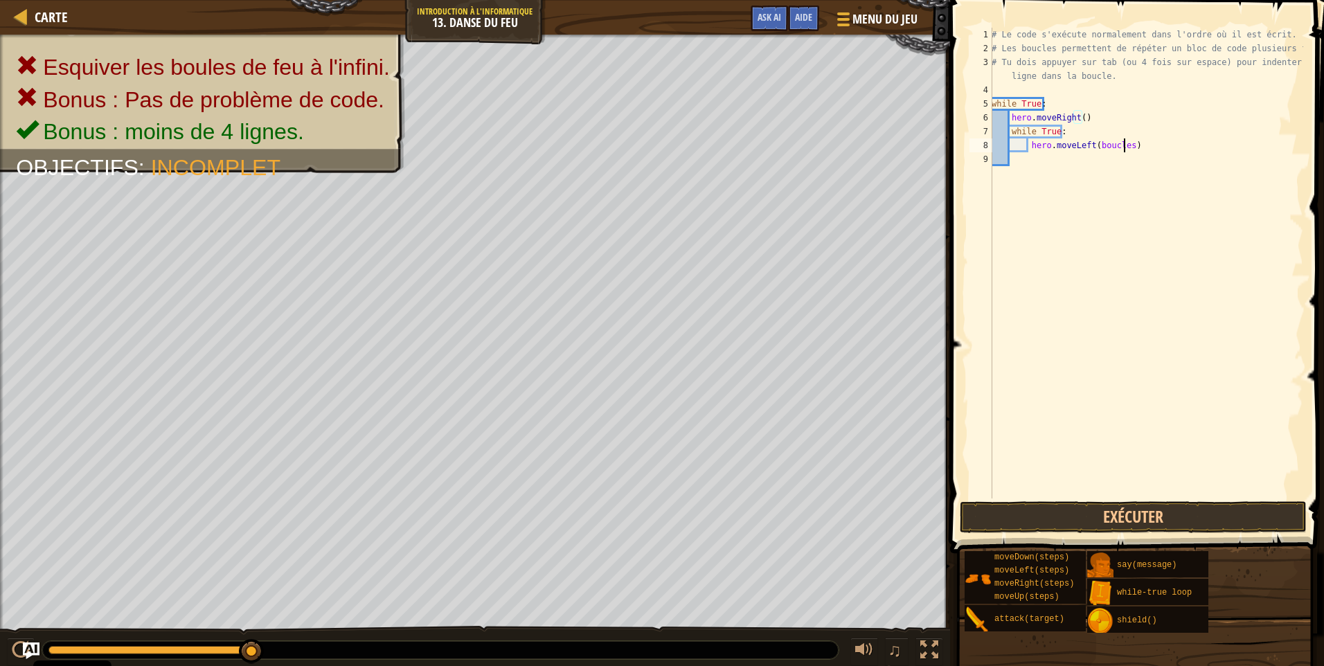
click at [1124, 149] on div "# Le code s'exécute normalement dans l'ordre où il est écrit. # Les boucles per…" at bounding box center [1145, 277] width 314 height 498
type textarea "hero.moveLeft()"
click at [1083, 208] on div "# Le code s'exécute normalement dans l'ordre où il est écrit. # Les boucles per…" at bounding box center [1145, 277] width 314 height 498
click at [995, 174] on div "# Le code s'exécute normalement dans l'ordre où il est écrit. # Les boucles per…" at bounding box center [1145, 277] width 314 height 498
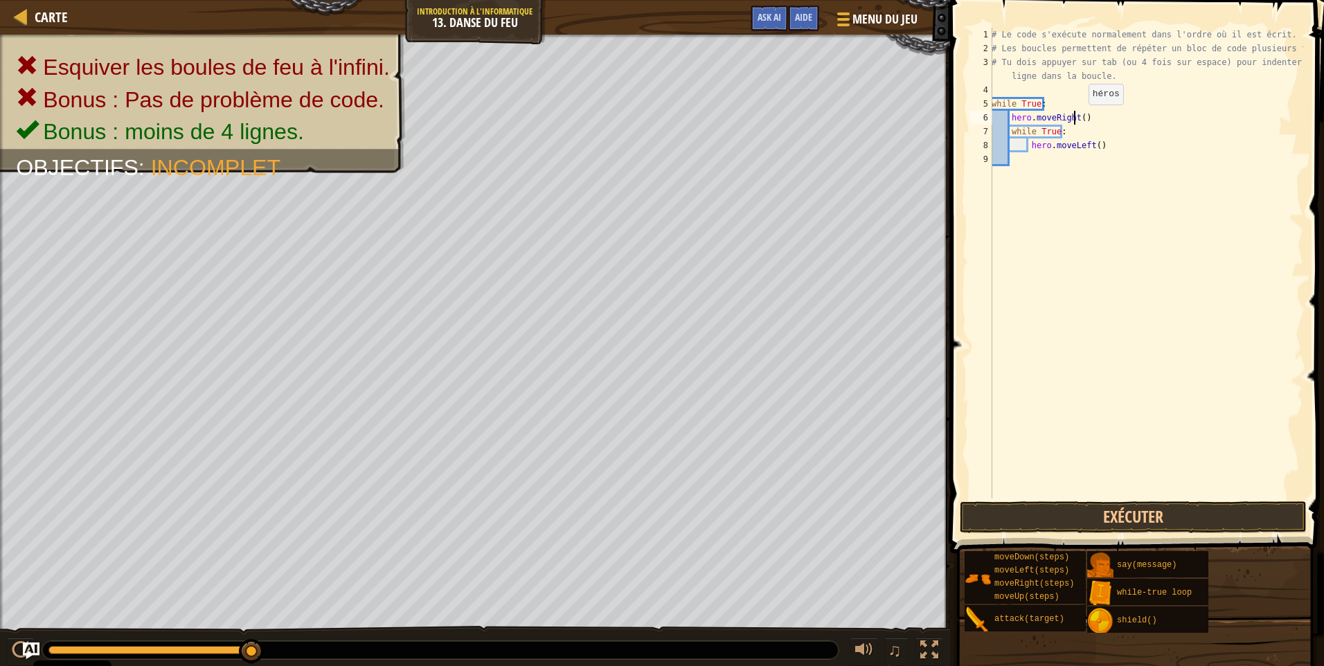
click at [1076, 118] on div "# Le code s'exécute normalement dans l'ordre où il est écrit. # Les boucles per…" at bounding box center [1145, 277] width 314 height 498
click at [1090, 117] on div "# Le code s'exécute normalement dans l'ordre où il est écrit. # Les boucles per…" at bounding box center [1145, 277] width 314 height 498
click at [1077, 117] on div "# Le code s'exécute normalement dans l'ordre où il est écrit. # Les boucles per…" at bounding box center [1145, 277] width 314 height 498
click at [1095, 146] on div "# Le code s'exécute normalement dans l'ordre où il est écrit. # Les boucles per…" at bounding box center [1145, 277] width 314 height 498
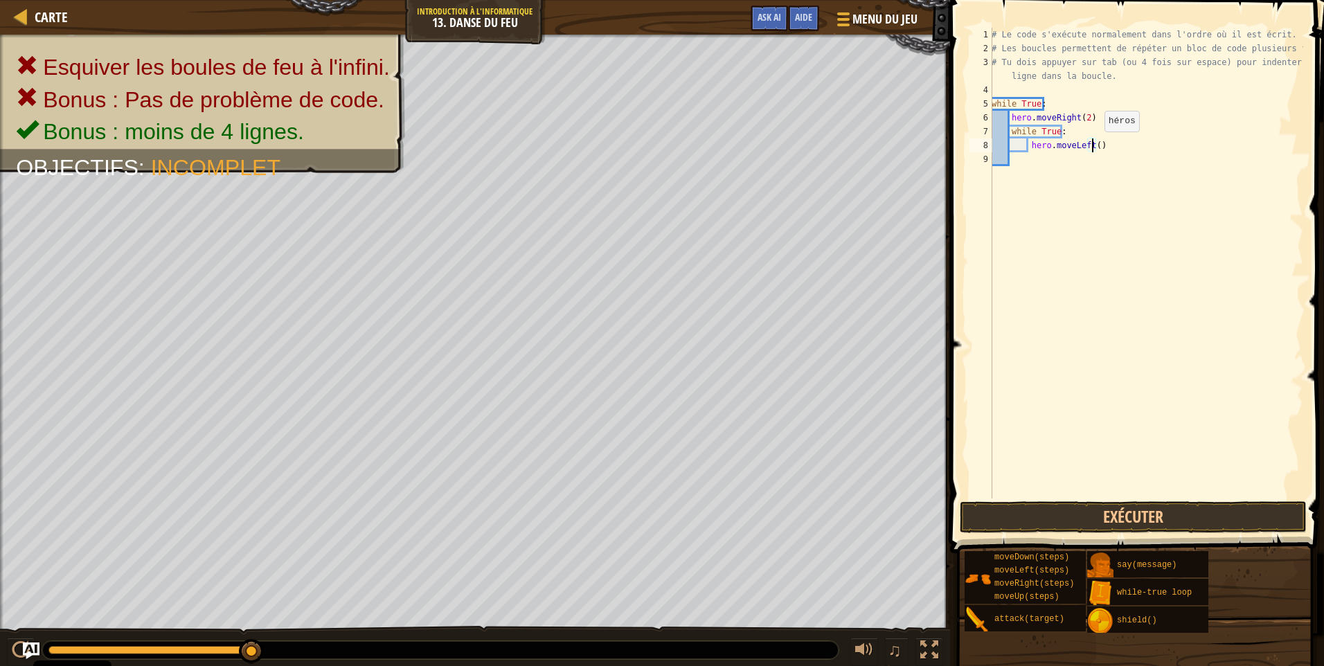
click at [1092, 145] on div "# Le code s'exécute normalement dans l'ordre où il est écrit. # Les boucles per…" at bounding box center [1145, 277] width 314 height 498
click at [1082, 523] on button "Exécuter" at bounding box center [1132, 517] width 347 height 32
click at [1132, 516] on button "Exécuter" at bounding box center [1132, 517] width 347 height 32
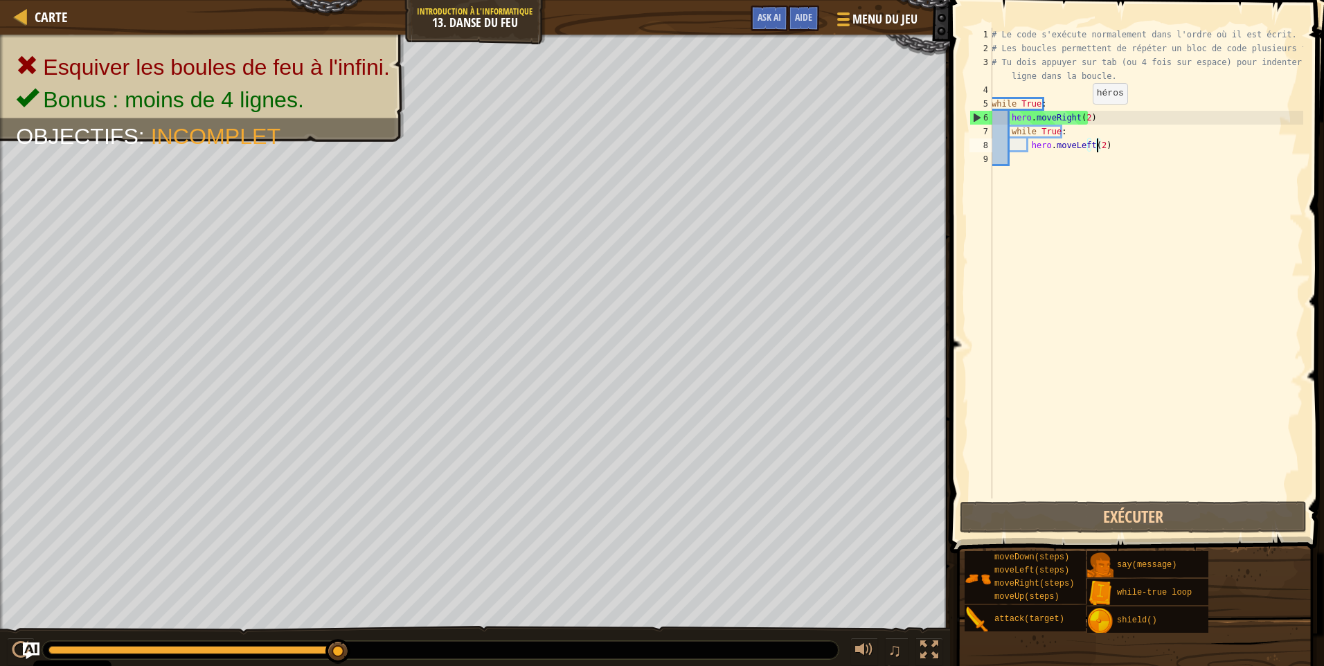
click at [1080, 118] on div "# Le code s'exécute normalement dans l'ordre où il est écrit. # Les boucles per…" at bounding box center [1145, 277] width 314 height 498
click at [1084, 121] on div "# Le code s'exécute normalement dans l'ordre où il est écrit. # Les boucles per…" at bounding box center [1145, 277] width 314 height 498
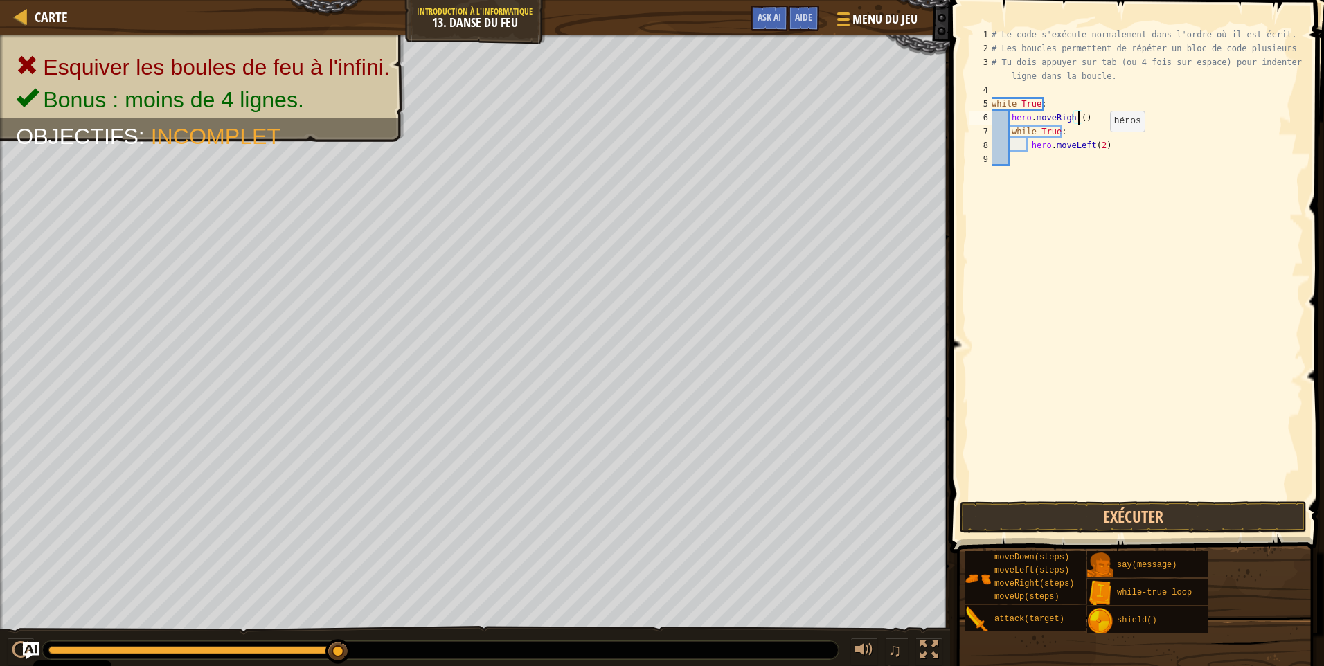
click at [1096, 145] on div "# Le code s'exécute normalement dans l'ordre où il est écrit. # Les boucles per…" at bounding box center [1145, 277] width 314 height 498
type textarea "hero.moveLeft()"
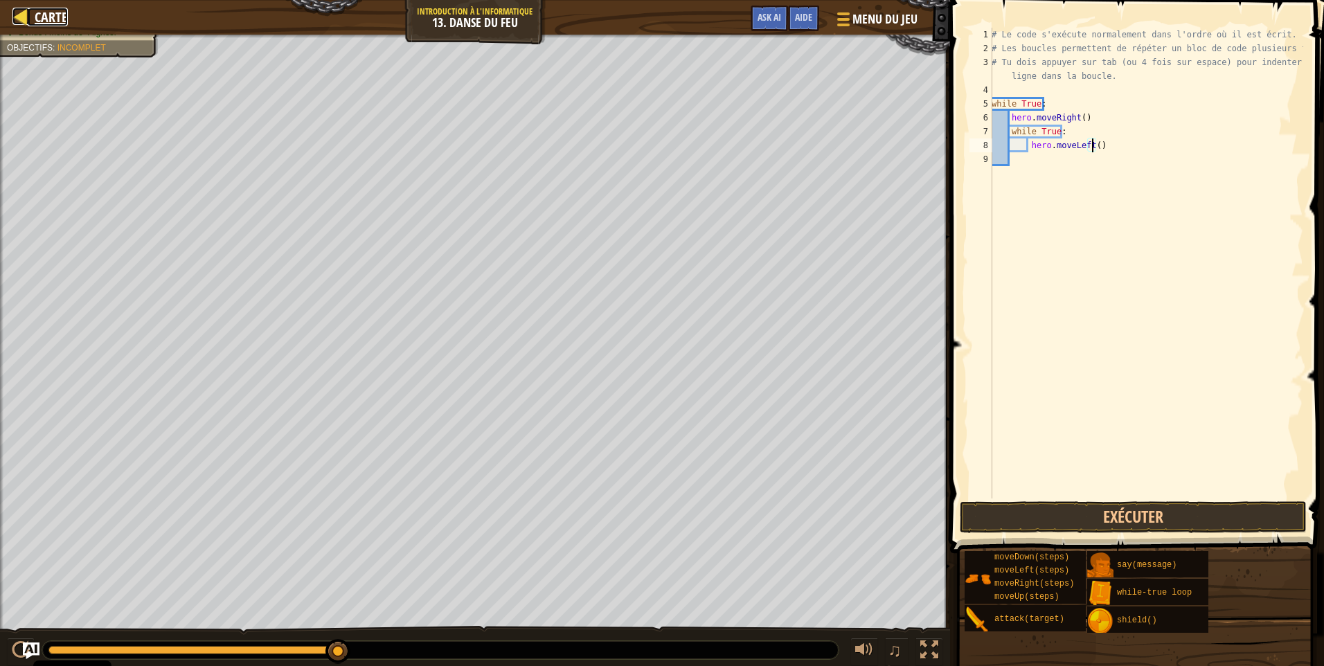
click at [48, 18] on span "Carte" at bounding box center [51, 17] width 33 height 19
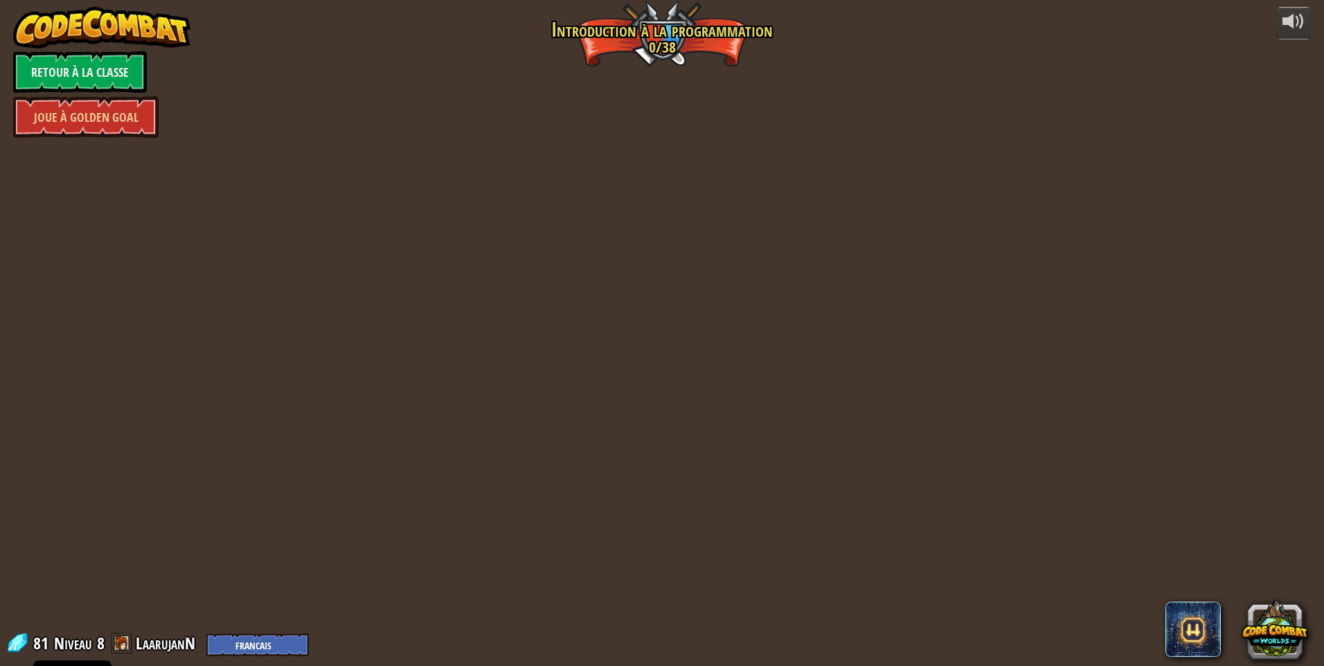
select select "fr"
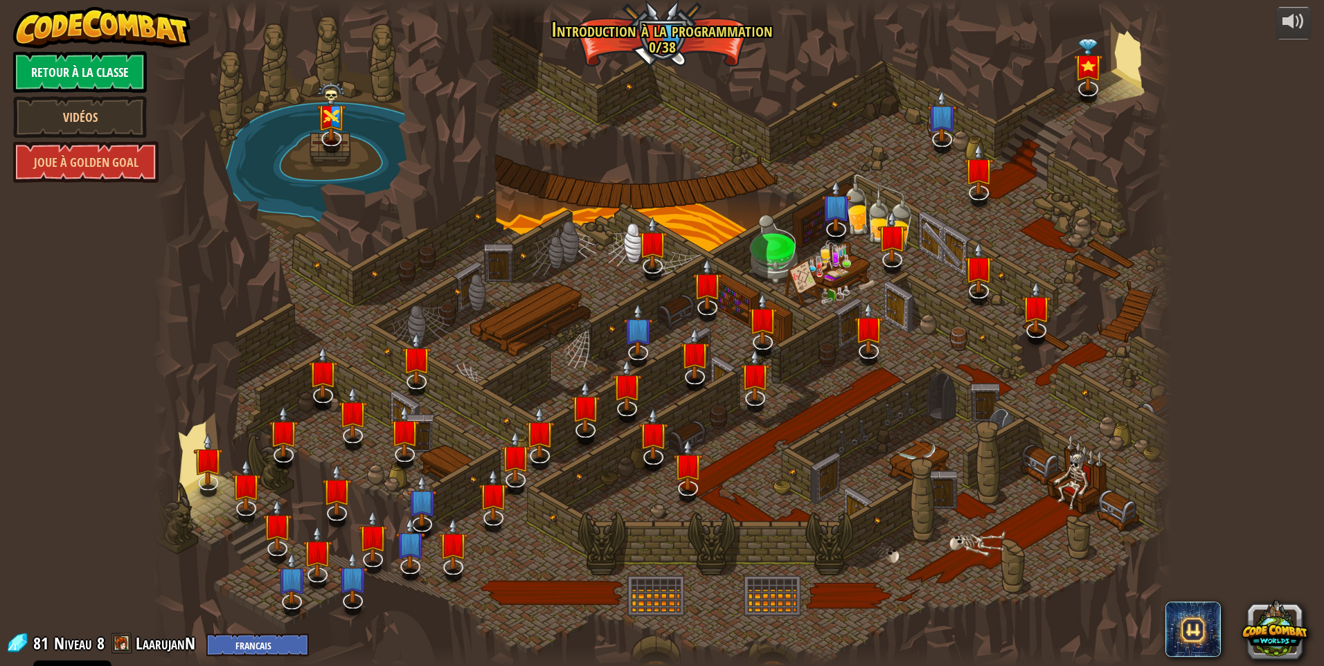
select select "fr"
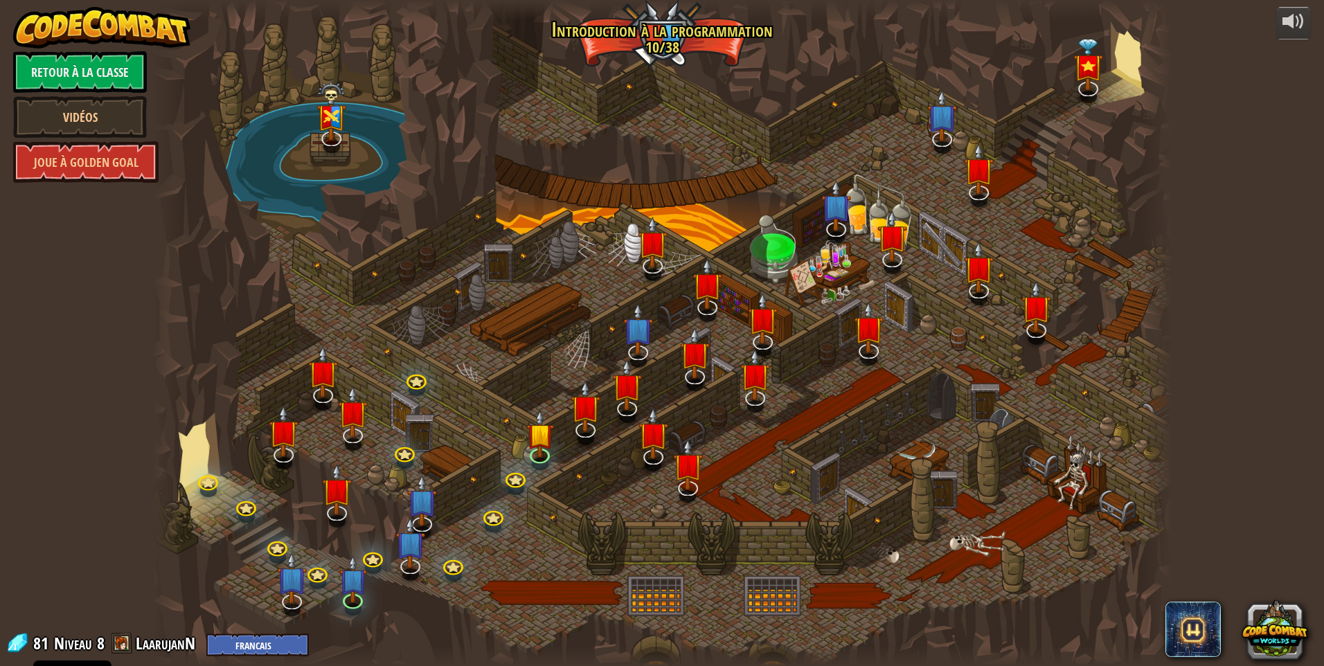
select select "fr"
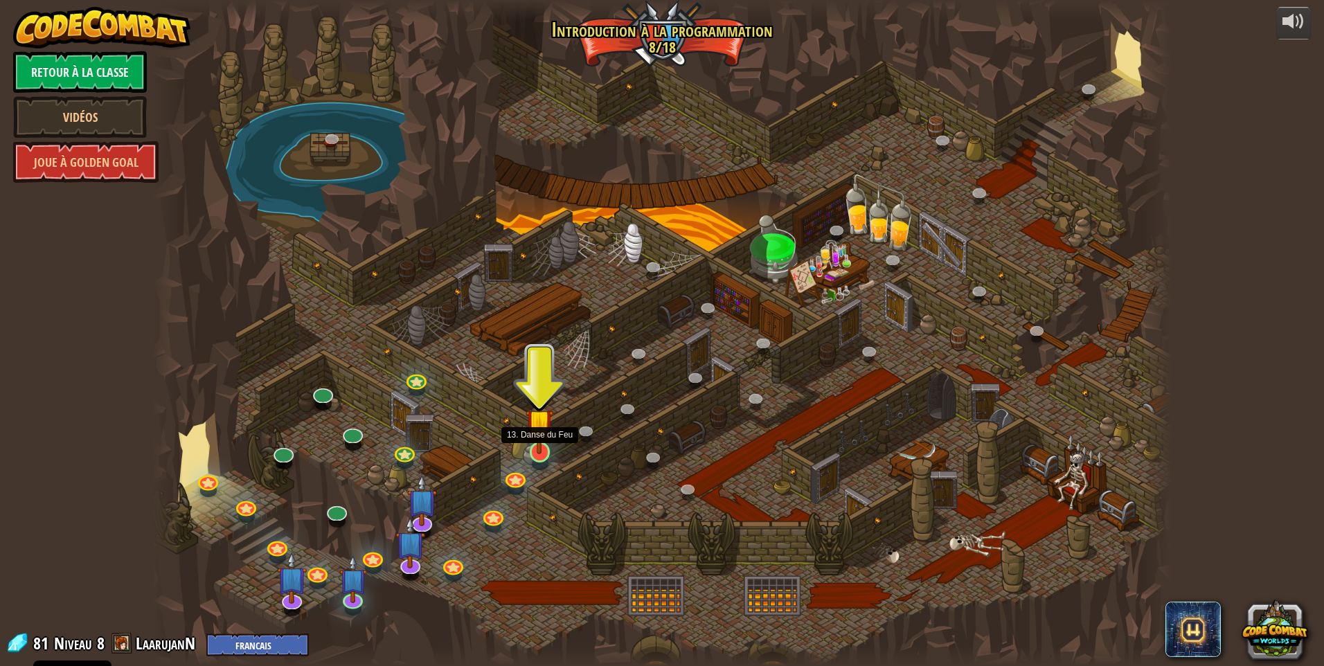
click at [543, 453] on img at bounding box center [539, 422] width 28 height 63
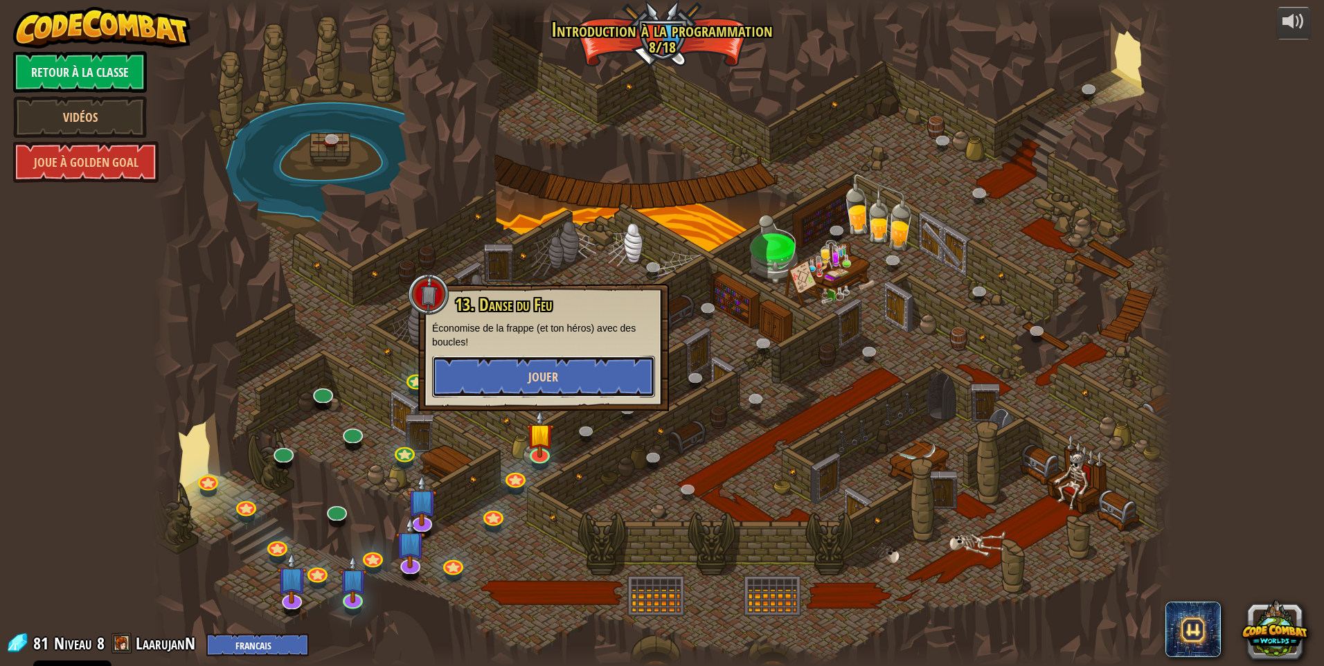
click at [544, 381] on span "Jouer" at bounding box center [543, 376] width 30 height 17
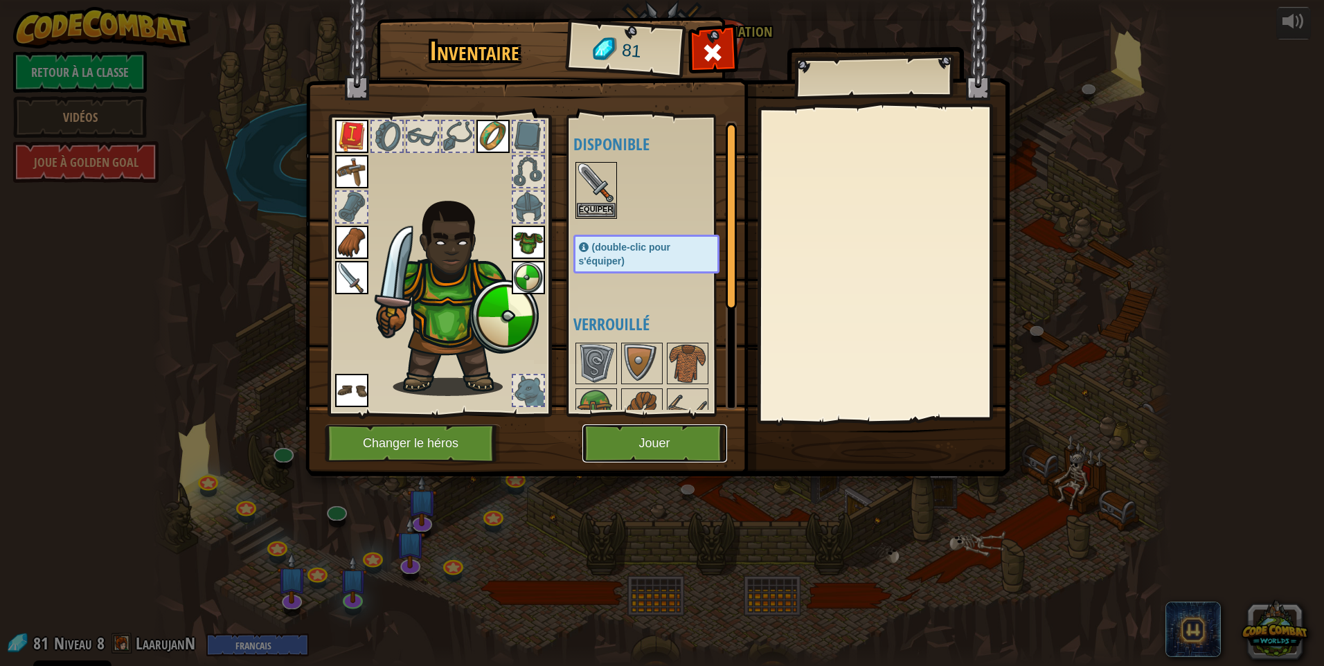
click at [649, 446] on button "Jouer" at bounding box center [654, 443] width 145 height 38
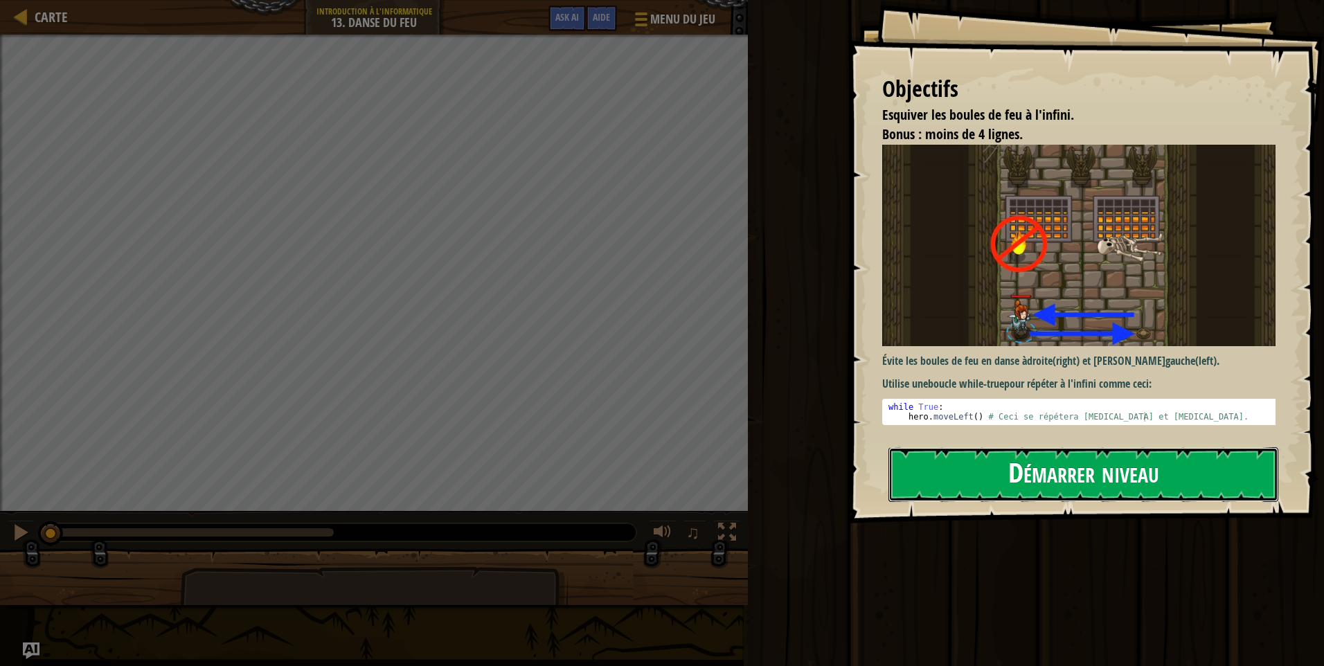
click at [981, 475] on button "Démarrer niveau" at bounding box center [1083, 474] width 390 height 55
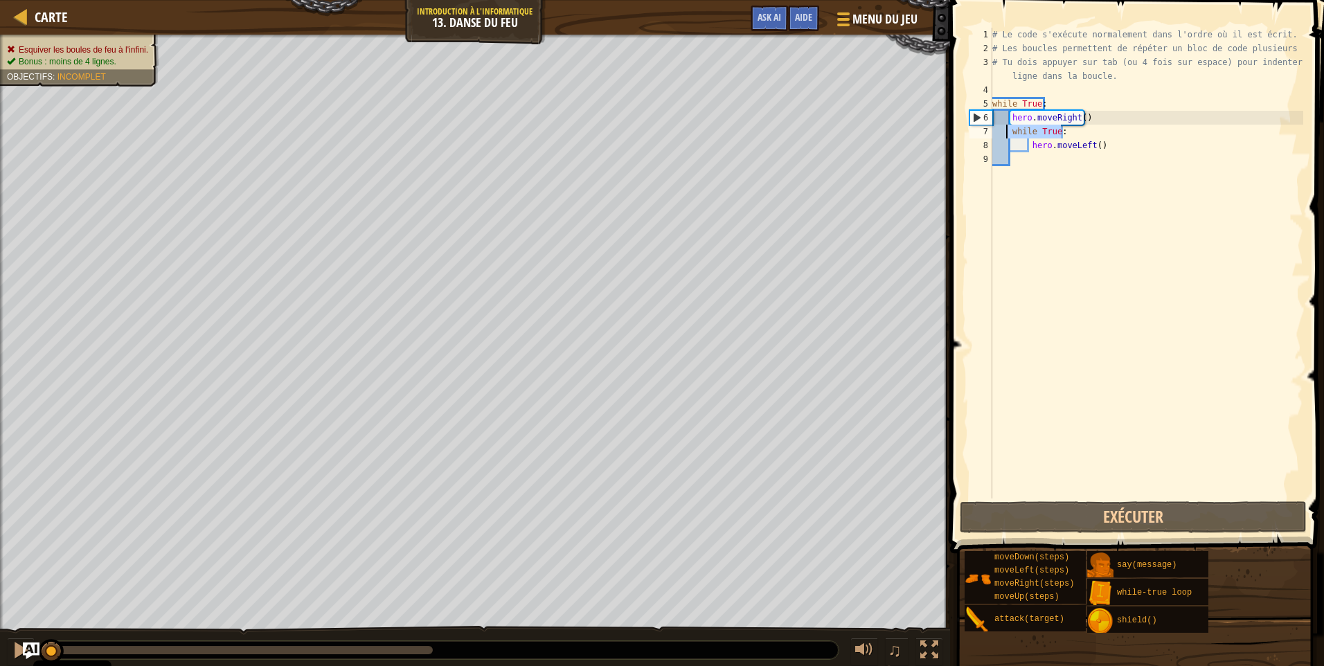
drag, startPoint x: 1067, startPoint y: 134, endPoint x: 1004, endPoint y: 136, distance: 63.0
click at [1004, 136] on div "# Le code s'exécute normalement dans l'ordre où il est écrit. # Les boucles per…" at bounding box center [1146, 277] width 314 height 498
type textarea "while True:"
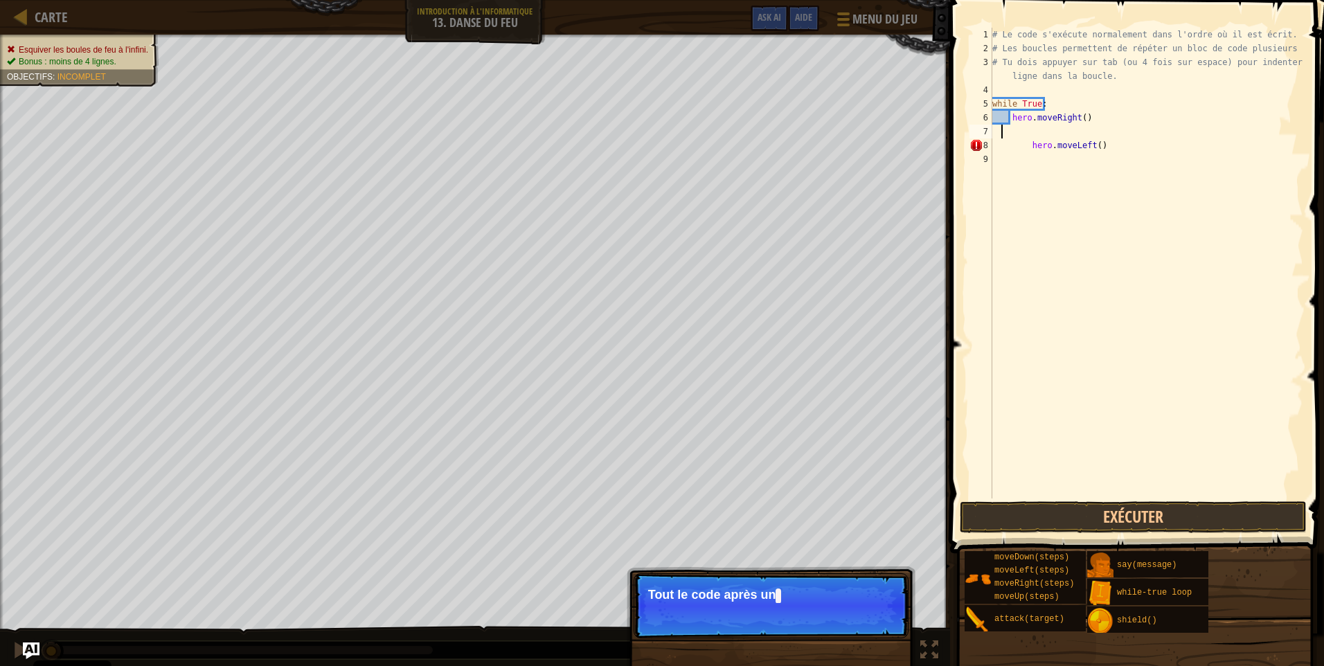
click at [1029, 146] on div "# Le code s'exécute normalement dans l'ordre où il est écrit. # Les boucles per…" at bounding box center [1146, 277] width 314 height 498
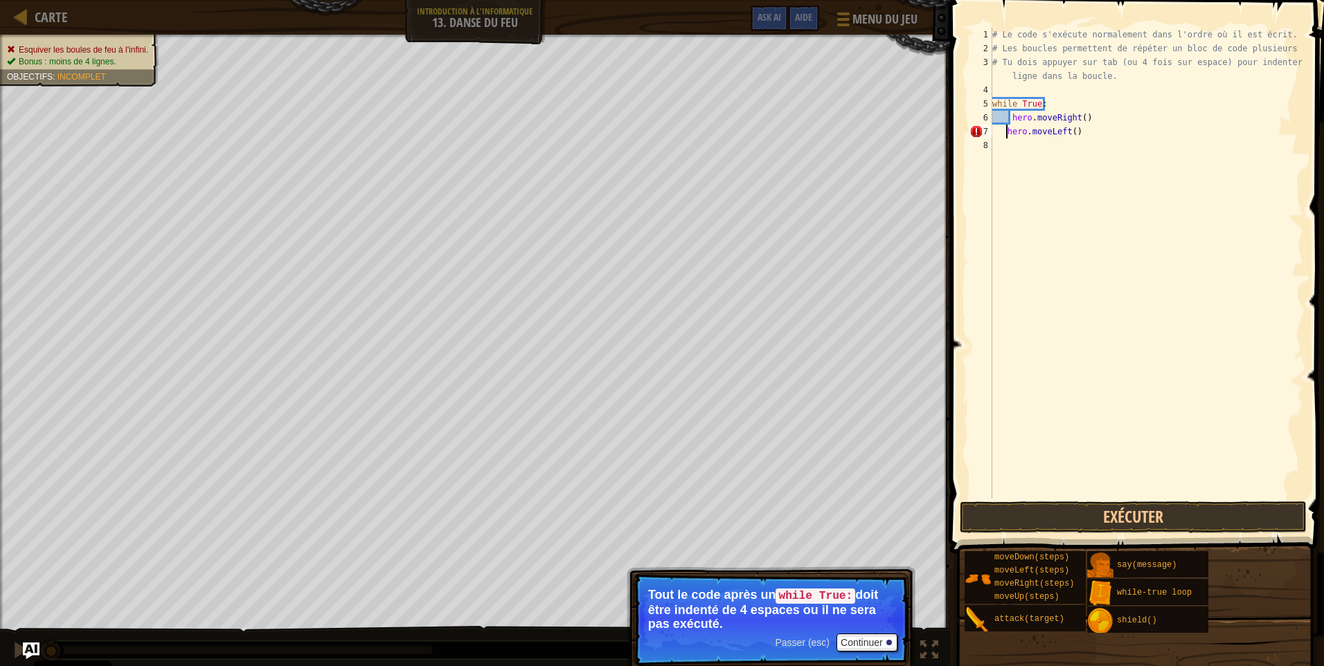
type textarea "hero.moveLeft()"
click at [1035, 511] on button "Exécuter" at bounding box center [1132, 517] width 347 height 32
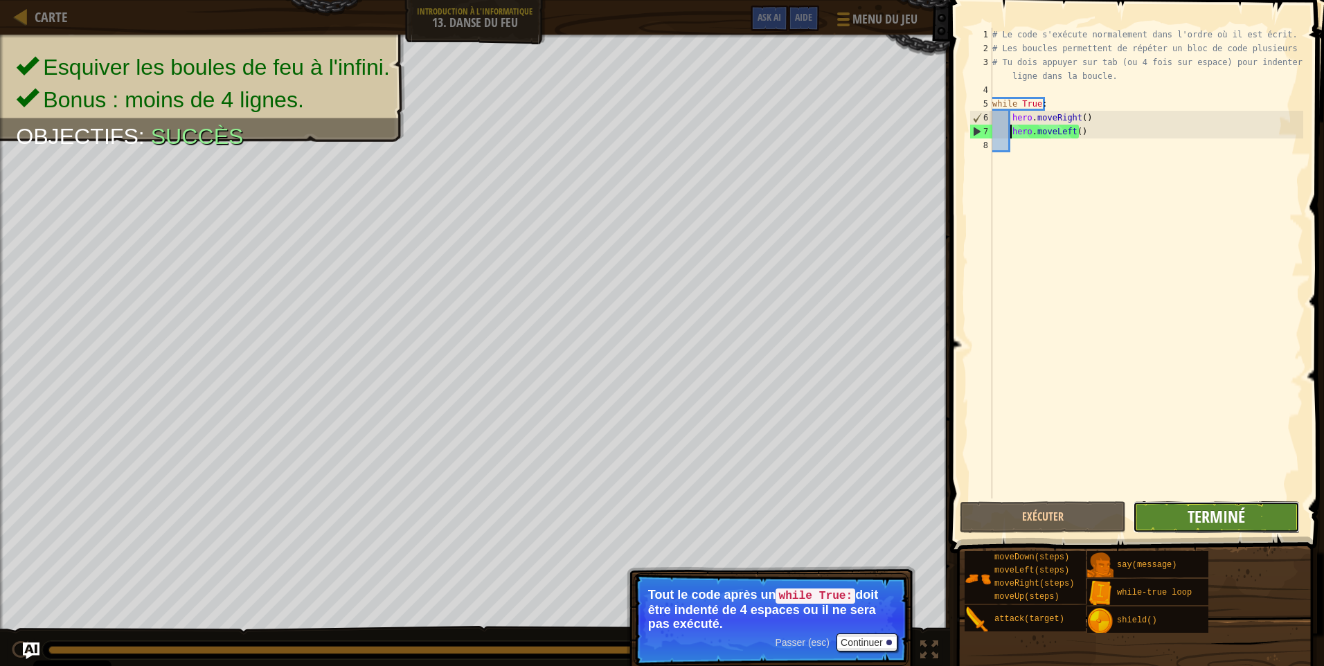
click at [1202, 516] on span "Terminé" at bounding box center [1215, 516] width 57 height 22
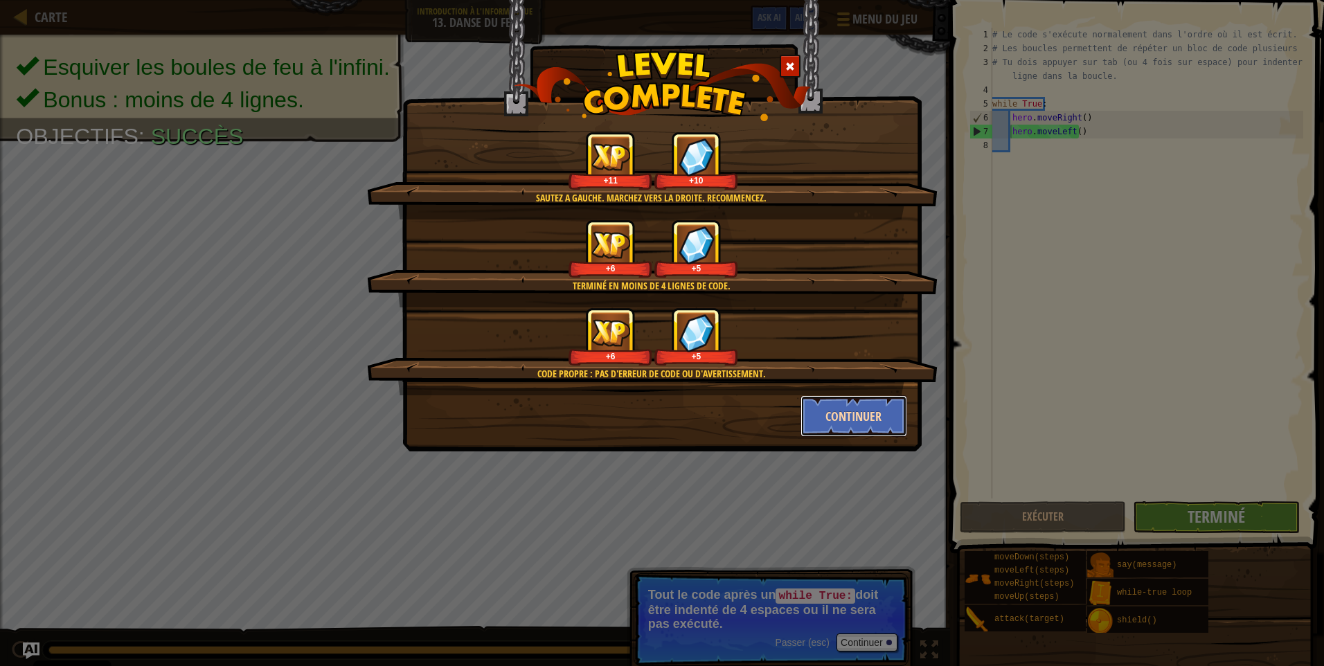
click at [853, 409] on button "Continuer" at bounding box center [853, 416] width 107 height 42
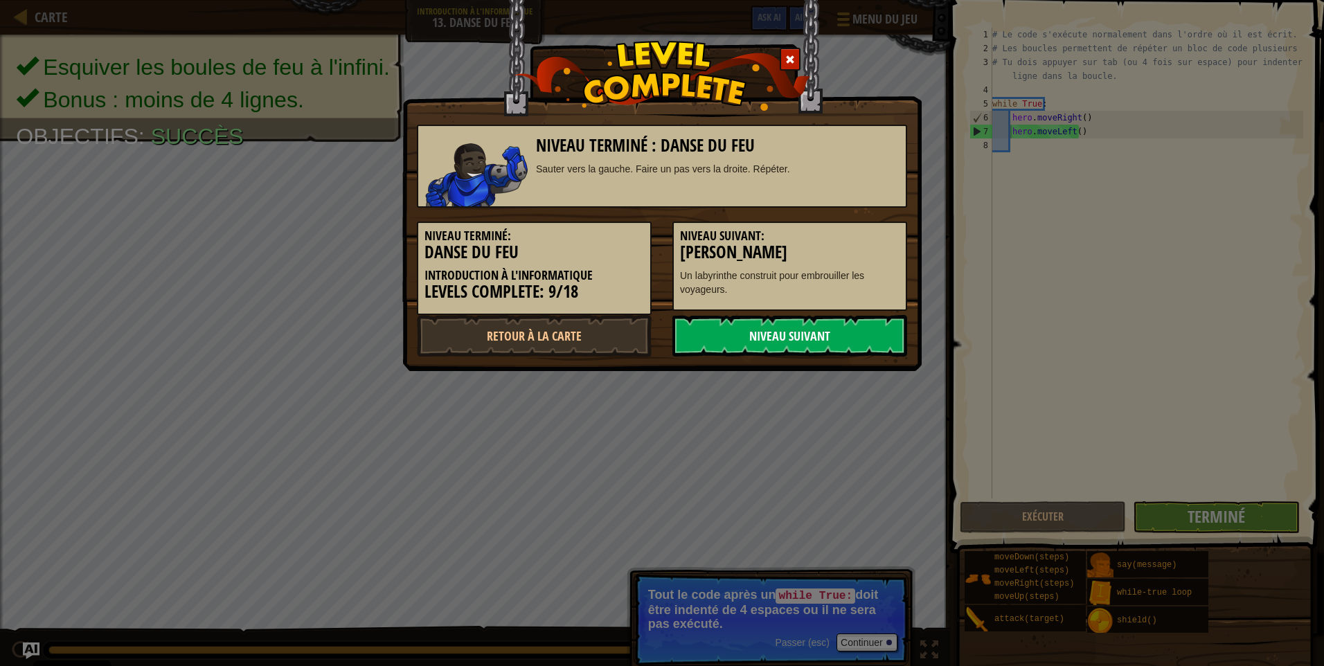
click at [779, 323] on link "Niveau Suivant" at bounding box center [789, 336] width 235 height 42
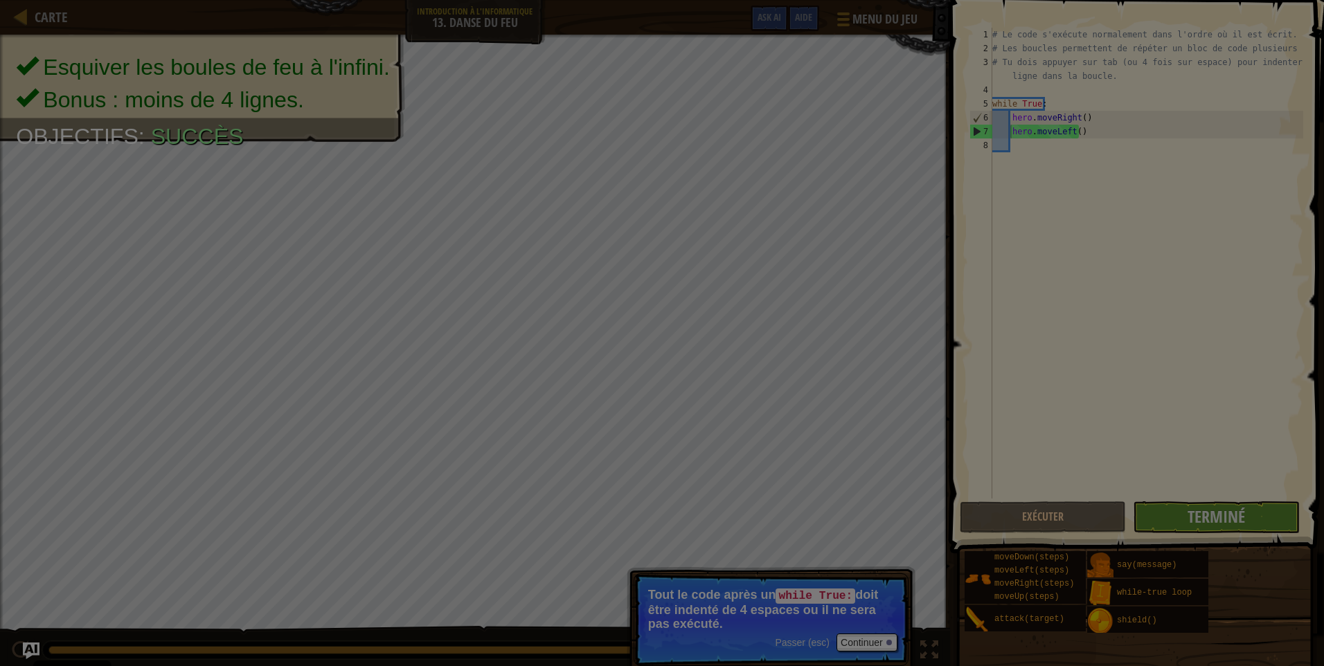
click at [786, 1] on body "Cookie Policy CodeCombat utilise quelques cookies essentiels et non essentiels.…" at bounding box center [662, 0] width 1324 height 1
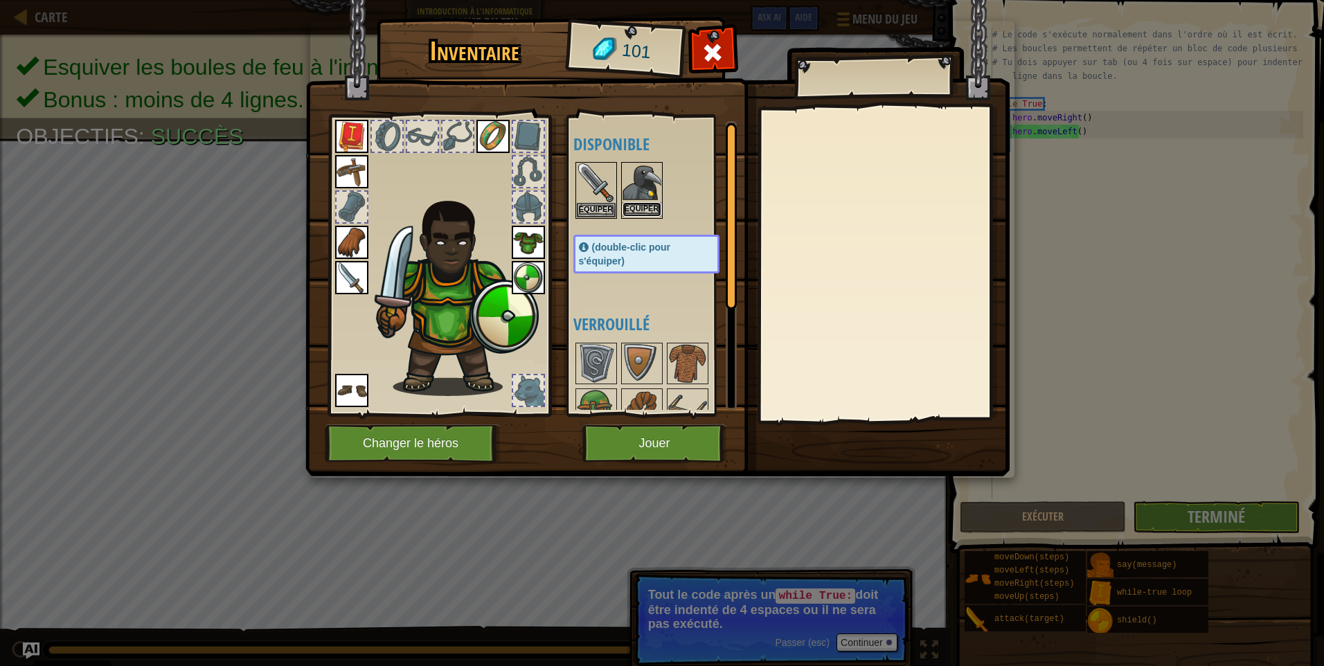
click at [635, 207] on button "Equiper" at bounding box center [641, 209] width 39 height 15
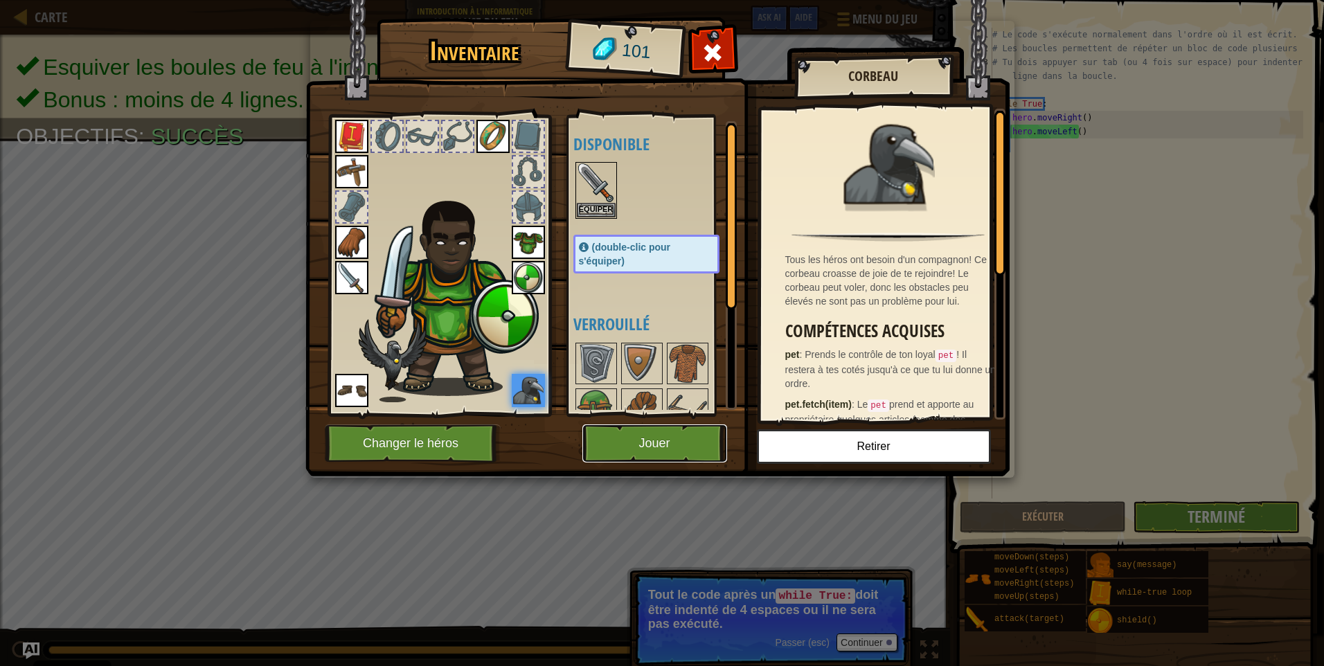
click at [677, 441] on button "Jouer" at bounding box center [654, 443] width 145 height 38
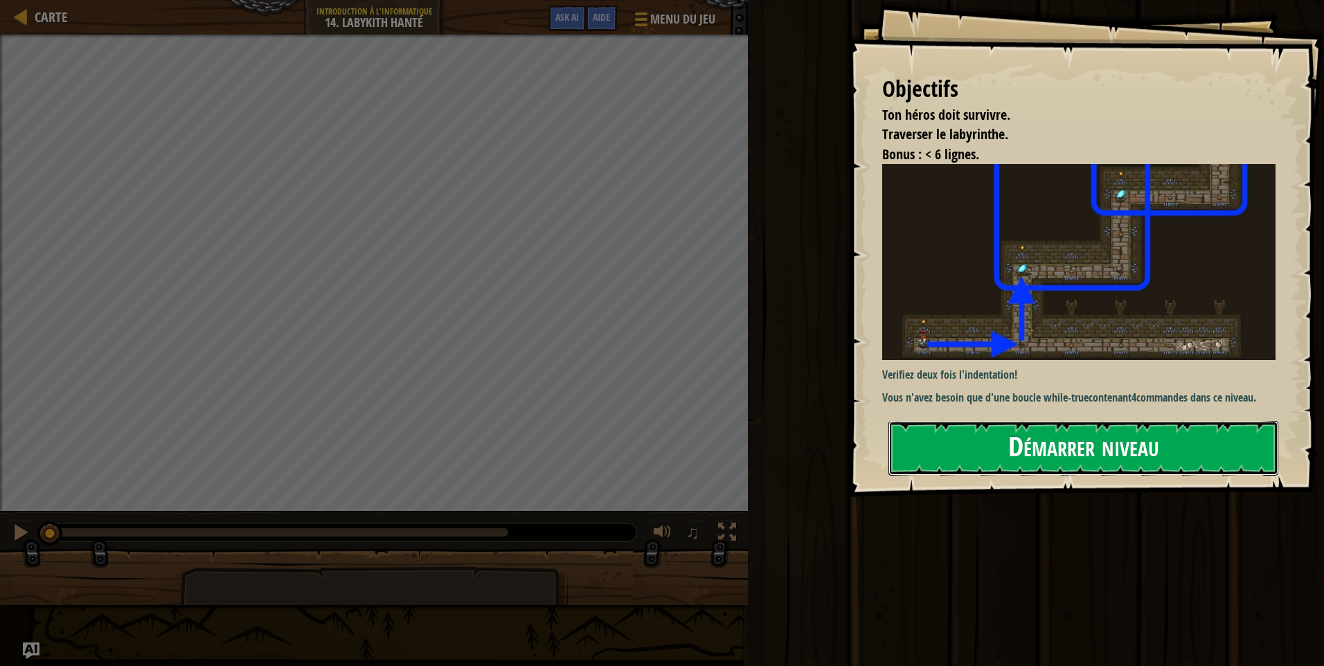
click at [964, 460] on button "Démarrer niveau" at bounding box center [1083, 448] width 390 height 55
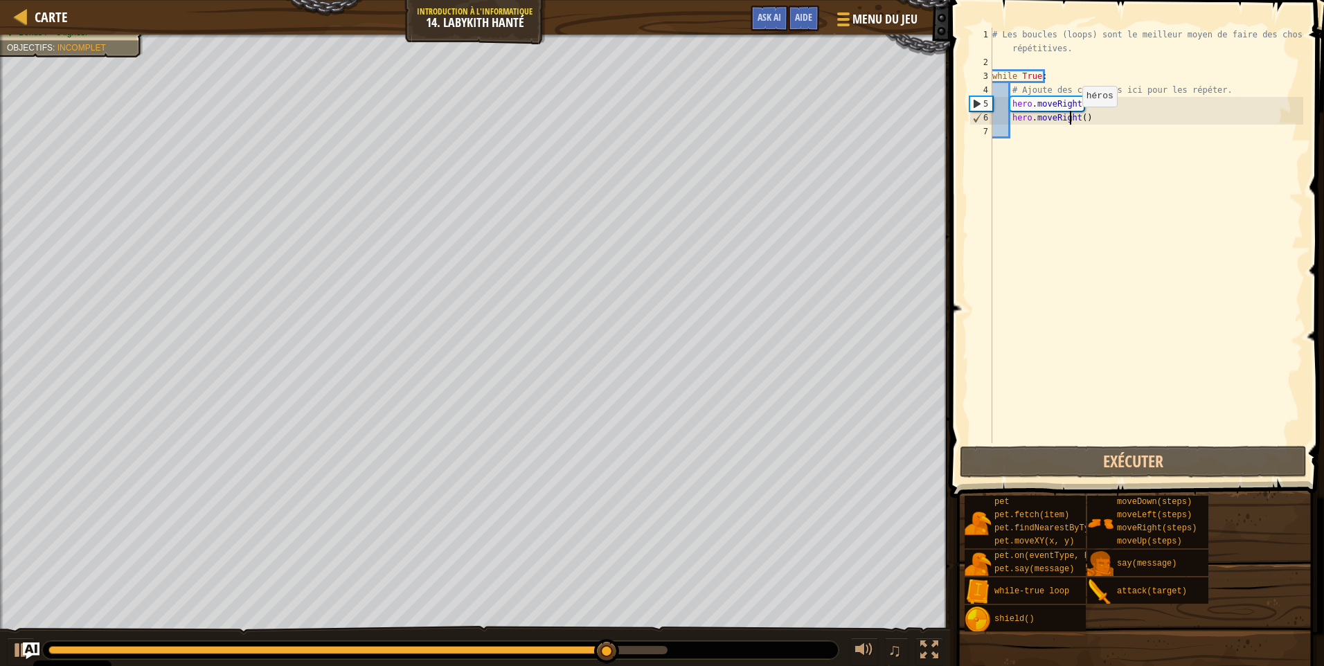
click at [1070, 120] on div "# Les boucles (loops) sont le meilleur moyen de faire des choses répétitives. w…" at bounding box center [1146, 256] width 314 height 457
click at [1072, 120] on div "# Les boucles (loops) sont le meilleur moyen de faire des choses répétitives. w…" at bounding box center [1146, 256] width 314 height 457
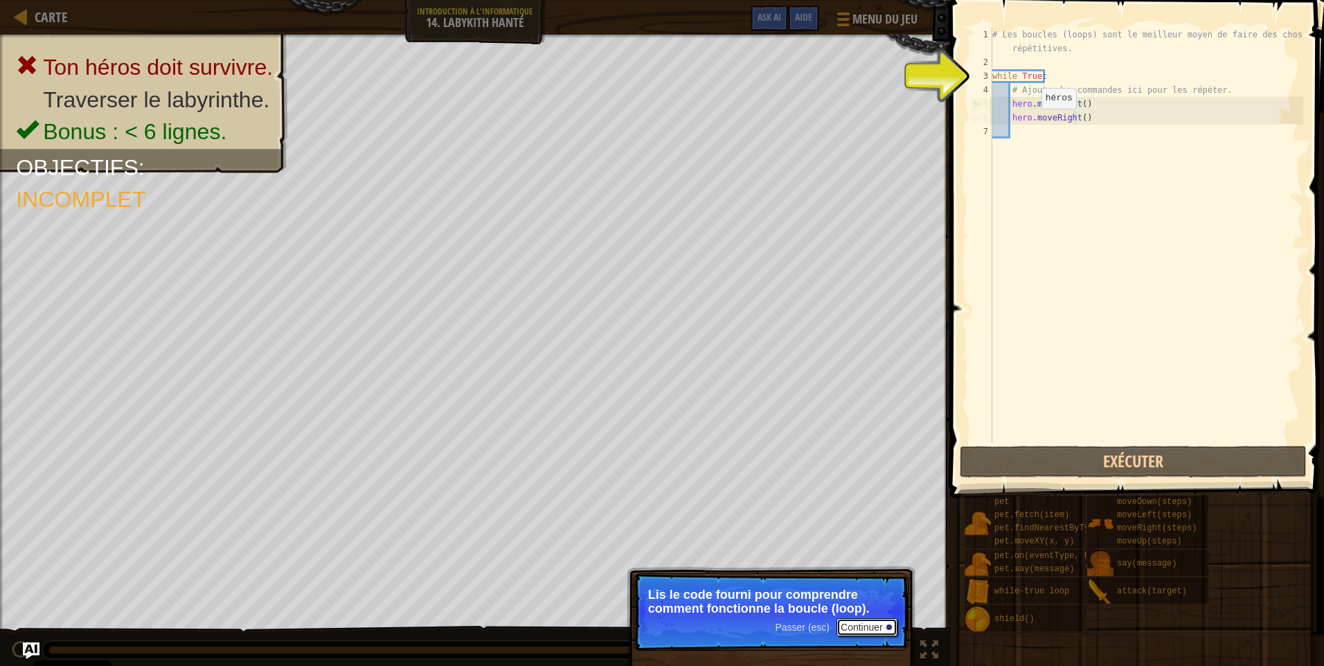
click at [868, 622] on button "Continuer" at bounding box center [866, 627] width 61 height 18
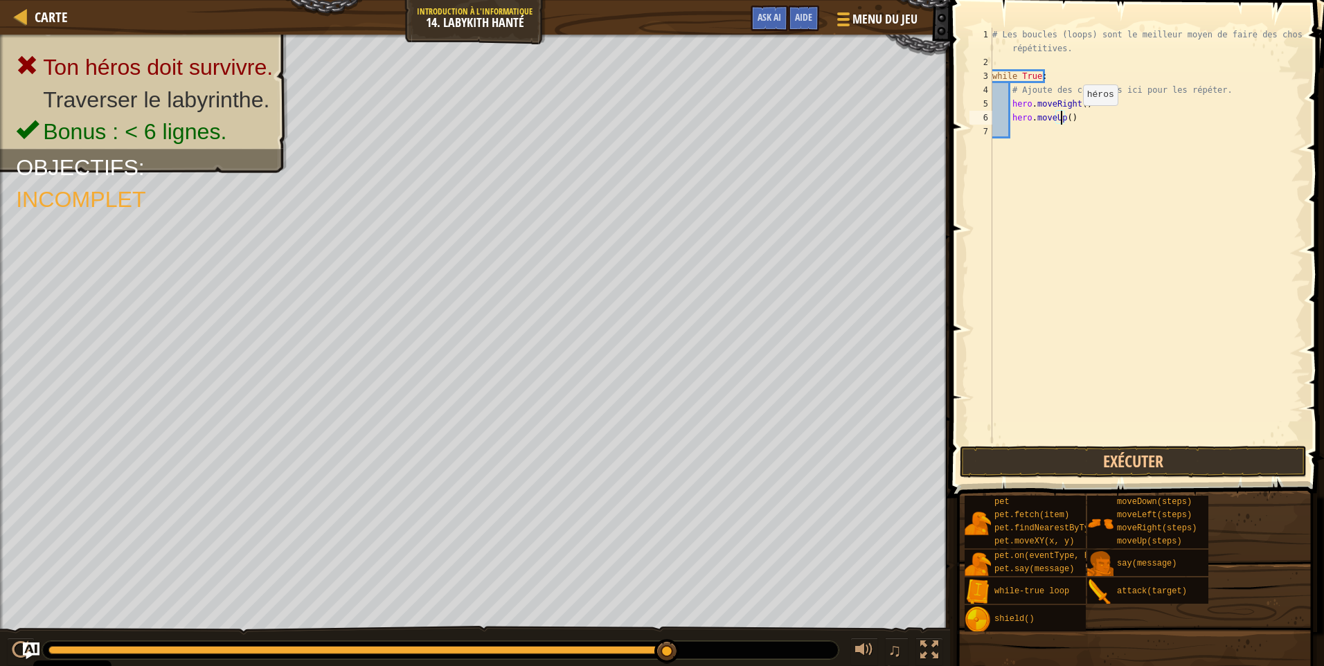
scroll to position [6, 6]
click at [1096, 457] on button "Exécuter" at bounding box center [1132, 462] width 347 height 32
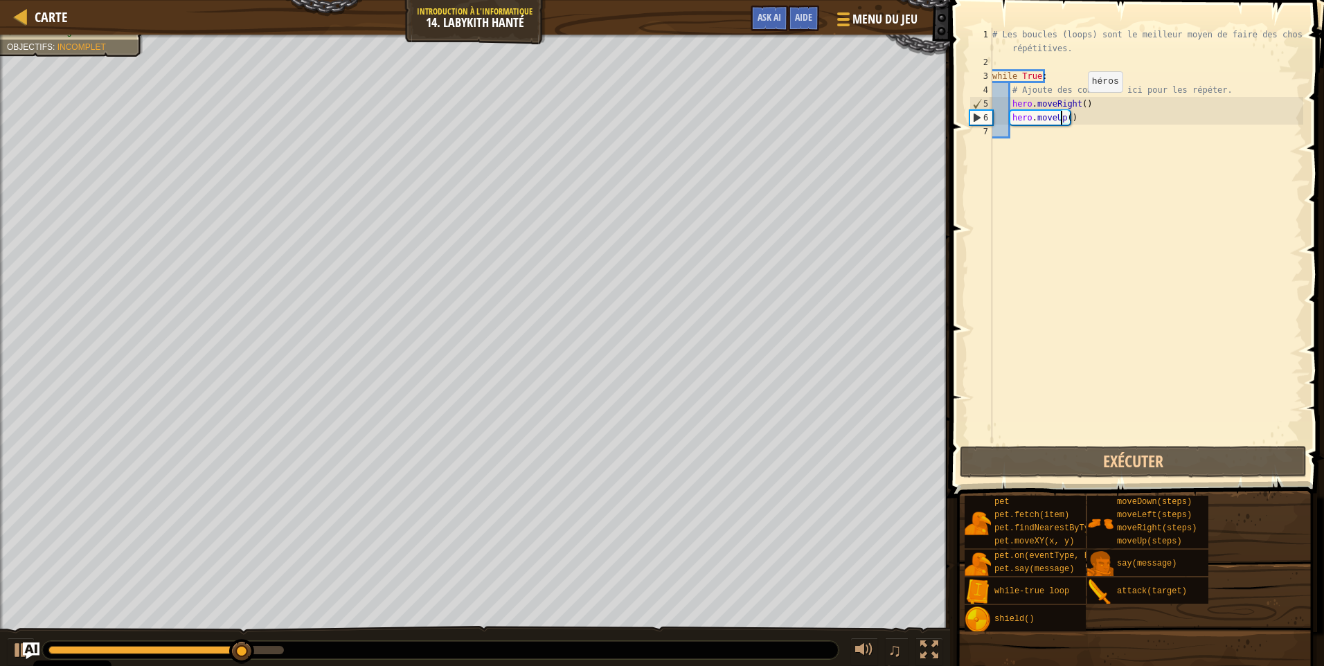
click at [1084, 102] on div "# Les boucles (loops) sont le meilleur moyen de faire des choses répétitives. w…" at bounding box center [1146, 256] width 314 height 457
type textarea "hero.moveRight()"
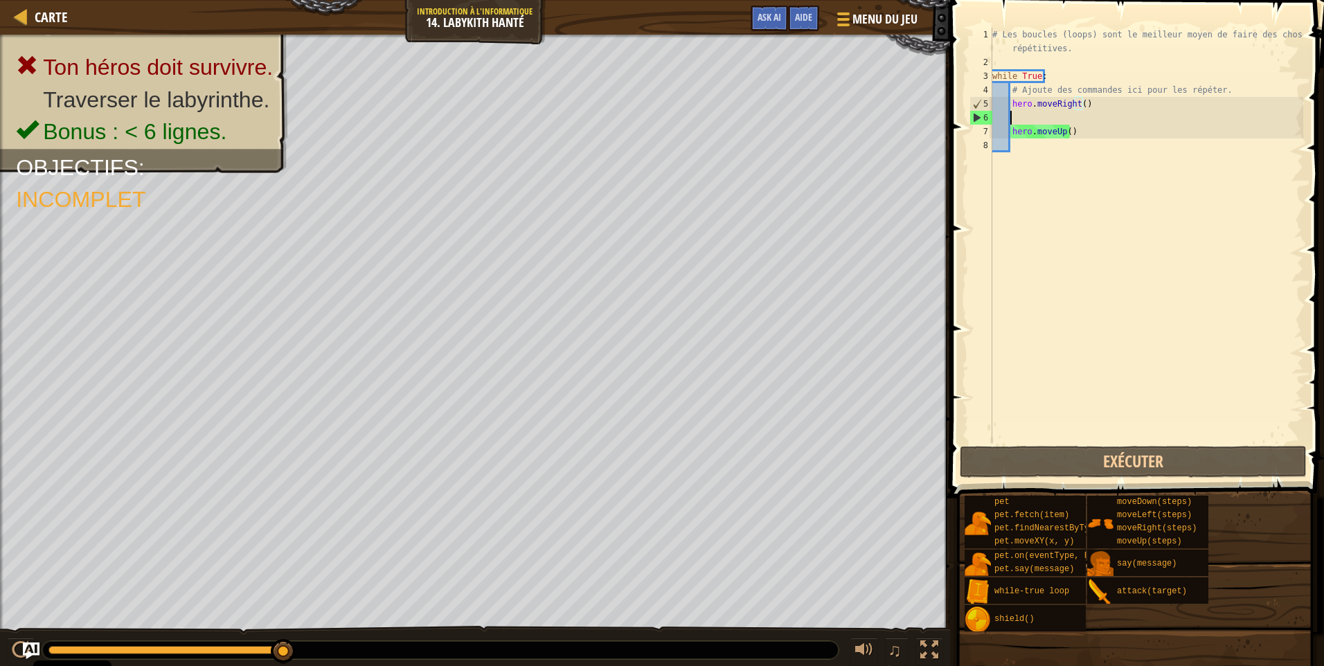
scroll to position [6, 1]
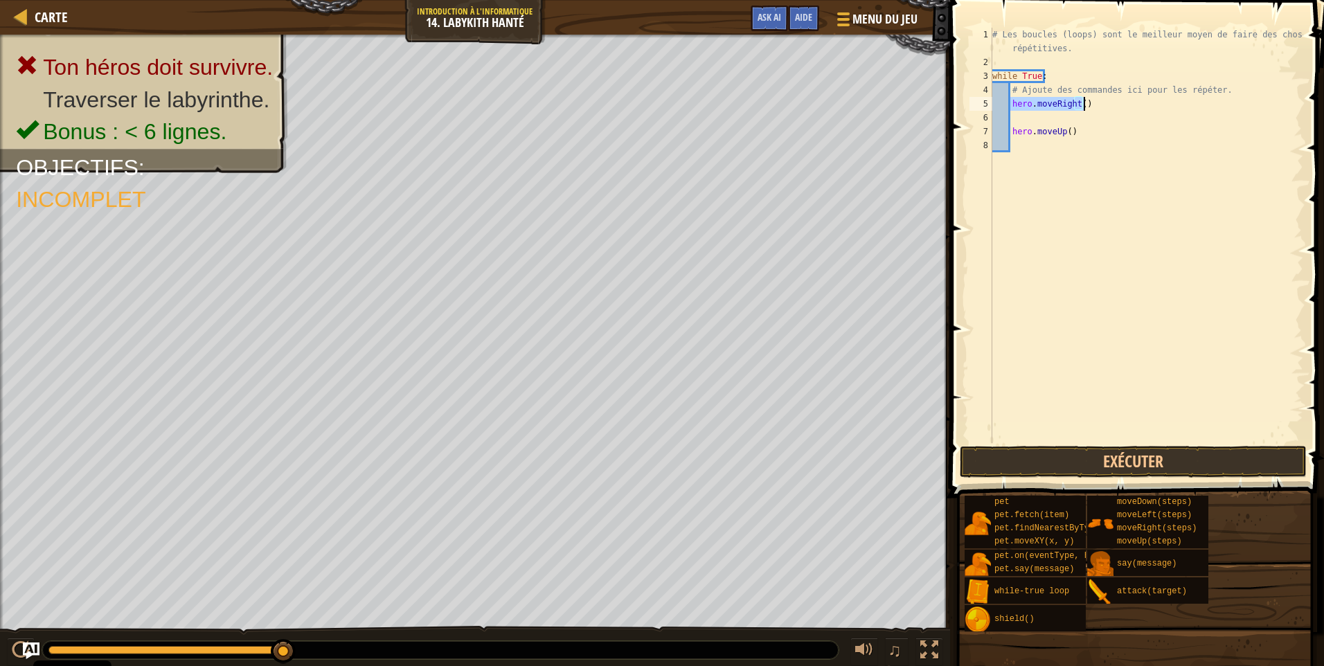
drag, startPoint x: 1011, startPoint y: 104, endPoint x: 1083, endPoint y: 105, distance: 72.0
click at [1083, 105] on div "# Les boucles (loops) sont le meilleur moyen de faire des choses répétitives. w…" at bounding box center [1146, 256] width 314 height 457
click at [1029, 124] on div "# Les boucles (loops) sont le meilleur moyen de faire des choses répétitives. w…" at bounding box center [1146, 256] width 314 height 457
type textarea "hero.moveUp()"
click at [1031, 116] on div "# Les boucles (loops) sont le meilleur moyen de faire des choses répétitives. w…" at bounding box center [1146, 235] width 314 height 415
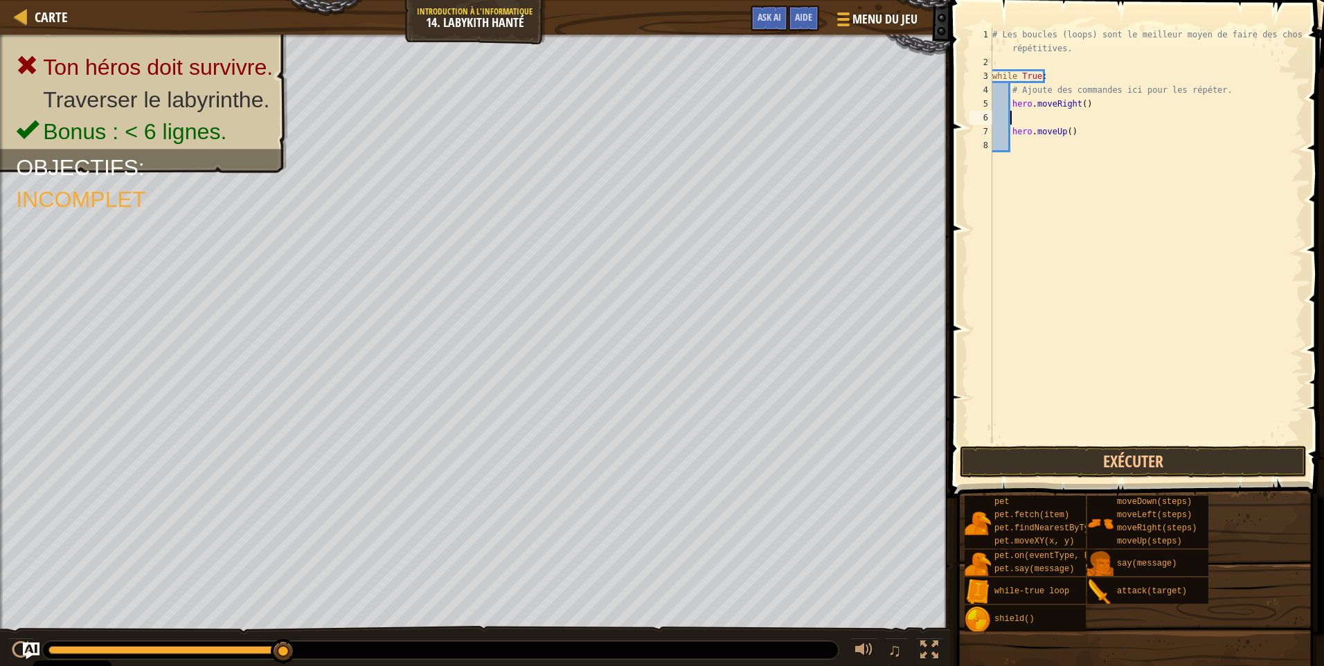
scroll to position [6, 0]
paste textarea "hero.moveRight()"
drag, startPoint x: 1038, startPoint y: 462, endPoint x: 1027, endPoint y: 458, distance: 11.8
click at [1038, 462] on button "Exécuter" at bounding box center [1132, 462] width 347 height 32
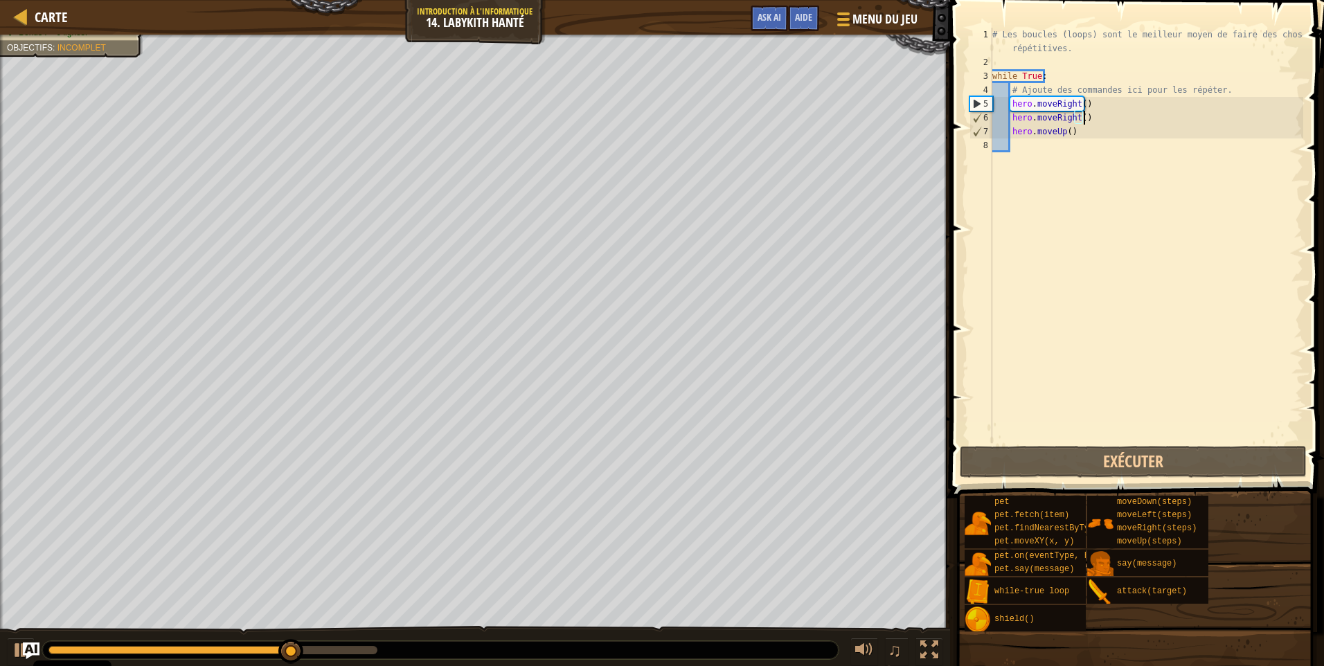
click at [1066, 132] on div "# Les boucles (loops) sont le meilleur moyen de faire des choses répétitives. w…" at bounding box center [1146, 256] width 314 height 457
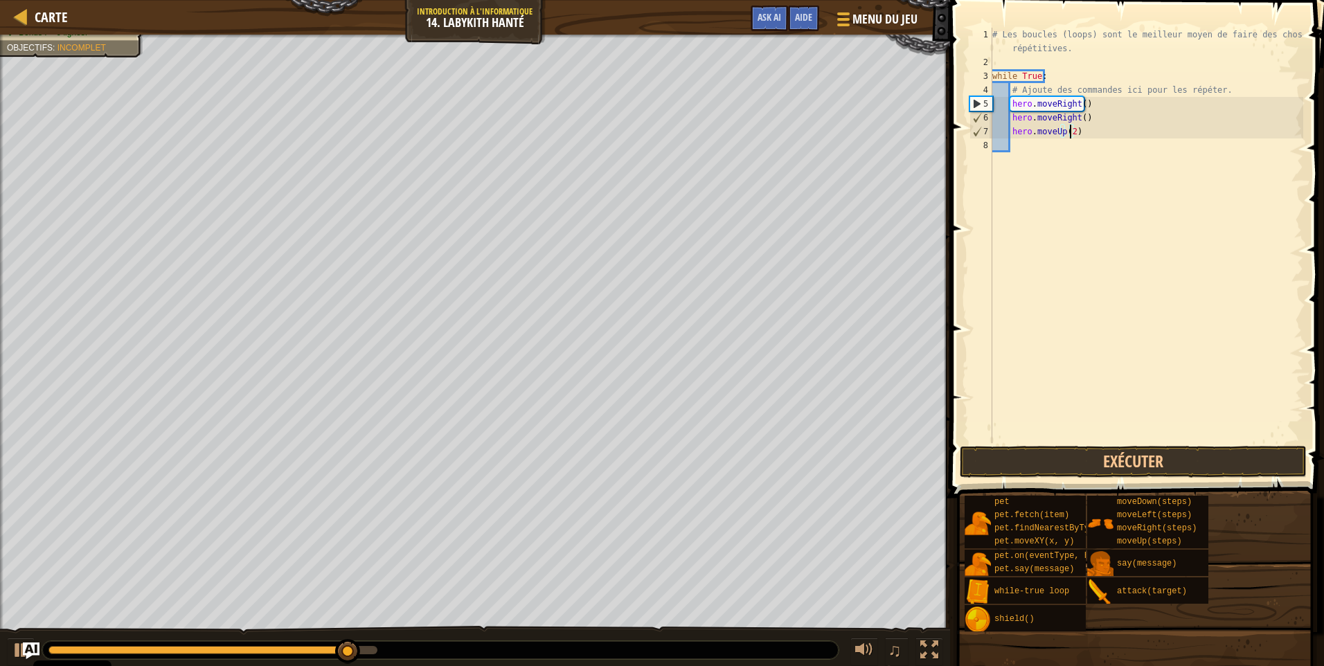
scroll to position [6, 6]
type textarea "hero.moveUp(2)"
click at [1105, 455] on button "Exécuter" at bounding box center [1132, 462] width 347 height 32
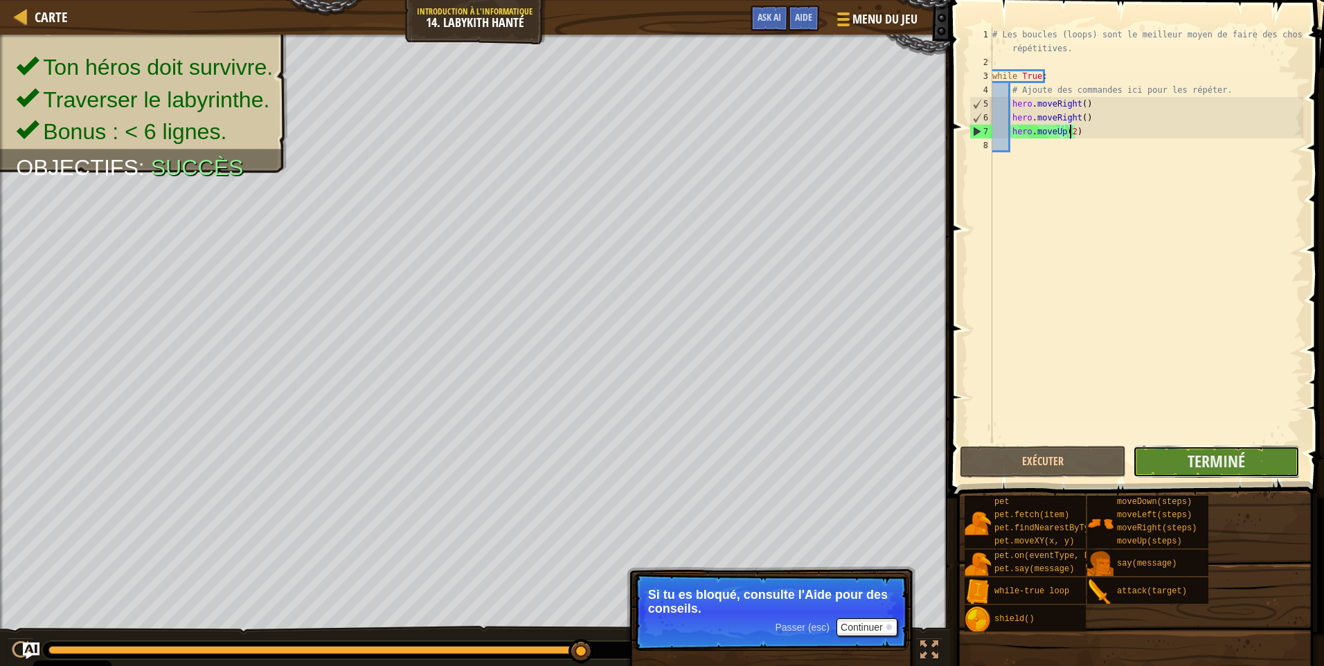
click at [1209, 474] on button "Terminé" at bounding box center [1215, 462] width 166 height 32
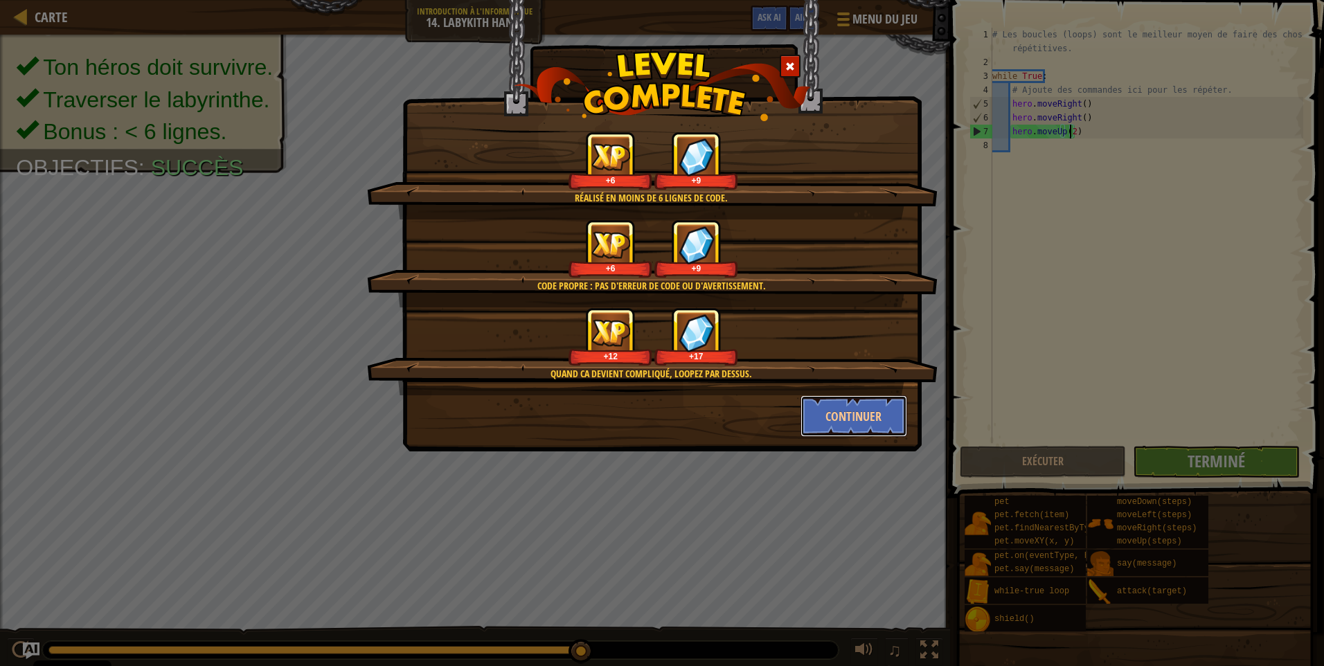
click at [873, 426] on button "Continuer" at bounding box center [853, 416] width 107 height 42
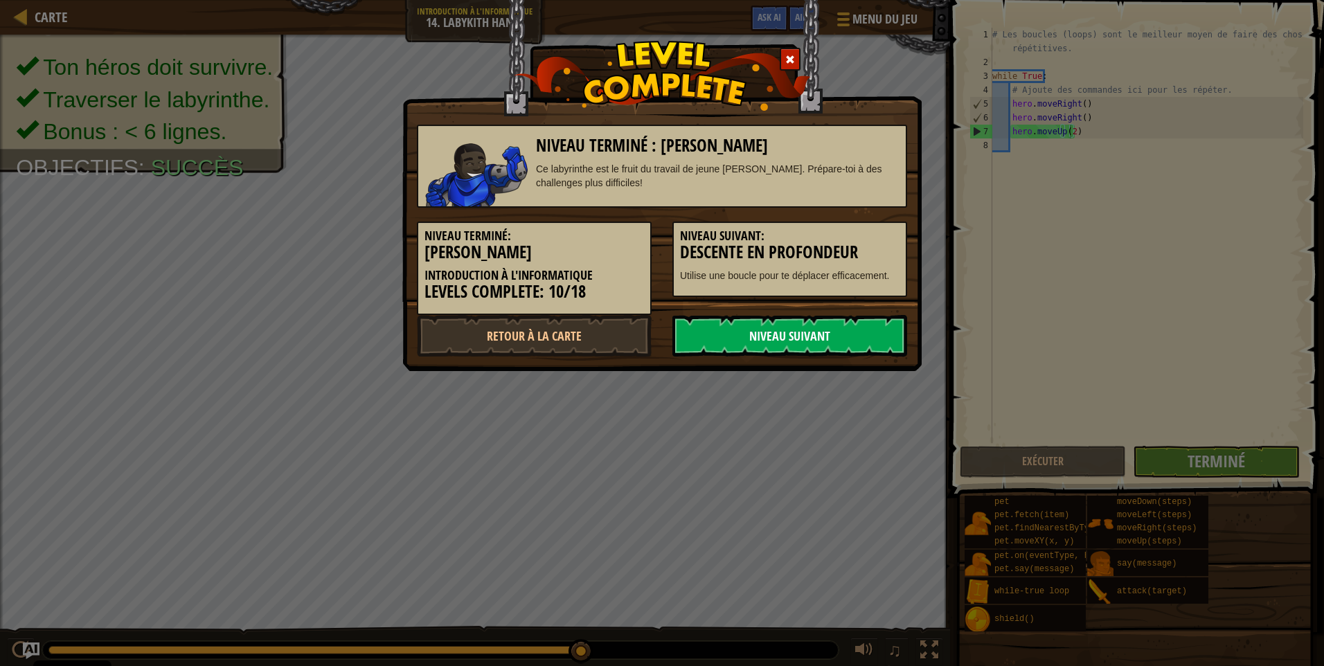
click at [832, 325] on link "Niveau Suivant" at bounding box center [789, 336] width 235 height 42
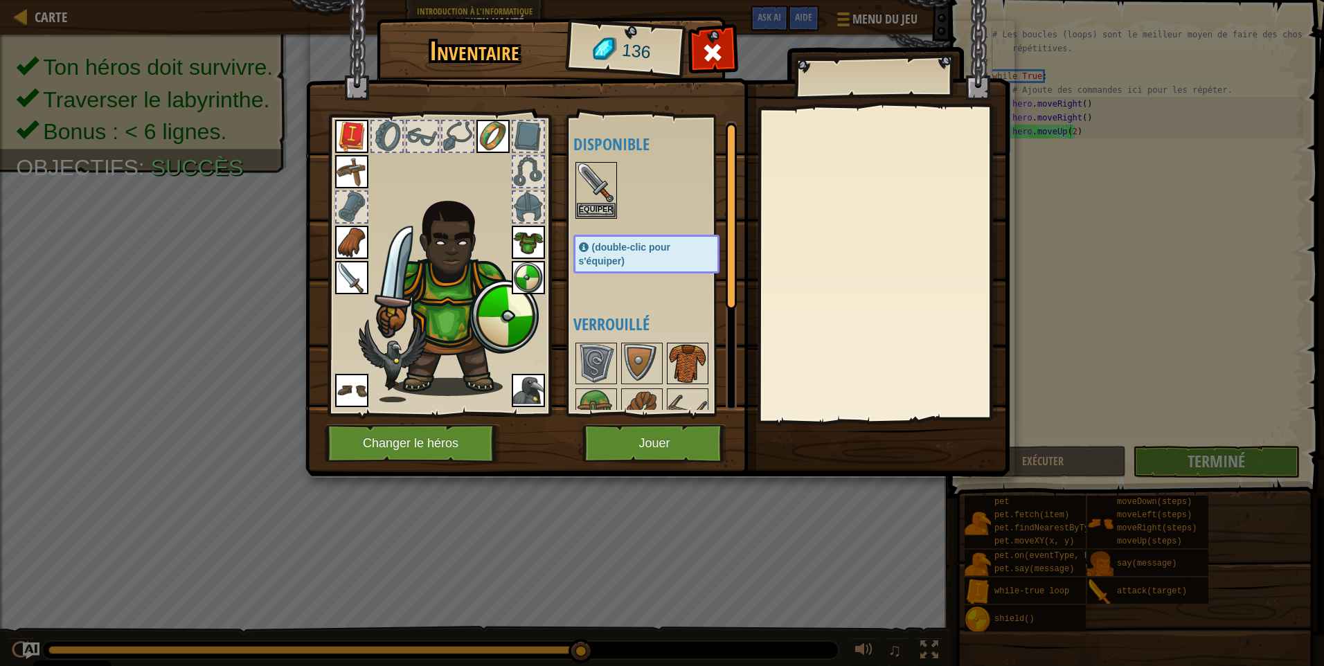
click at [696, 356] on img at bounding box center [687, 363] width 39 height 39
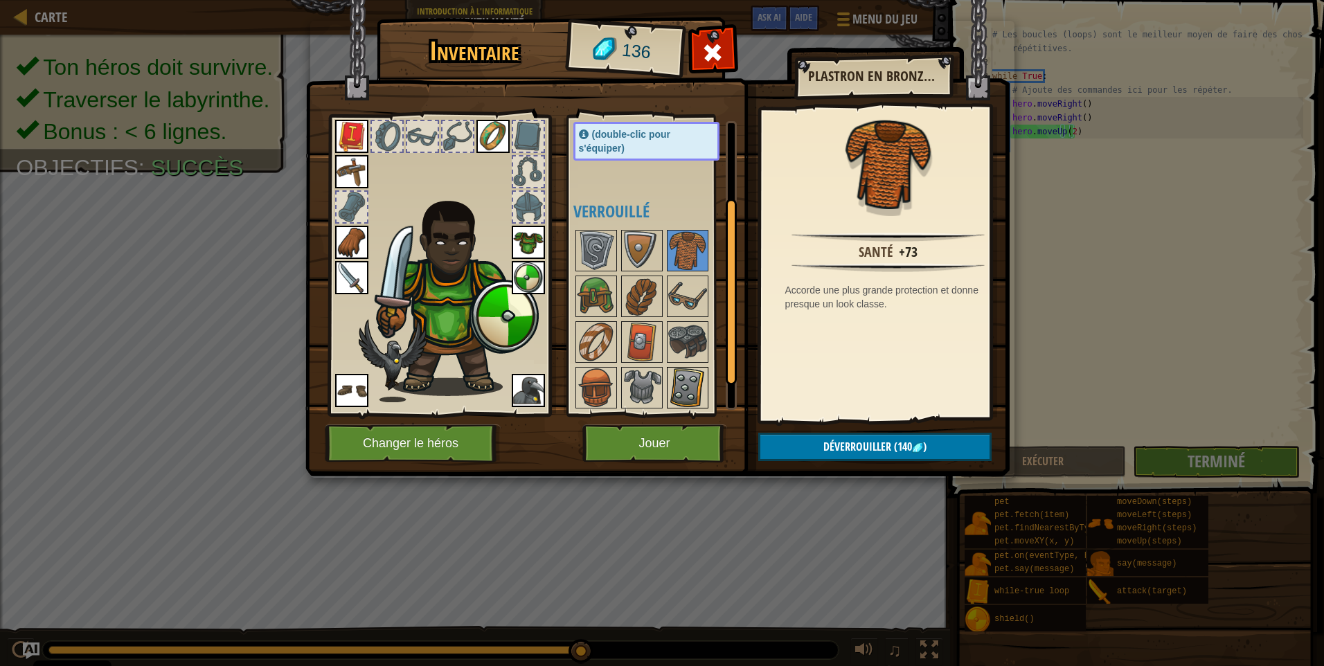
scroll to position [159, 0]
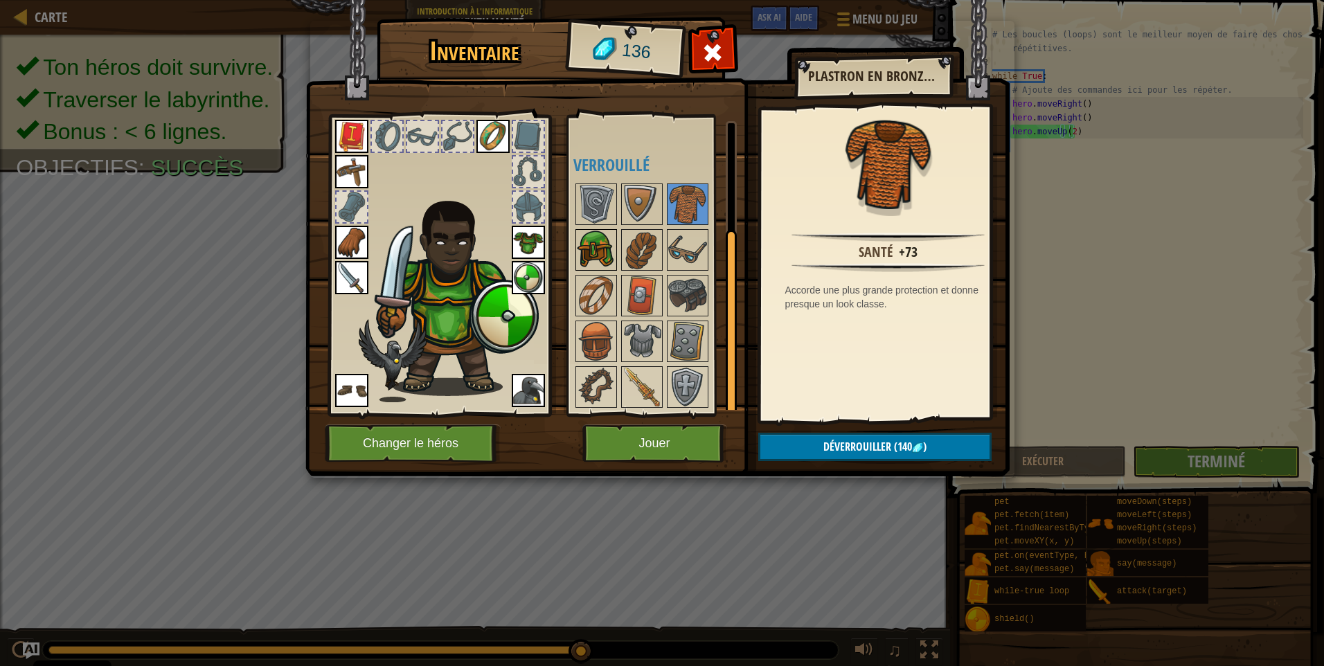
click at [597, 262] on img at bounding box center [596, 250] width 39 height 39
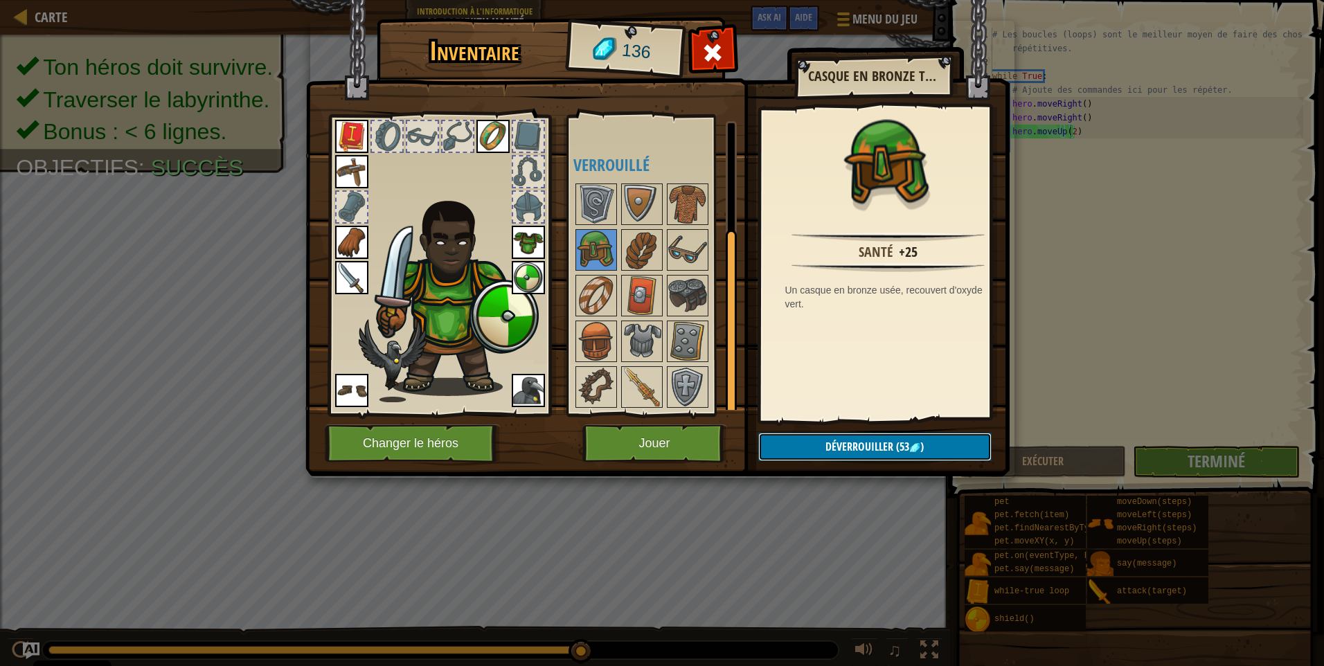
click at [954, 439] on button "Déverrouiller (53 )" at bounding box center [874, 447] width 233 height 28
click at [822, 432] on img at bounding box center [657, 225] width 704 height 503
click at [833, 446] on button "Déverrouiller" at bounding box center [874, 447] width 233 height 28
click at [833, 446] on button "Confirmer" at bounding box center [874, 447] width 233 height 28
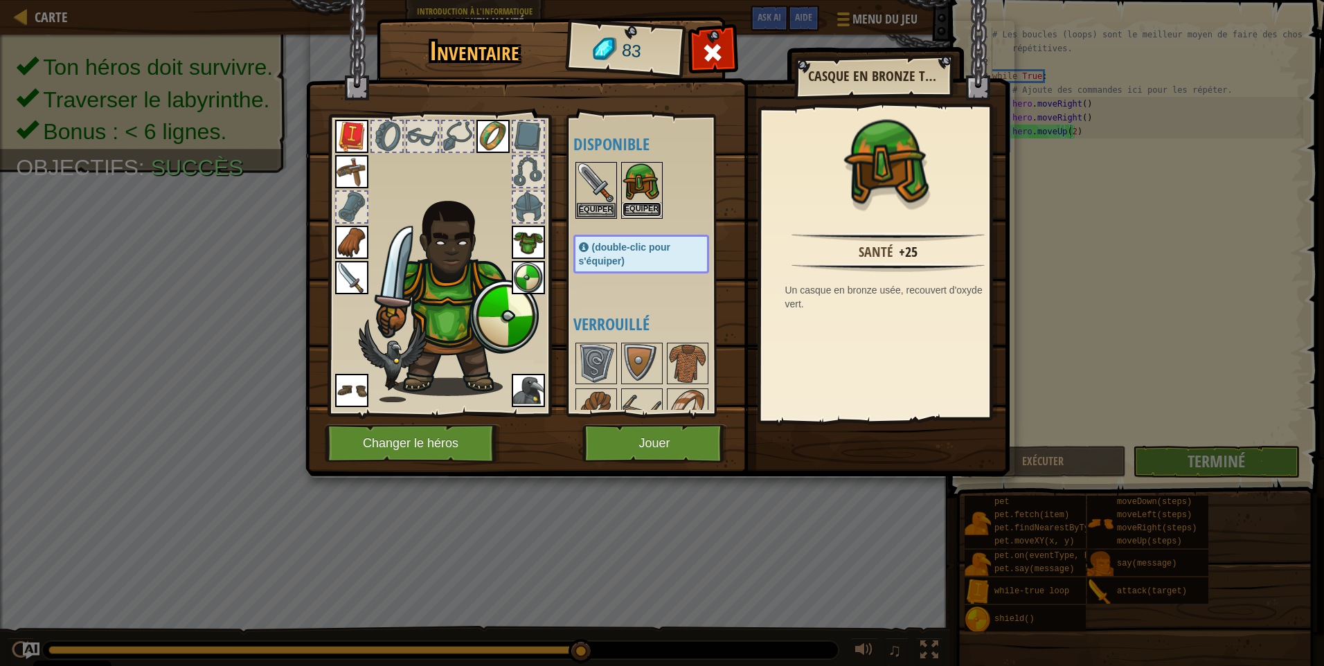
click at [647, 214] on button "Equiper" at bounding box center [641, 209] width 39 height 15
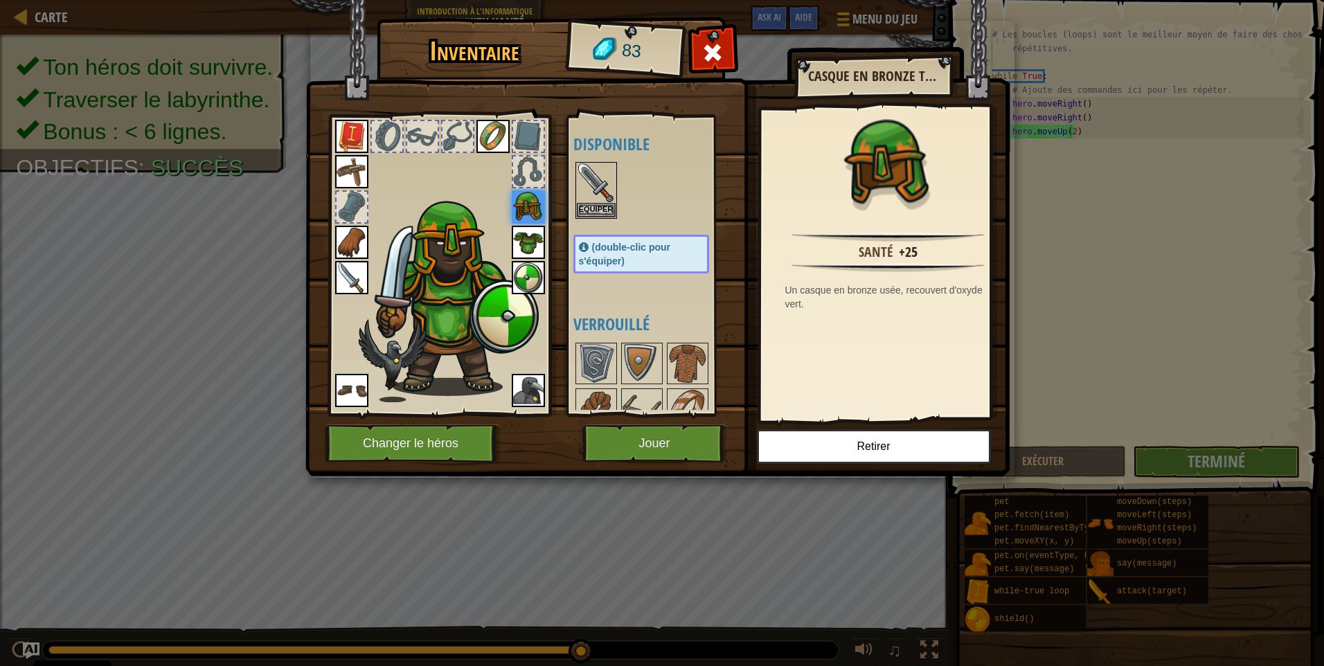
scroll to position [138, 0]
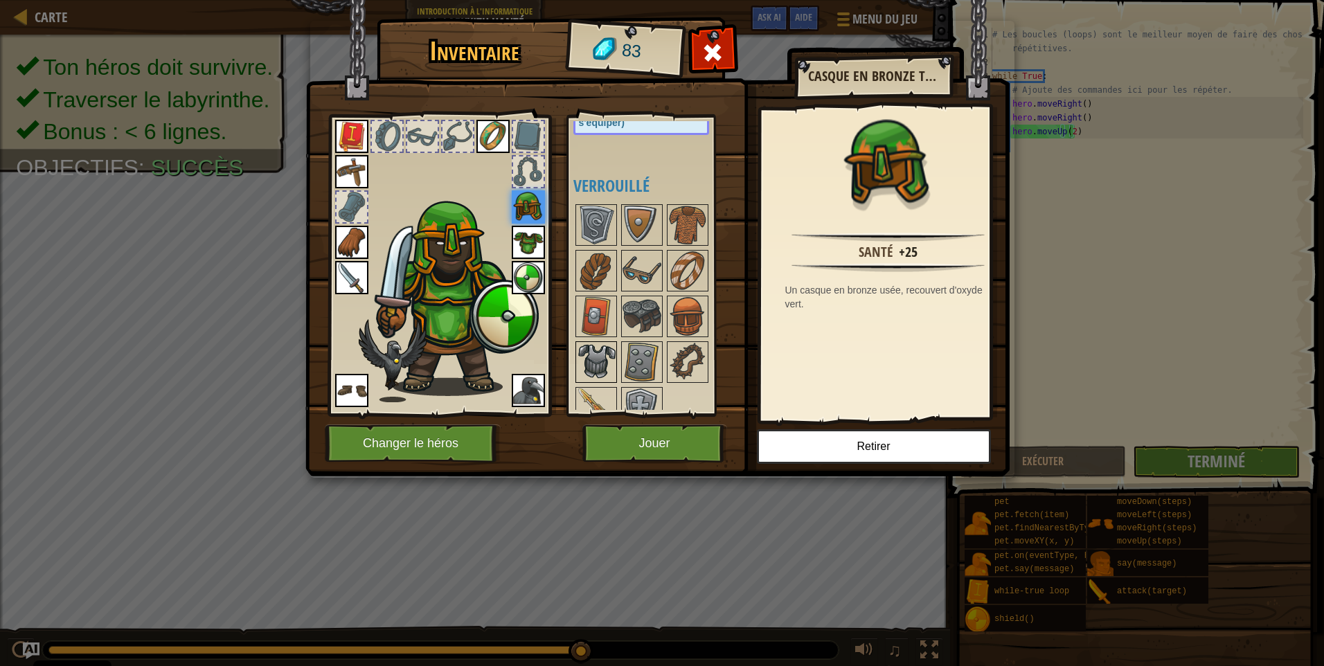
click at [606, 353] on img at bounding box center [596, 362] width 39 height 39
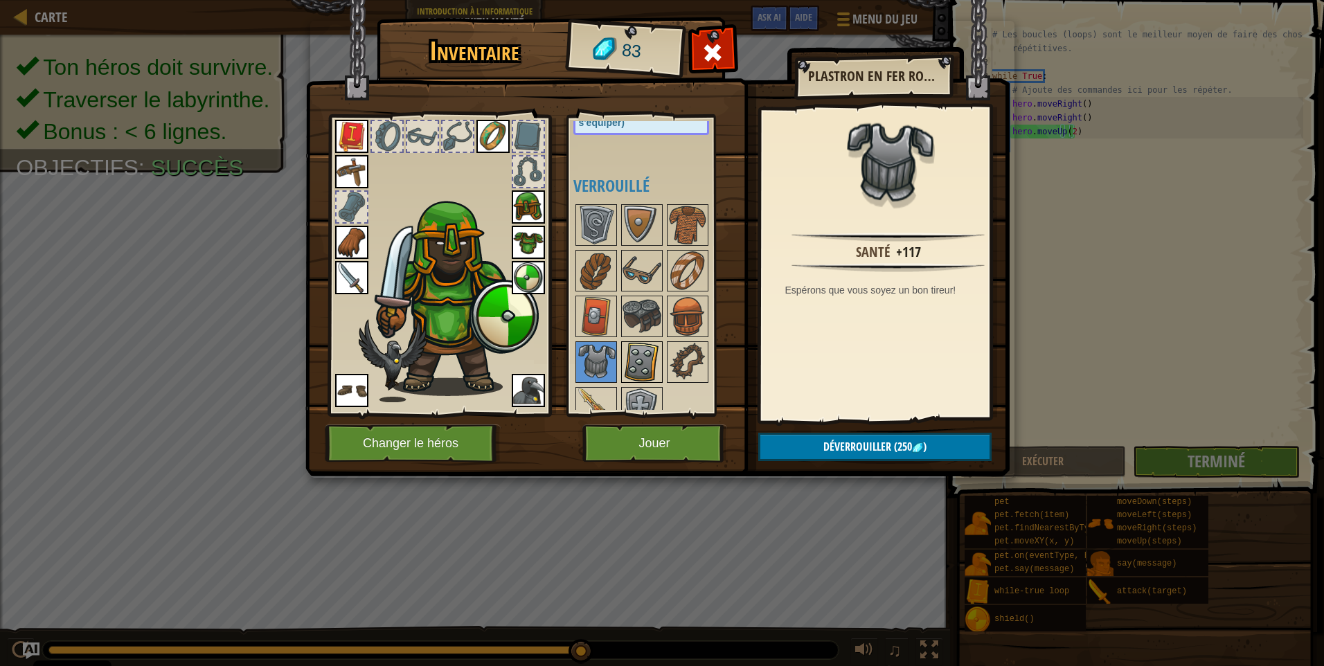
scroll to position [159, 0]
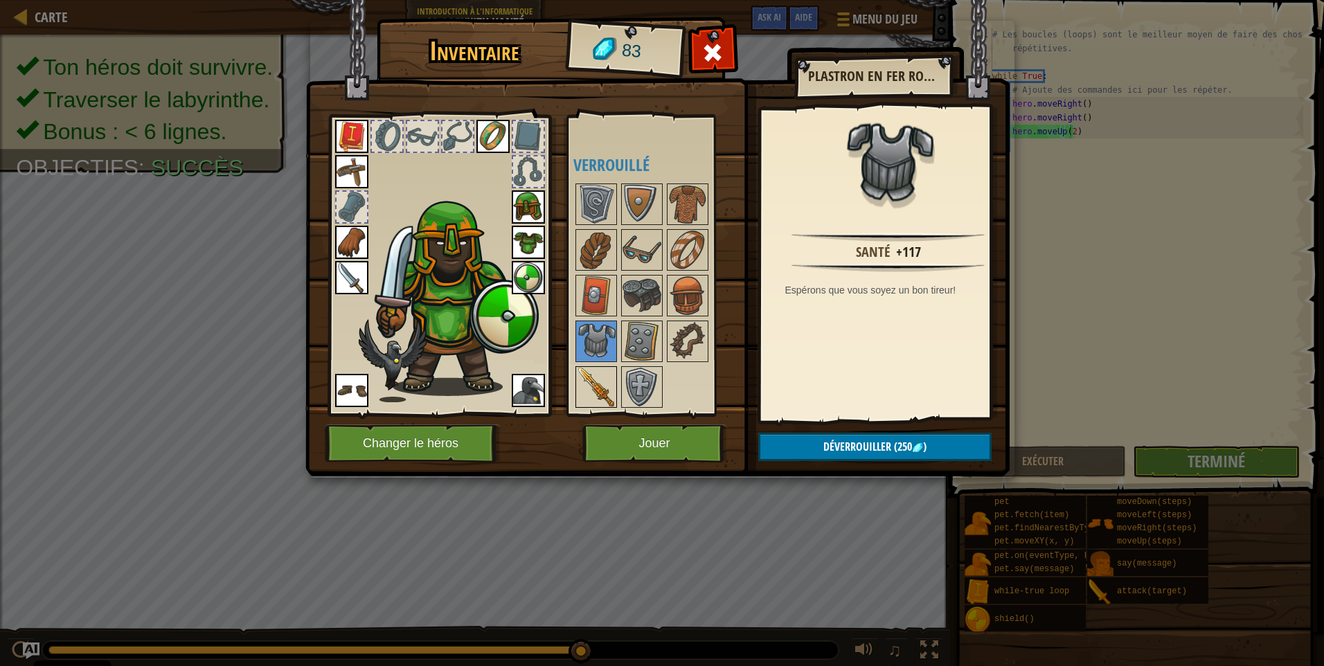
click at [595, 373] on img at bounding box center [596, 387] width 39 height 39
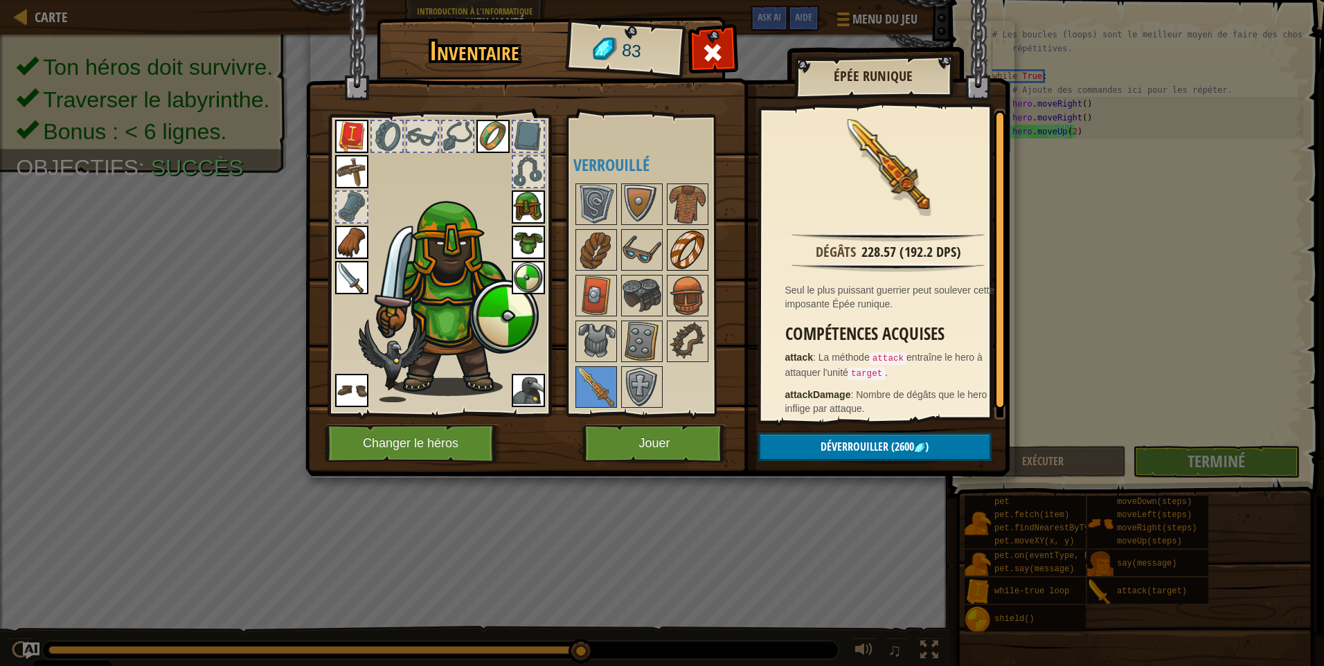
click at [672, 246] on img at bounding box center [687, 250] width 39 height 39
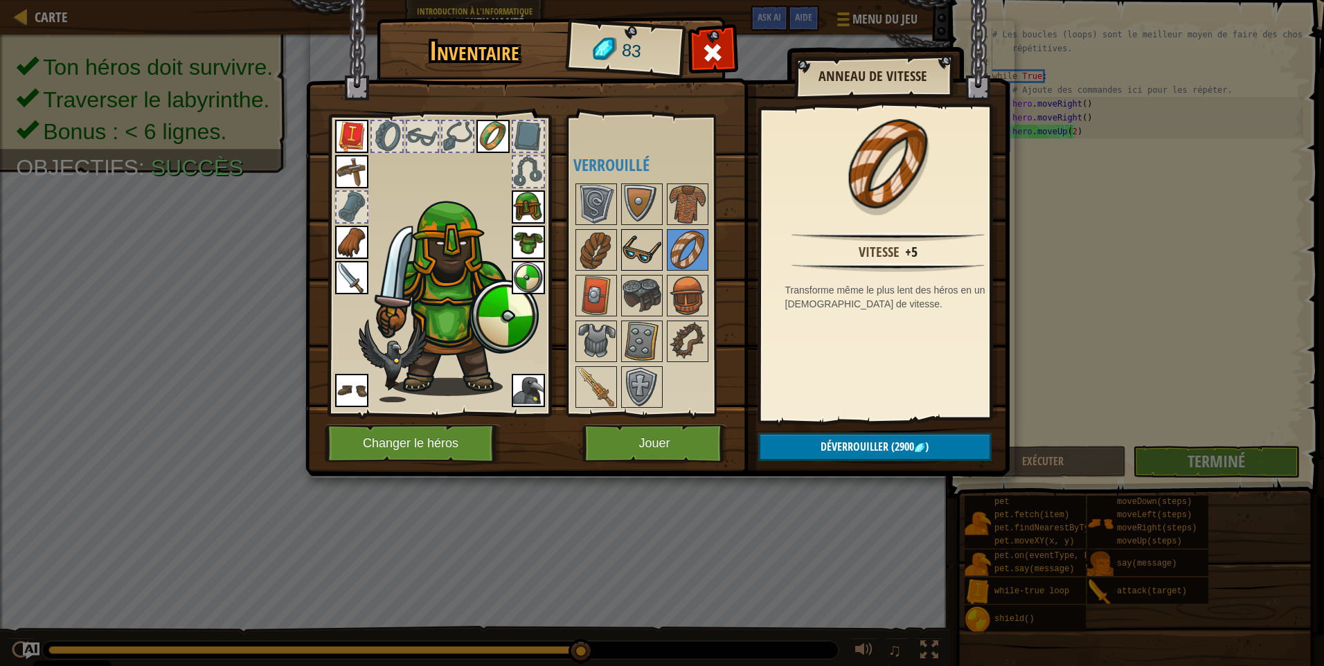
click at [639, 242] on img at bounding box center [641, 250] width 39 height 39
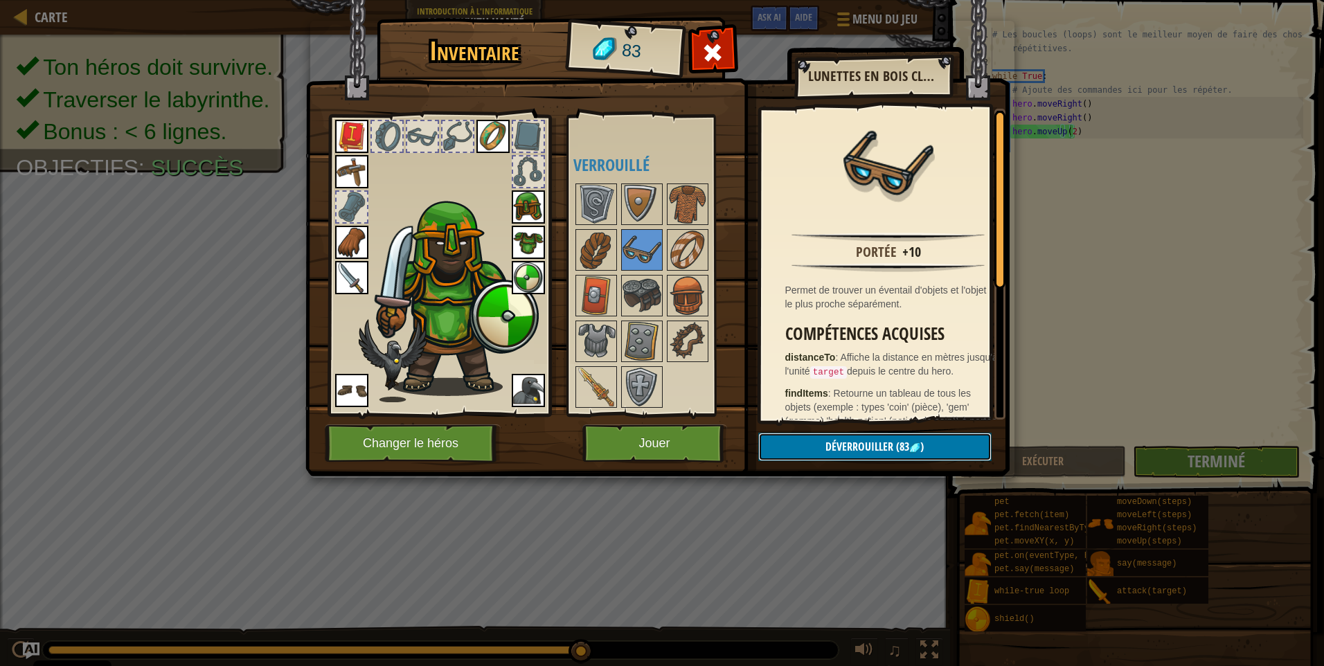
click at [828, 446] on span "Déverrouiller" at bounding box center [859, 446] width 68 height 15
click at [828, 446] on button "Confirmer" at bounding box center [874, 447] width 233 height 28
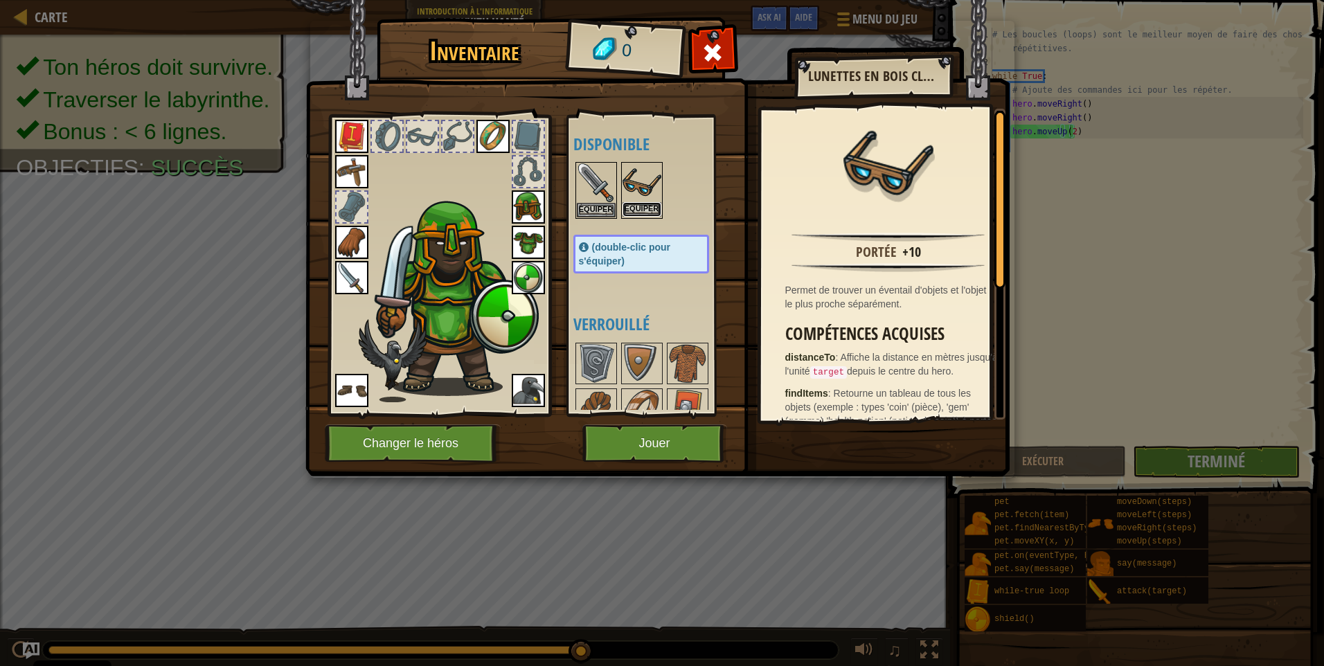
click at [643, 213] on button "Equiper" at bounding box center [641, 209] width 39 height 15
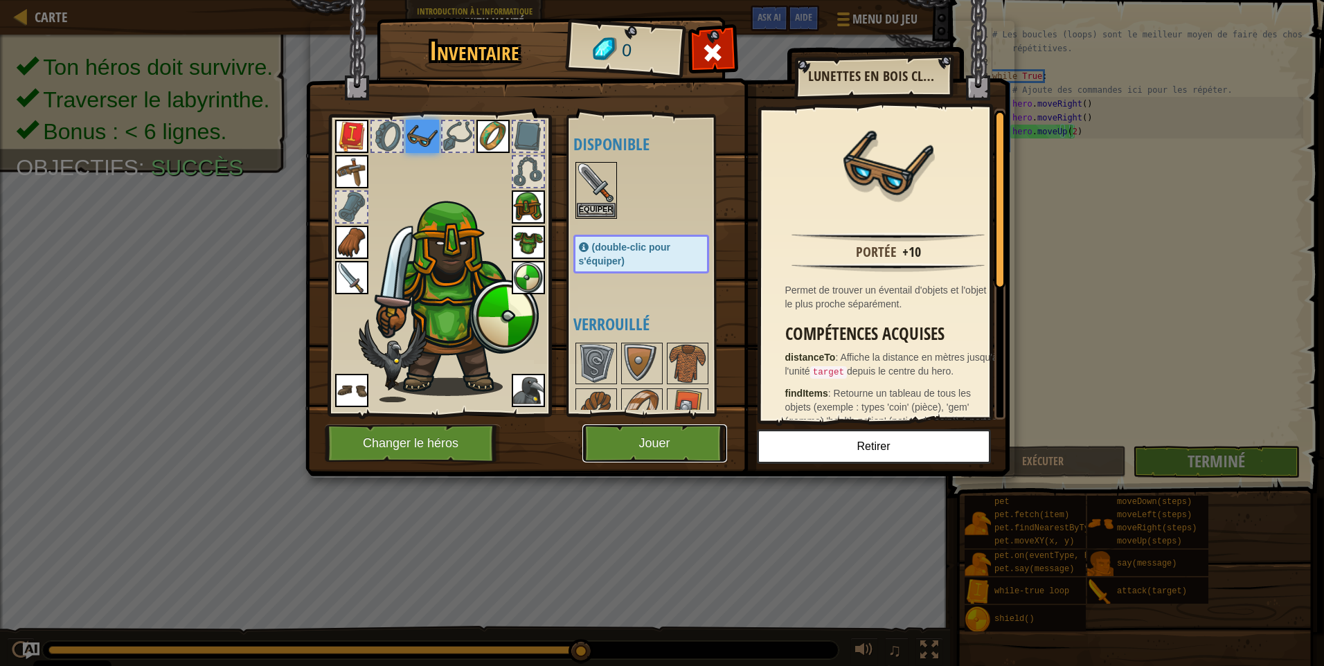
click at [676, 442] on button "Jouer" at bounding box center [654, 443] width 145 height 38
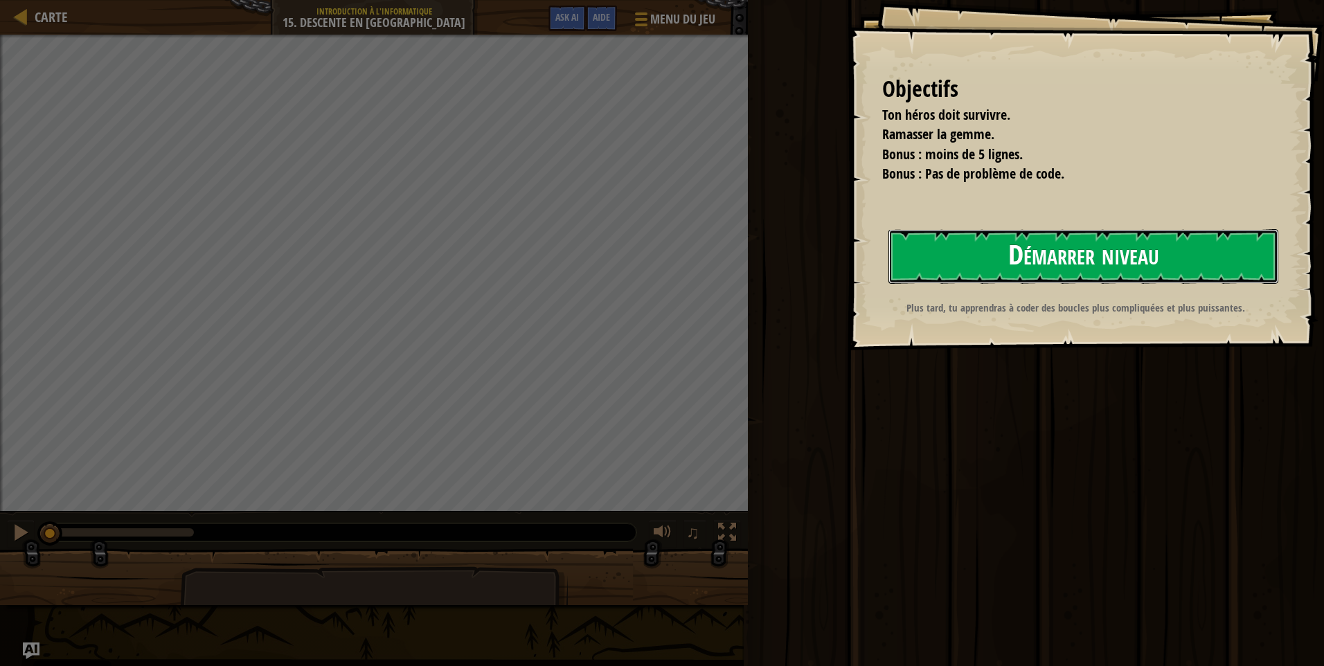
click at [1001, 262] on button "Démarrer niveau" at bounding box center [1083, 256] width 390 height 55
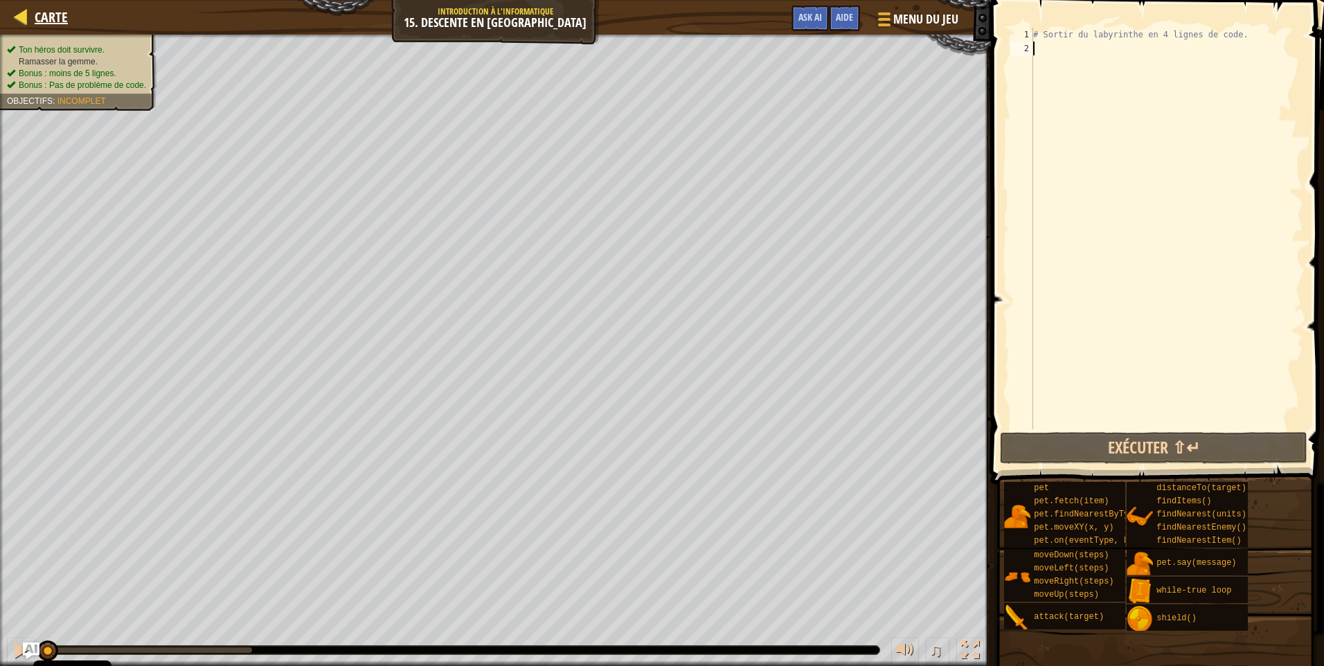
click at [32, 15] on div "Carte Introduction à l'Informatique 15. Descente en Profondeur Menu du jeu Term…" at bounding box center [495, 17] width 991 height 35
click at [48, 15] on span "Carte" at bounding box center [51, 17] width 33 height 19
select select "fr"
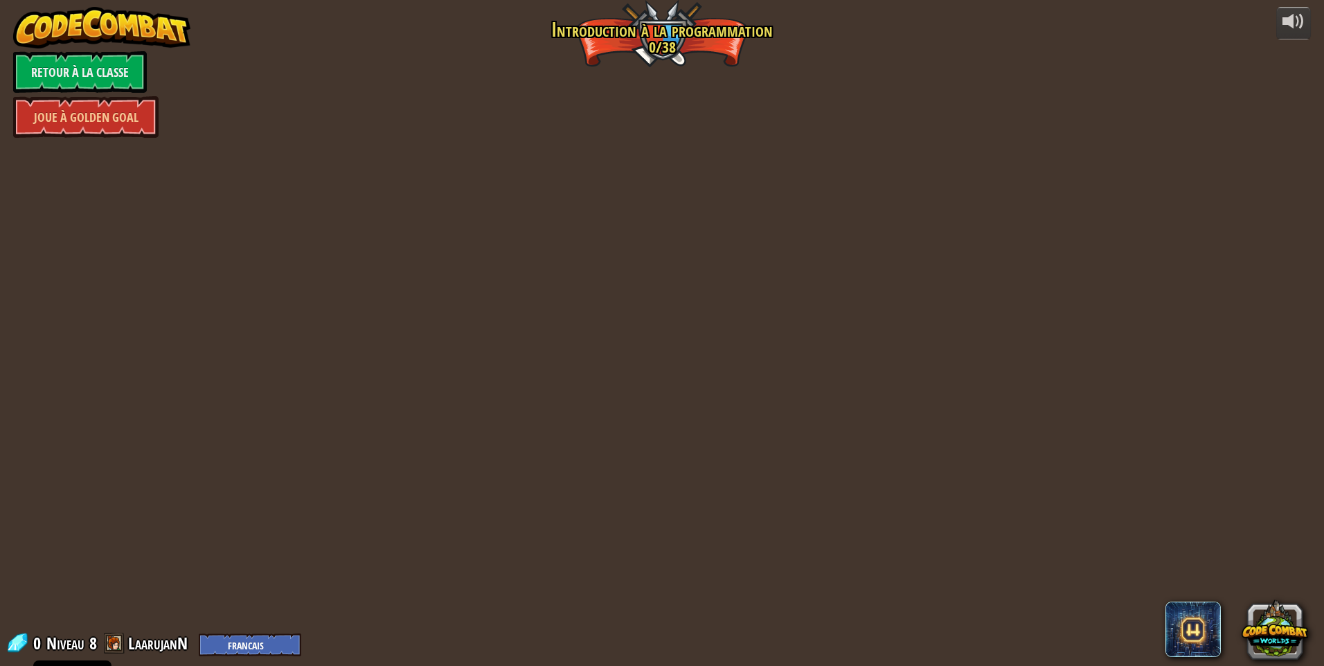
select select "fr"
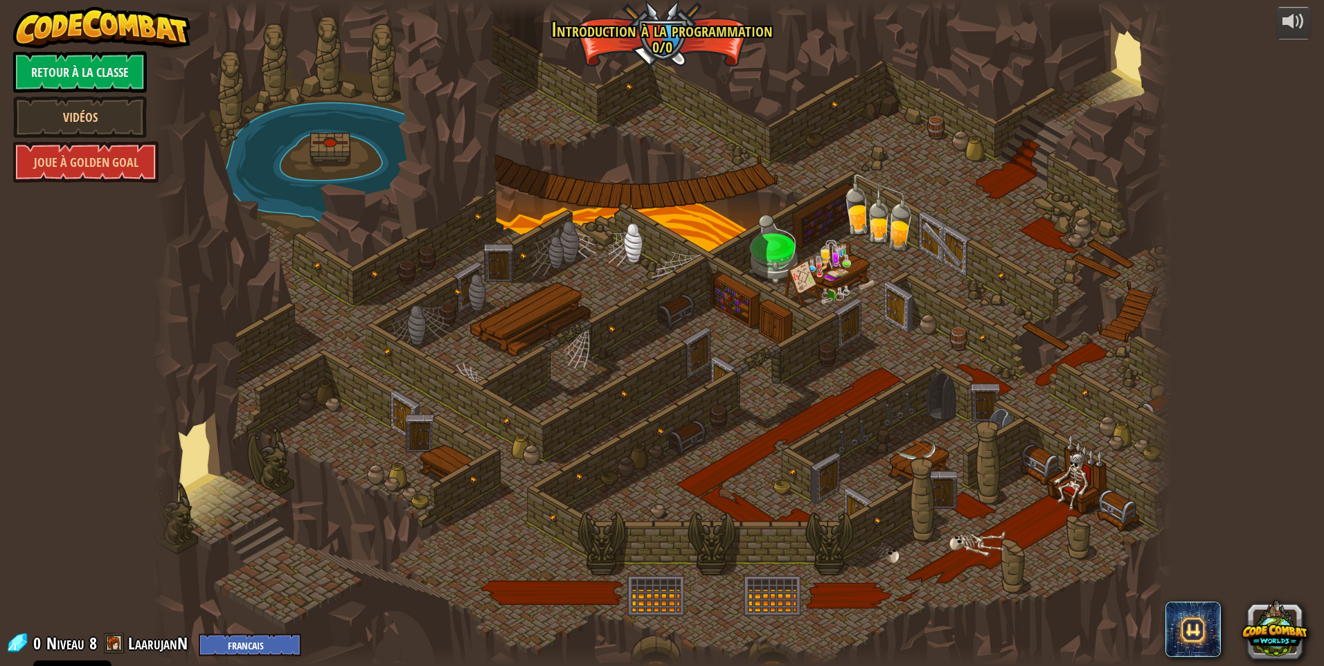
select select "fr"
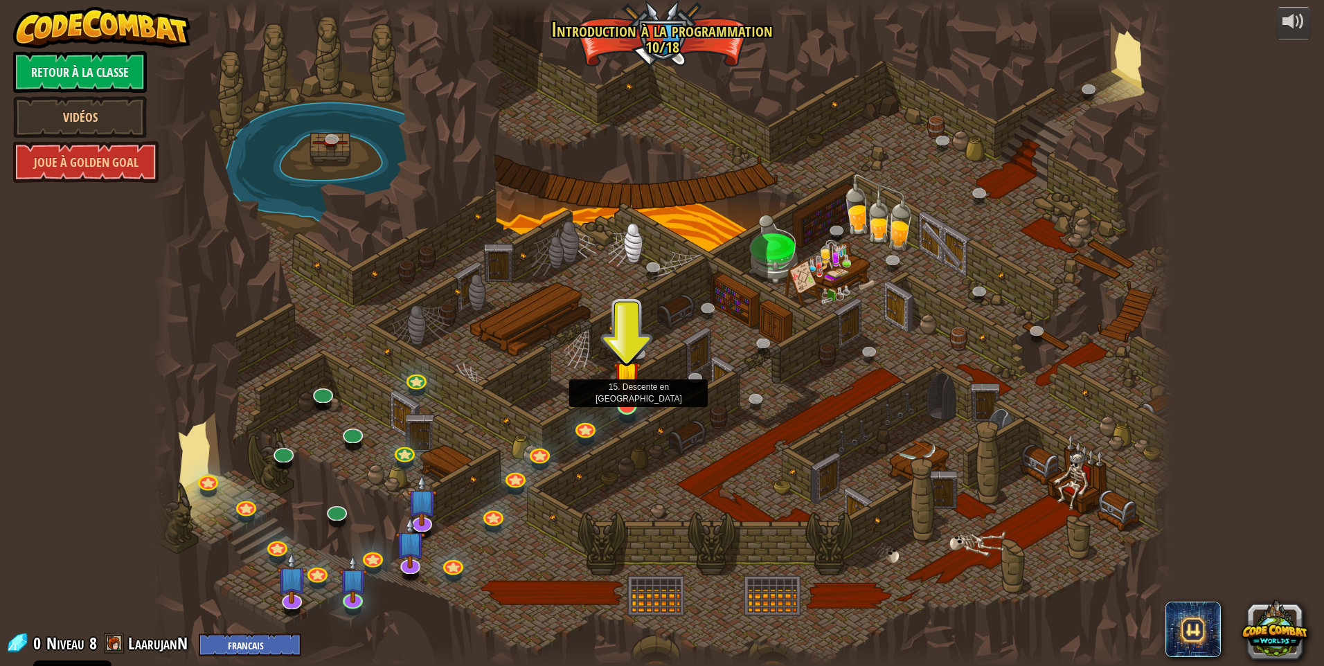
click at [628, 404] on img at bounding box center [627, 374] width 28 height 63
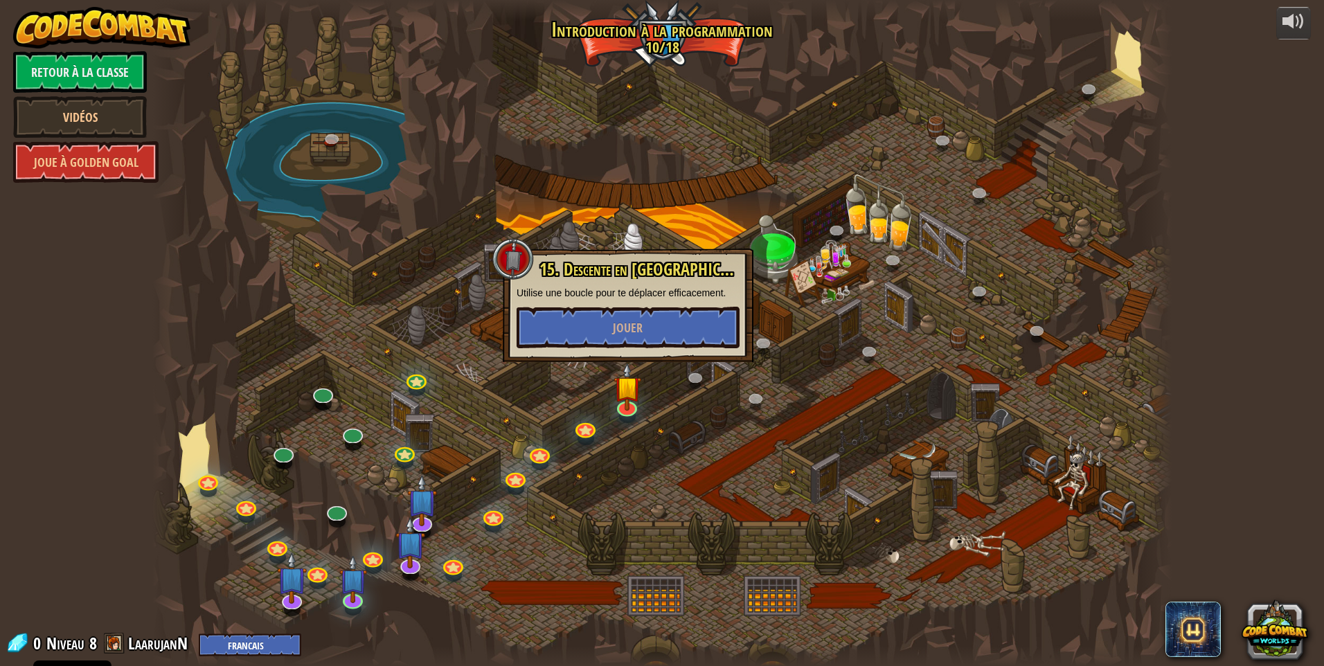
click at [644, 305] on div "15. Descente en Profondeur Utilise une boucle pour te déplacer efficacement. Jo…" at bounding box center [627, 304] width 223 height 88
click at [653, 315] on button "Jouer" at bounding box center [627, 328] width 223 height 42
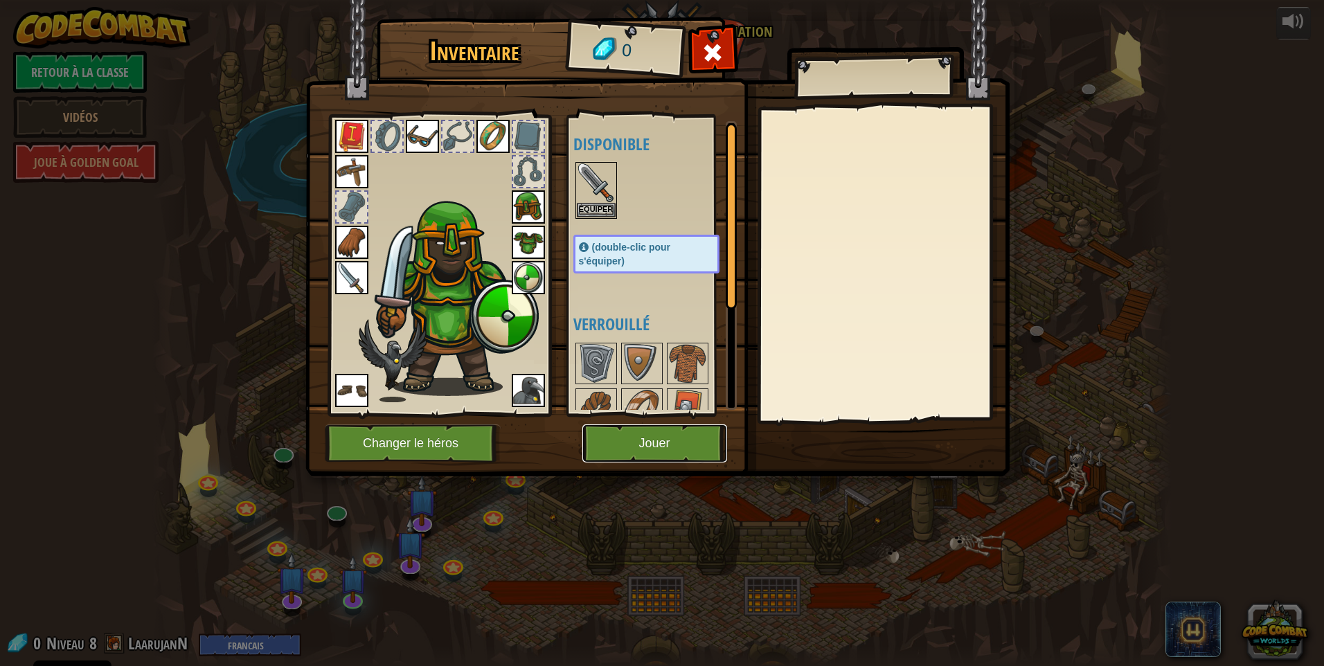
click at [674, 426] on button "Jouer" at bounding box center [654, 443] width 145 height 38
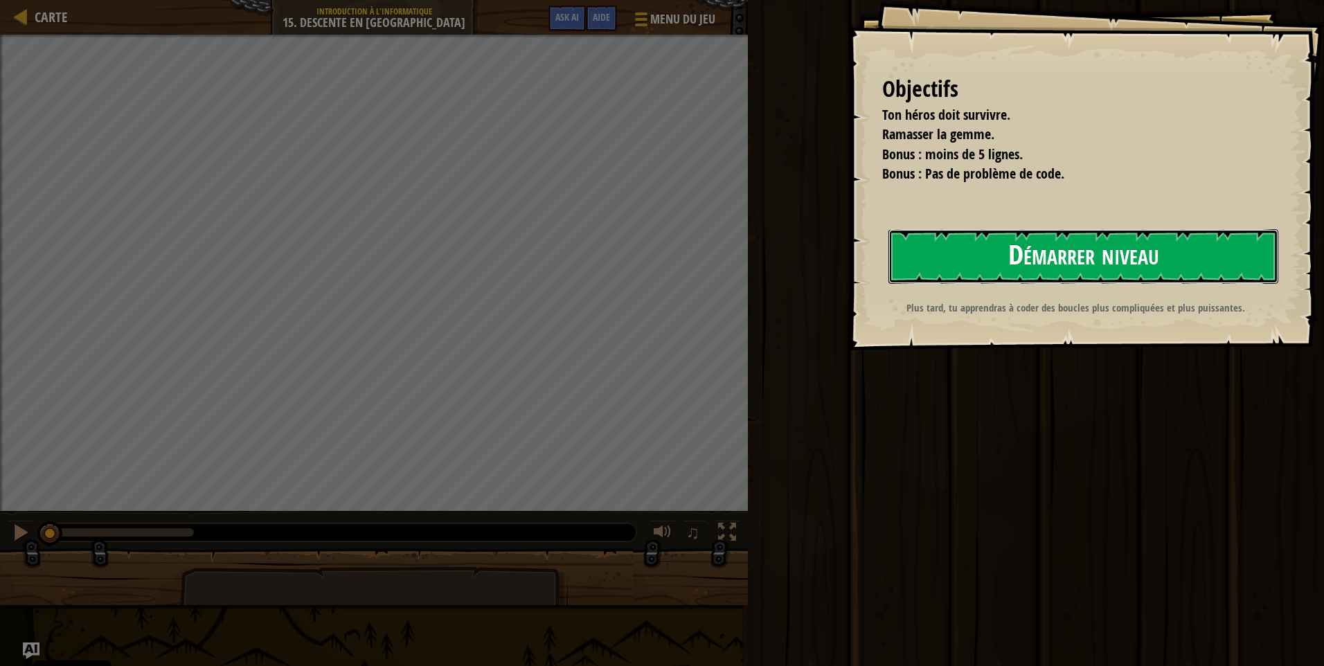
click at [930, 253] on button "Démarrer niveau" at bounding box center [1083, 256] width 390 height 55
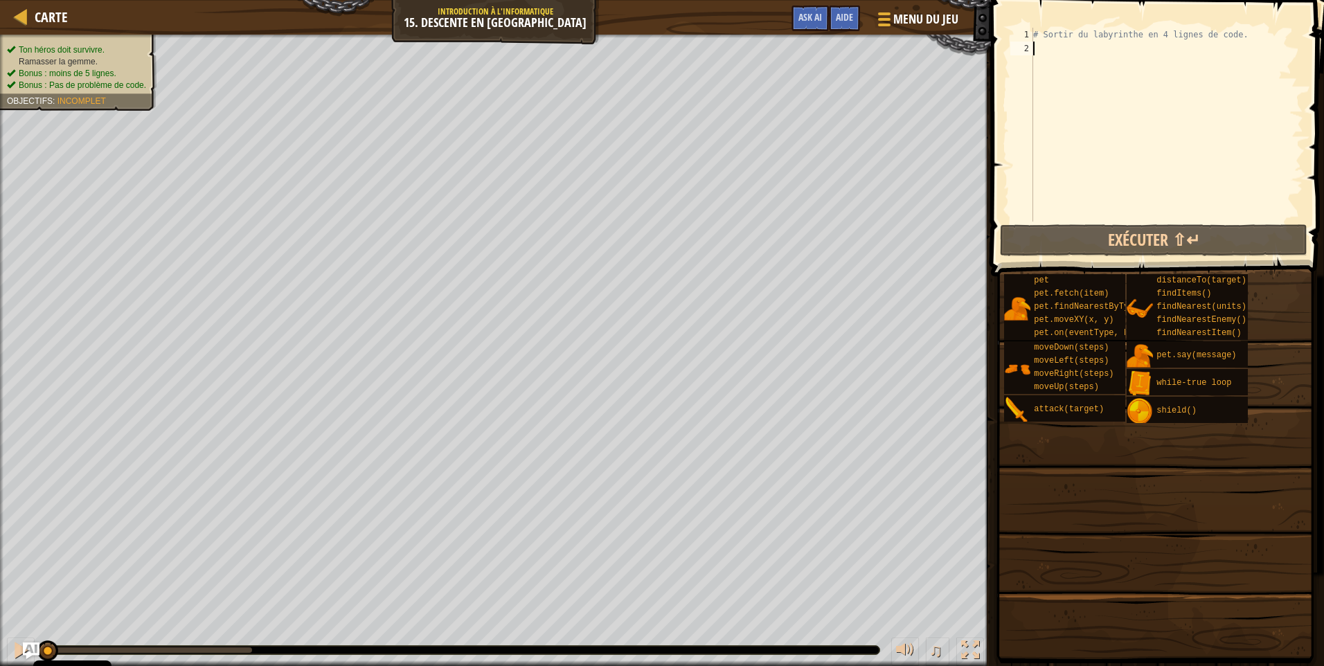
type textarea "hero.moveRight()"
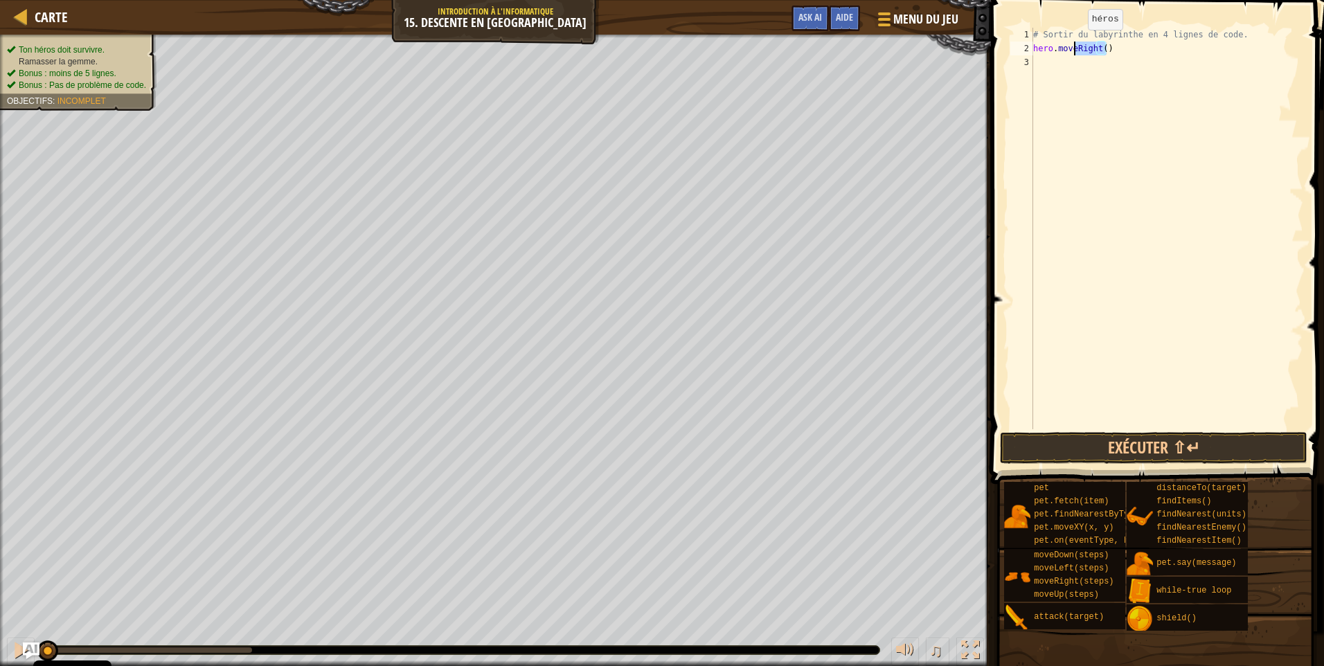
drag, startPoint x: 1114, startPoint y: 52, endPoint x: 997, endPoint y: 53, distance: 116.3
click at [997, 53] on div "hero.moveRight() 1 2 3 # Sortir du labyrinthe en 4 lignes de code. hero . moveR…" at bounding box center [1154, 269] width 337 height 525
click at [37, 13] on span "Carte" at bounding box center [51, 17] width 33 height 19
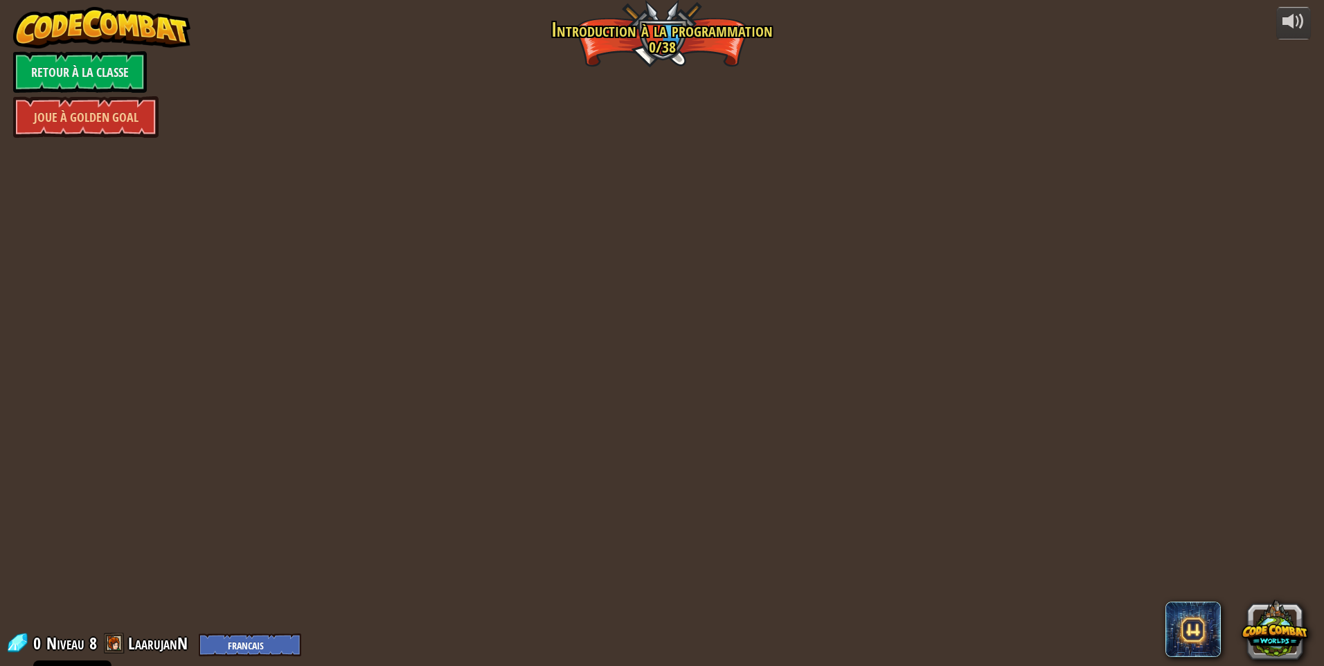
select select "fr"
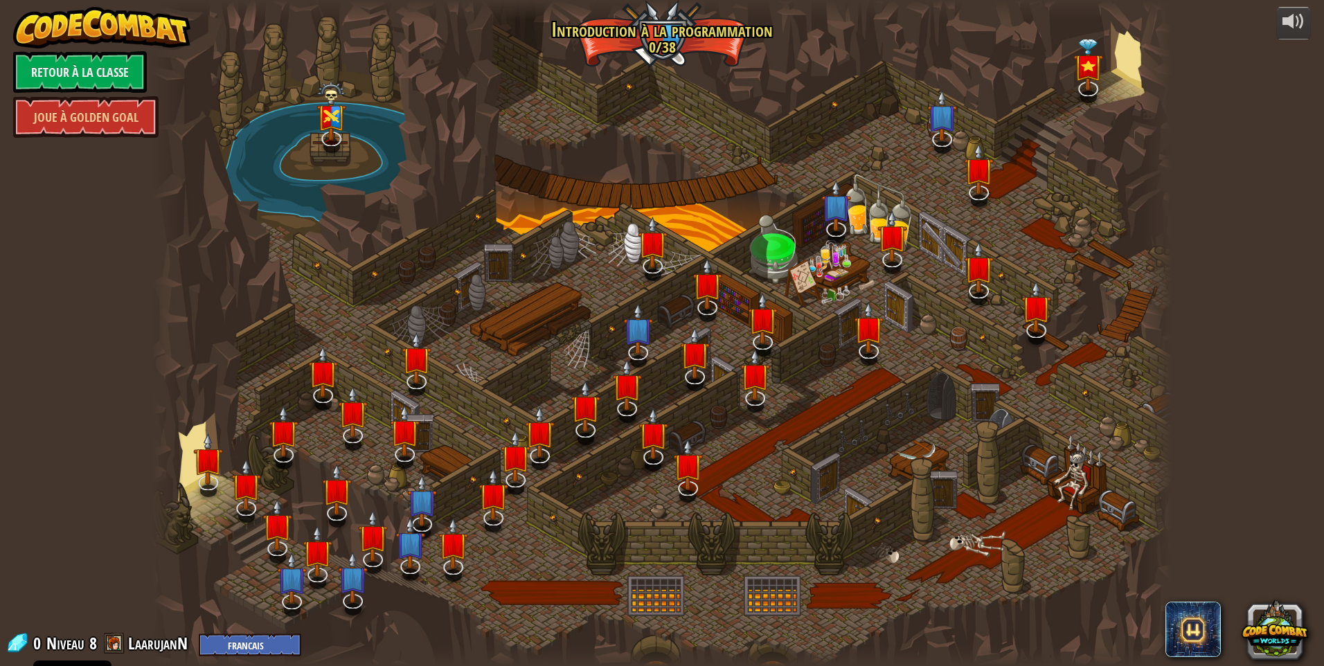
select select "fr"
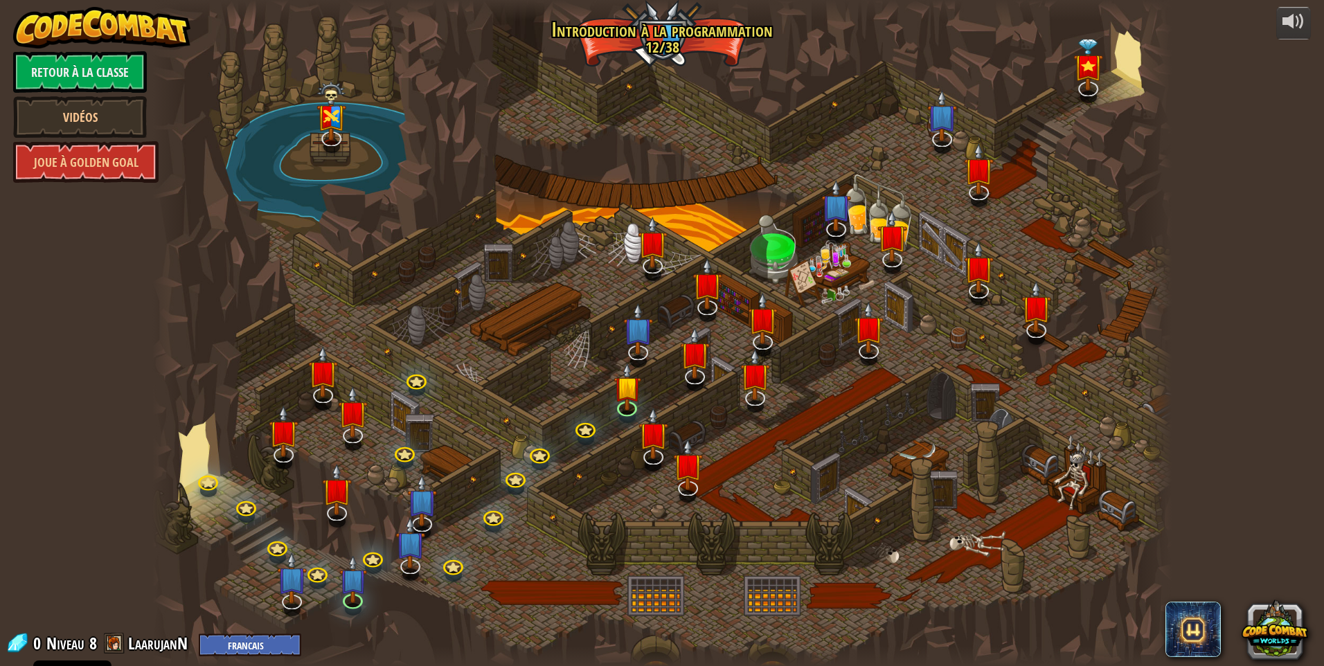
select select "fr"
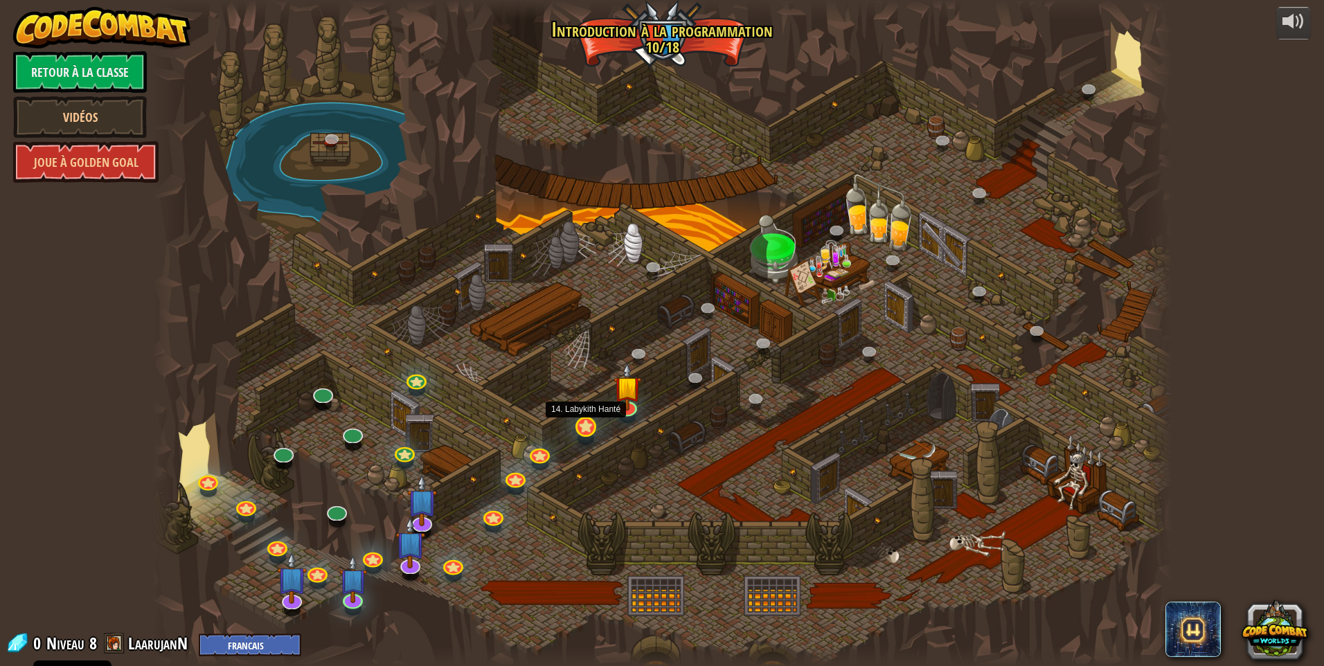
select select "fr"
click at [588, 430] on link at bounding box center [584, 426] width 28 height 28
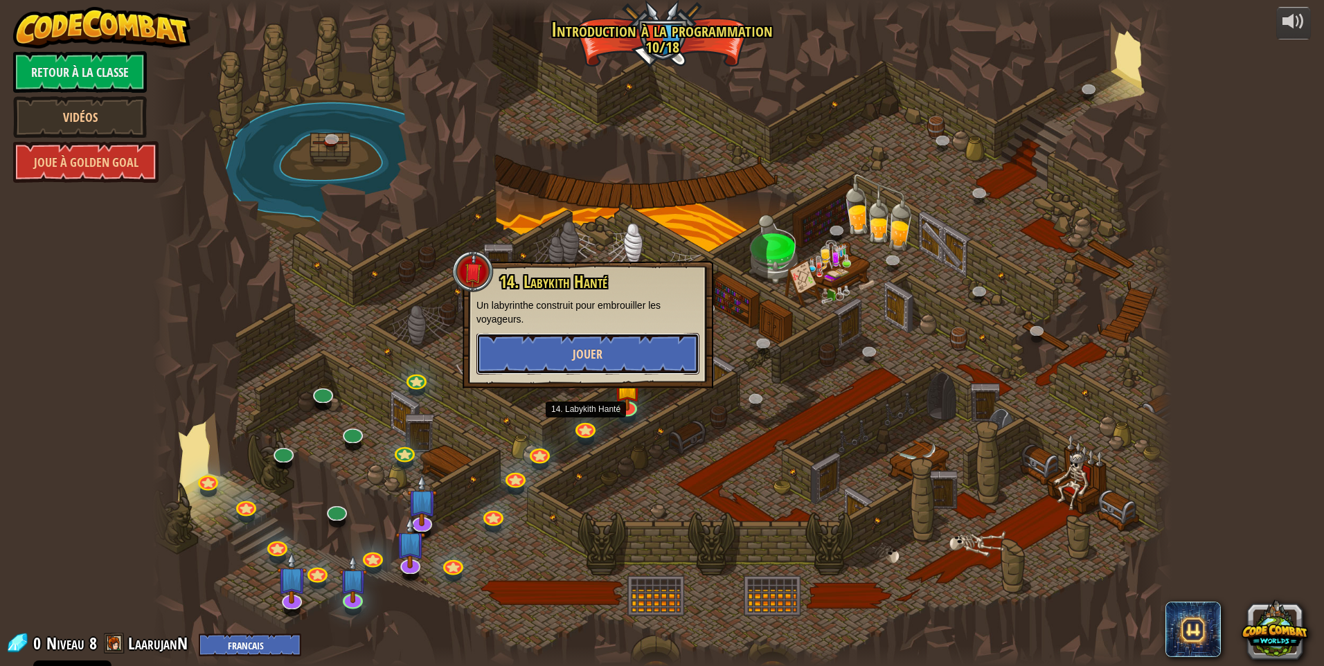
click at [601, 345] on span "Jouer" at bounding box center [587, 353] width 30 height 17
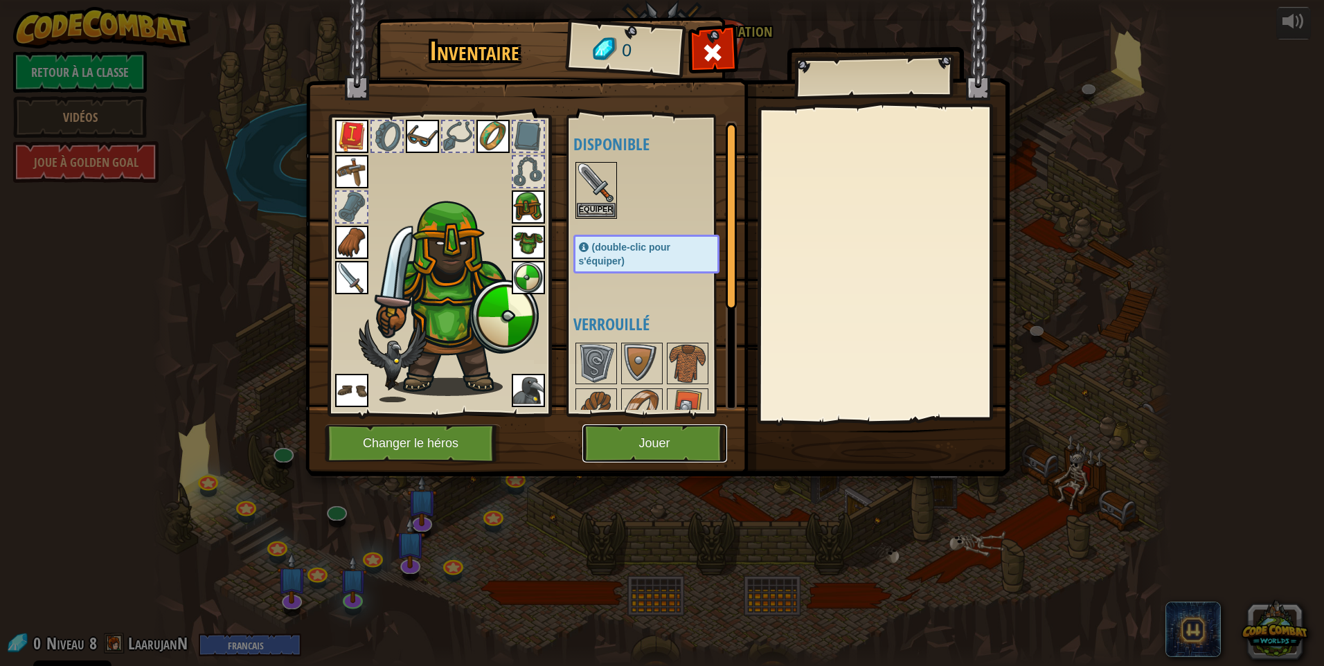
click at [665, 435] on button "Jouer" at bounding box center [654, 443] width 145 height 38
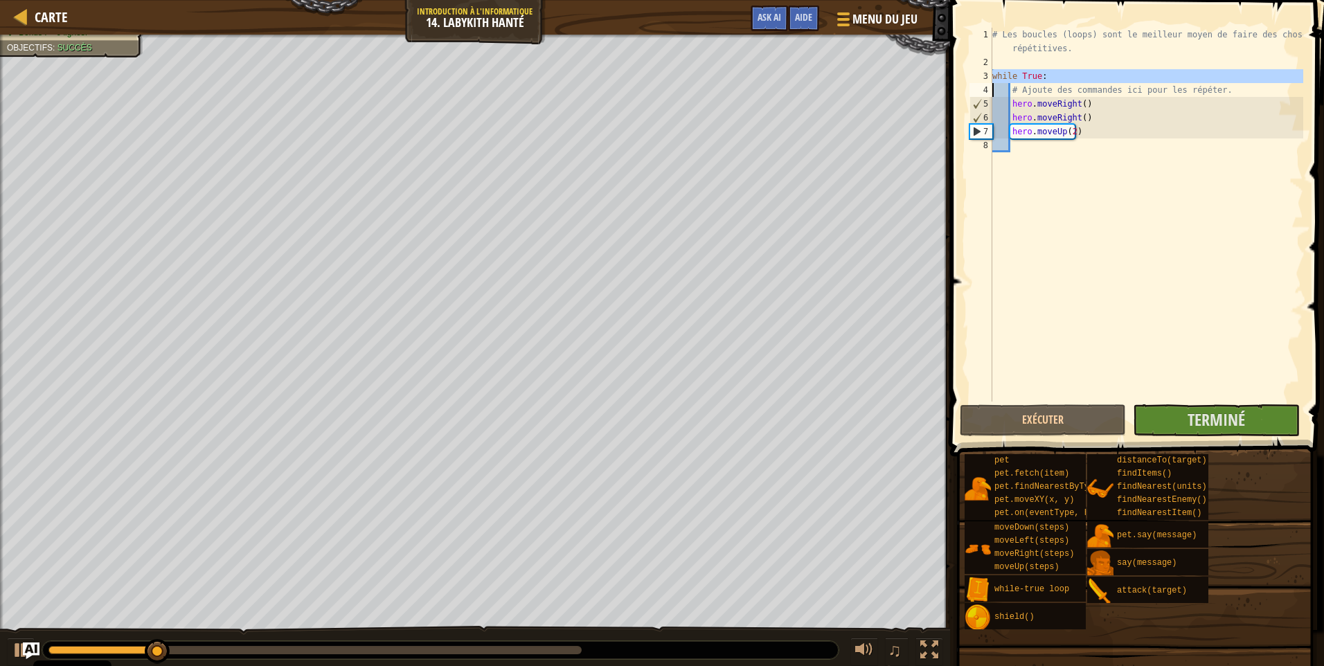
drag, startPoint x: 991, startPoint y: 75, endPoint x: 1042, endPoint y: 82, distance: 50.9
click at [1041, 84] on div "1 2 3 4 5 6 7 8 # Les boucles (loops) sont le meilleur moyen de faire des chose…" at bounding box center [1134, 215] width 336 height 374
click at [1035, 77] on div "# Les boucles (loops) sont le meilleur moyen de faire des choses répétitives. w…" at bounding box center [1146, 215] width 314 height 374
type textarea "while True:"
click at [1039, 76] on div "# Les boucles (loops) sont le meilleur moyen de faire des choses répétitives. w…" at bounding box center [1146, 235] width 314 height 415
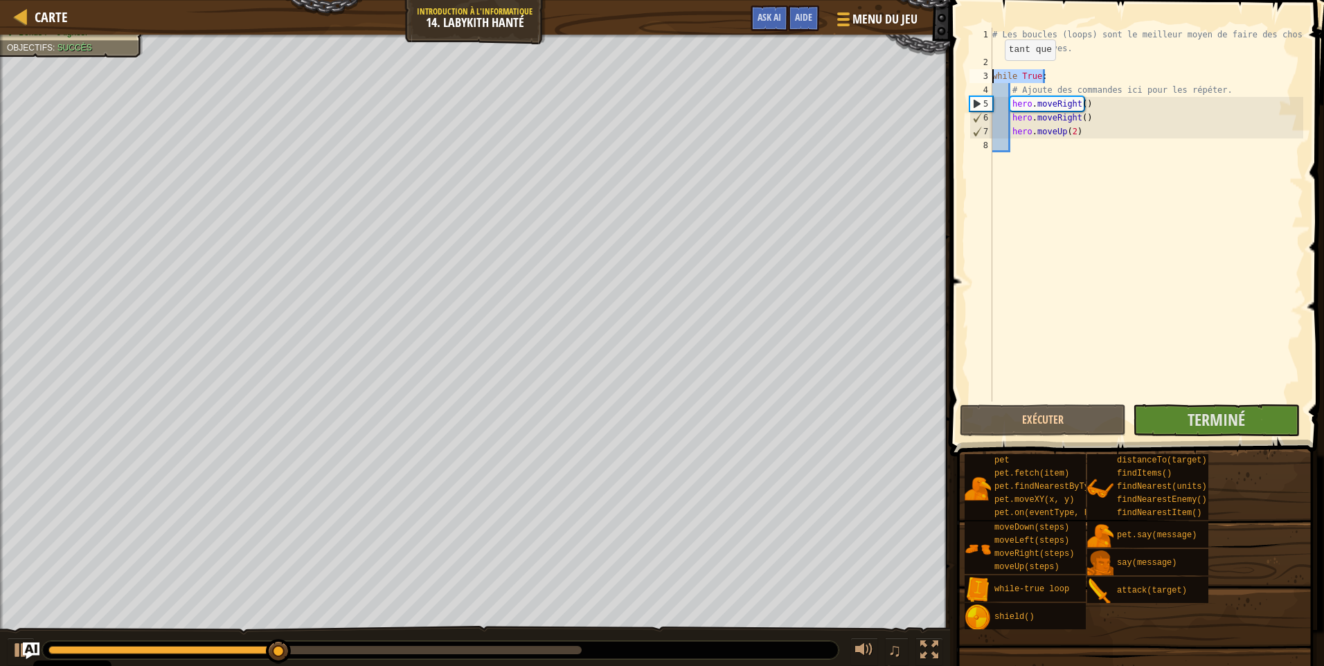
drag, startPoint x: 1042, startPoint y: 76, endPoint x: 991, endPoint y: 73, distance: 52.0
click at [991, 73] on div "while True: 1 2 3 4 5 6 7 8 # Les boucles (loops) sont le meilleur moyen de fai…" at bounding box center [1134, 215] width 336 height 374
click at [30, 12] on link "Carte" at bounding box center [48, 17] width 40 height 19
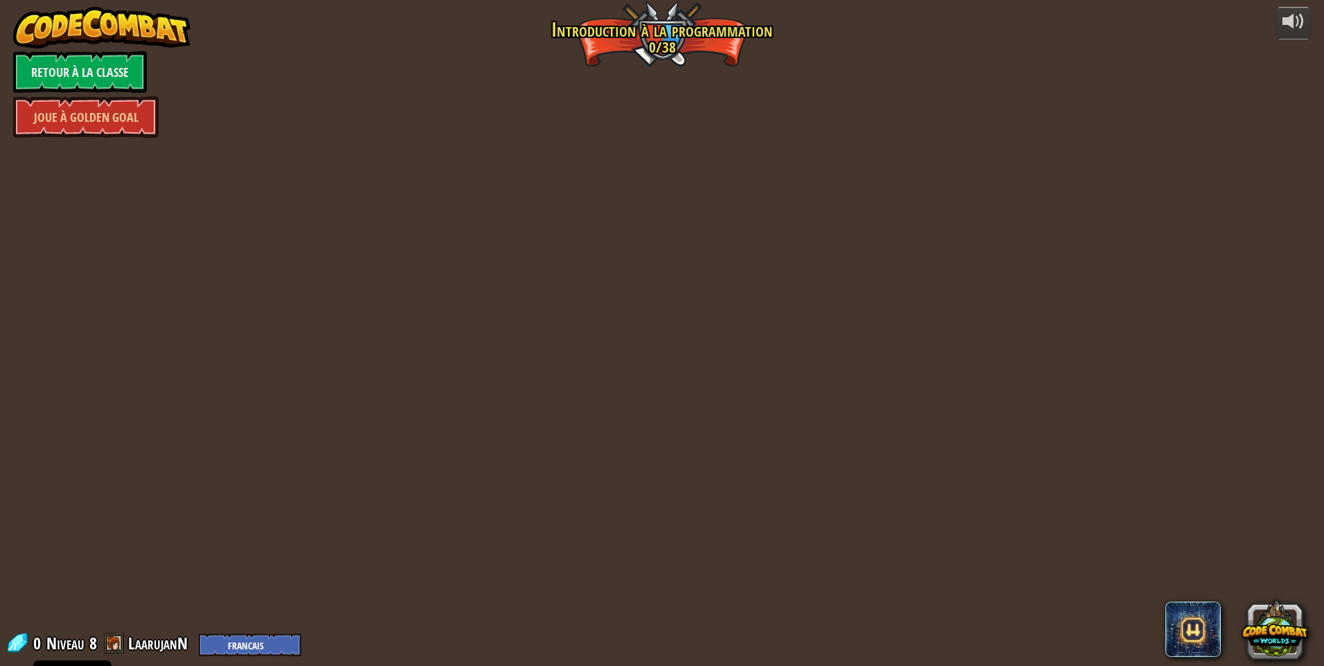
select select "fr"
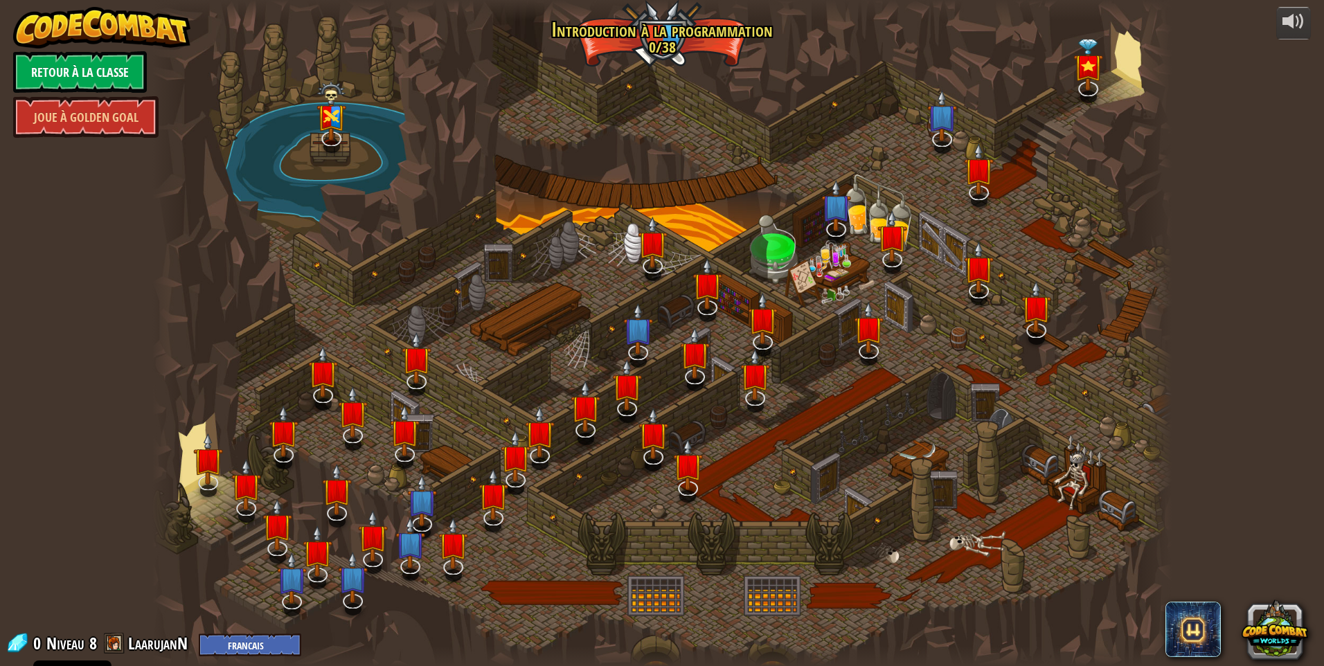
select select "fr"
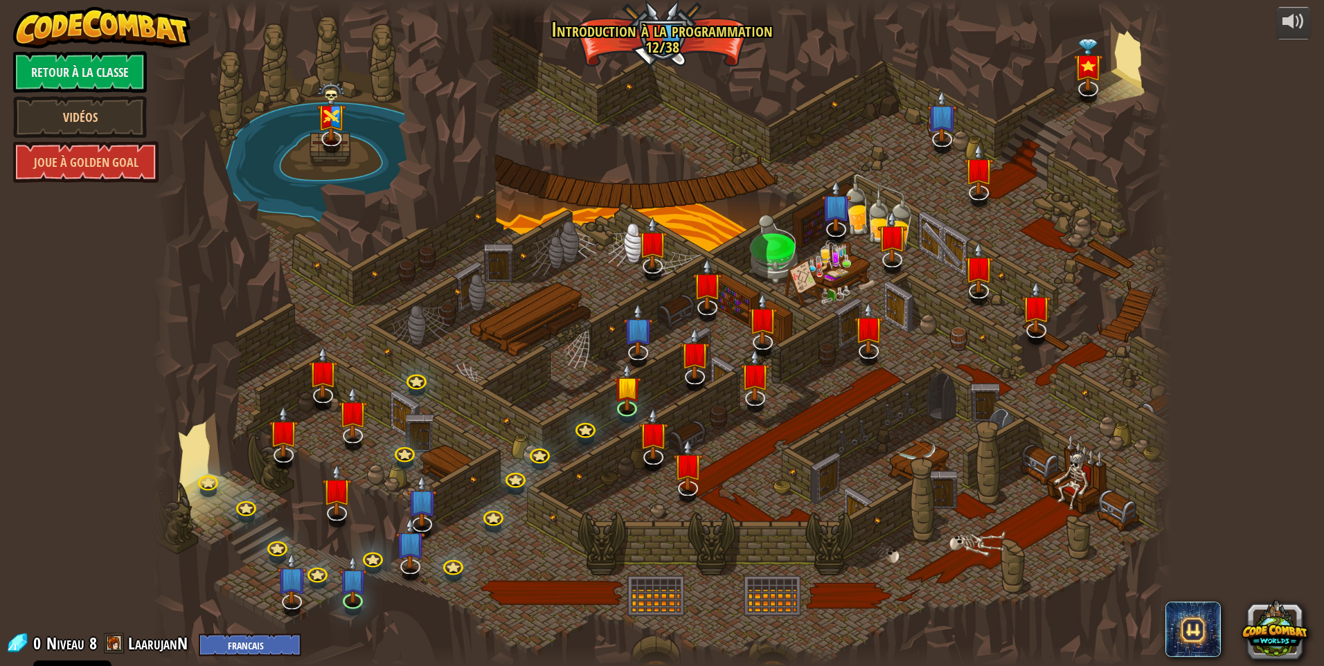
select select "fr"
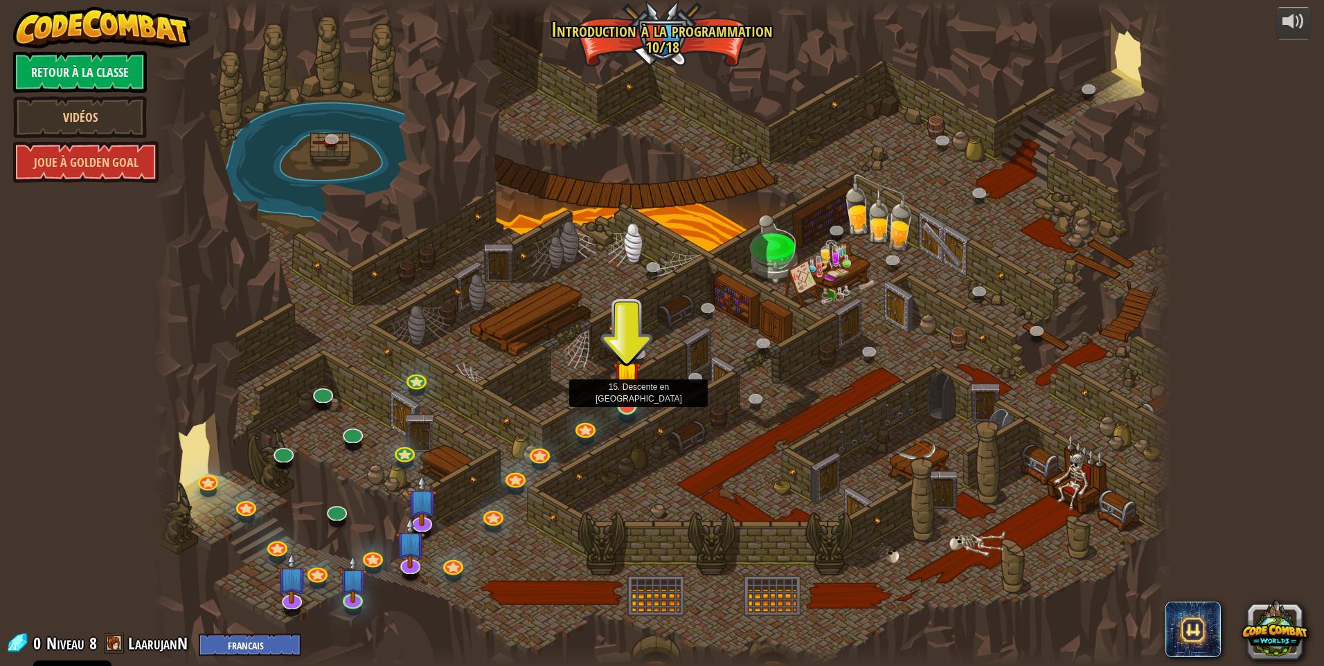
click at [626, 402] on img at bounding box center [627, 374] width 28 height 63
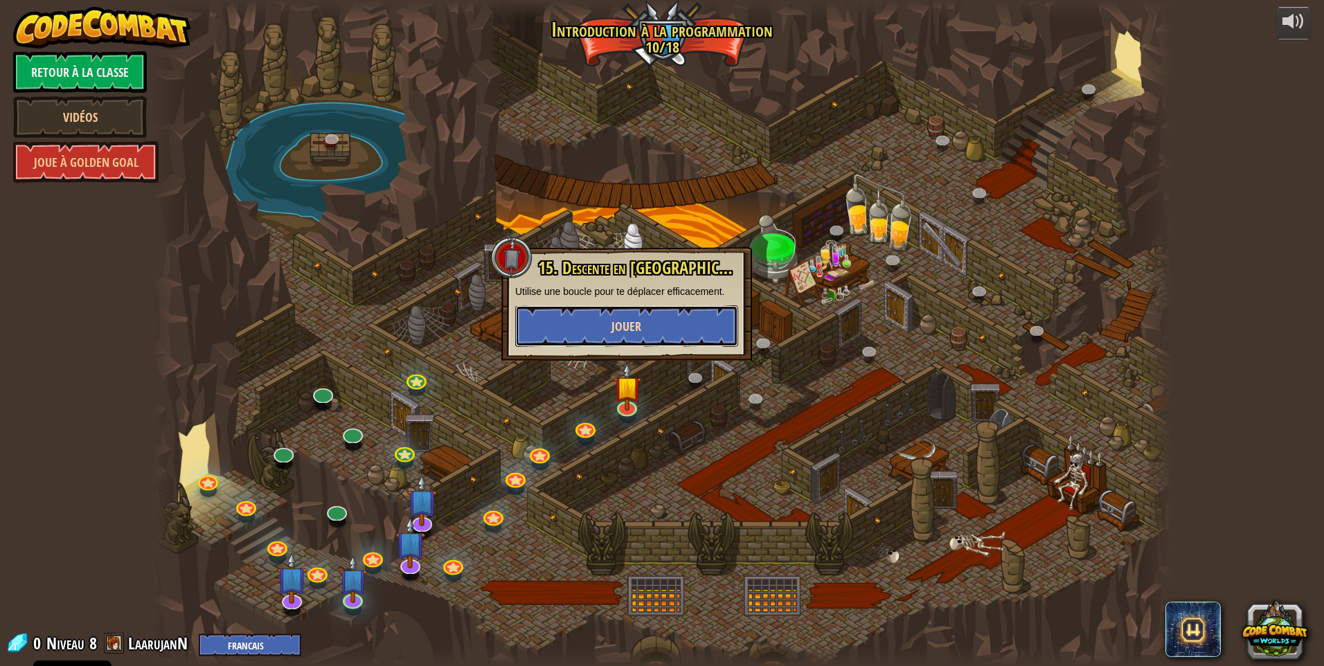
click at [649, 320] on button "Jouer" at bounding box center [626, 326] width 223 height 42
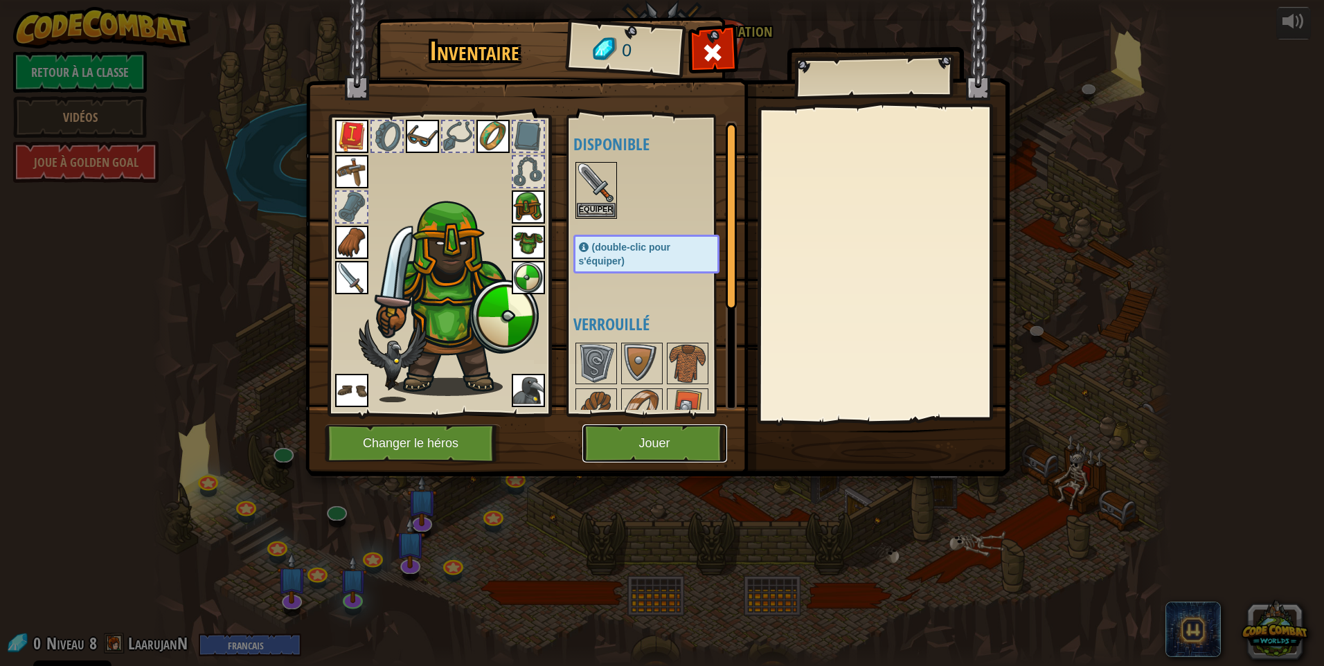
click at [681, 438] on button "Jouer" at bounding box center [654, 443] width 145 height 38
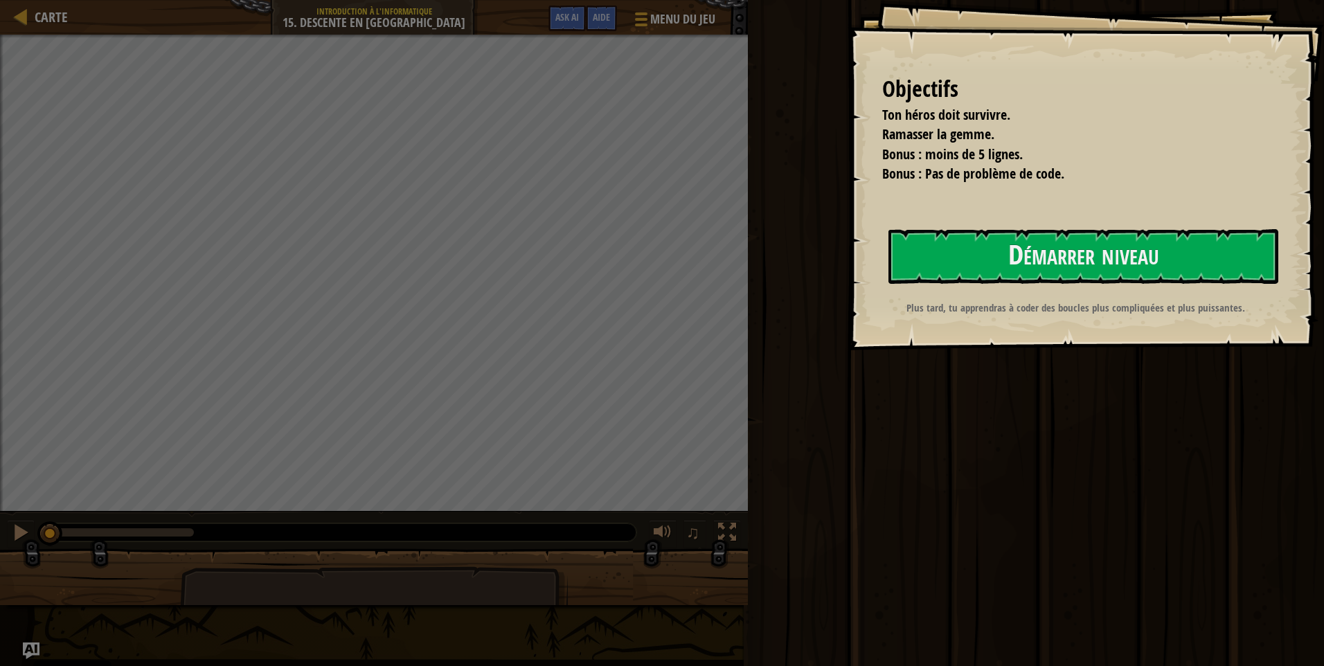
click at [1070, 228] on div "Objectifs Ton héros doit survivre. Ramasser la gemme. Bonus : moins de 5 lignes…" at bounding box center [1085, 175] width 476 height 350
click at [1071, 246] on button "Démarrer niveau" at bounding box center [1083, 256] width 390 height 55
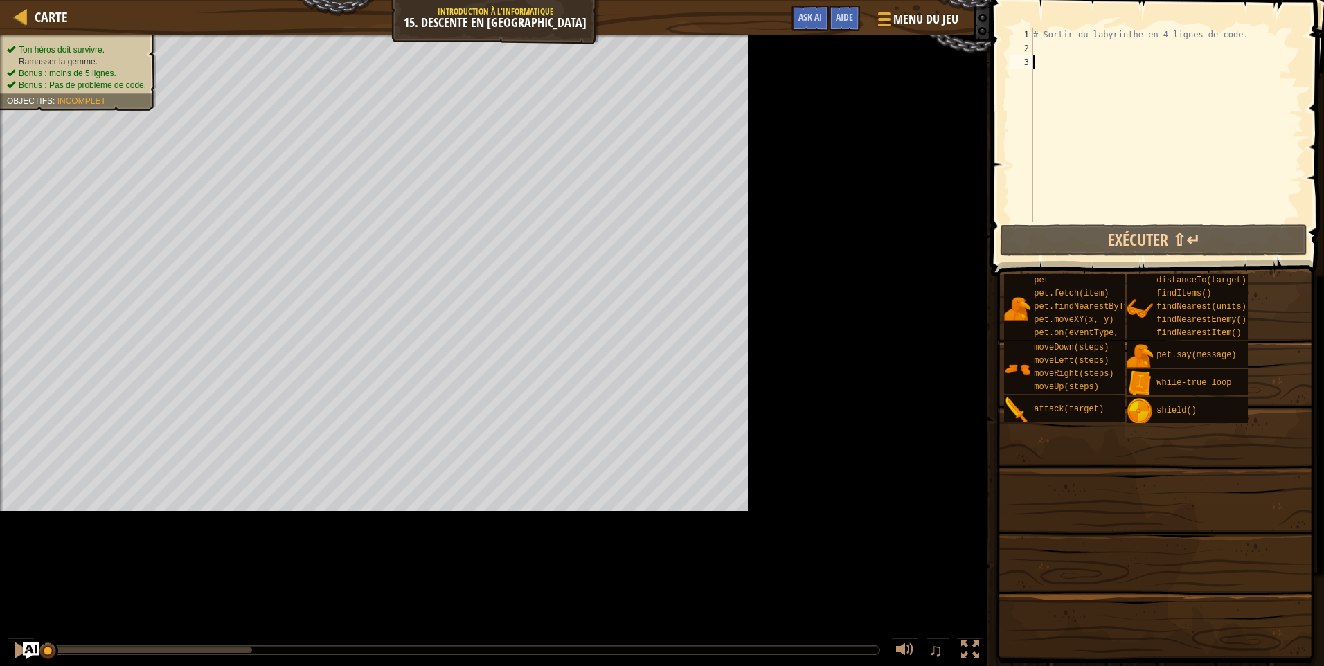
click at [802, 44] on div "Ton héros doit survivre. Ramasser la gemme. Bonus : moins de 5 lignes. Bonus : …" at bounding box center [495, 350] width 991 height 631
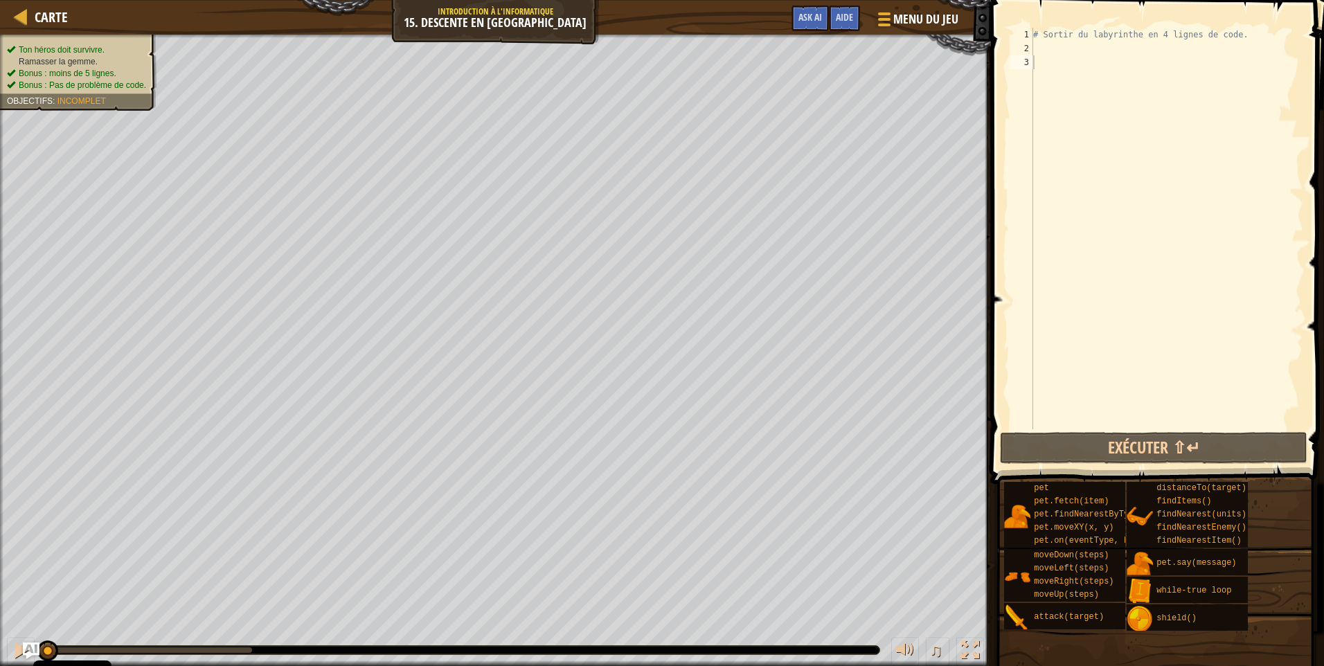
click at [1033, 55] on div "# Sortir du labyrinthe en 4 lignes de code." at bounding box center [1166, 242] width 273 height 429
click at [1040, 51] on div "# Sortir du labyrinthe en 4 lignes de code." at bounding box center [1166, 242] width 273 height 429
paste textarea "while True:"
type textarea "while True:"
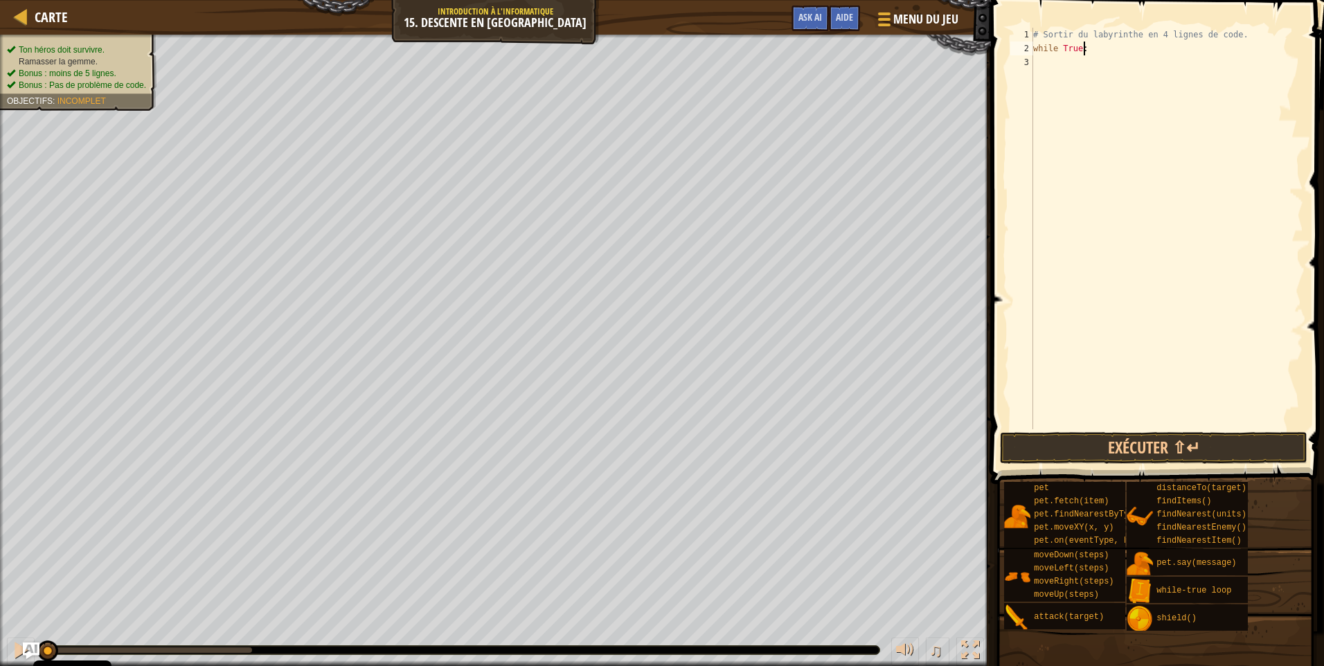
click at [1040, 64] on div "# Sortir du labyrinthe en 4 lignes de code. while True :" at bounding box center [1166, 242] width 273 height 429
click at [1091, 53] on div "# Sortir du labyrinthe en 4 lignes de code. while True :" at bounding box center [1166, 242] width 273 height 429
type textarea "while True:"
type textarea "hero.Right(2)"
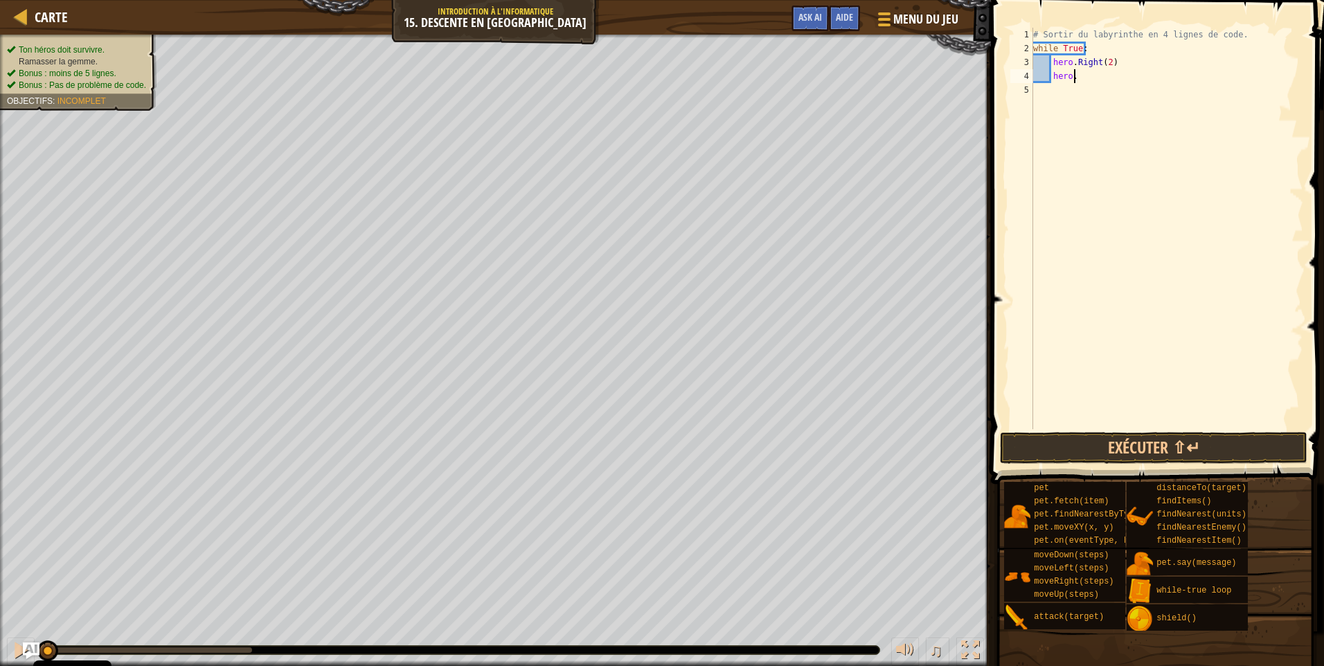
scroll to position [6, 3]
click at [1077, 63] on div "# Sortir du labyrinthe en 4 lignes de code. while True : hero . Right ( 2 ) her…" at bounding box center [1166, 242] width 273 height 429
click at [1074, 64] on div "# Sortir du labyrinthe en 4 lignes de code. while True : hero . Right ( 2 ) her…" at bounding box center [1166, 242] width 273 height 429
click at [1076, 80] on div "# Sortir du labyrinthe en 4 lignes de code. while True : hero . moveRight ( 2 )…" at bounding box center [1166, 242] width 273 height 429
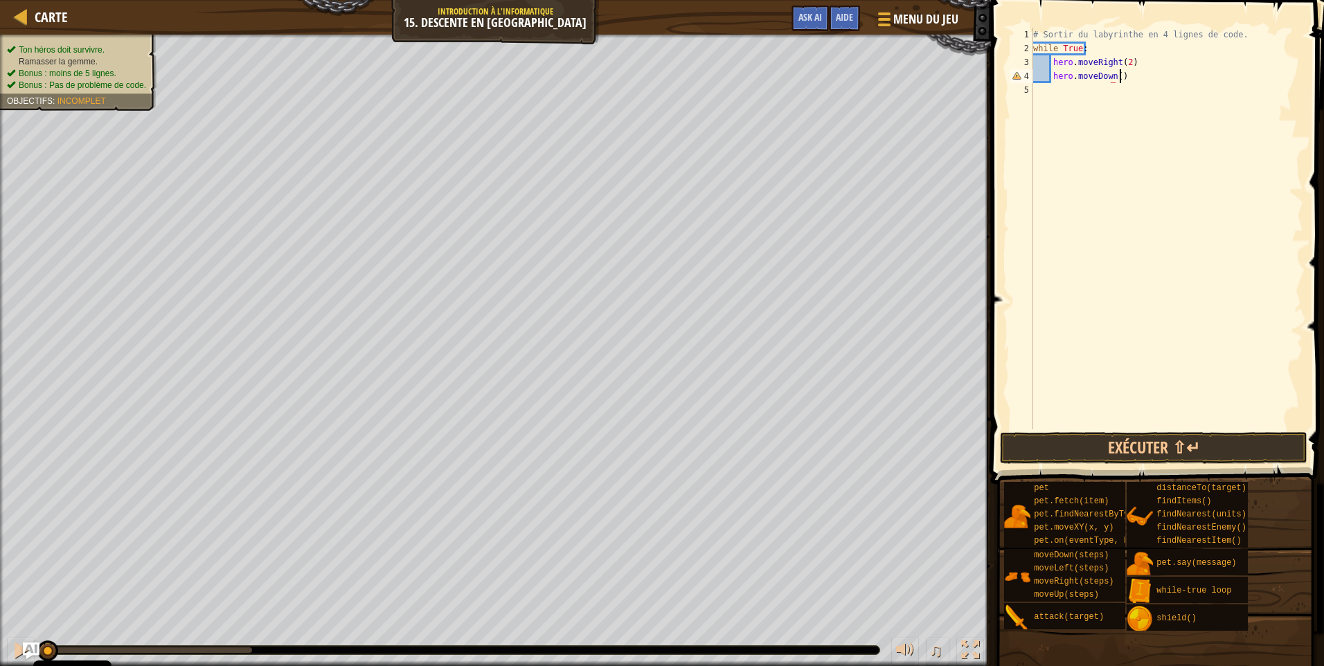
scroll to position [6, 6]
type textarea "hero.moveDown()"
click at [1059, 448] on button "Exécuter ⇧↵" at bounding box center [1153, 448] width 307 height 32
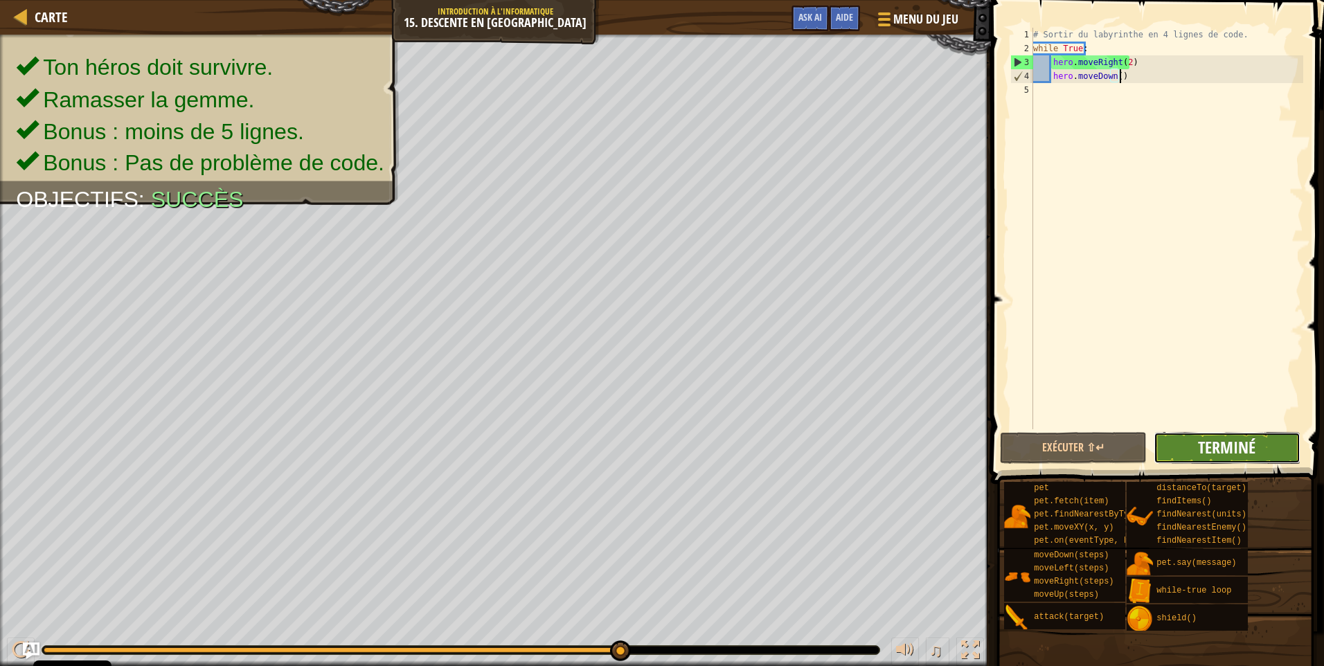
click at [1227, 437] on span "Terminé" at bounding box center [1226, 447] width 57 height 22
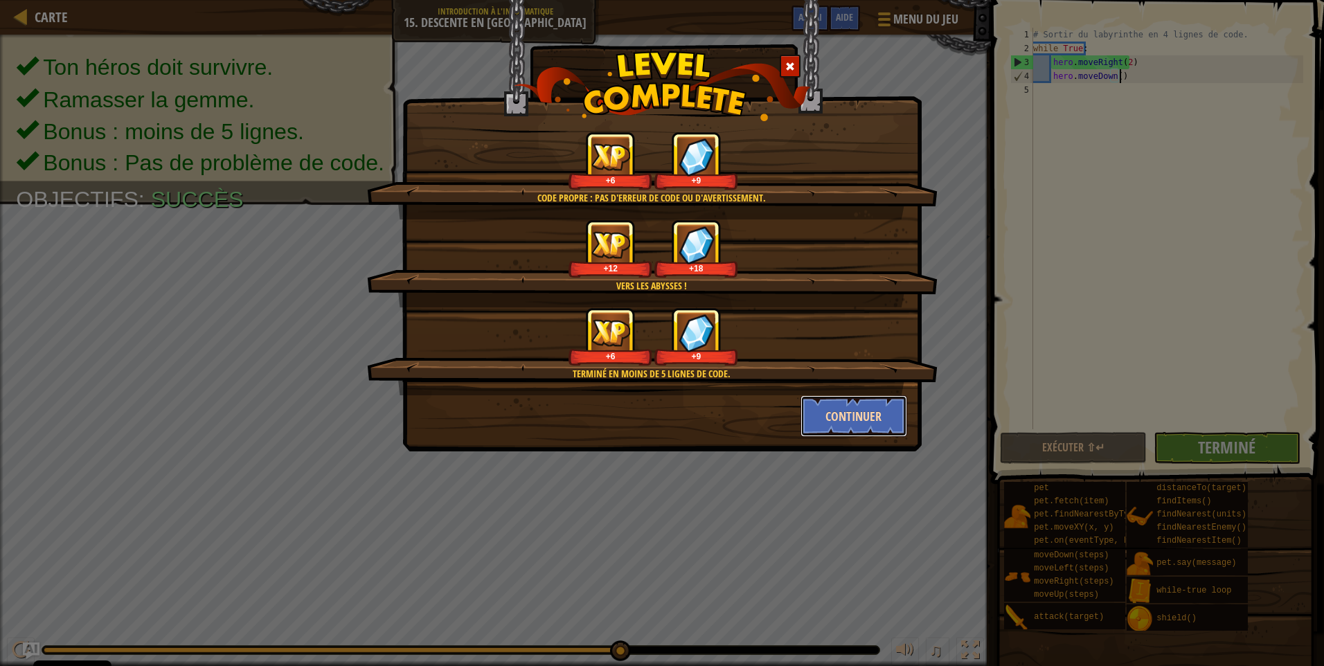
click at [877, 423] on button "Continuer" at bounding box center [853, 416] width 107 height 42
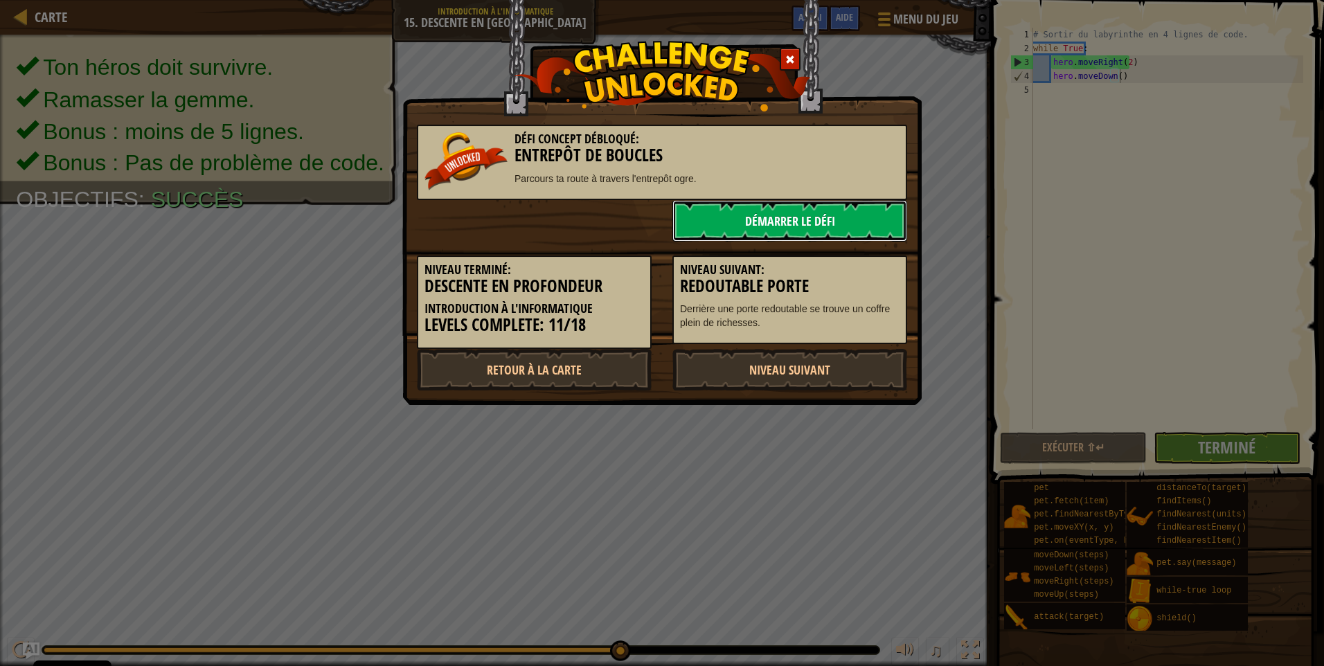
click at [851, 226] on link "Démarrer le Défi" at bounding box center [789, 221] width 235 height 42
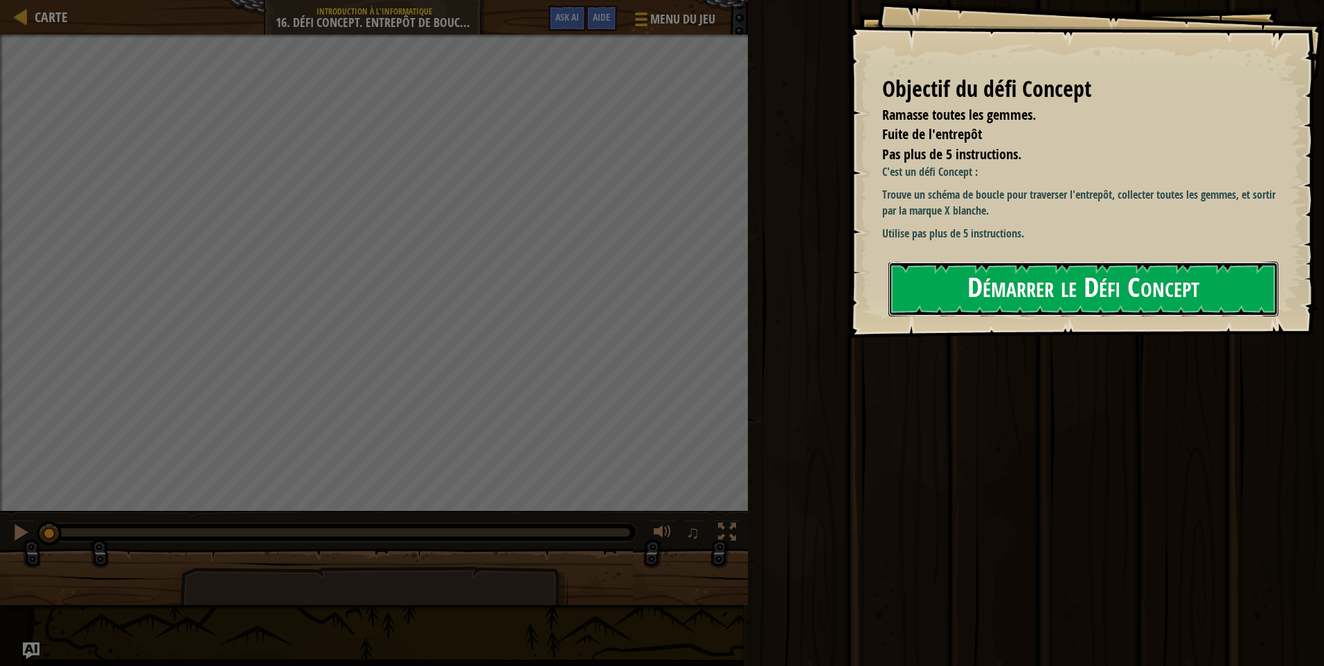
click at [1043, 298] on button "Démarrer le Défi Concept" at bounding box center [1083, 289] width 390 height 55
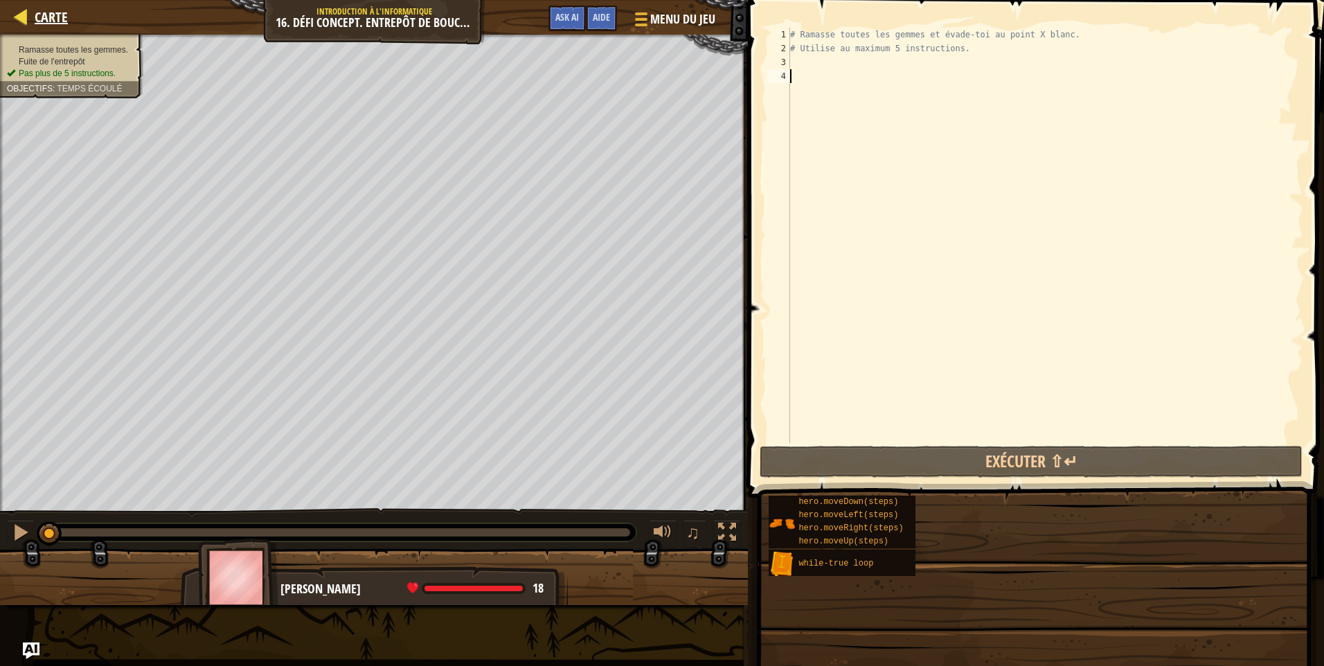
click at [51, 7] on div "Carte" at bounding box center [48, 17] width 40 height 35
select select "fr"
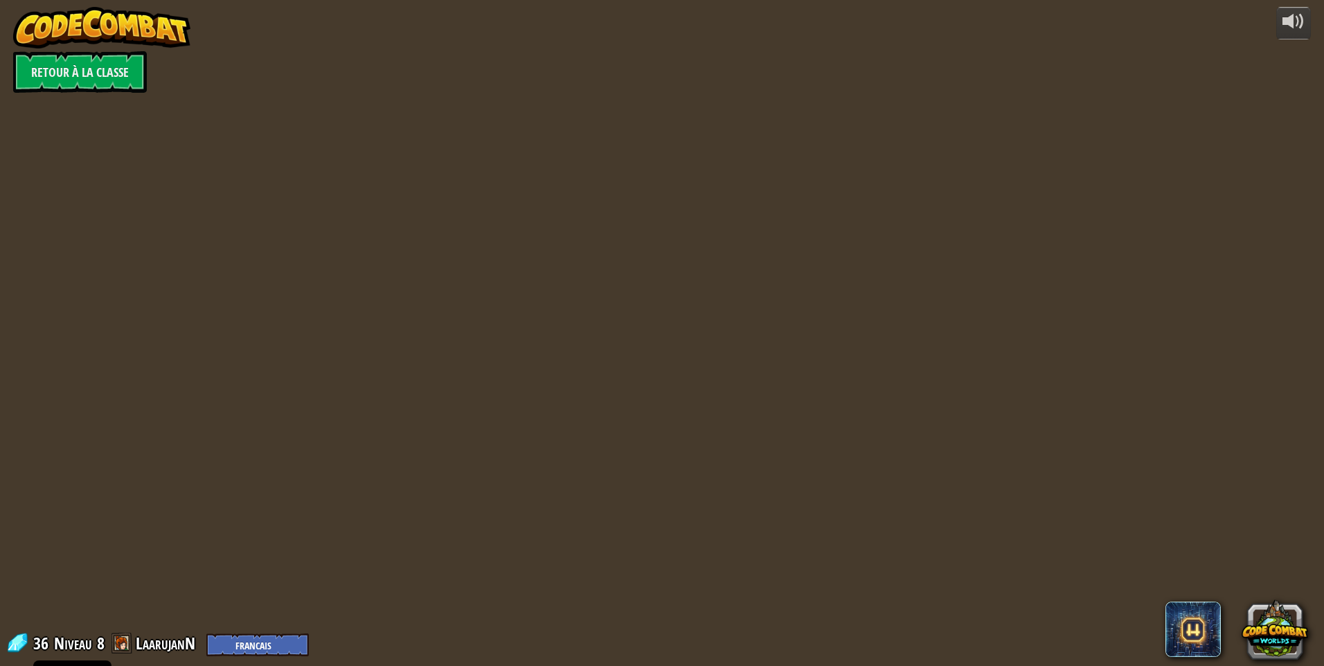
select select "fr"
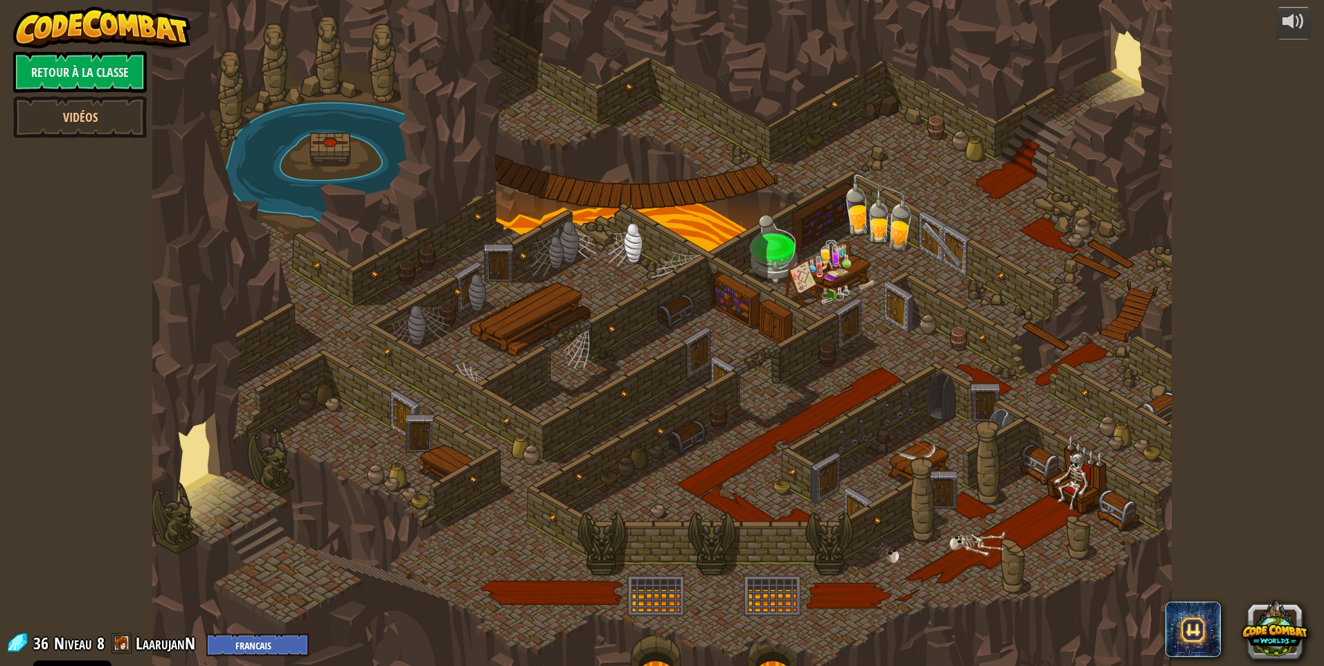
select select "fr"
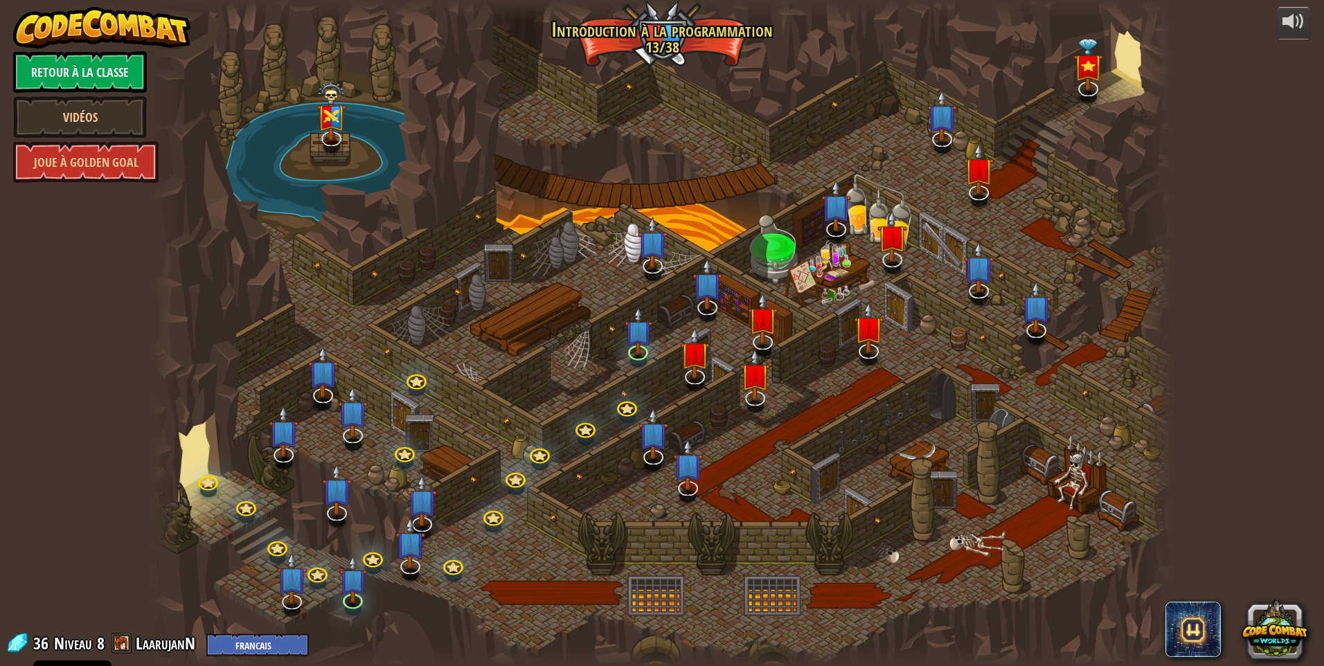
select select "fr"
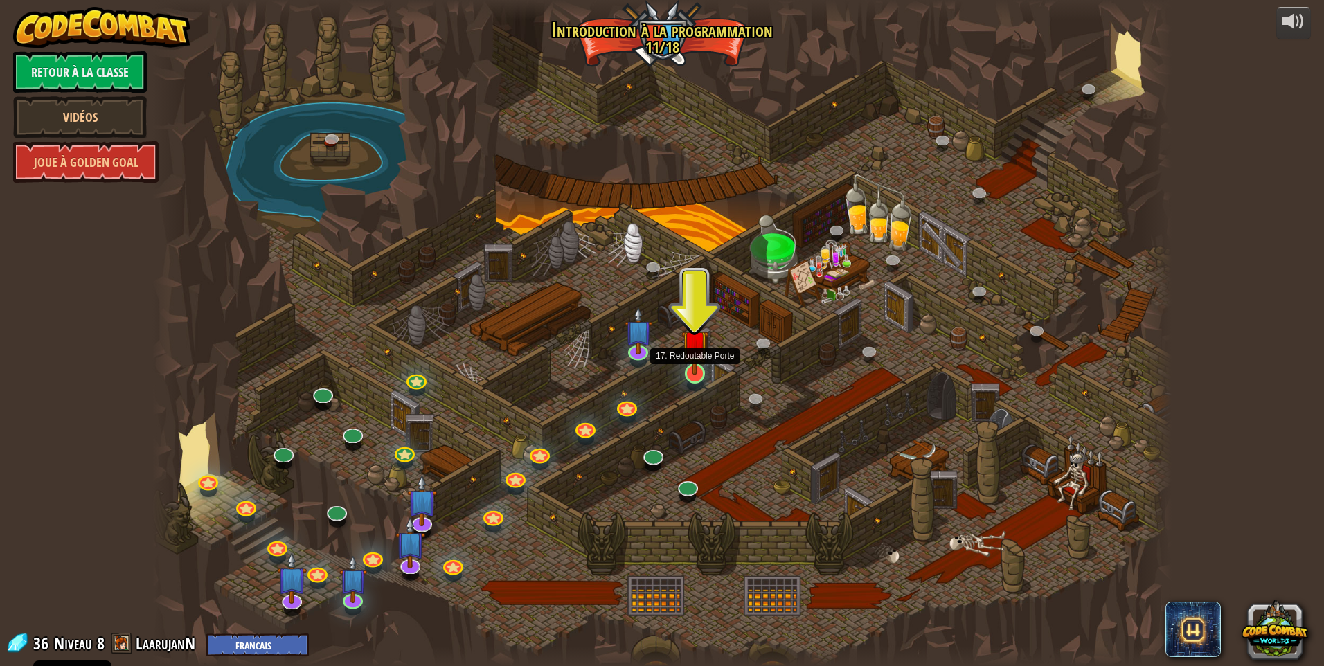
click at [691, 371] on img at bounding box center [695, 343] width 28 height 63
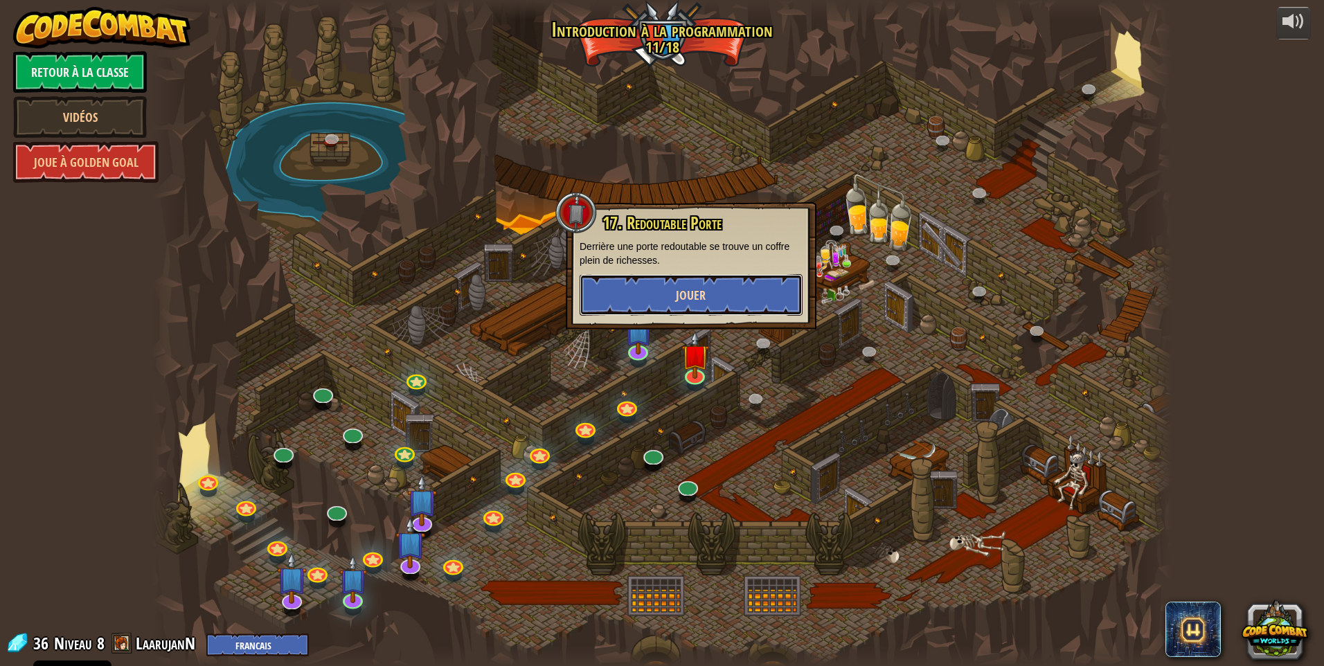
click at [698, 306] on button "Jouer" at bounding box center [690, 295] width 223 height 42
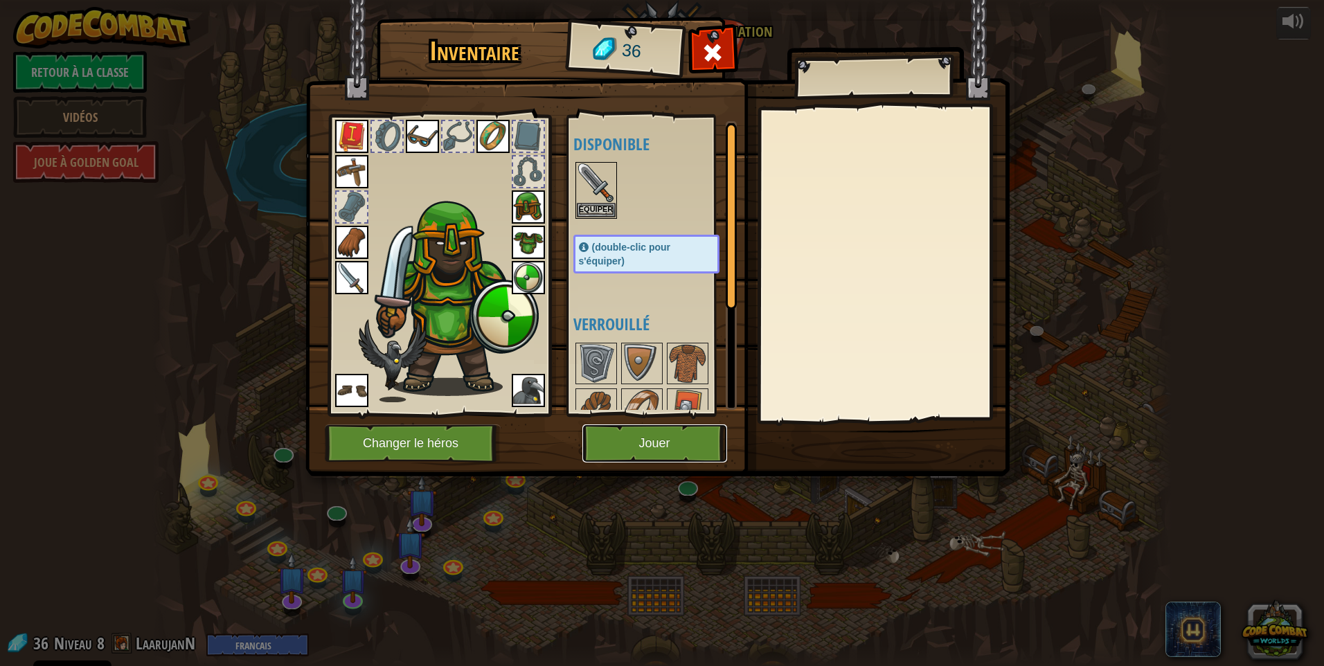
click at [682, 428] on button "Jouer" at bounding box center [654, 443] width 145 height 38
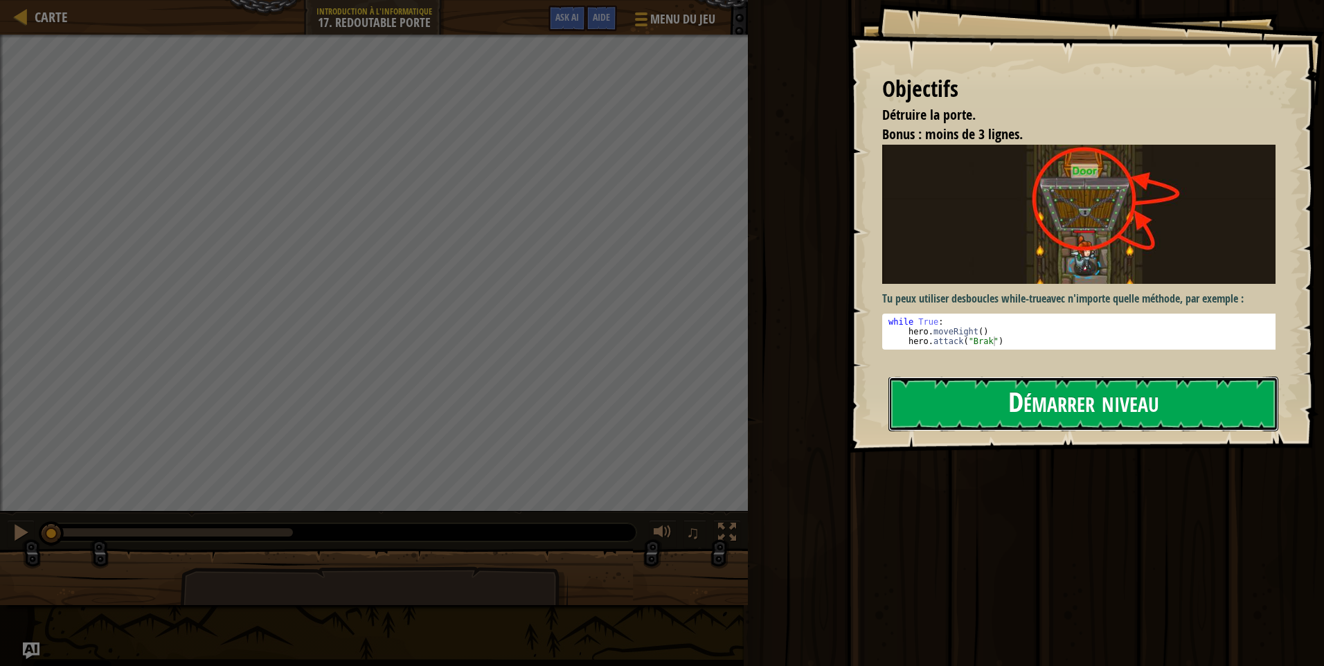
click at [1007, 401] on button "Démarrer niveau" at bounding box center [1083, 404] width 390 height 55
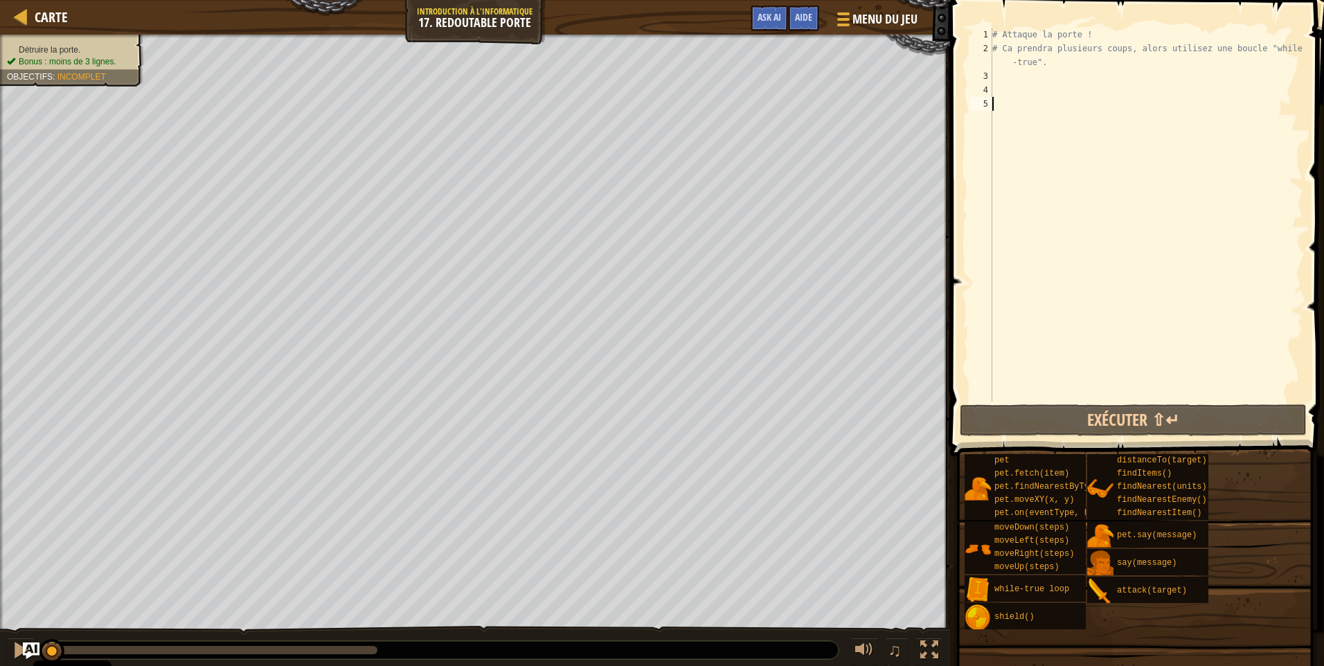
click at [1009, 74] on div "# Attaque la porte ! # Ca prendra plusieurs coups, alors utilisez une boucle "w…" at bounding box center [1146, 228] width 314 height 401
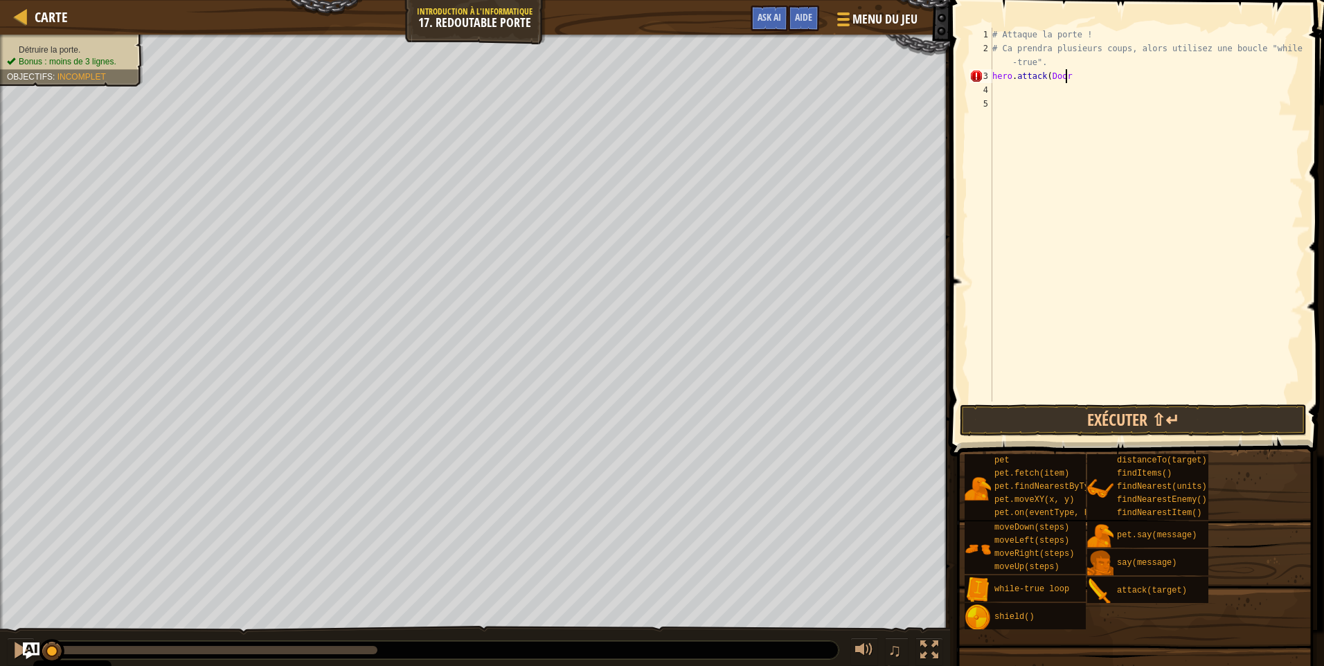
scroll to position [6, 5]
type textarea "hero.attack(Door)"
drag, startPoint x: 993, startPoint y: 75, endPoint x: 1083, endPoint y: 80, distance: 90.1
click at [1083, 80] on div "# Attaque la porte ! # Ca prendra plusieurs coups, alors utilisez une boucle "w…" at bounding box center [1146, 228] width 314 height 401
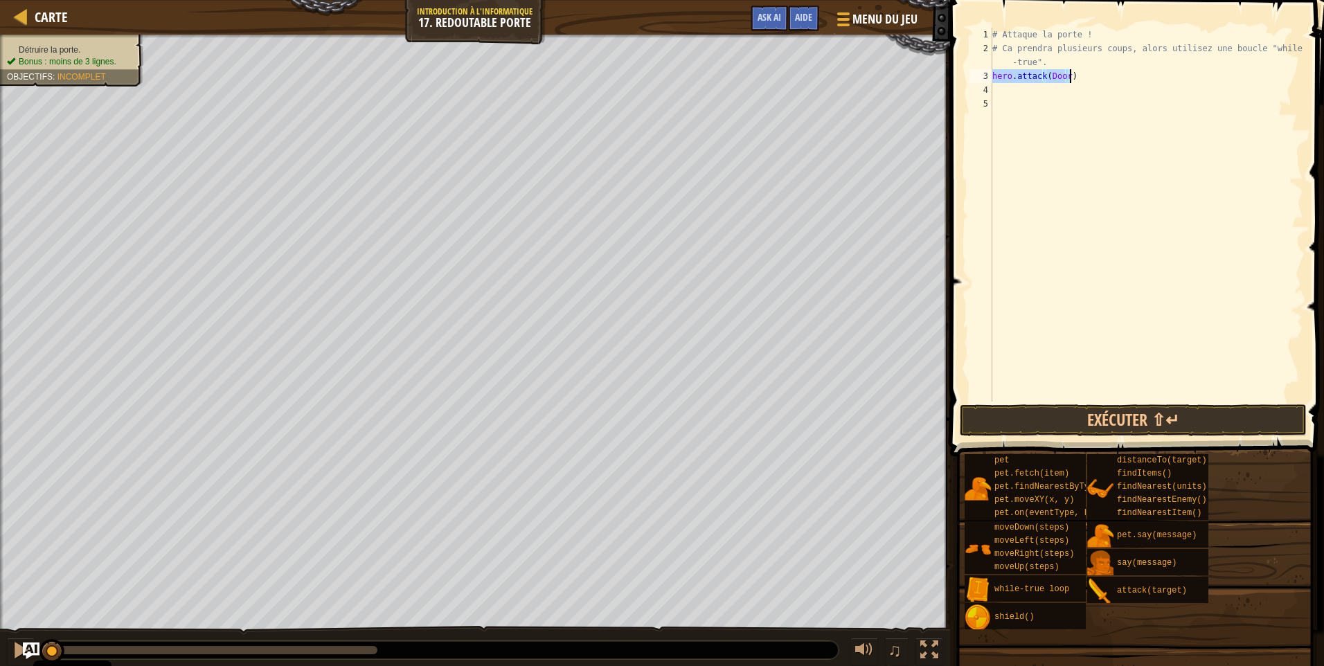
click at [1020, 93] on div "# Attaque la porte ! # Ca prendra plusieurs coups, alors utilisez une boucle "w…" at bounding box center [1146, 228] width 314 height 401
click at [1019, 425] on button "Exécuter ⇧↵" at bounding box center [1132, 420] width 347 height 32
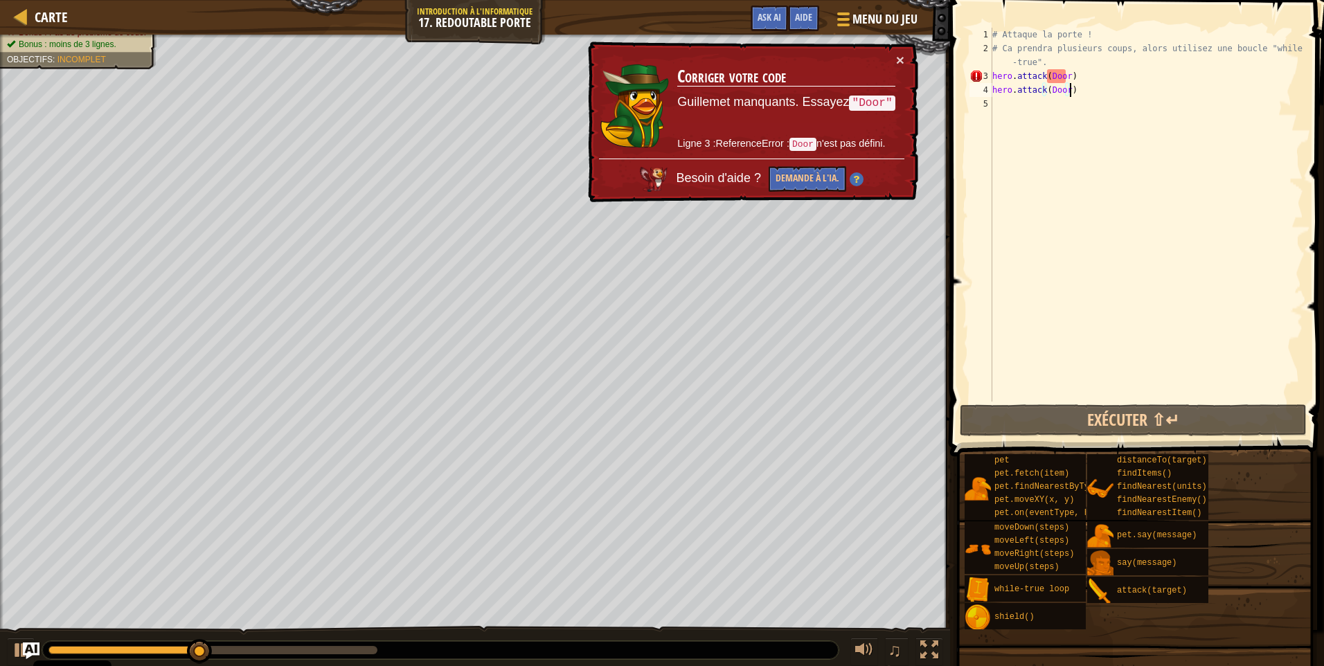
click at [1060, 71] on div "# Attaque la porte ! # Ca prendra plusieurs coups, alors utilisez une boucle "w…" at bounding box center [1146, 228] width 314 height 401
click at [1047, 62] on div "# Attaque la porte ! # Ca prendra plusieurs coups, alors utilisez une boucle "w…" at bounding box center [1146, 228] width 314 height 401
click at [1086, 75] on div "# Attaque la porte ! # Ca prendra plusieurs coups, alors utilisez une boucle "w…" at bounding box center [1146, 228] width 314 height 401
click at [991, 74] on div "3" at bounding box center [980, 76] width 23 height 14
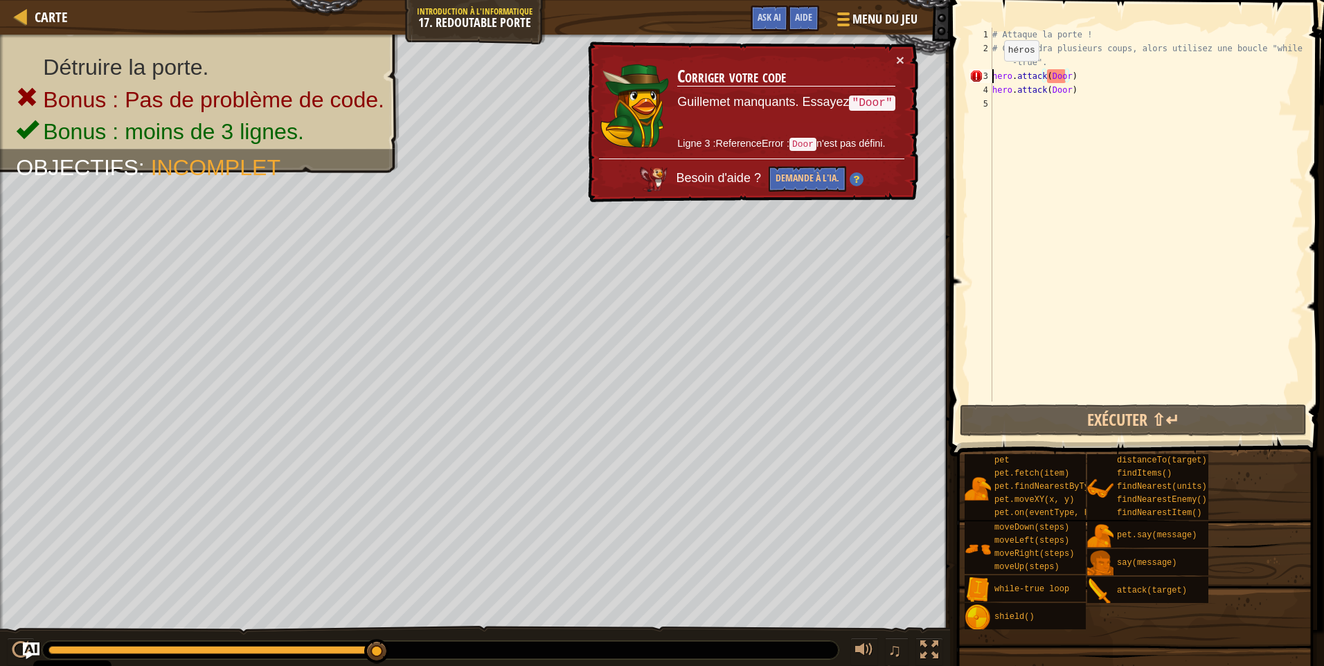
click at [993, 75] on div "# Attaque la porte ! # Ca prendra plusieurs coups, alors utilisez une boucle "w…" at bounding box center [1146, 228] width 314 height 401
click at [1054, 78] on div "# Attaque la porte ! # Ca prendra plusieurs coups, alors utilisez une boucle "w…" at bounding box center [1146, 228] width 314 height 401
click at [1045, 74] on div "# Attaque la porte ! # Ca prendra plusieurs coups, alors utilisez une boucle "w…" at bounding box center [1146, 228] width 314 height 401
click at [1048, 75] on div "# Attaque la porte ! # Ca prendra plusieurs coups, alors utilisez une boucle "w…" at bounding box center [1146, 228] width 314 height 401
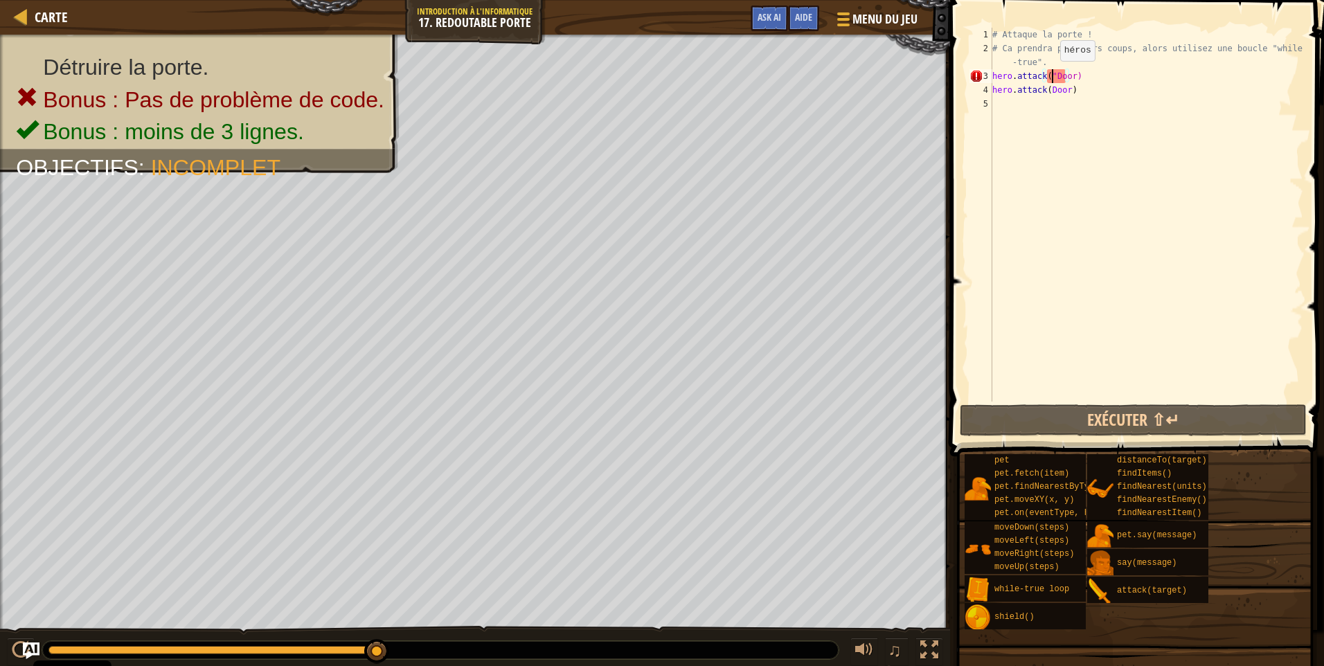
scroll to position [6, 5]
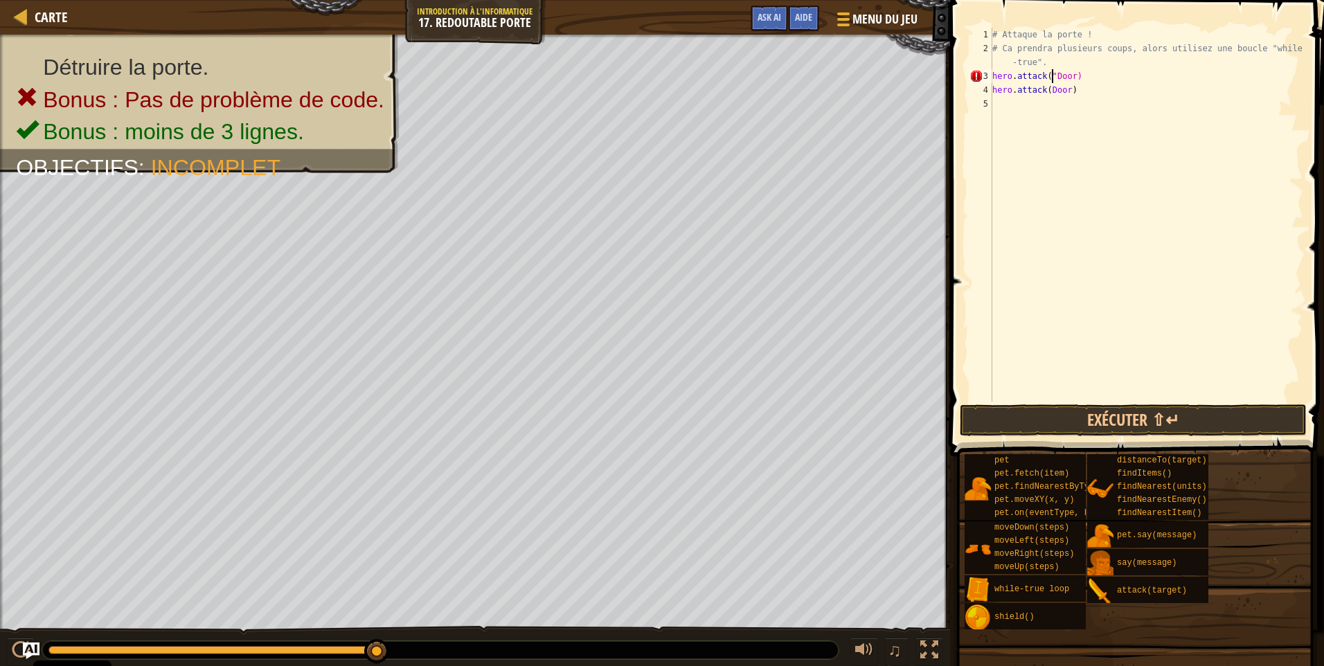
click at [1070, 73] on div "# Attaque la porte ! # Ca prendra plusieurs coups, alors utilisez une boucle "w…" at bounding box center [1146, 228] width 314 height 401
click at [1044, 91] on div "# Attaque la porte ! # Ca prendra plusieurs coups, alors utilisez une boucle "w…" at bounding box center [1146, 228] width 314 height 401
click at [1045, 91] on div "# Attaque la porte ! # Ca prendra plusieurs coups, alors utilisez une boucle "w…" at bounding box center [1146, 228] width 314 height 401
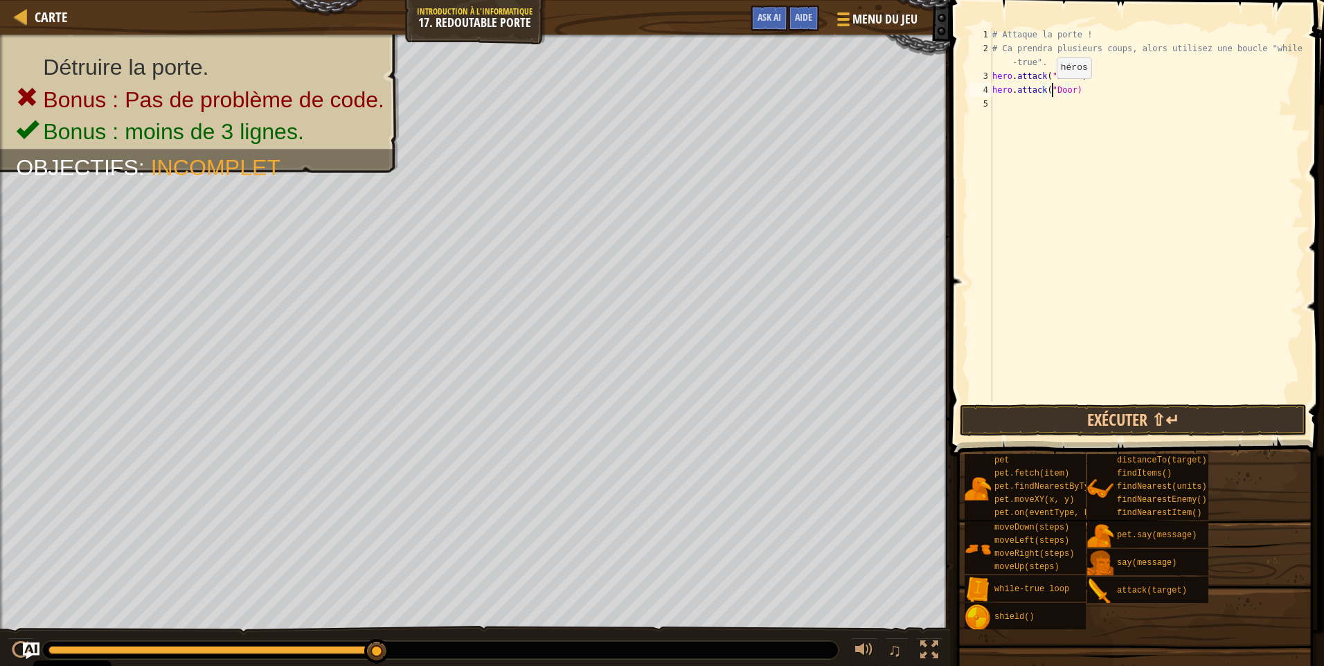
scroll to position [6, 5]
click at [1067, 90] on div "# Attaque la porte ! # Ca prendra plusieurs coups, alors utilisez une boucle "w…" at bounding box center [1146, 228] width 314 height 401
type textarea "hero.attack("Door")"
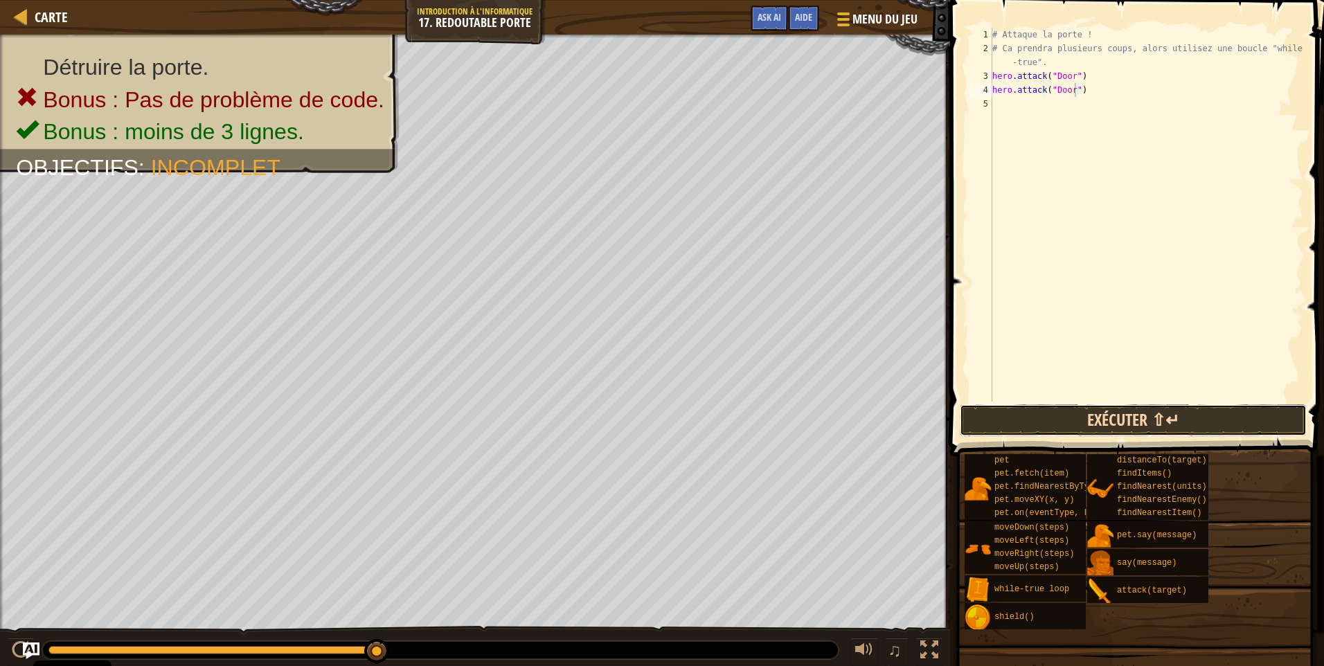
click at [1127, 415] on button "Exécuter ⇧↵" at bounding box center [1132, 420] width 347 height 32
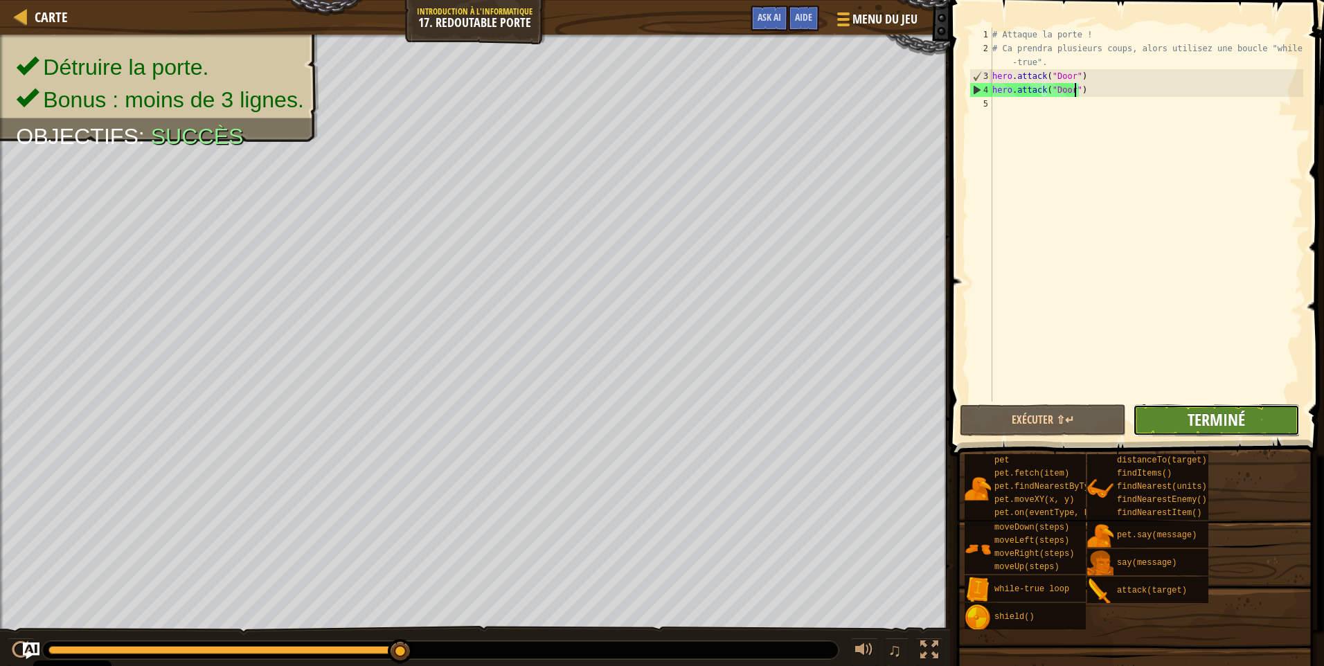
click at [1192, 419] on span "Terminé" at bounding box center [1215, 419] width 57 height 22
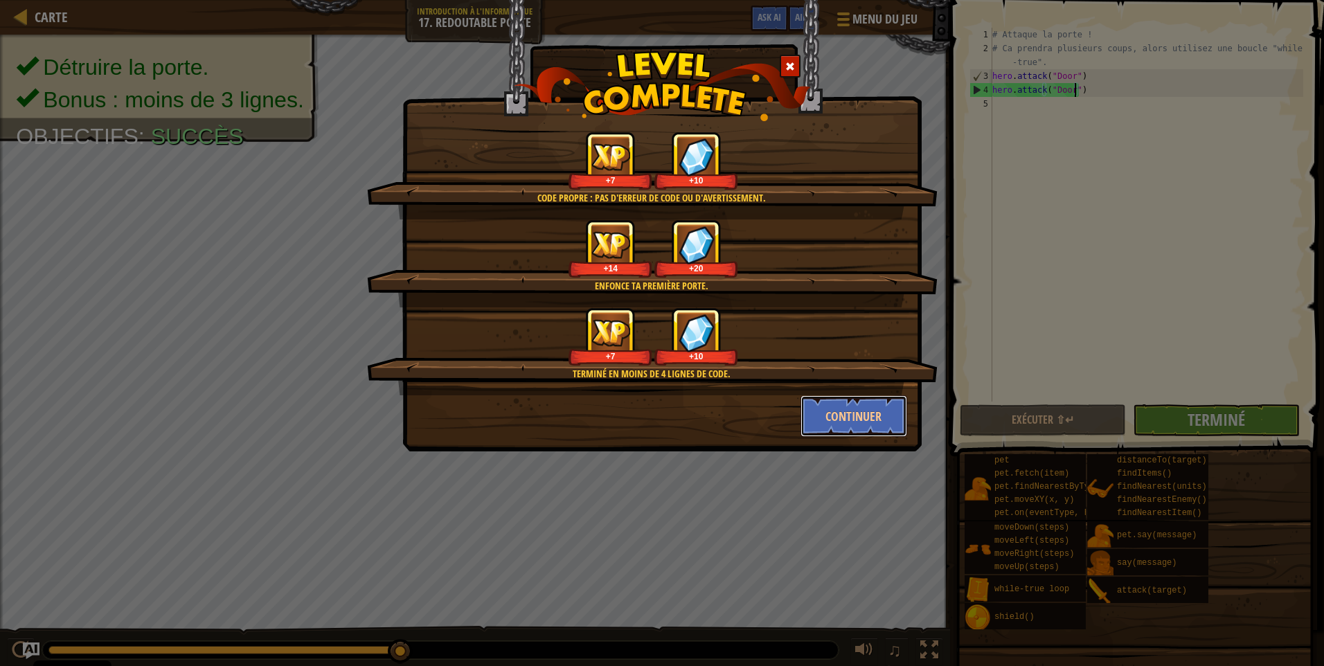
click at [886, 430] on button "Continuer" at bounding box center [853, 416] width 107 height 42
click at [857, 404] on div "Code propre : pas d'erreur de code ou d'avertissement. +7 +10 Enfonce ta premiè…" at bounding box center [662, 333] width 1324 height 666
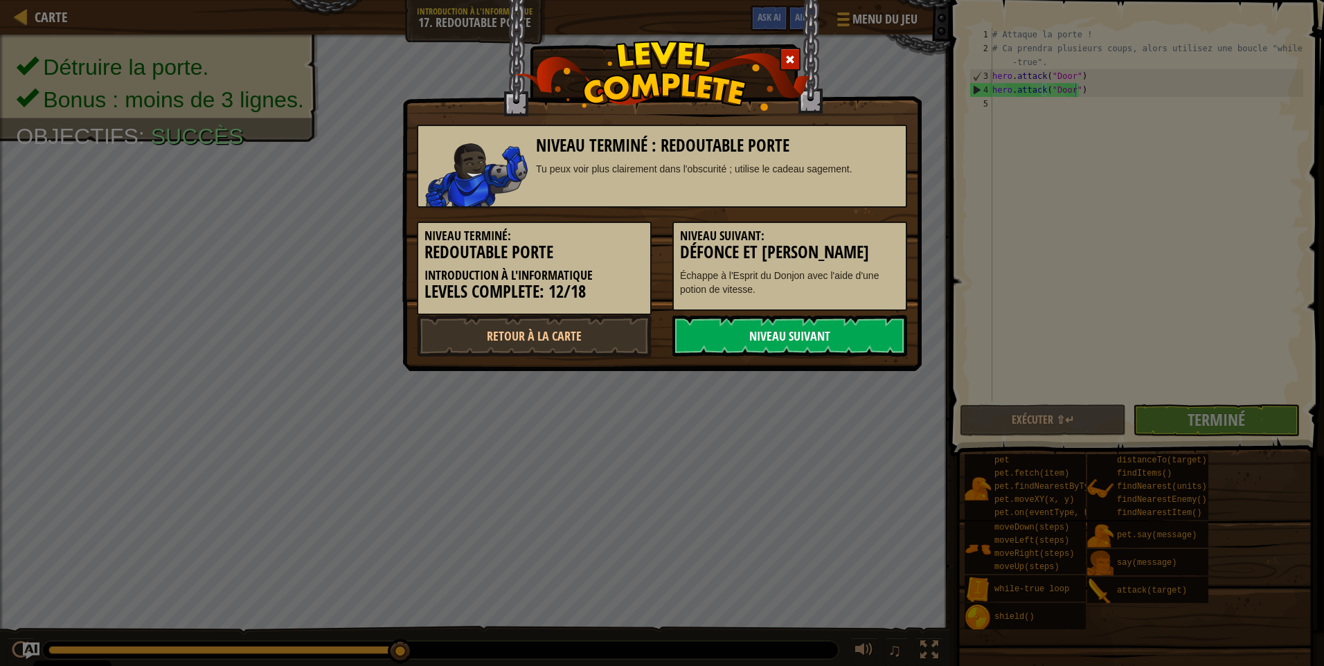
click at [824, 343] on link "Niveau Suivant" at bounding box center [789, 336] width 235 height 42
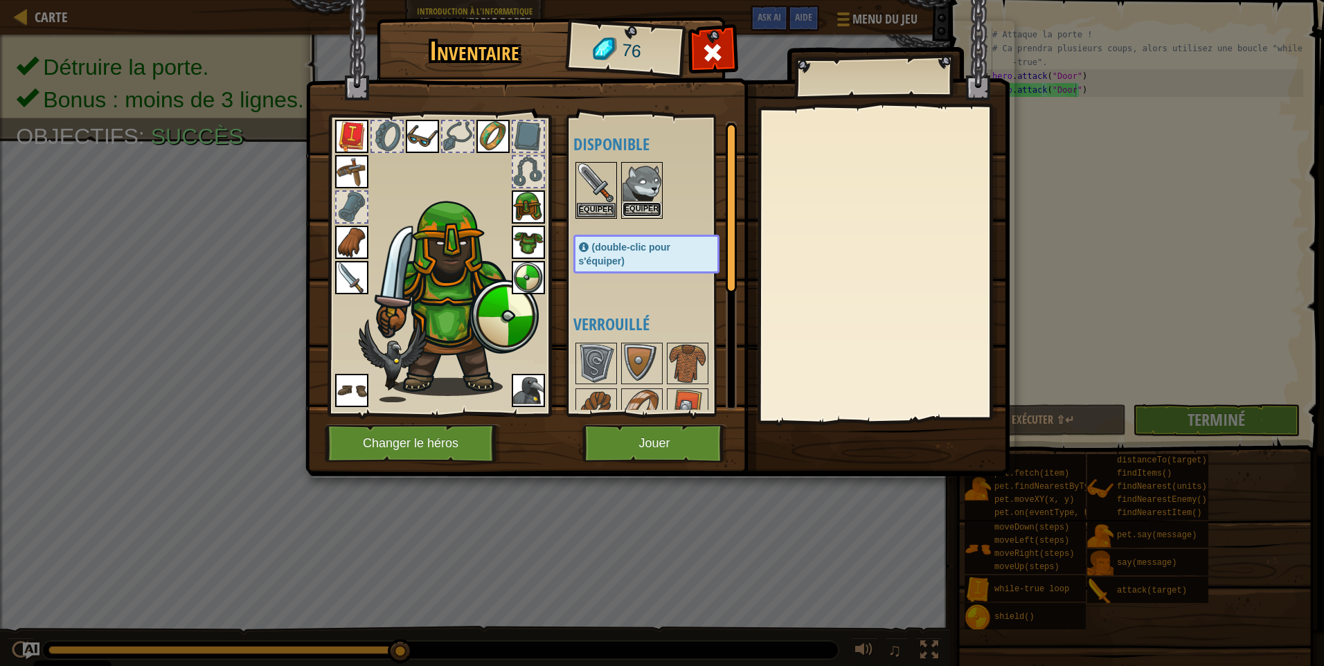
click at [649, 208] on button "Equiper" at bounding box center [641, 209] width 39 height 15
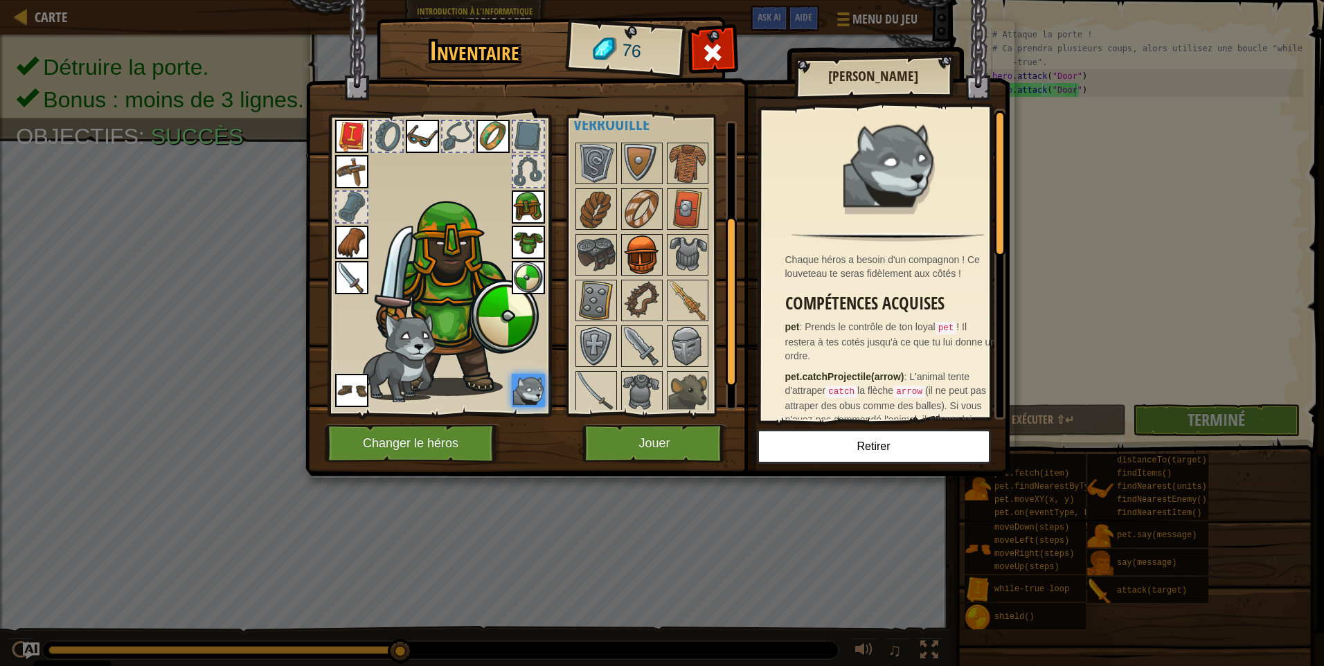
scroll to position [205, 0]
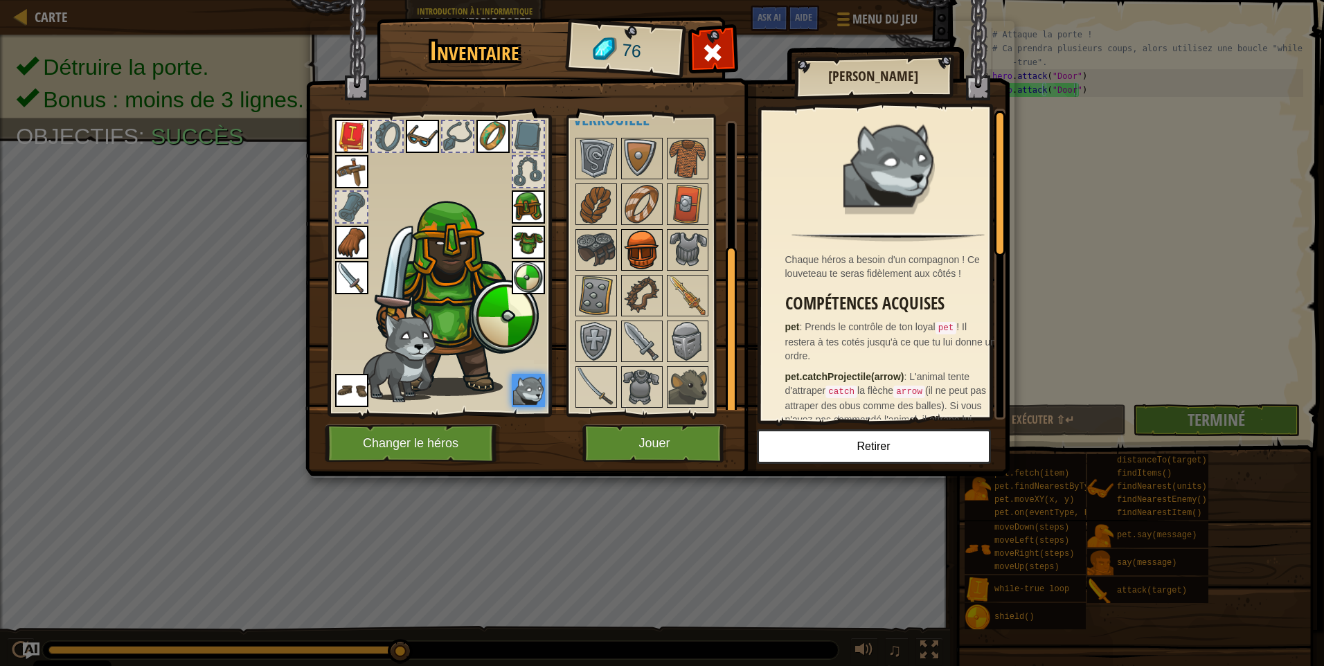
click at [647, 240] on img at bounding box center [641, 250] width 39 height 39
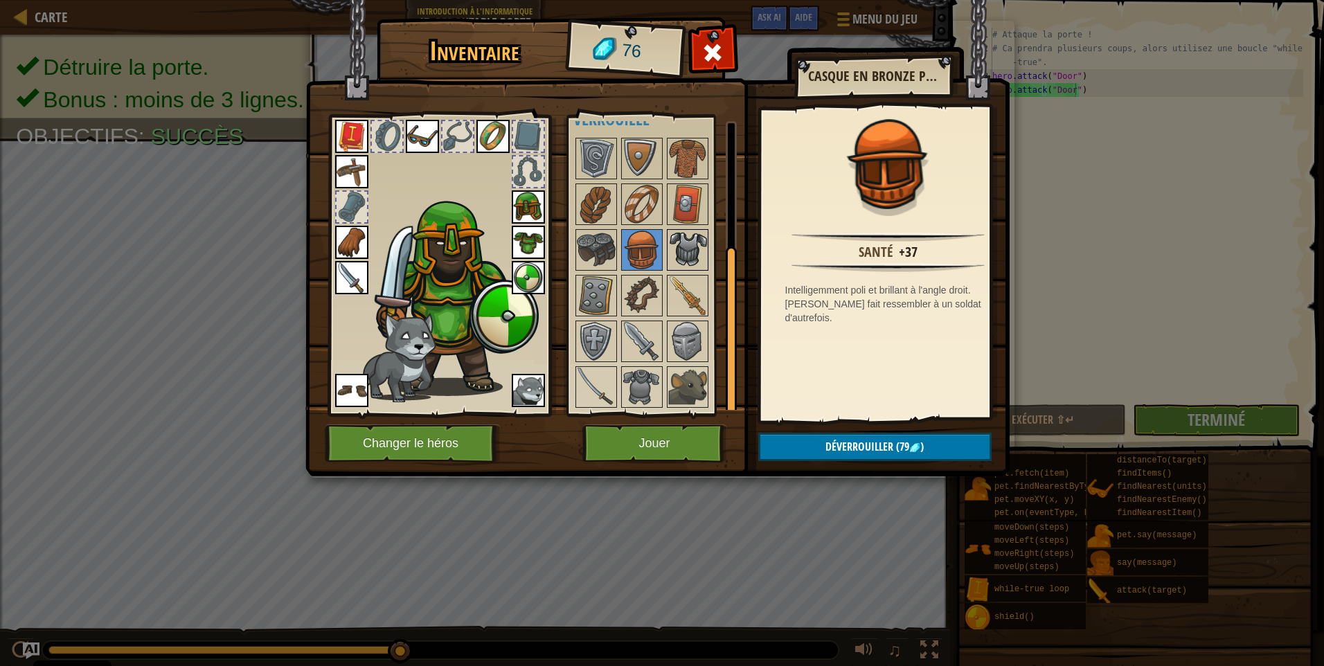
click at [674, 251] on img at bounding box center [687, 250] width 39 height 39
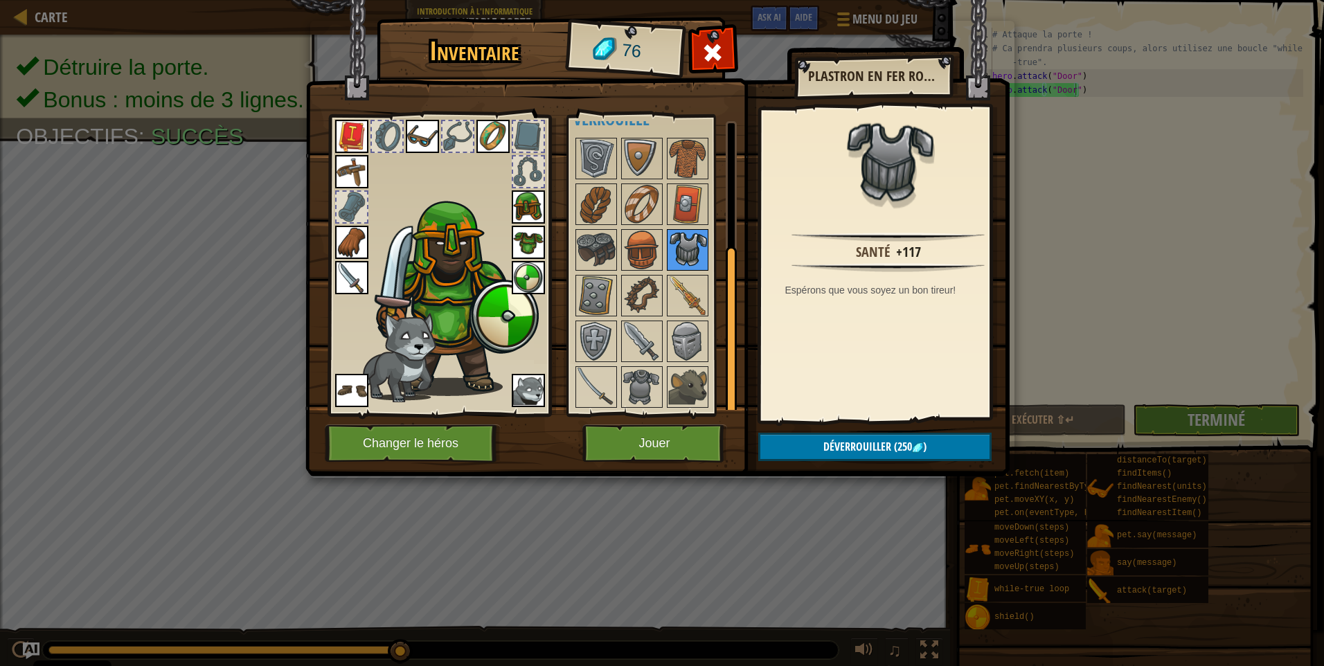
click at [684, 267] on img at bounding box center [687, 250] width 39 height 39
click at [689, 288] on img at bounding box center [687, 295] width 39 height 39
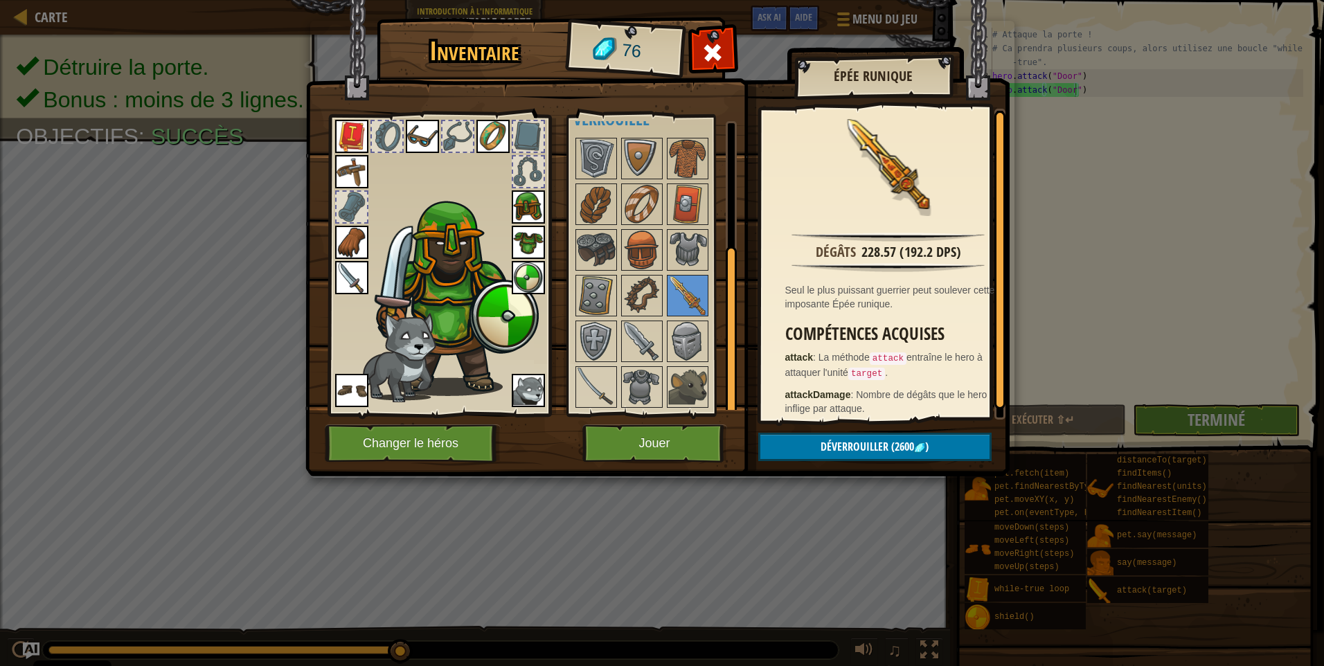
click at [665, 286] on div at bounding box center [660, 273] width 174 height 274
click at [640, 290] on img at bounding box center [641, 295] width 39 height 39
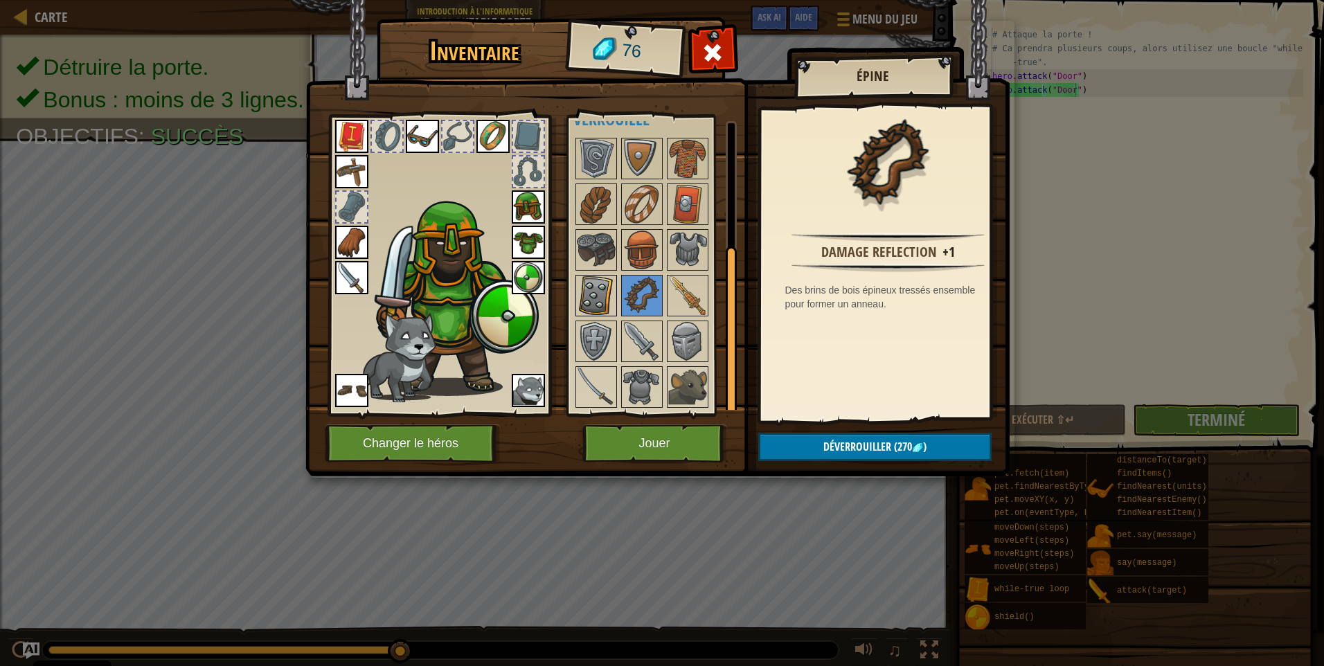
click at [599, 296] on img at bounding box center [596, 295] width 39 height 39
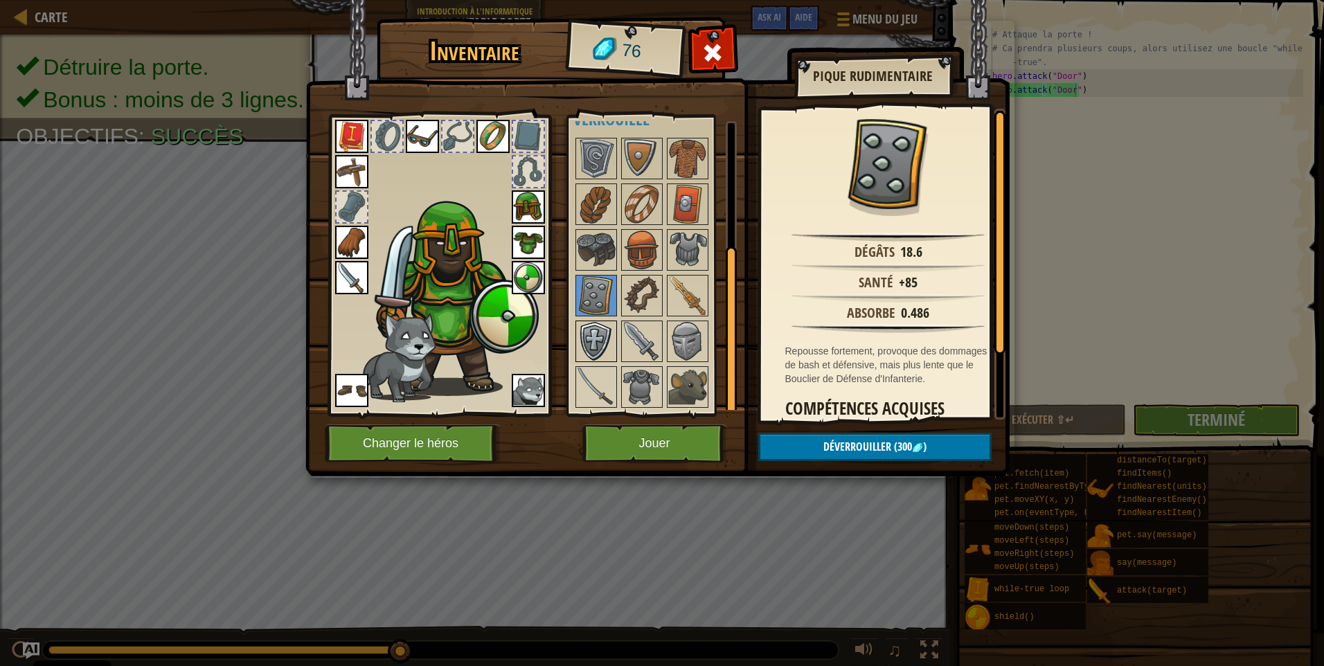
click at [597, 347] on img at bounding box center [596, 341] width 39 height 39
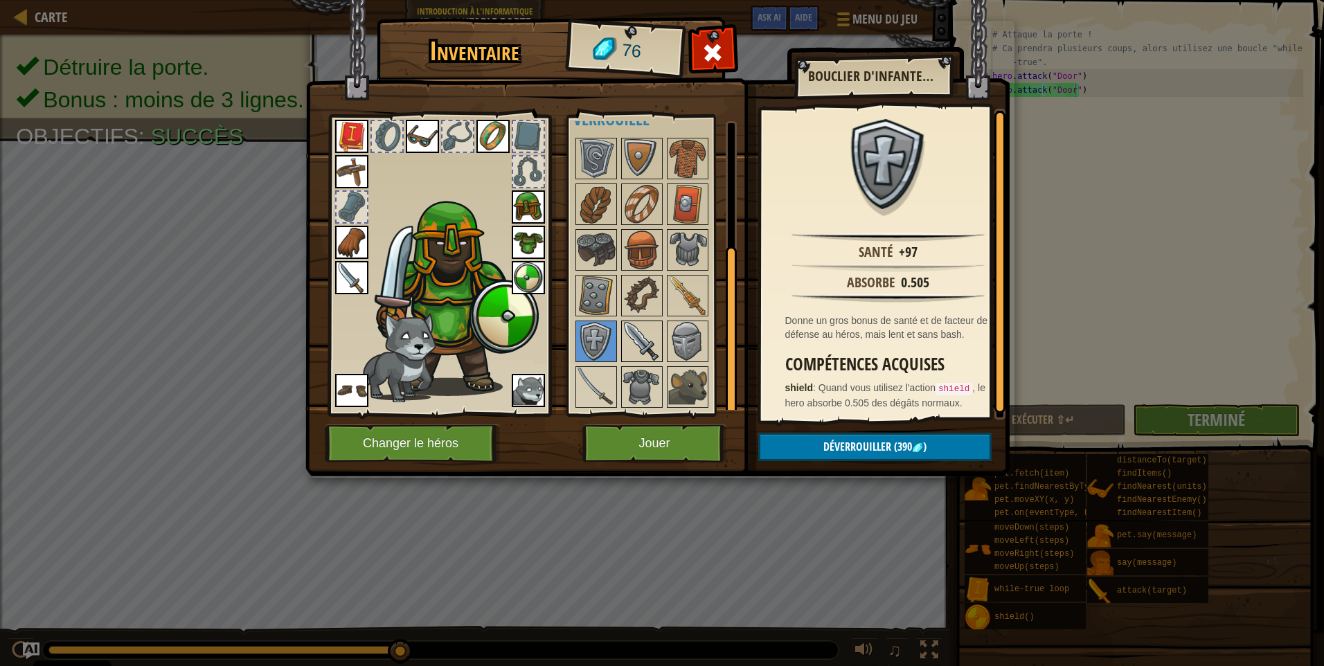
click at [636, 339] on img at bounding box center [641, 341] width 39 height 39
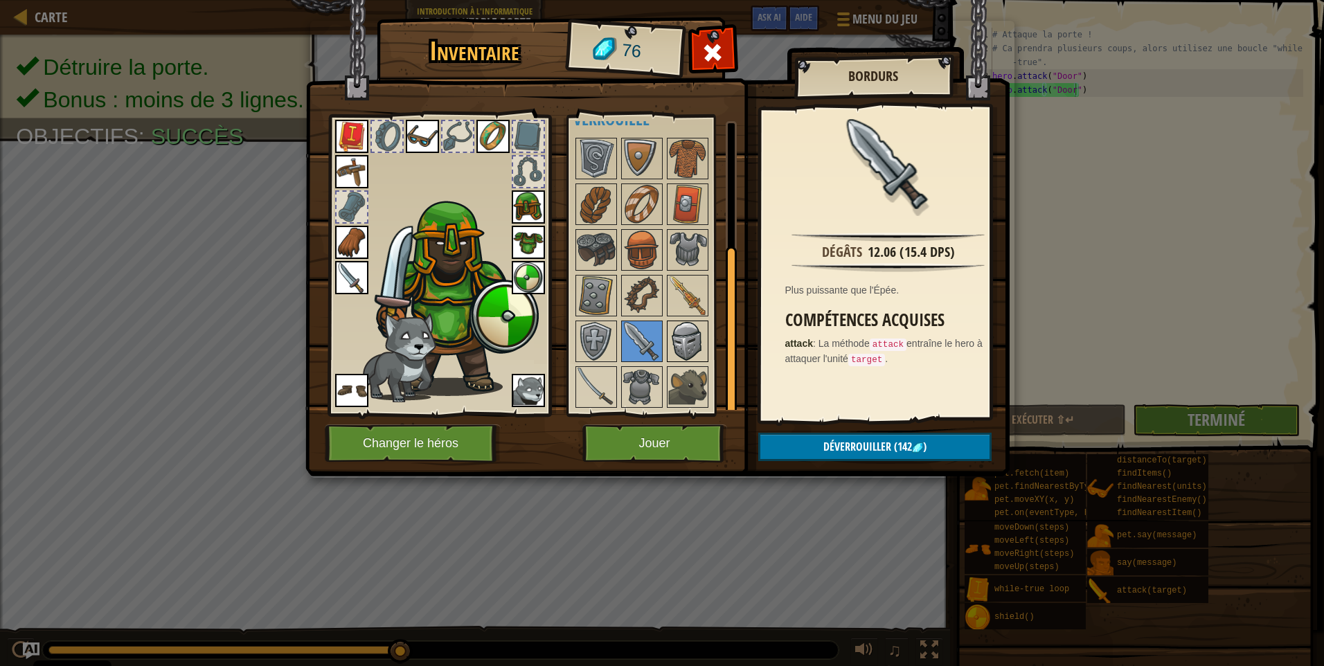
click at [678, 337] on img at bounding box center [687, 341] width 39 height 39
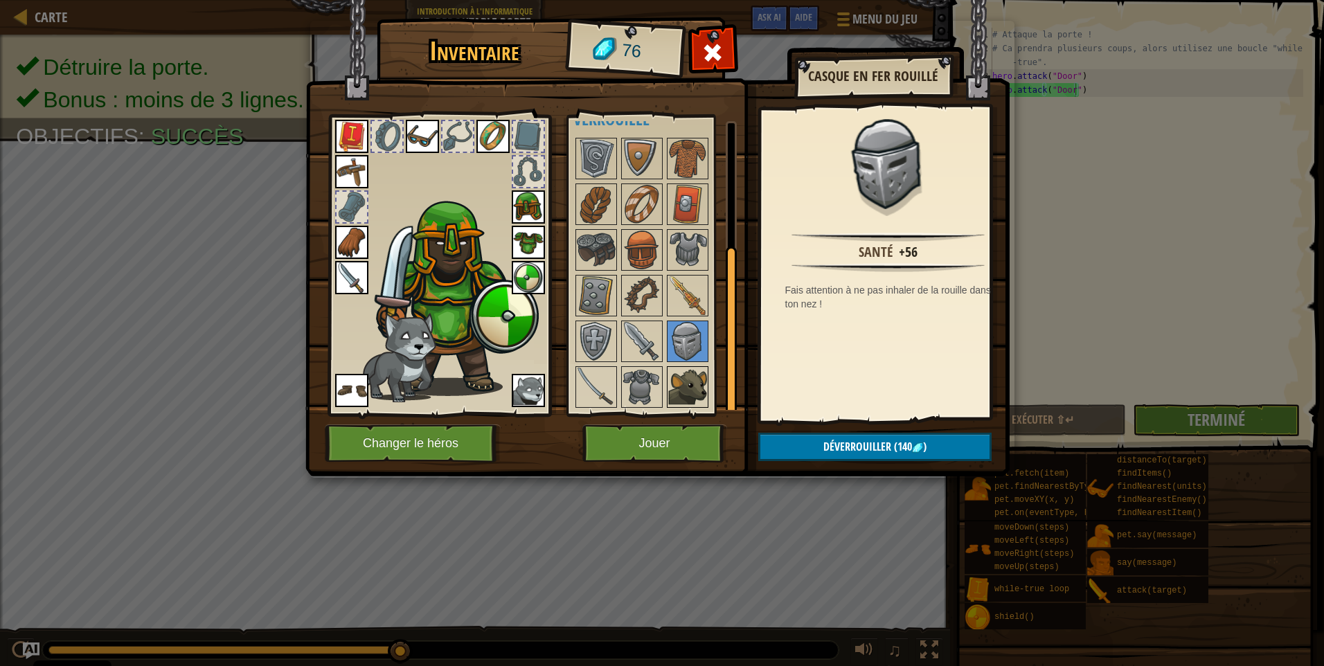
click at [696, 380] on img at bounding box center [687, 387] width 39 height 39
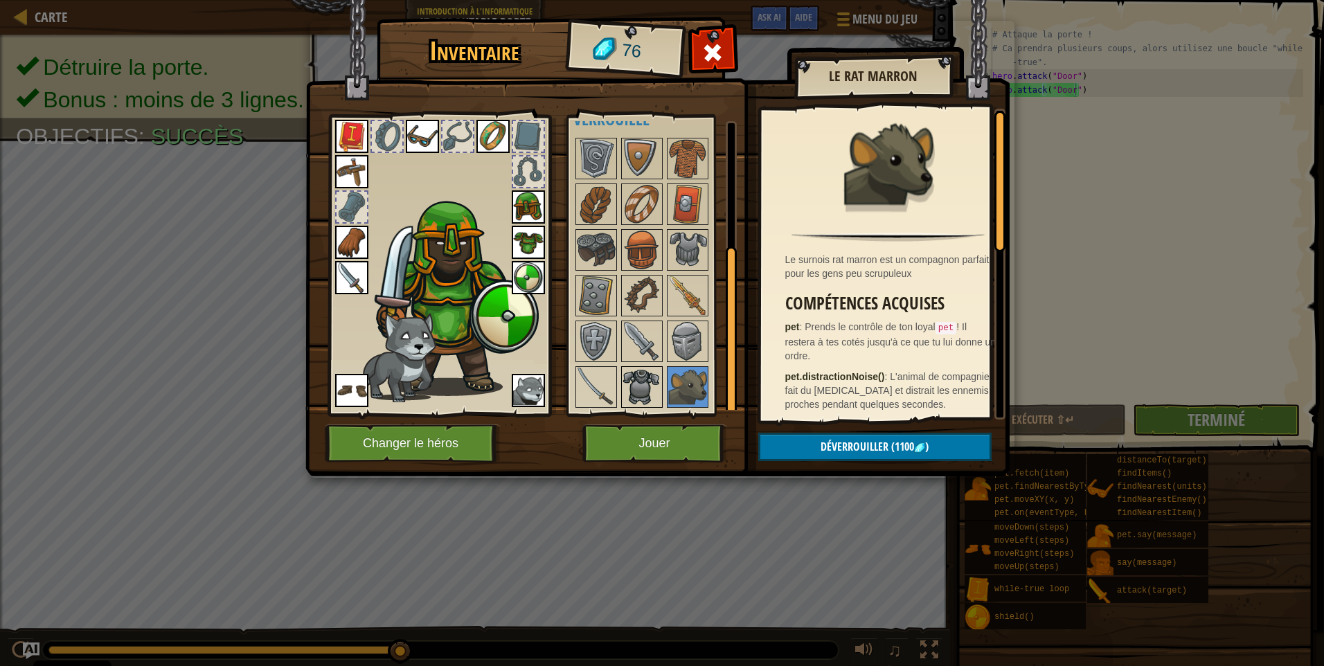
click at [657, 379] on img at bounding box center [641, 387] width 39 height 39
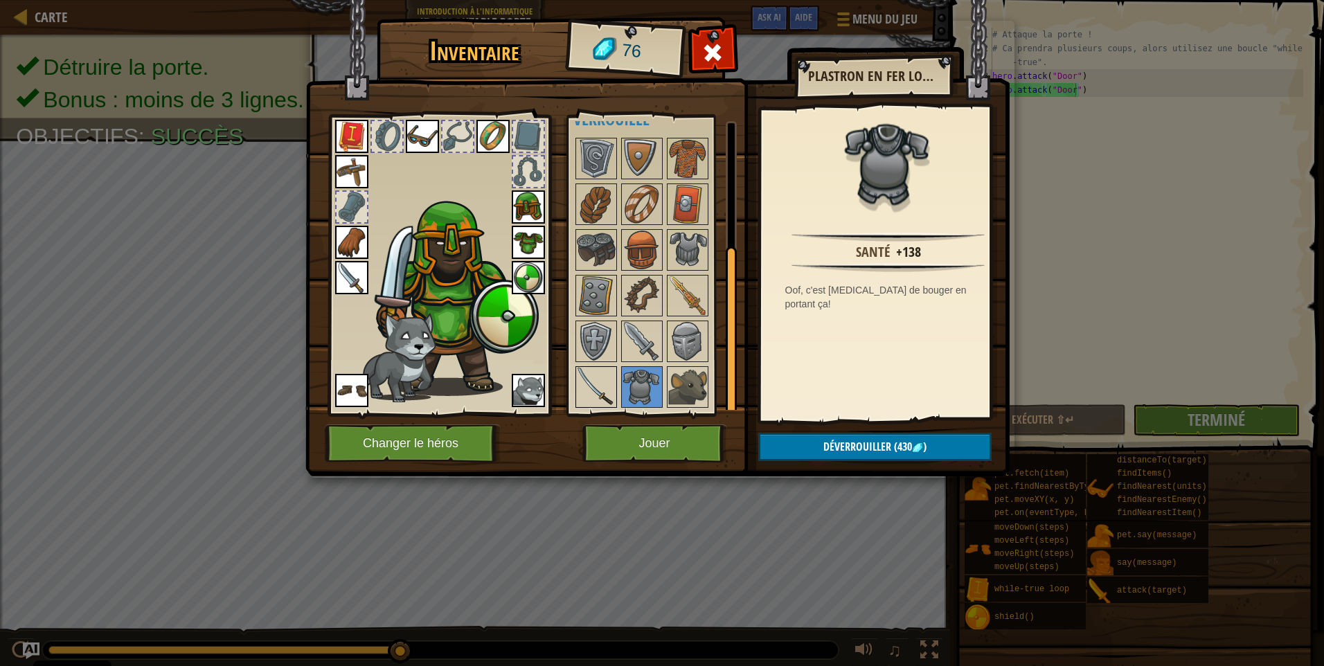
click at [599, 379] on img at bounding box center [596, 387] width 39 height 39
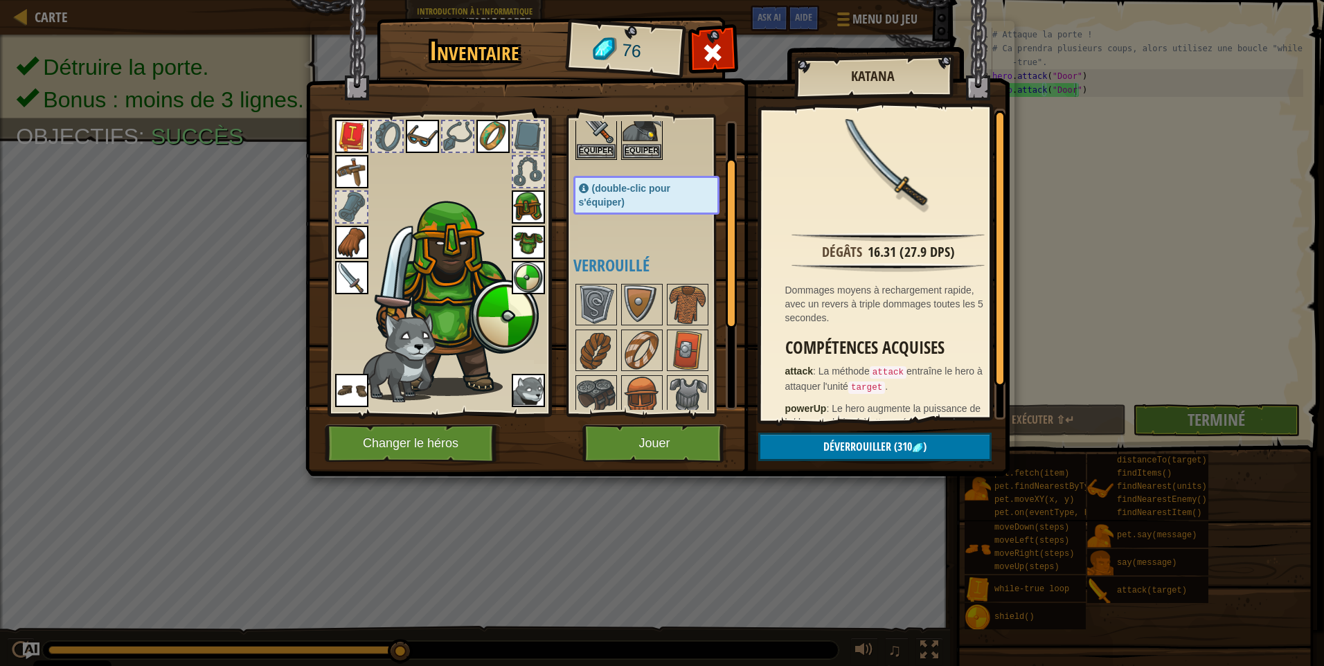
scroll to position [0, 0]
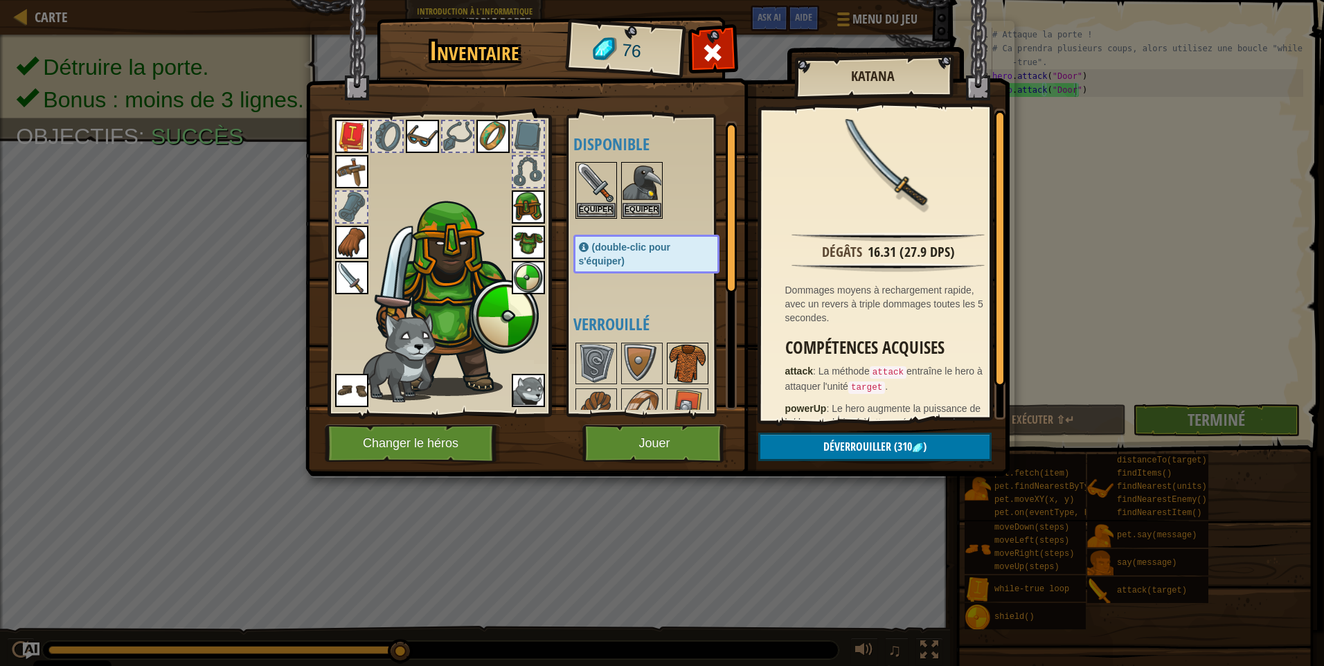
click at [710, 352] on div at bounding box center [660, 478] width 174 height 274
click at [693, 354] on img at bounding box center [687, 363] width 39 height 39
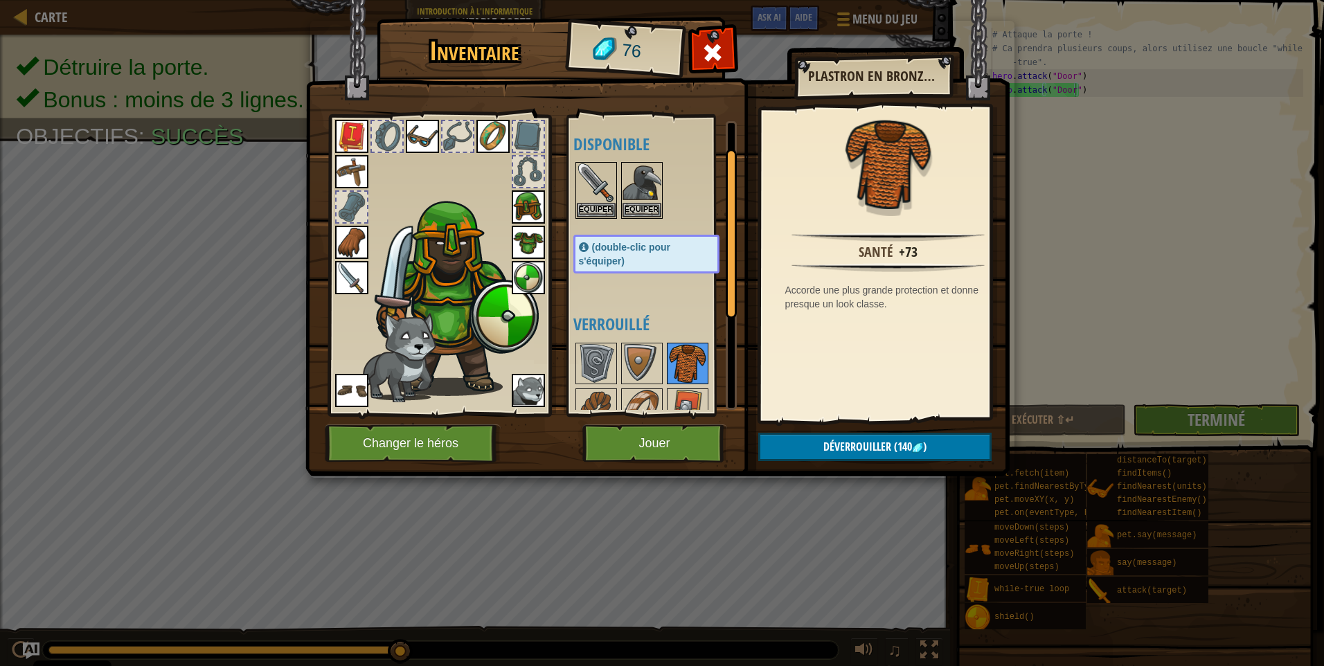
scroll to position [205, 0]
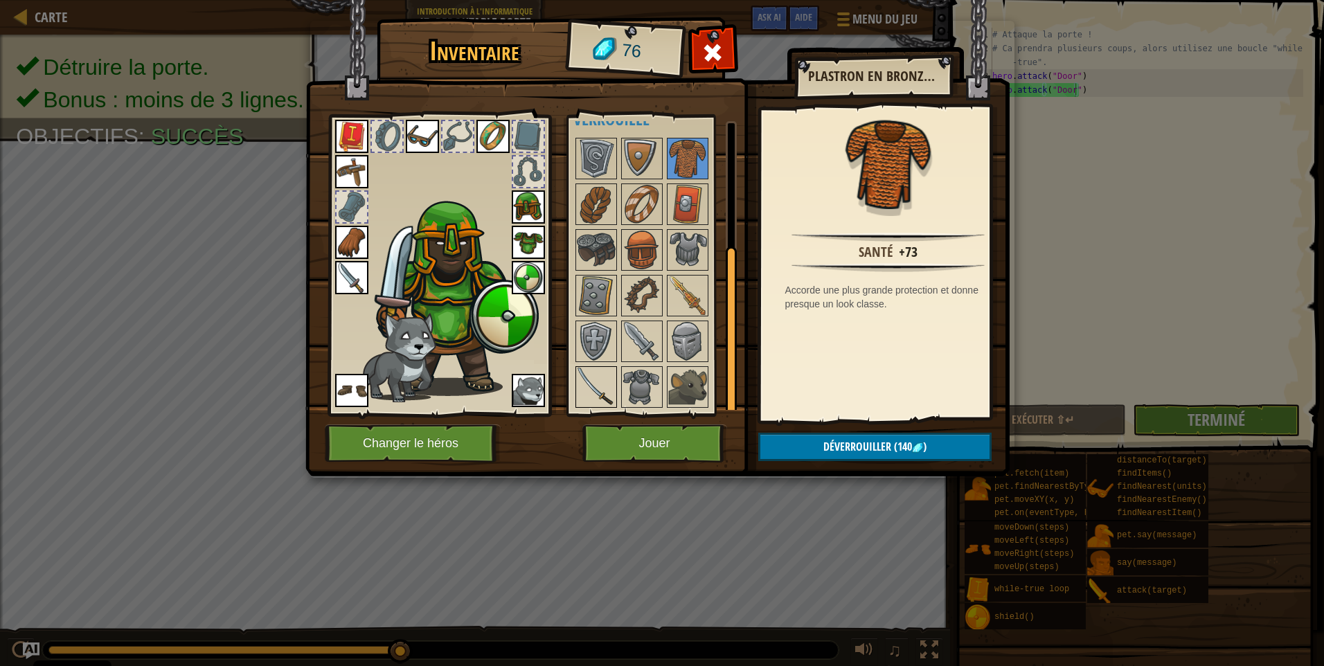
click at [601, 374] on img at bounding box center [596, 387] width 39 height 39
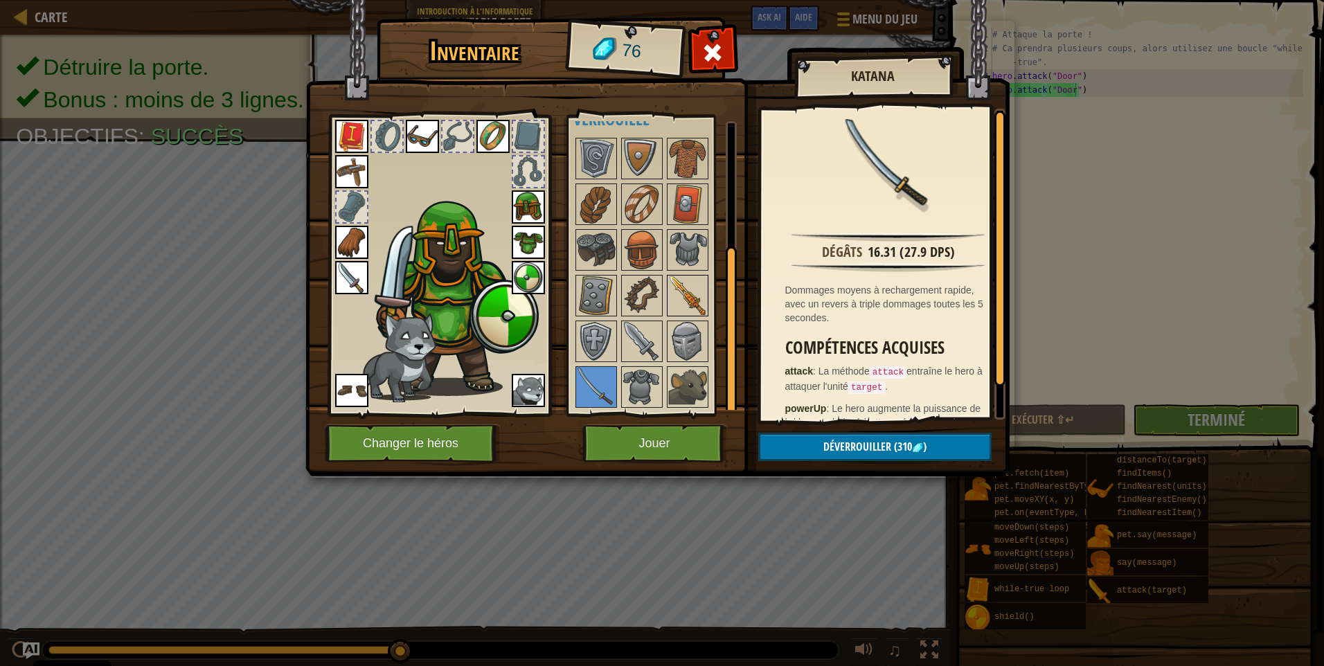
click at [676, 290] on img at bounding box center [687, 295] width 39 height 39
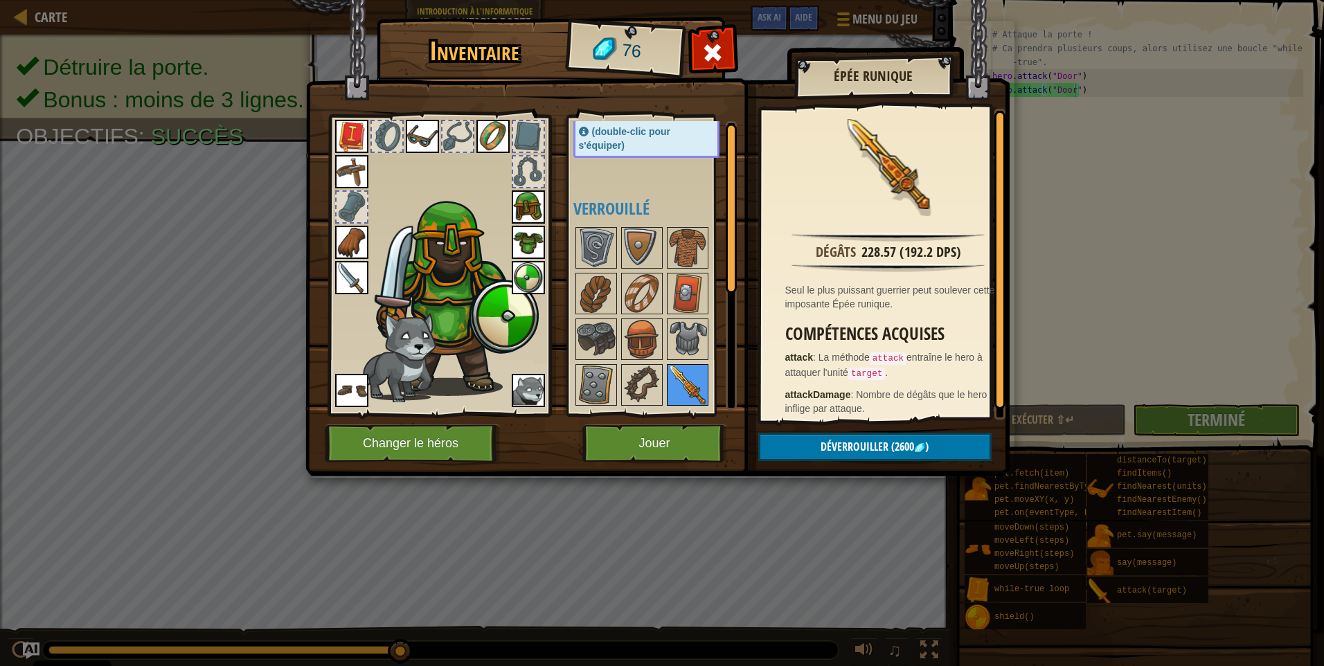
scroll to position [0, 0]
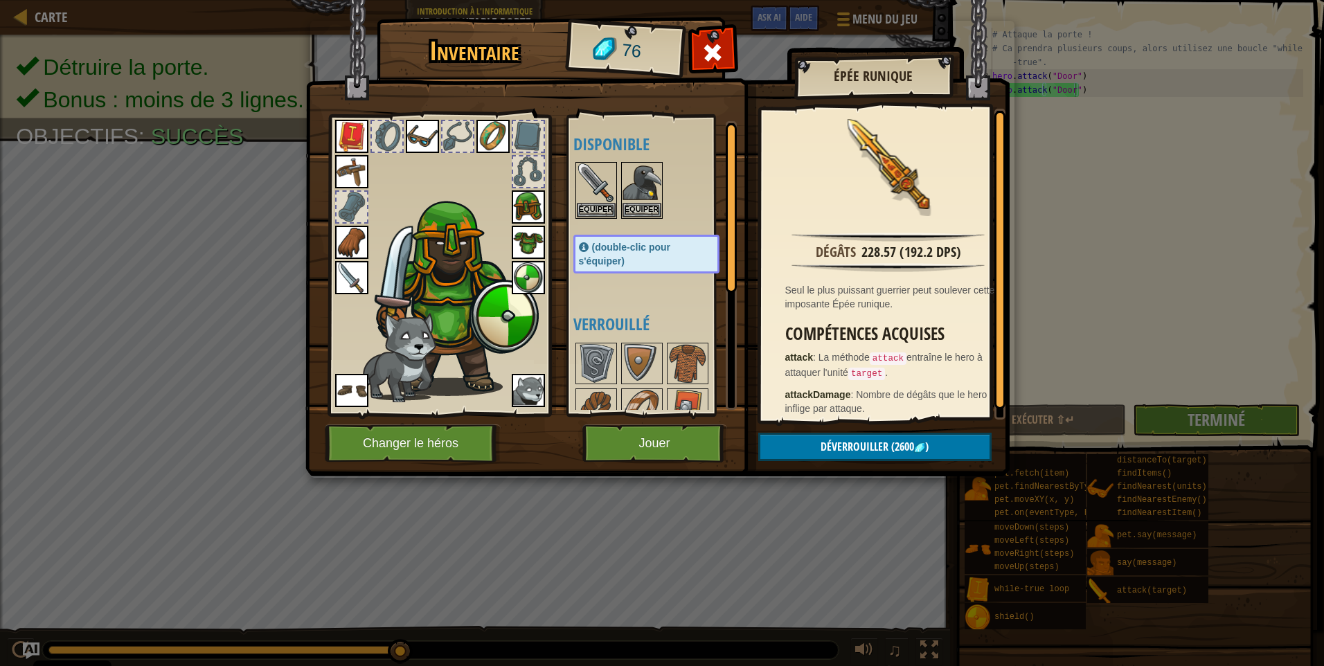
click at [606, 387] on div at bounding box center [660, 478] width 174 height 274
click at [603, 390] on img at bounding box center [596, 409] width 39 height 39
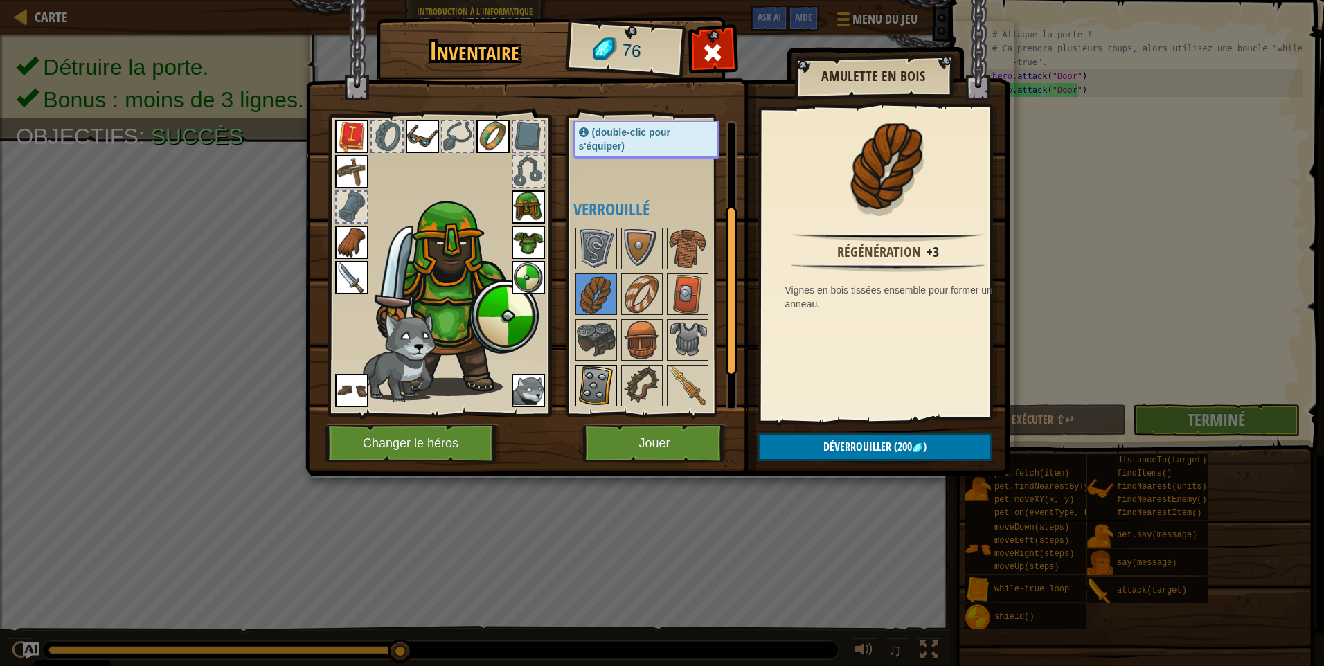
scroll to position [205, 0]
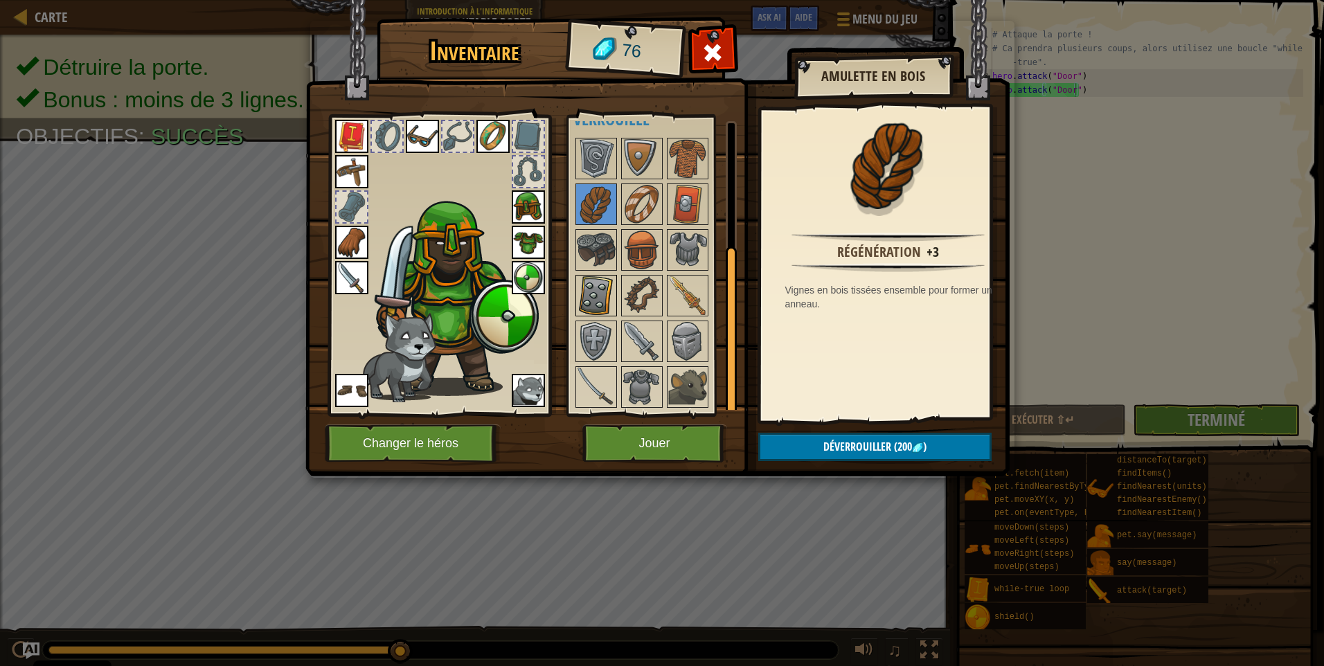
click at [599, 306] on img at bounding box center [596, 295] width 39 height 39
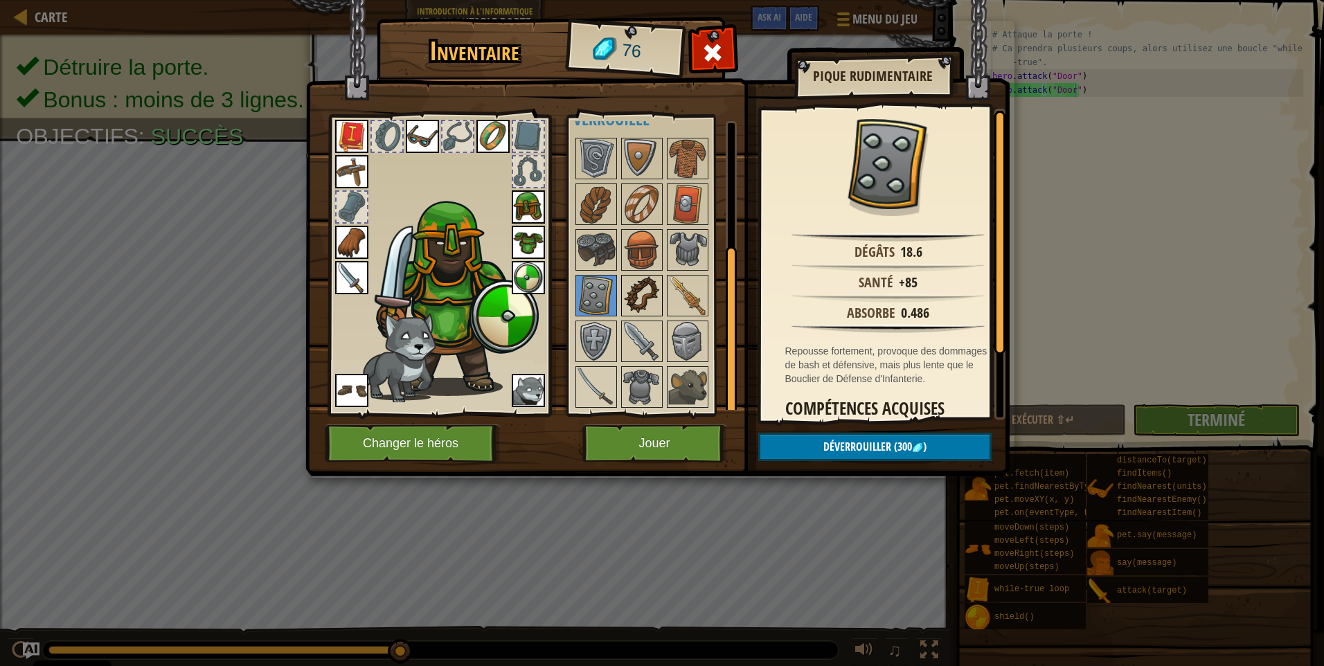
click at [623, 297] on img at bounding box center [641, 295] width 39 height 39
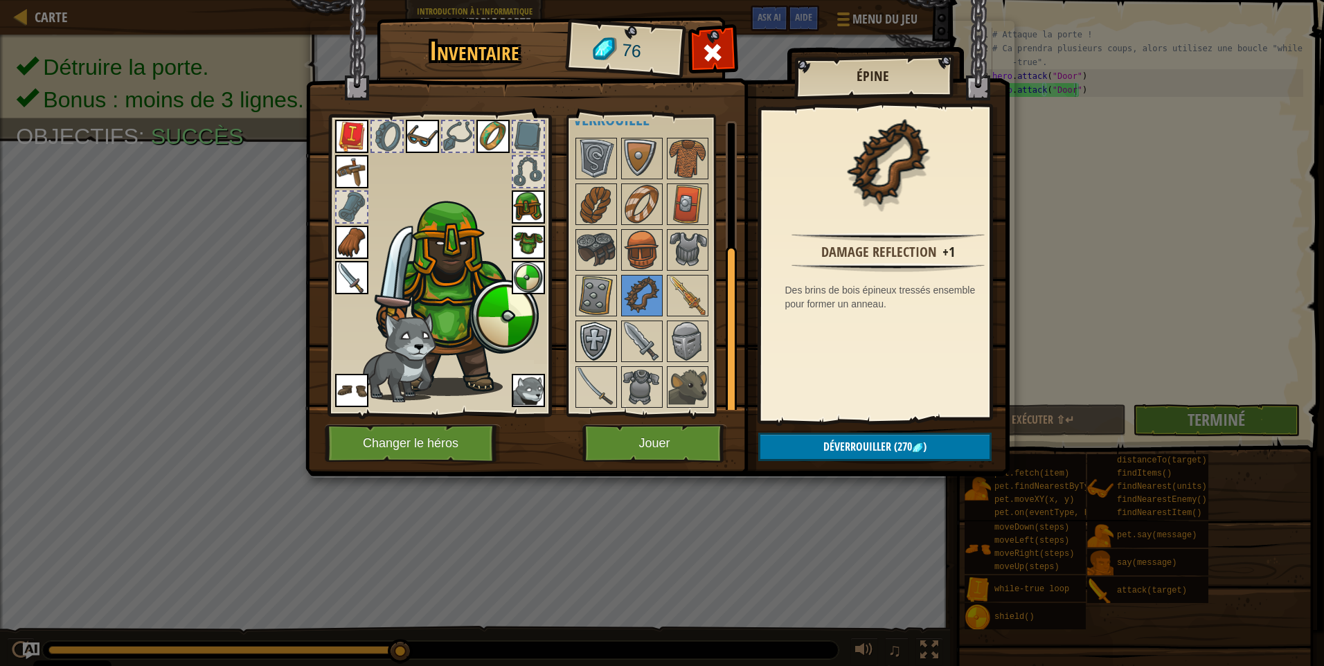
click at [602, 331] on img at bounding box center [596, 341] width 39 height 39
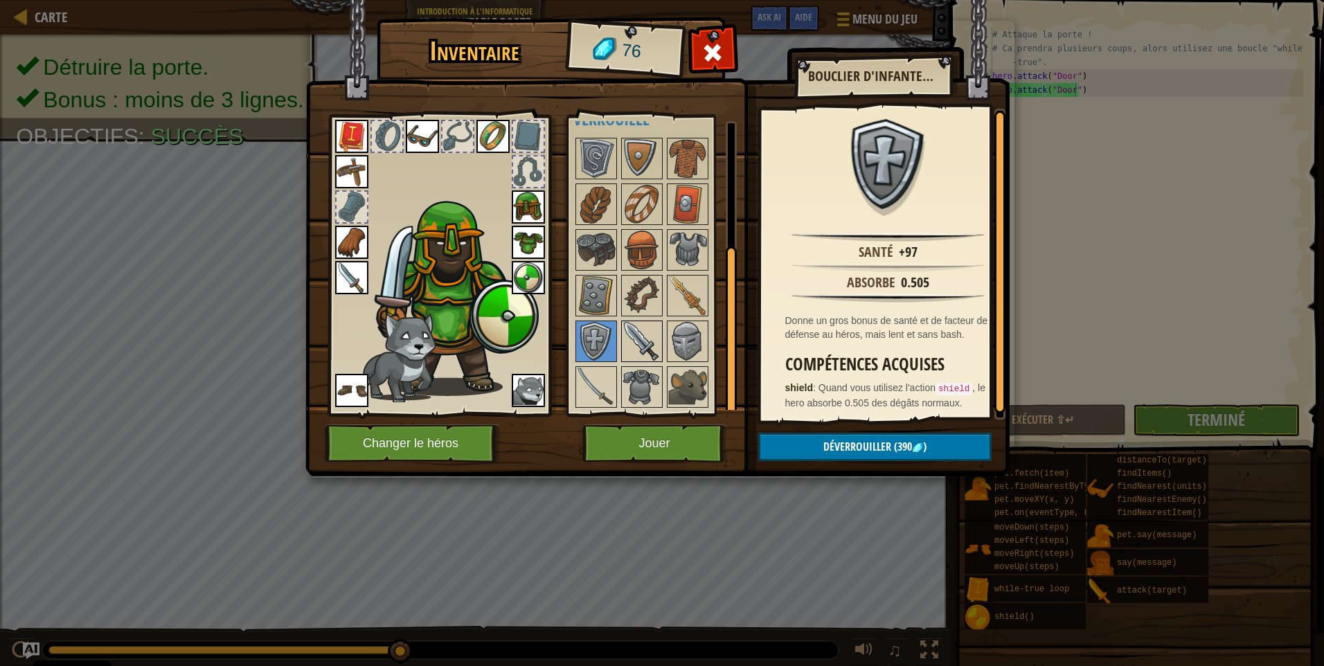
click at [640, 343] on img at bounding box center [641, 341] width 39 height 39
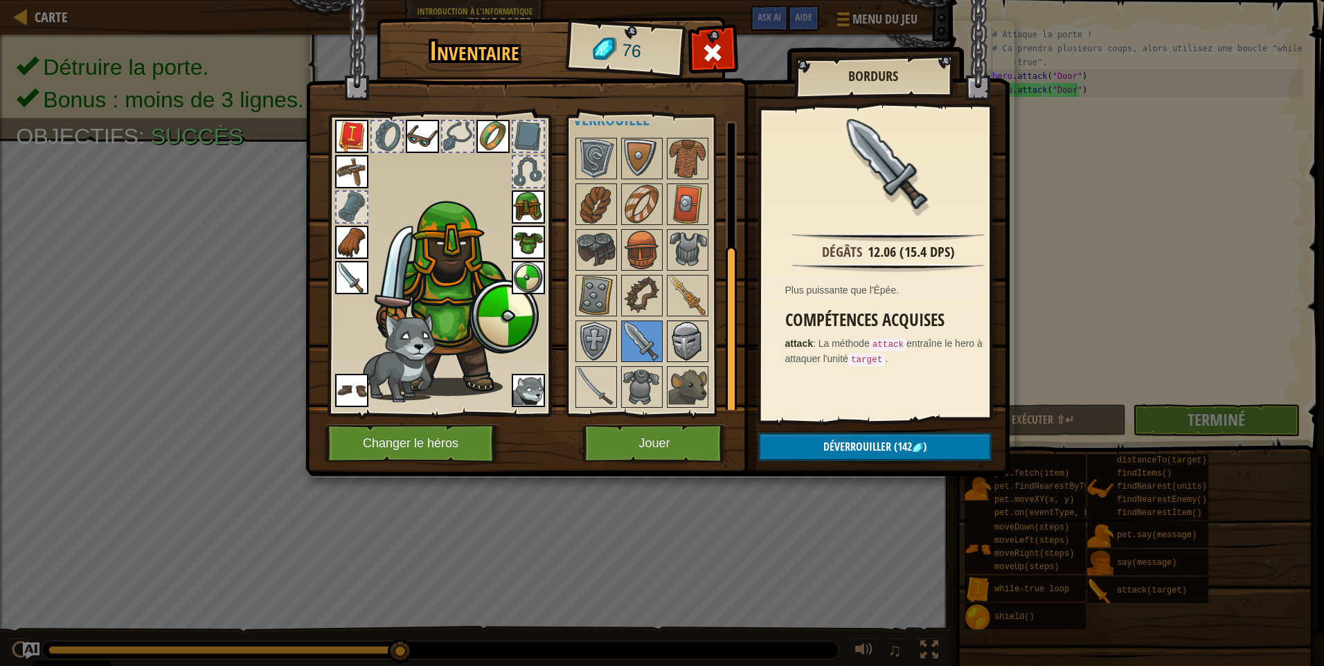
click at [670, 329] on img at bounding box center [687, 341] width 39 height 39
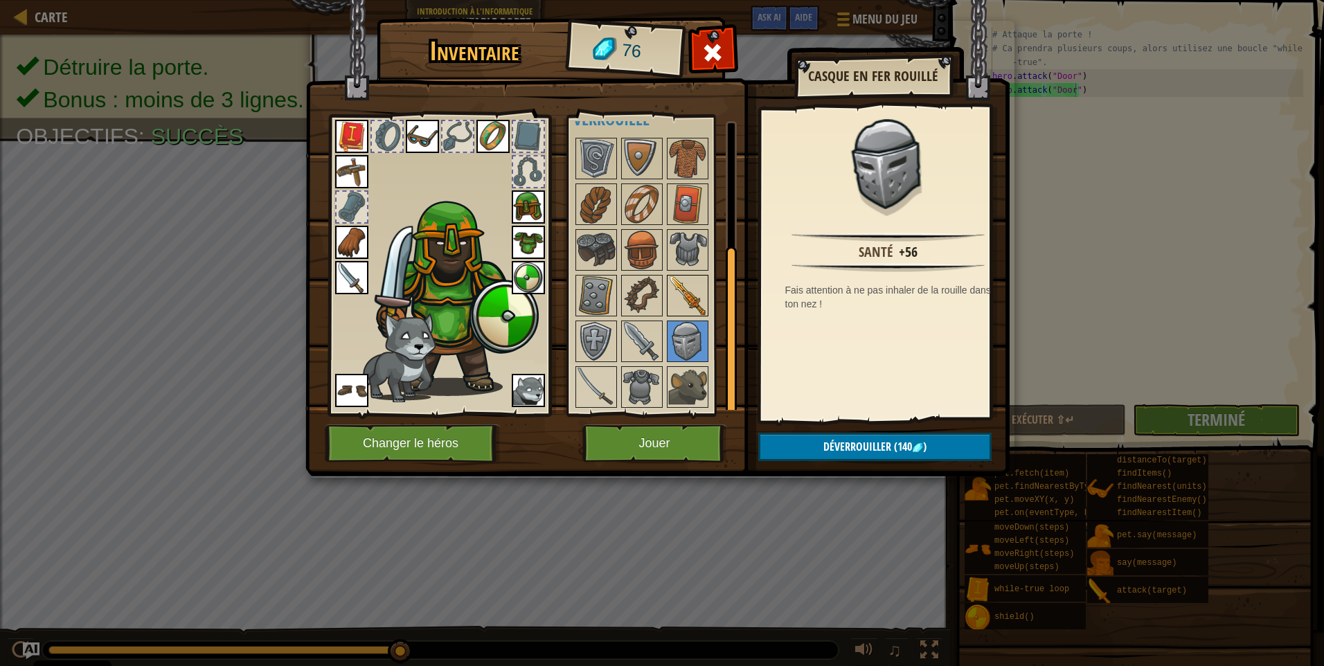
click at [695, 286] on img at bounding box center [687, 295] width 39 height 39
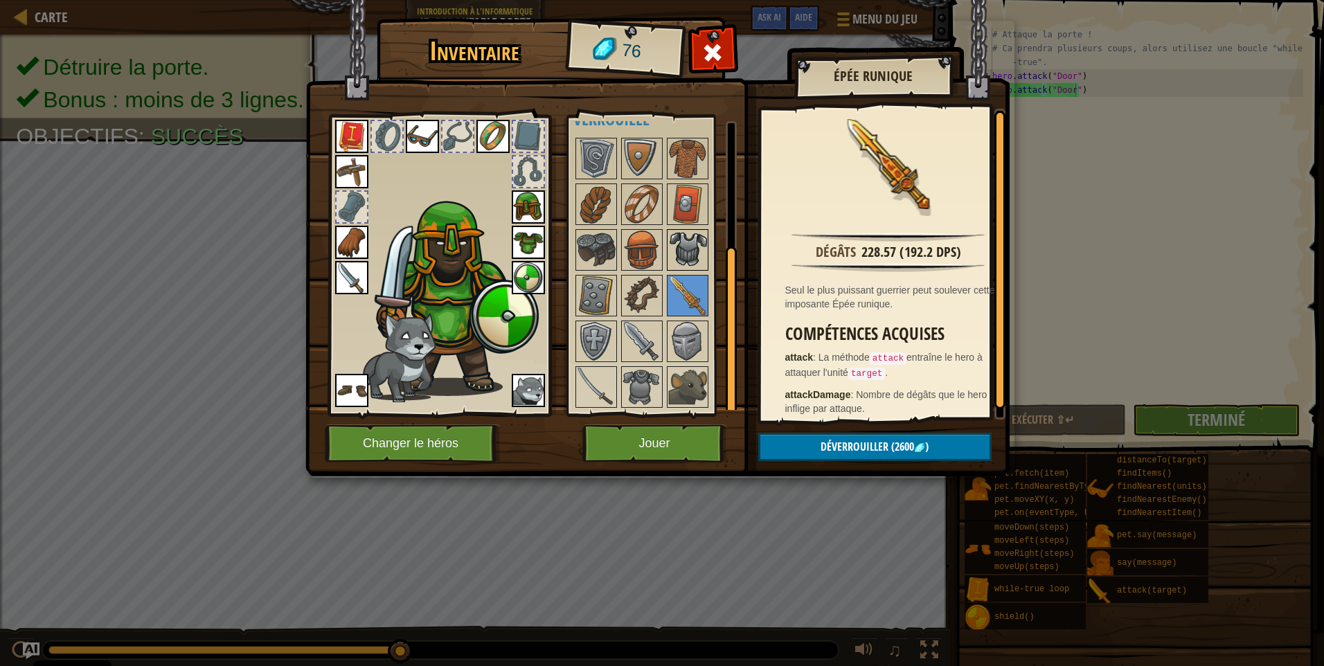
click at [674, 237] on img at bounding box center [687, 250] width 39 height 39
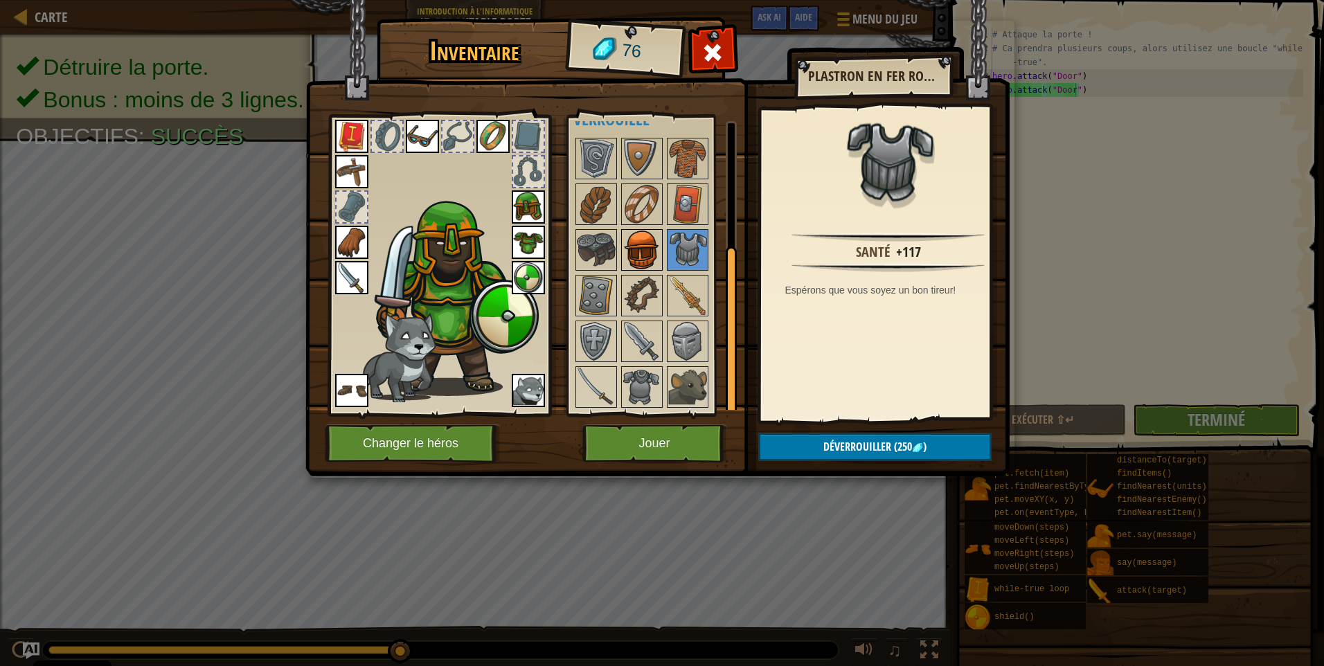
click at [636, 250] on img at bounding box center [641, 250] width 39 height 39
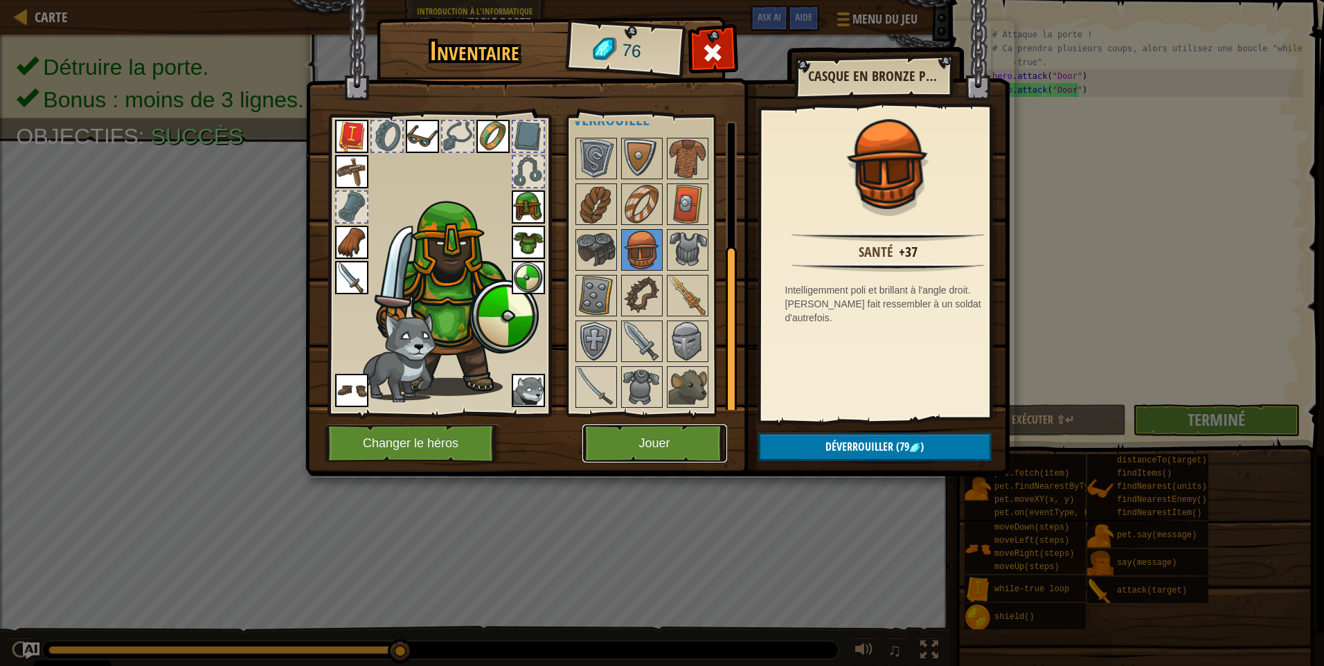
click at [668, 429] on button "Jouer" at bounding box center [654, 443] width 145 height 38
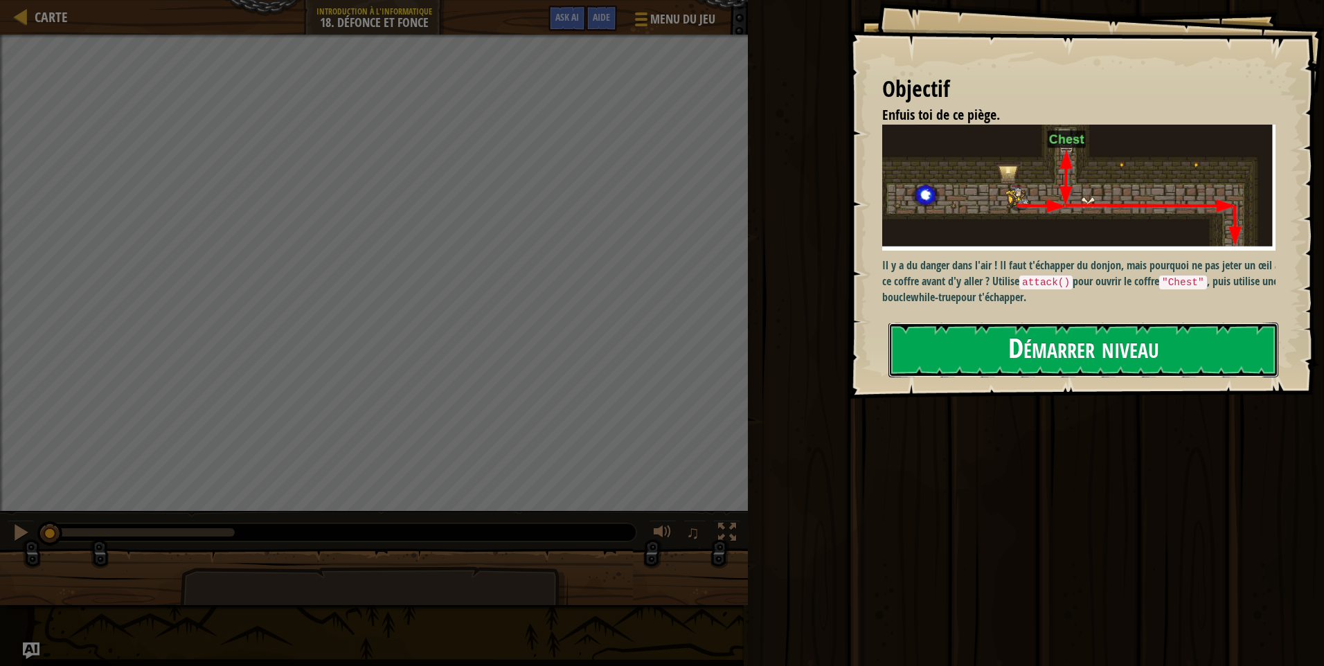
click at [970, 344] on button "Démarrer niveau" at bounding box center [1083, 350] width 390 height 55
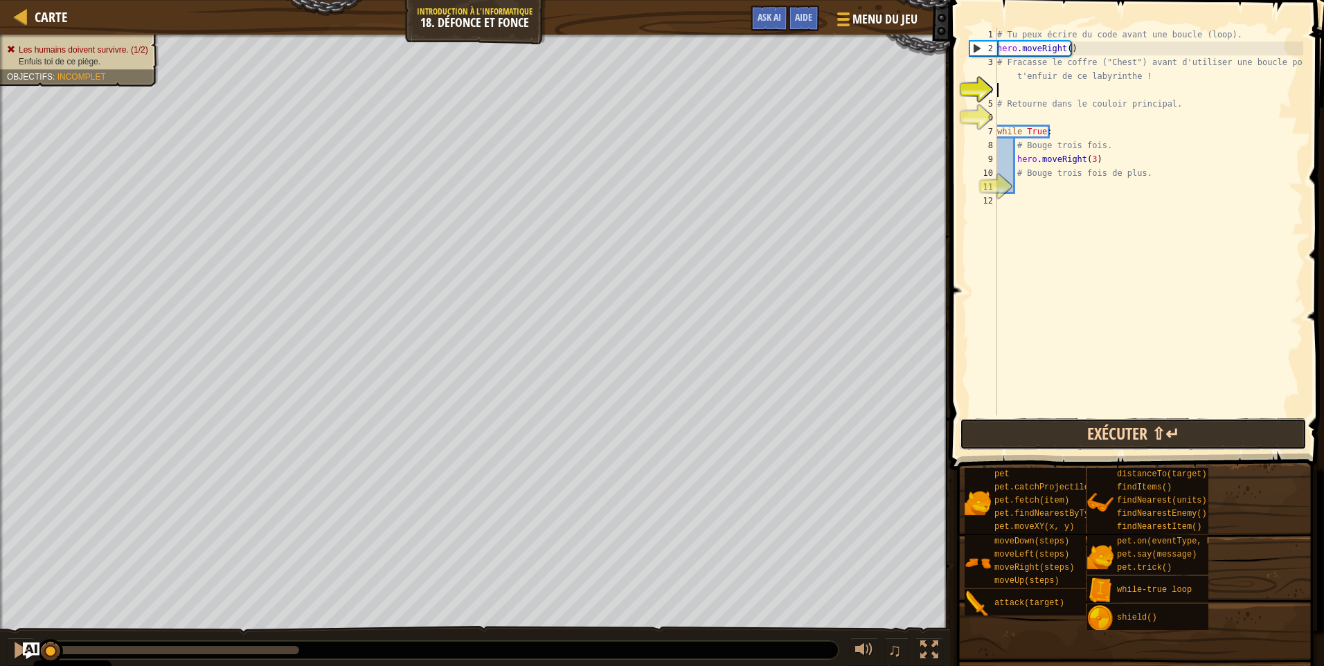
click at [1031, 427] on button "Exécuter ⇧↵" at bounding box center [1132, 434] width 347 height 32
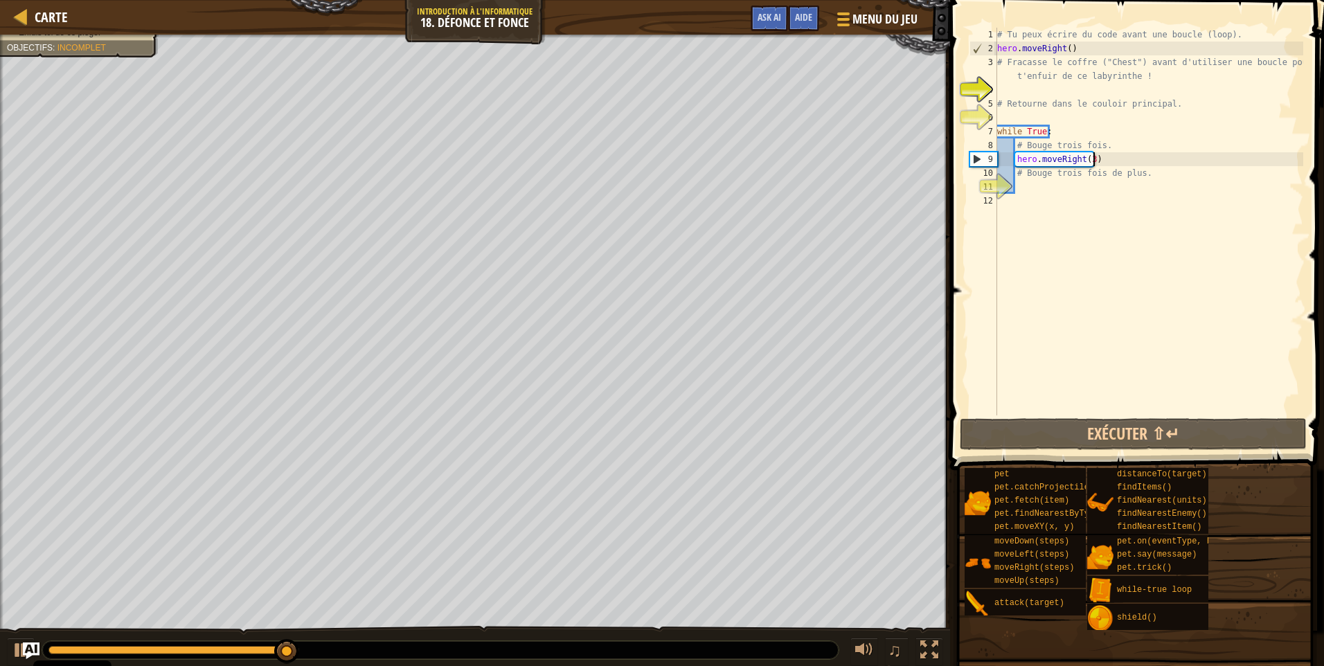
click at [1098, 153] on div "# Tu peux écrire du code avant une boucle (loop). hero . moveRight ( ) # Fracas…" at bounding box center [1148, 235] width 309 height 415
type textarea "hero.moveRight(3)"
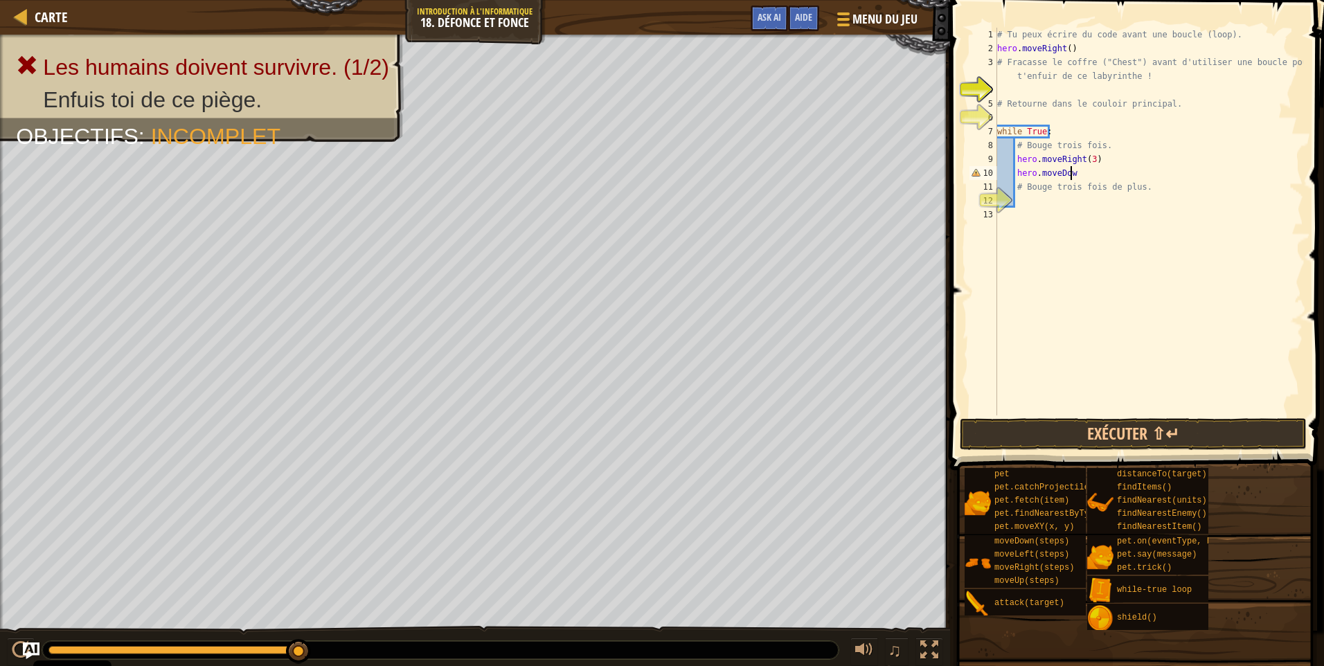
scroll to position [6, 6]
click at [1108, 444] on button "Exécuter ⇧↵" at bounding box center [1132, 434] width 347 height 32
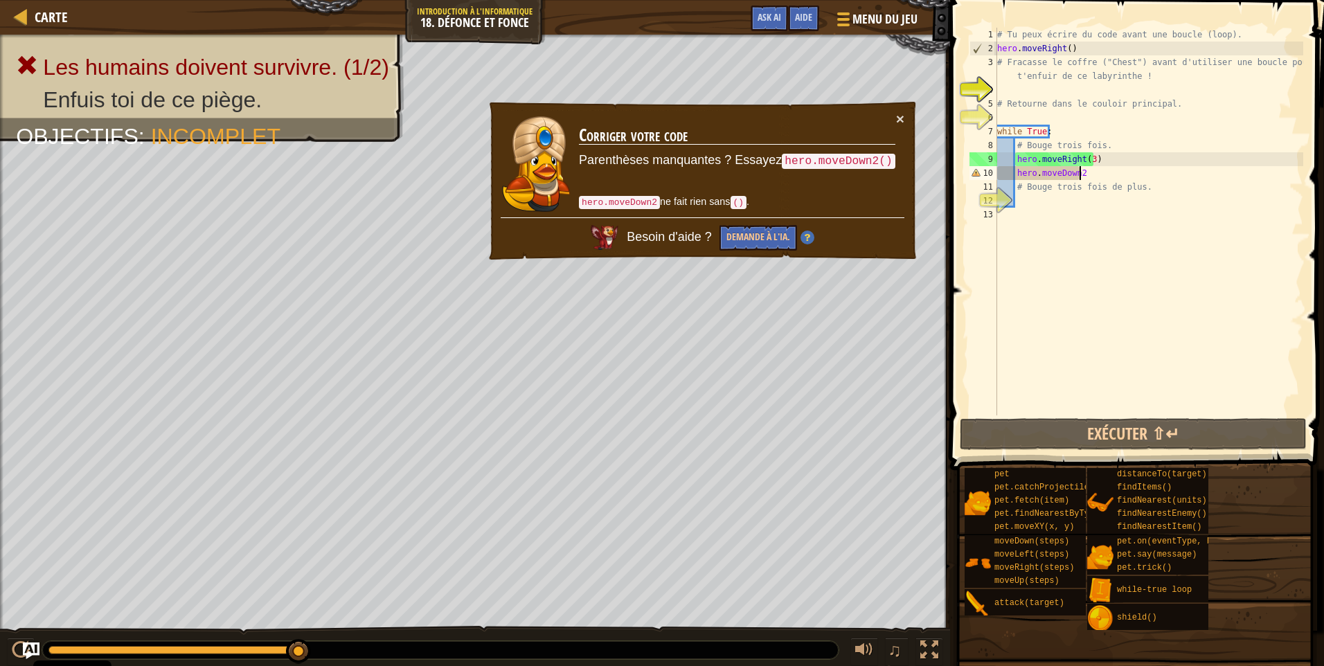
click at [1072, 174] on div "# Tu peux écrire du code avant une boucle (loop). hero . moveRight ( ) # Fracas…" at bounding box center [1148, 235] width 309 height 415
click at [1074, 174] on div "# Tu peux écrire du code avant une boucle (loop). hero . moveRight ( ) # Fracas…" at bounding box center [1148, 235] width 309 height 415
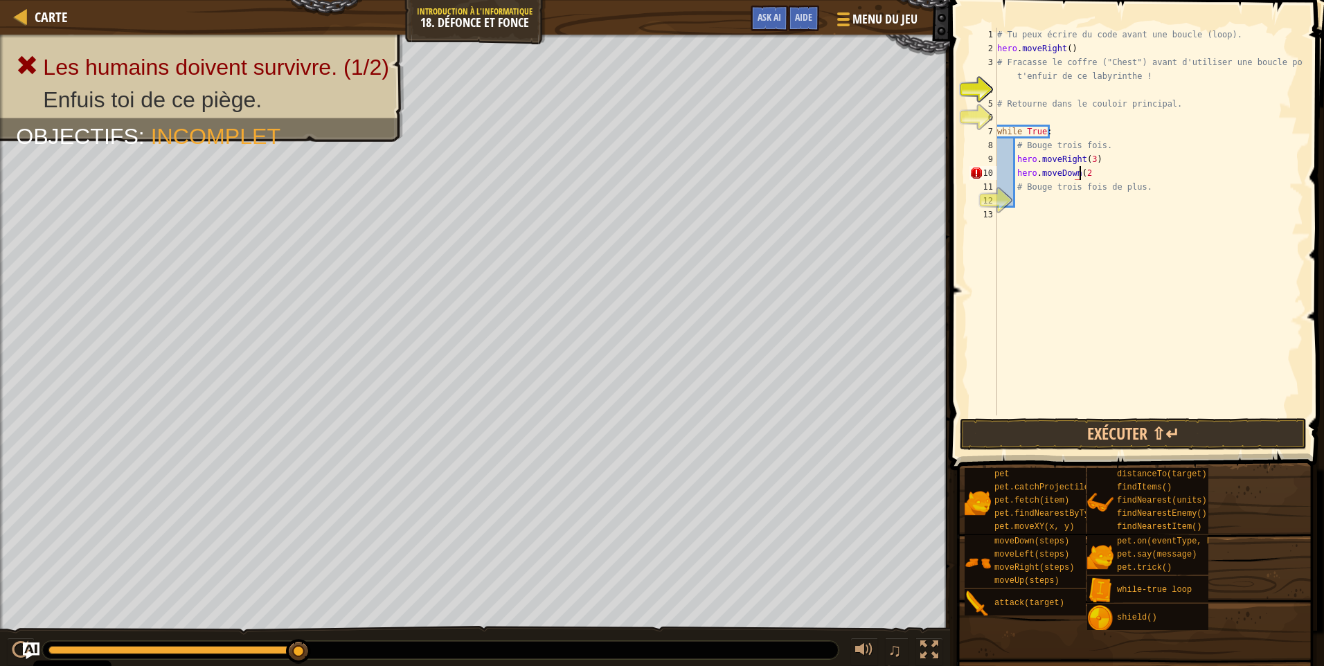
click at [1086, 172] on div "# Tu peux écrire du code avant une boucle (loop). hero . moveRight ( ) # Fracas…" at bounding box center [1148, 235] width 309 height 415
click at [1099, 437] on button "Exécuter ⇧↵" at bounding box center [1132, 434] width 347 height 32
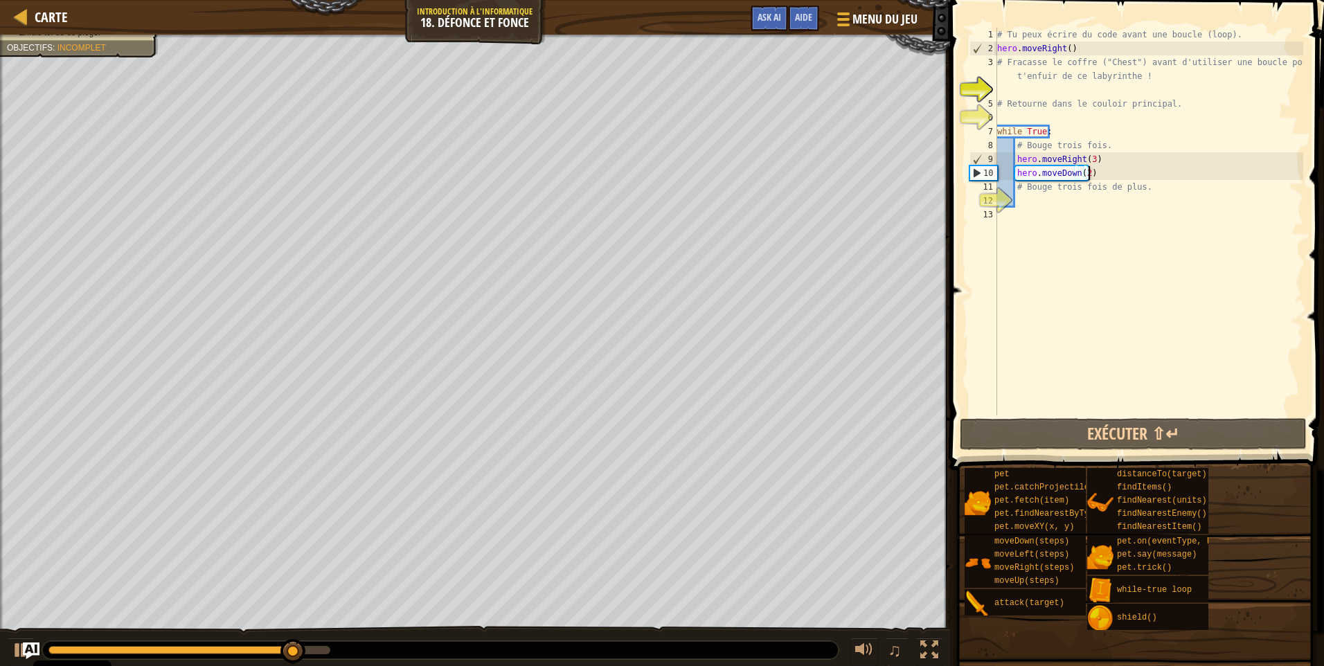
click at [1082, 174] on div "# Tu peux écrire du code avant une boucle (loop). hero . moveRight ( ) # Fracas…" at bounding box center [1148, 235] width 309 height 415
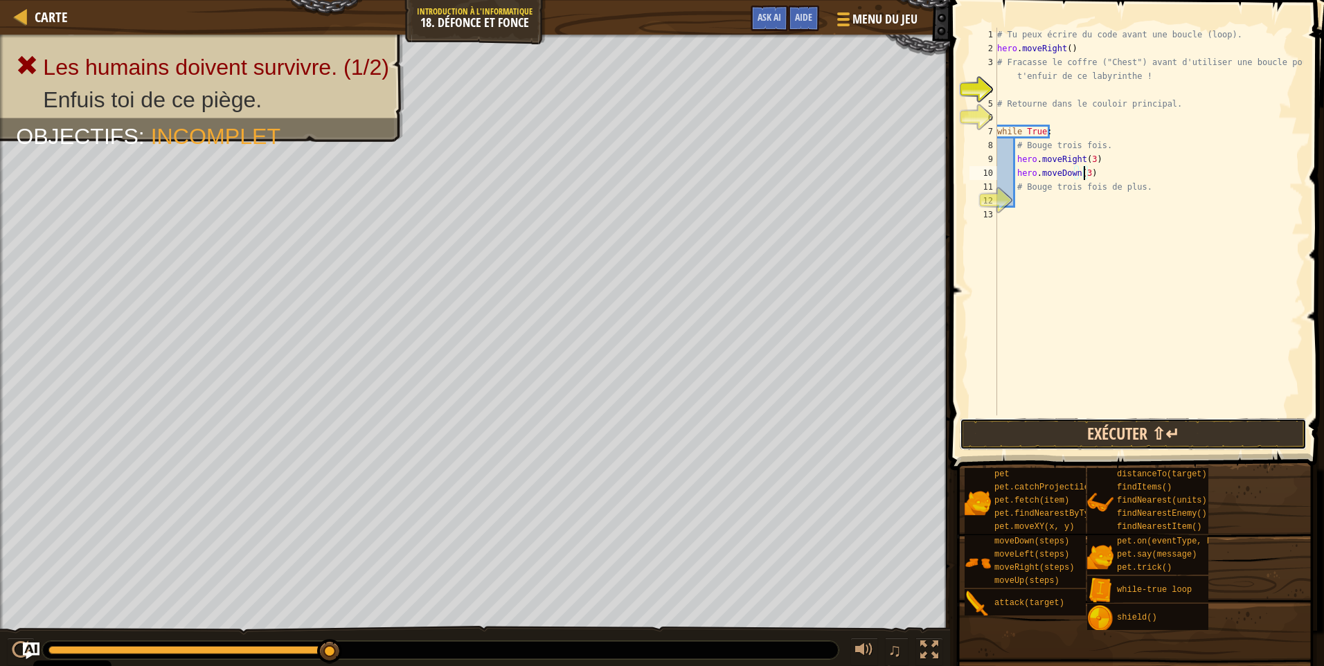
click at [1105, 437] on button "Exécuter ⇧↵" at bounding box center [1132, 434] width 347 height 32
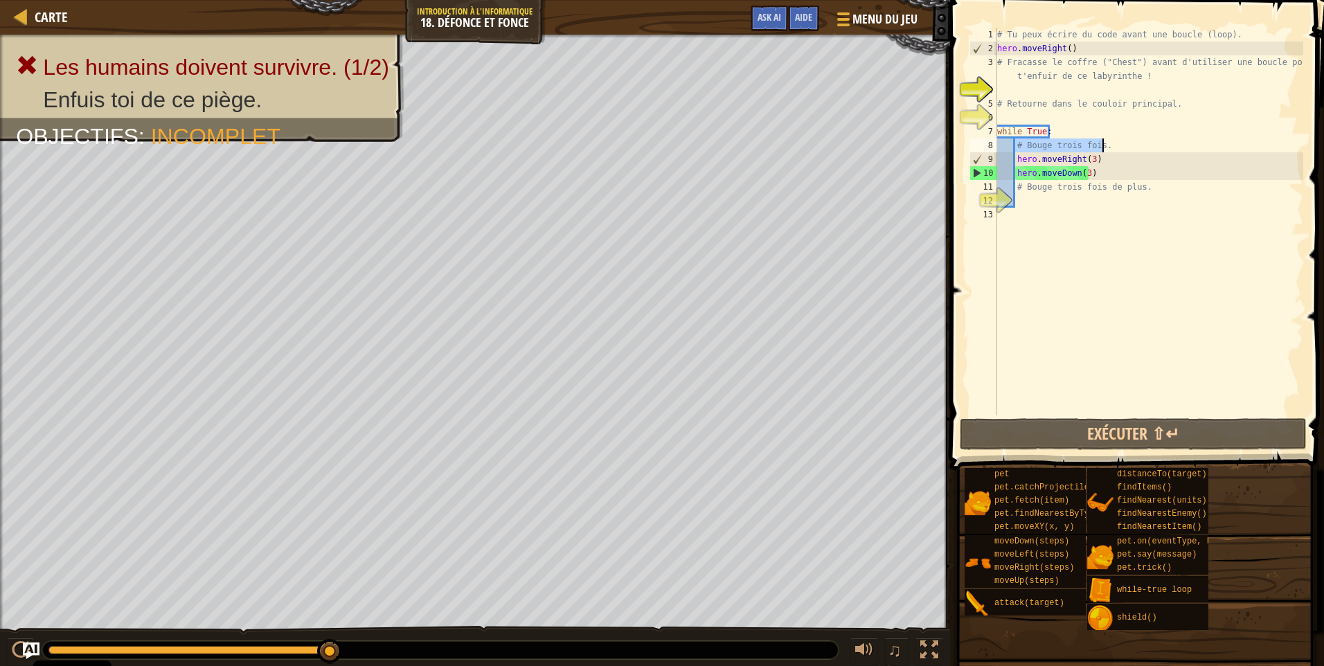
drag, startPoint x: 1013, startPoint y: 146, endPoint x: 1110, endPoint y: 144, distance: 96.9
click at [1110, 144] on div "# Tu peux écrire du code avant une boucle (loop). hero . moveRight ( ) # Fracas…" at bounding box center [1148, 235] width 309 height 415
type textarea "# Bouge trois fois."
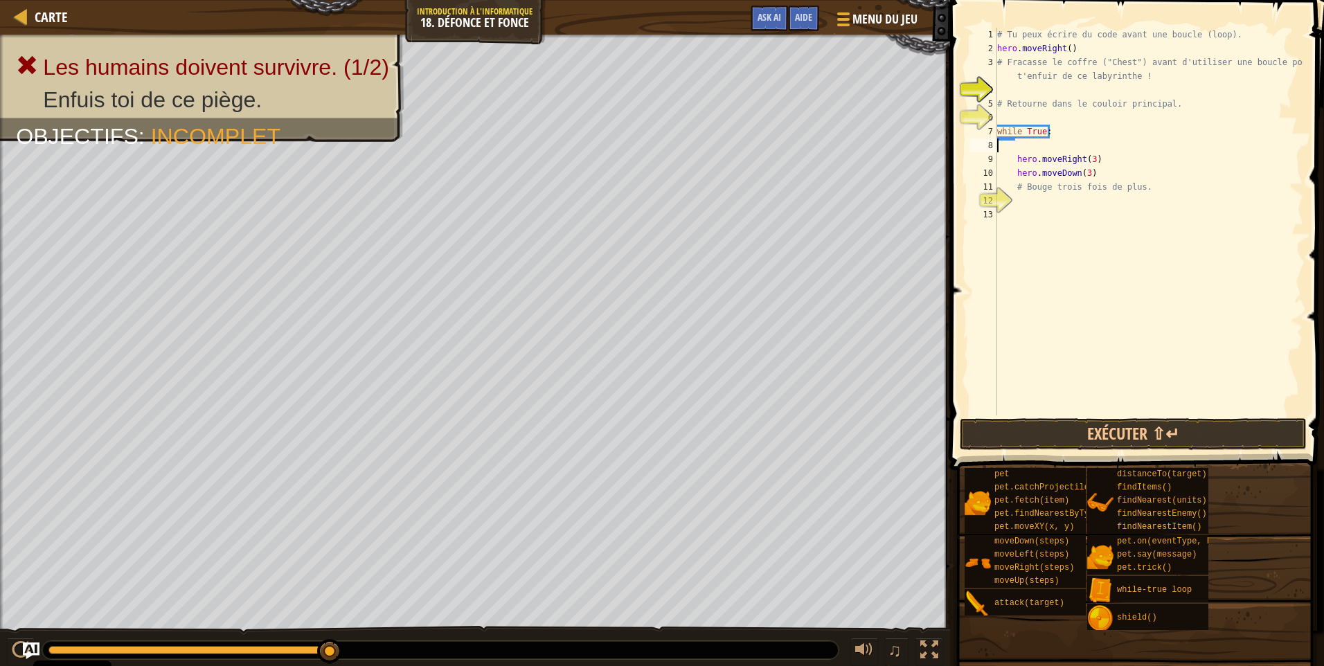
scroll to position [6, 0]
drag, startPoint x: 1143, startPoint y: 171, endPoint x: 1014, endPoint y: 177, distance: 128.9
click at [1013, 177] on div "# Tu peux écrire du code avant une boucle (loop). hero . moveRight ( ) # Fracas…" at bounding box center [1148, 235] width 309 height 415
type textarea "# Bouge trois fois de plus."
click at [1065, 426] on button "Exécuter ⇧↵" at bounding box center [1132, 434] width 347 height 32
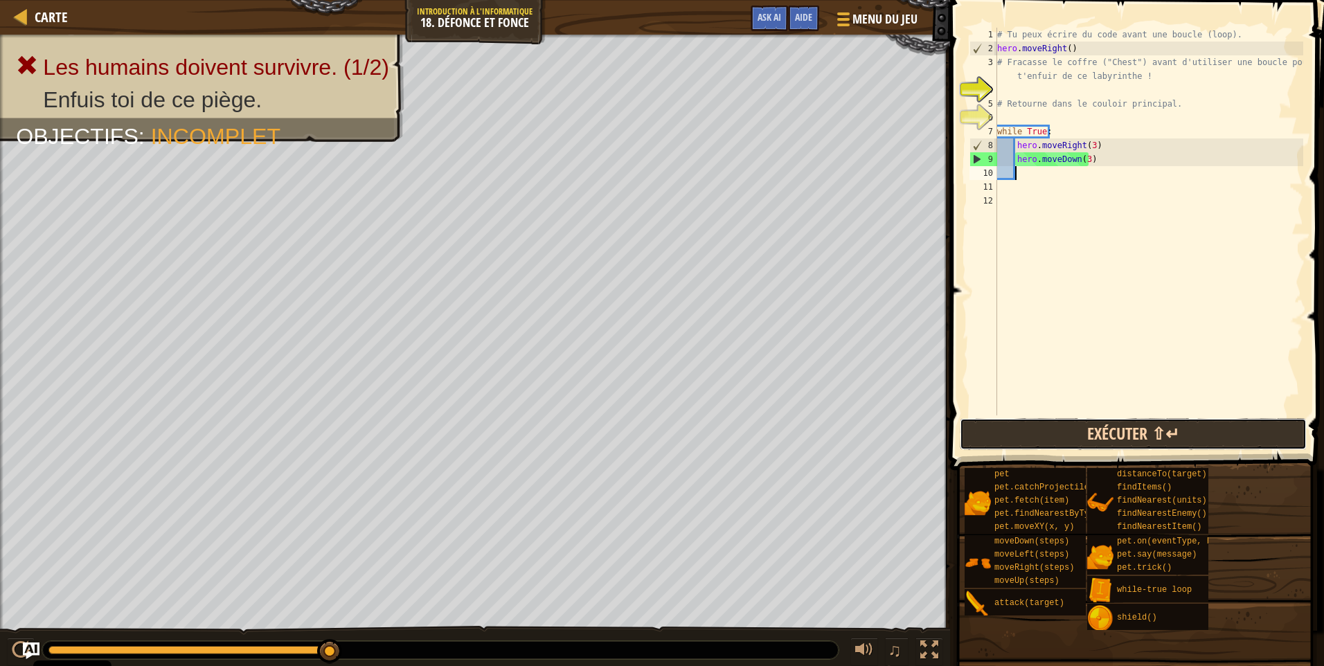
click at [1069, 428] on button "Exécuter ⇧↵" at bounding box center [1132, 434] width 347 height 32
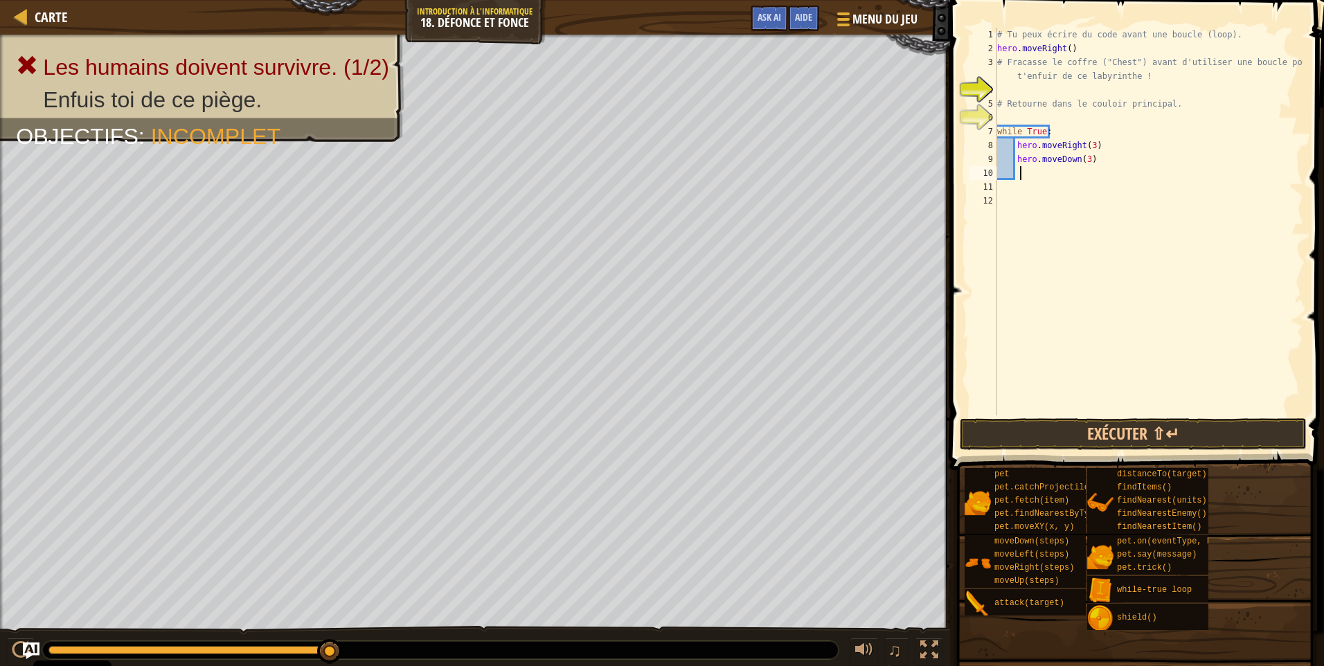
click at [1101, 163] on div "# Tu peux écrire du code avant une boucle (loop). hero . moveRight ( ) # Fracas…" at bounding box center [1148, 235] width 309 height 415
type textarea "hero.moveDown(3)"
click at [1021, 168] on div "# Tu peux écrire du code avant une boucle (loop). hero . moveRight ( ) # Fracas…" at bounding box center [1148, 235] width 309 height 415
type textarea "H"
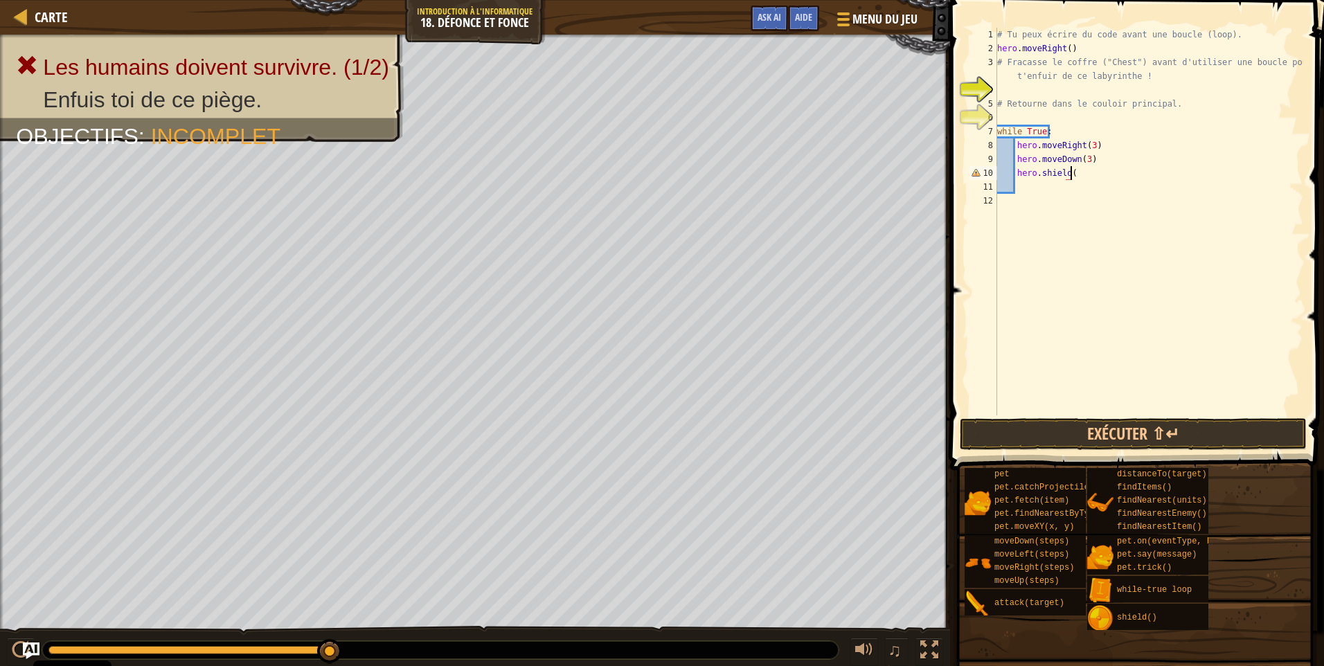
scroll to position [6, 6]
click at [1137, 430] on button "Exécuter ⇧↵" at bounding box center [1132, 434] width 347 height 32
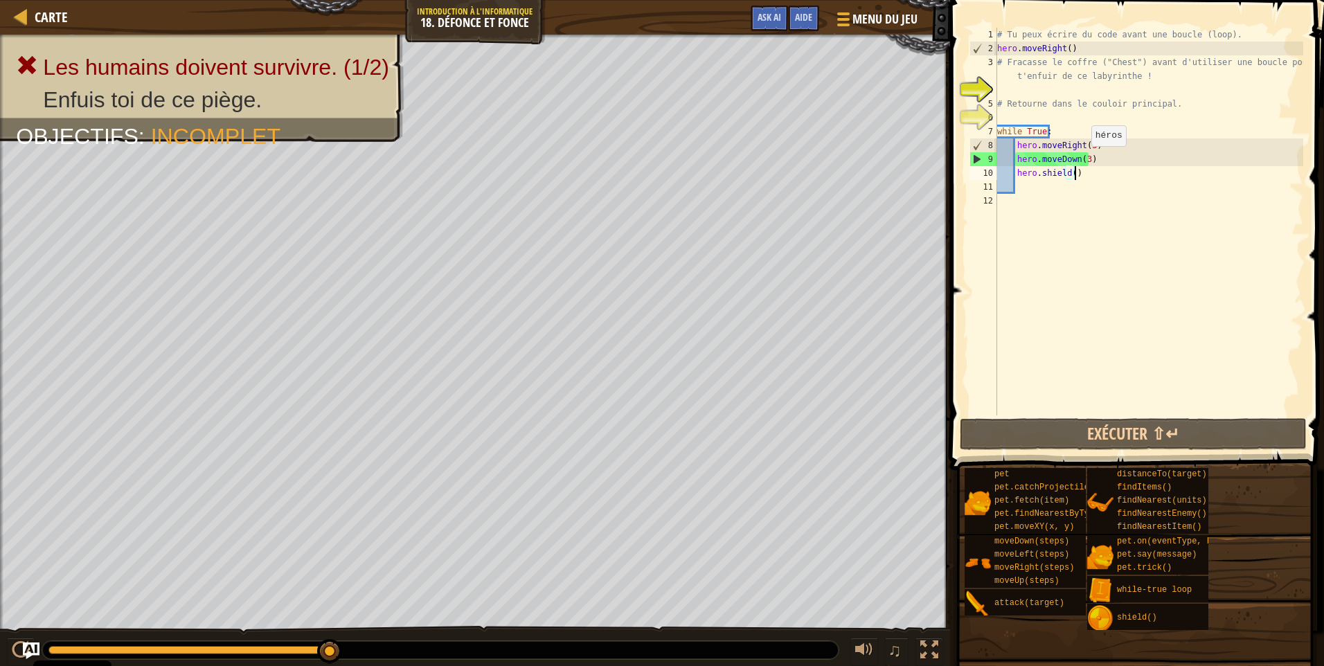
click at [1083, 159] on div "# Tu peux écrire du code avant une boucle (loop). hero . moveRight ( ) # Fracas…" at bounding box center [1148, 235] width 309 height 415
type textarea "hero.moveDown()"
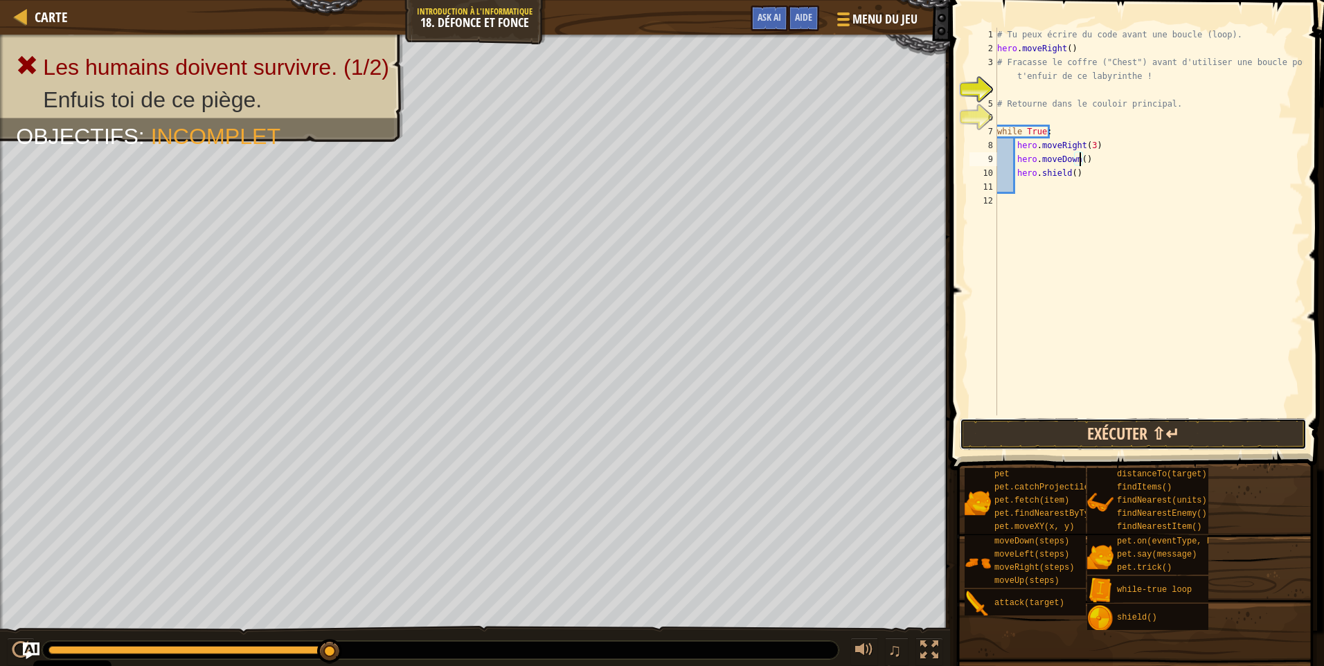
click at [1102, 430] on button "Exécuter ⇧↵" at bounding box center [1132, 434] width 347 height 32
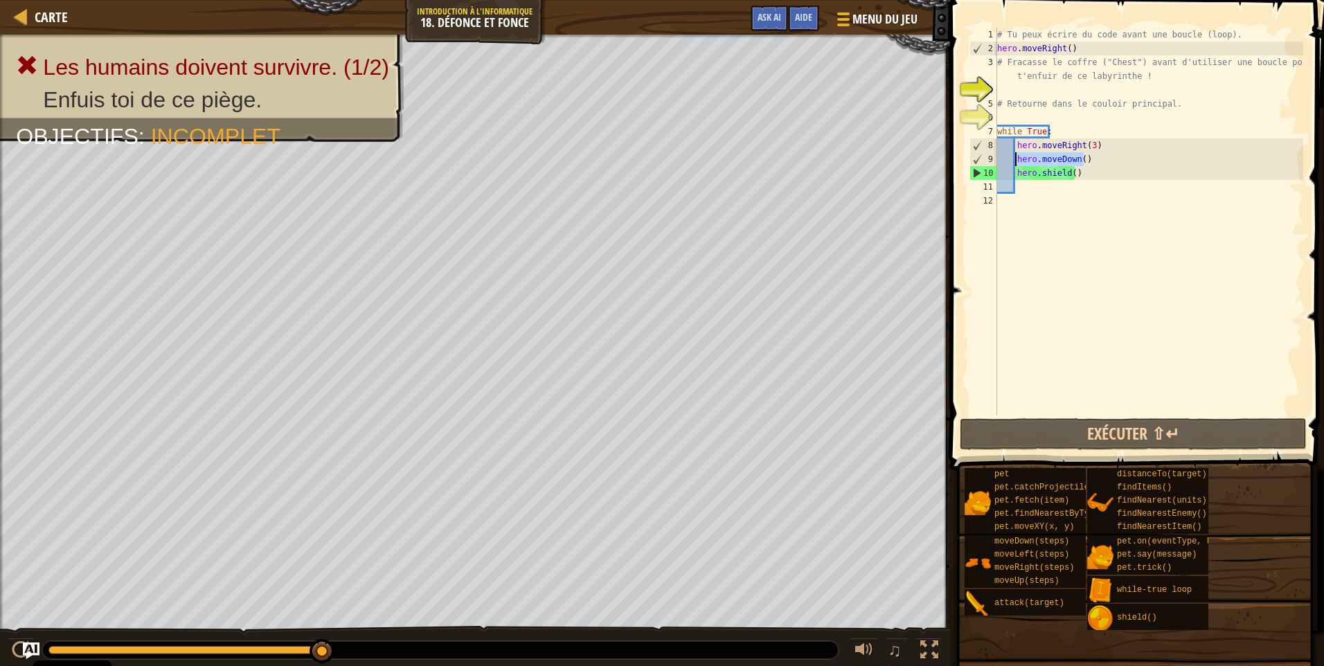
drag, startPoint x: 1090, startPoint y: 155, endPoint x: 1015, endPoint y: 154, distance: 74.8
click at [1015, 154] on div "# Tu peux écrire du code avant une boucle (loop). hero . moveRight ( ) # Fracas…" at bounding box center [1148, 235] width 309 height 415
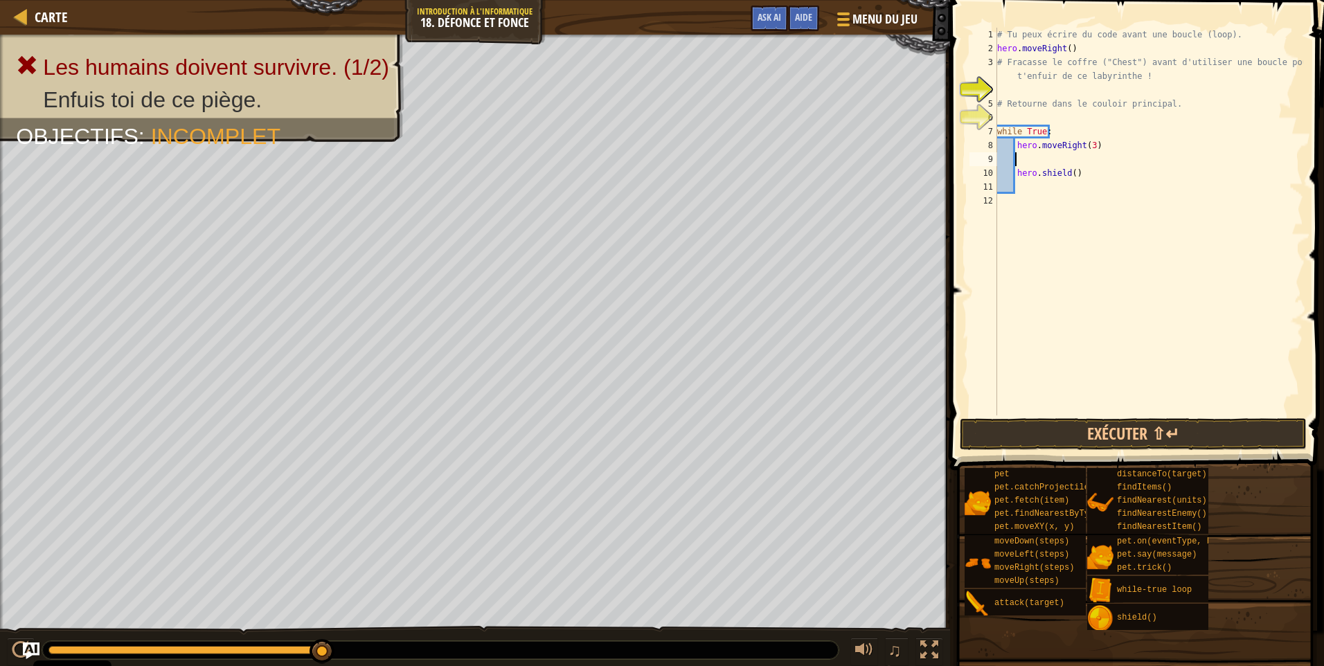
scroll to position [6, 0]
click at [1048, 424] on button "Exécuter ⇧↵" at bounding box center [1132, 434] width 347 height 32
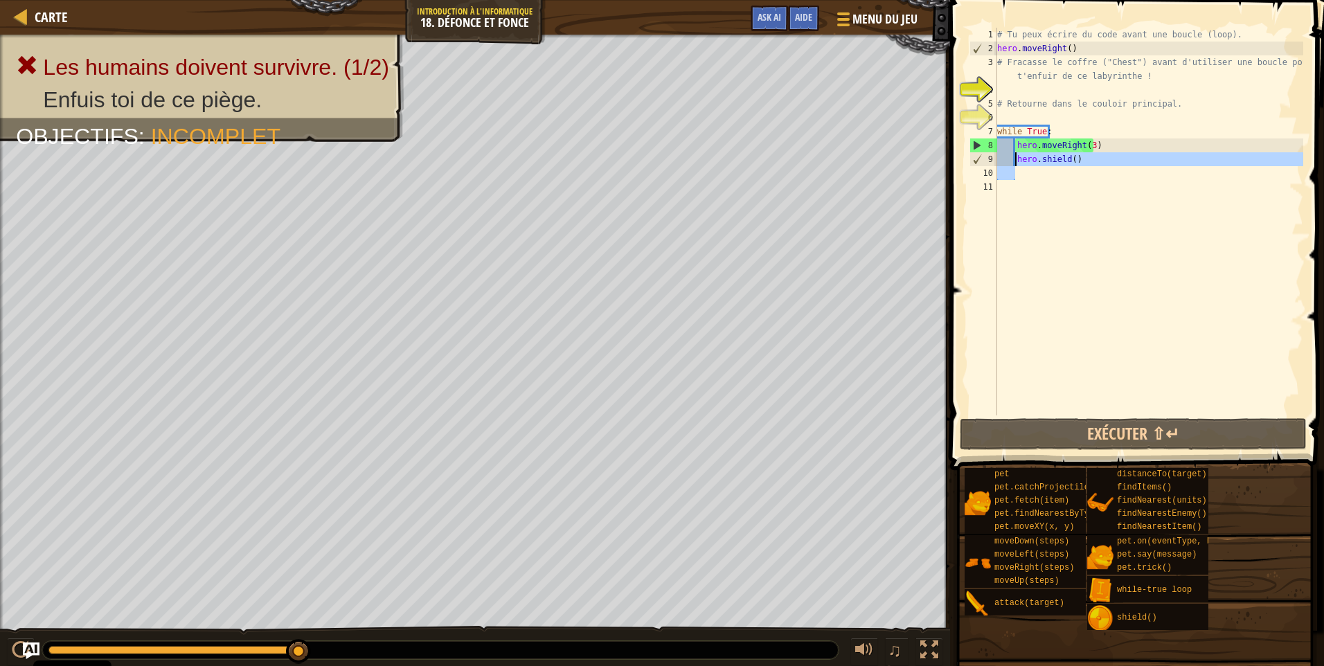
drag, startPoint x: 1085, startPoint y: 168, endPoint x: 1012, endPoint y: 161, distance: 73.0
click at [1012, 161] on div "# Tu peux écrire du code avant une boucle (loop). hero . moveRight ( ) # Fracas…" at bounding box center [1148, 235] width 309 height 415
type textarea "hero.shield()"
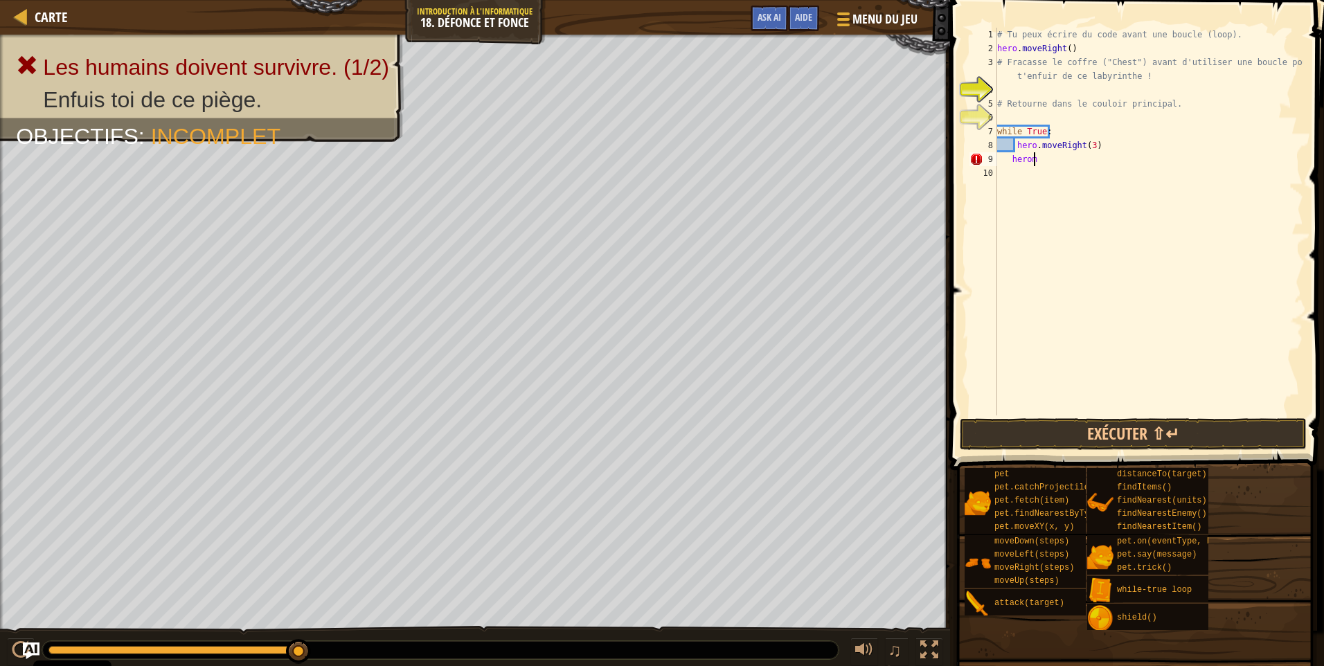
scroll to position [6, 2]
type textarea "h"
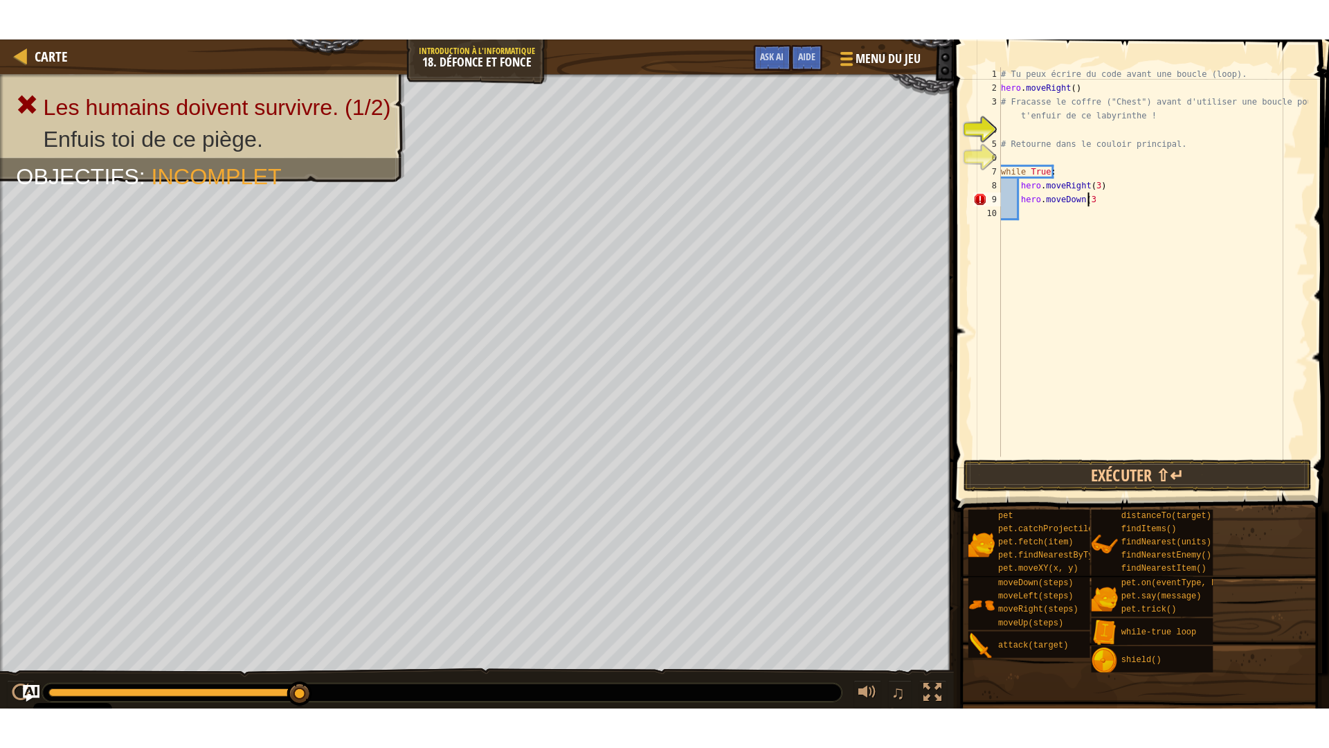
scroll to position [6, 7]
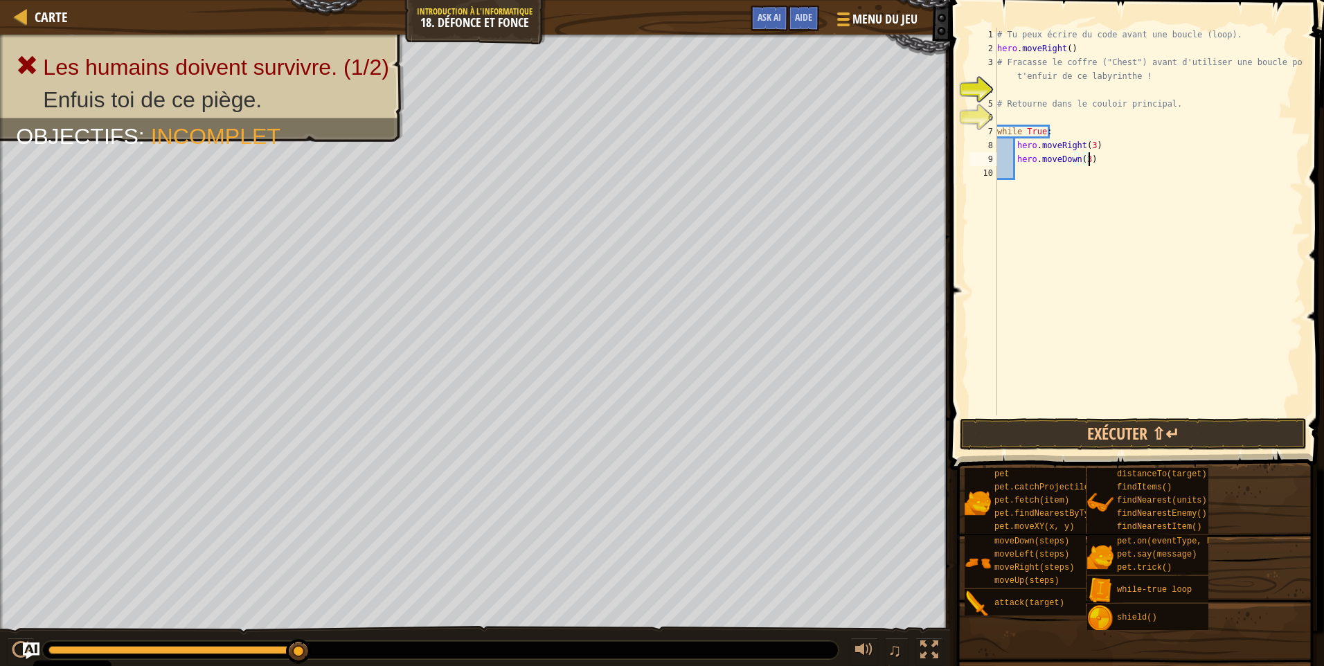
click at [1152, 417] on span at bounding box center [1138, 215] width 385 height 511
click at [1148, 430] on button "Exécuter ⇧↵" at bounding box center [1132, 434] width 347 height 32
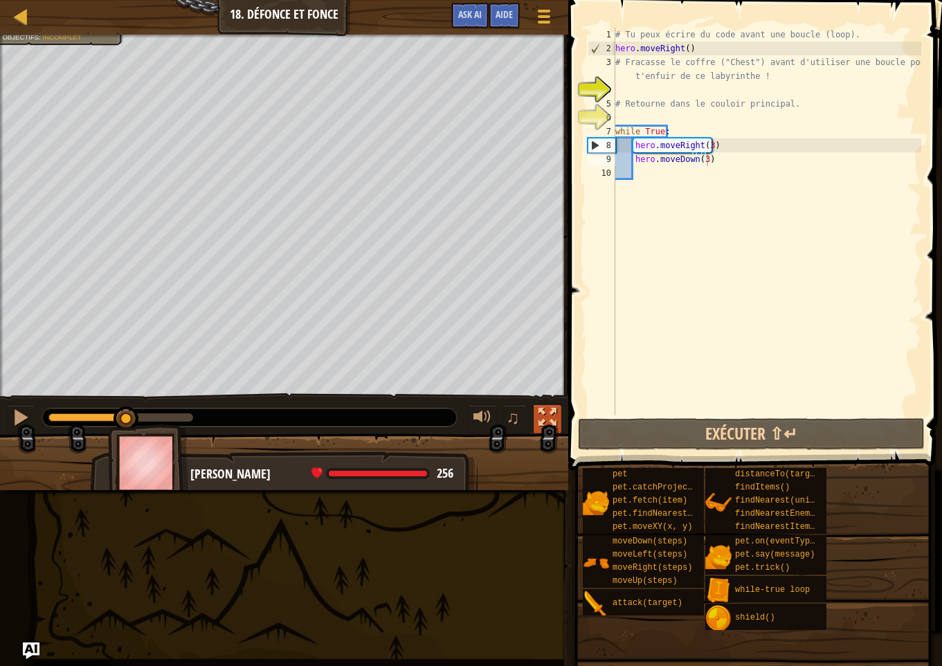
click at [545, 416] on div at bounding box center [548, 417] width 18 height 18
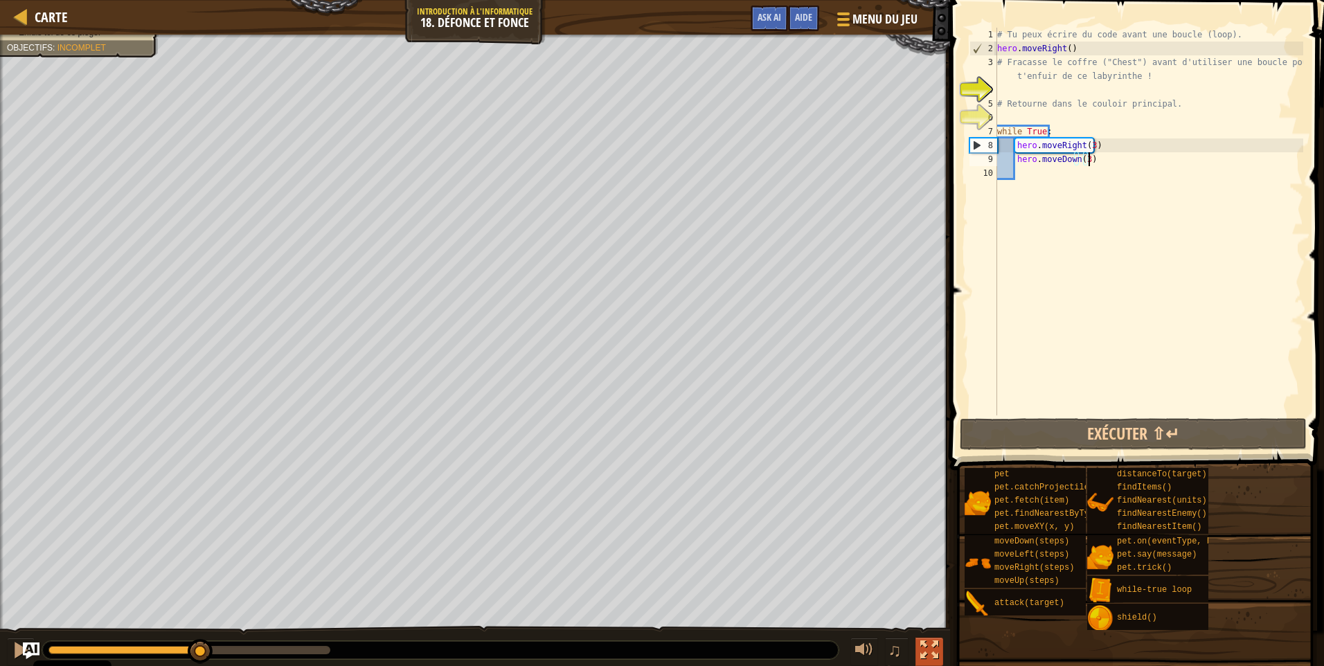
click at [930, 646] on div at bounding box center [929, 650] width 18 height 18
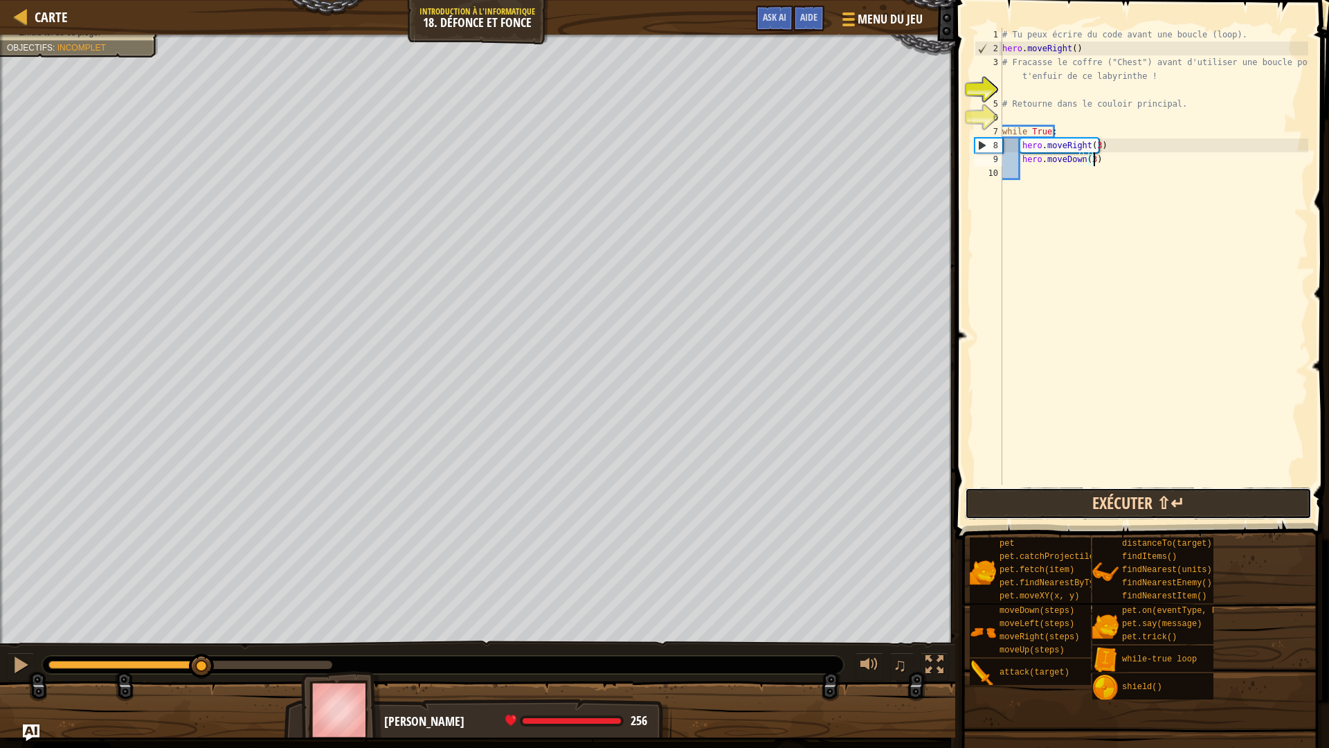
click at [1175, 491] on button "Exécuter ⇧↵" at bounding box center [1138, 503] width 347 height 32
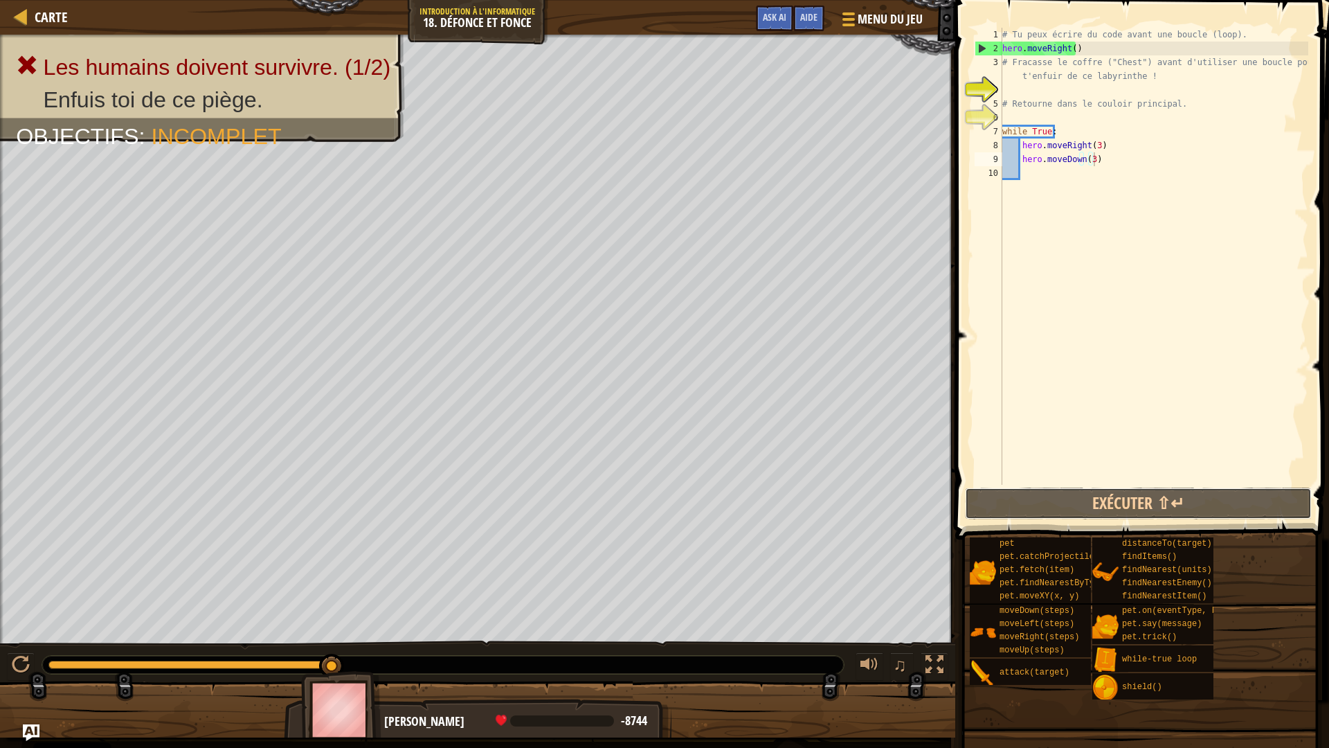
drag, startPoint x: 1148, startPoint y: 506, endPoint x: 1135, endPoint y: 474, distance: 34.5
click at [1145, 496] on button "Exécuter ⇧↵" at bounding box center [1138, 503] width 347 height 32
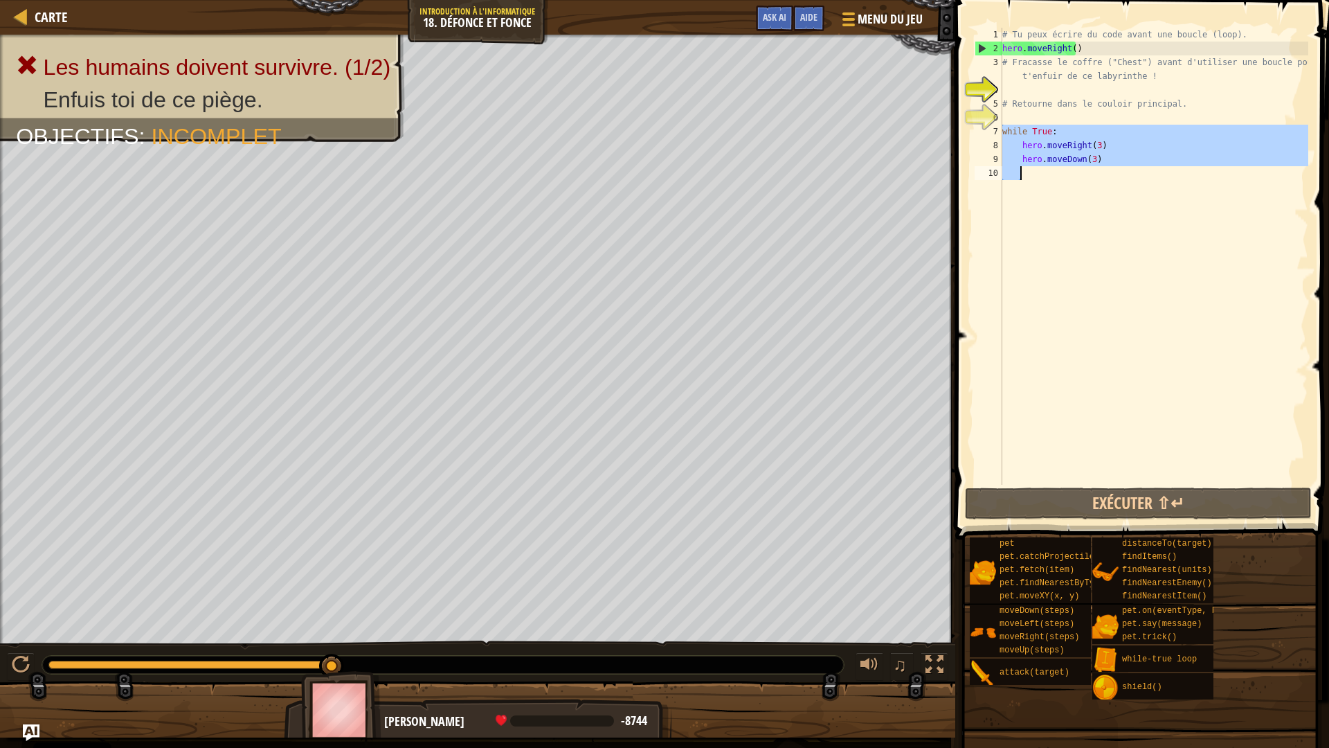
drag, startPoint x: 1000, startPoint y: 128, endPoint x: 1065, endPoint y: 185, distance: 86.9
click at [1070, 201] on div "hero.moveDown(3) 1 2 3 4 5 6 7 8 9 10 # Tu peux écrire du code avant une boucle…" at bounding box center [1140, 256] width 336 height 457
type textarea "hero.moveDown(3)"
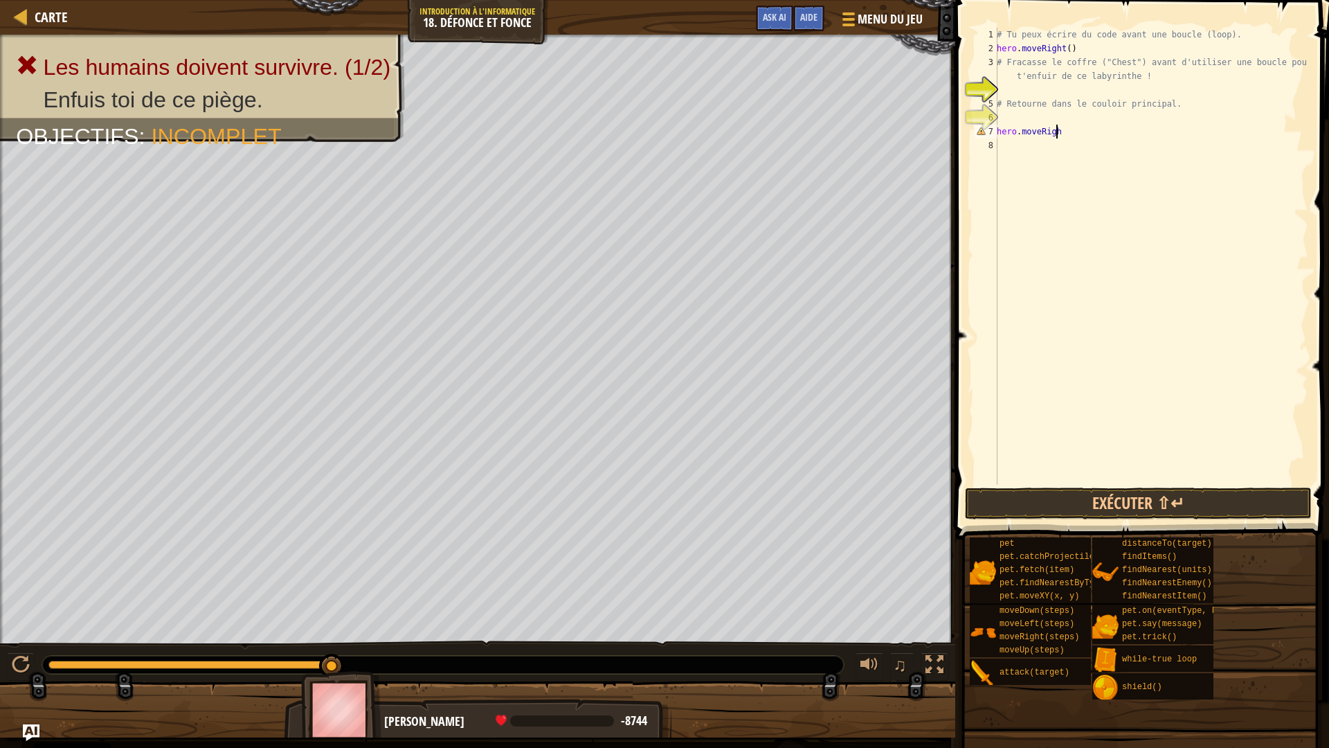
scroll to position [6, 4]
type textarea "hero.moveRight"
drag, startPoint x: 998, startPoint y: 129, endPoint x: 1037, endPoint y: 134, distance: 39.0
click at [1037, 134] on div "# Tu peux écrire du code avant une boucle (loop). hero . moveRight ( ) # Fracas…" at bounding box center [1151, 270] width 314 height 485
drag, startPoint x: 1032, startPoint y: 130, endPoint x: 998, endPoint y: 178, distance: 58.6
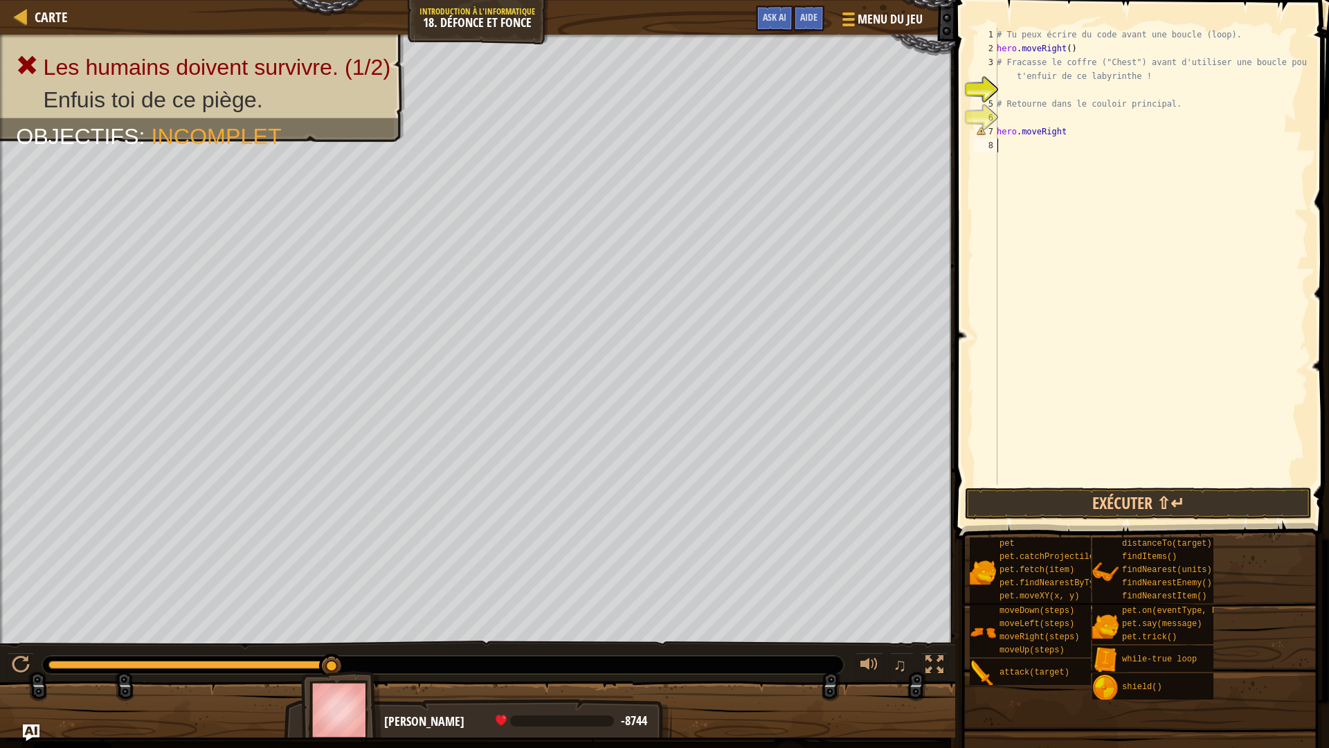
click at [998, 178] on div "# Tu peux écrire du code avant une boucle (loop). hero . moveRight ( ) # Fracas…" at bounding box center [1151, 270] width 314 height 485
click at [1065, 130] on div "# Tu peux écrire du code avant une boucle (loop). hero . moveRight ( ) # Fracas…" at bounding box center [1151, 270] width 314 height 485
type textarea "hero.moveRight()"
click at [1083, 506] on button "Exécuter ⇧↵" at bounding box center [1138, 503] width 347 height 32
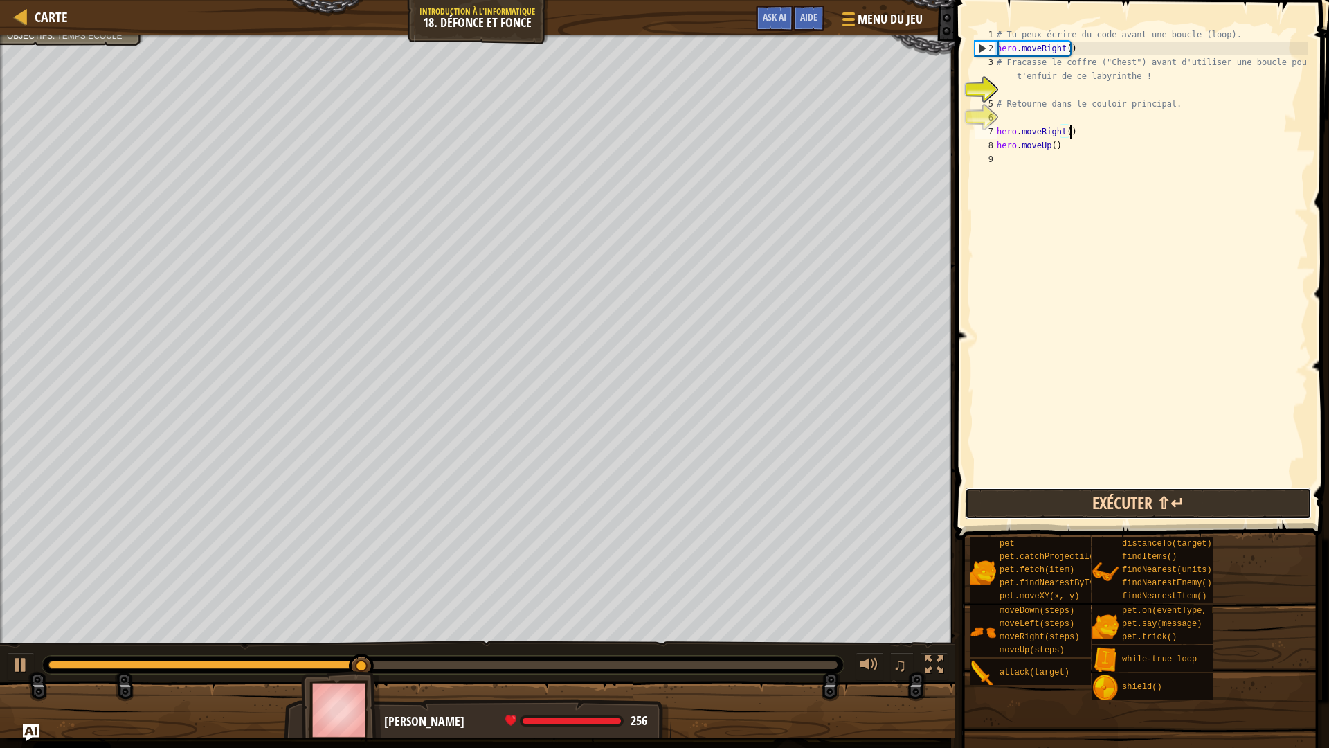
click at [1180, 503] on button "Exécuter ⇧↵" at bounding box center [1138, 503] width 347 height 32
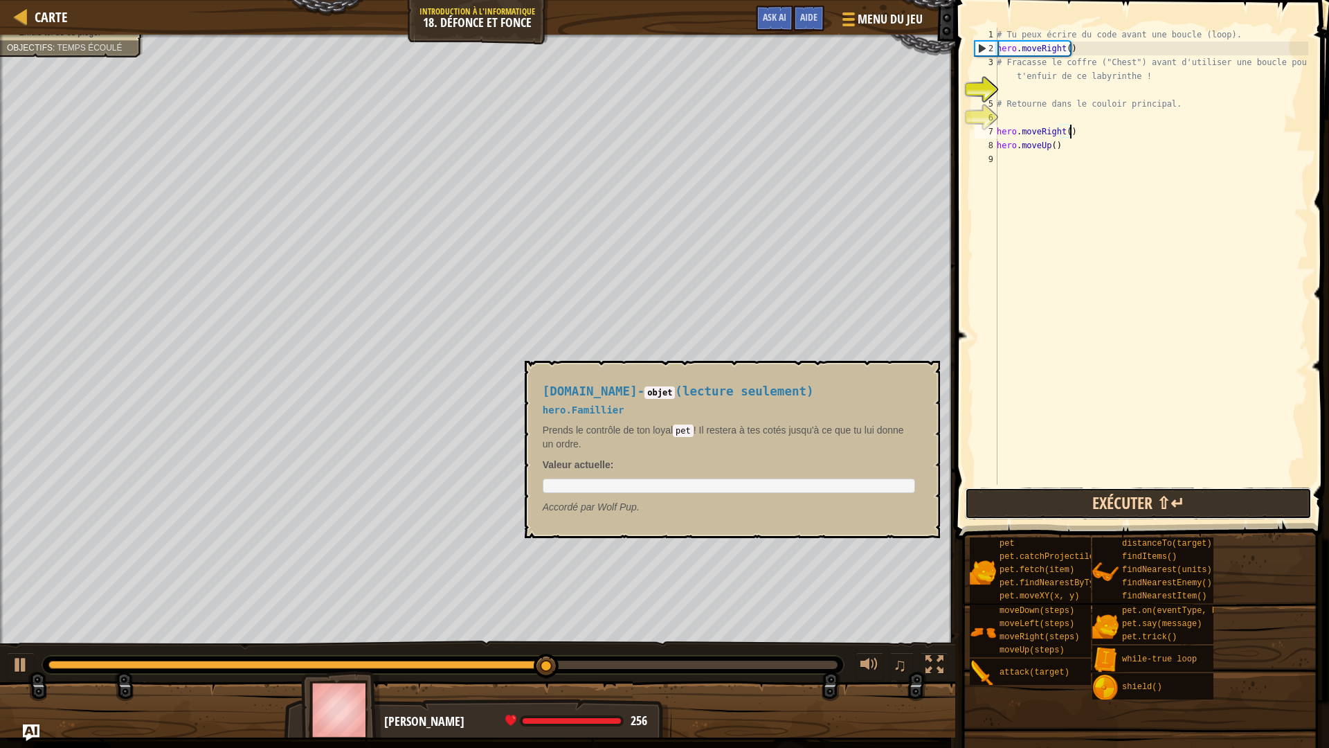
click at [1069, 512] on button "Exécuter ⇧↵" at bounding box center [1138, 503] width 347 height 32
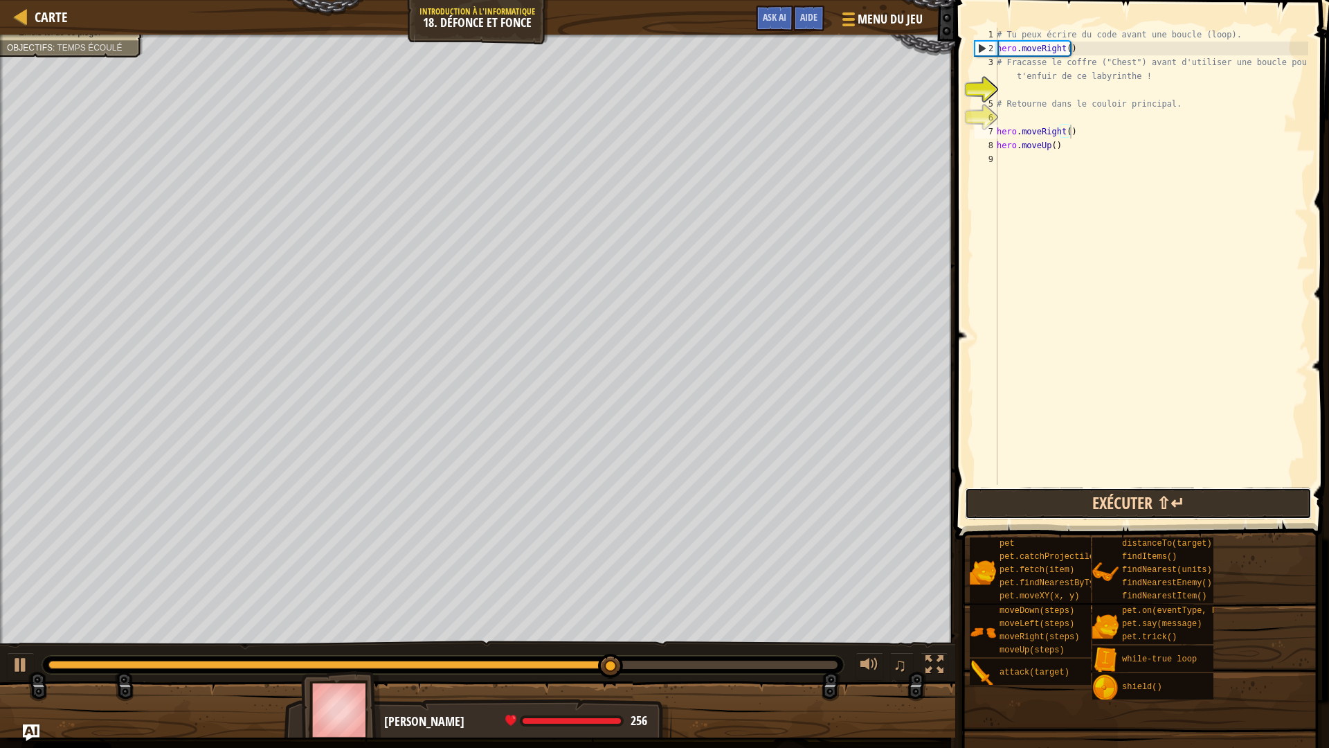
click at [1066, 514] on button "Exécuter ⇧↵" at bounding box center [1138, 503] width 347 height 32
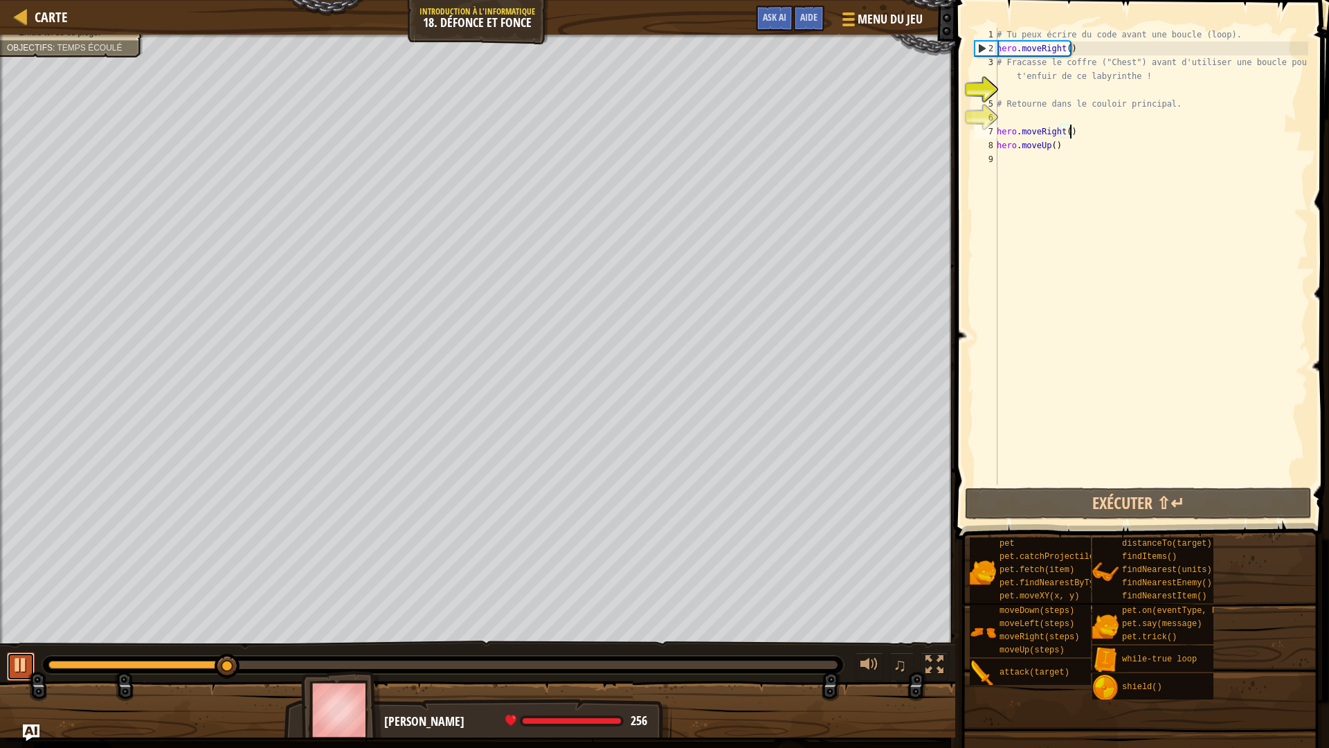
click at [10, 660] on button at bounding box center [21, 666] width 28 height 28
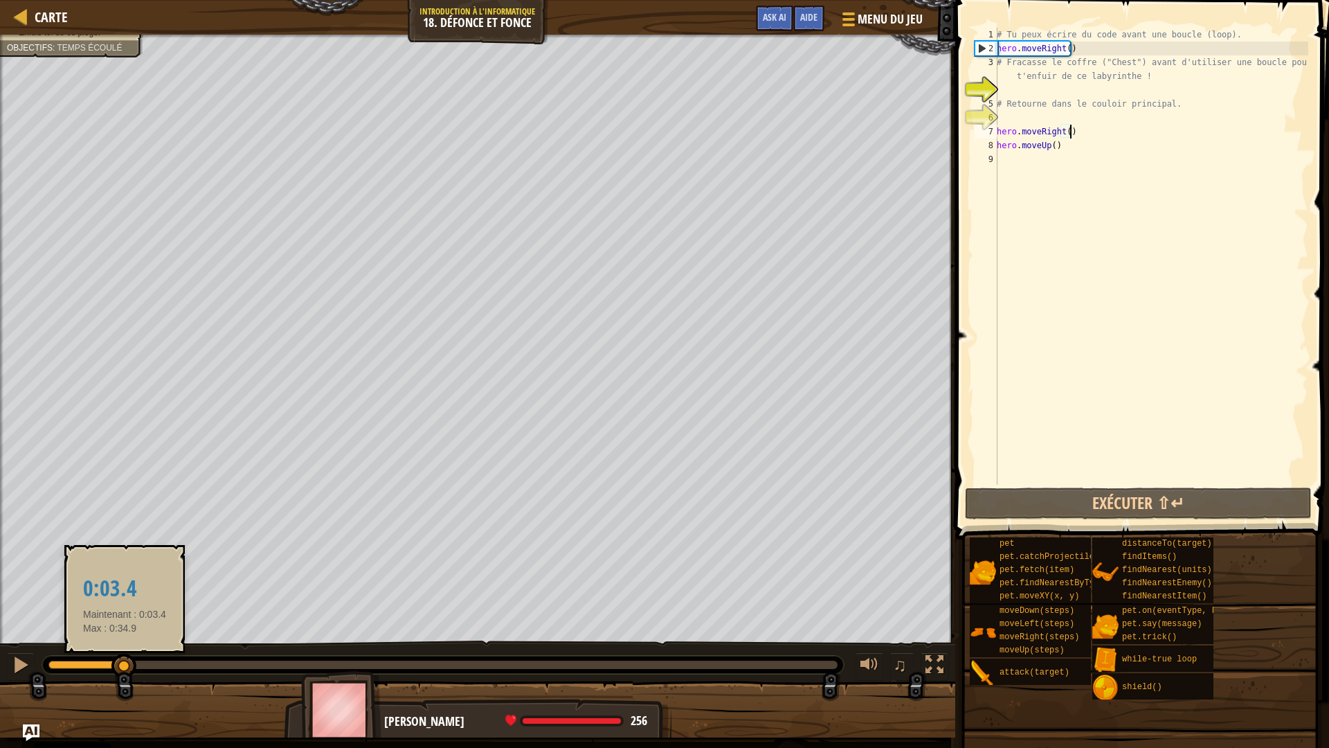
drag, startPoint x: 246, startPoint y: 666, endPoint x: 125, endPoint y: 658, distance: 122.1
click at [125, 658] on div at bounding box center [123, 665] width 25 height 25
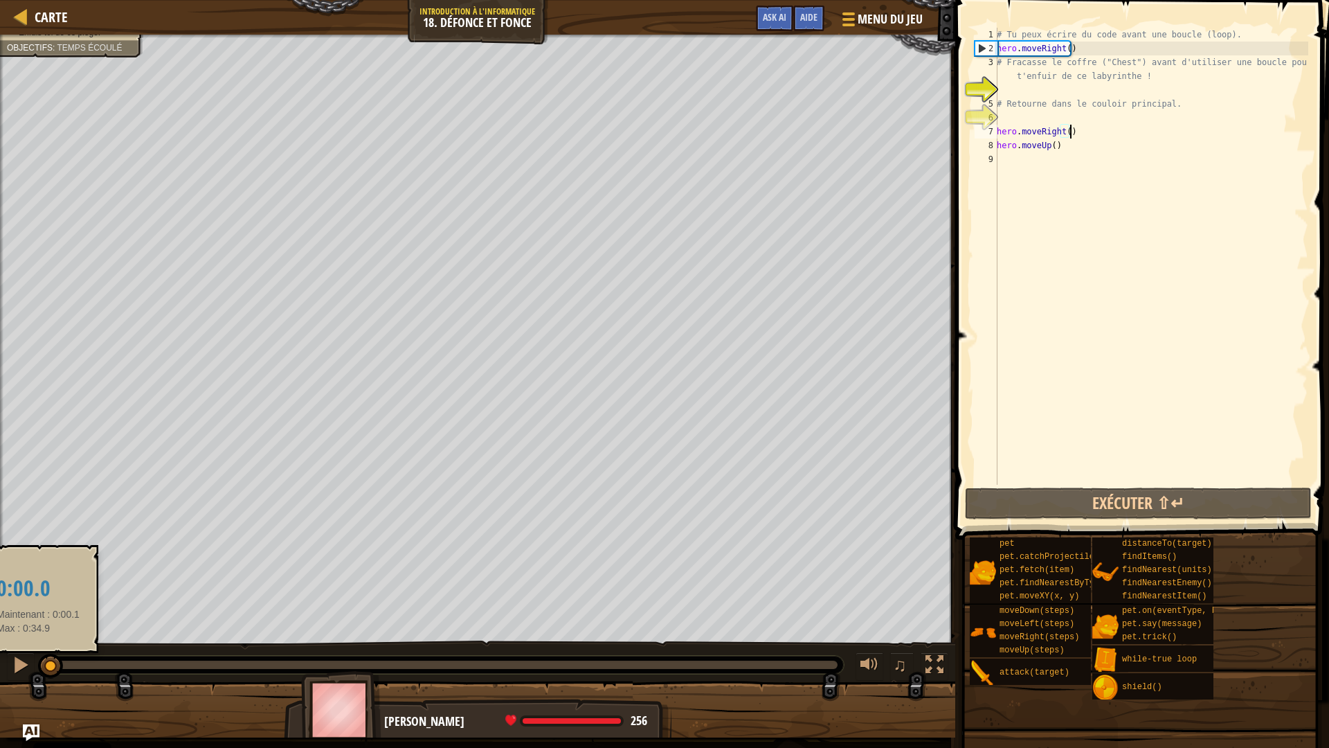
drag, startPoint x: 125, startPoint y: 658, endPoint x: 37, endPoint y: 660, distance: 87.2
click at [37, 660] on div "♫" at bounding box center [477, 661] width 955 height 42
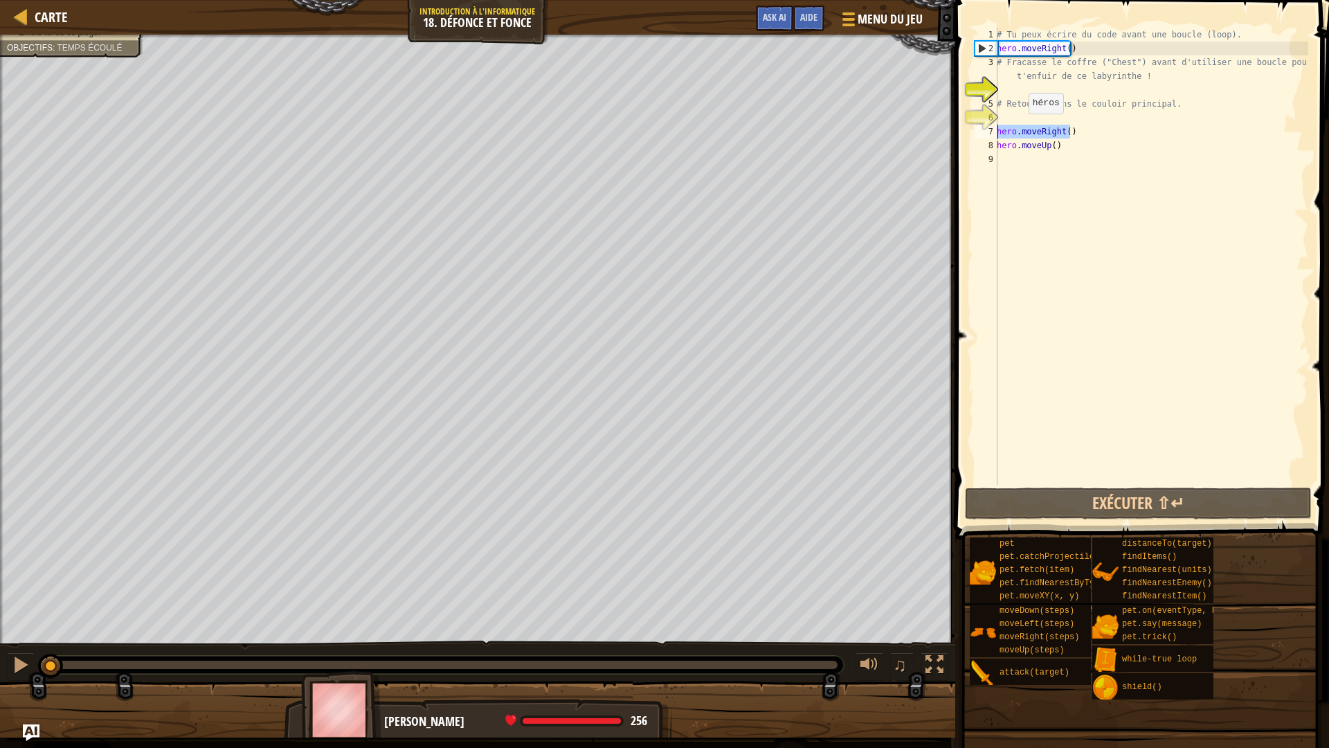
drag, startPoint x: 1076, startPoint y: 130, endPoint x: 992, endPoint y: 126, distance: 84.6
click at [992, 126] on div "hero.moveRight() 1 2 3 4 5 6 7 8 9 # Tu peux écrire du code avant une boucle (l…" at bounding box center [1140, 256] width 336 height 457
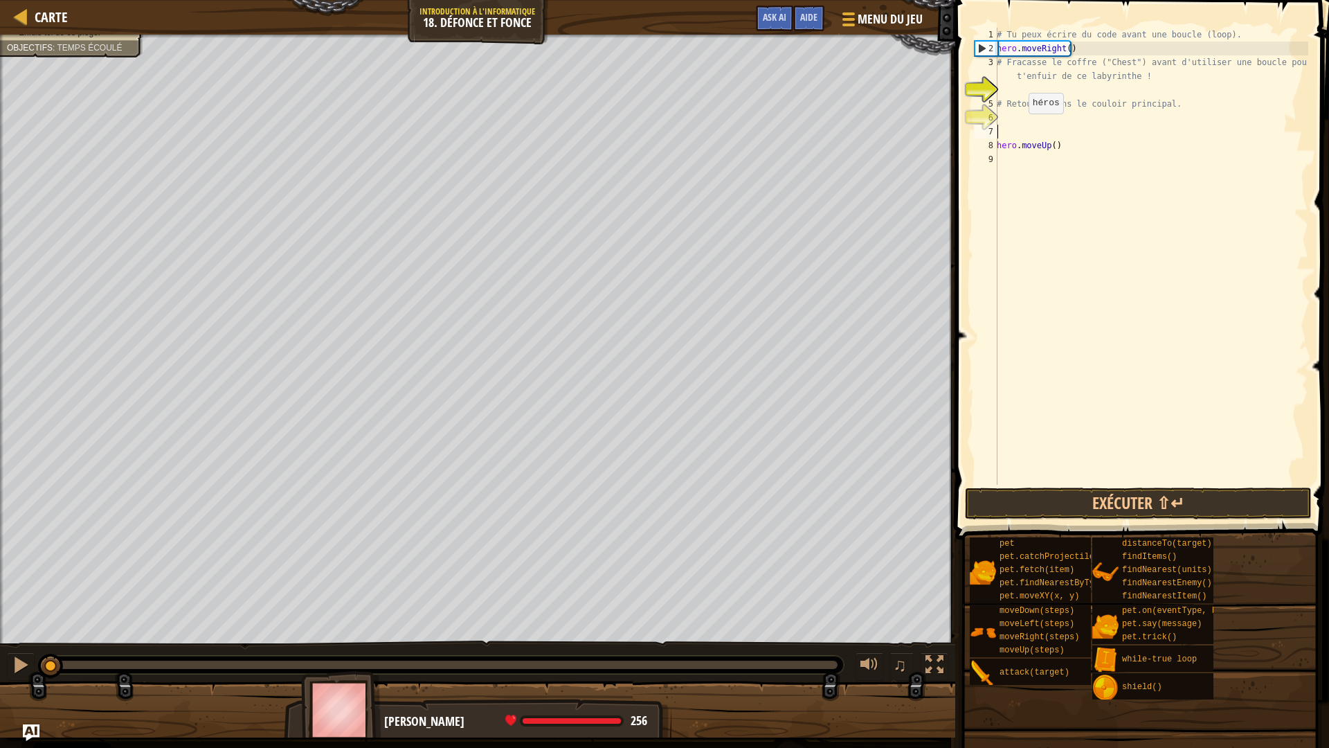
scroll to position [6, 0]
click at [1088, 507] on button "Exécuter ⇧↵" at bounding box center [1138, 503] width 347 height 32
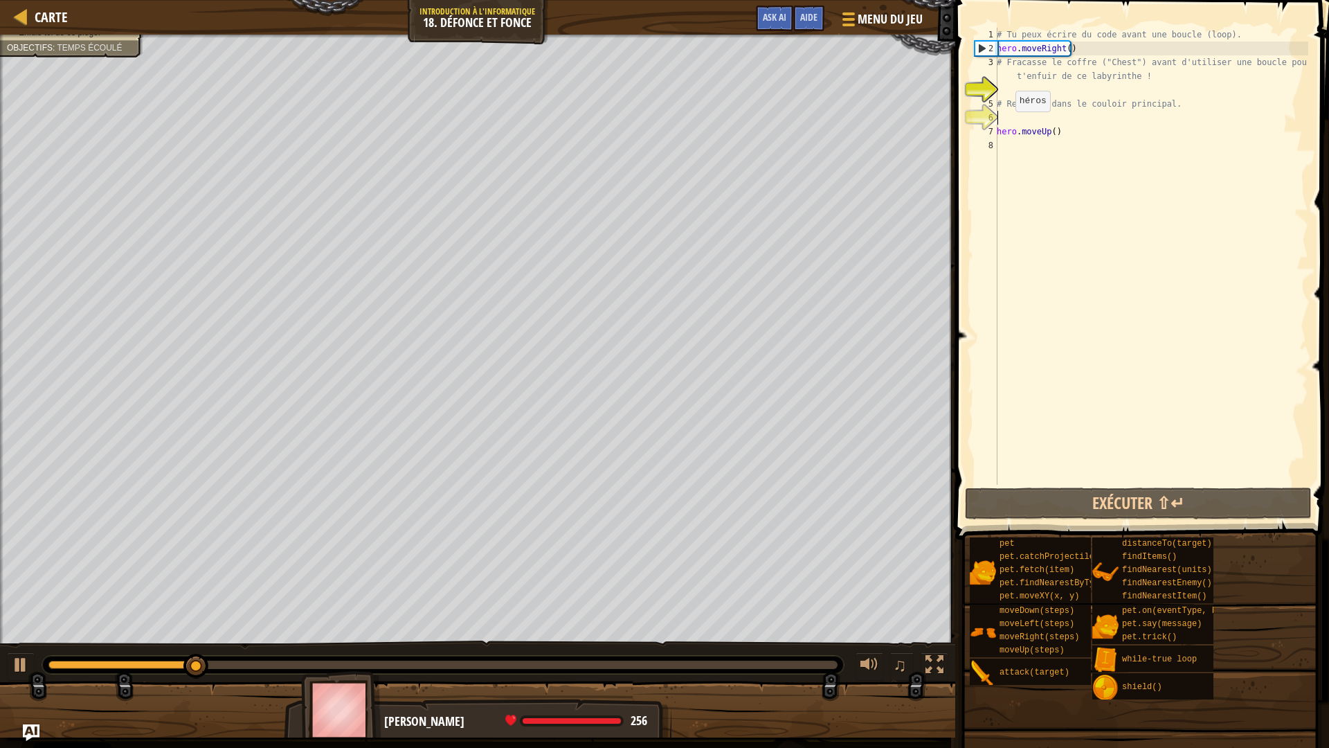
click at [1002, 119] on div "# Tu peux écrire du code avant une boucle (loop). hero . moveRight ( ) # Fracas…" at bounding box center [1151, 270] width 314 height 485
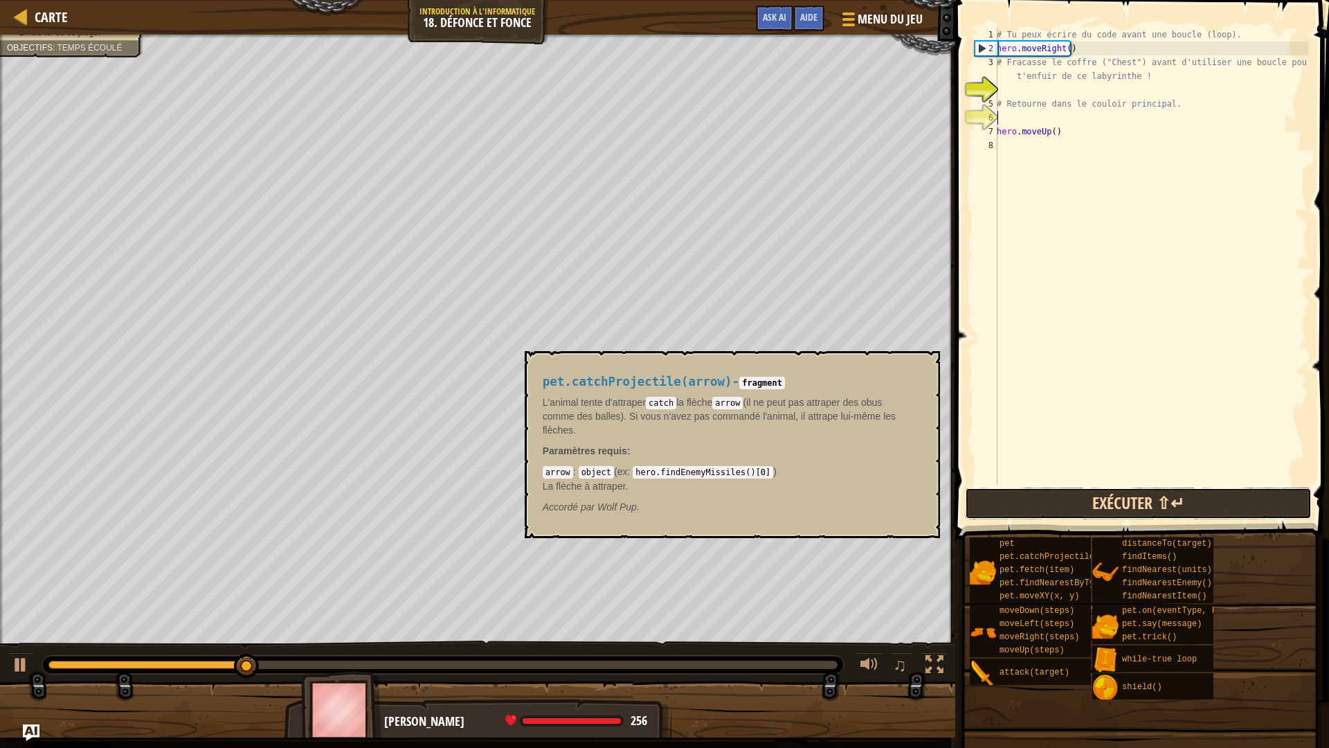
click at [1072, 506] on button "Exécuter ⇧↵" at bounding box center [1138, 503] width 347 height 32
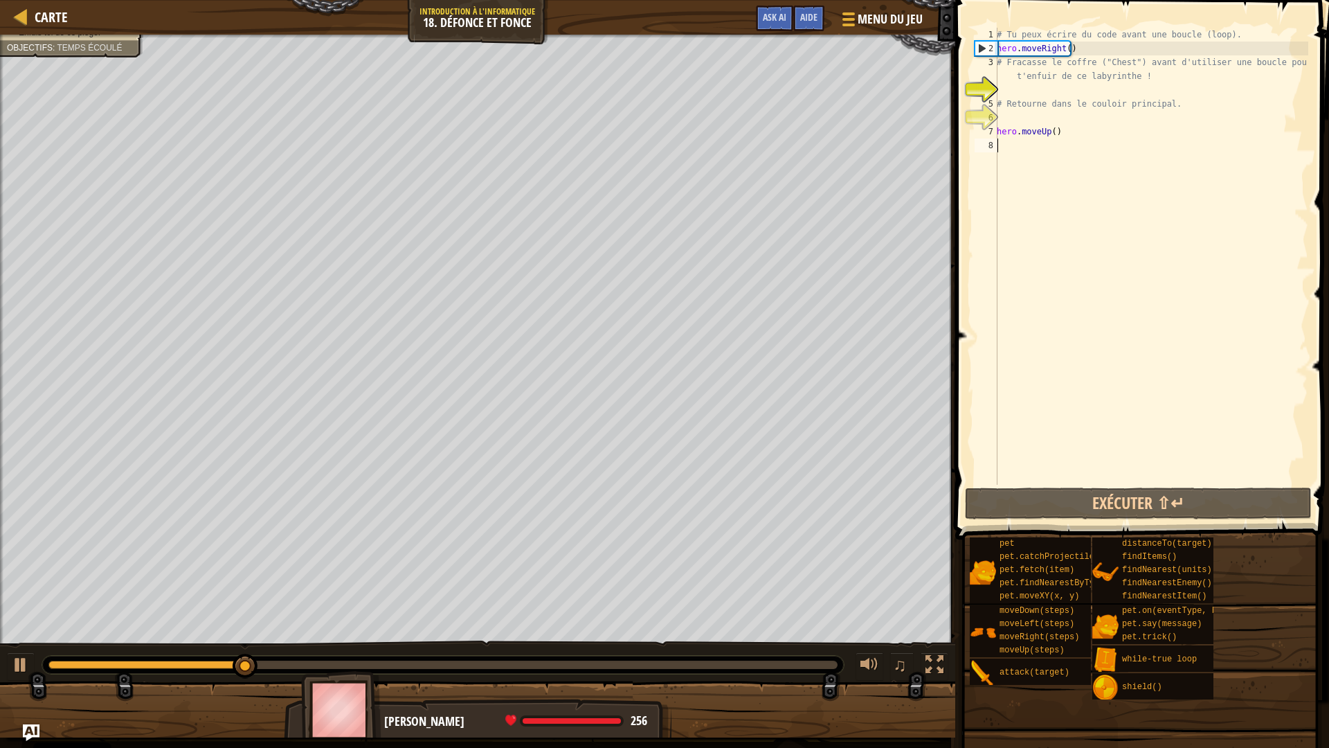
click at [1029, 147] on div "# Tu peux écrire du code avant une boucle (loop). hero . moveRight ( ) # Fracas…" at bounding box center [1151, 270] width 314 height 485
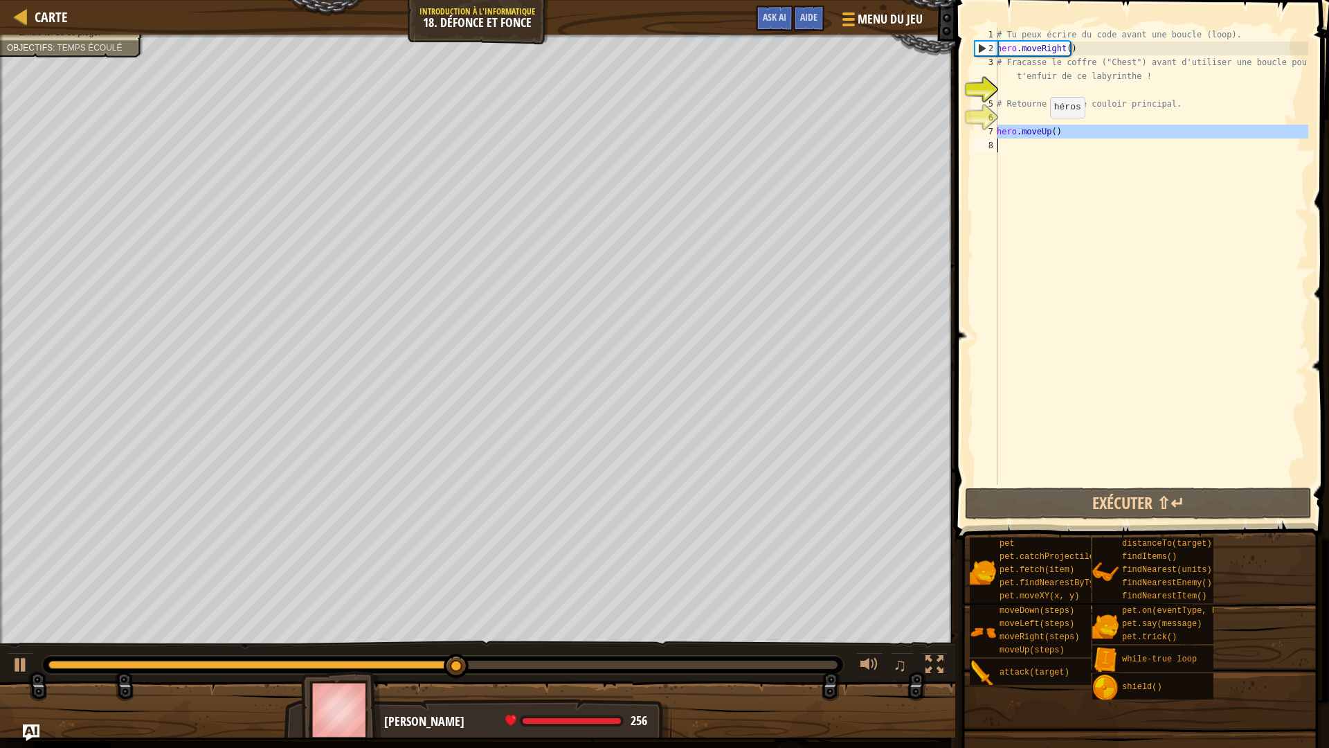
drag, startPoint x: 995, startPoint y: 132, endPoint x: 1038, endPoint y: 132, distance: 42.2
click at [1038, 132] on div "1 2 3 4 5 6 7 8 # Tu peux écrire du code avant une boucle (loop). hero . moveRi…" at bounding box center [1140, 256] width 336 height 457
type textarea "hero.moveUp()"
click at [1081, 145] on div "# Tu peux écrire du code avant une boucle (loop). hero . moveRight ( ) # Fracas…" at bounding box center [1151, 256] width 314 height 457
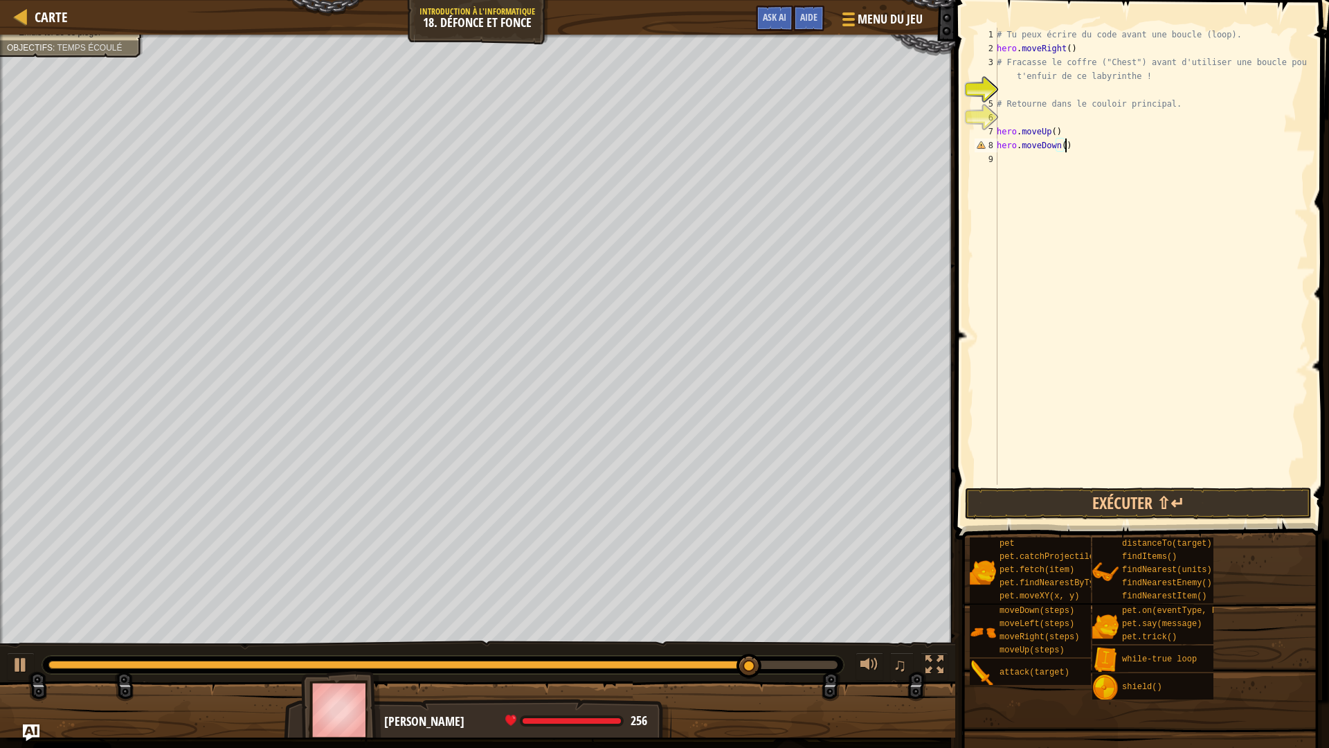
scroll to position [6, 5]
click at [1144, 514] on button "Exécuter ⇧↵" at bounding box center [1138, 503] width 347 height 32
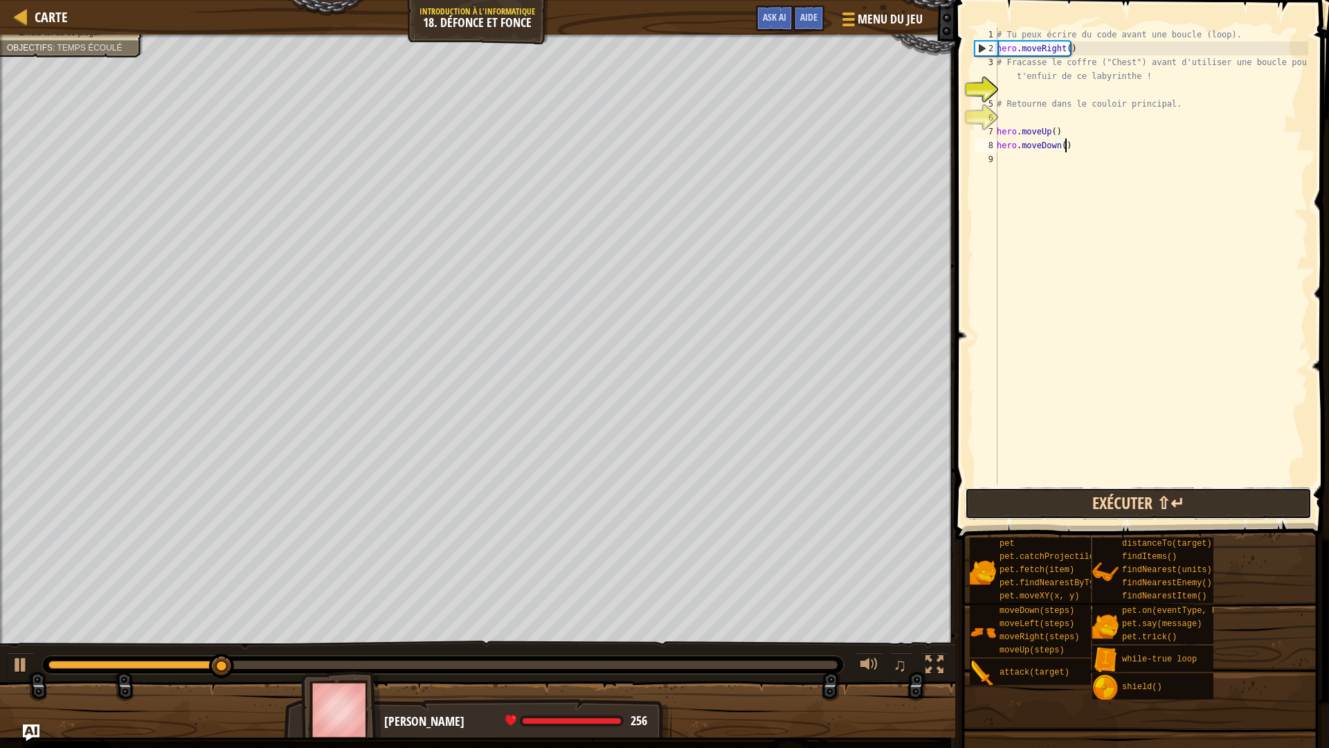
click at [1204, 513] on button "Exécuter ⇧↵" at bounding box center [1138, 503] width 347 height 32
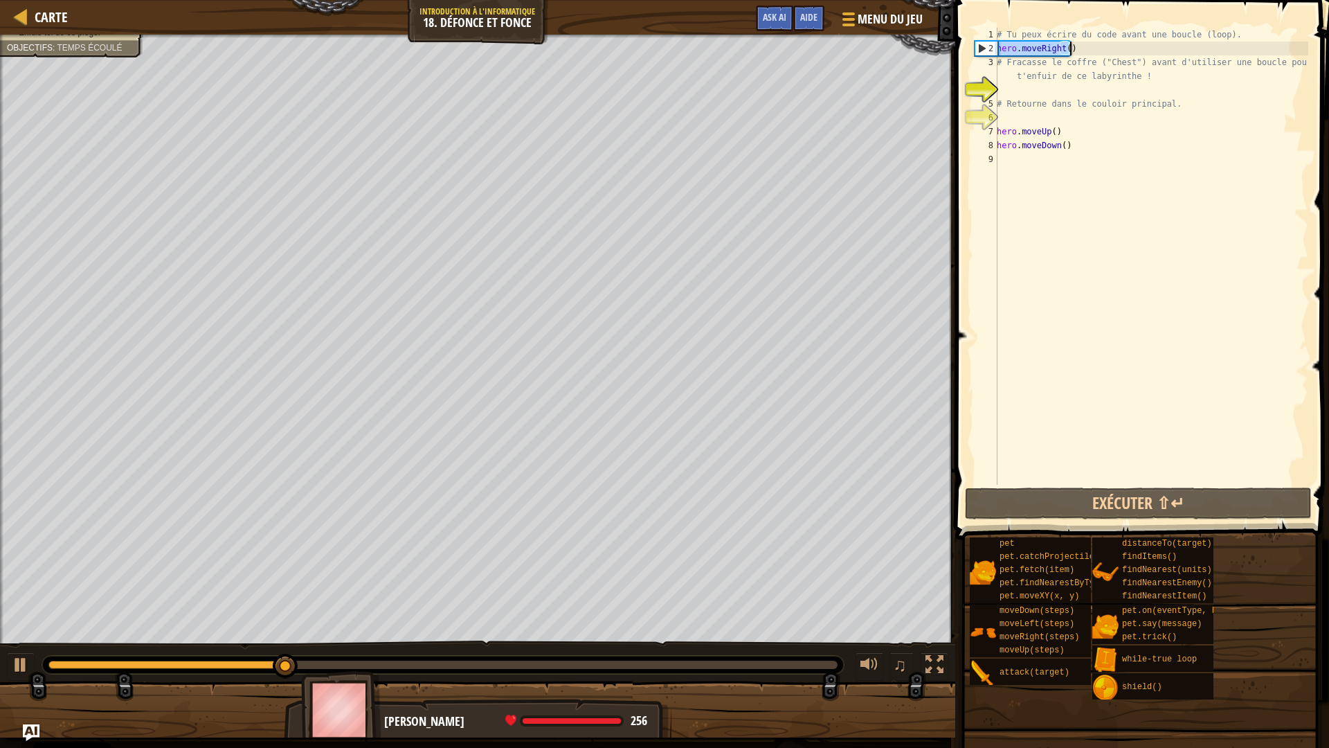
drag, startPoint x: 997, startPoint y: 46, endPoint x: 1076, endPoint y: 51, distance: 78.4
click at [1076, 51] on div "# Tu peux écrire du code avant une boucle (loop). hero . moveRight ( ) # Fracas…" at bounding box center [1151, 270] width 314 height 485
type textarea "hero.moveRight()"
drag, startPoint x: 1046, startPoint y: 46, endPoint x: 1025, endPoint y: 156, distance: 112.0
click at [1025, 156] on div "# Tu peux écrire du code avant une boucle (loop). hero . moveRight ( ) # Fracas…" at bounding box center [1151, 270] width 314 height 485
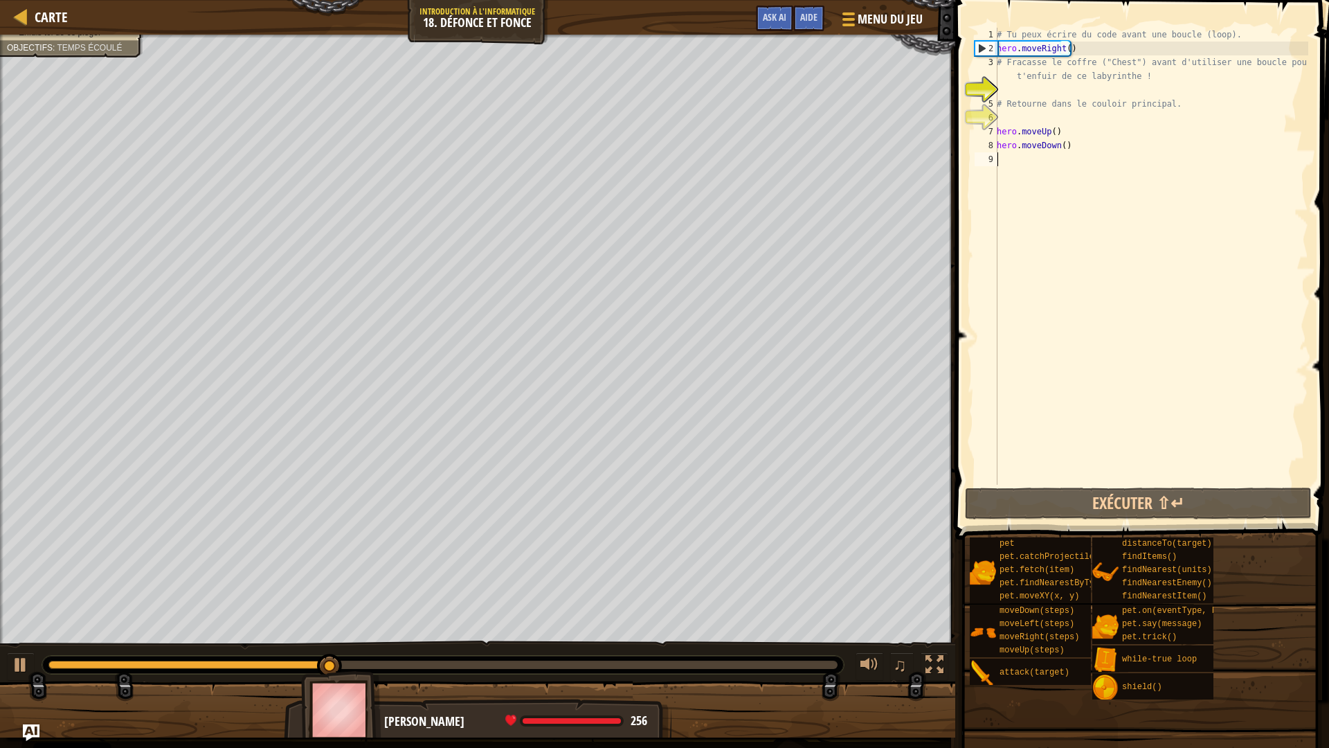
scroll to position [6, 0]
paste textarea
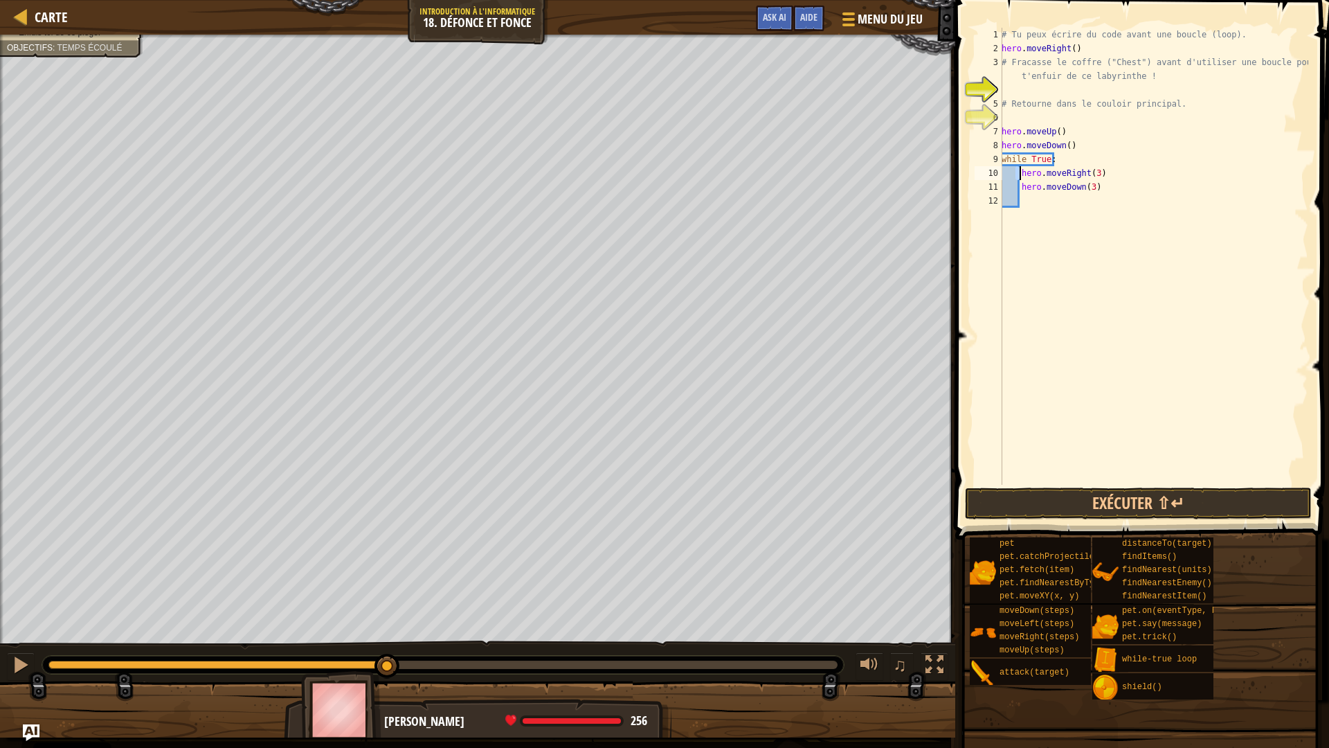
click at [1018, 172] on div "# Tu peux écrire du code avant une boucle (loop). hero . moveRight ( ) # Fracas…" at bounding box center [1153, 270] width 309 height 485
click at [1104, 498] on button "Exécuter ⇧↵" at bounding box center [1138, 503] width 347 height 32
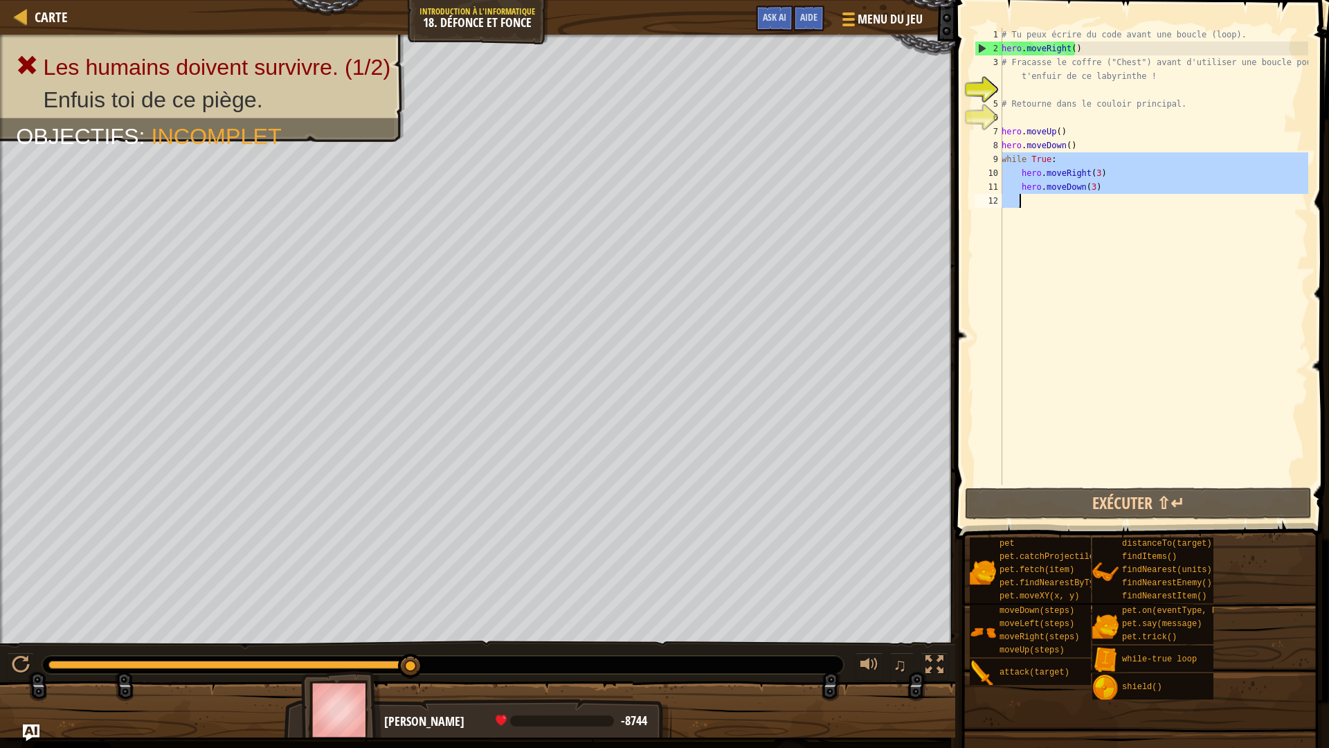
drag, startPoint x: 1002, startPoint y: 156, endPoint x: 1112, endPoint y: 219, distance: 125.9
click at [1112, 219] on div "# Tu peux écrire du code avant une boucle (loop). hero . moveRight ( ) # Fracas…" at bounding box center [1153, 270] width 309 height 485
type textarea "hero.moveDown(3)"
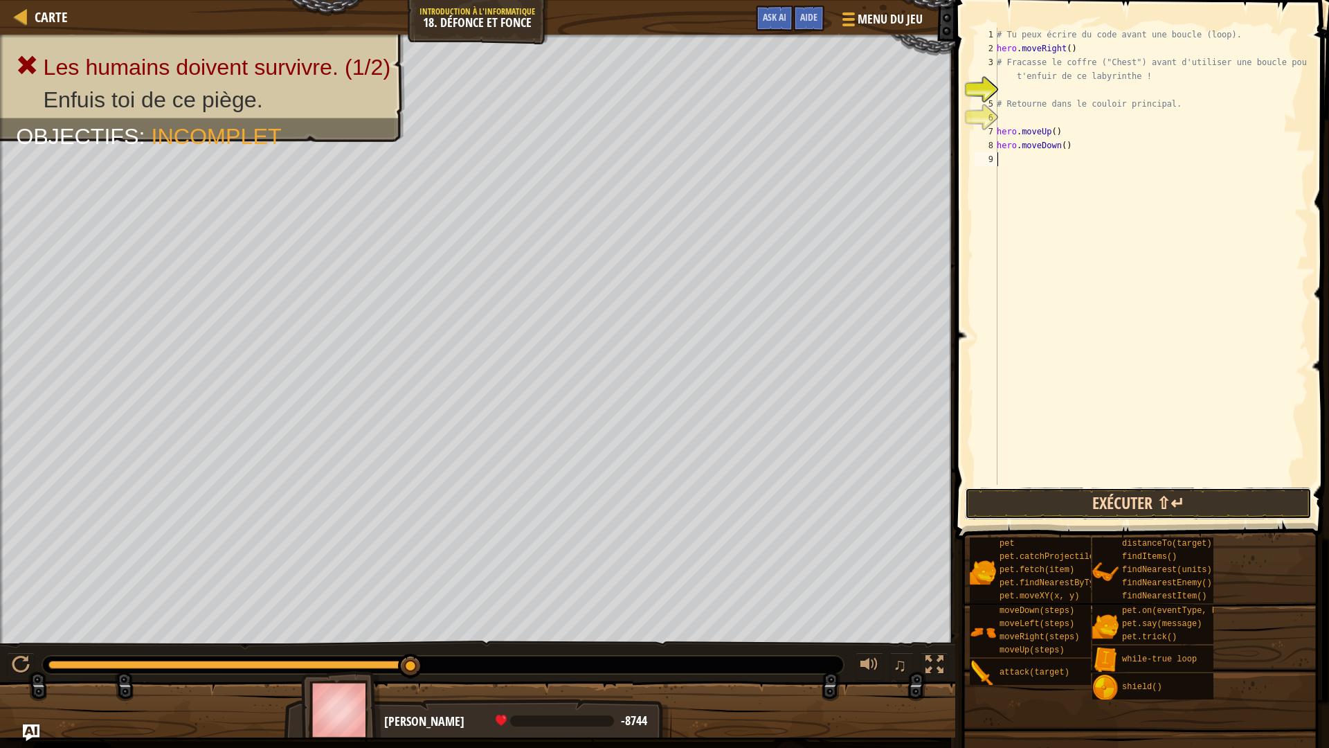
click at [1072, 496] on button "Exécuter ⇧↵" at bounding box center [1138, 503] width 347 height 32
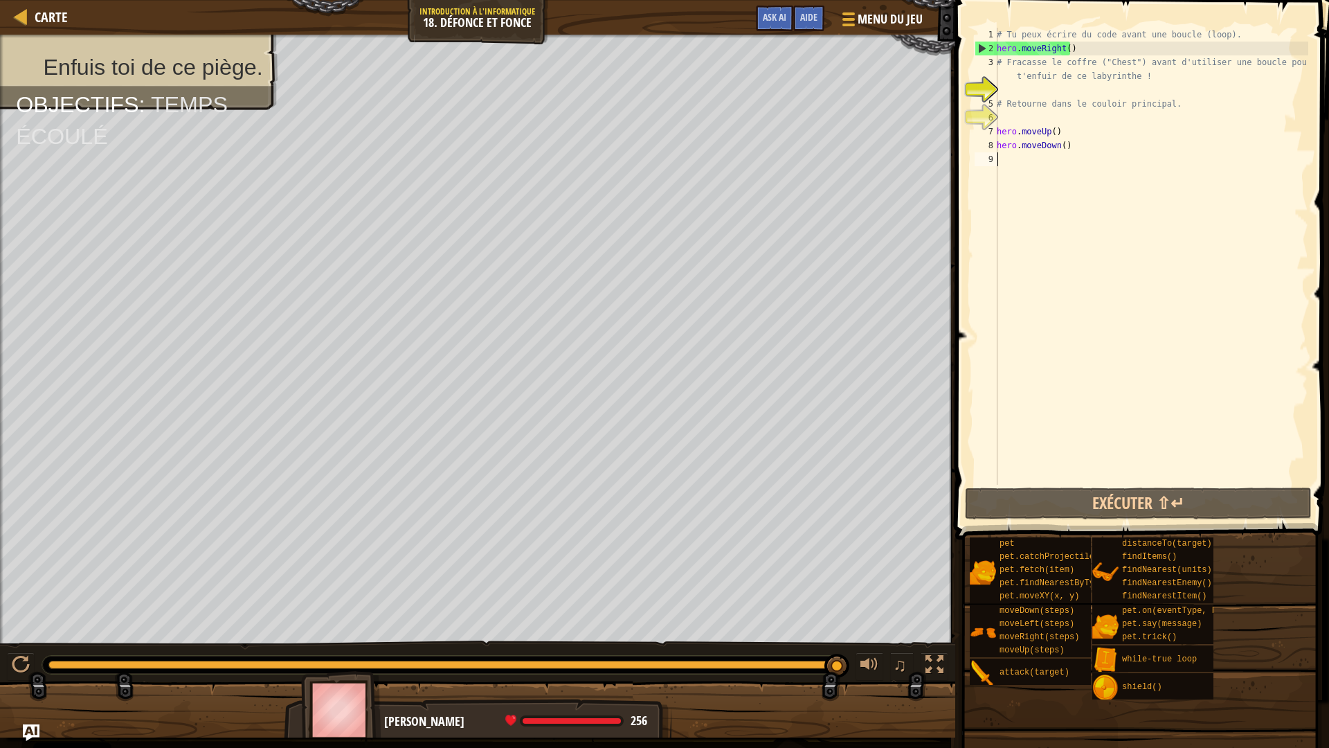
paste textarea
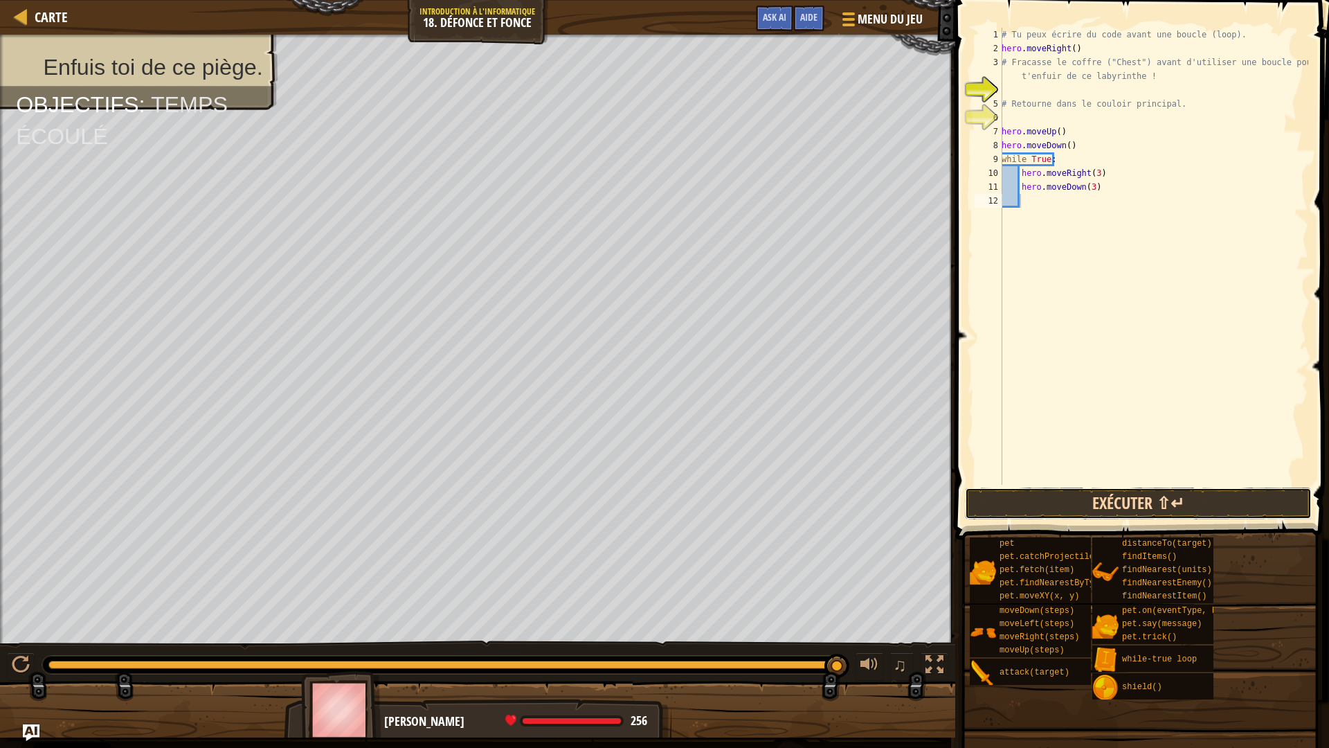
drag, startPoint x: 1063, startPoint y: 501, endPoint x: 1051, endPoint y: 489, distance: 16.6
click at [1061, 500] on button "Exécuter ⇧↵" at bounding box center [1138, 503] width 347 height 32
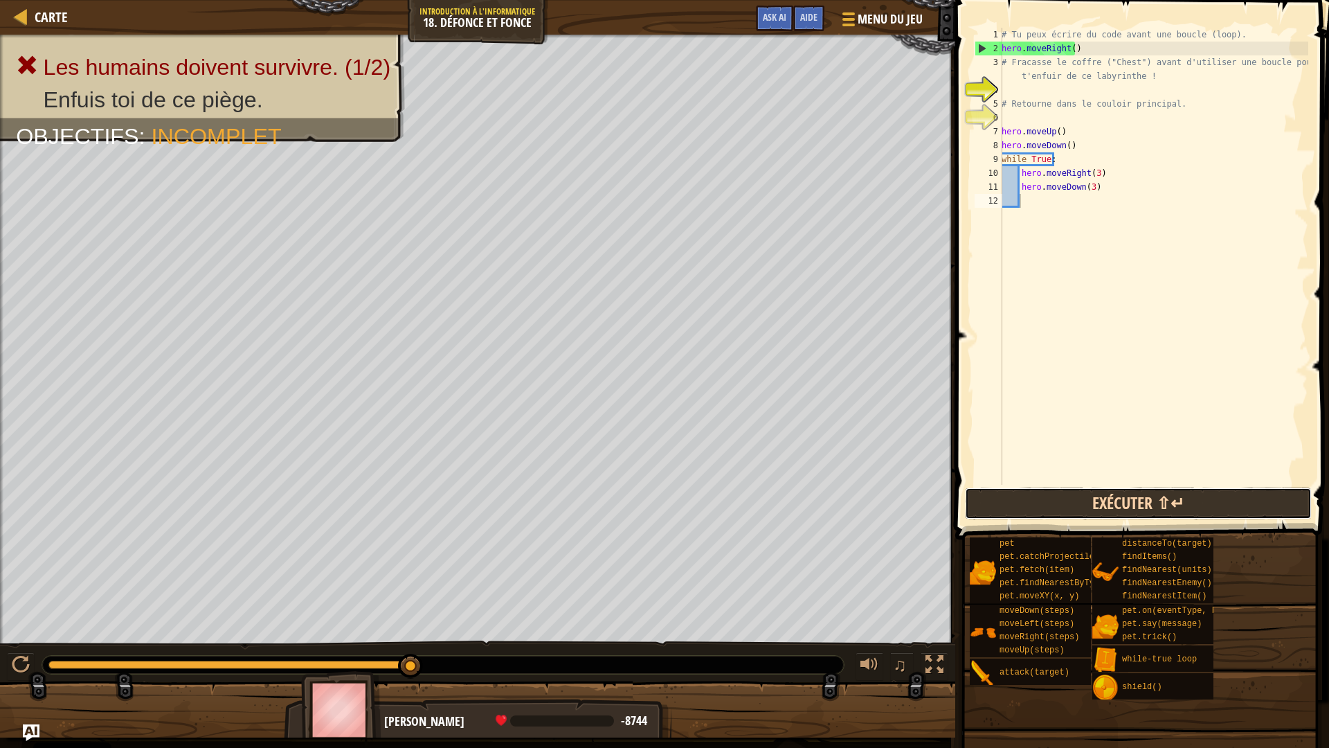
click at [988, 496] on button "Exécuter ⇧↵" at bounding box center [1138, 503] width 347 height 32
drag, startPoint x: 1071, startPoint y: 502, endPoint x: 1067, endPoint y: 495, distance: 7.7
click at [1069, 502] on button "Exécuter ⇧↵" at bounding box center [1138, 503] width 347 height 32
click at [1069, 495] on button "Exécuter ⇧↵" at bounding box center [1138, 503] width 347 height 32
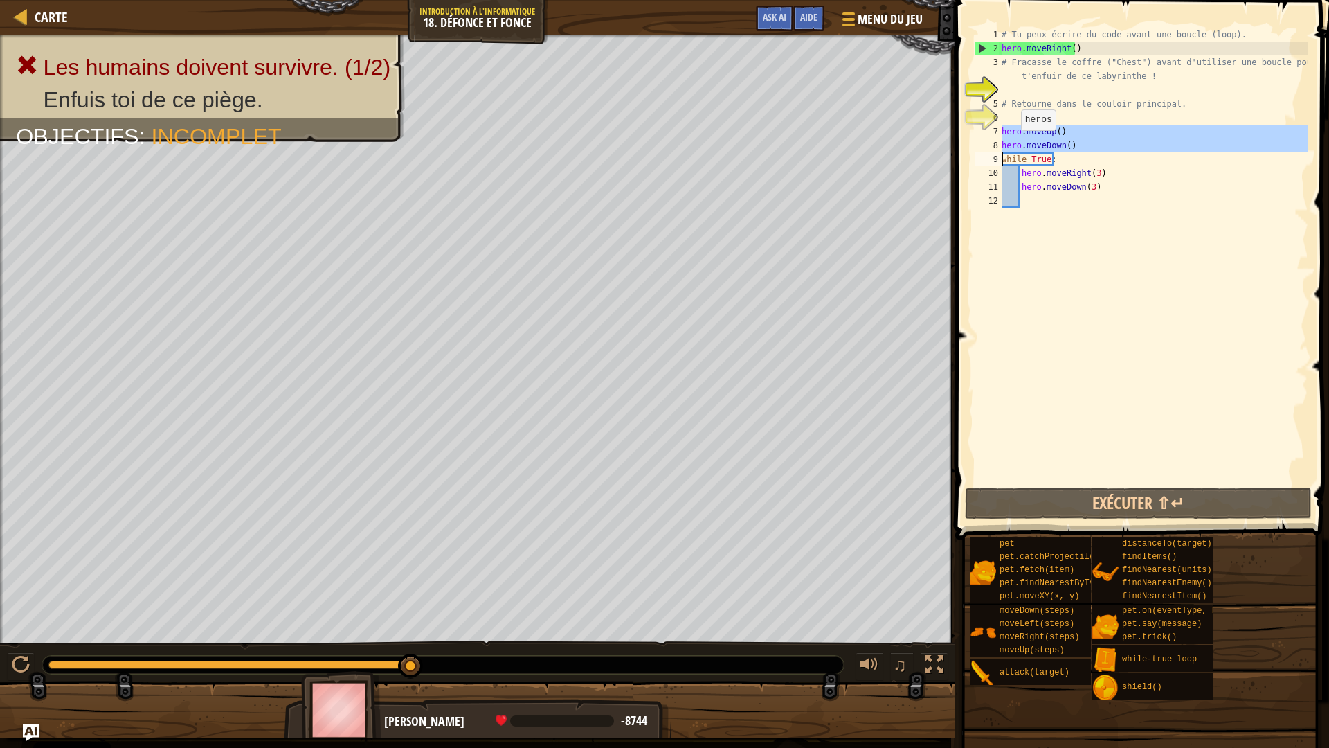
drag, startPoint x: 1001, startPoint y: 132, endPoint x: 1013, endPoint y: 144, distance: 17.1
click at [1013, 144] on div "1 2 3 4 5 6 7 8 9 10 11 12 # Tu peux écrire du code avant une boucle (loop). he…" at bounding box center [1140, 256] width 336 height 457
type textarea "while True:"
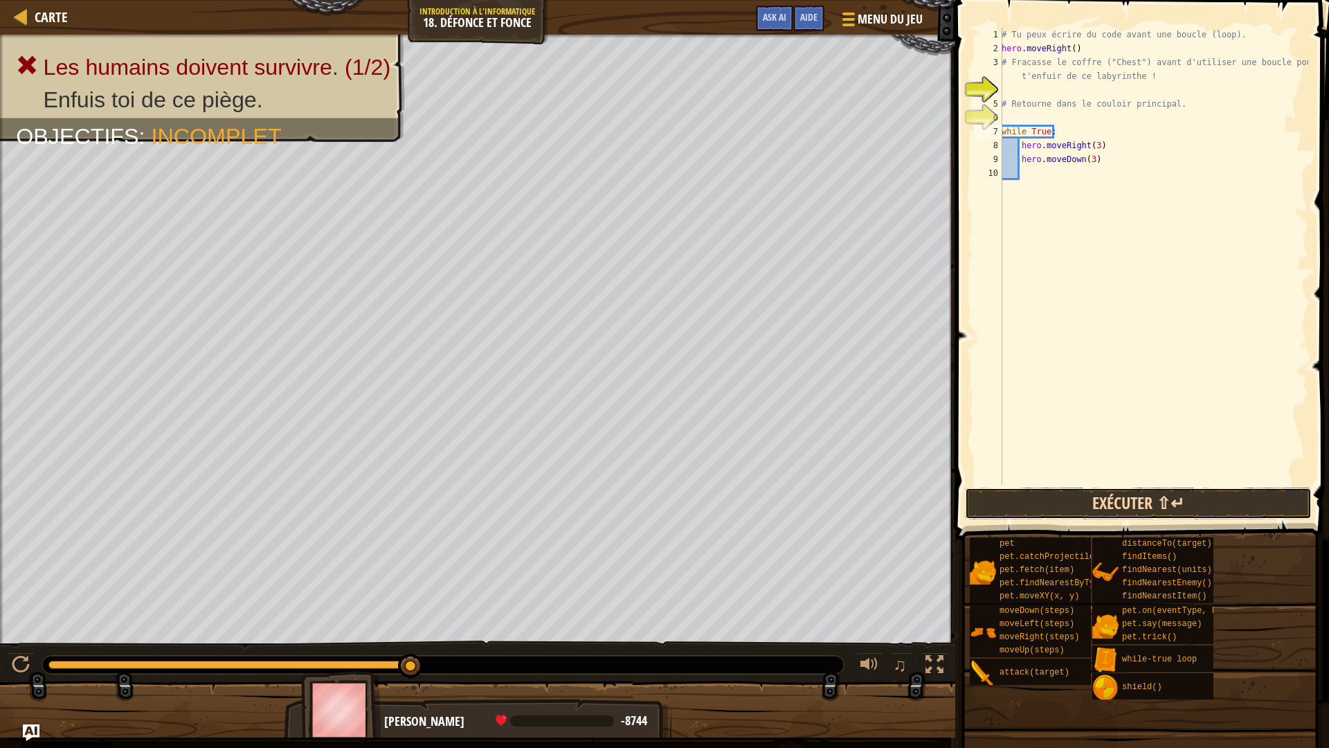
click at [1081, 506] on button "Exécuter ⇧↵" at bounding box center [1138, 503] width 347 height 32
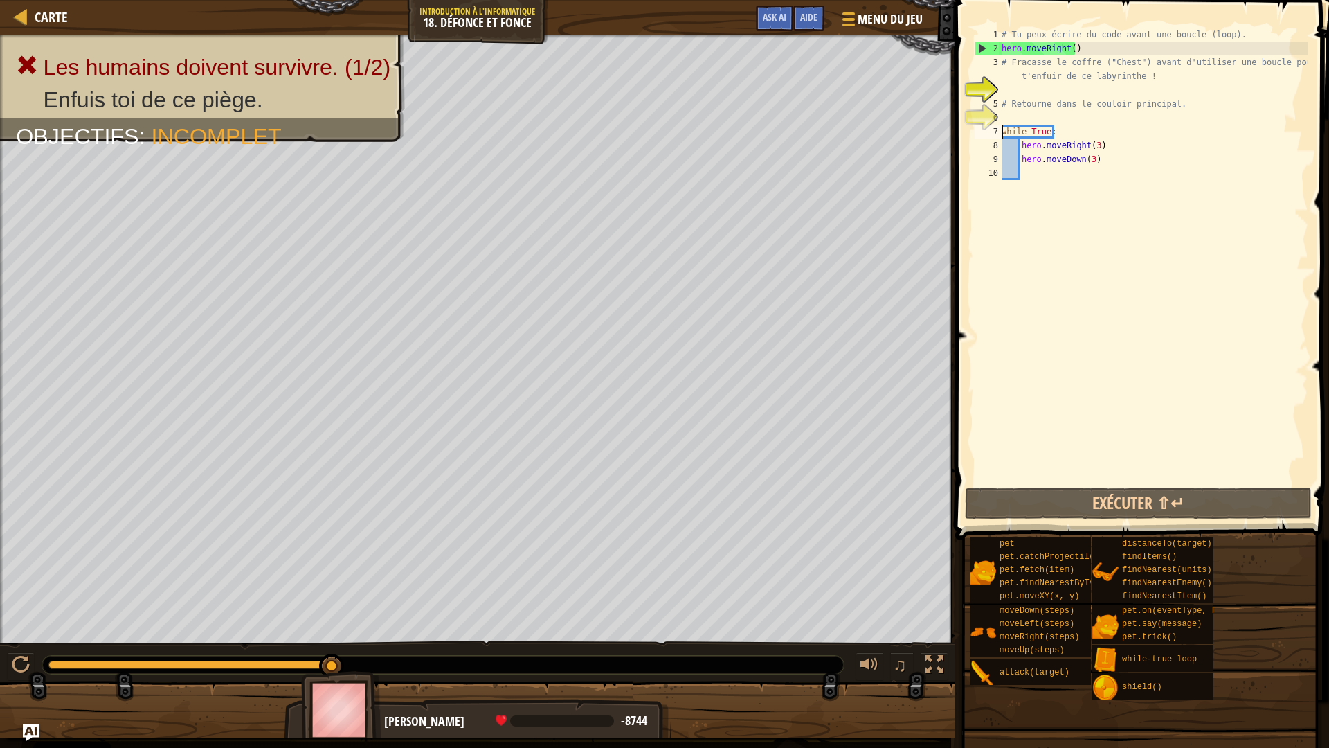
click at [1005, 116] on div "# Tu peux écrire du code avant une boucle (loop). hero . moveRight ( ) # Fracas…" at bounding box center [1153, 270] width 309 height 485
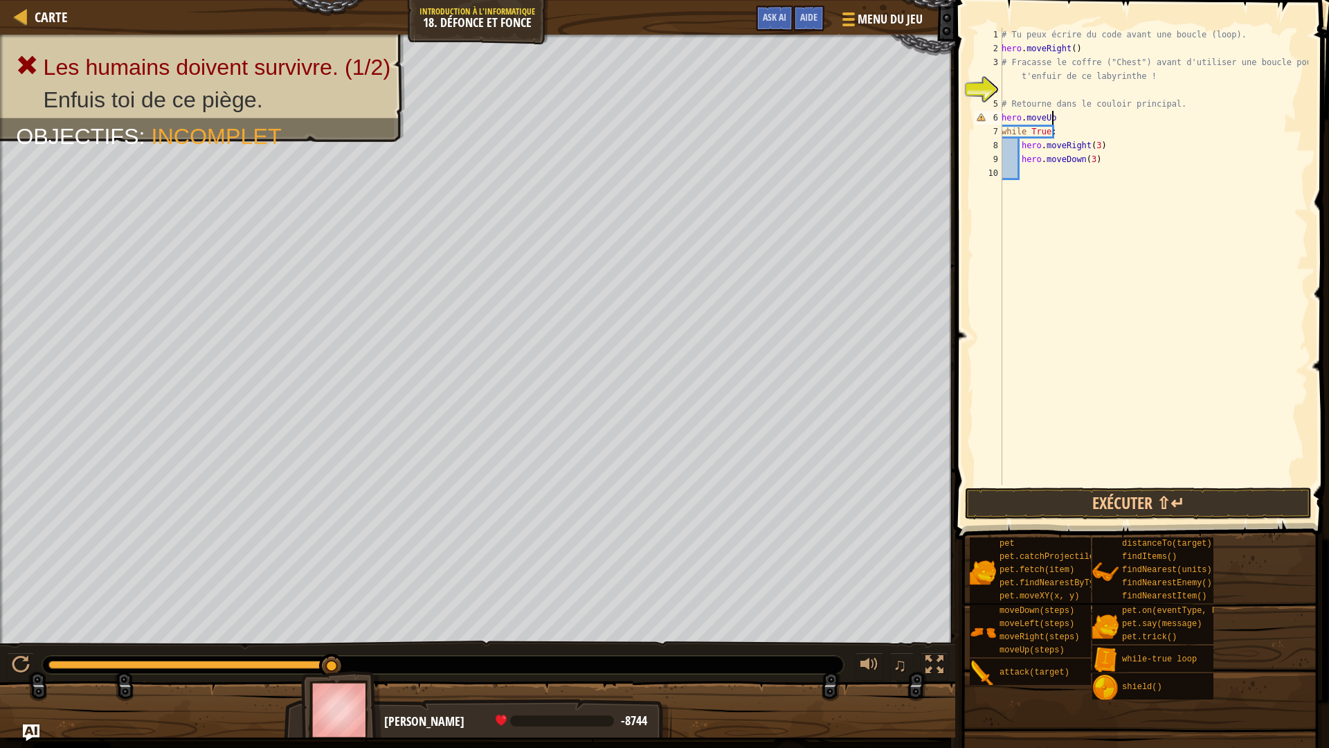
scroll to position [6, 3]
type textarea "hero.moveUp"
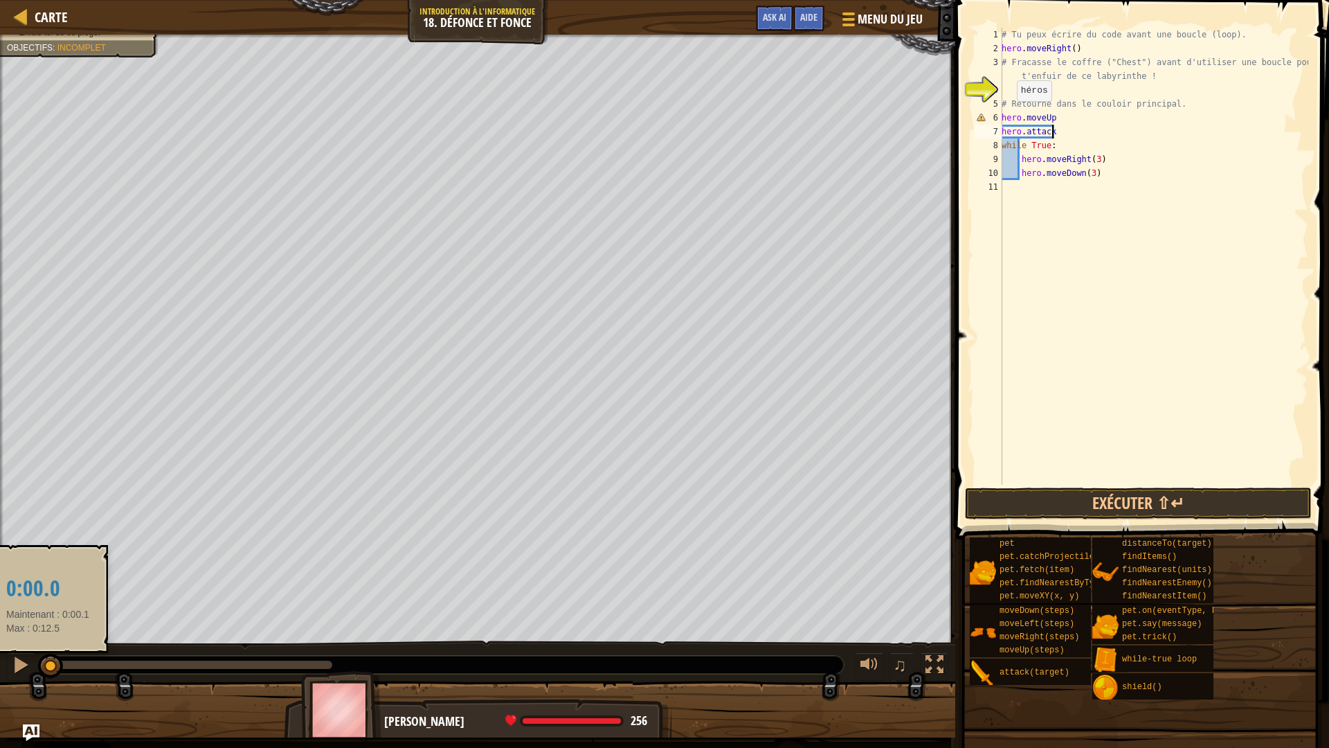
drag, startPoint x: 331, startPoint y: 666, endPoint x: 48, endPoint y: 662, distance: 283.1
click at [48, 662] on div at bounding box center [50, 665] width 25 height 25
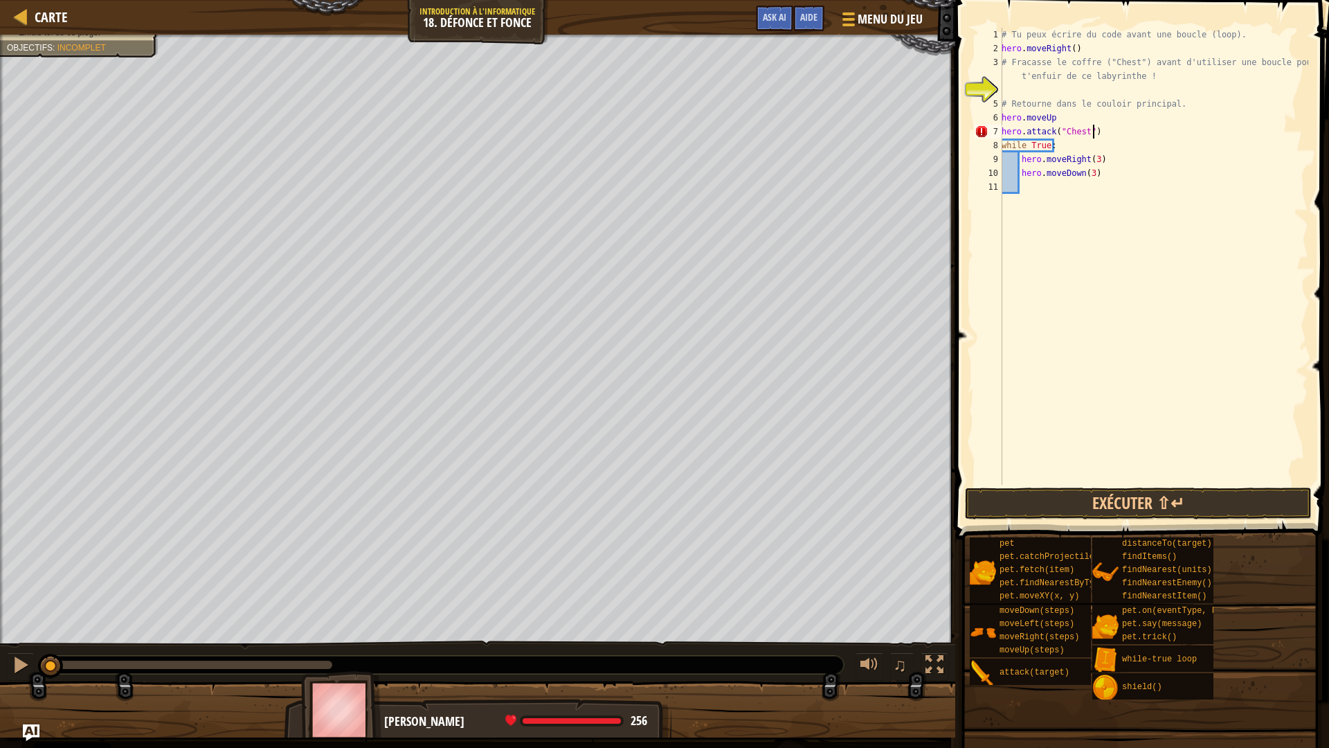
scroll to position [6, 7]
click at [1063, 500] on button "Exécuter ⇧↵" at bounding box center [1138, 503] width 347 height 32
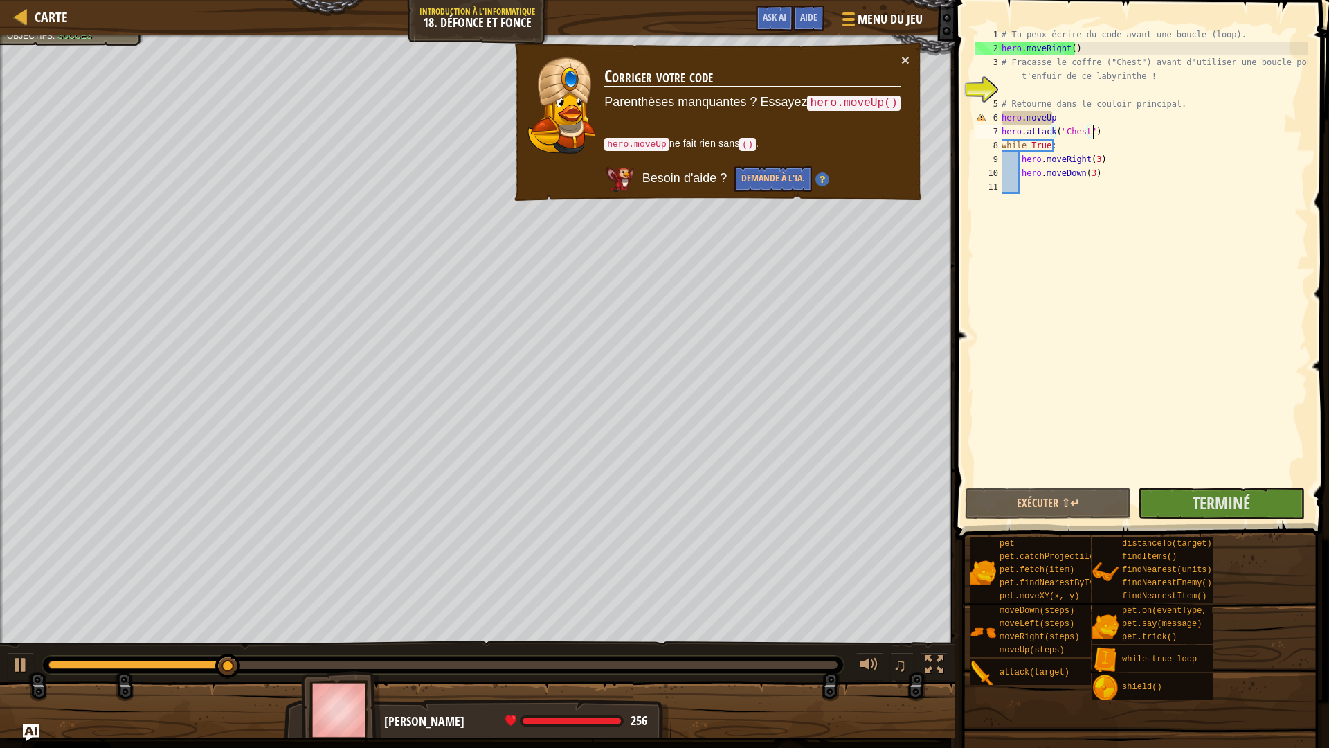
click at [1046, 114] on div "# Tu peux écrire du code avant une boucle (loop). hero . moveRight ( ) # Fracas…" at bounding box center [1153, 270] width 309 height 485
click at [1060, 117] on div "# Tu peux écrire du code avant une boucle (loop). hero . moveRight ( ) # Fracas…" at bounding box center [1153, 270] width 309 height 485
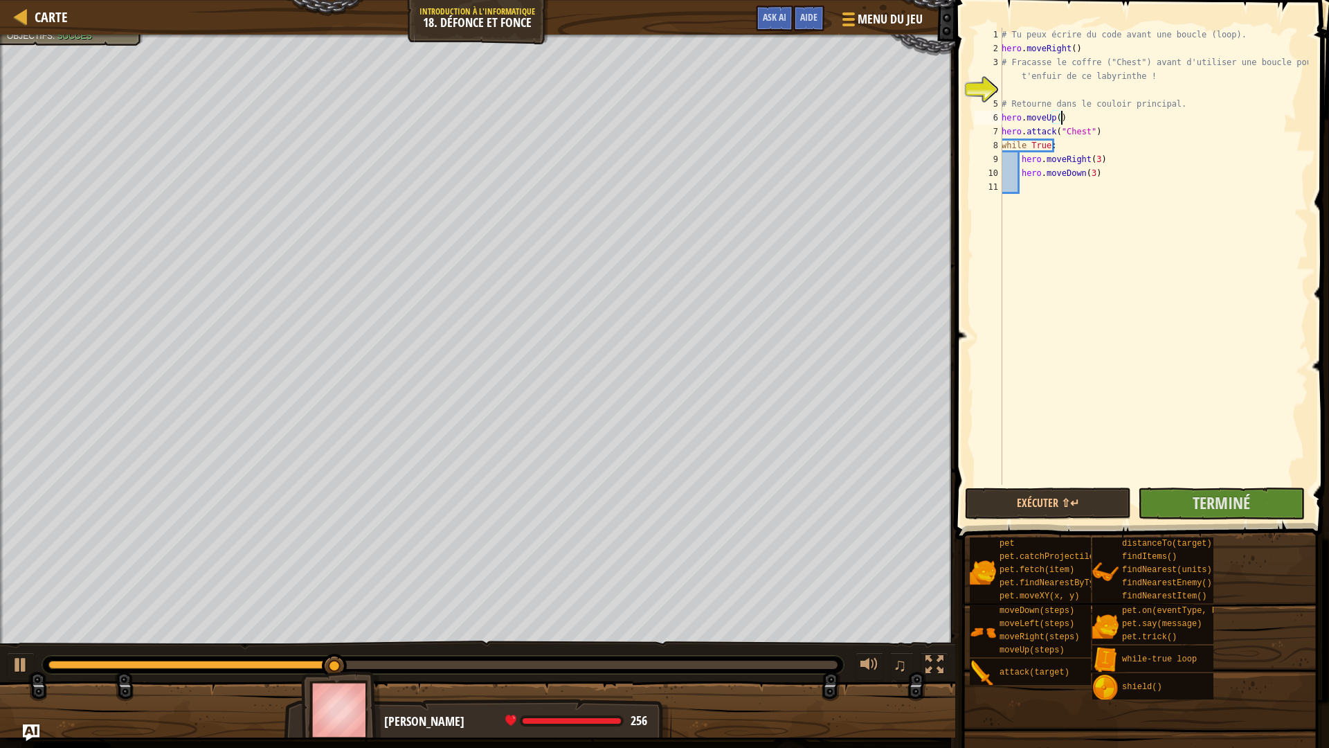
scroll to position [6, 4]
type textarea "hero.moveUp()"
drag, startPoint x: 1200, startPoint y: 506, endPoint x: 1315, endPoint y: 726, distance: 248.3
click at [1299, 665] on div "[PERSON_NAME] hero.moveUp() 1 2 3 4 5 6 7 8 9 10 11 # Tu peux écrire du code av…" at bounding box center [1140, 370] width 378 height 741
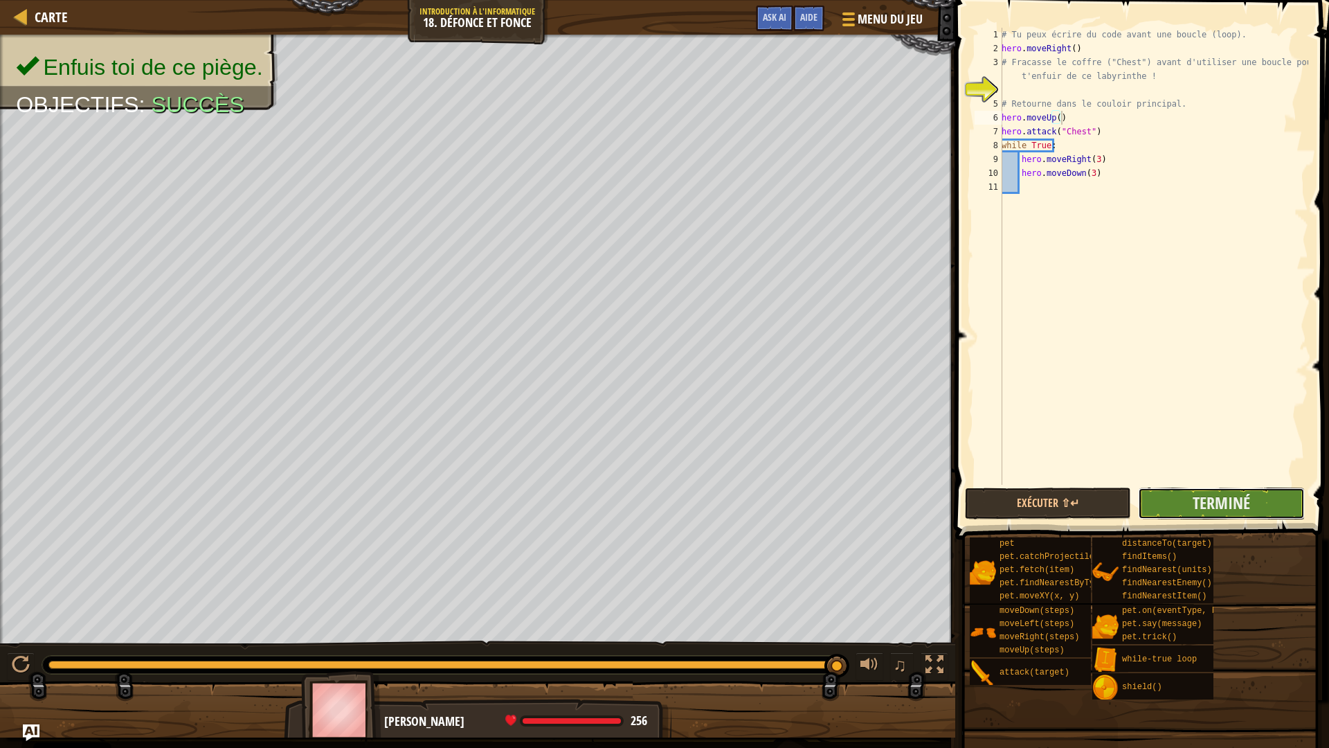
click at [1175, 509] on button "Terminé" at bounding box center [1221, 503] width 166 height 32
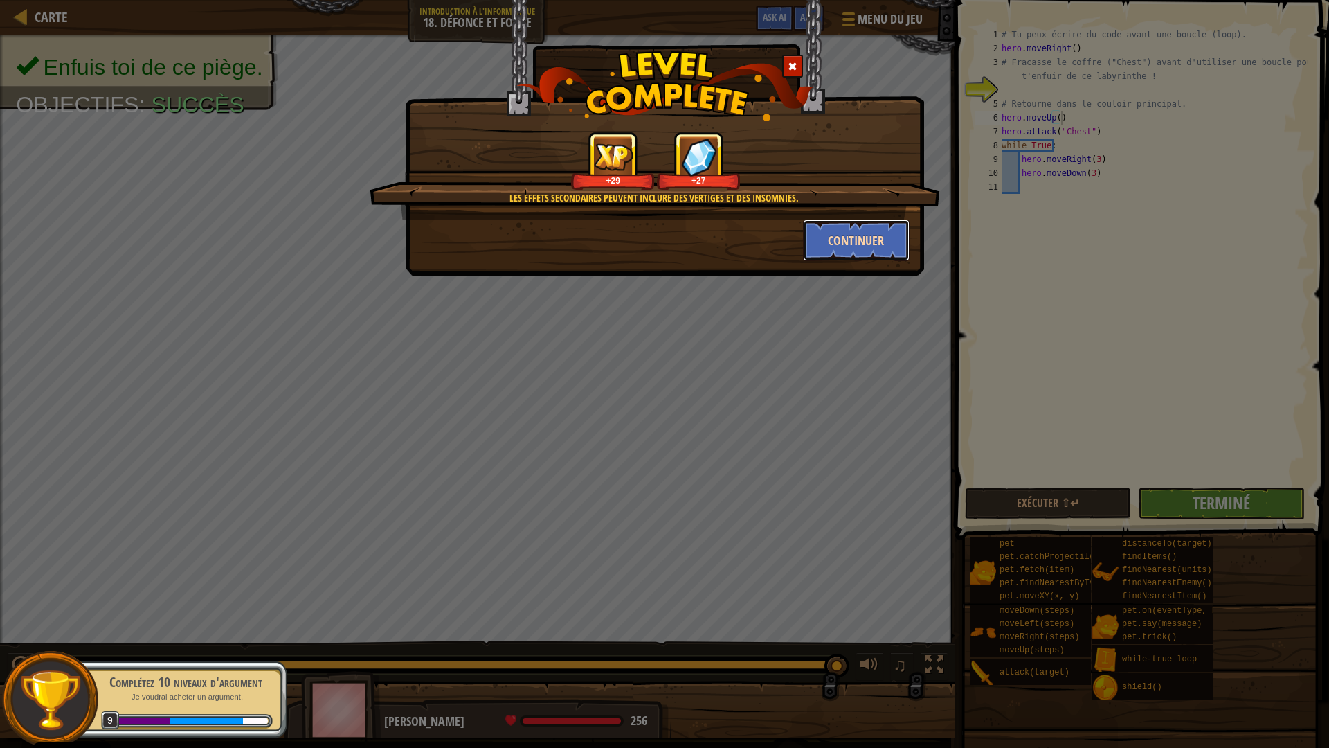
click at [827, 246] on button "Continuer" at bounding box center [856, 240] width 107 height 42
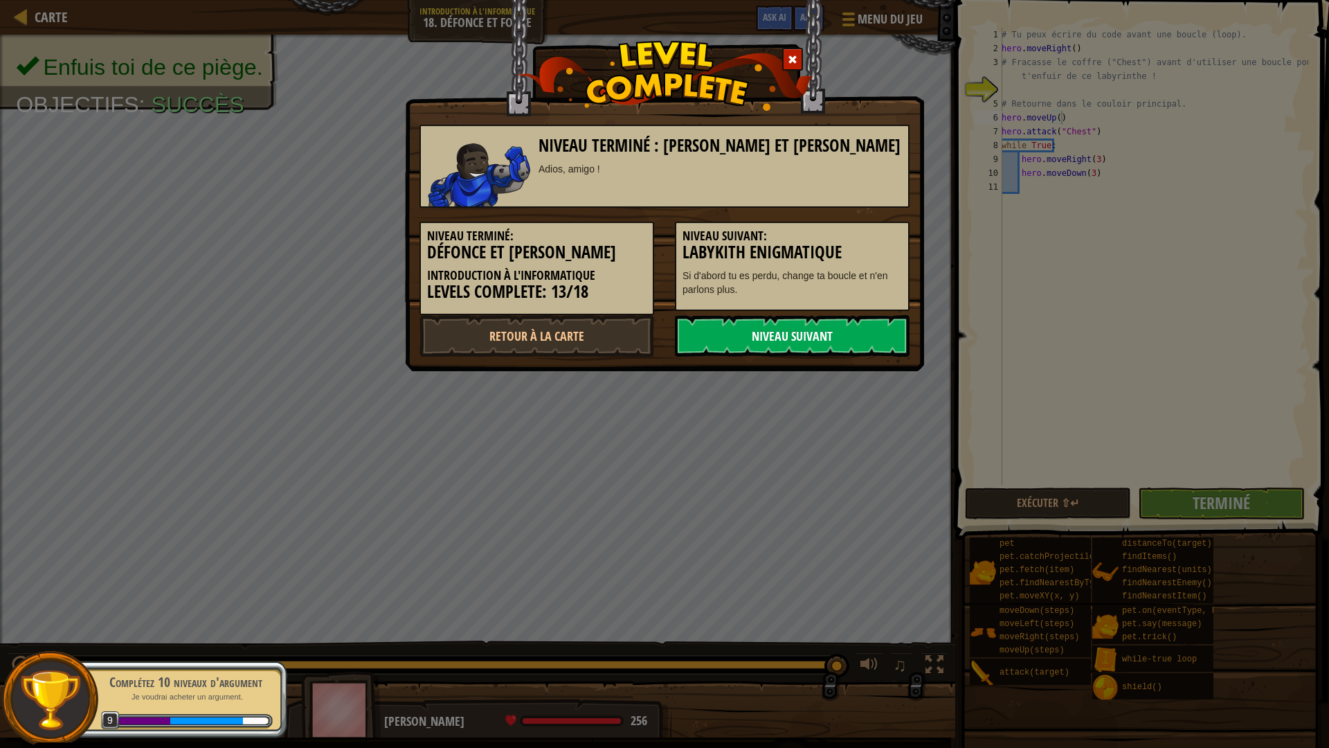
click at [900, 350] on link "Niveau Suivant" at bounding box center [792, 336] width 235 height 42
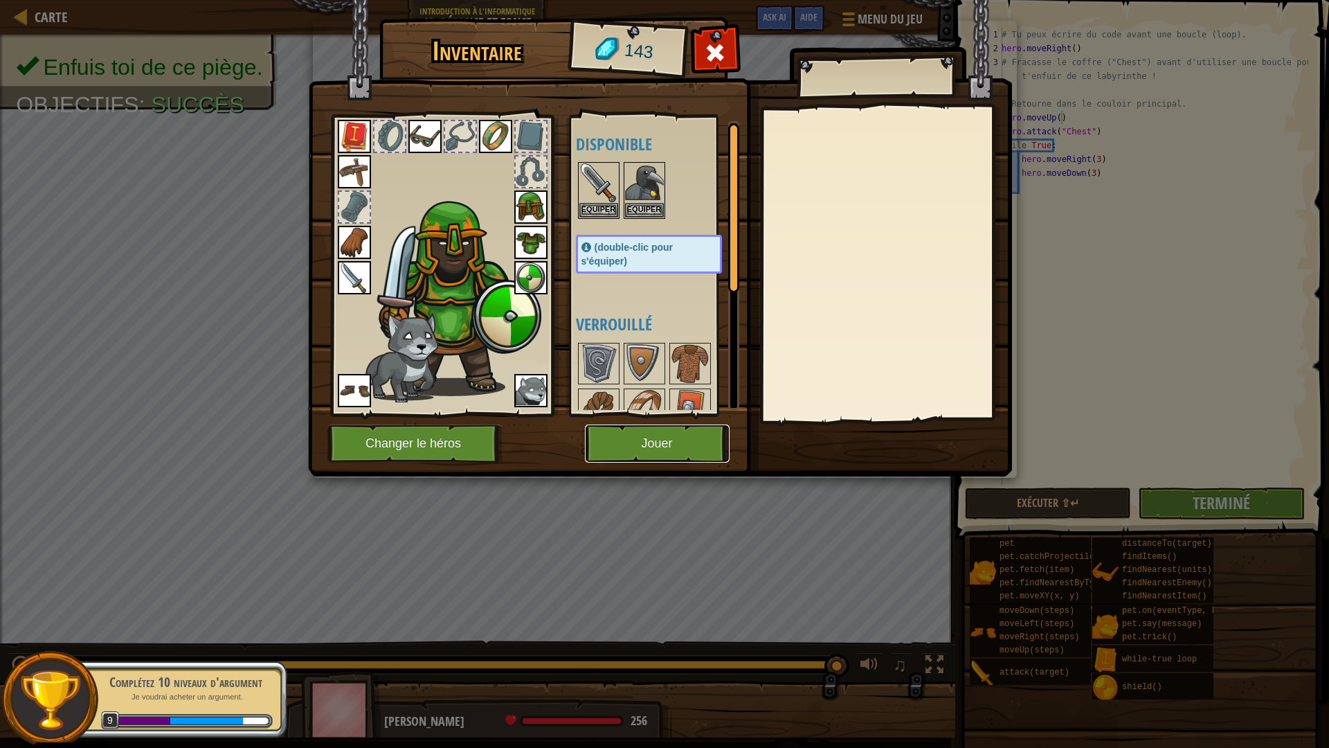
click at [674, 428] on button "Jouer" at bounding box center [657, 443] width 145 height 38
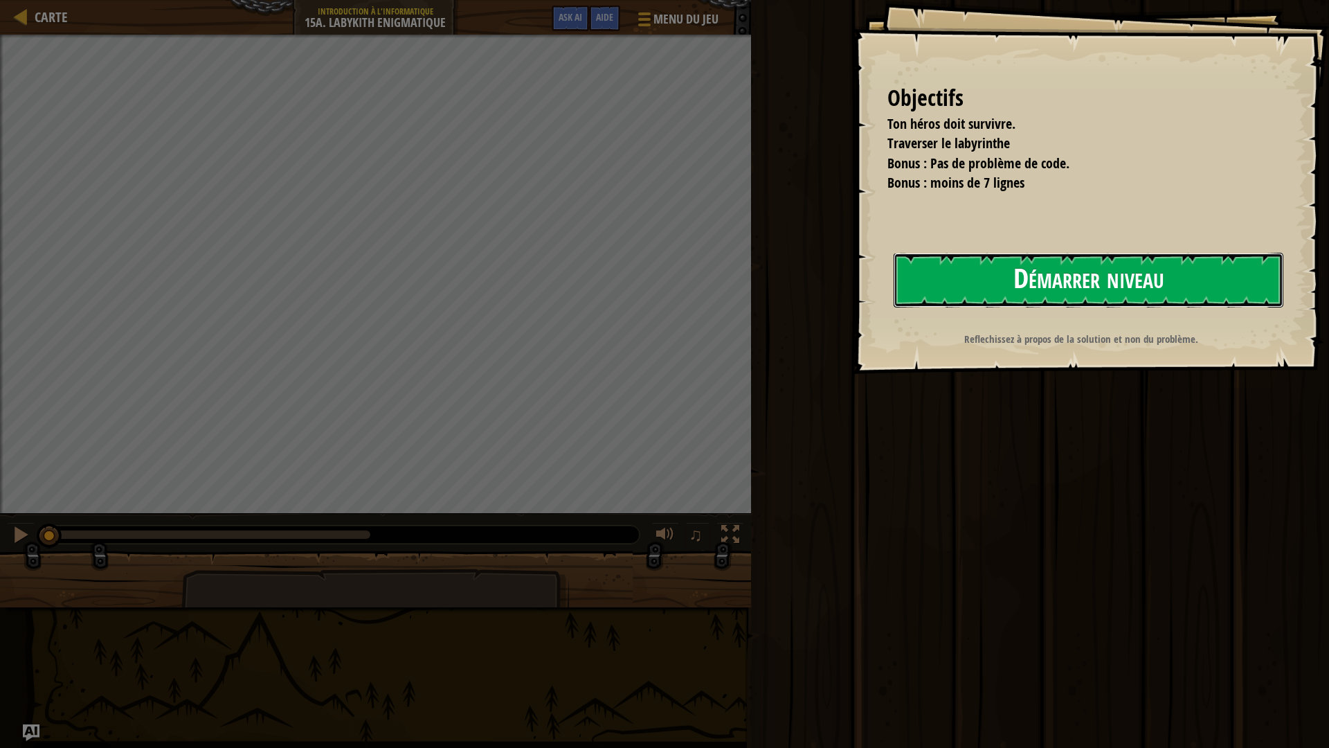
click at [1054, 268] on button "Démarrer niveau" at bounding box center [1089, 280] width 390 height 55
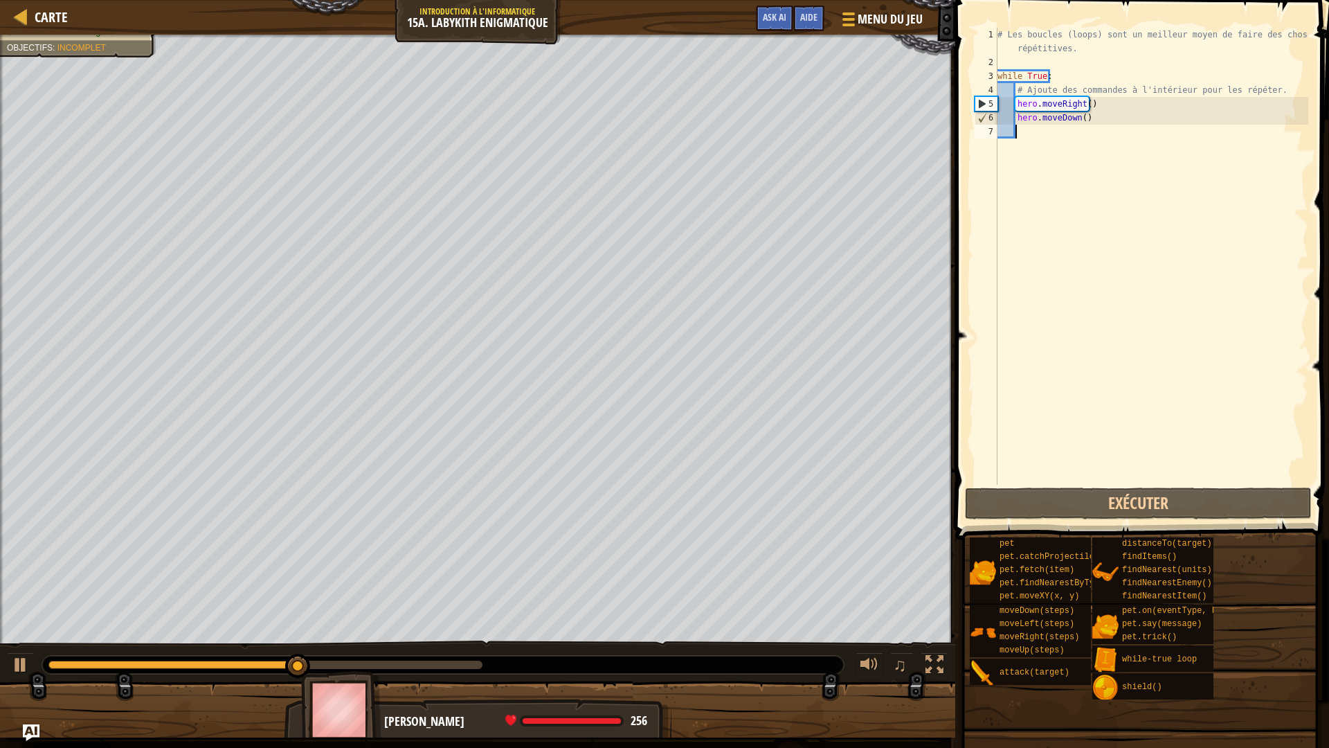
click at [21, 648] on div "♫" at bounding box center [477, 661] width 955 height 42
click at [13, 665] on div at bounding box center [21, 665] width 18 height 18
drag, startPoint x: 347, startPoint y: 661, endPoint x: 44, endPoint y: 656, distance: 303.2
click at [0, 664] on div "♫" at bounding box center [477, 661] width 955 height 42
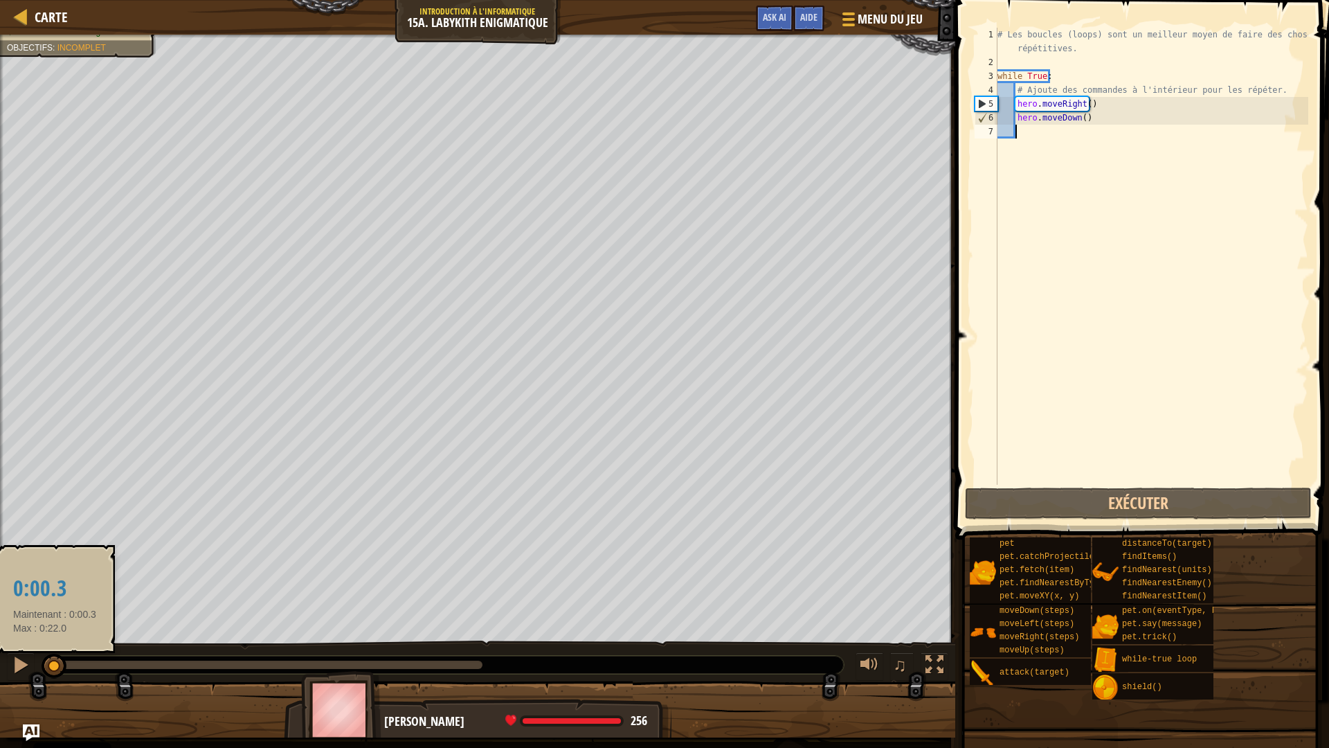
drag, startPoint x: 106, startPoint y: 669, endPoint x: 55, endPoint y: 674, distance: 51.5
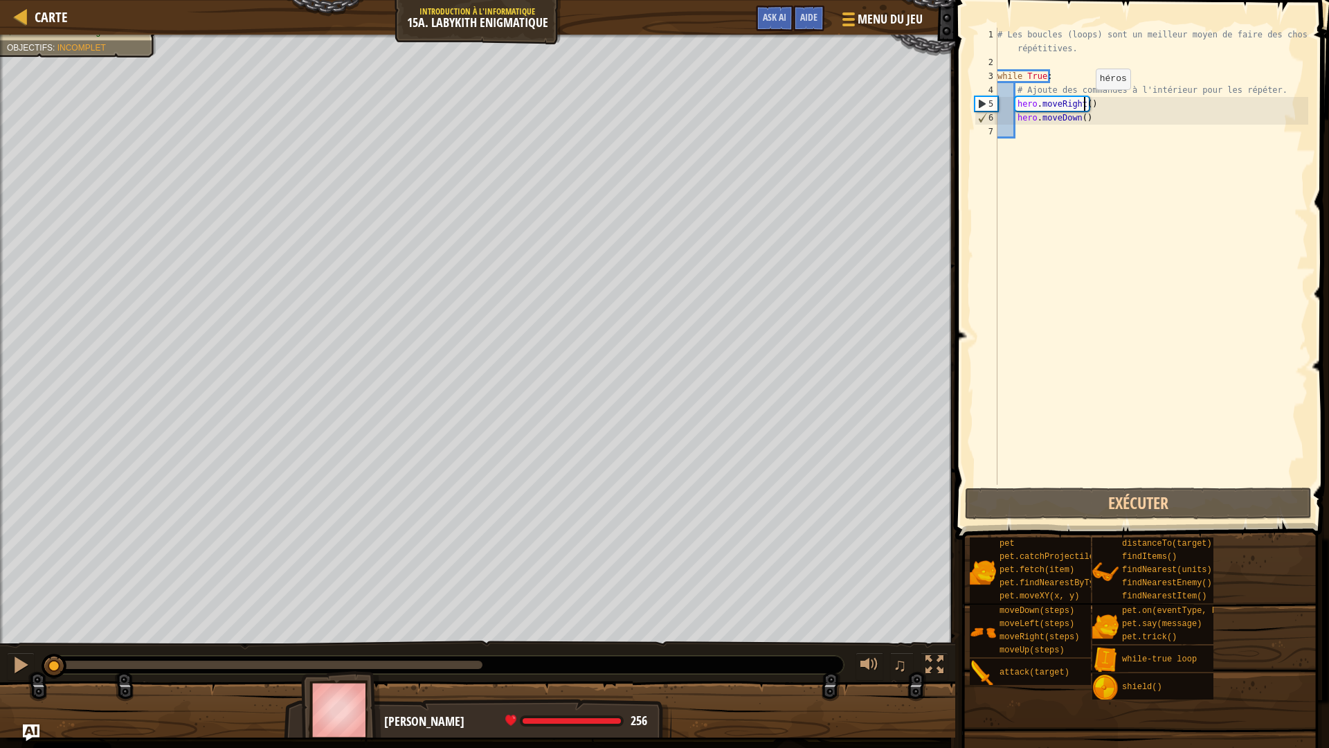
click at [1084, 103] on div "# Les boucles (loops) sont un meilleur moyen de faire des choses répétitives. w…" at bounding box center [1152, 277] width 314 height 498
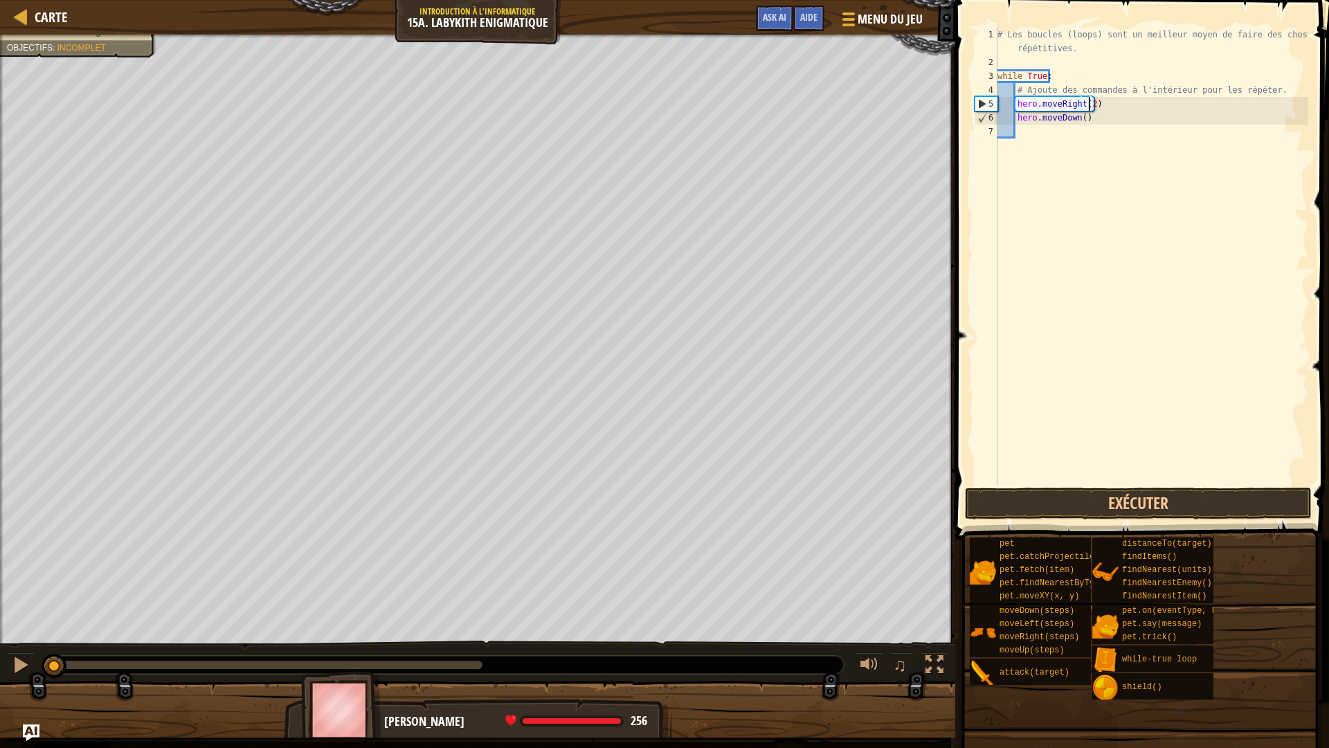
click at [1095, 99] on div "# Les boucles (loops) sont un meilleur moyen de faire des choses répétitives. w…" at bounding box center [1152, 277] width 314 height 498
click at [1137, 493] on button "Exécuter" at bounding box center [1138, 503] width 347 height 32
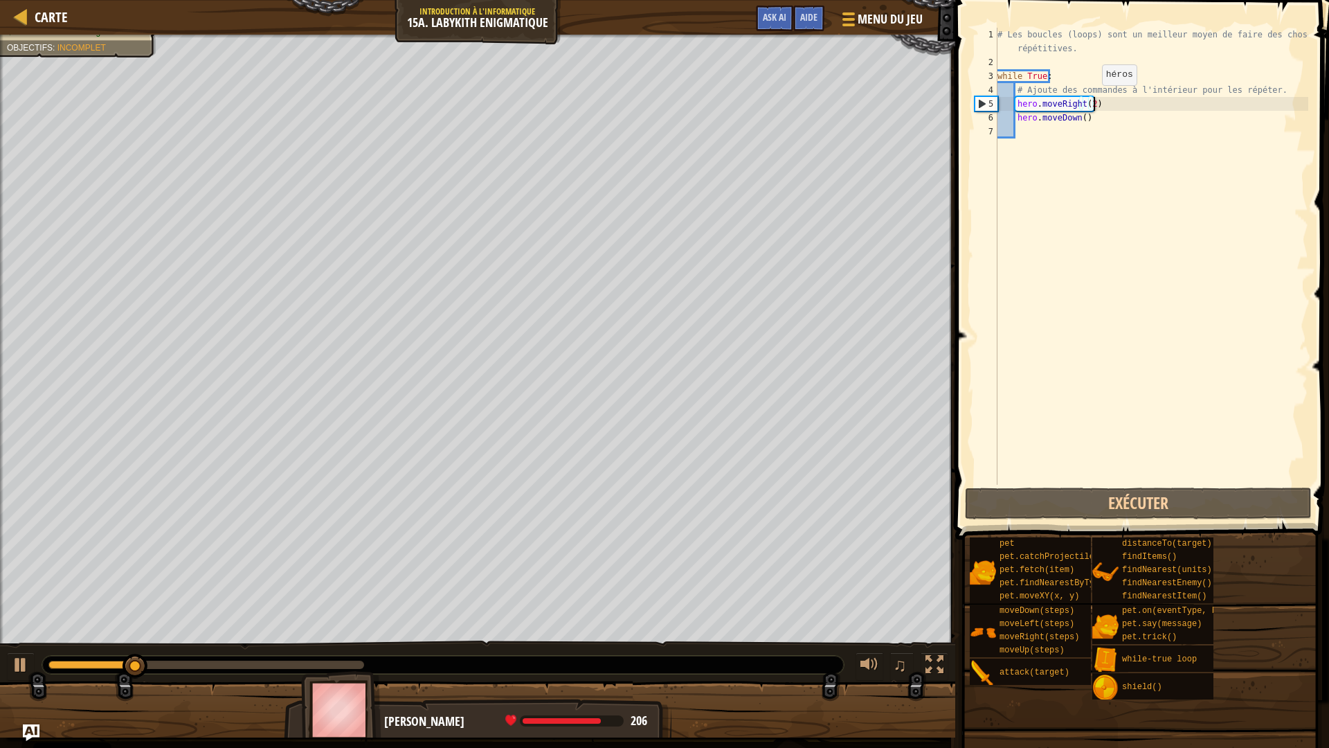
click at [1091, 100] on div "# Les boucles (loops) sont un meilleur moyen de faire des choses répétitives. w…" at bounding box center [1152, 277] width 314 height 498
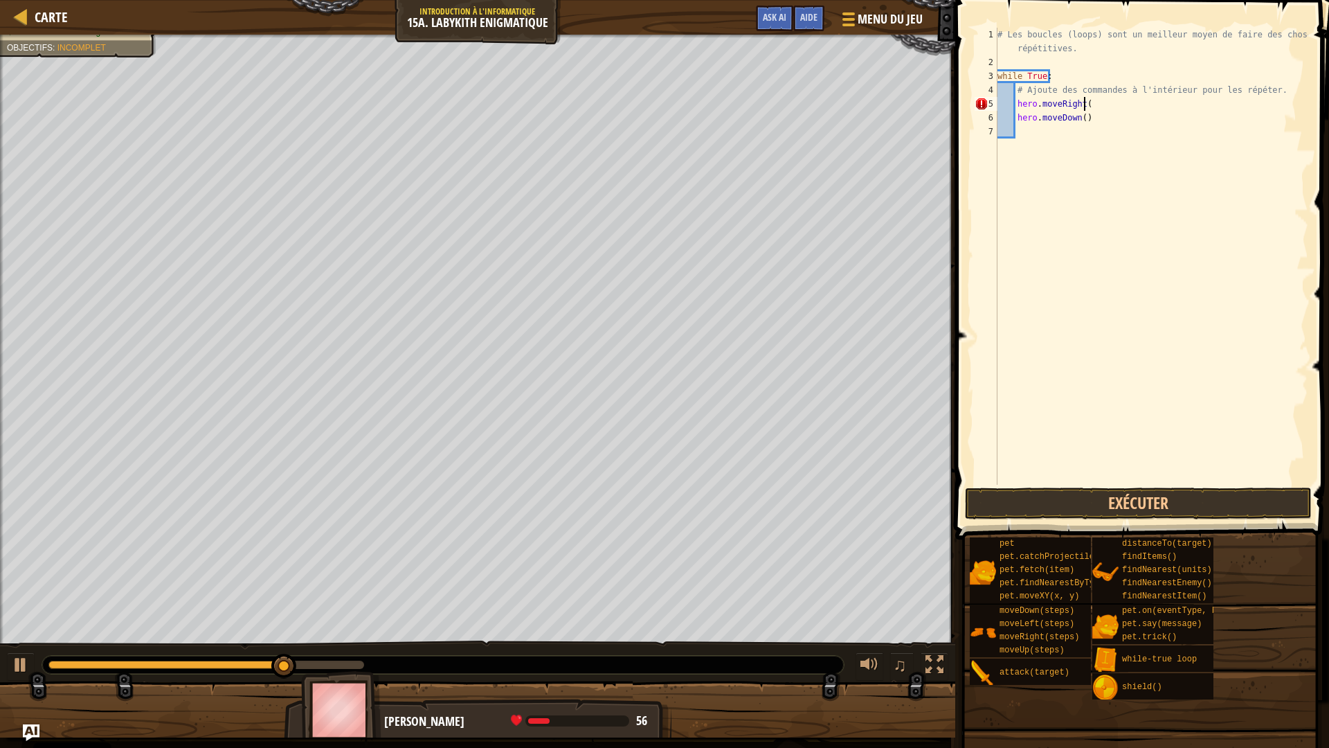
scroll to position [6, 6]
type textarea "hero.moveRight()"
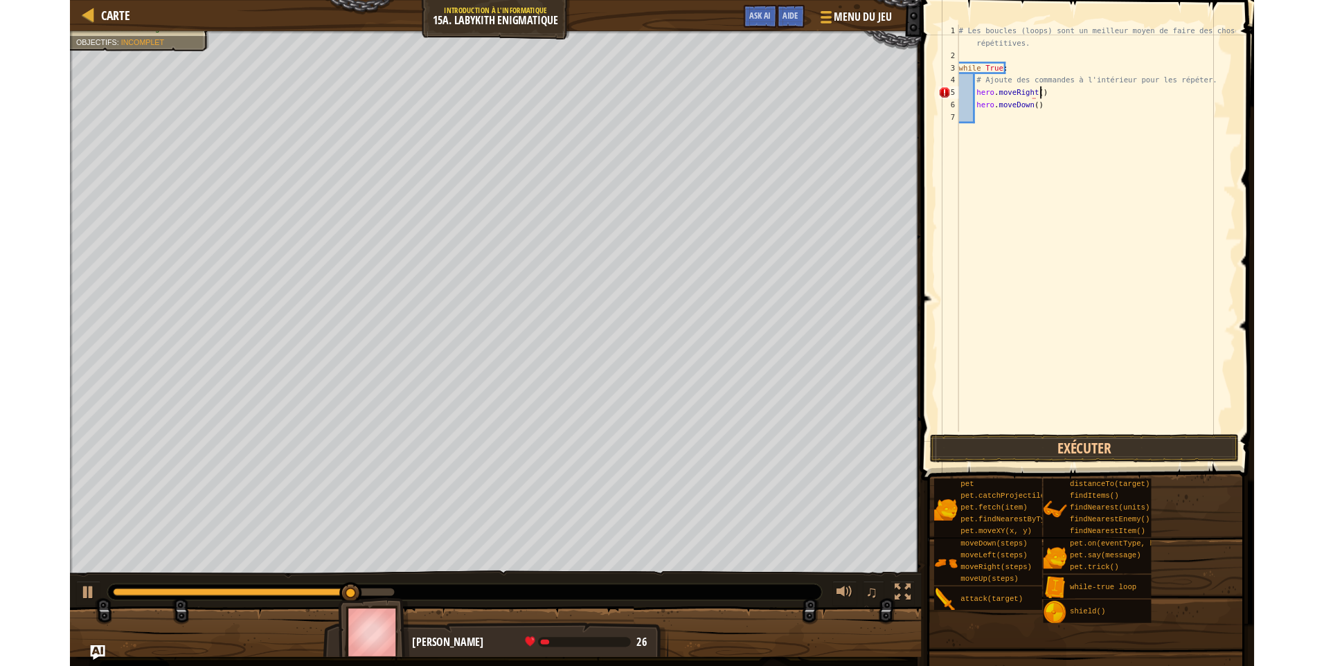
scroll to position [6, 7]
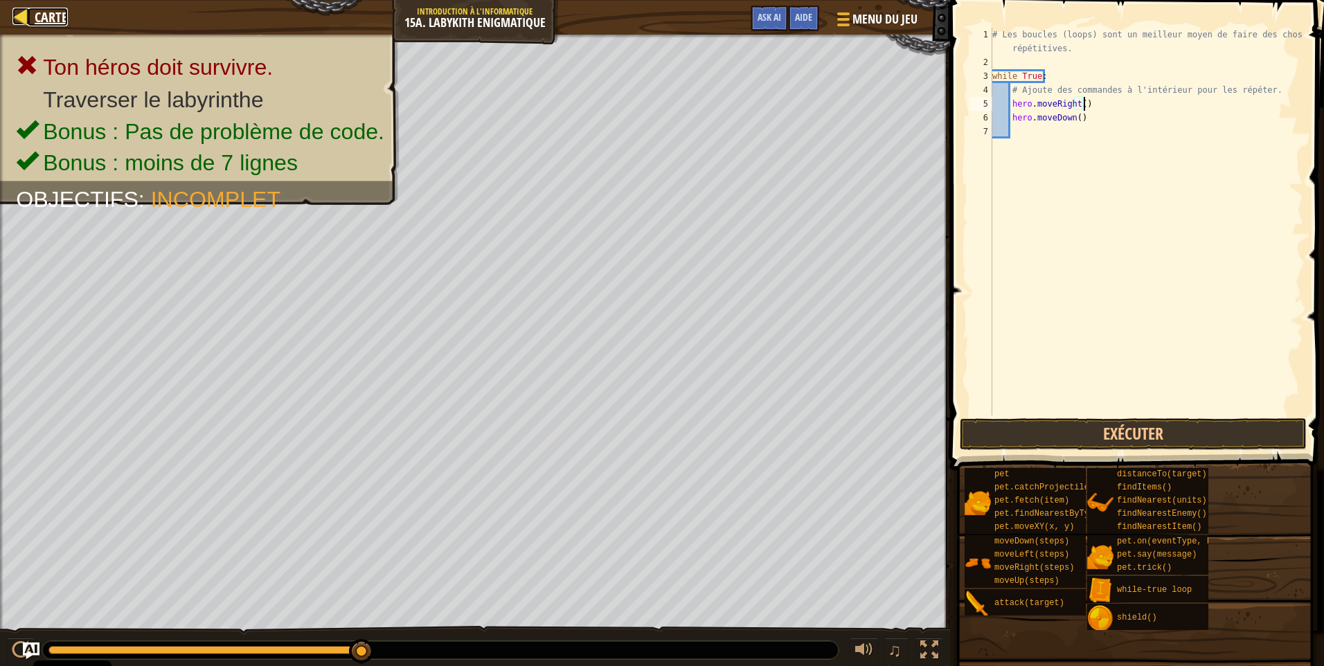
click at [34, 12] on link "Carte" at bounding box center [48, 17] width 40 height 19
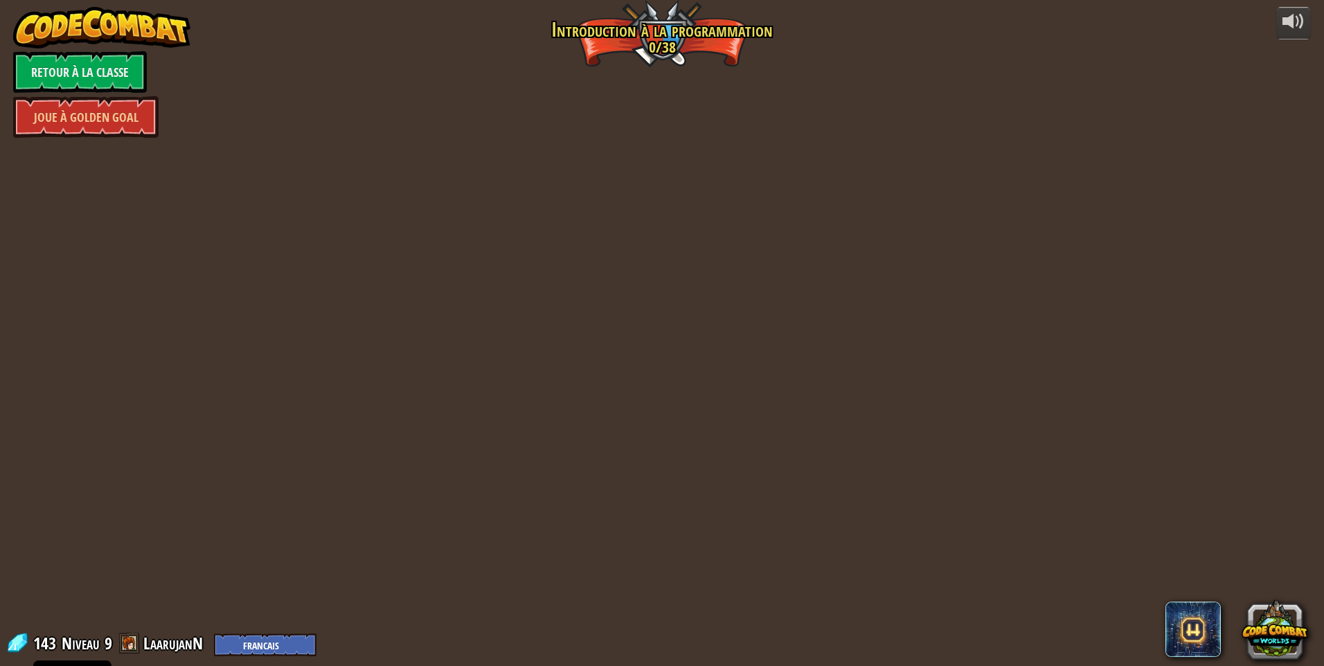
select select "fr"
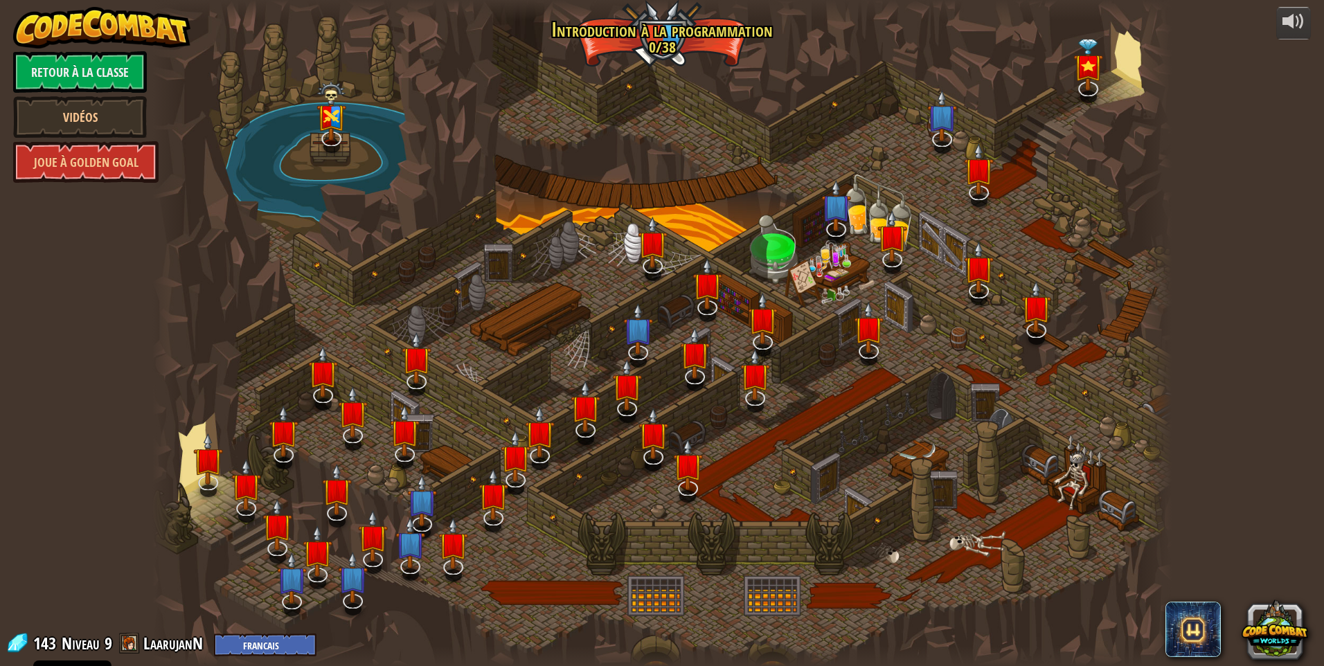
select select "fr"
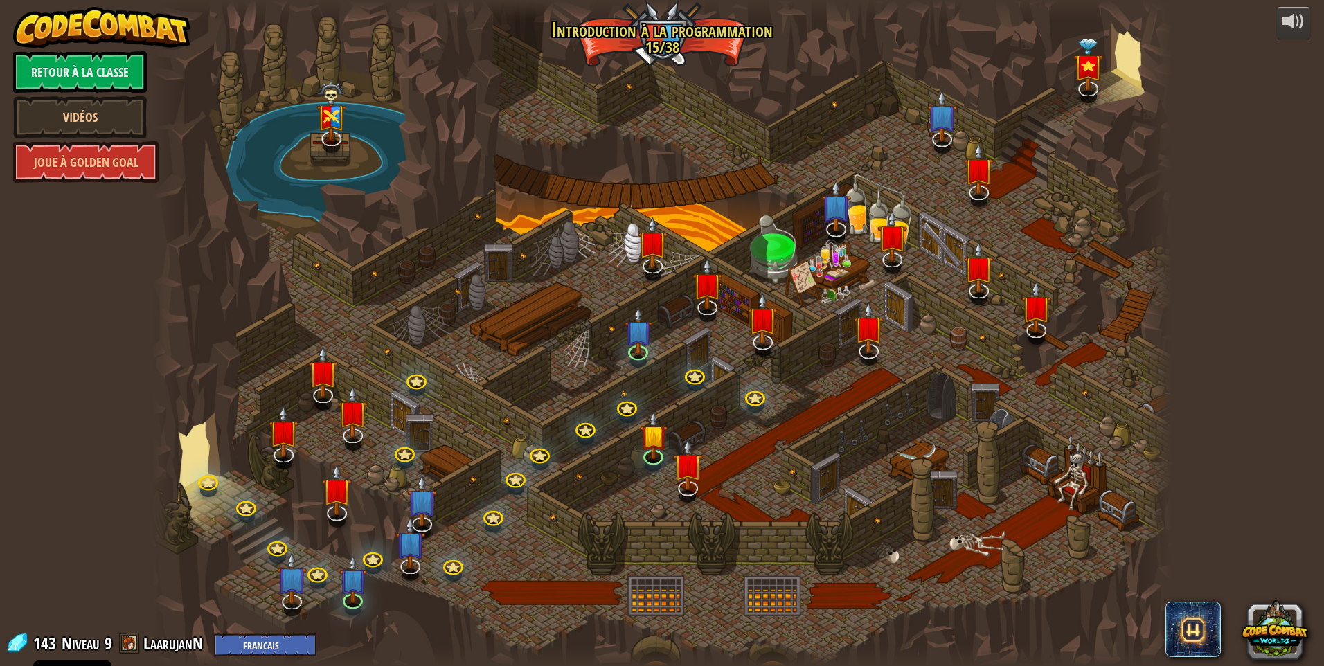
select select "fr"
